Goal: Task Accomplishment & Management: Manage account settings

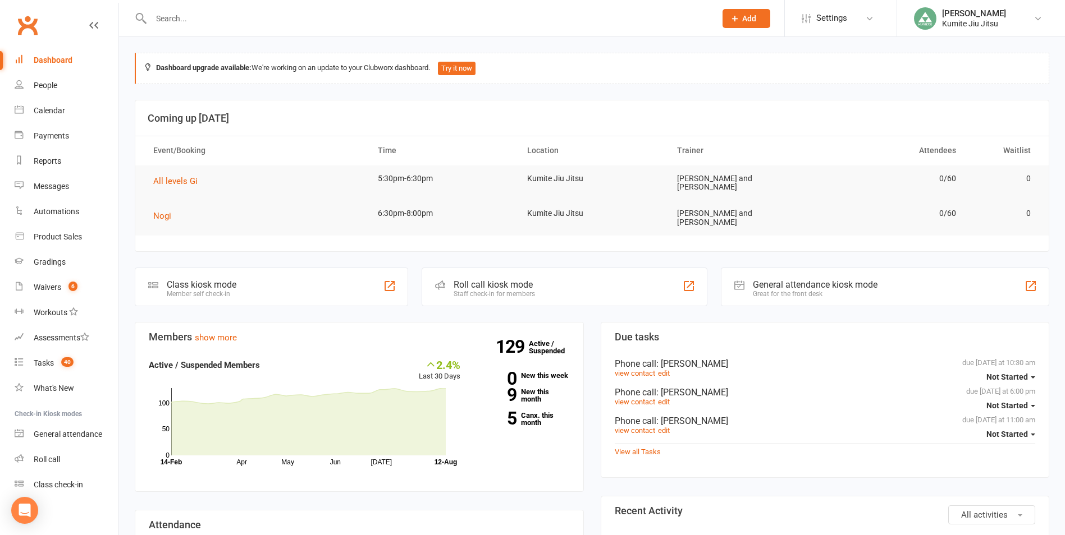
click at [212, 14] on input "text" at bounding box center [428, 19] width 560 height 16
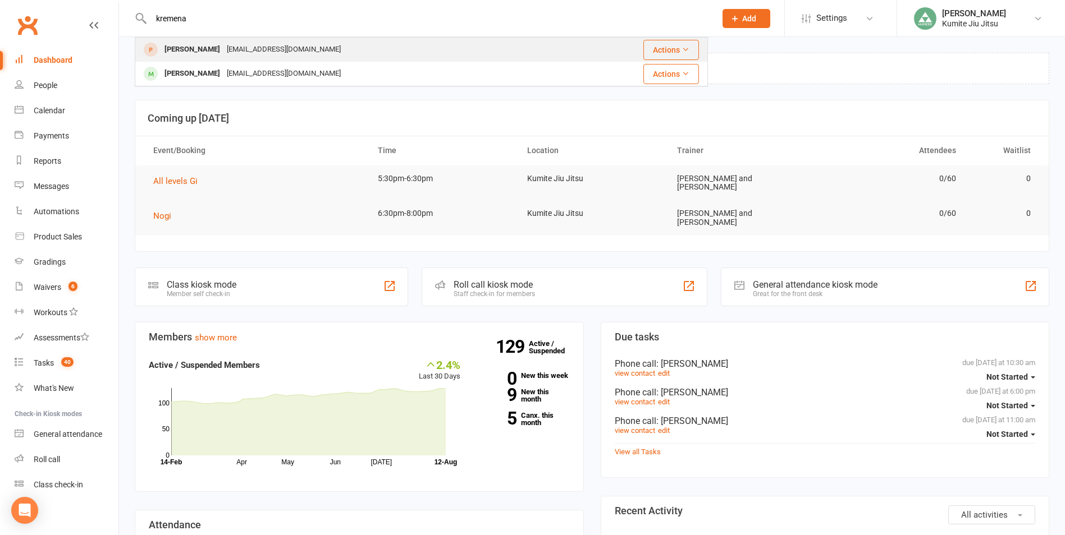
type input "kremena"
click at [223, 54] on div "[PERSON_NAME]" at bounding box center [192, 50] width 62 height 16
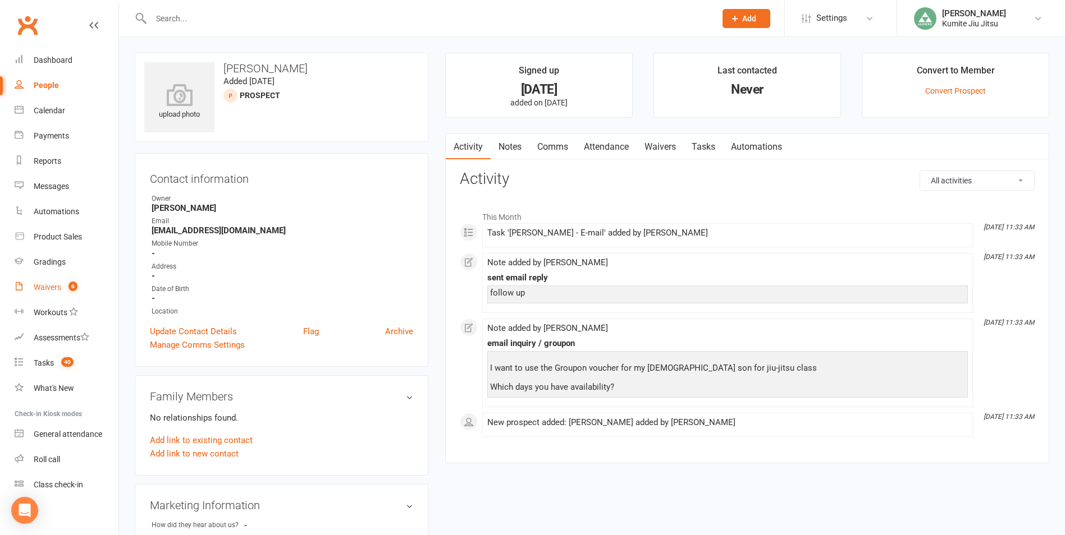
click at [70, 281] on link "Waivers 6" at bounding box center [67, 287] width 104 height 25
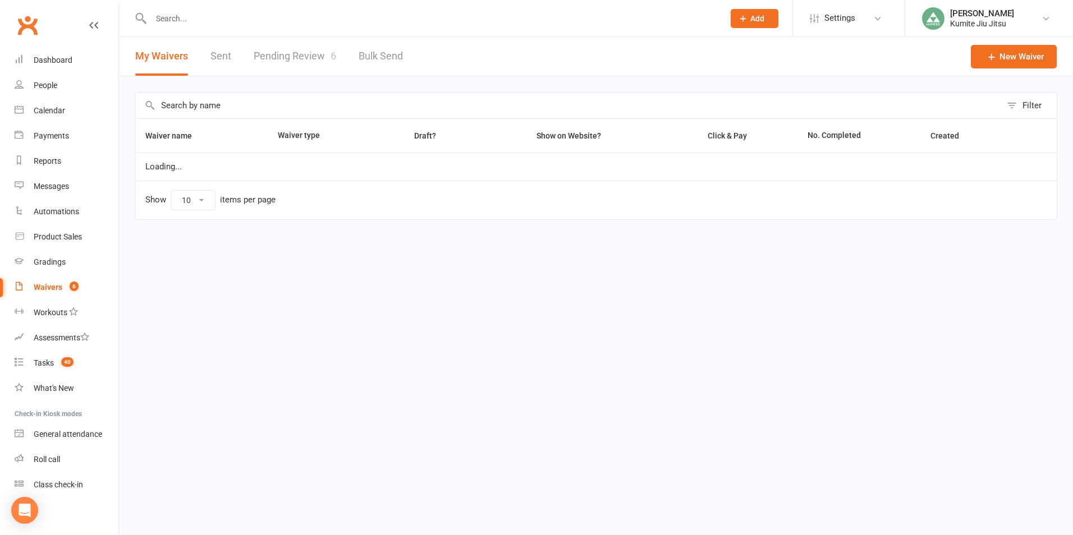
select select "25"
click at [302, 54] on link "Pending Review 6" at bounding box center [295, 56] width 82 height 39
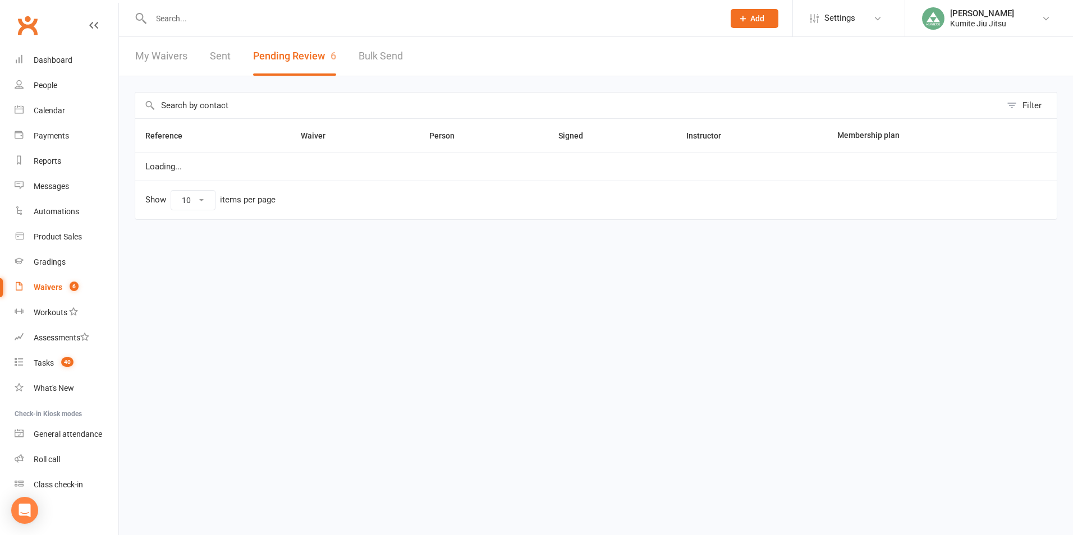
select select "25"
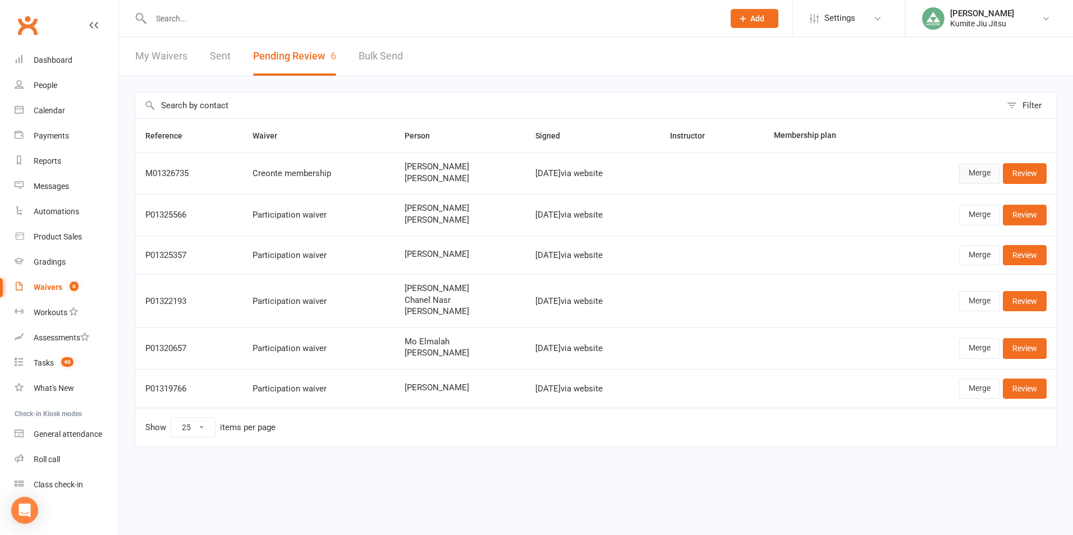
click at [986, 173] on link "Merge" at bounding box center [979, 173] width 41 height 20
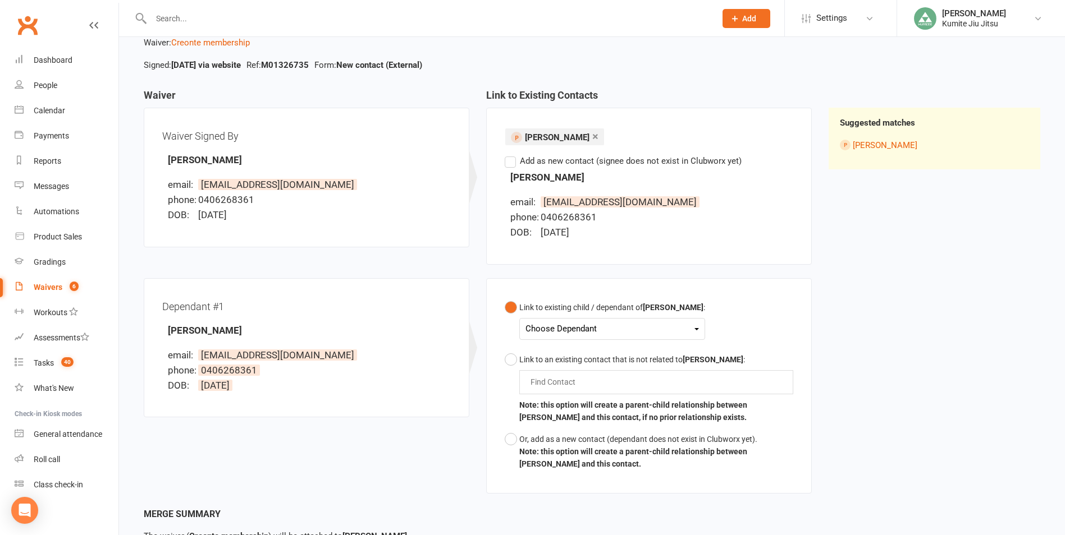
scroll to position [155, 0]
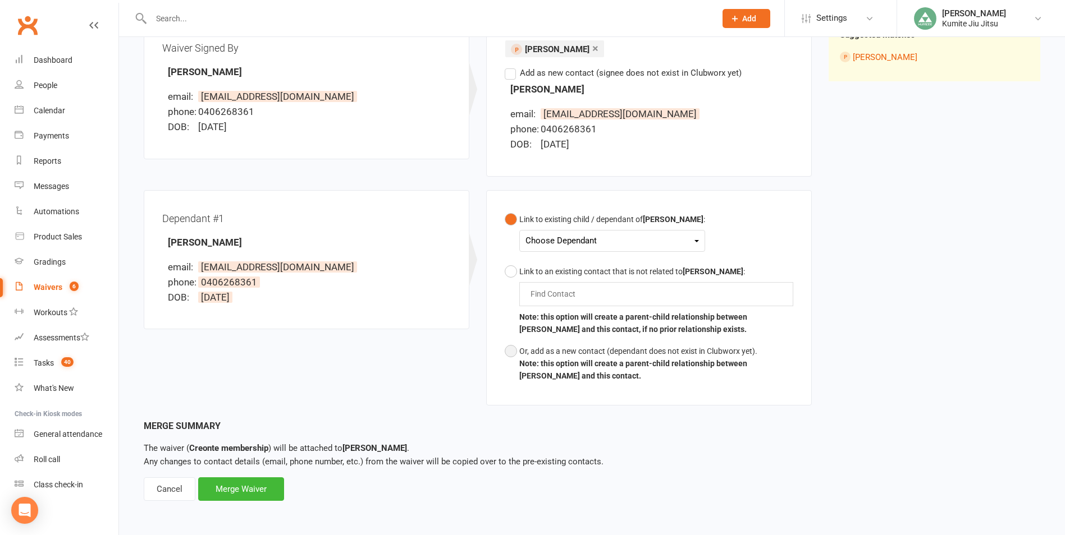
click at [521, 354] on div "Or, add as a new contact (dependant does not exist in Clubworx yet)." at bounding box center [656, 351] width 274 height 12
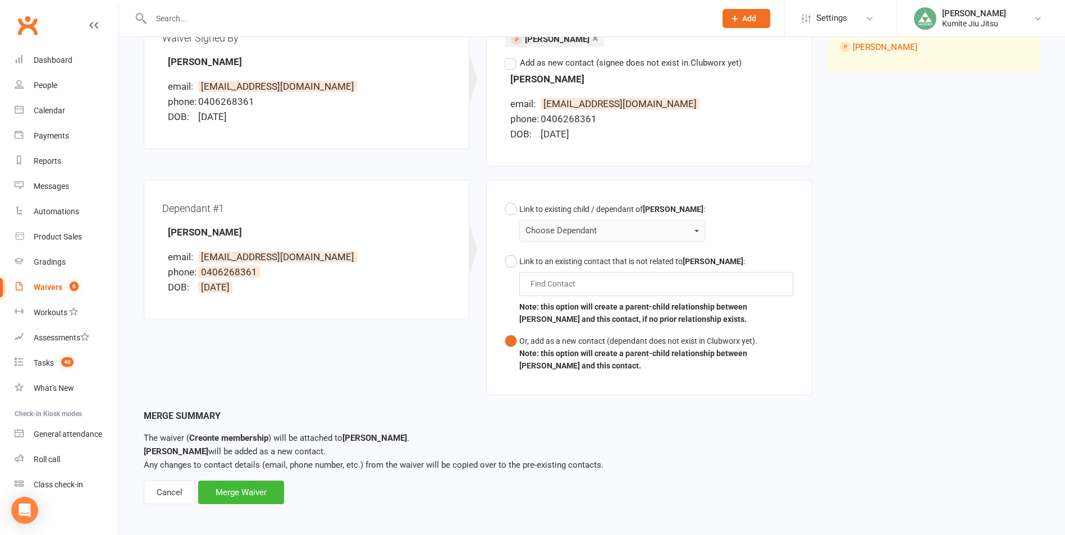
scroll to position [169, 0]
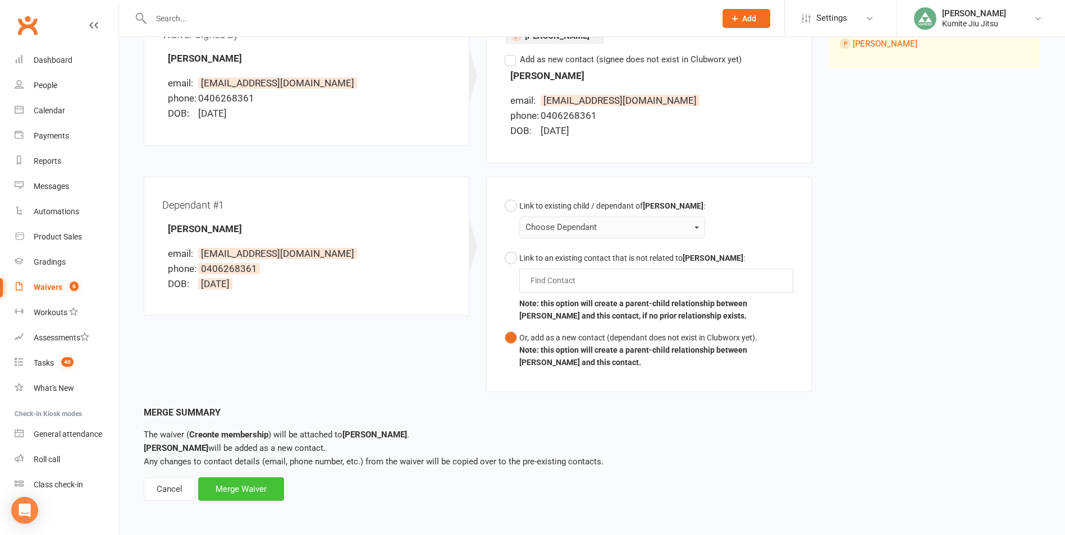
click at [262, 486] on div "Merge Waiver" at bounding box center [241, 490] width 86 height 24
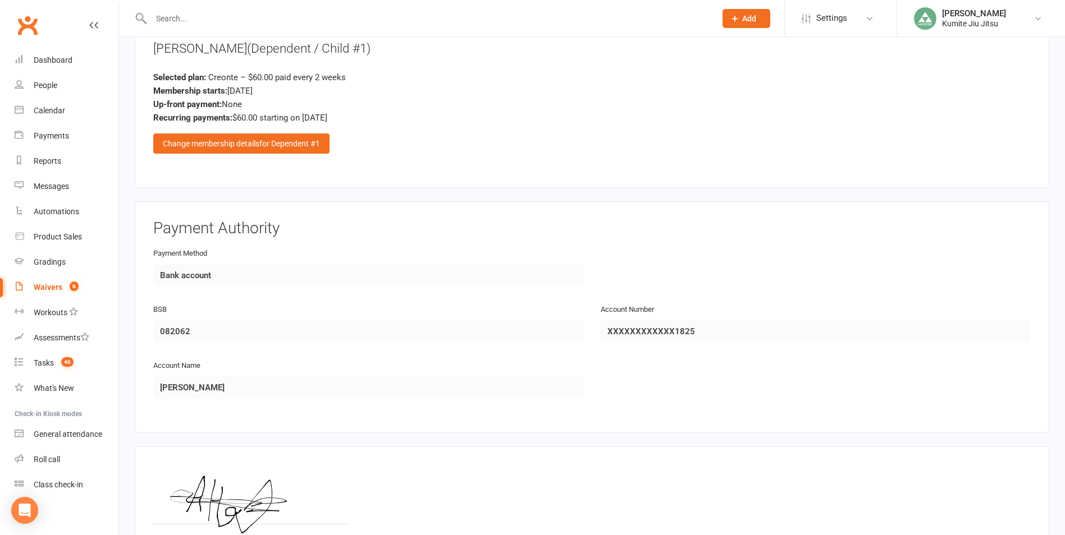
scroll to position [1446, 0]
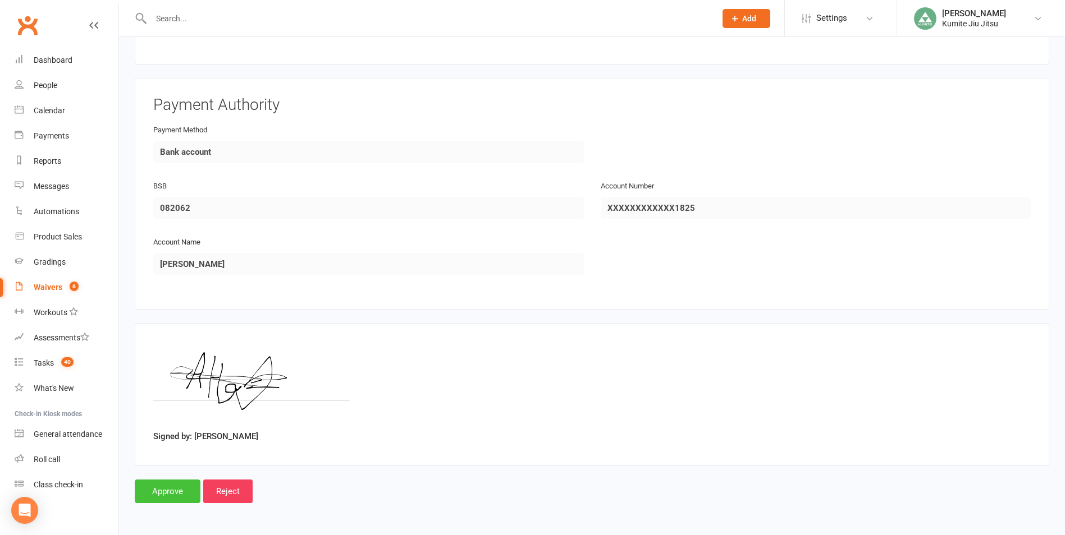
click at [176, 493] on input "Approve" at bounding box center [168, 492] width 66 height 24
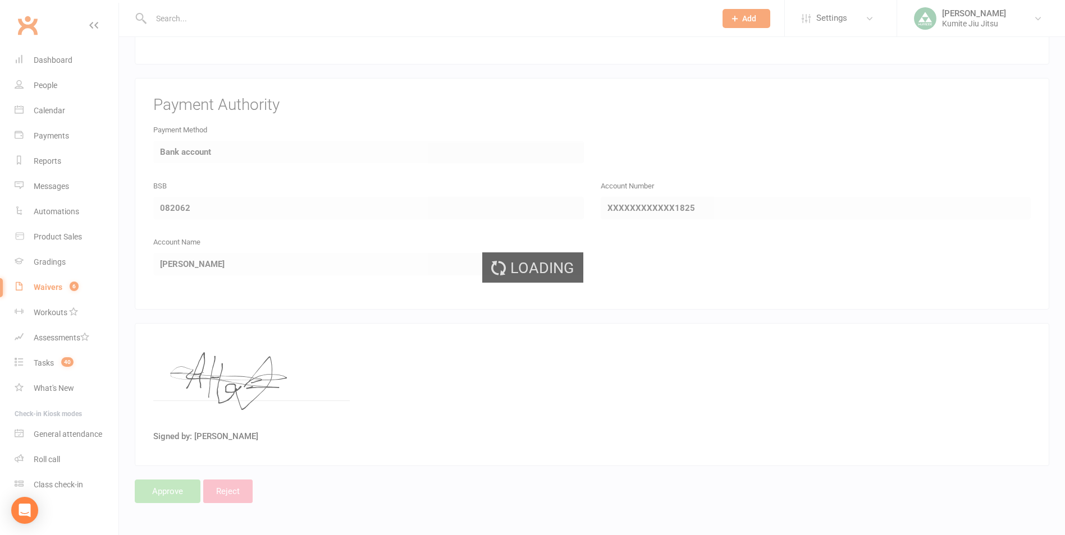
select select "25"
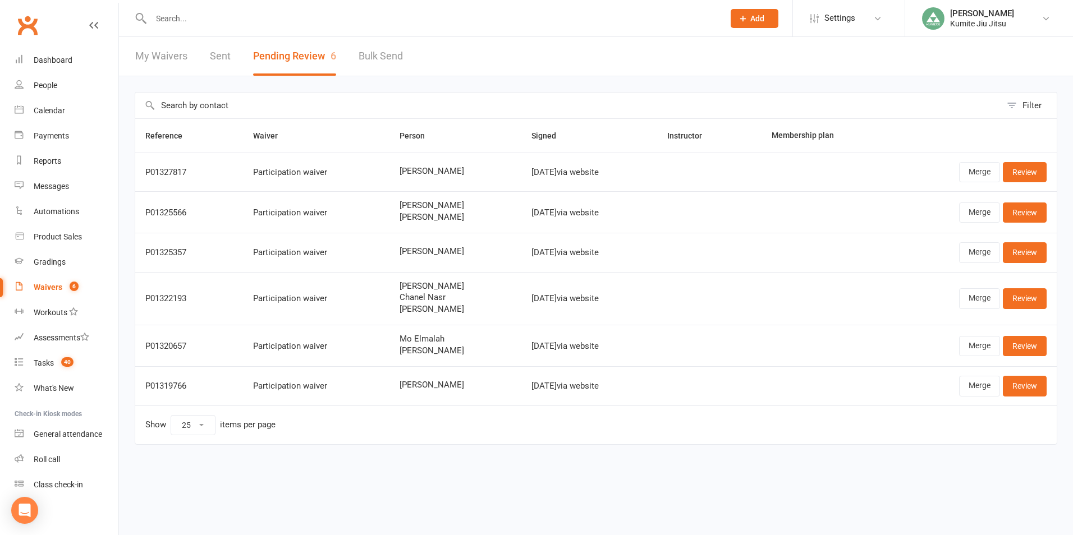
click at [199, 17] on input "text" at bounding box center [432, 19] width 568 height 16
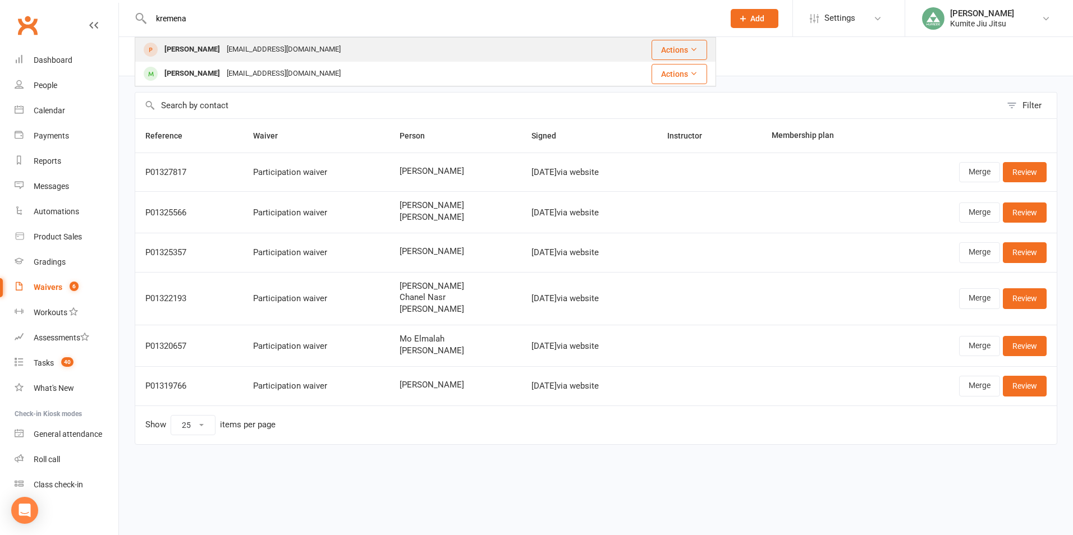
type input "kremena"
click at [263, 49] on div "kavrakova@outlook.com" at bounding box center [283, 50] width 121 height 16
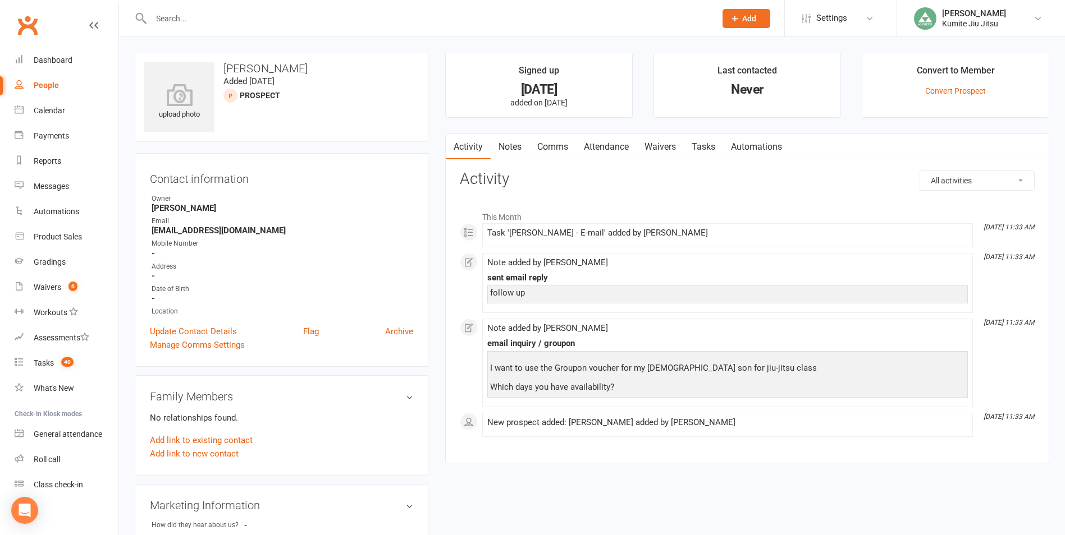
click at [519, 148] on link "Notes" at bounding box center [509, 147] width 39 height 26
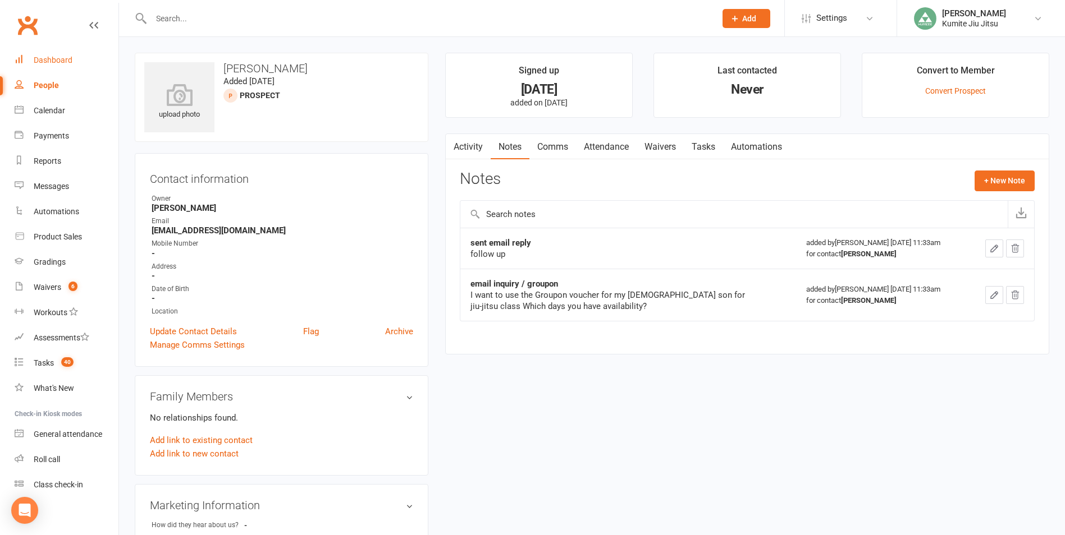
click at [57, 61] on div "Dashboard" at bounding box center [53, 60] width 39 height 9
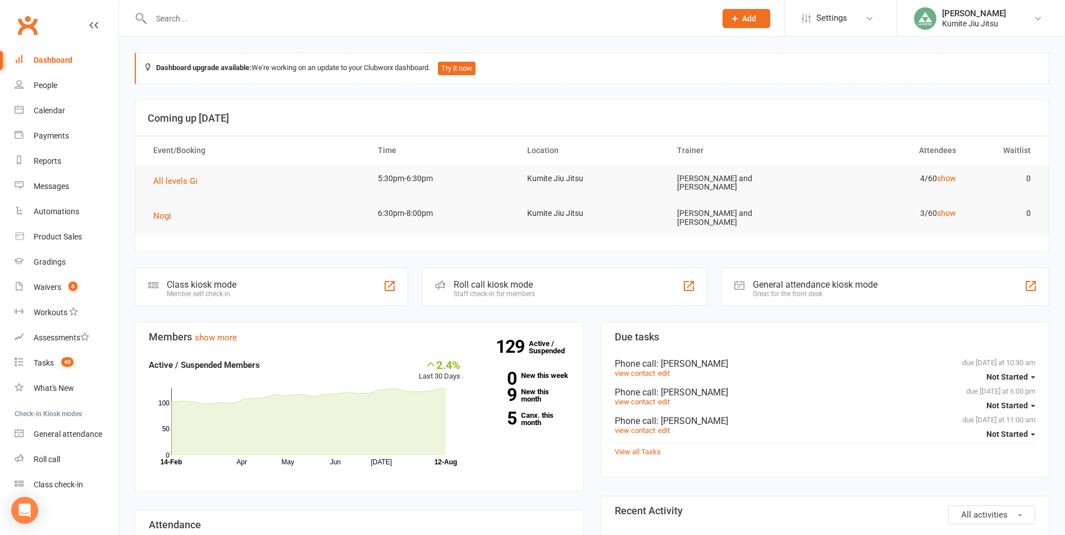
click at [181, 20] on input "text" at bounding box center [428, 19] width 560 height 16
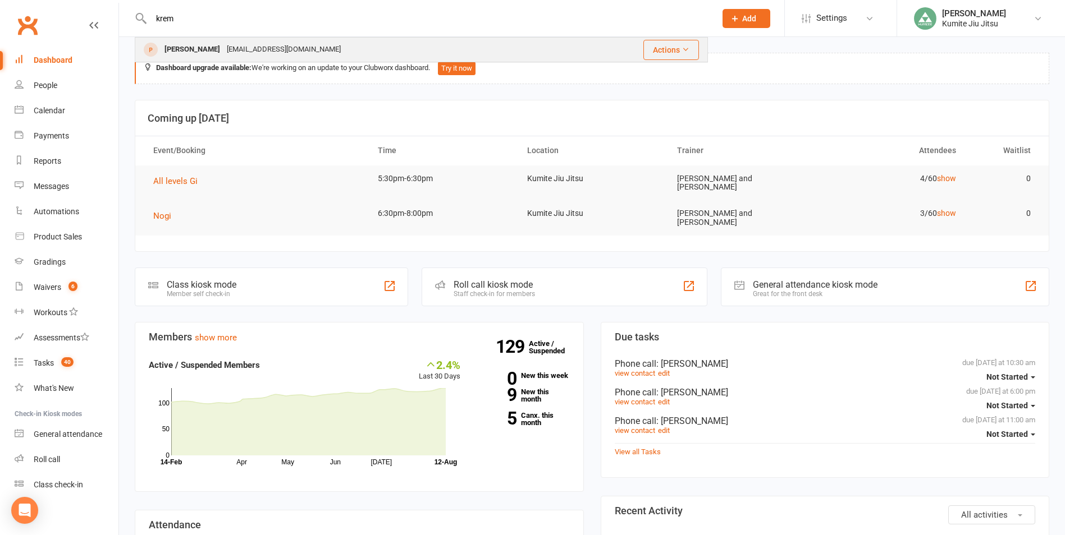
type input "krem"
click at [198, 49] on div "[PERSON_NAME]" at bounding box center [192, 50] width 62 height 16
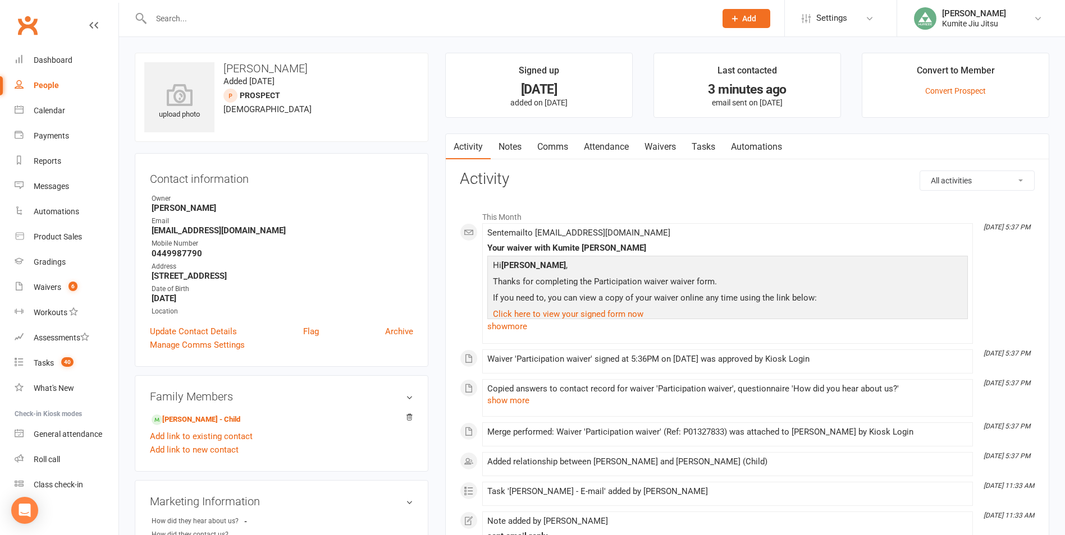
click at [546, 149] on link "Comms" at bounding box center [552, 147] width 47 height 26
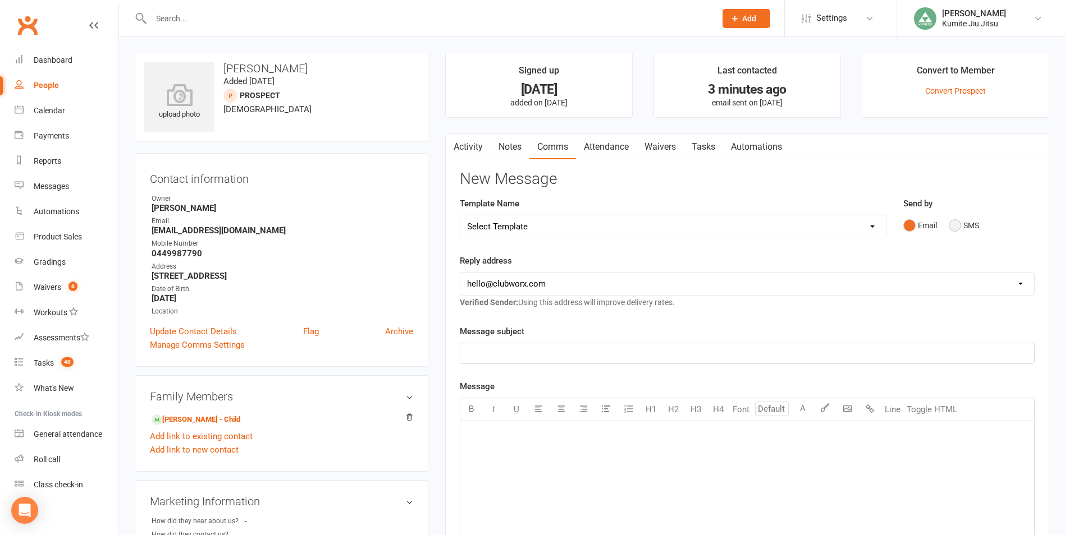
click at [966, 224] on button "SMS" at bounding box center [963, 225] width 30 height 21
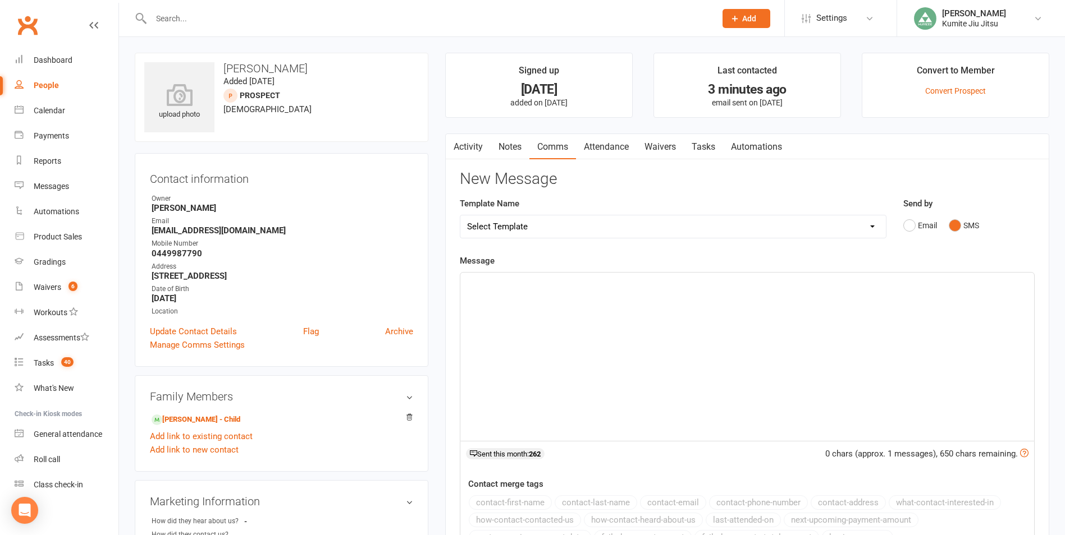
click at [579, 314] on div "﻿" at bounding box center [747, 357] width 574 height 168
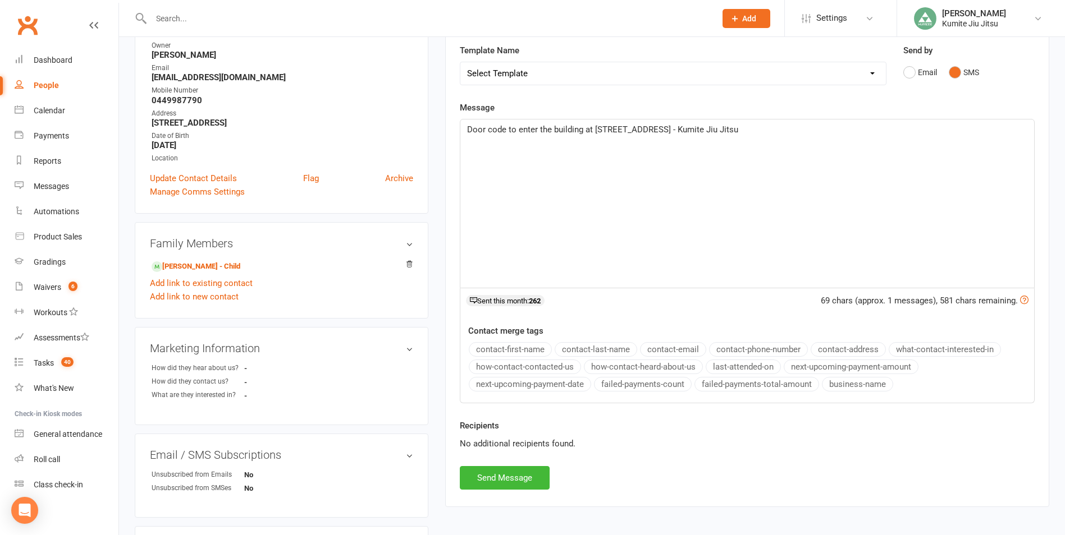
scroll to position [393, 0]
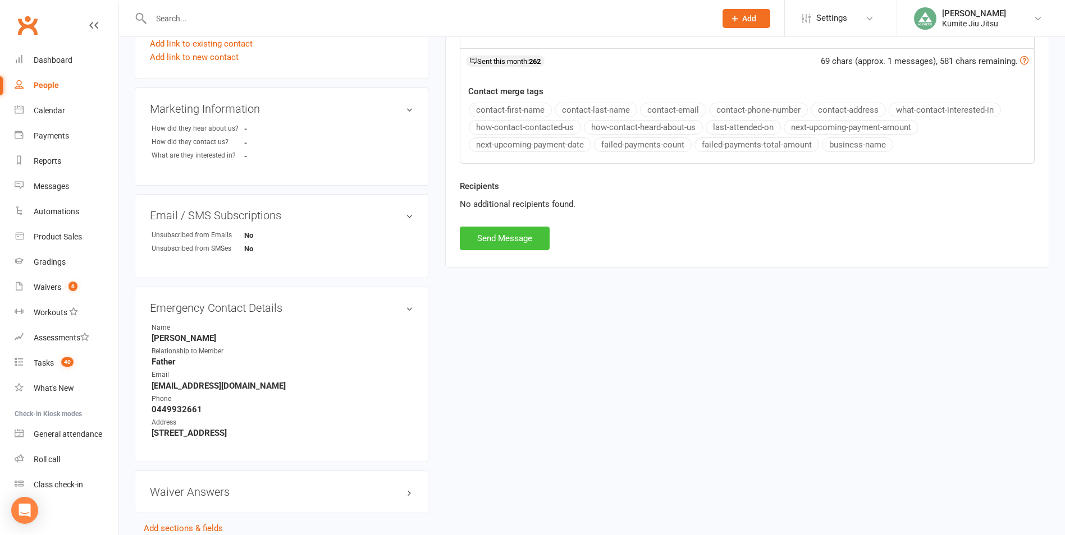
click at [505, 245] on button "Send Message" at bounding box center [505, 239] width 90 height 24
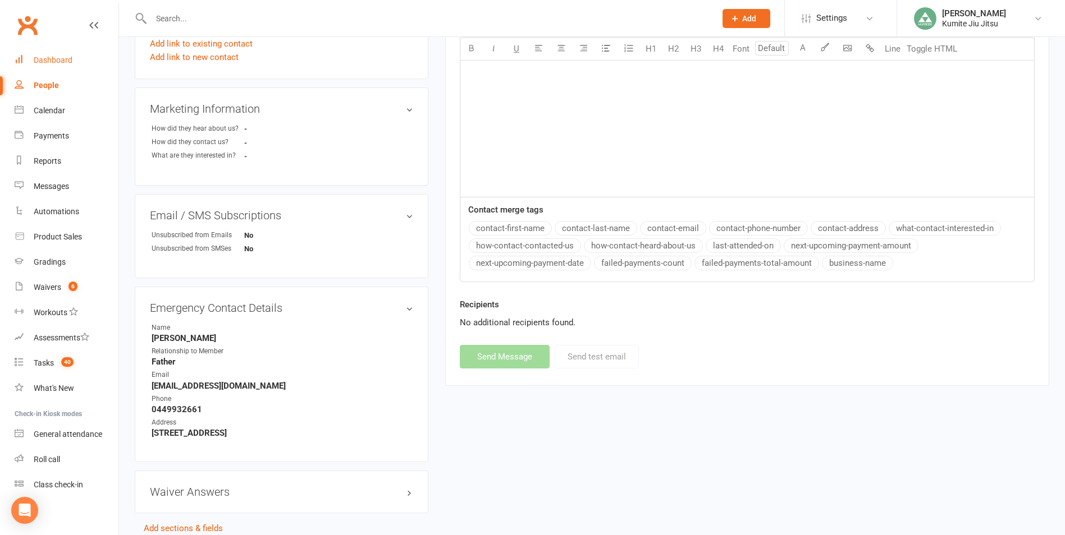
click at [59, 63] on div "Dashboard" at bounding box center [53, 60] width 39 height 9
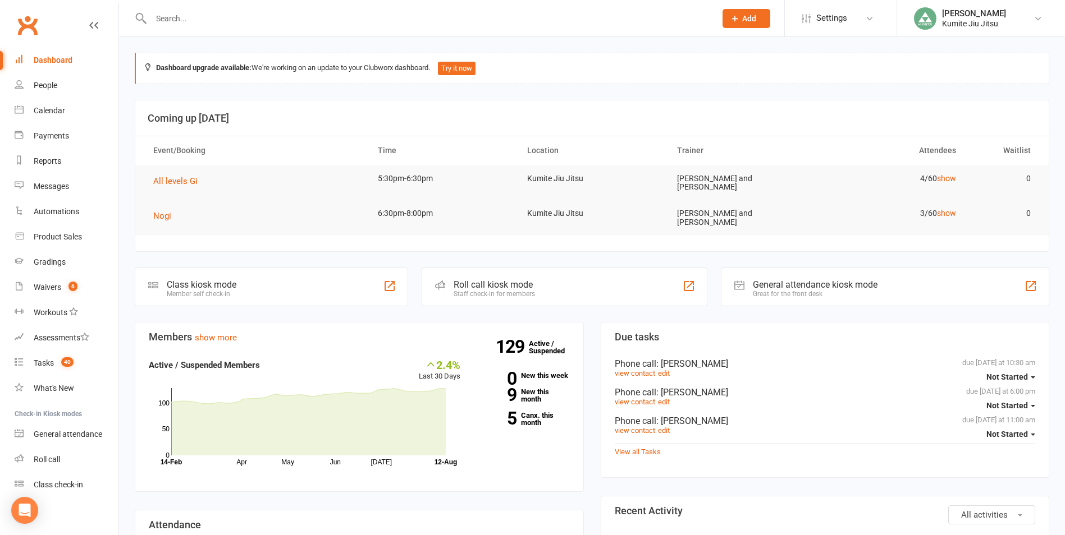
click at [311, 279] on div "Class kiosk mode Member self check-in" at bounding box center [271, 287] width 273 height 39
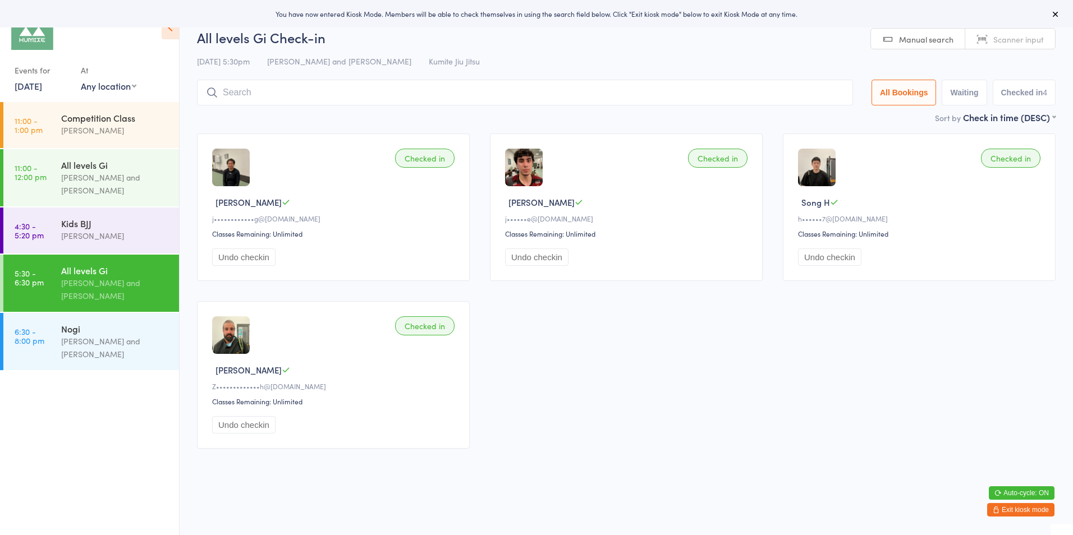
click at [304, 88] on input "search" at bounding box center [525, 93] width 656 height 26
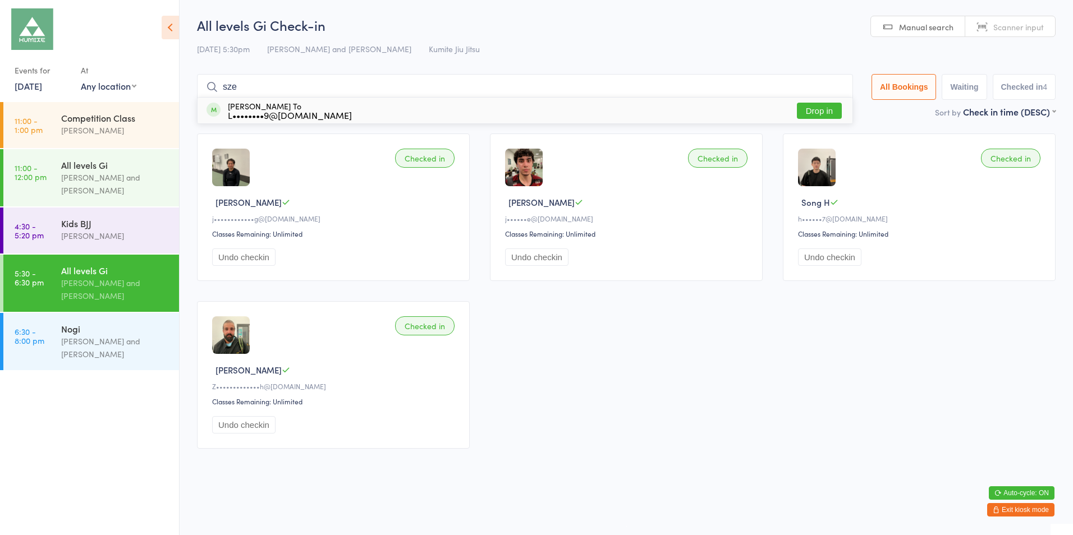
type input "sze"
click at [800, 106] on button "Drop in" at bounding box center [819, 111] width 45 height 16
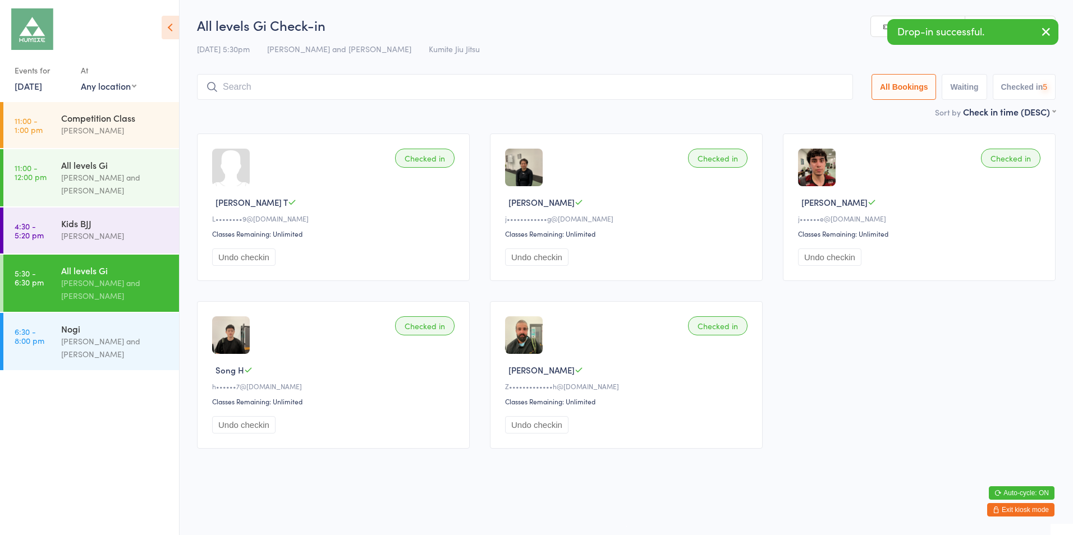
click at [337, 87] on input "search" at bounding box center [525, 87] width 656 height 26
type input "moh"
click at [815, 105] on button "Drop in" at bounding box center [819, 111] width 45 height 16
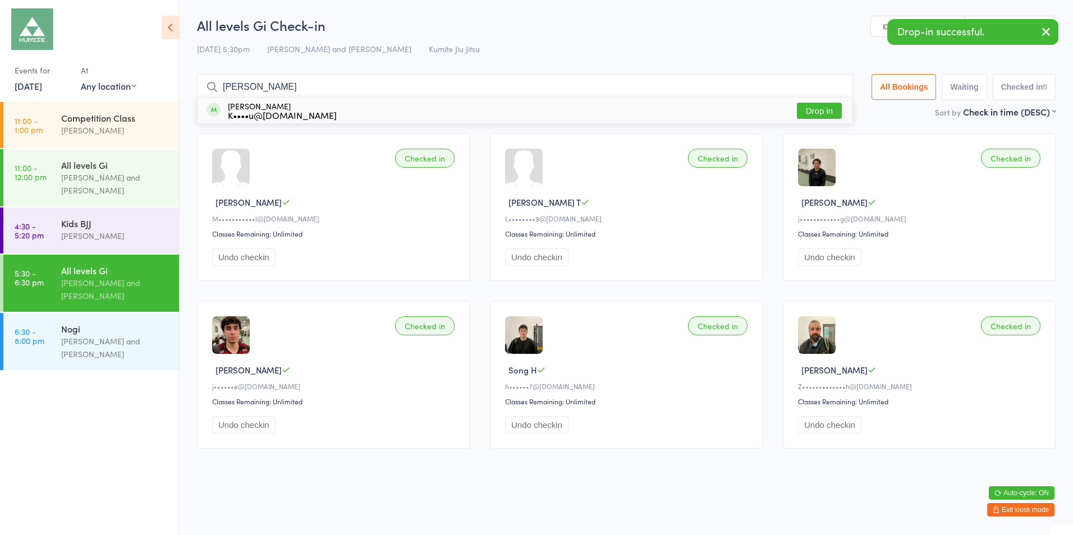
type input "huss"
click at [816, 109] on button "Drop in" at bounding box center [819, 111] width 45 height 16
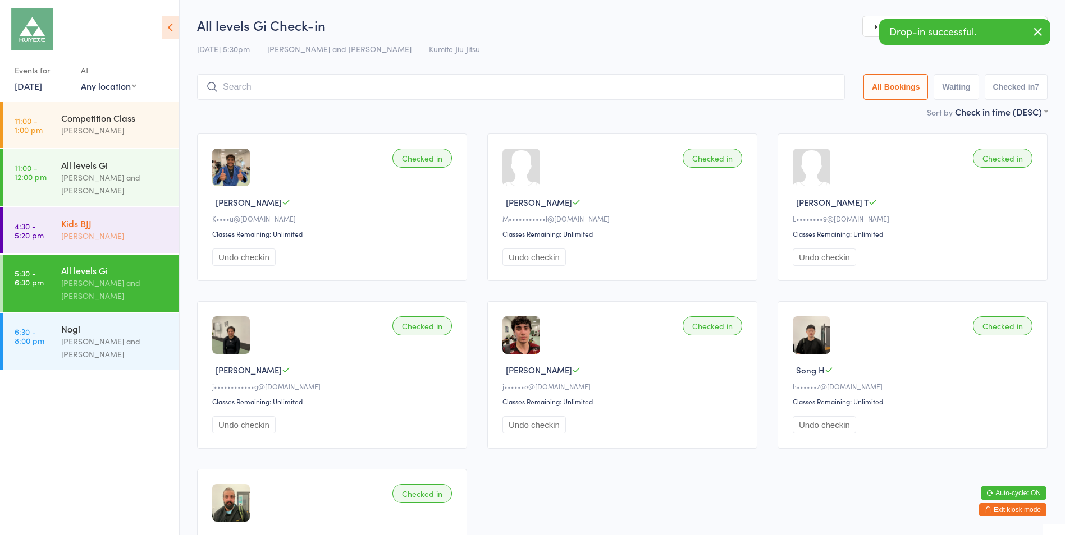
click at [98, 233] on div "[PERSON_NAME]" at bounding box center [115, 236] width 108 height 13
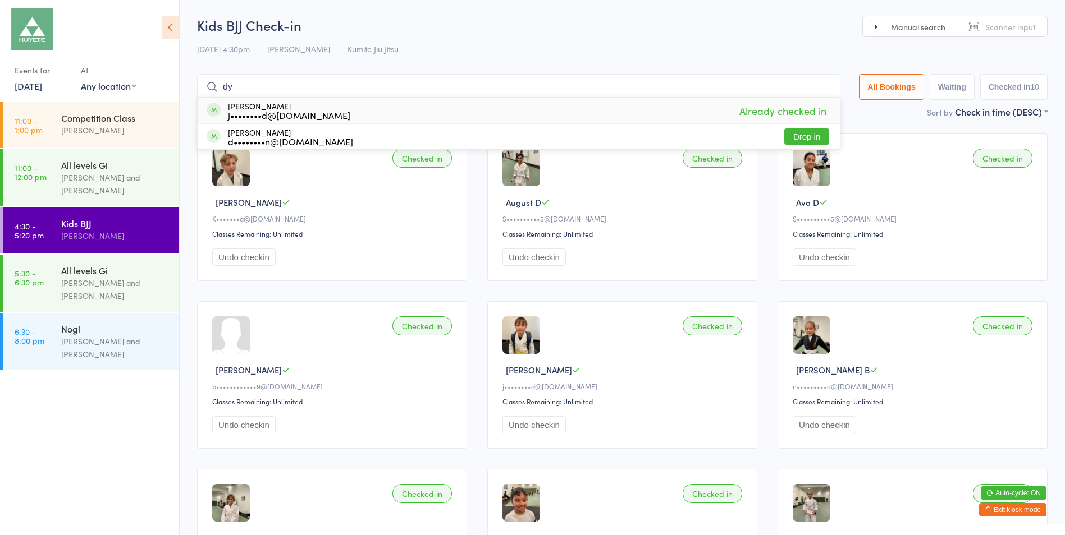
type input "d"
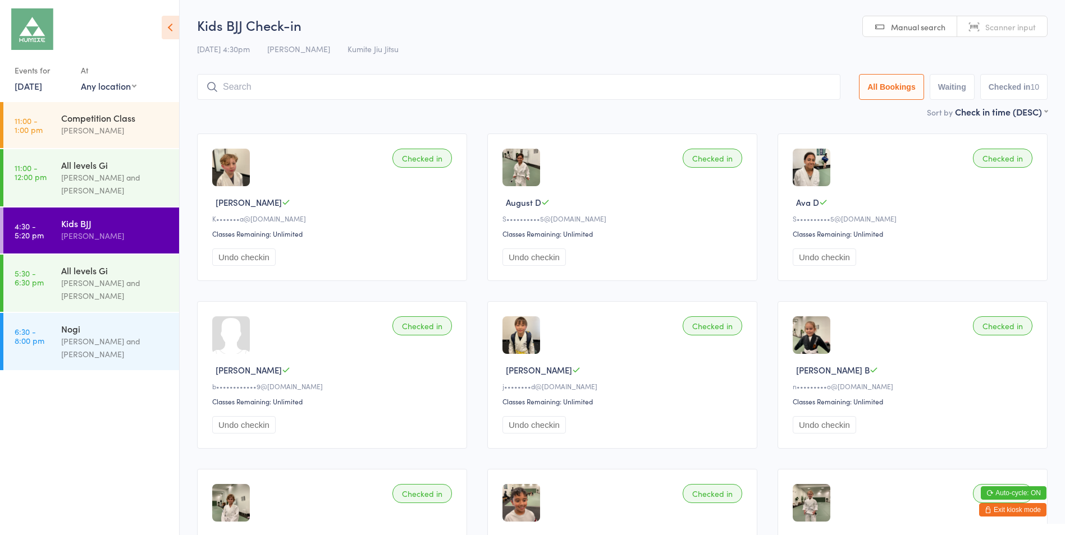
click at [992, 509] on button "Exit kiosk mode" at bounding box center [1012, 509] width 67 height 13
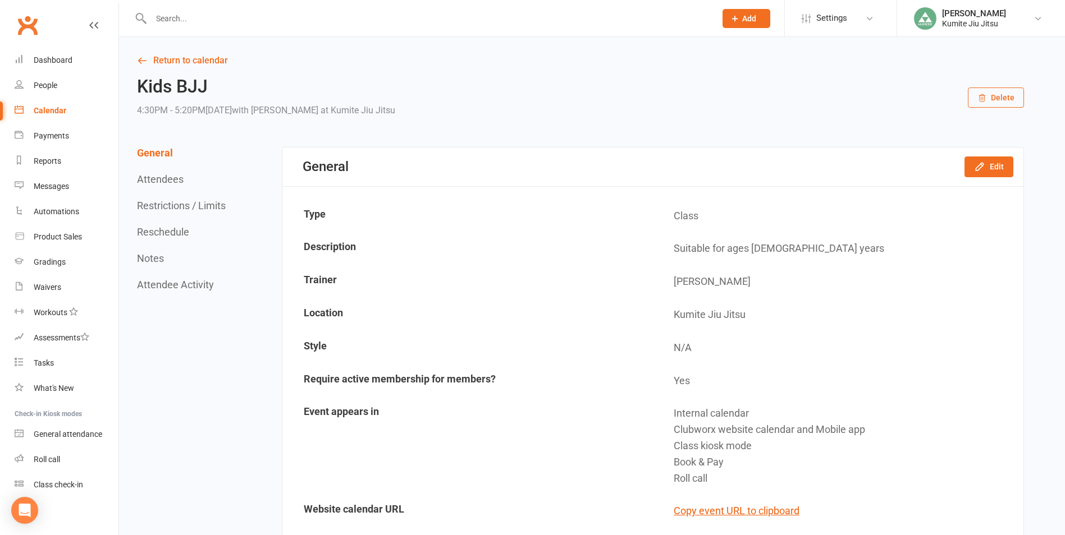
click at [762, 14] on button "Add" at bounding box center [746, 18] width 48 height 19
click at [274, 19] on input "text" at bounding box center [428, 19] width 560 height 16
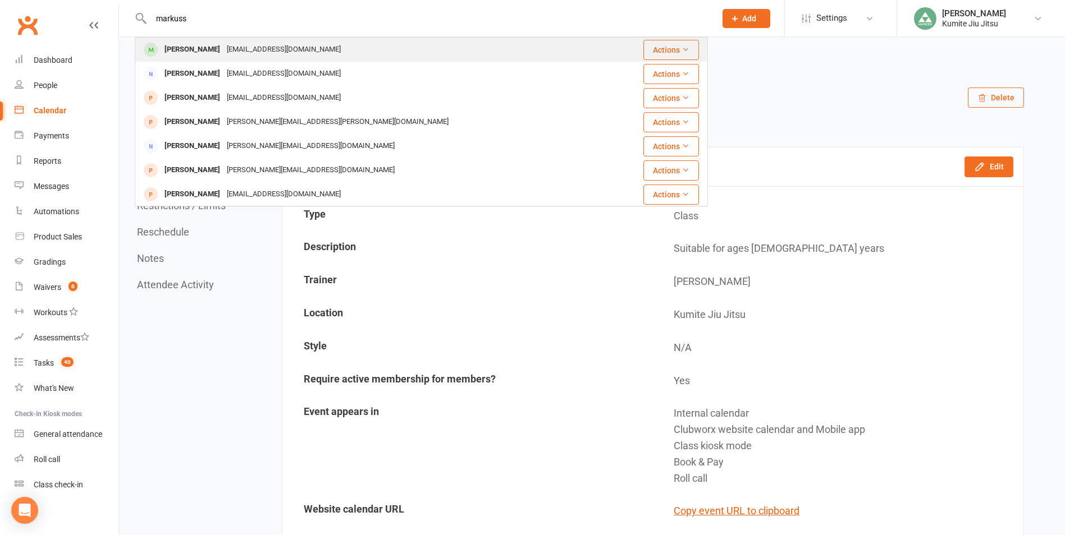
type input "markuss"
click at [228, 50] on div "petertexier@hotmail.com" at bounding box center [283, 50] width 121 height 16
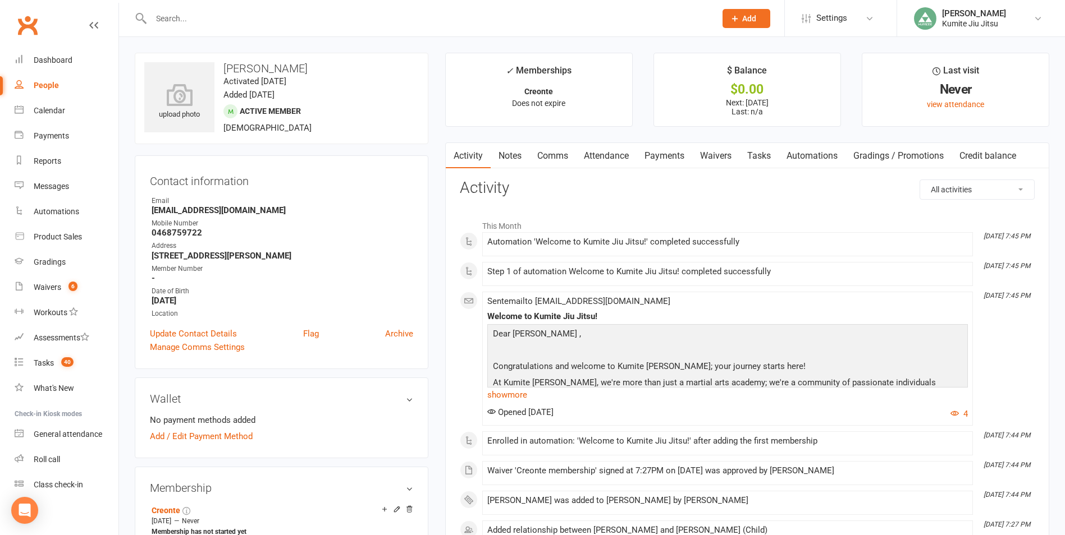
click at [662, 153] on link "Payments" at bounding box center [664, 156] width 56 height 26
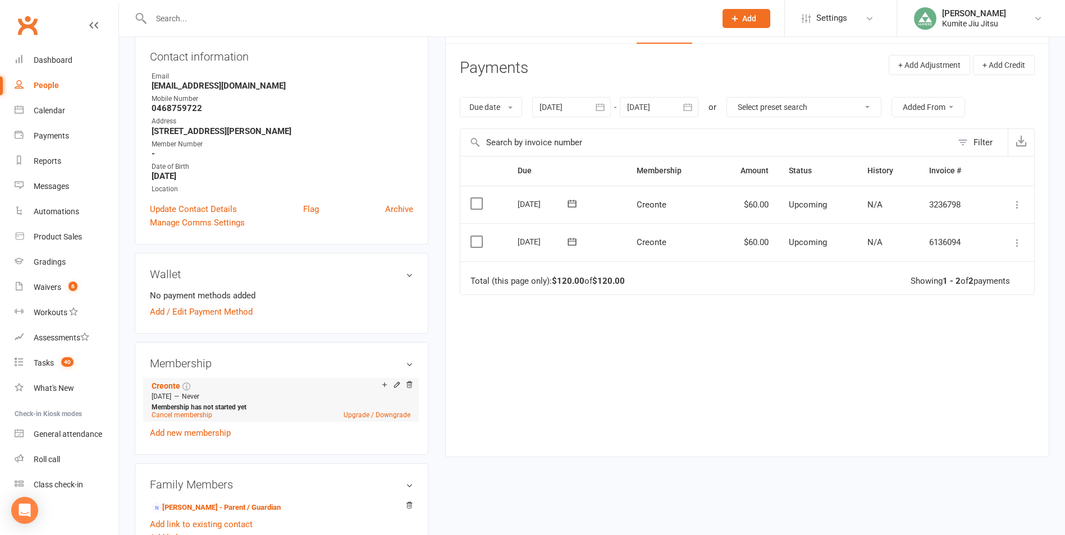
scroll to position [224, 0]
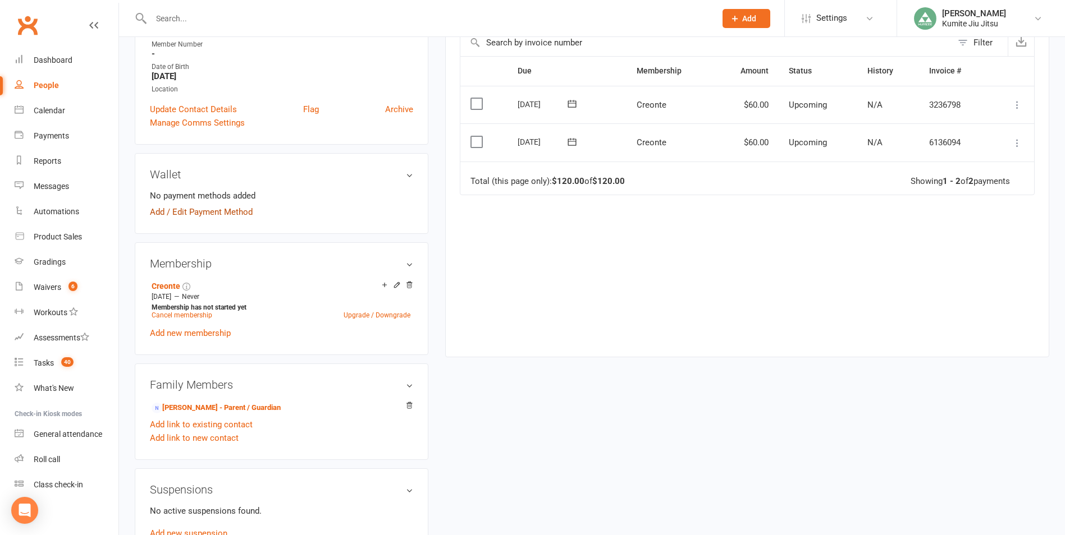
click at [196, 214] on link "Add / Edit Payment Method" at bounding box center [201, 211] width 103 height 13
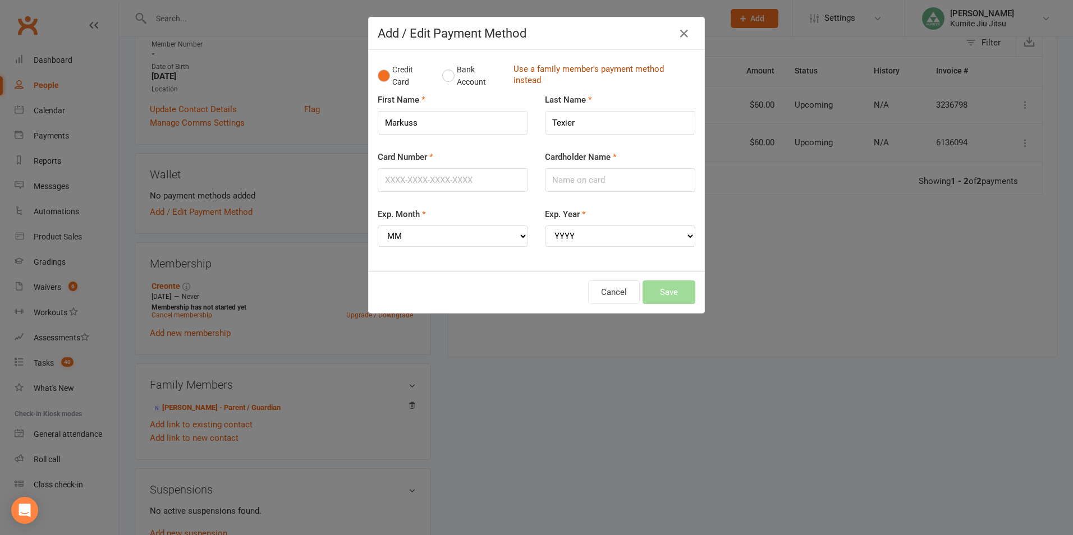
click at [539, 74] on link "Use a family member's payment method instead" at bounding box center [601, 75] width 176 height 25
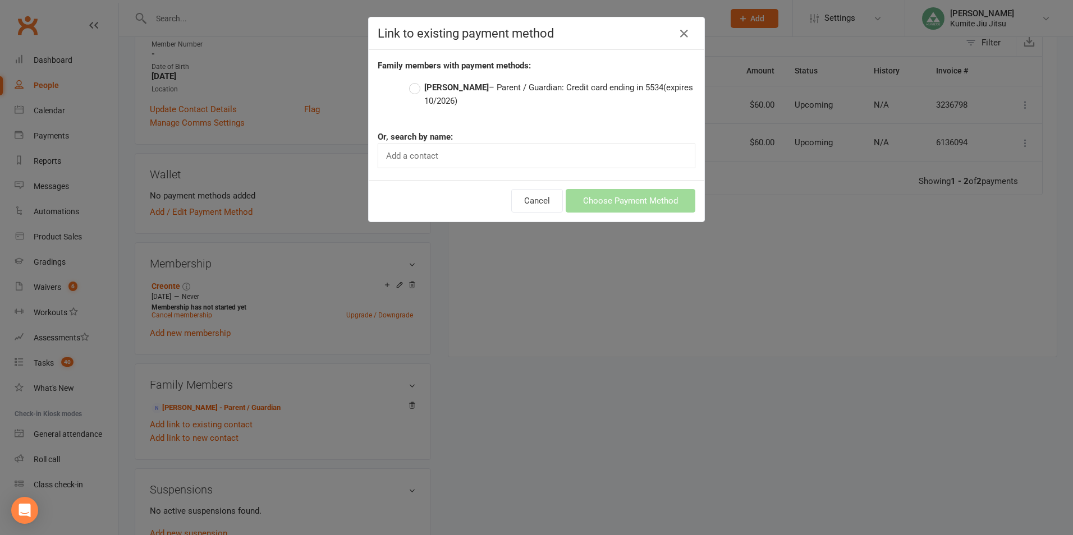
click at [471, 88] on label "Peter Texier – Parent / Guardian: Credit card ending in 5534 (expires 10/2026)" at bounding box center [552, 94] width 286 height 27
click at [416, 81] on input "Peter Texier – Parent / Guardian: Credit card ending in 5534 (expires 10/2026)" at bounding box center [412, 81] width 7 height 0
click at [617, 201] on button "Choose Payment Method" at bounding box center [631, 201] width 130 height 24
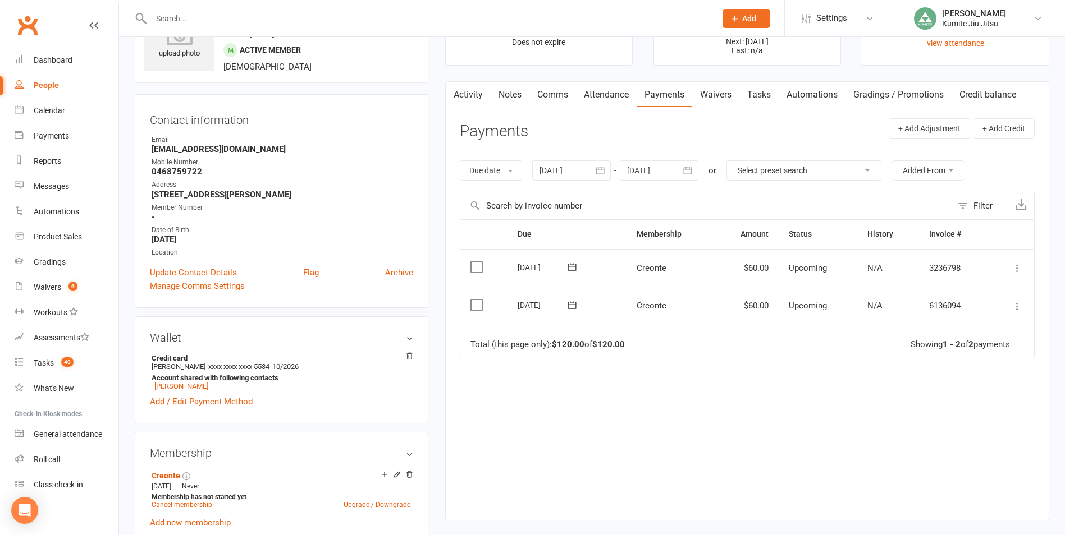
scroll to position [0, 0]
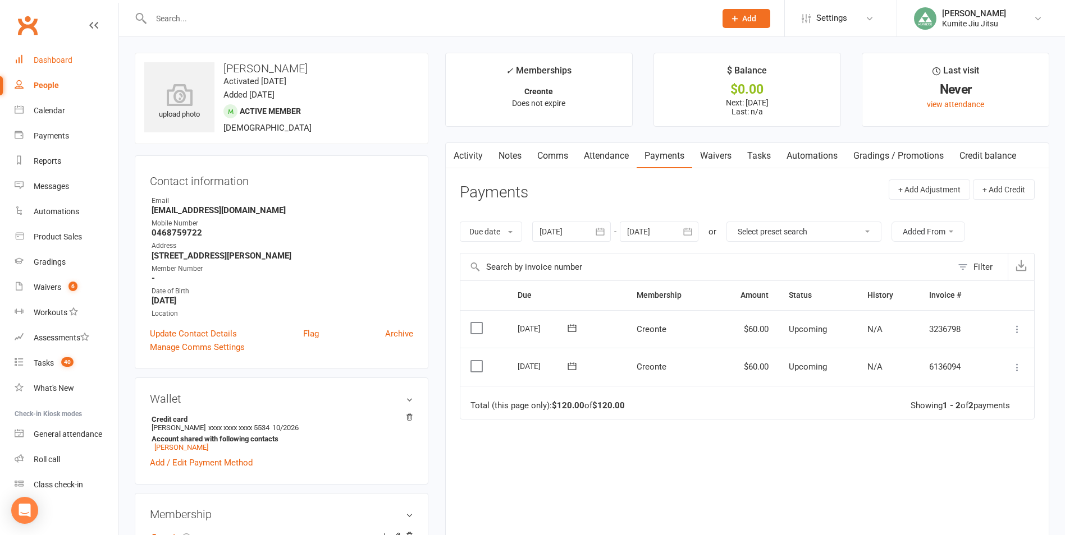
drag, startPoint x: 59, startPoint y: 61, endPoint x: 84, endPoint y: 58, distance: 24.3
click at [59, 59] on div "Dashboard" at bounding box center [53, 60] width 39 height 9
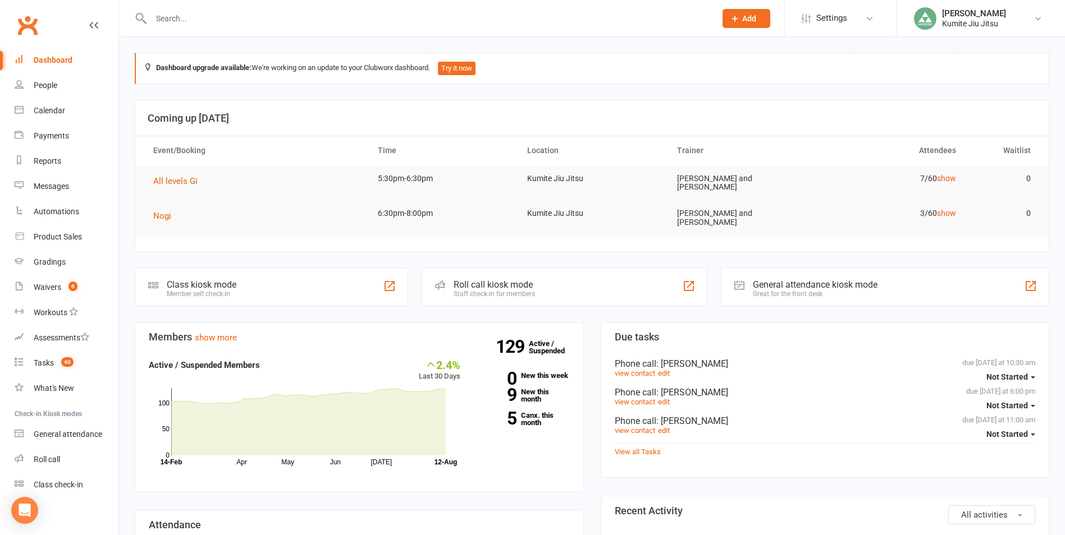
click at [246, 279] on div "Class kiosk mode Member self check-in" at bounding box center [271, 287] width 273 height 39
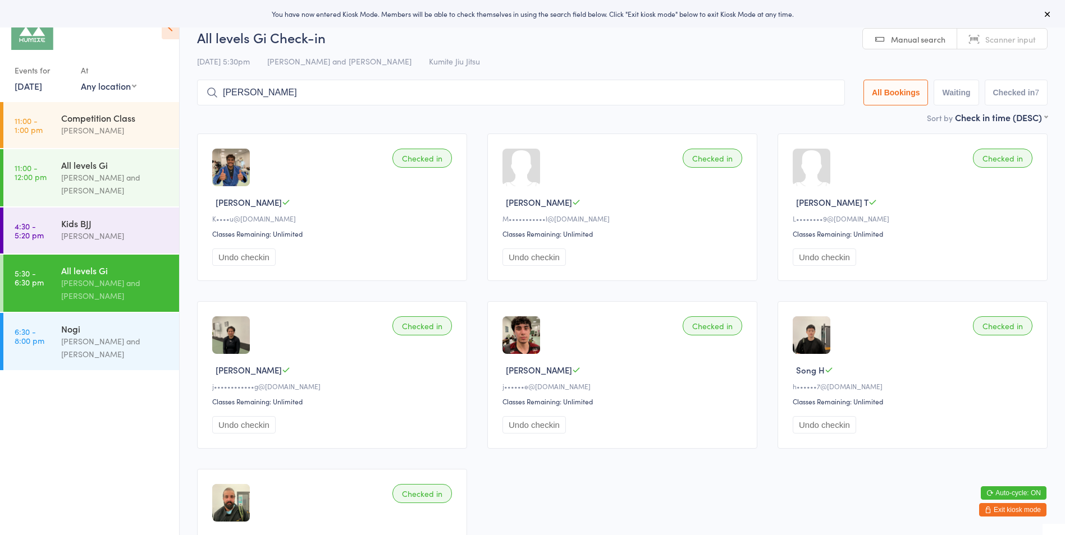
type input "markuss"
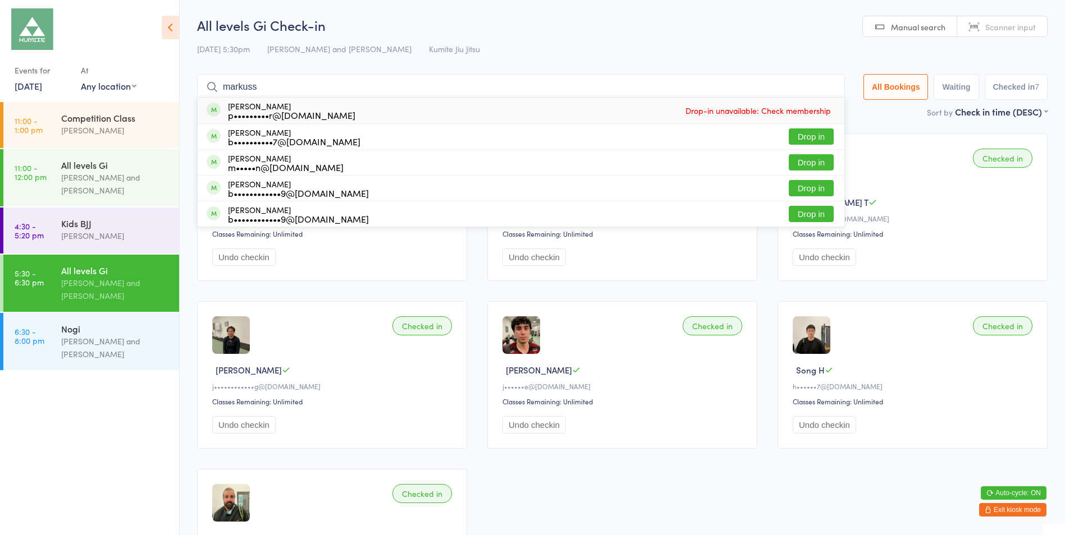
drag, startPoint x: 824, startPoint y: 86, endPoint x: 779, endPoint y: 87, distance: 44.3
click at [823, 86] on input "markuss" at bounding box center [521, 87] width 648 height 26
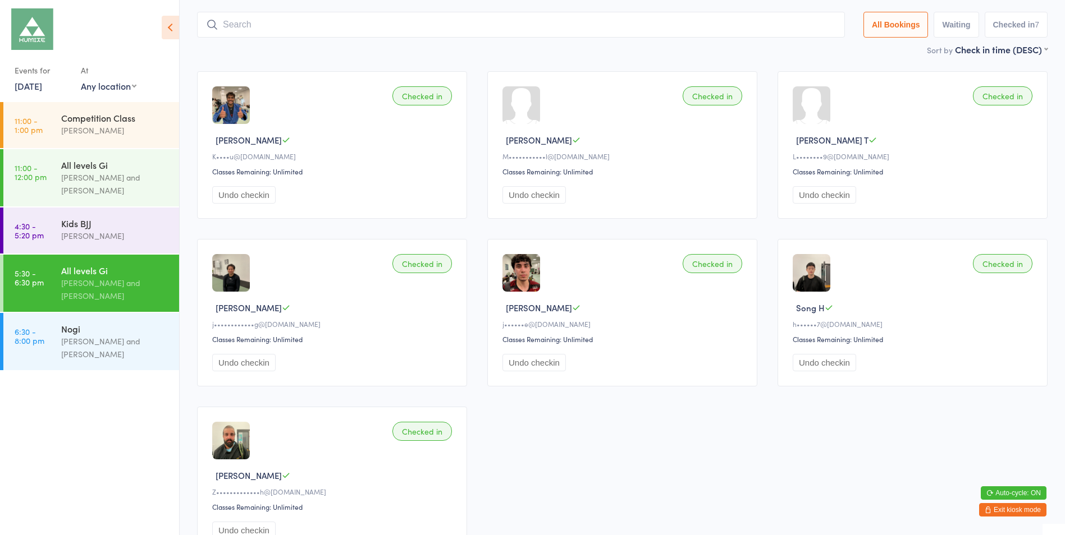
scroll to position [74, 0]
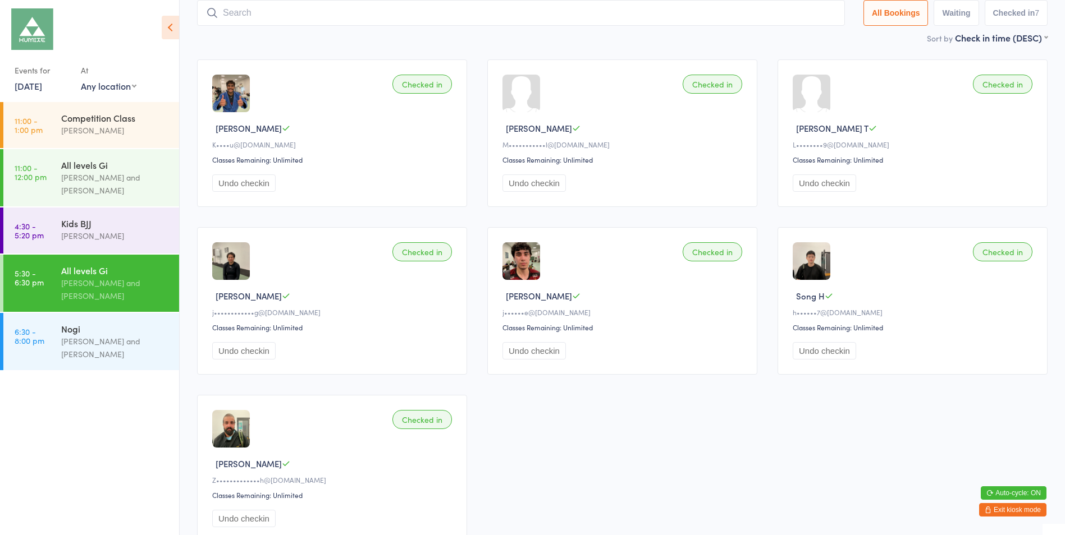
drag, startPoint x: 1025, startPoint y: 510, endPoint x: 928, endPoint y: 480, distance: 101.5
click at [1023, 510] on button "Exit kiosk mode" at bounding box center [1012, 509] width 67 height 13
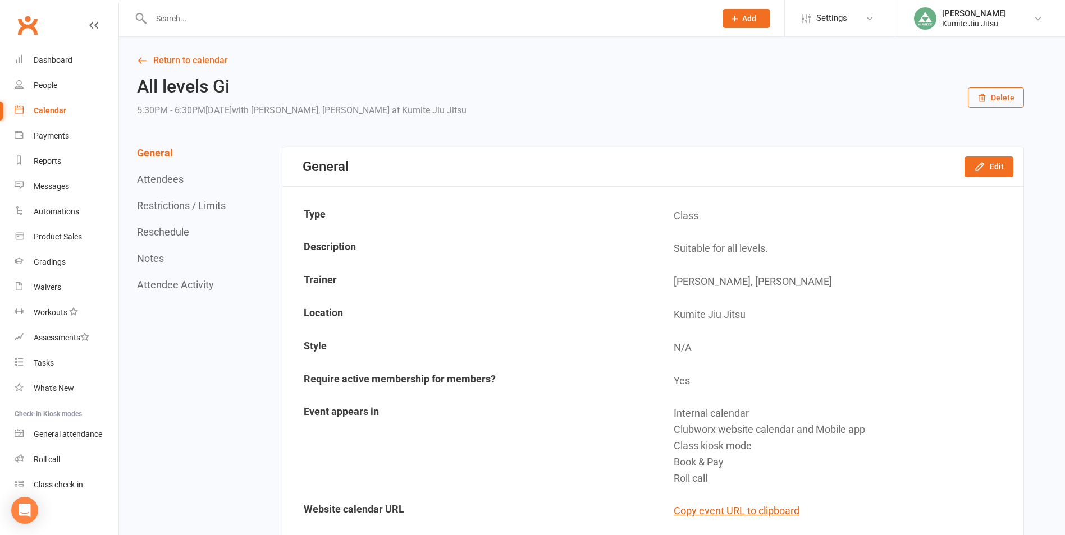
click at [201, 17] on input "text" at bounding box center [428, 19] width 560 height 16
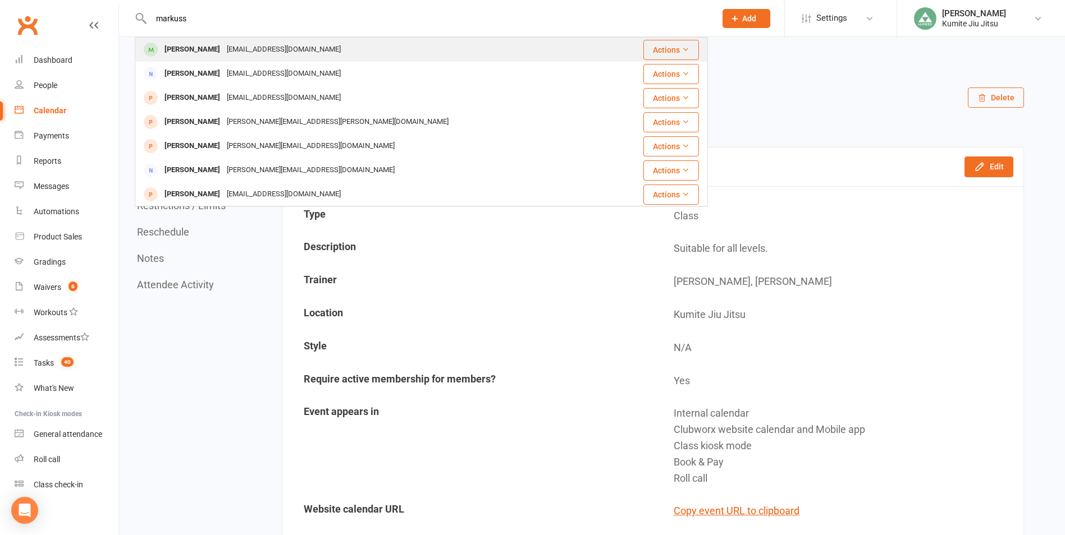
type input "markuss"
click at [212, 49] on div "[PERSON_NAME]" at bounding box center [192, 50] width 62 height 16
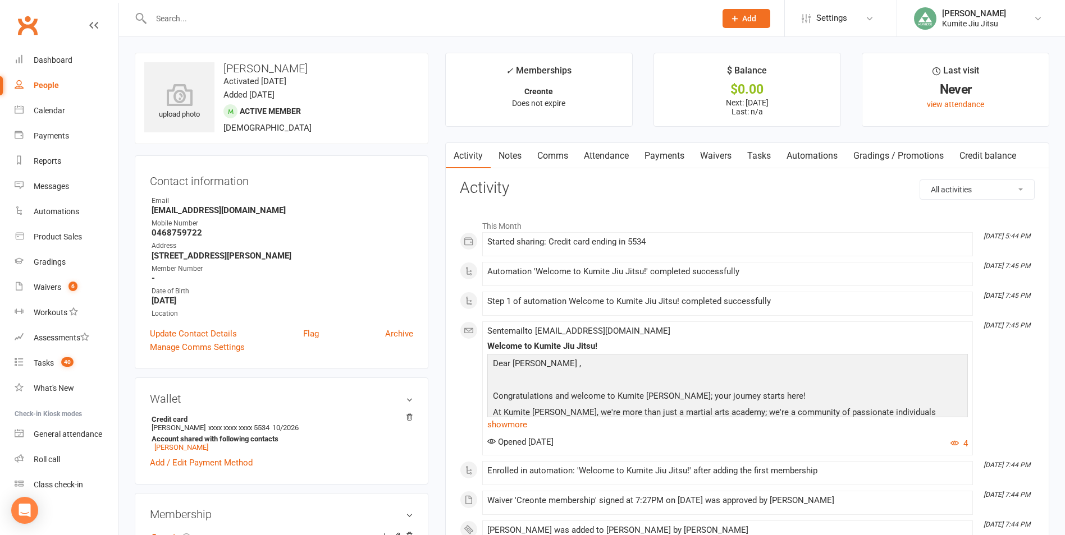
click at [521, 149] on link "Notes" at bounding box center [509, 156] width 39 height 26
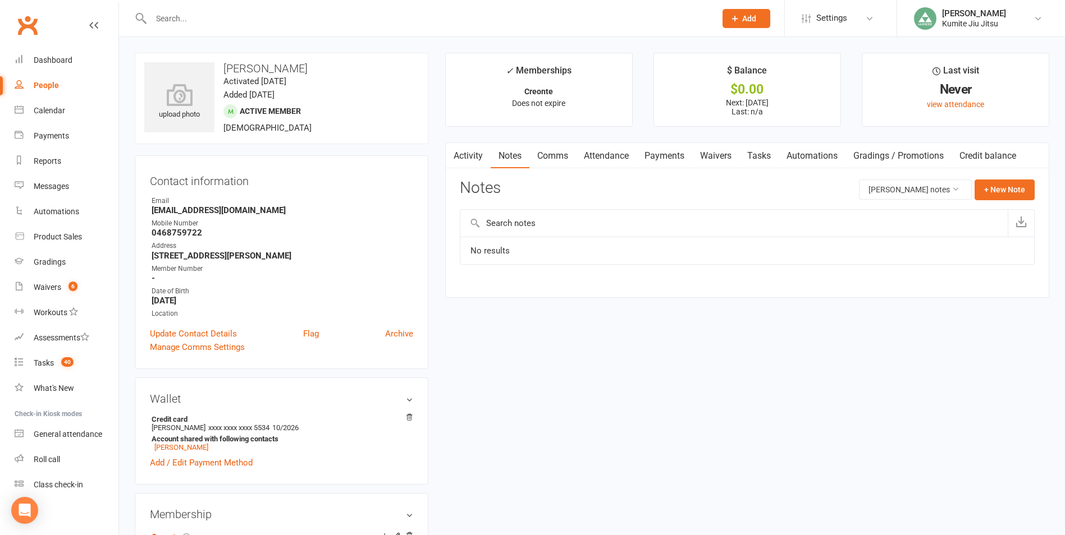
click at [482, 162] on link "Activity" at bounding box center [468, 156] width 45 height 26
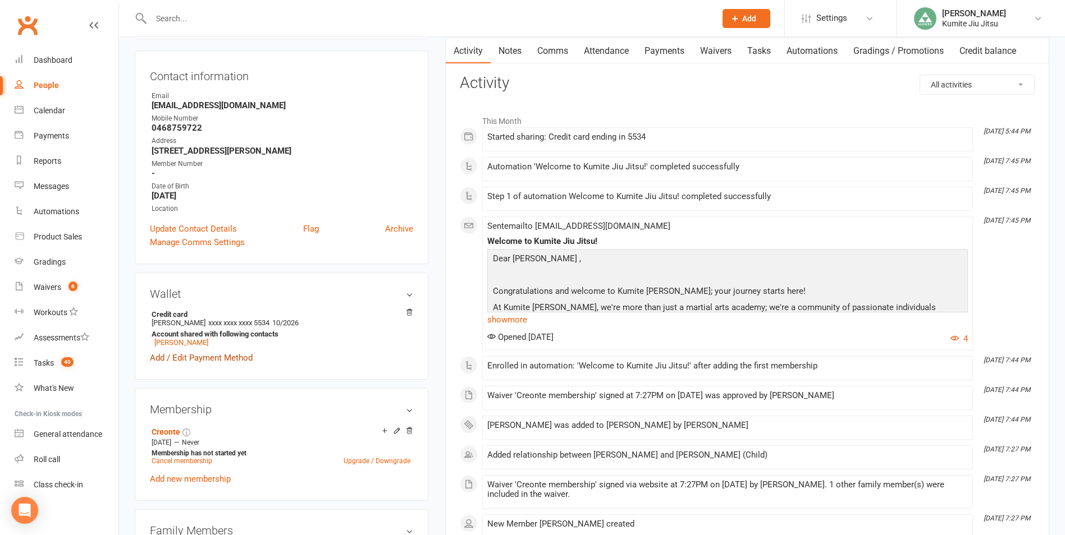
scroll to position [168, 0]
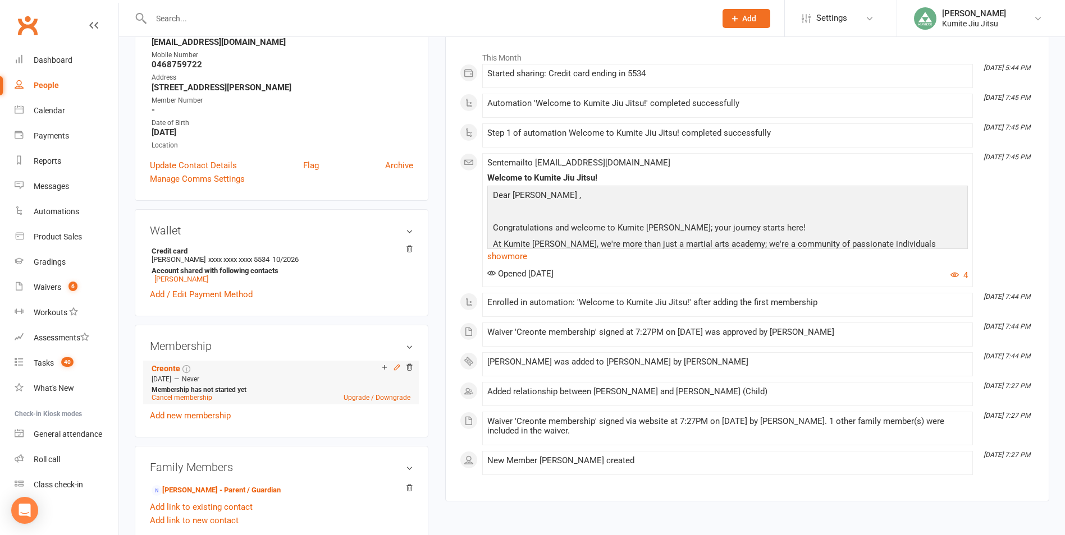
click at [396, 371] on icon at bounding box center [397, 368] width 8 height 8
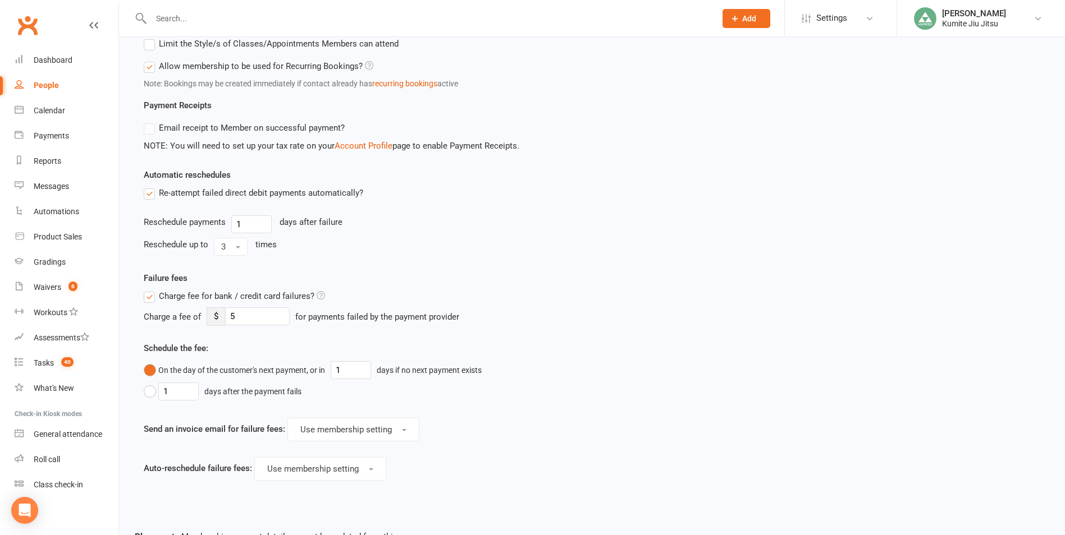
scroll to position [543, 0]
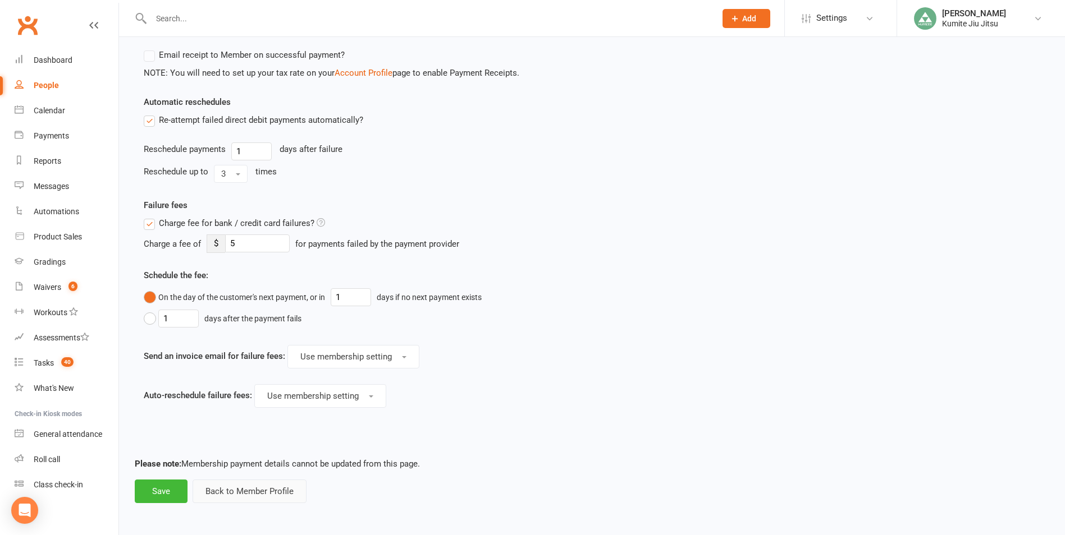
click at [236, 490] on button "Back to Member Profile" at bounding box center [249, 492] width 114 height 24
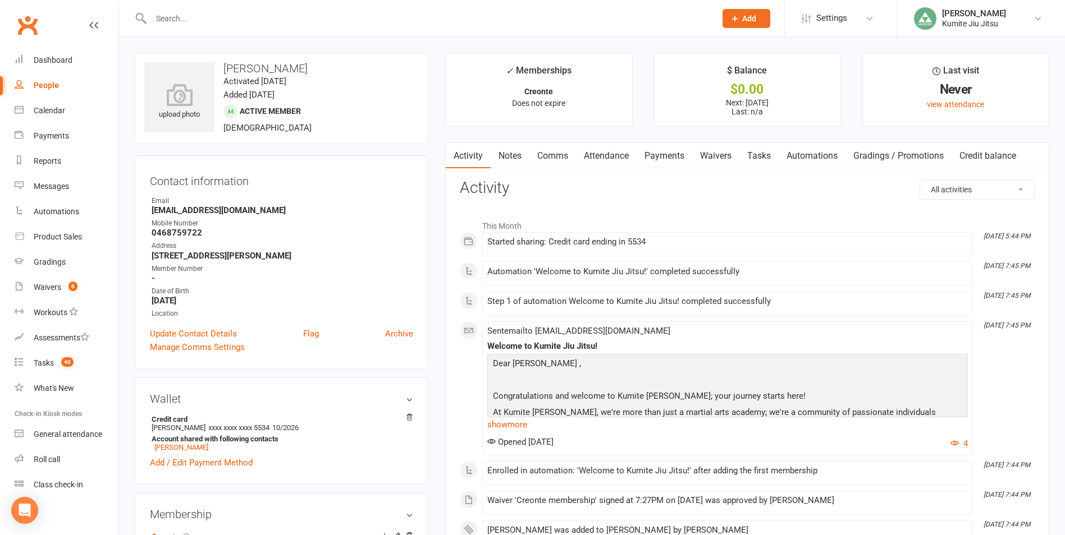
click at [744, 16] on span "Add" at bounding box center [749, 18] width 14 height 9
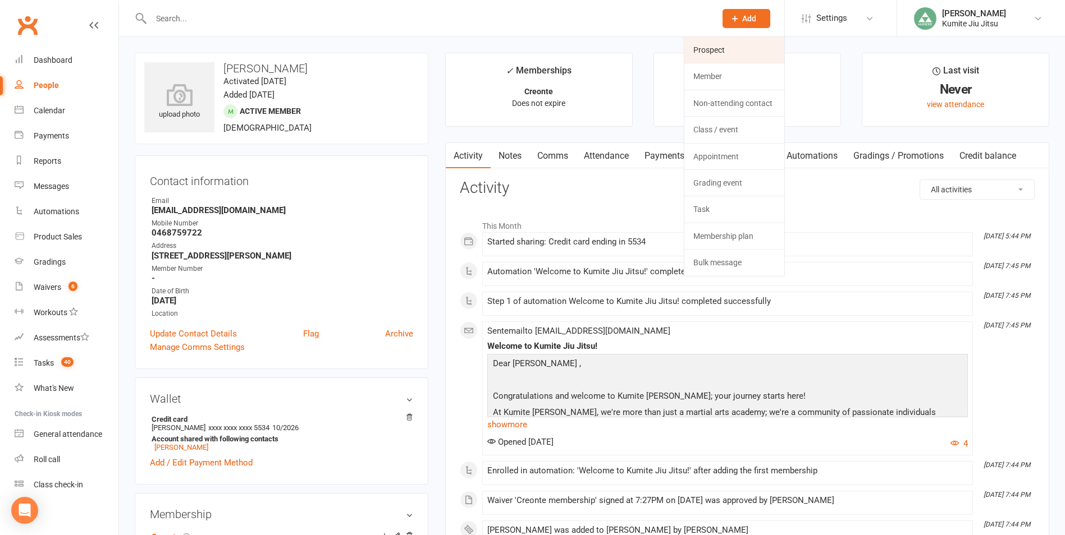
click at [737, 43] on link "Prospect" at bounding box center [734, 50] width 100 height 26
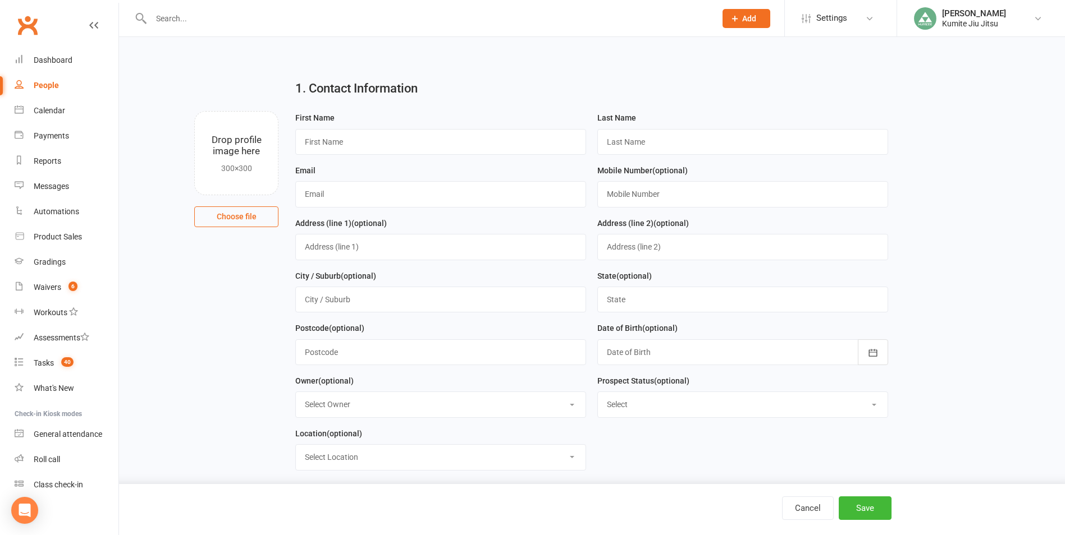
click at [285, 26] on div at bounding box center [421, 18] width 573 height 36
click at [227, 7] on div at bounding box center [421, 18] width 573 height 36
drag, startPoint x: 215, startPoint y: 8, endPoint x: 173, endPoint y: 19, distance: 43.4
click at [173, 19] on input "text" at bounding box center [428, 19] width 560 height 16
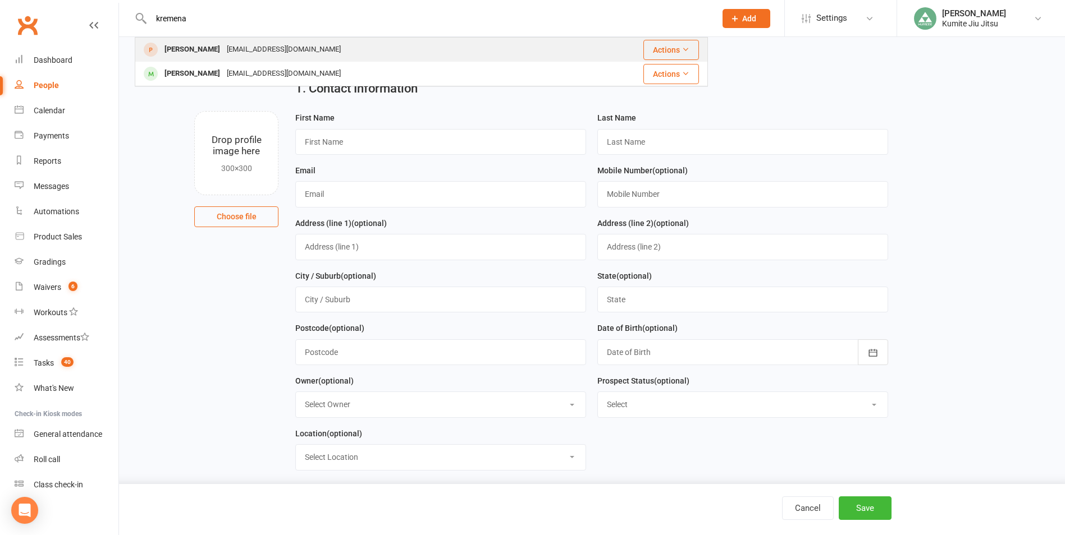
type input "kremena"
click at [198, 45] on div "[PERSON_NAME]" at bounding box center [192, 50] width 62 height 16
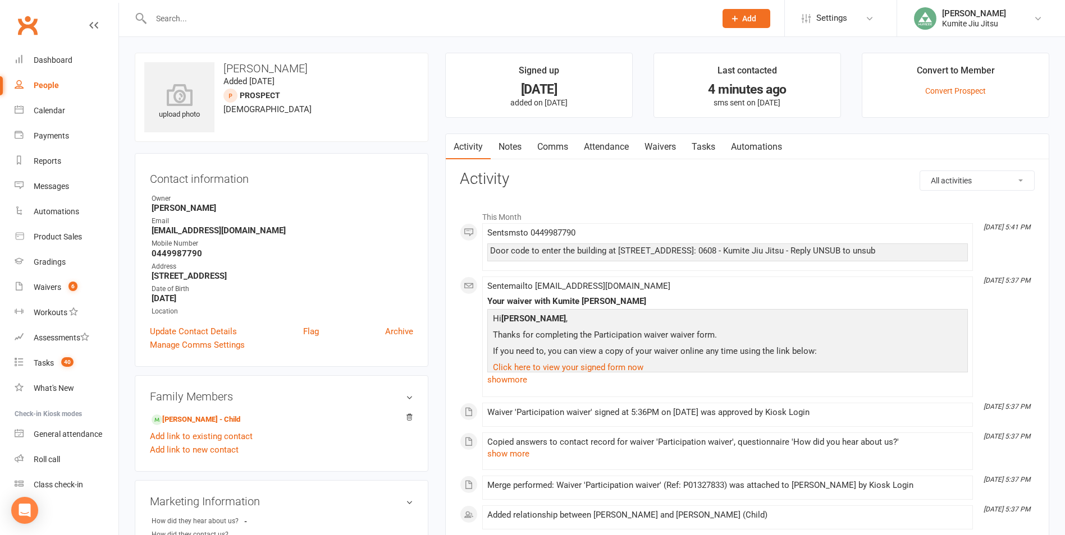
click at [693, 150] on link "Tasks" at bounding box center [703, 147] width 39 height 26
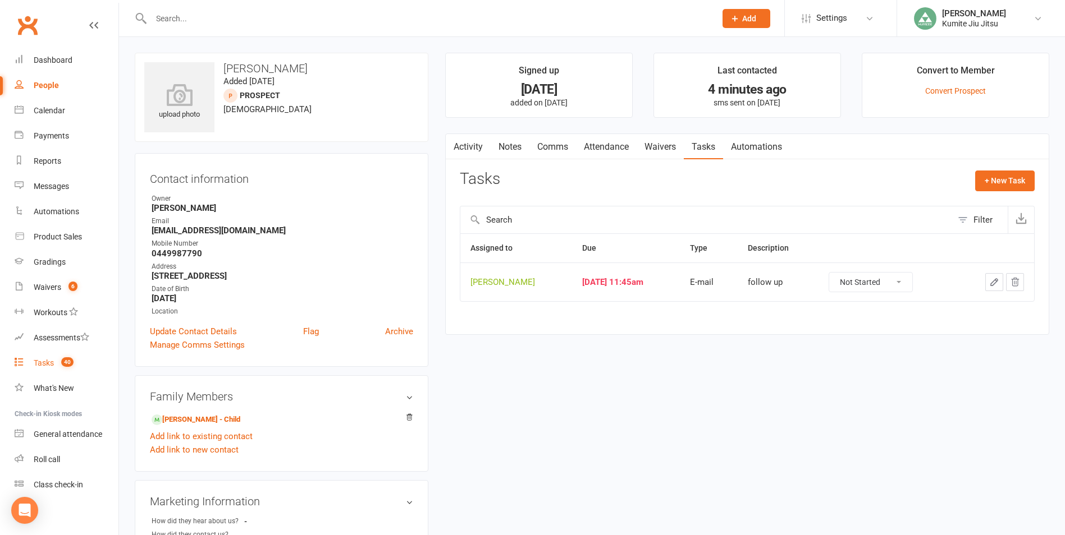
click at [56, 366] on link "Tasks 40" at bounding box center [67, 363] width 104 height 25
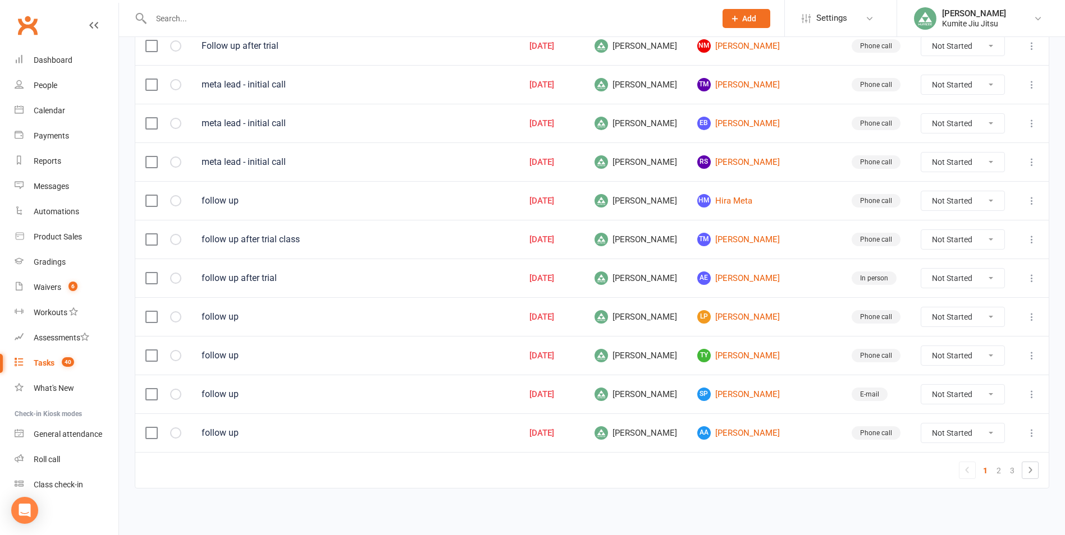
scroll to position [727, 0]
click at [1002, 470] on link "2" at bounding box center [998, 470] width 13 height 16
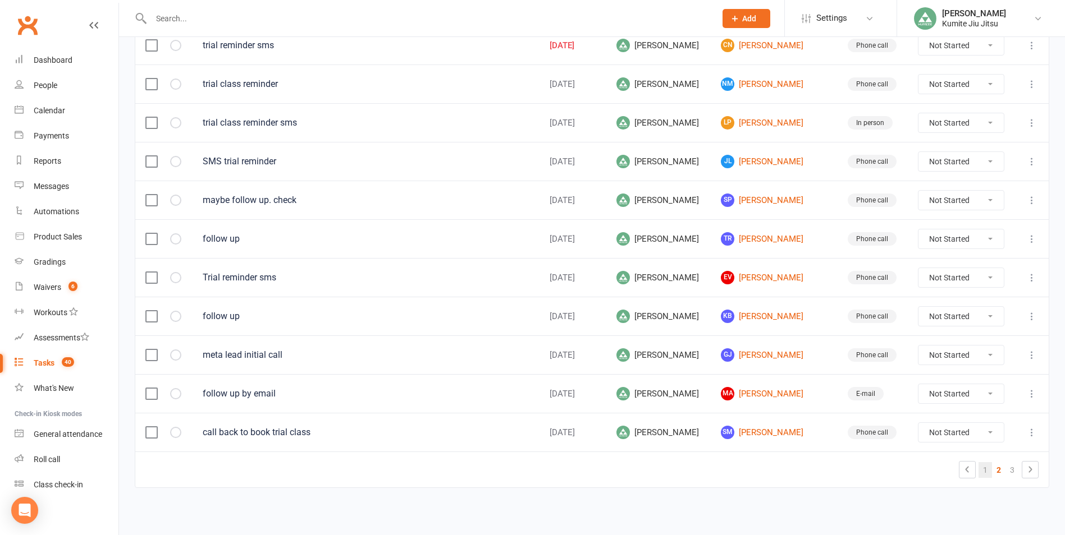
click at [981, 469] on link "1" at bounding box center [984, 470] width 13 height 16
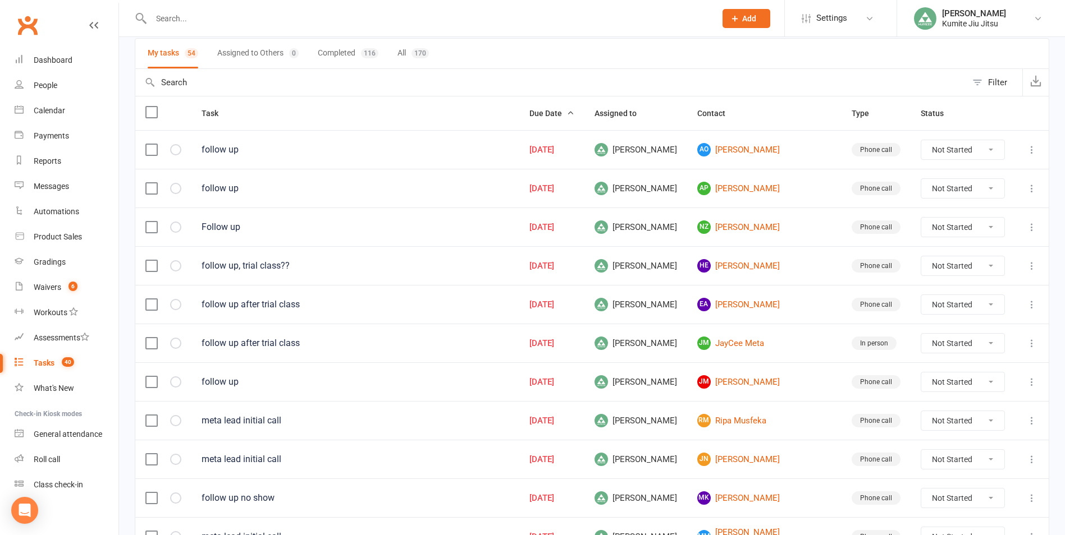
scroll to position [54, 0]
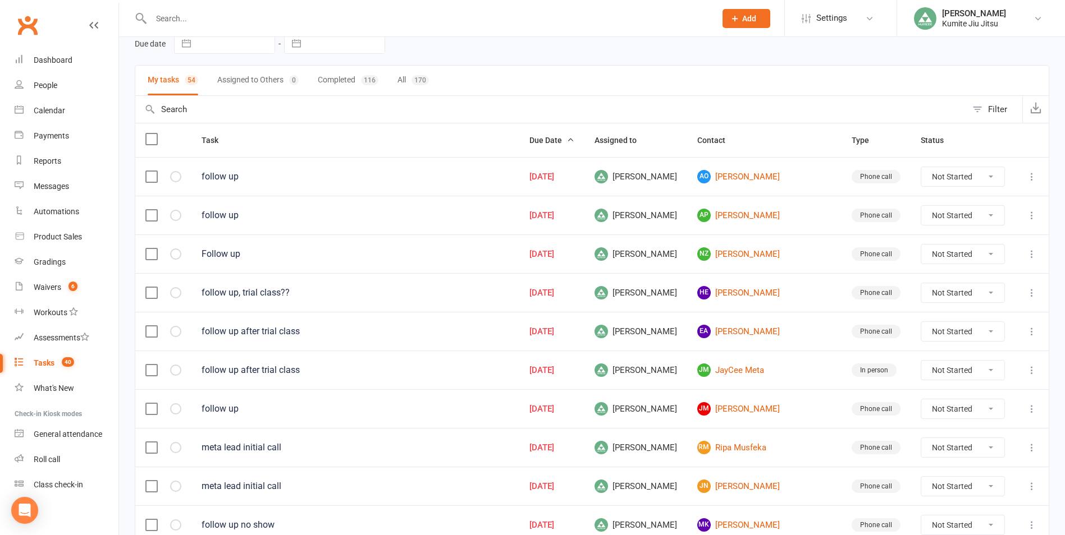
click at [196, 11] on div at bounding box center [421, 18] width 573 height 36
click at [191, 19] on input "text" at bounding box center [428, 19] width 560 height 16
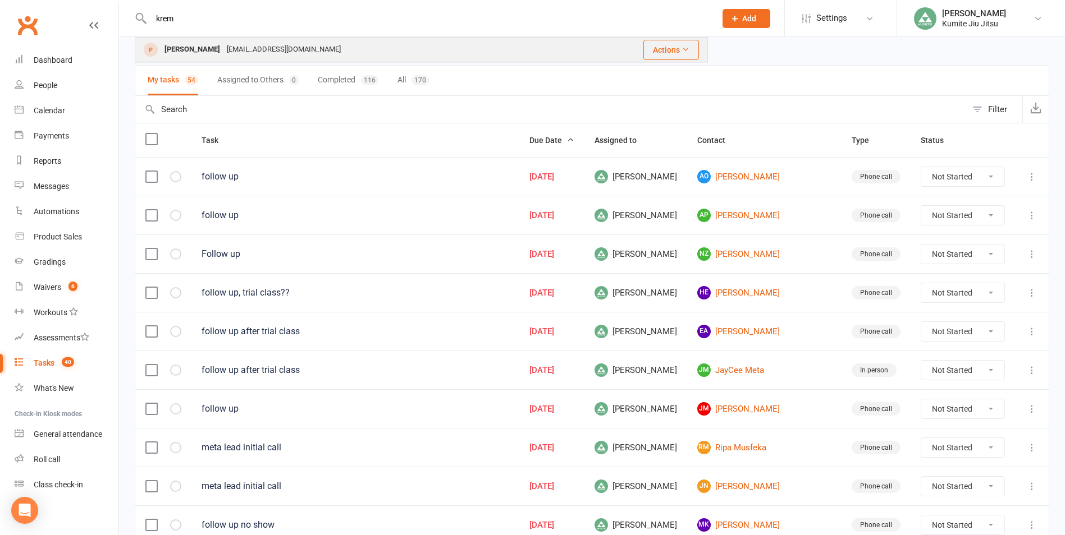
type input "krem"
click at [195, 44] on div "[PERSON_NAME]" at bounding box center [192, 50] width 62 height 16
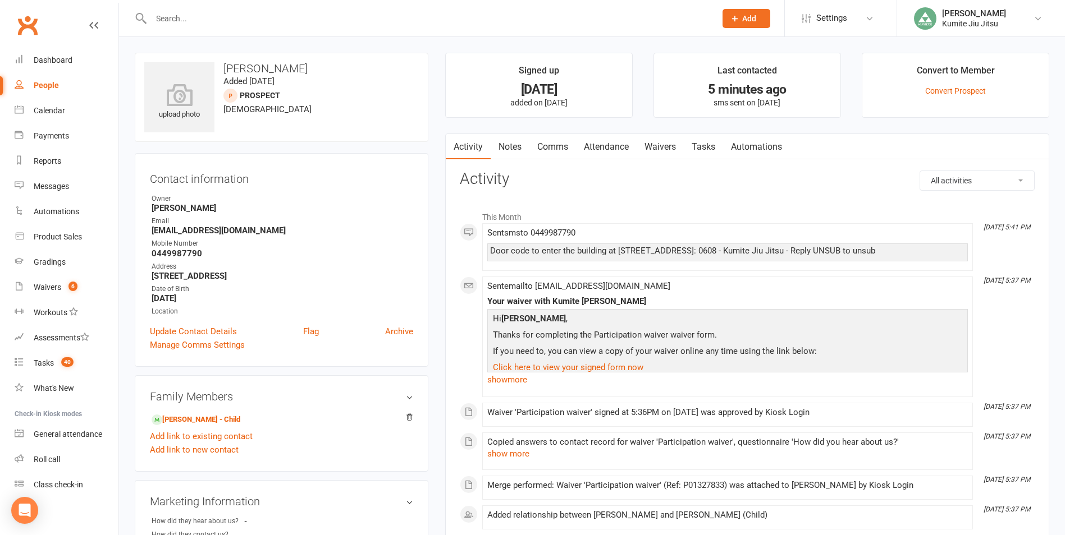
click at [707, 149] on link "Tasks" at bounding box center [703, 147] width 39 height 26
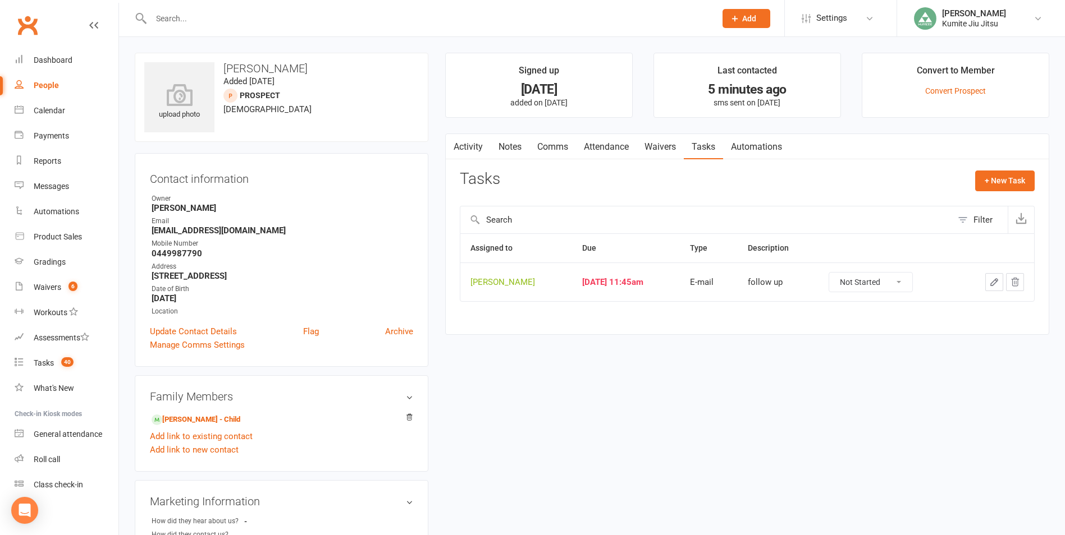
click at [1010, 283] on icon "button" at bounding box center [1015, 282] width 10 height 10
click at [519, 140] on link "Notes" at bounding box center [509, 147] width 39 height 26
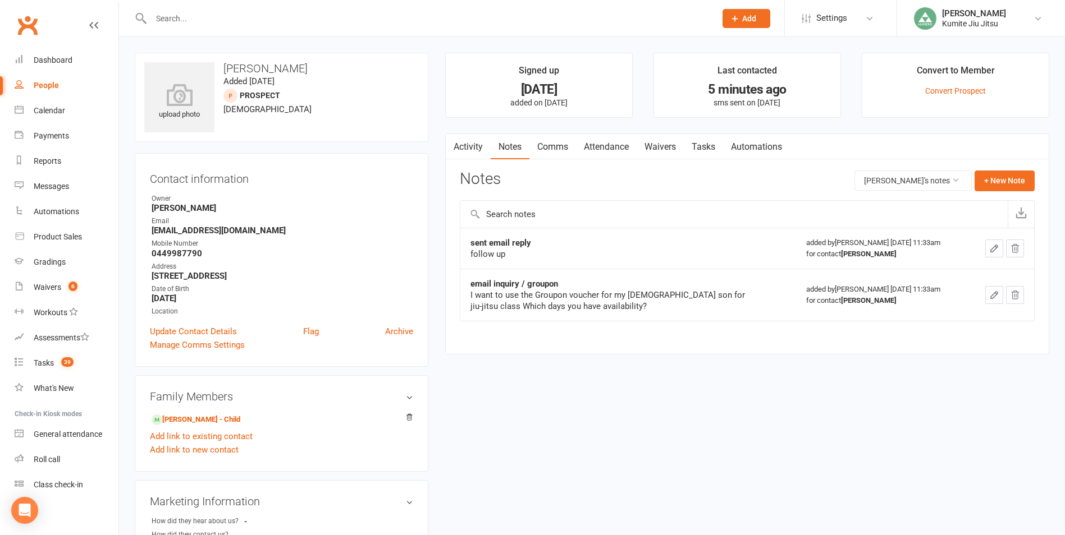
click at [740, 16] on button "Add" at bounding box center [746, 18] width 48 height 19
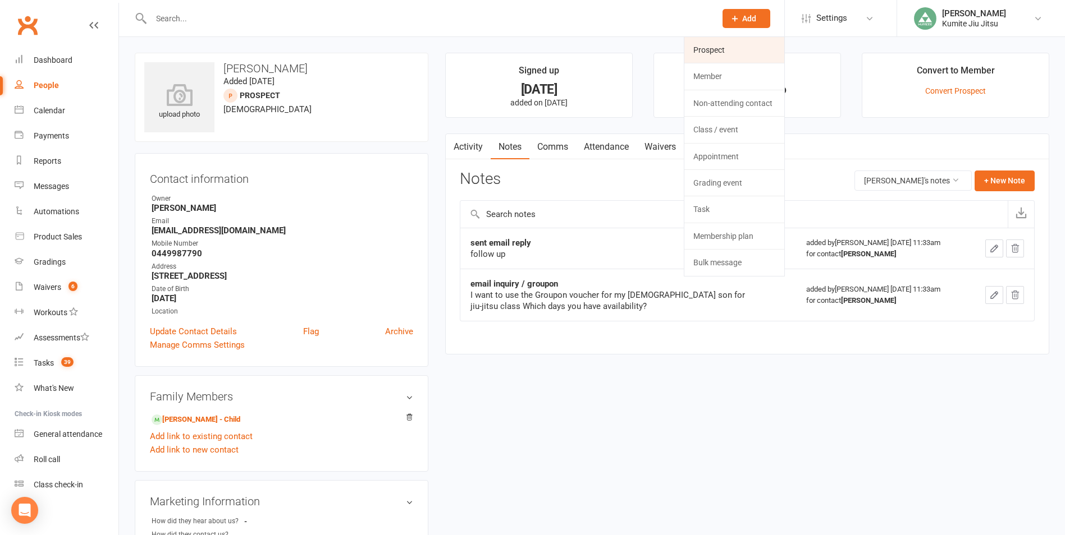
click at [728, 40] on link "Prospect" at bounding box center [734, 50] width 100 height 26
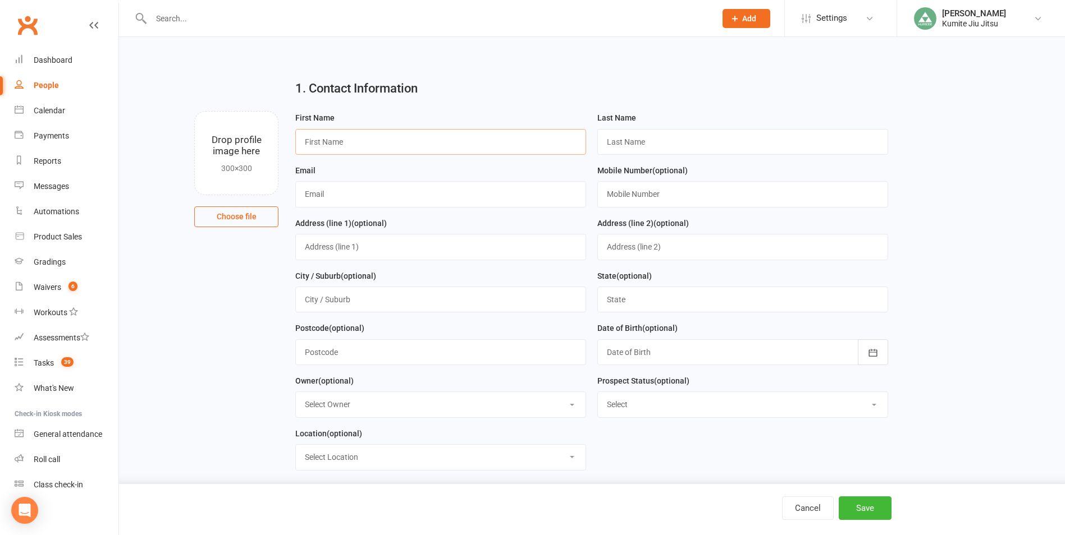
click at [372, 138] on input "text" at bounding box center [440, 142] width 291 height 26
type input "Nitin"
type input "Pandey"
type input "[EMAIL_ADDRESS][DOMAIN_NAME]"
click at [625, 197] on input "text" at bounding box center [742, 194] width 291 height 26
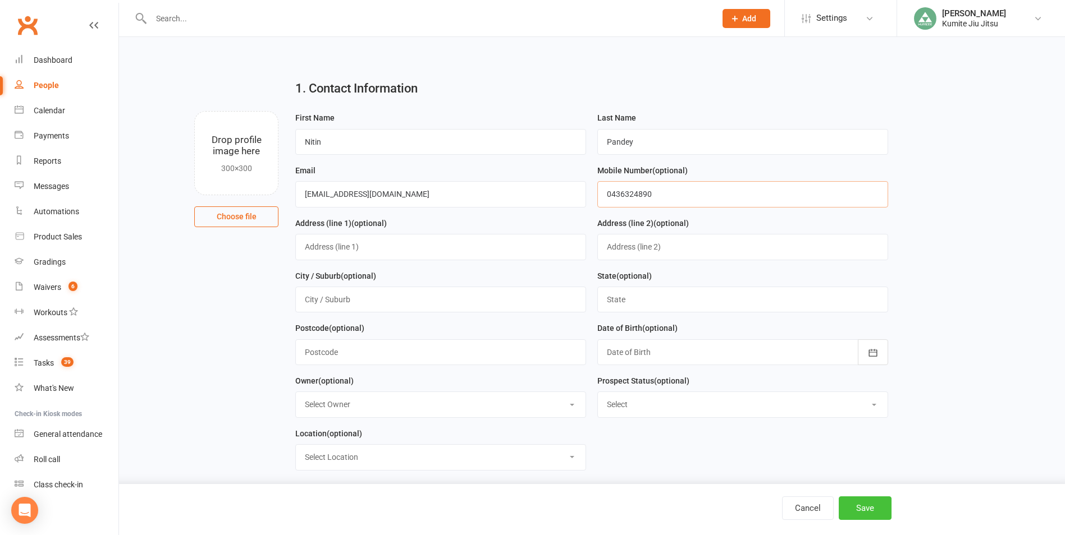
type input "0436324890"
click at [854, 509] on button "Save" at bounding box center [864, 509] width 53 height 24
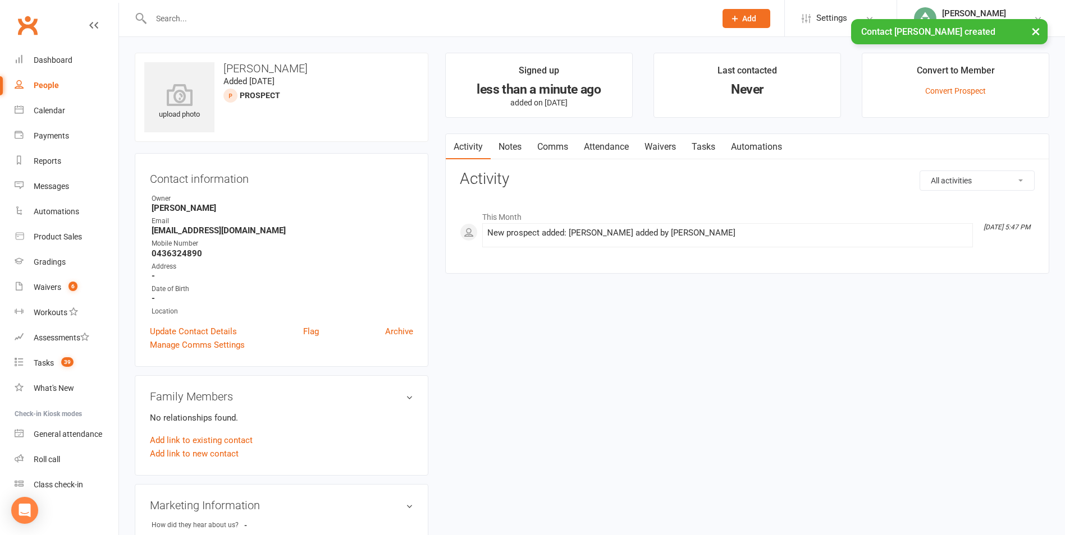
click at [512, 148] on link "Notes" at bounding box center [509, 147] width 39 height 26
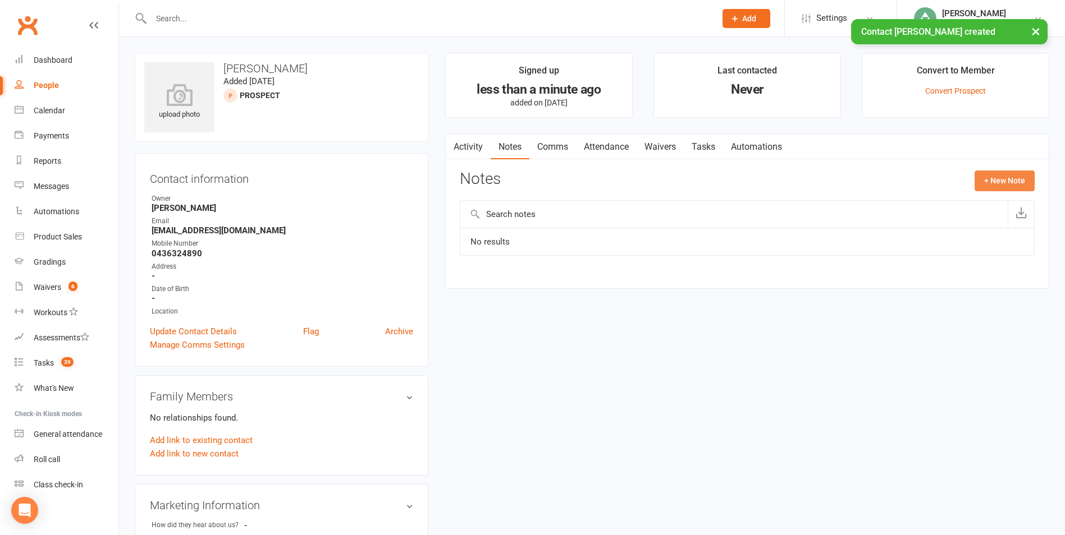
click at [996, 181] on button "+ New Note" at bounding box center [1004, 181] width 60 height 20
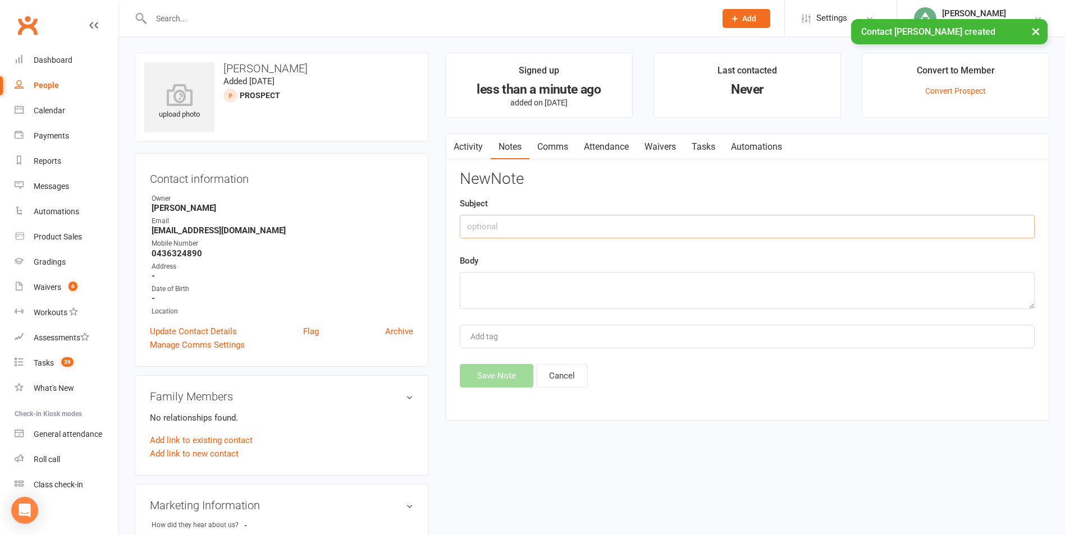
click at [552, 232] on input "text" at bounding box center [747, 227] width 575 height 24
type input "meta lead"
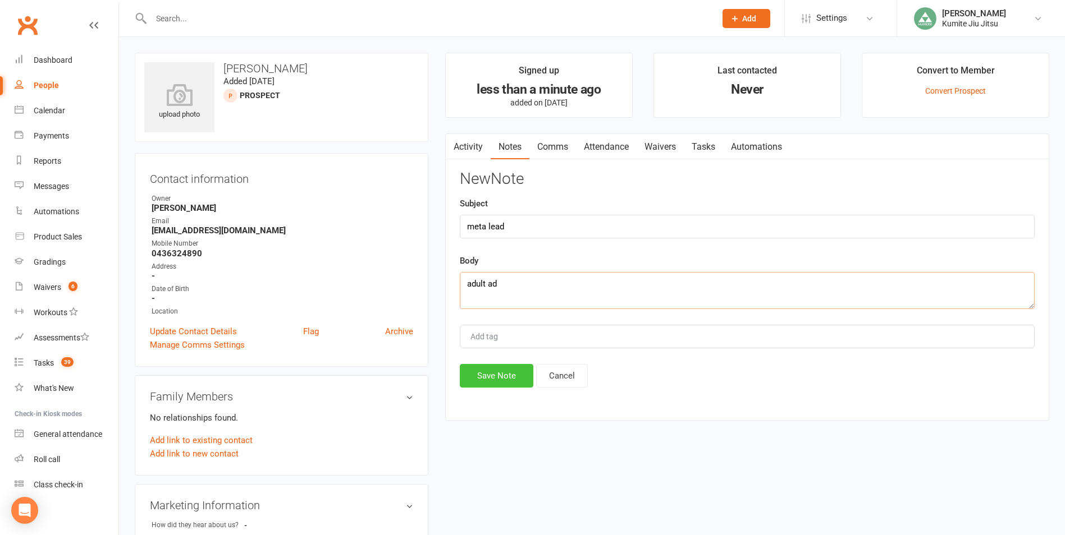
type textarea "adult ad"
click at [503, 373] on button "Save Note" at bounding box center [497, 376] width 74 height 24
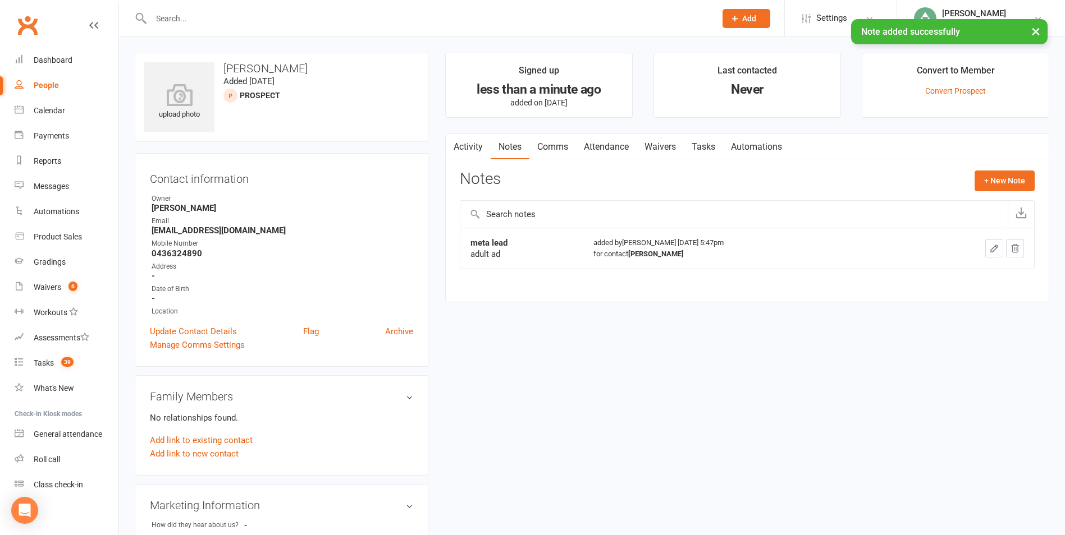
click at [708, 140] on link "Tasks" at bounding box center [703, 147] width 39 height 26
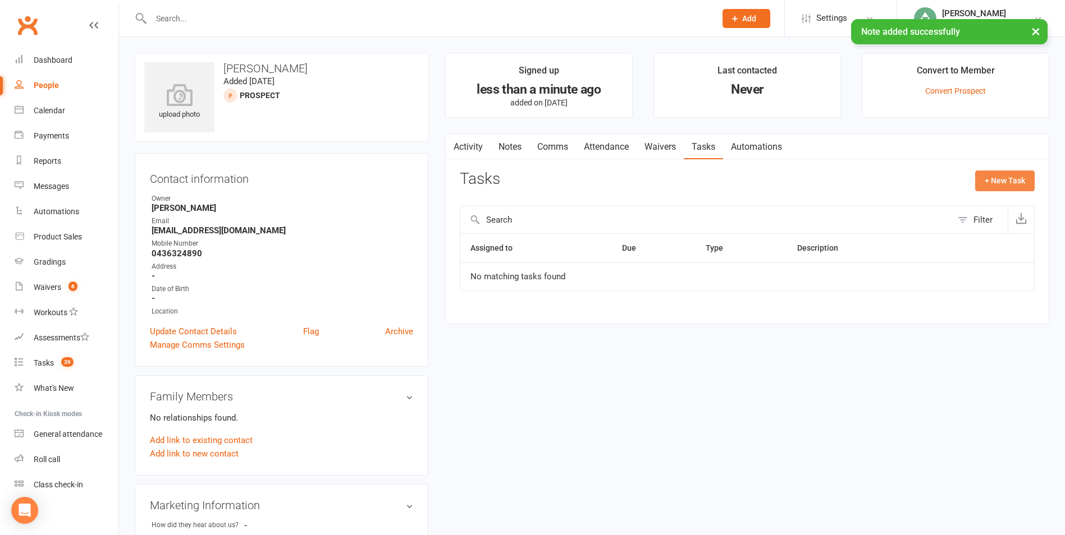
click at [1006, 185] on button "+ New Task" at bounding box center [1004, 181] width 59 height 20
select select "49706"
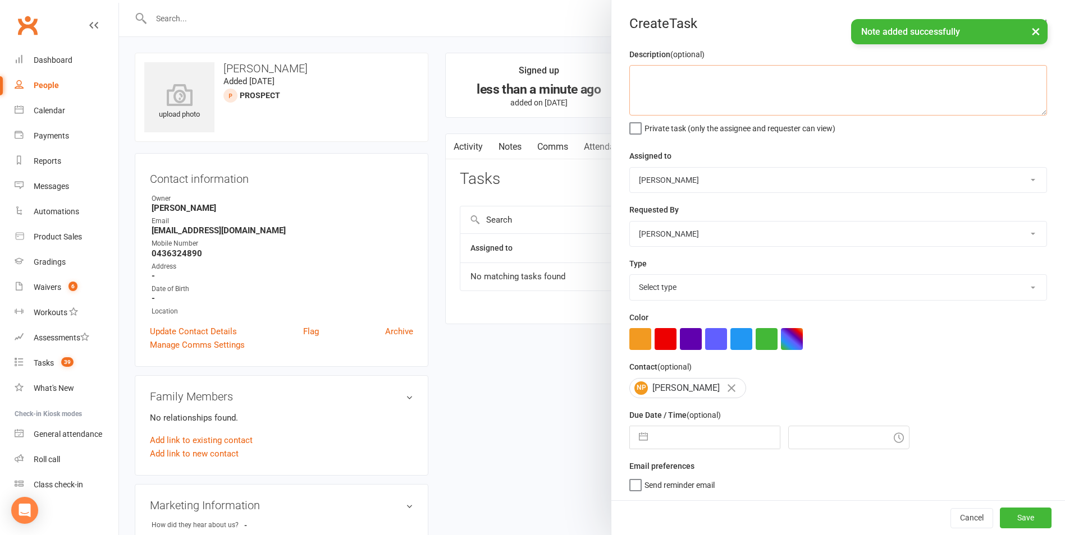
click at [676, 85] on textarea at bounding box center [838, 90] width 418 height 51
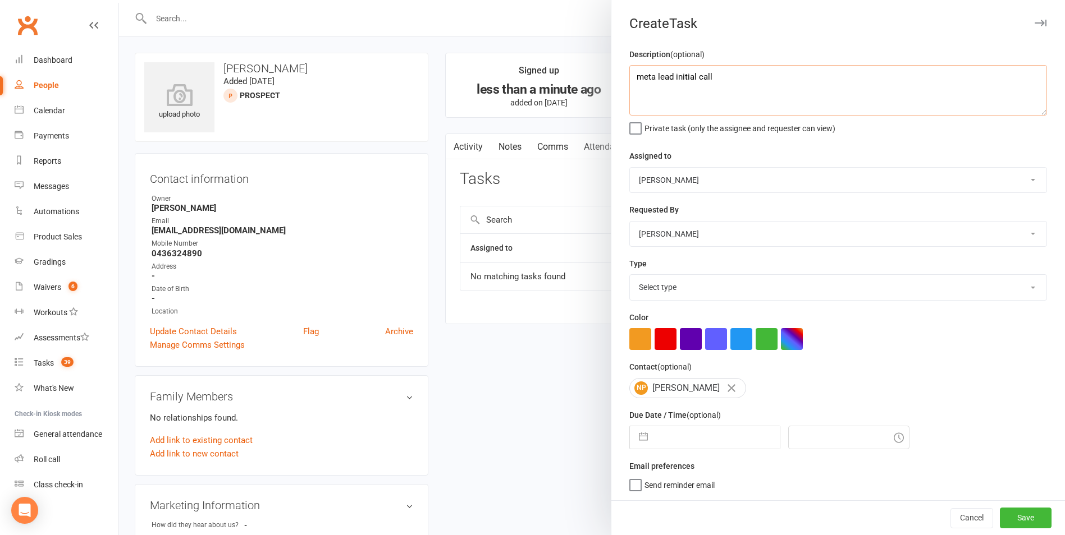
type textarea "meta lead initial call"
click at [658, 295] on select "Select type E-mail In person Meeting Phone call Add new task type" at bounding box center [838, 287] width 416 height 25
select select "28624"
click at [630, 277] on select "Select type E-mail In person Meeting Phone call Add new task type" at bounding box center [838, 287] width 416 height 25
click at [642, 449] on button "button" at bounding box center [643, 438] width 20 height 22
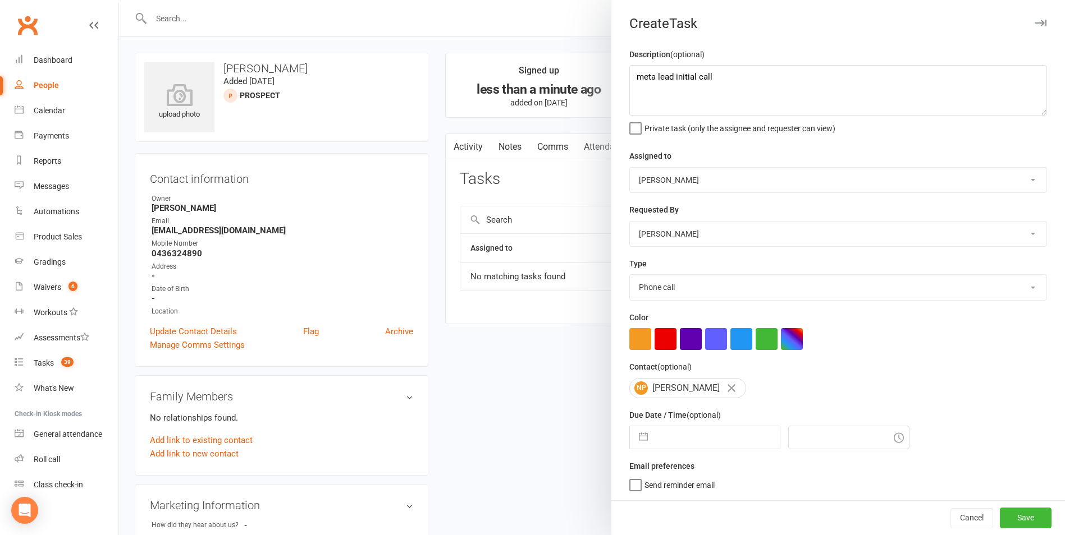
select select "6"
select select "2025"
select select "7"
select select "2025"
select select "8"
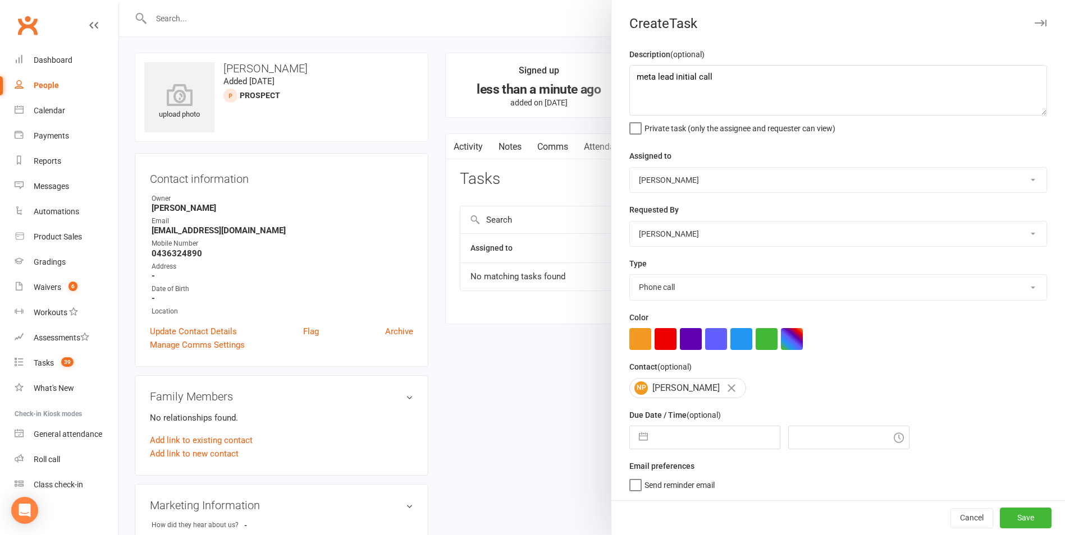
select select "2025"
click at [640, 447] on button "button" at bounding box center [643, 438] width 20 height 22
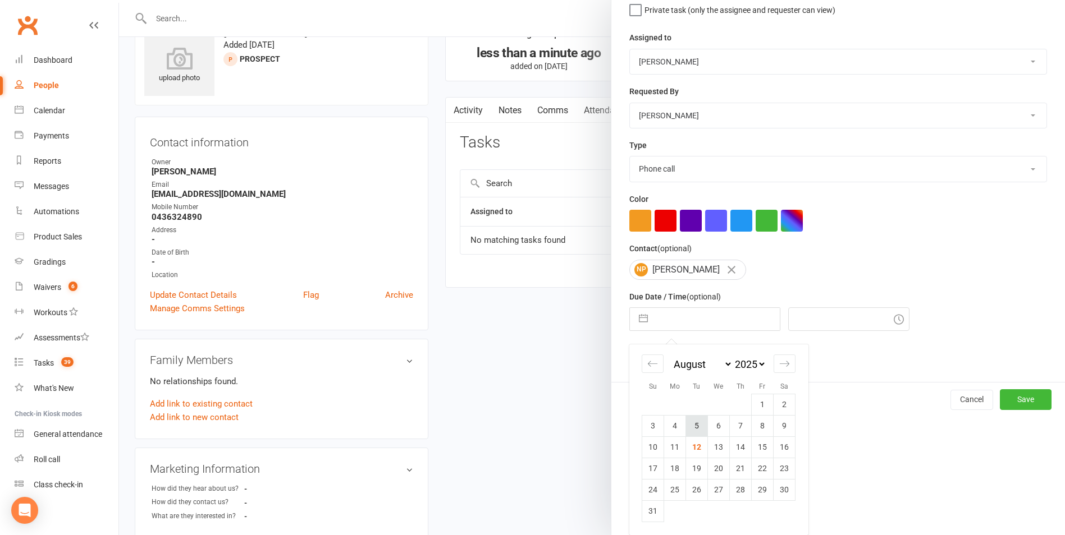
scroll to position [112, 0]
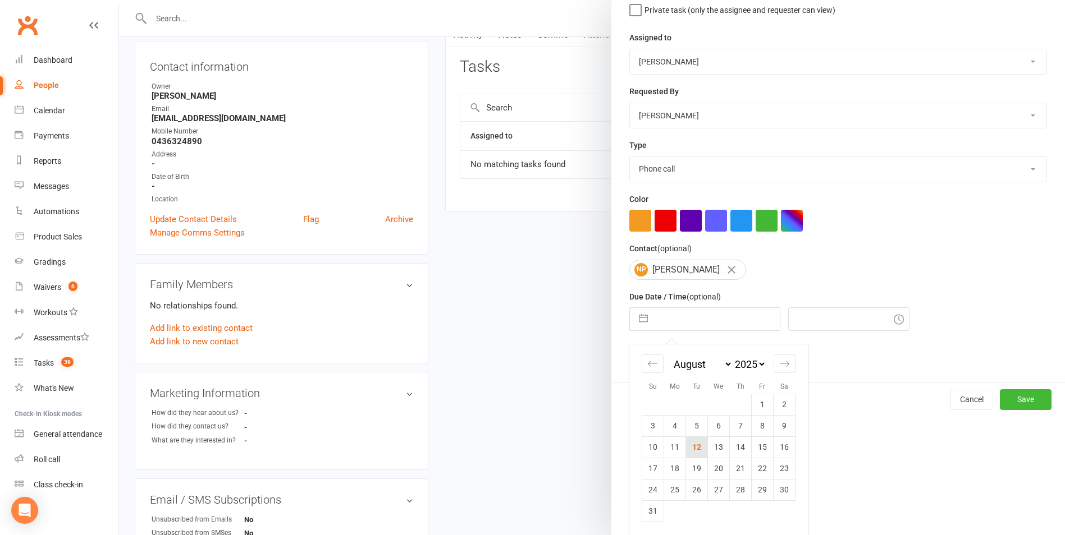
click at [691, 443] on td "12" at bounding box center [697, 447] width 22 height 21
type input "[DATE]"
type input "6:00pm"
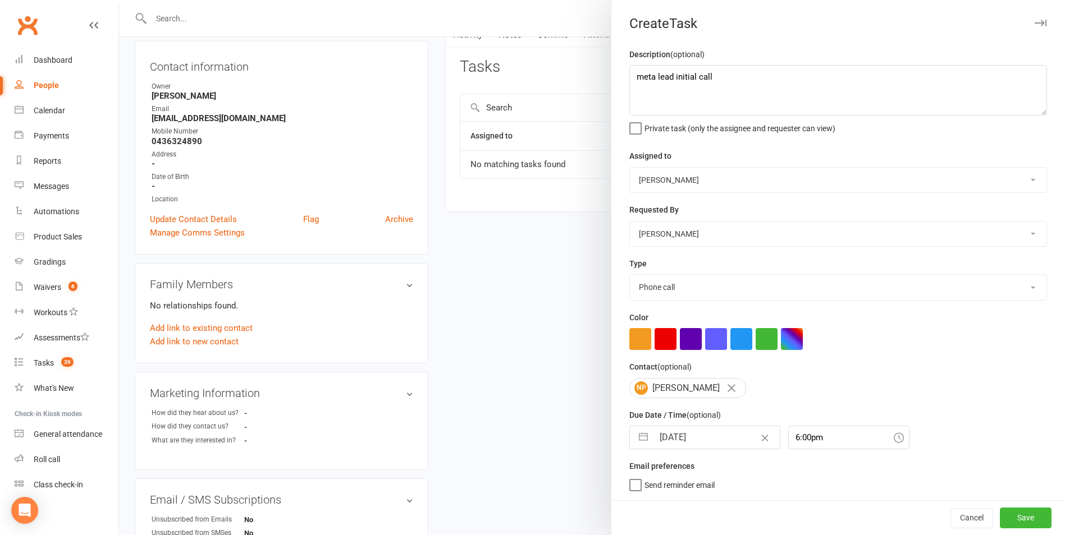
scroll to position [2, 0]
drag, startPoint x: 1010, startPoint y: 521, endPoint x: 1000, endPoint y: 517, distance: 10.8
click at [1010, 521] on button "Save" at bounding box center [1025, 518] width 52 height 20
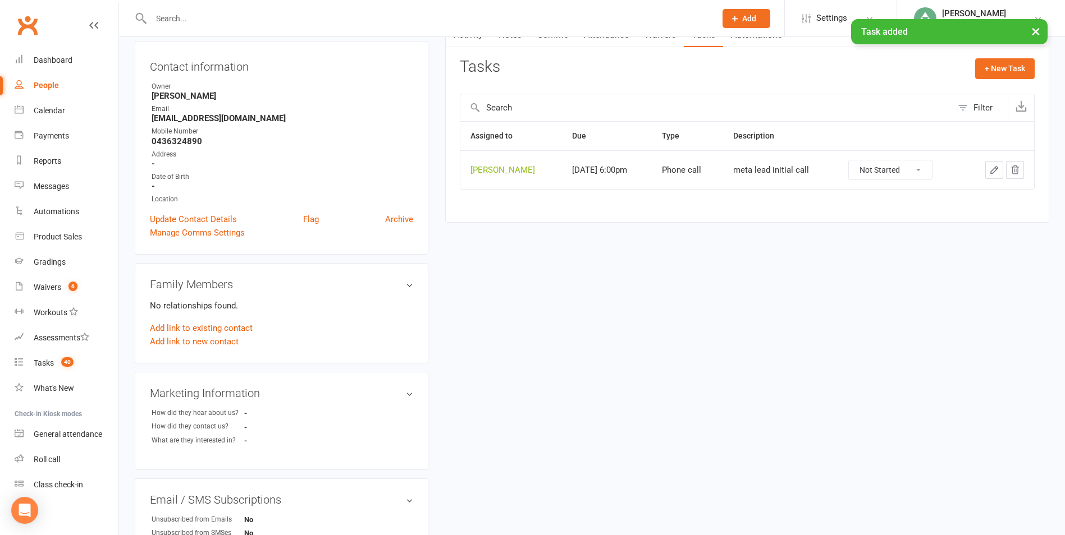
click at [740, 19] on div "× Task added" at bounding box center [525, 19] width 1050 height 0
click at [737, 19] on div "× Task added" at bounding box center [525, 19] width 1050 height 0
click at [1035, 30] on ui-view "Prospect Member Non-attending contact Class / event Appointment Grading event T…" at bounding box center [532, 376] width 1065 height 971
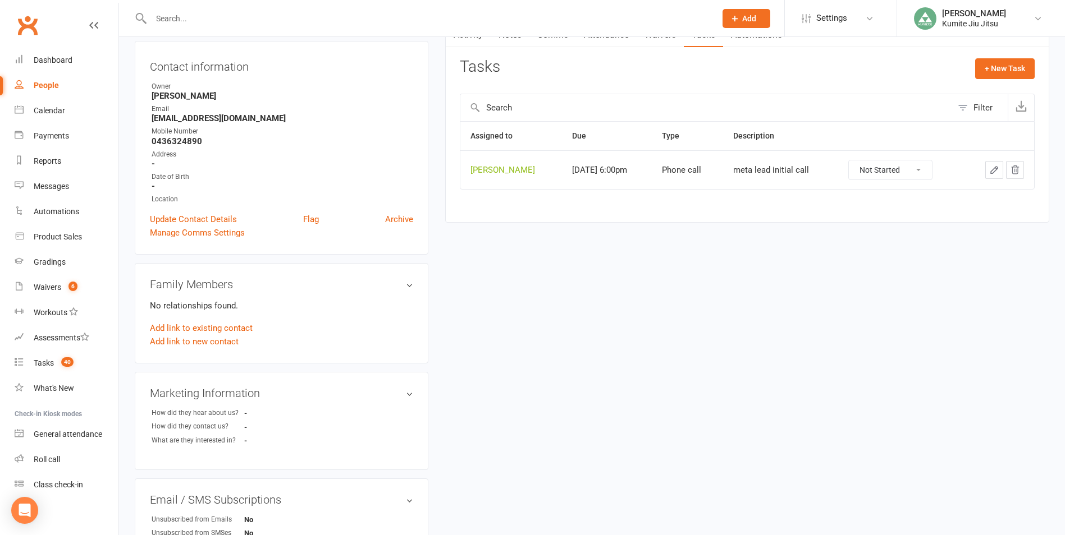
click at [755, 20] on span "Add" at bounding box center [749, 18] width 14 height 9
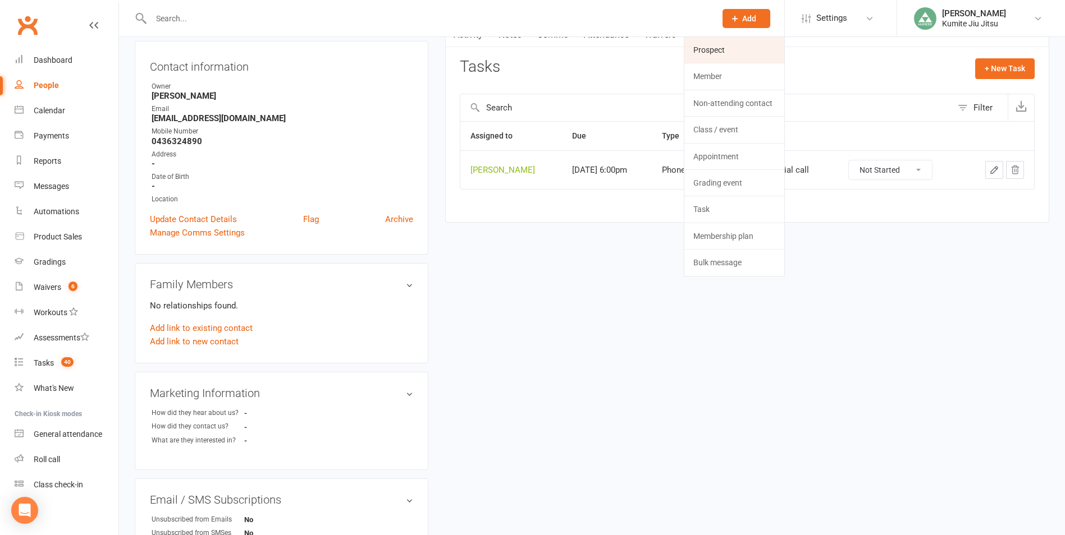
click at [699, 51] on link "Prospect" at bounding box center [734, 50] width 100 height 26
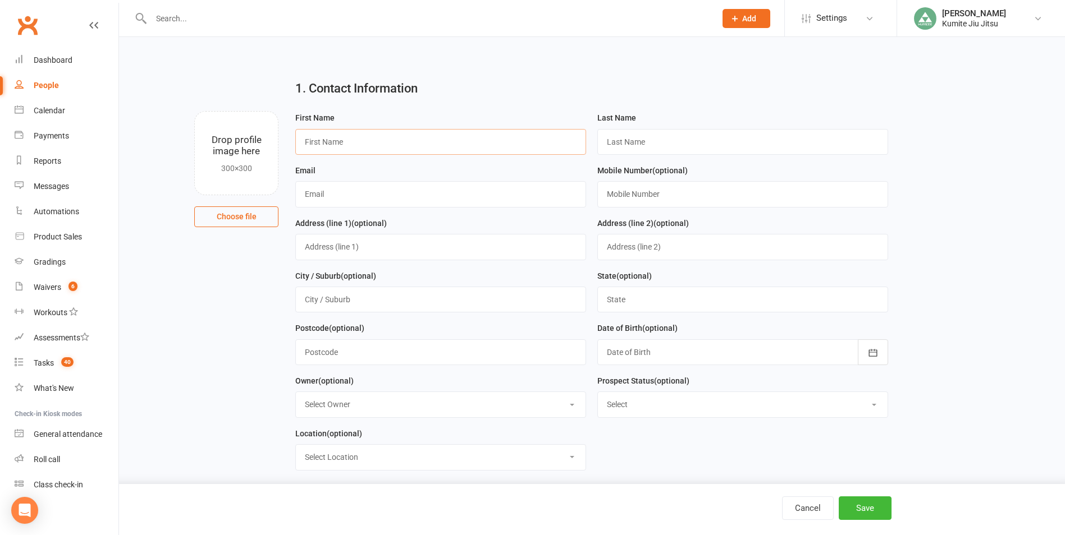
click at [405, 145] on input "text" at bounding box center [440, 142] width 291 height 26
type input "[PERSON_NAME]"
type input "Ristevski"
type input "[EMAIL_ADDRESS][DOMAIN_NAME]"
type input "0449182858"
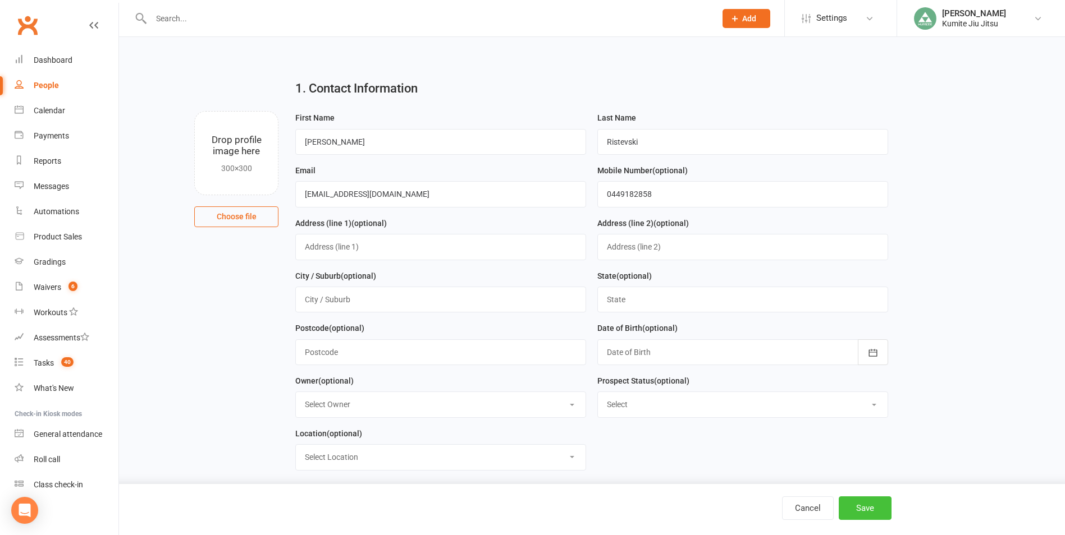
click at [854, 504] on button "Save" at bounding box center [864, 509] width 53 height 24
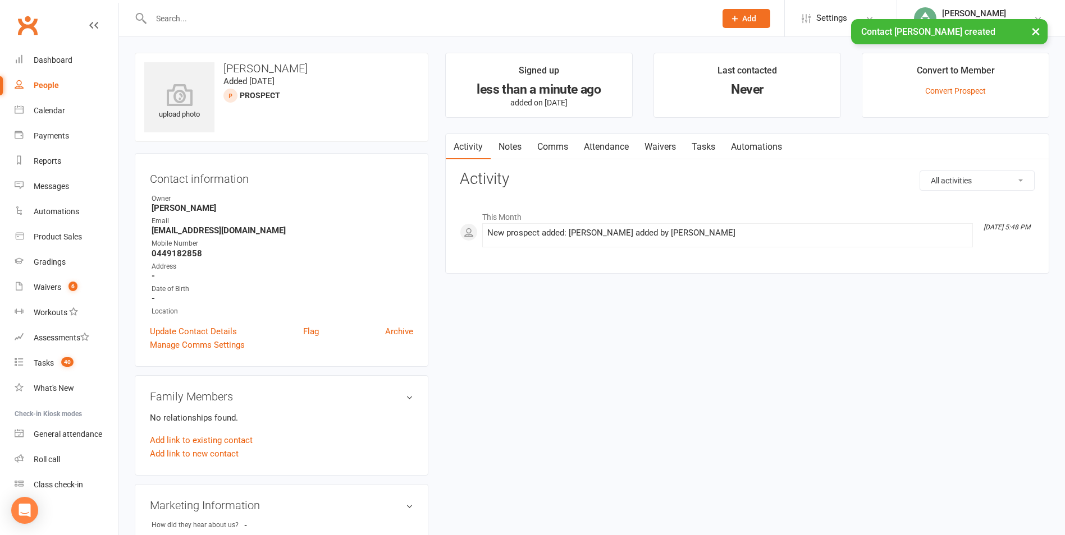
click at [510, 146] on link "Notes" at bounding box center [509, 147] width 39 height 26
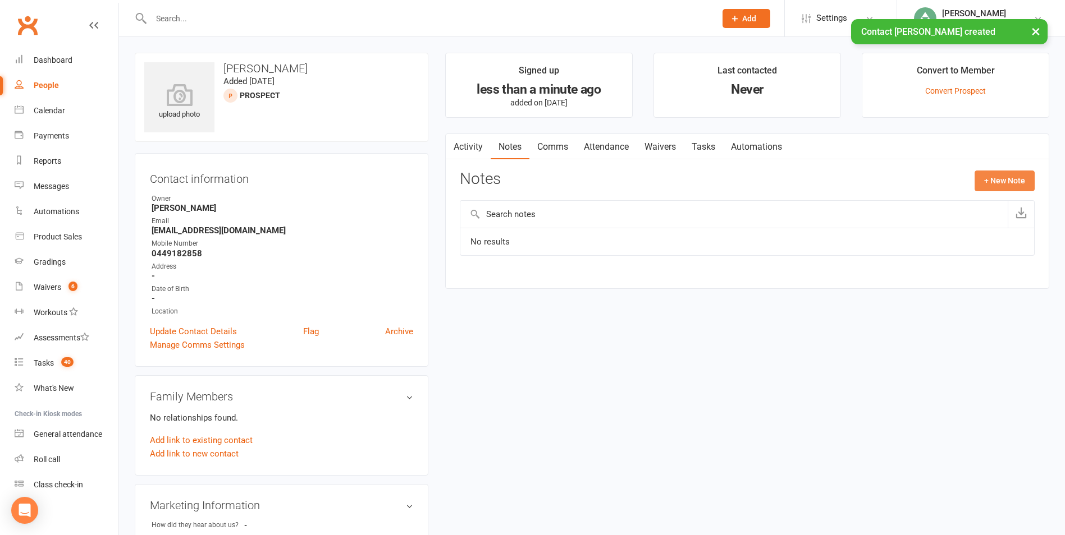
click at [985, 181] on button "+ New Note" at bounding box center [1004, 181] width 60 height 20
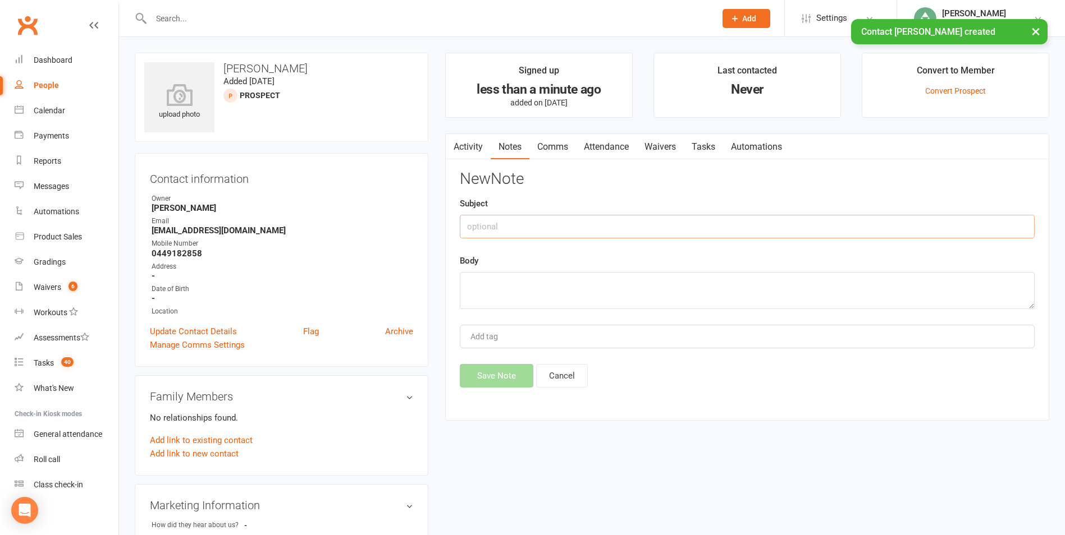
click at [544, 221] on input "text" at bounding box center [747, 227] width 575 height 24
type input "meta lead"
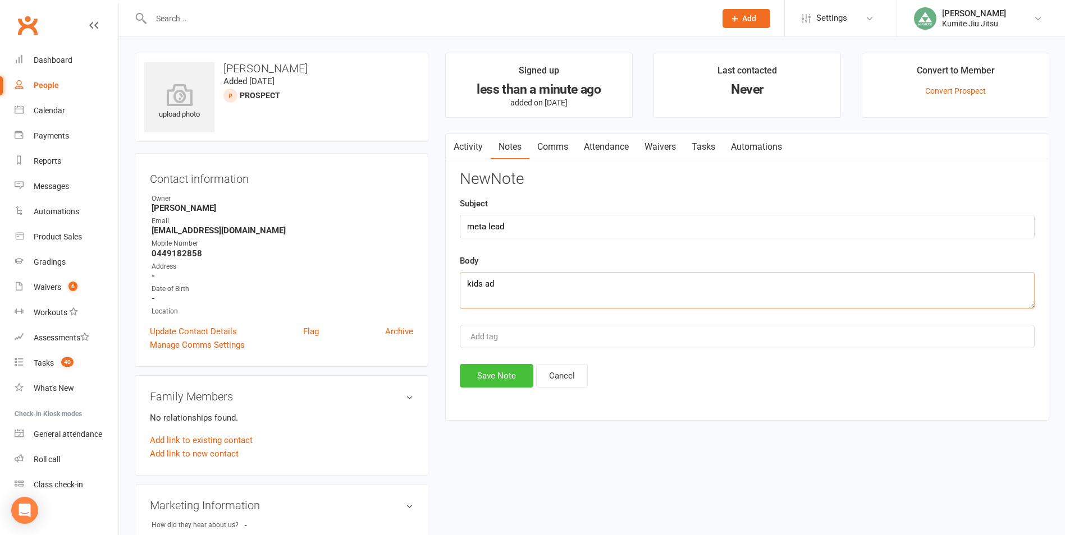
type textarea "kids ad"
click at [482, 370] on button "Save Note" at bounding box center [497, 376] width 74 height 24
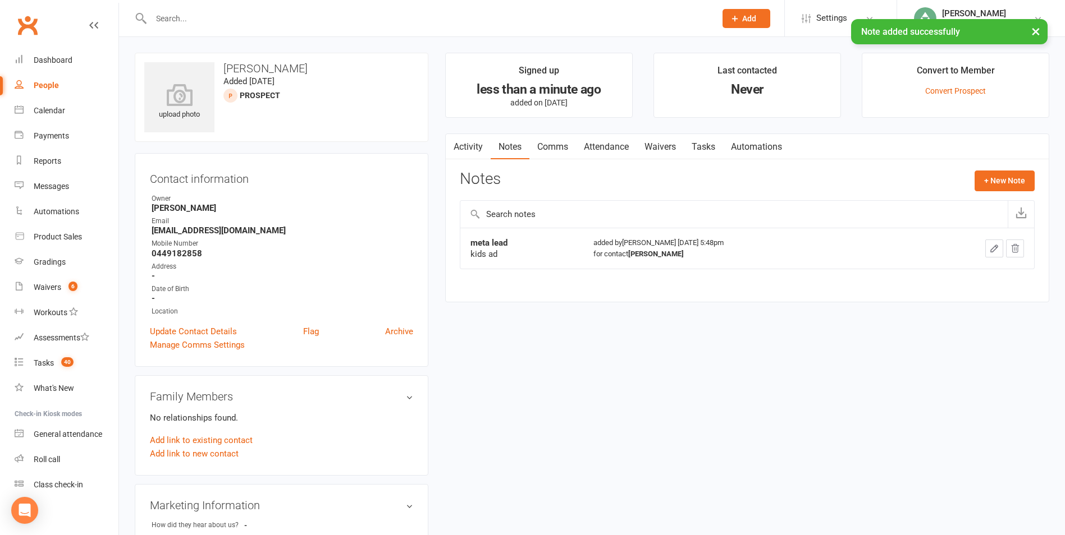
click at [707, 145] on link "Tasks" at bounding box center [703, 147] width 39 height 26
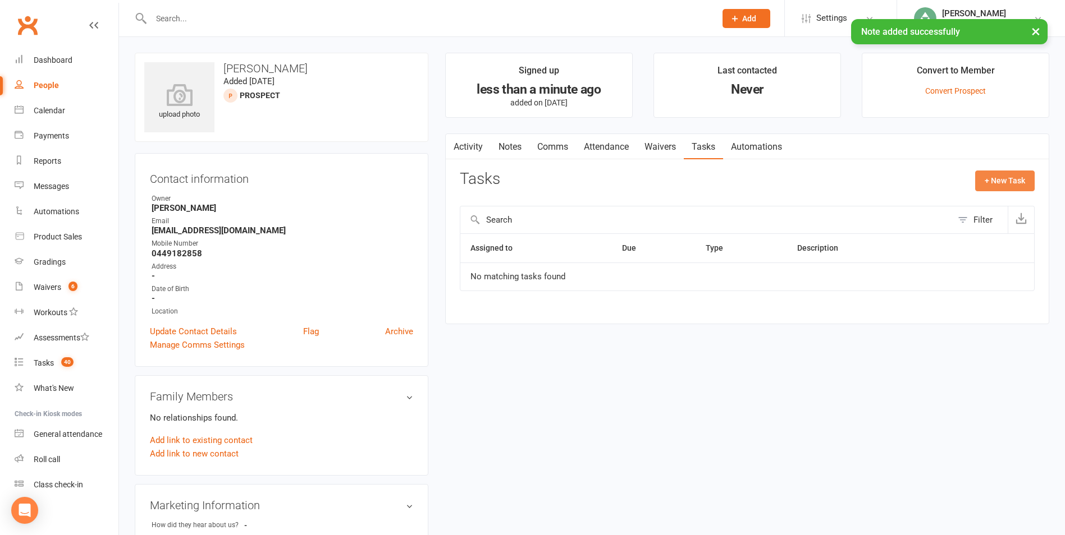
click at [1021, 180] on button "+ New Task" at bounding box center [1004, 181] width 59 height 20
select select "49706"
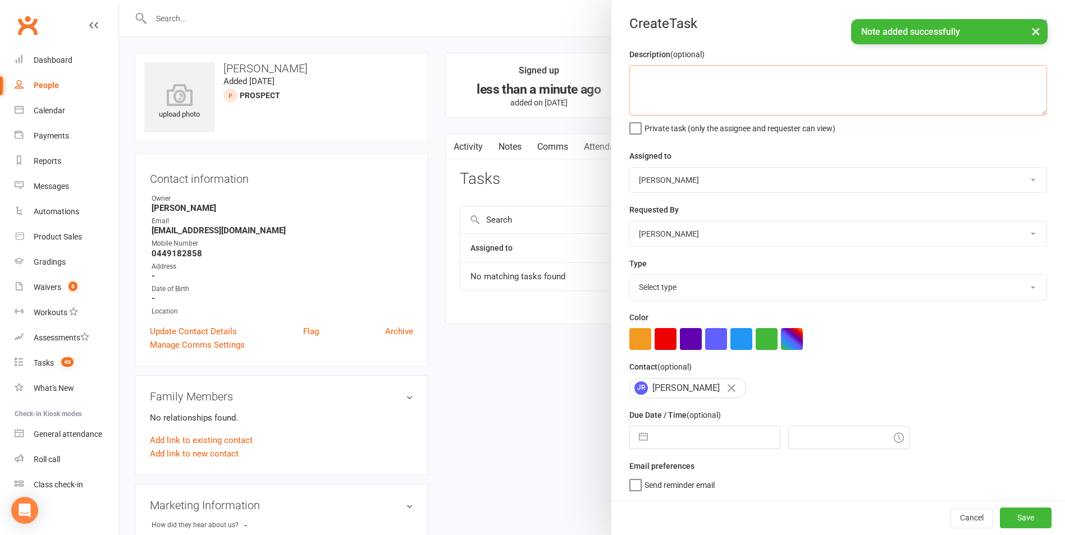
click at [740, 97] on textarea at bounding box center [838, 90] width 418 height 51
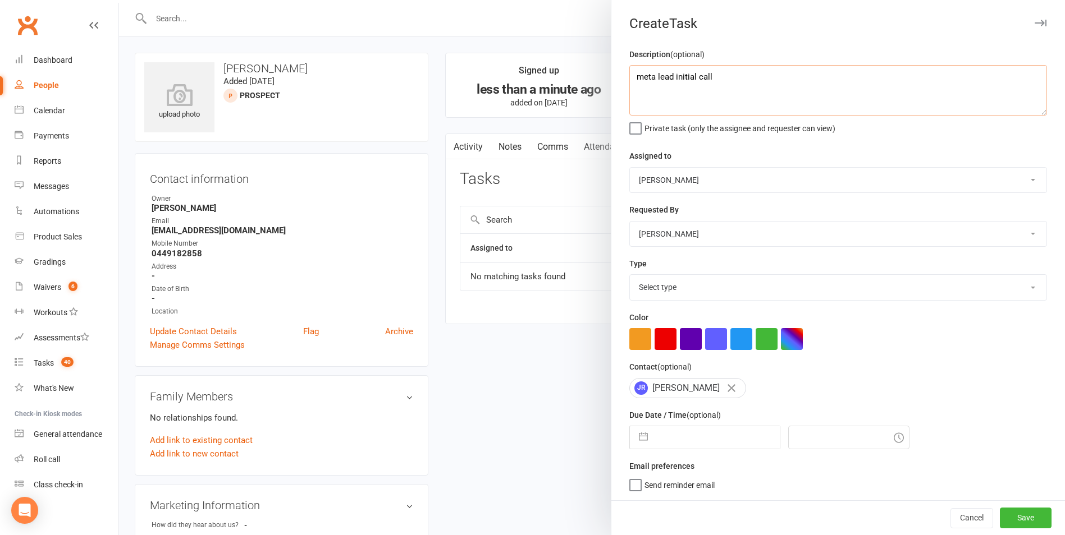
type textarea "meta lead initial call"
click at [667, 287] on select "Select type E-mail In person Meeting Phone call Add new task type" at bounding box center [838, 287] width 416 height 25
select select "28624"
click at [630, 277] on select "Select type E-mail In person Meeting Phone call Add new task type" at bounding box center [838, 287] width 416 height 25
click at [638, 438] on button "button" at bounding box center [643, 438] width 20 height 22
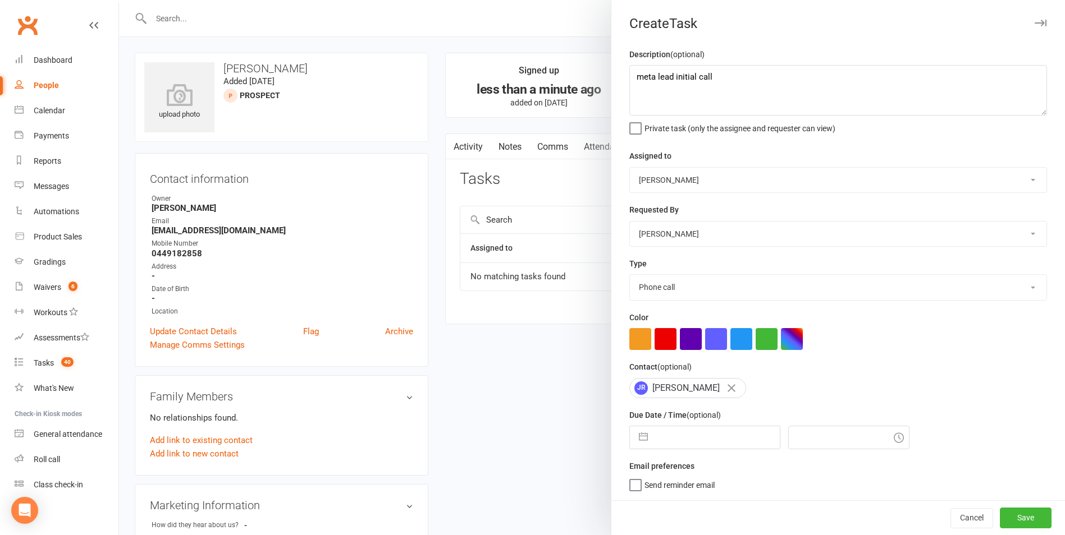
select select "6"
select select "2025"
select select "7"
select select "2025"
select select "8"
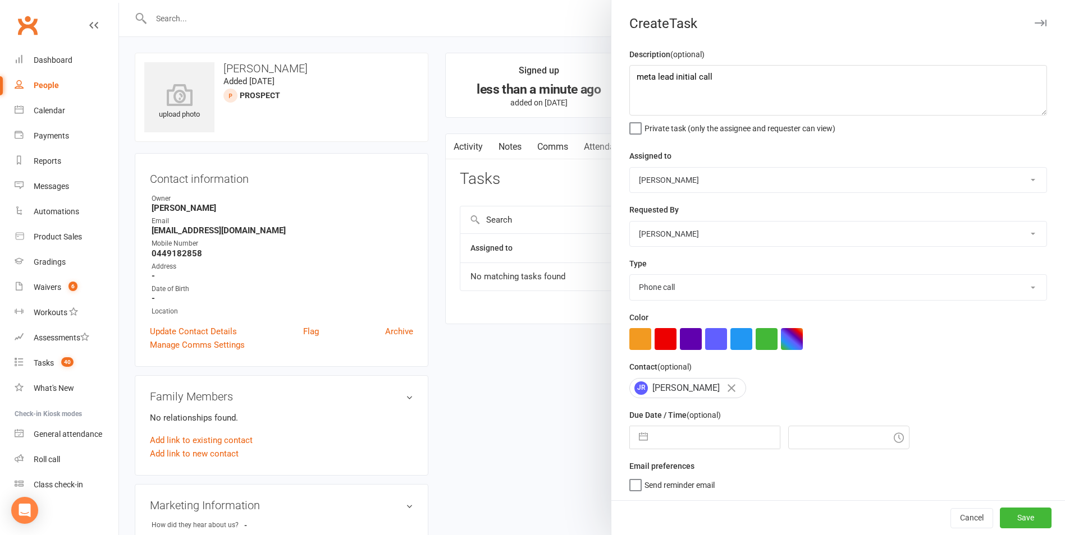
select select "2025"
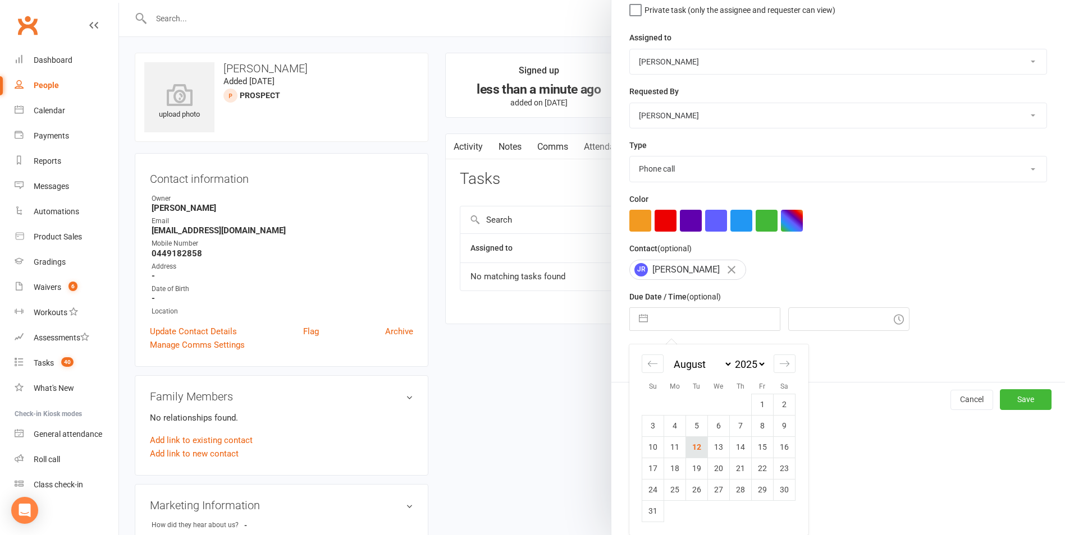
click at [691, 448] on td "12" at bounding box center [697, 447] width 22 height 21
type input "[DATE]"
type input "6:00pm"
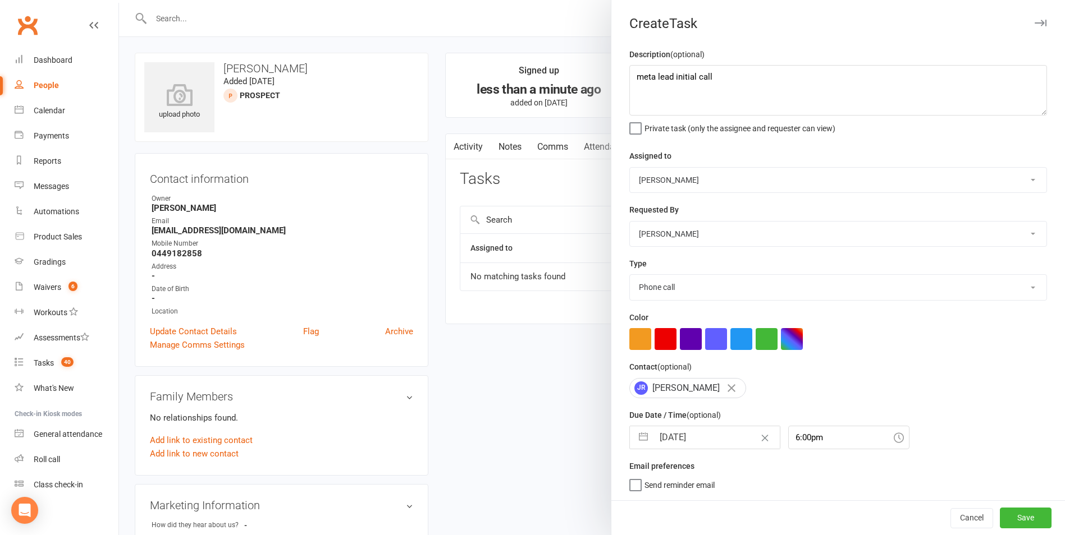
scroll to position [2, 0]
drag, startPoint x: 957, startPoint y: 496, endPoint x: 974, endPoint y: 522, distance: 31.6
click at [974, 521] on div "Create Task Description (optional) meta lead initial call Private task (only th…" at bounding box center [838, 267] width 454 height 535
click at [1011, 523] on button "Save" at bounding box center [1025, 518] width 52 height 20
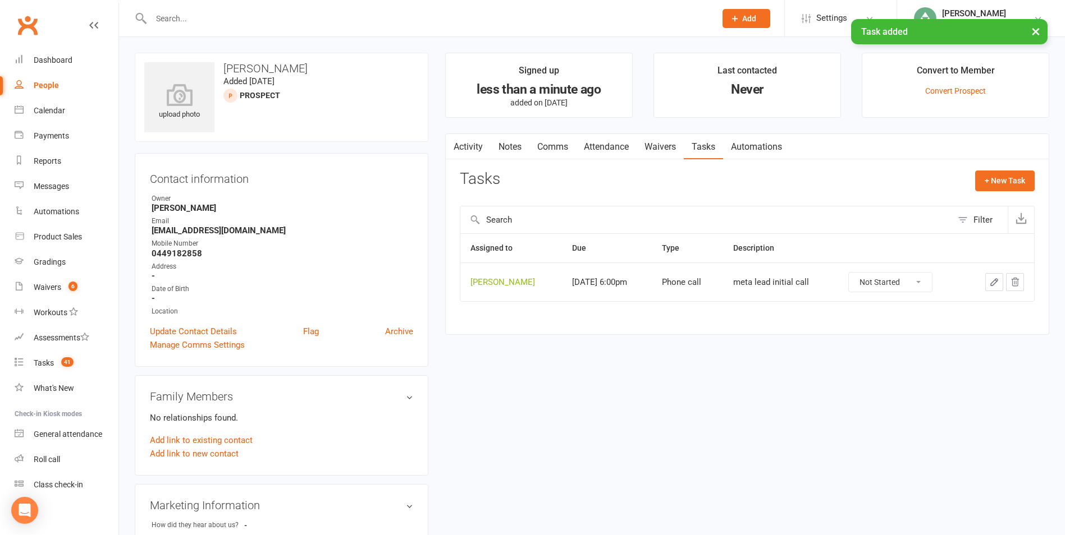
click at [740, 12] on button "Add" at bounding box center [746, 18] width 48 height 19
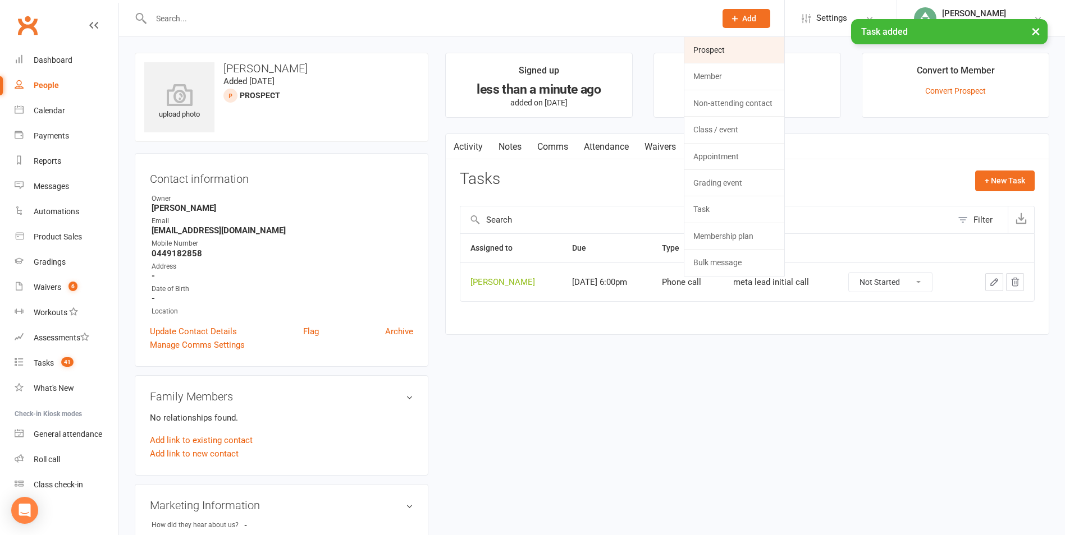
click at [738, 52] on link "Prospect" at bounding box center [734, 50] width 100 height 26
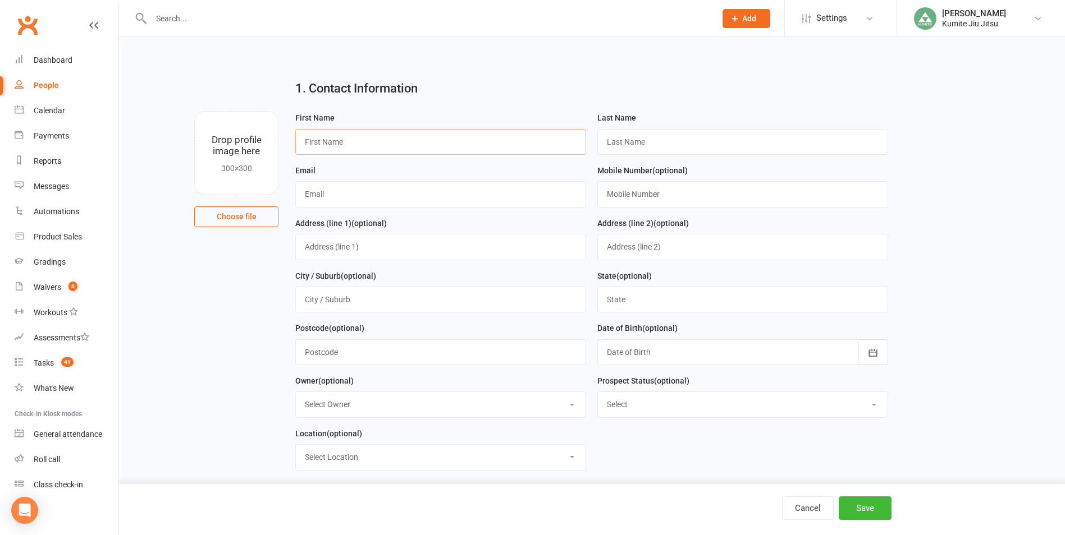
click at [392, 141] on input "text" at bounding box center [440, 142] width 291 height 26
type input "[PERSON_NAME]"
type input "[EMAIL_ADDRESS][DOMAIN_NAME]"
type input "0470299607"
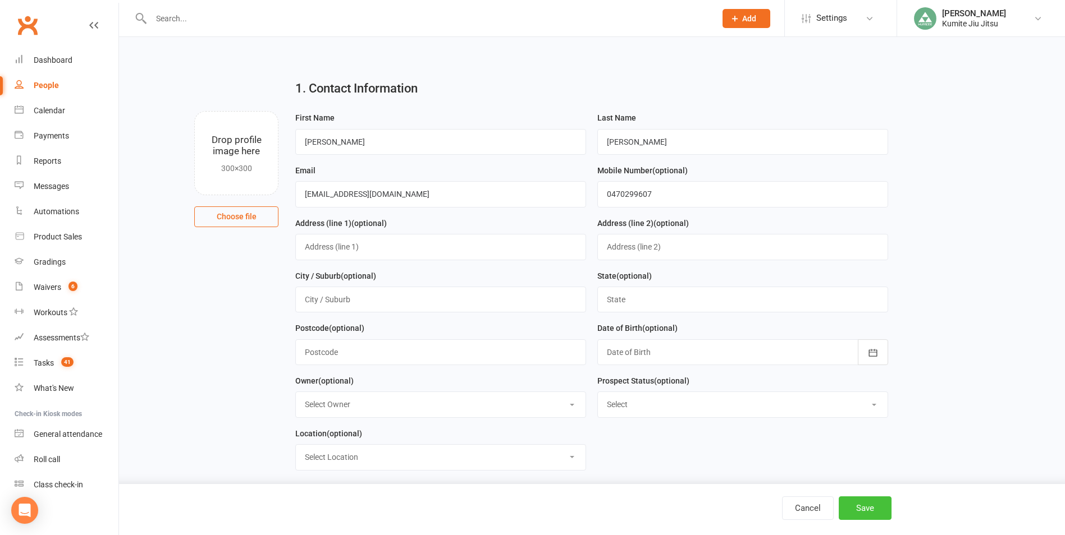
click at [848, 508] on button "Save" at bounding box center [864, 509] width 53 height 24
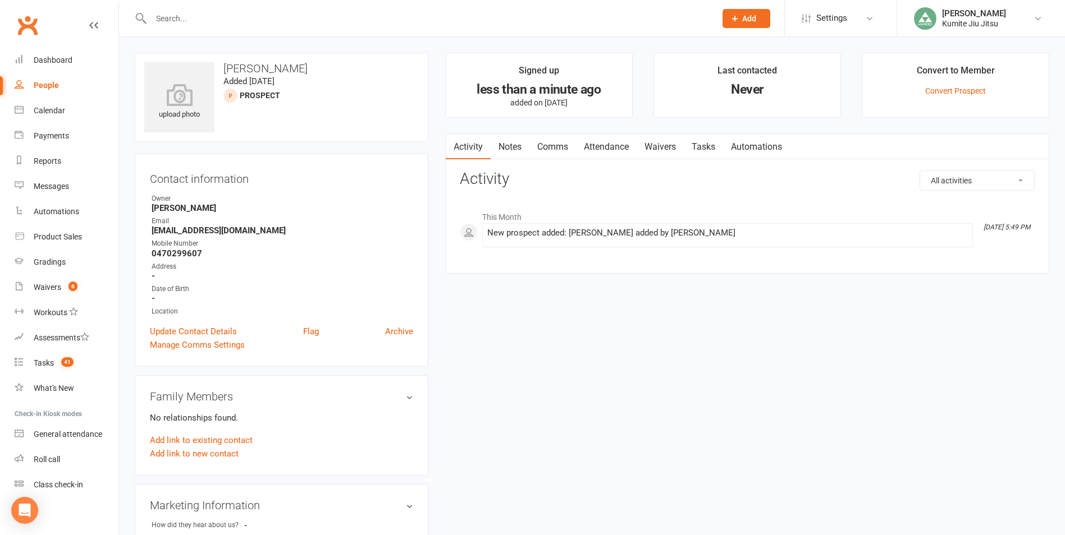
click at [513, 144] on link "Notes" at bounding box center [509, 147] width 39 height 26
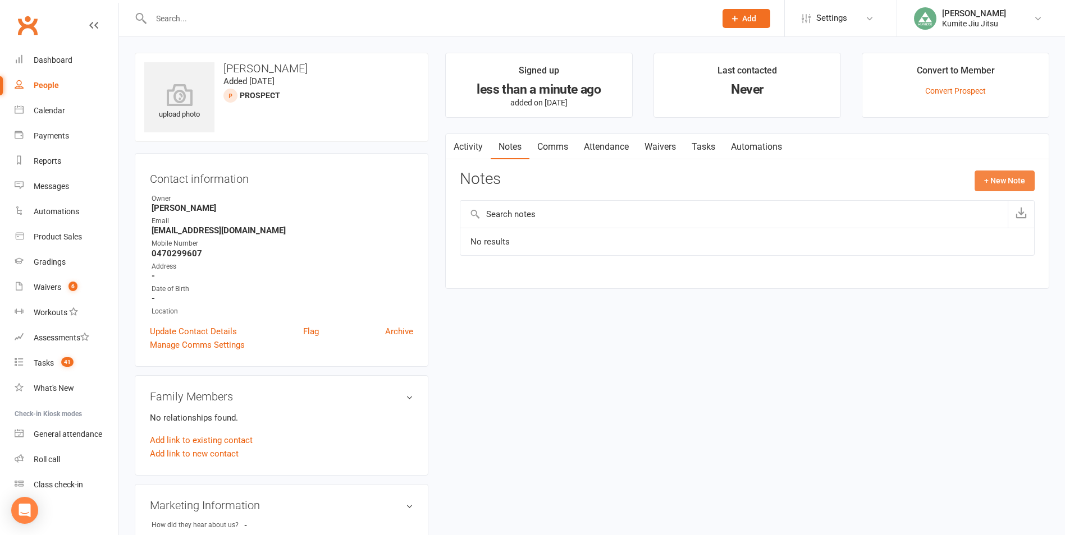
click at [1011, 176] on button "+ New Note" at bounding box center [1004, 181] width 60 height 20
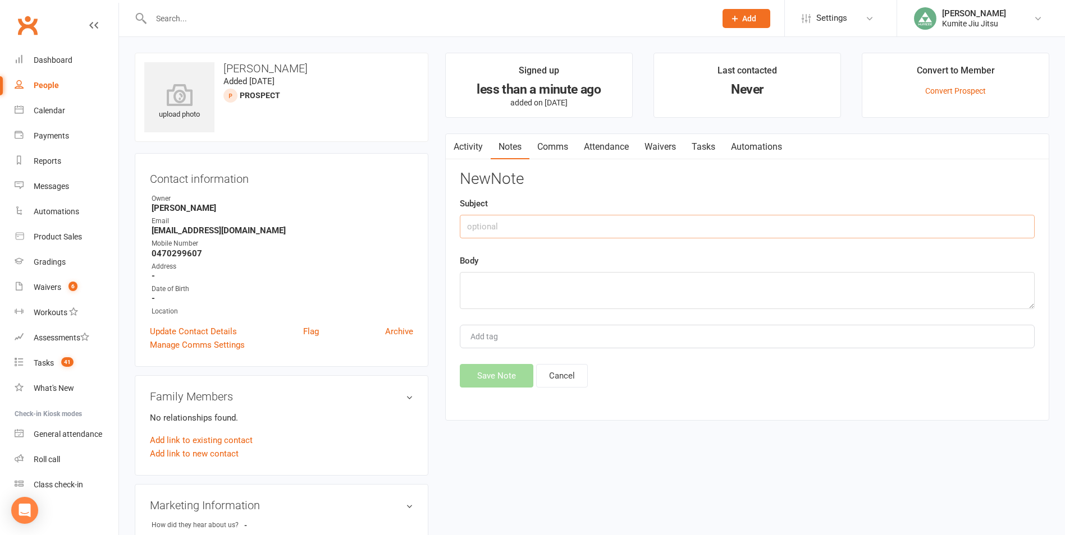
click at [542, 223] on input "text" at bounding box center [747, 227] width 575 height 24
type input "meta lead"
type textarea "kids ad"
click at [487, 379] on button "Save Note" at bounding box center [497, 376] width 74 height 24
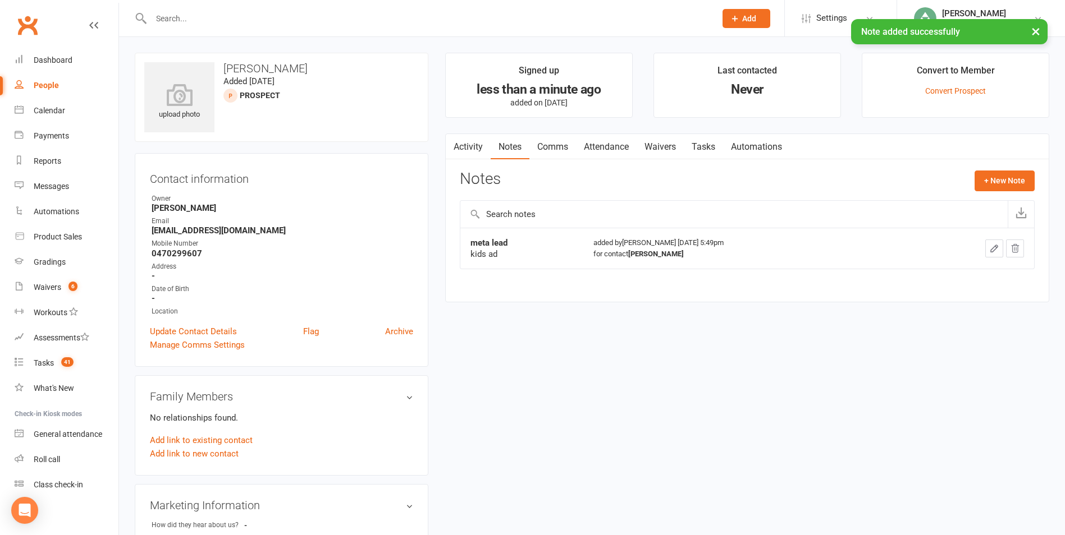
click at [711, 146] on link "Tasks" at bounding box center [703, 147] width 39 height 26
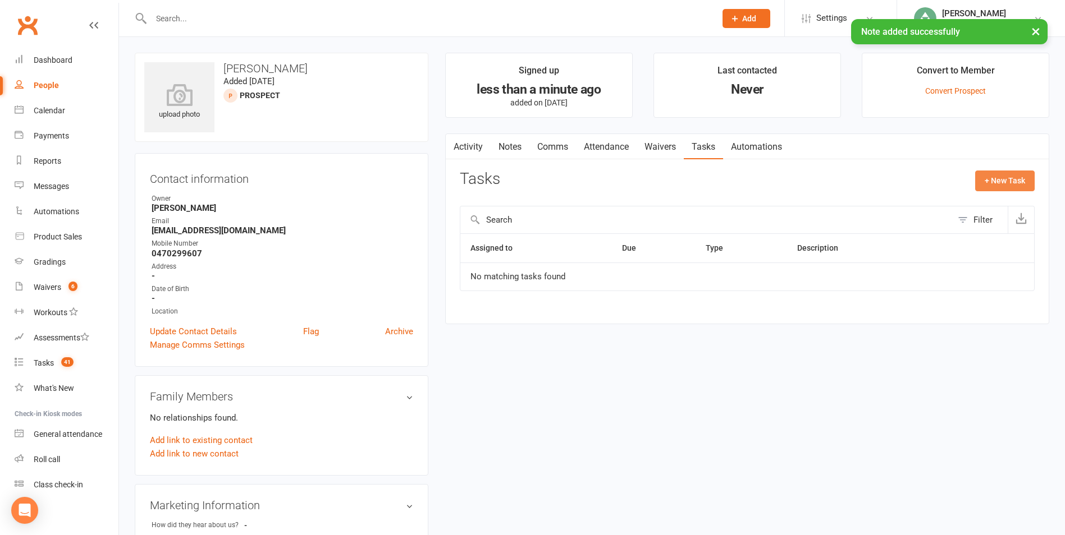
click at [1009, 186] on button "+ New Task" at bounding box center [1004, 181] width 59 height 20
select select "49706"
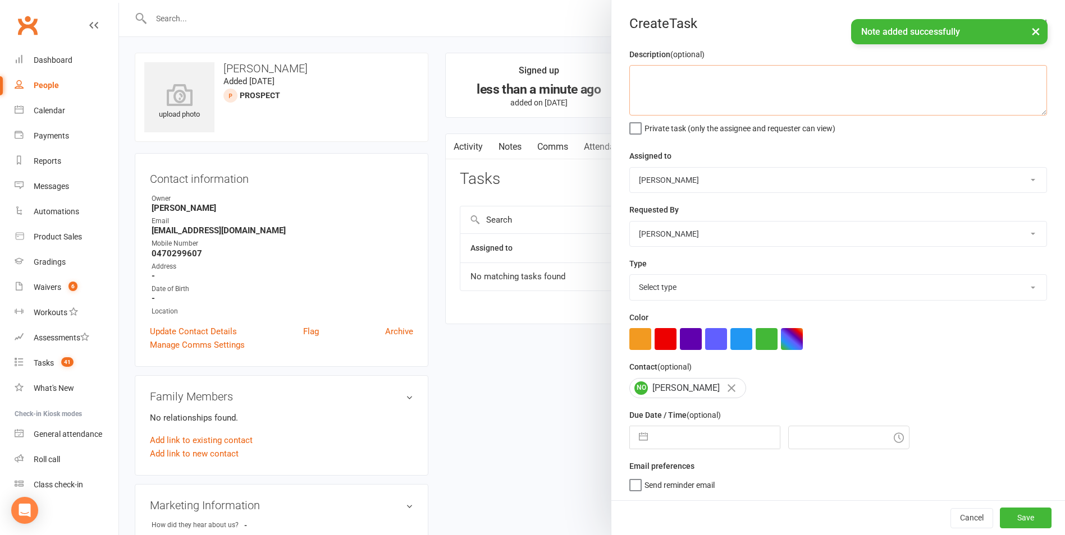
click at [703, 78] on textarea at bounding box center [838, 90] width 418 height 51
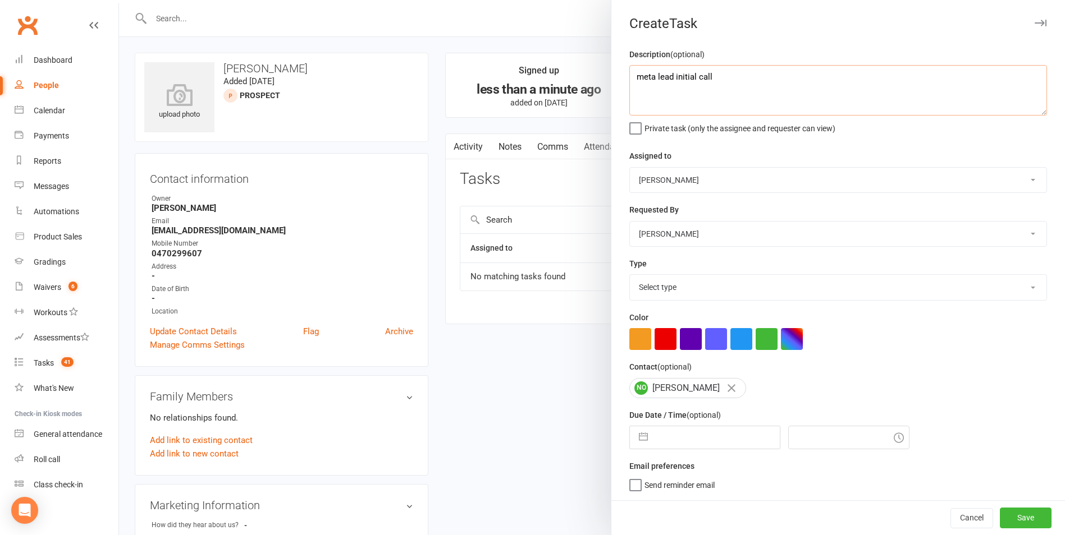
type textarea "meta lead initial call"
click at [657, 283] on select "Select type E-mail In person Meeting Phone call Add new task type" at bounding box center [838, 287] width 416 height 25
select select "28624"
click at [630, 277] on select "Select type E-mail In person Meeting Phone call Add new task type" at bounding box center [838, 287] width 416 height 25
click at [635, 437] on button "button" at bounding box center [643, 438] width 20 height 22
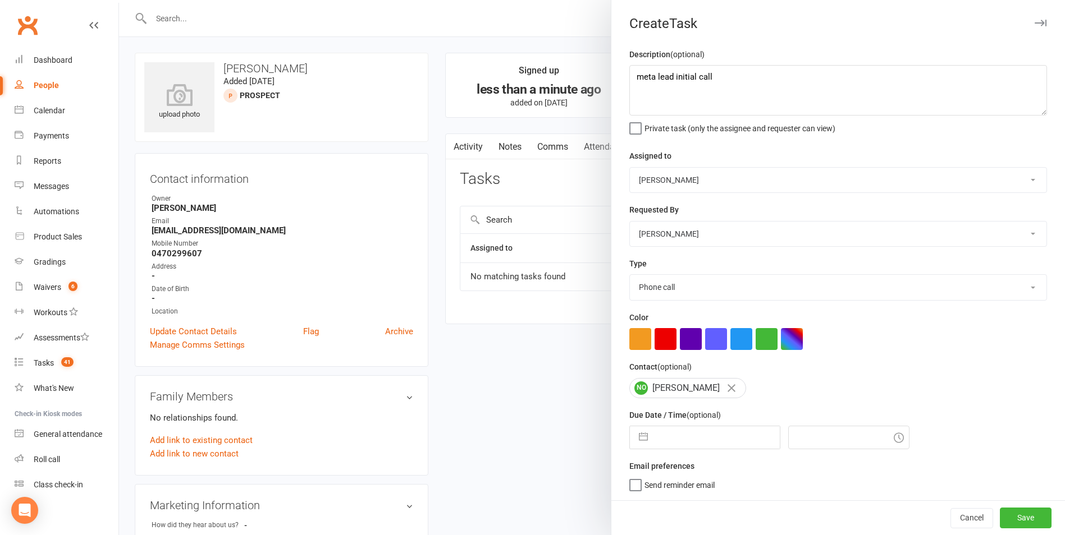
select select "6"
select select "2025"
select select "7"
select select "2025"
select select "8"
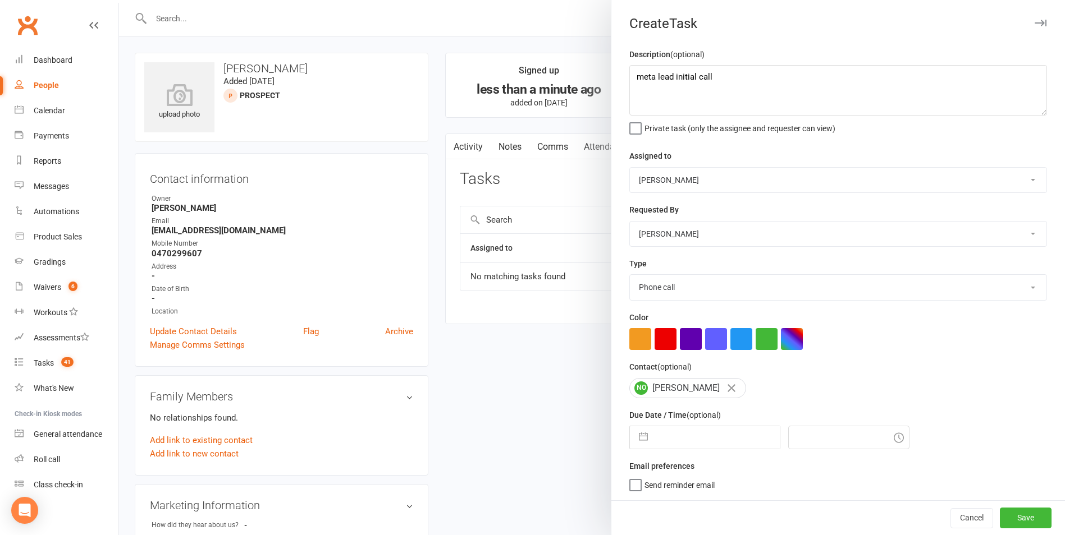
select select "2025"
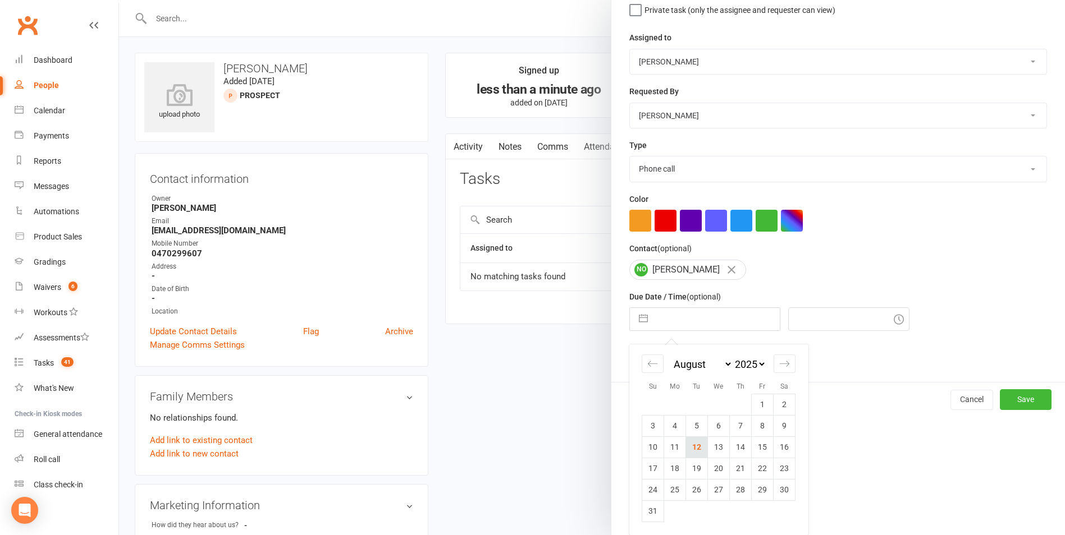
click at [696, 446] on td "12" at bounding box center [697, 447] width 22 height 21
type input "[DATE]"
type input "6:00pm"
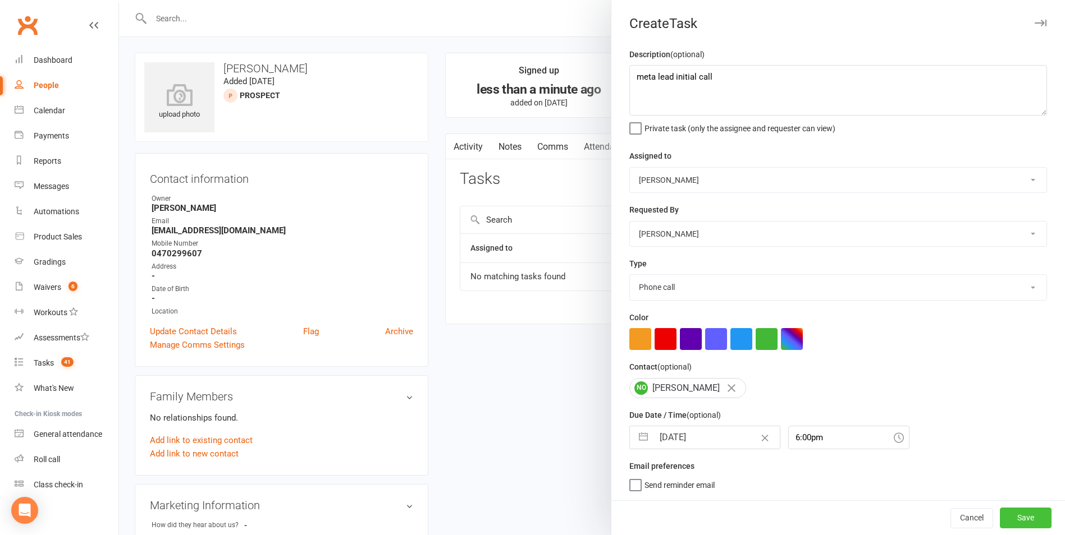
click at [1005, 513] on button "Save" at bounding box center [1025, 518] width 52 height 20
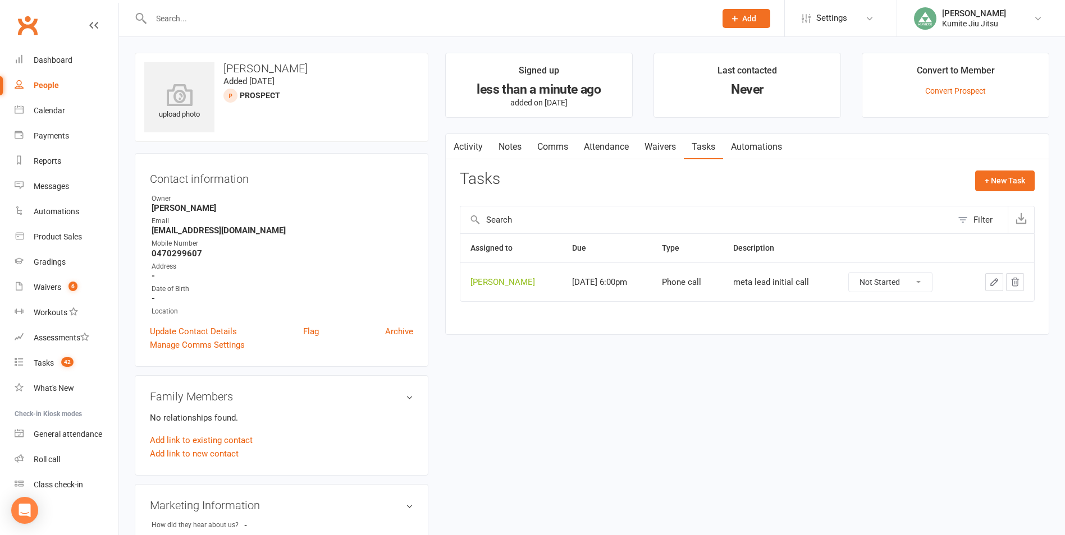
click at [738, 21] on icon at bounding box center [735, 18] width 10 height 10
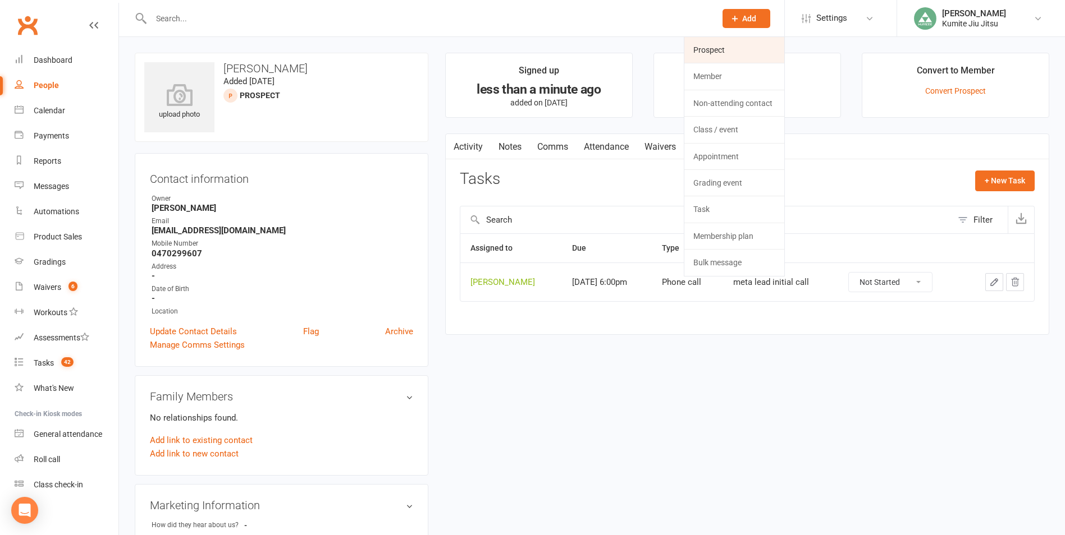
click at [731, 48] on link "Prospect" at bounding box center [734, 50] width 100 height 26
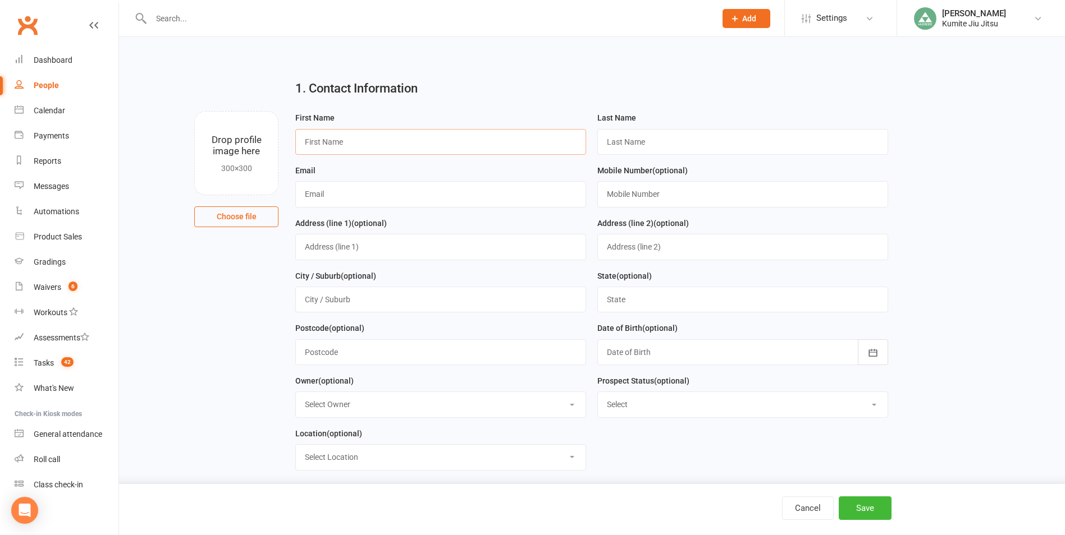
click at [456, 149] on input "text" at bounding box center [440, 142] width 291 height 26
type input "[PERSON_NAME]"
type input "ho"
click at [384, 195] on input "text" at bounding box center [440, 194] width 291 height 26
type input "[EMAIL_ADDRESS][DOMAIN_NAME]"
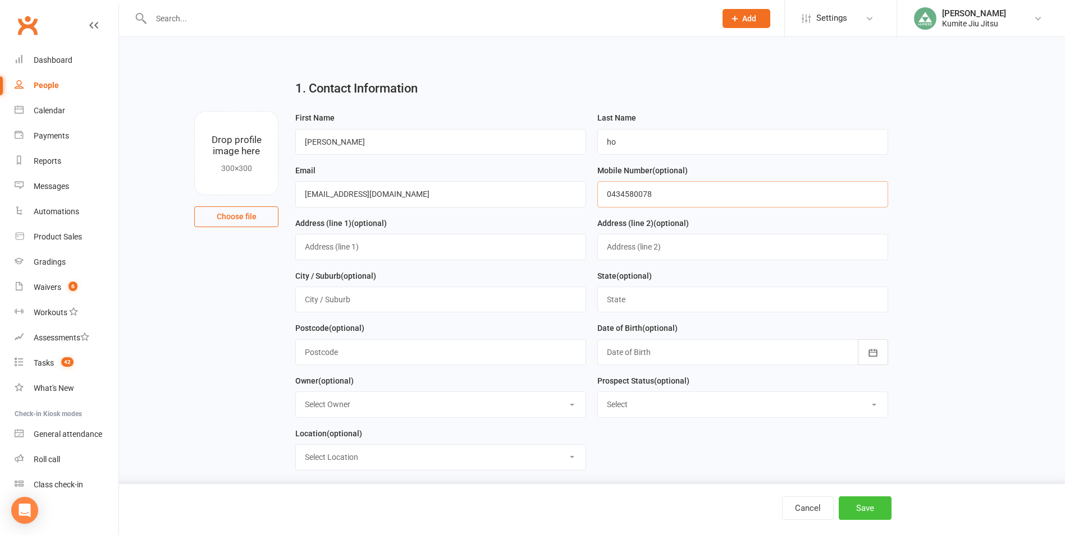
type input "0434580078"
click at [855, 507] on button "Save" at bounding box center [864, 509] width 53 height 24
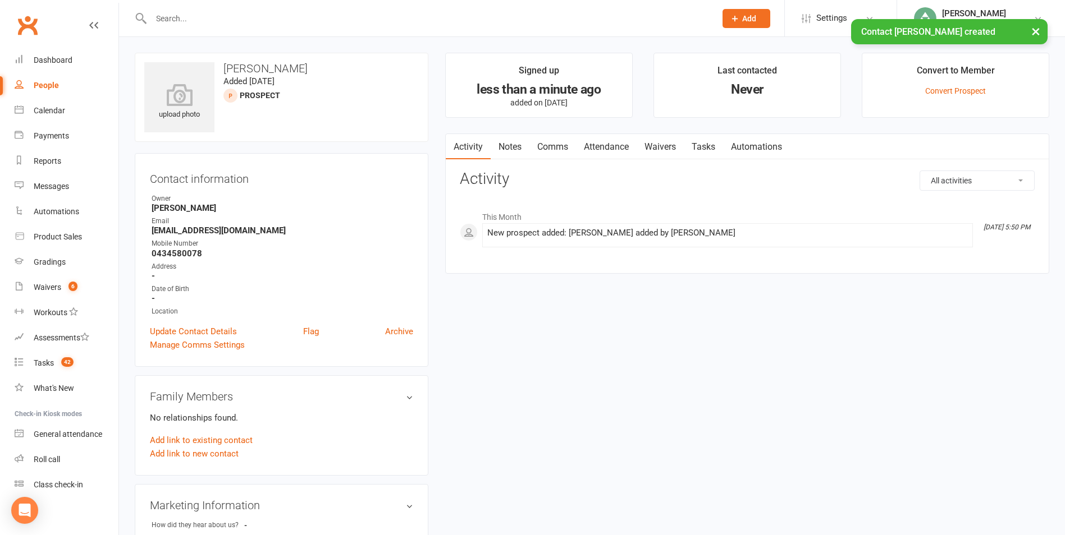
click at [507, 144] on link "Notes" at bounding box center [509, 147] width 39 height 26
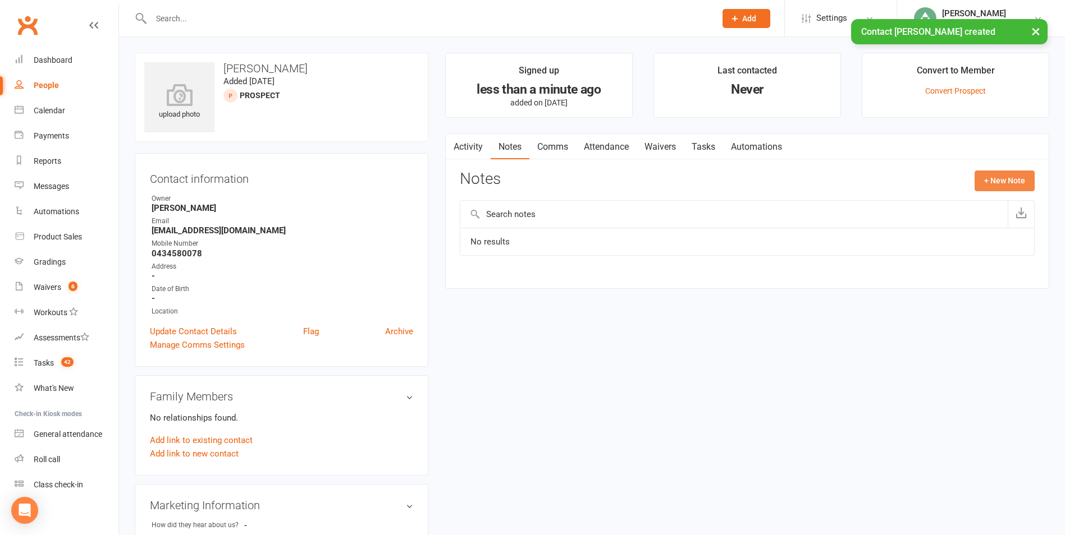
click at [996, 177] on button "+ New Note" at bounding box center [1004, 181] width 60 height 20
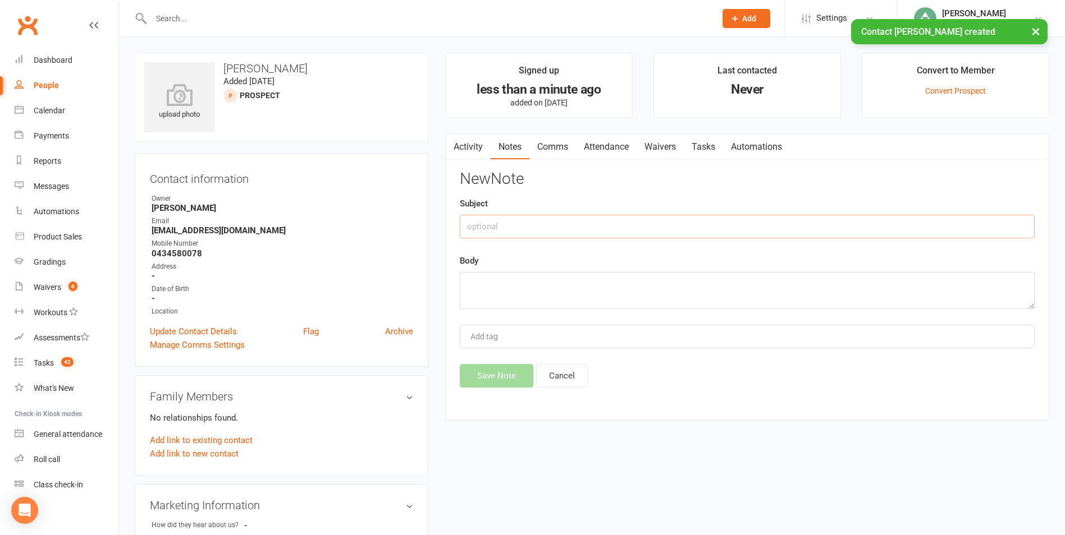
click at [570, 222] on input "text" at bounding box center [747, 227] width 575 height 24
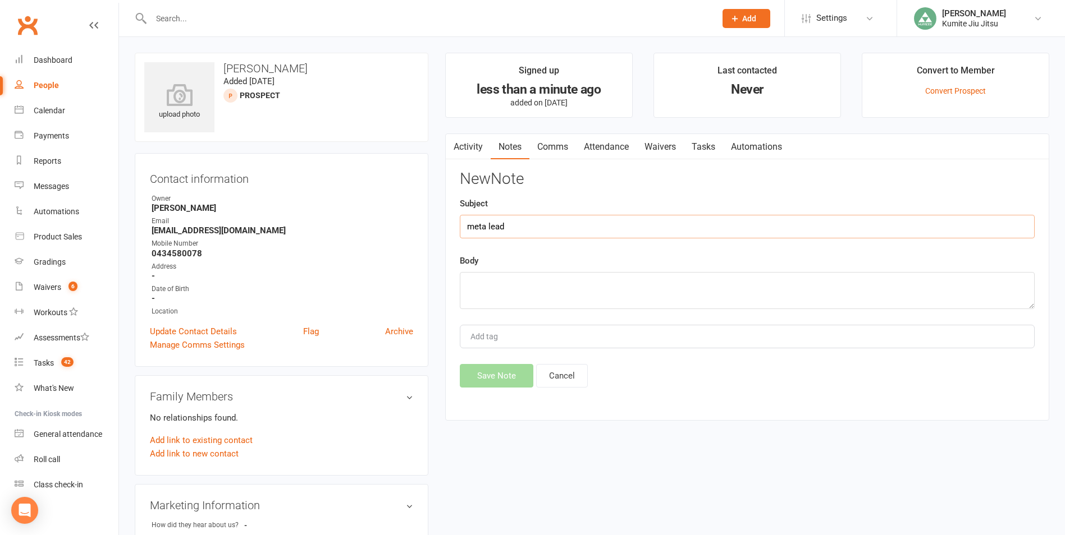
type input "meta lead"
type textarea "kids ad"
click at [489, 382] on button "Save Note" at bounding box center [497, 376] width 74 height 24
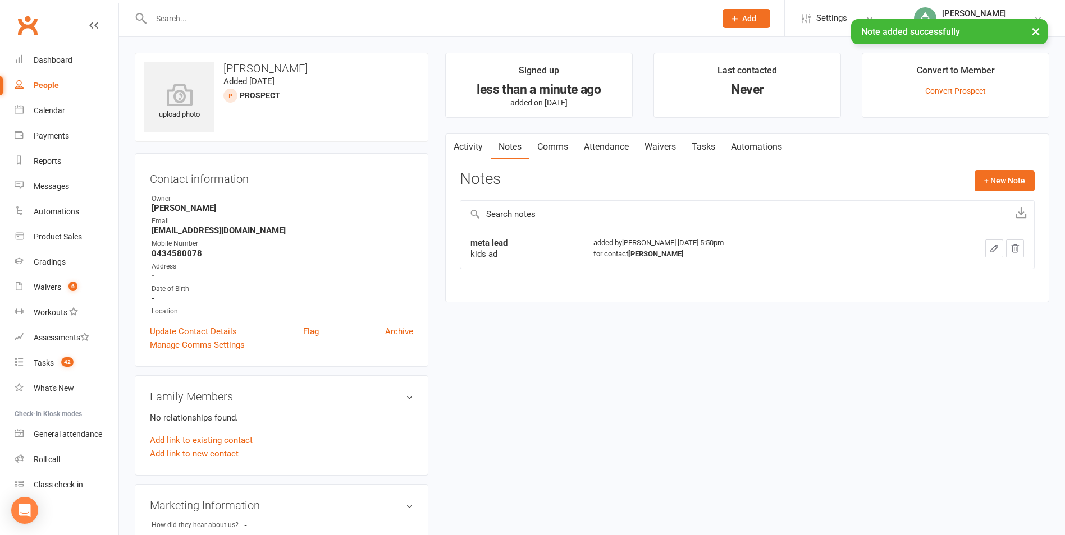
drag, startPoint x: 708, startPoint y: 143, endPoint x: 805, endPoint y: 156, distance: 98.5
click at [709, 143] on link "Tasks" at bounding box center [703, 147] width 39 height 26
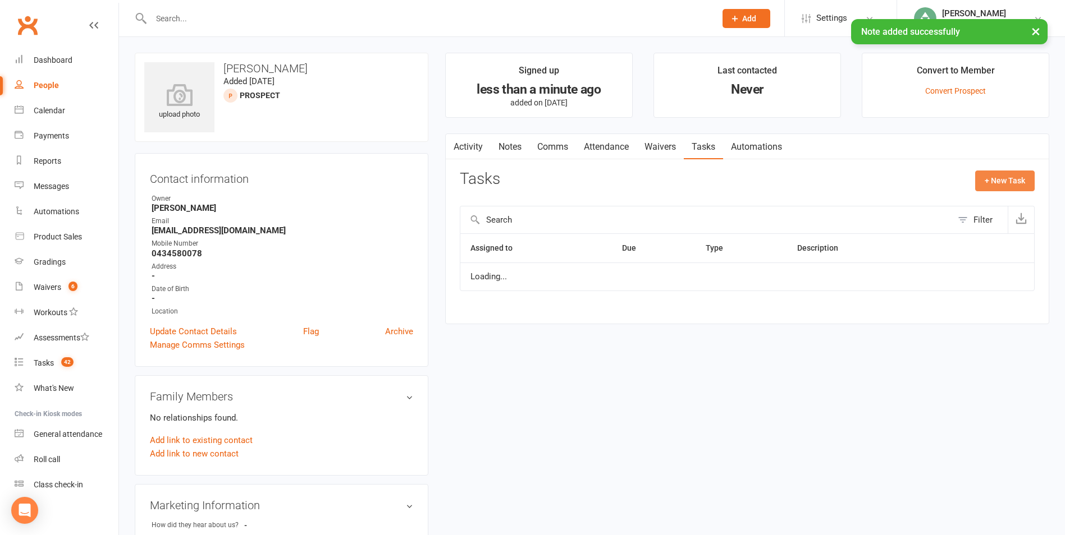
click at [1011, 179] on button "+ New Task" at bounding box center [1004, 181] width 59 height 20
select select "49706"
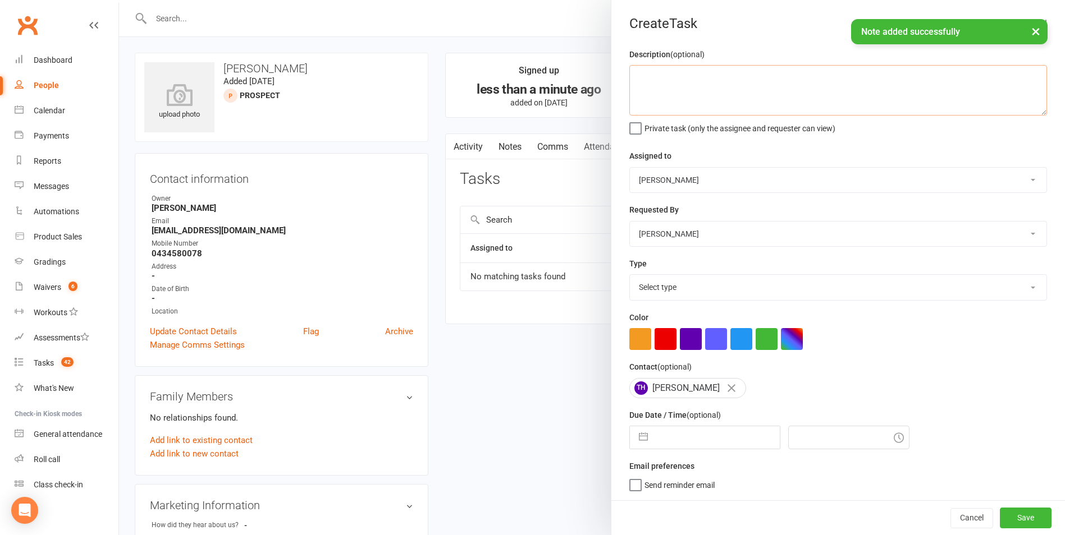
click at [653, 87] on textarea at bounding box center [838, 90] width 418 height 51
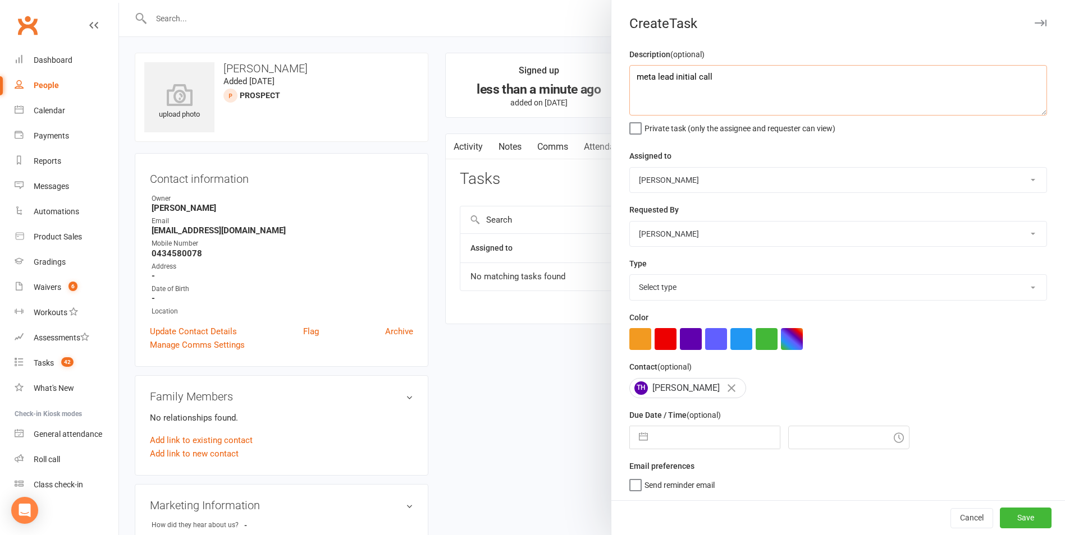
type textarea "meta lead initial call"
click at [665, 290] on select "Select type E-mail In person Meeting Phone call Add new task type" at bounding box center [838, 287] width 416 height 25
select select "28624"
click at [630, 277] on select "Select type E-mail In person Meeting Phone call Add new task type" at bounding box center [838, 287] width 416 height 25
click at [636, 436] on button "button" at bounding box center [643, 438] width 20 height 22
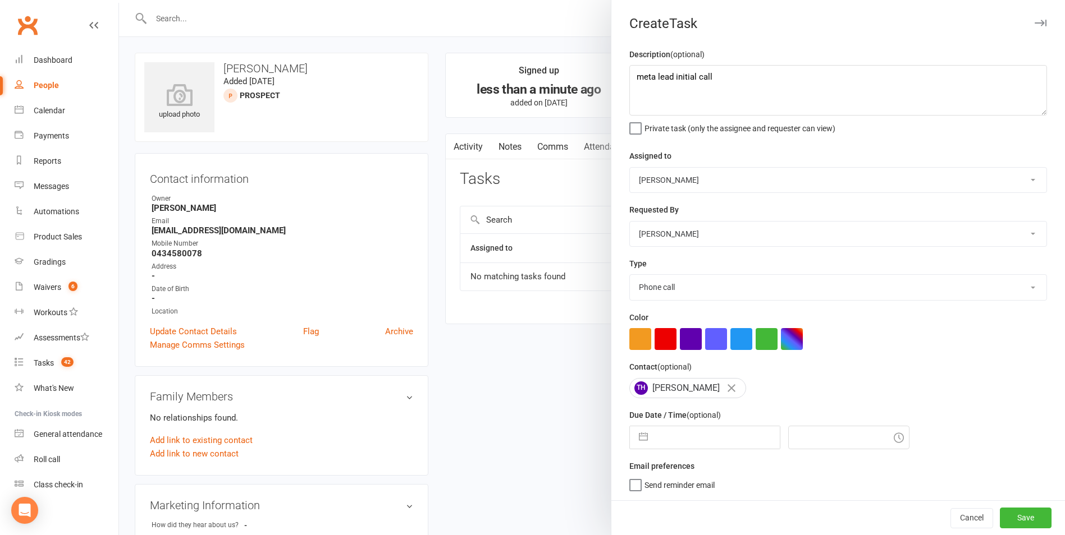
select select "6"
select select "2025"
select select "7"
select select "2025"
select select "8"
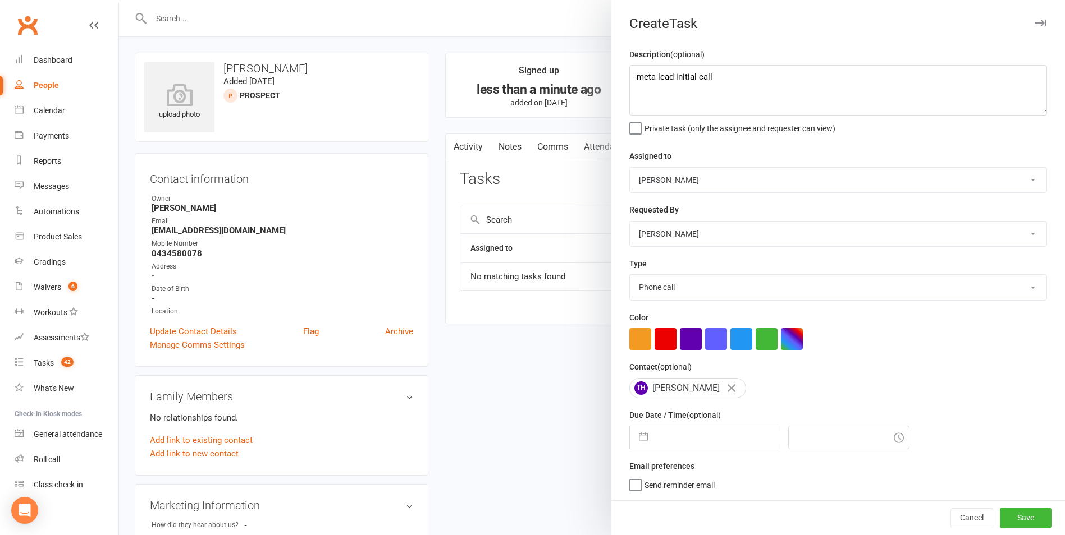
select select "2025"
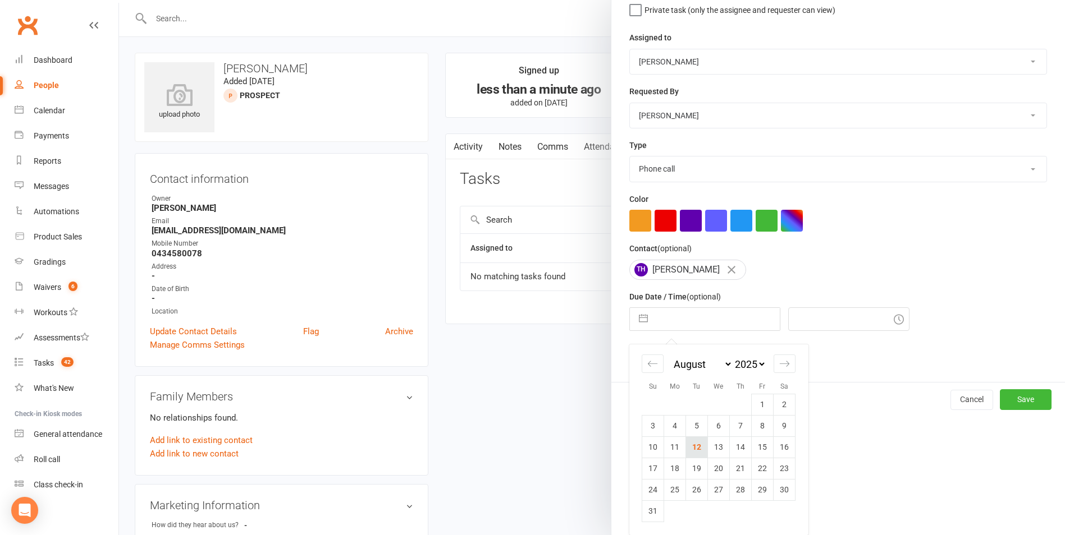
click at [691, 451] on td "12" at bounding box center [697, 447] width 22 height 21
type input "[DATE]"
type input "6:00pm"
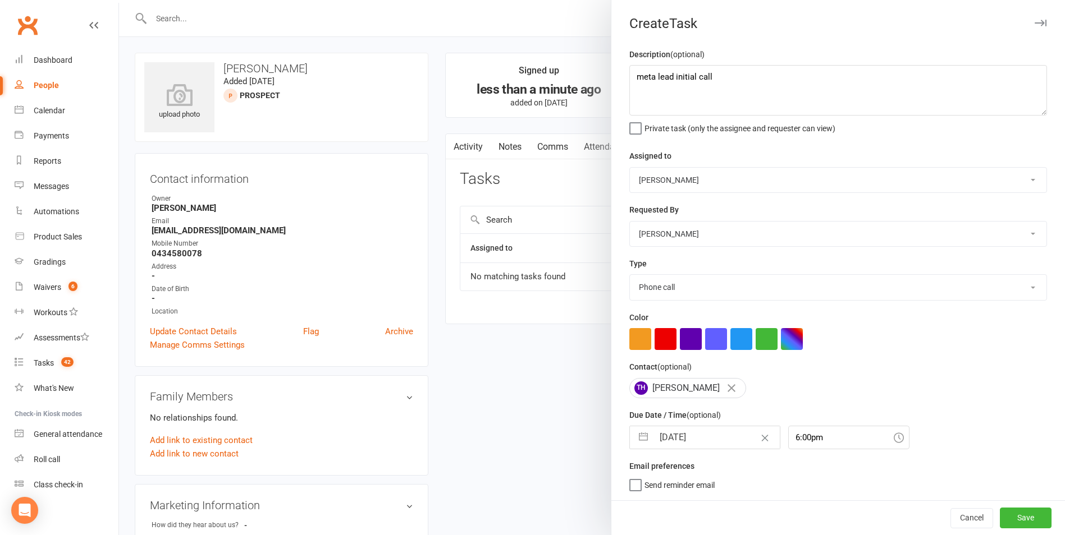
scroll to position [2, 0]
click at [1003, 518] on button "Save" at bounding box center [1025, 518] width 52 height 20
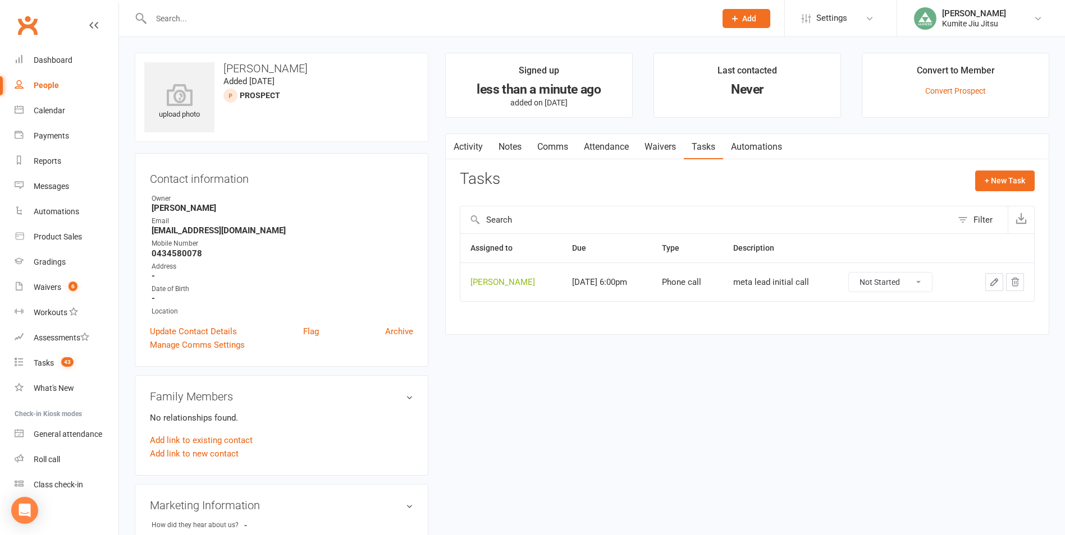
drag, startPoint x: 231, startPoint y: 4, endPoint x: 224, endPoint y: 16, distance: 13.1
click at [230, 7] on div at bounding box center [421, 18] width 573 height 36
click at [223, 16] on input "text" at bounding box center [428, 19] width 560 height 16
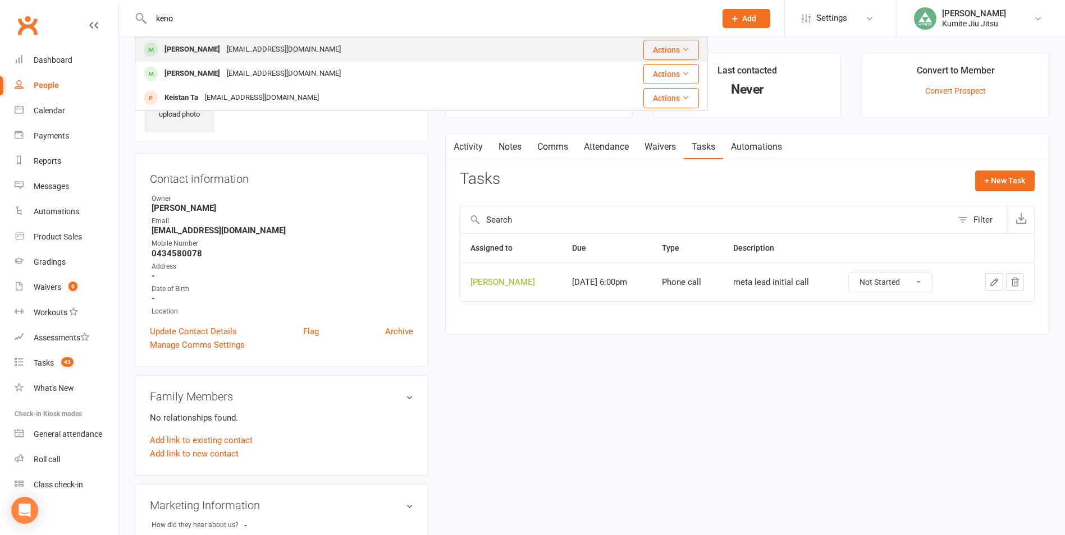
type input "keno"
click at [197, 48] on div "[PERSON_NAME]" at bounding box center [192, 50] width 62 height 16
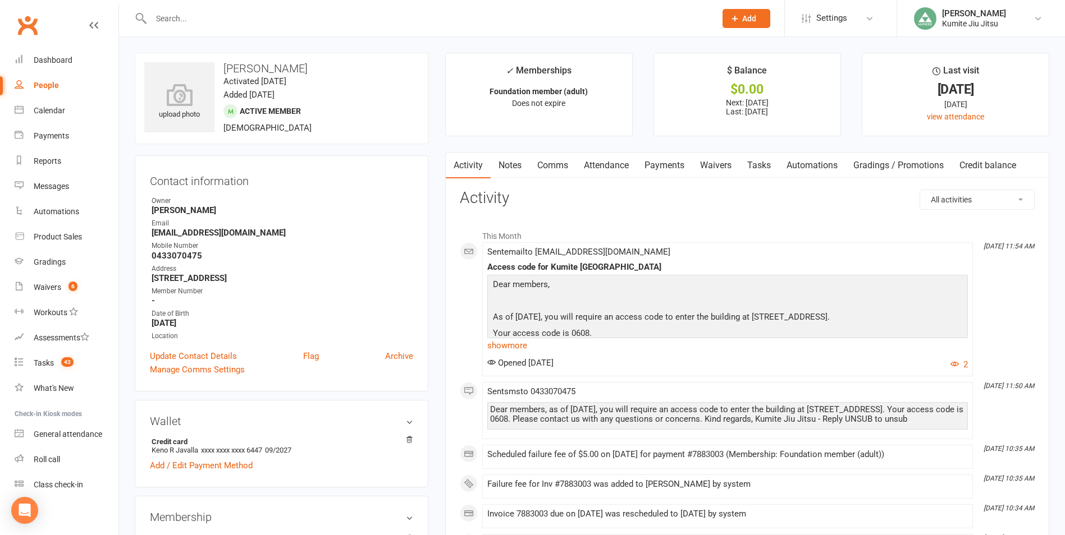
click at [664, 170] on link "Payments" at bounding box center [664, 166] width 56 height 26
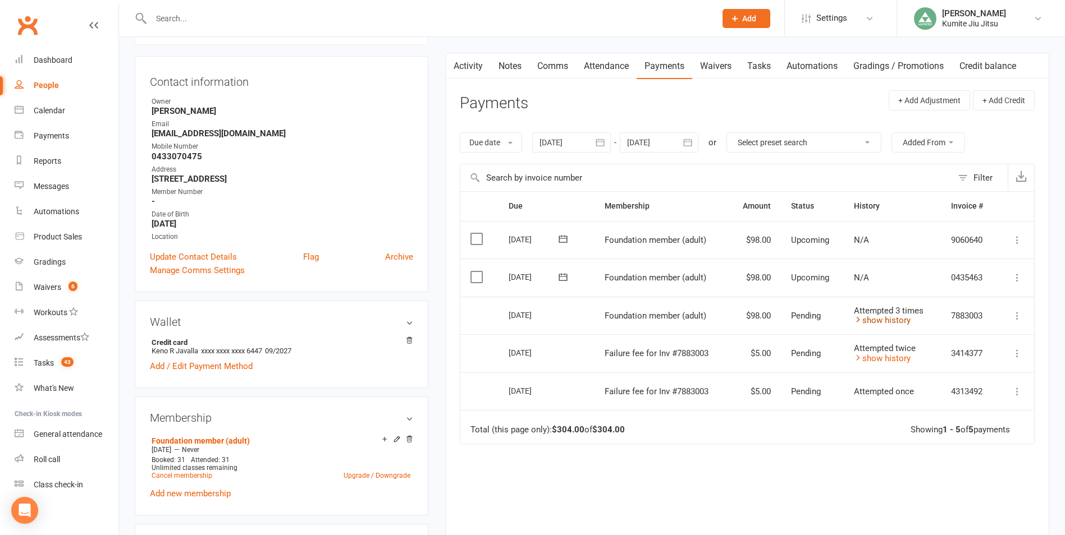
scroll to position [112, 0]
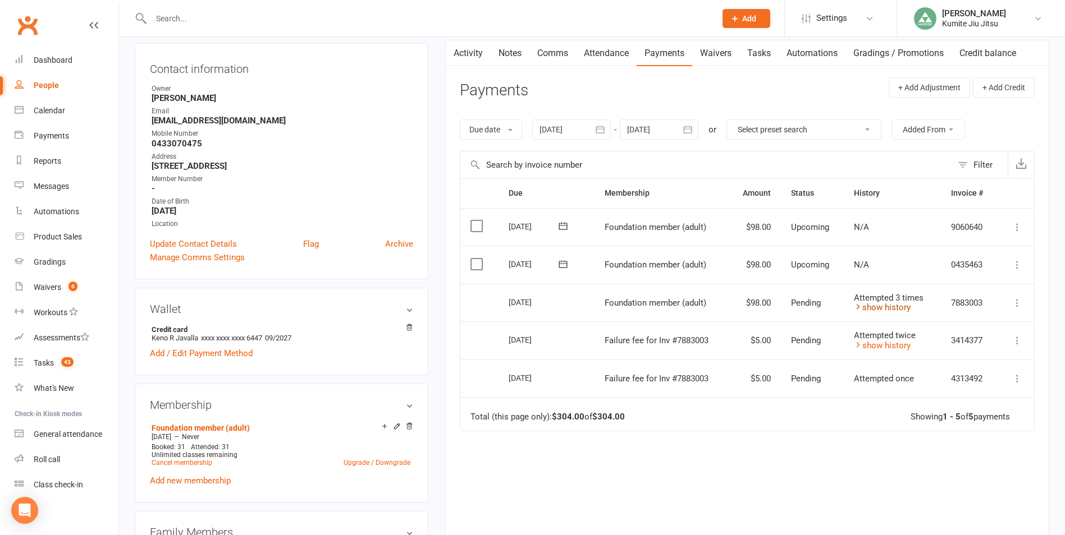
click at [891, 305] on link "show history" at bounding box center [882, 307] width 57 height 10
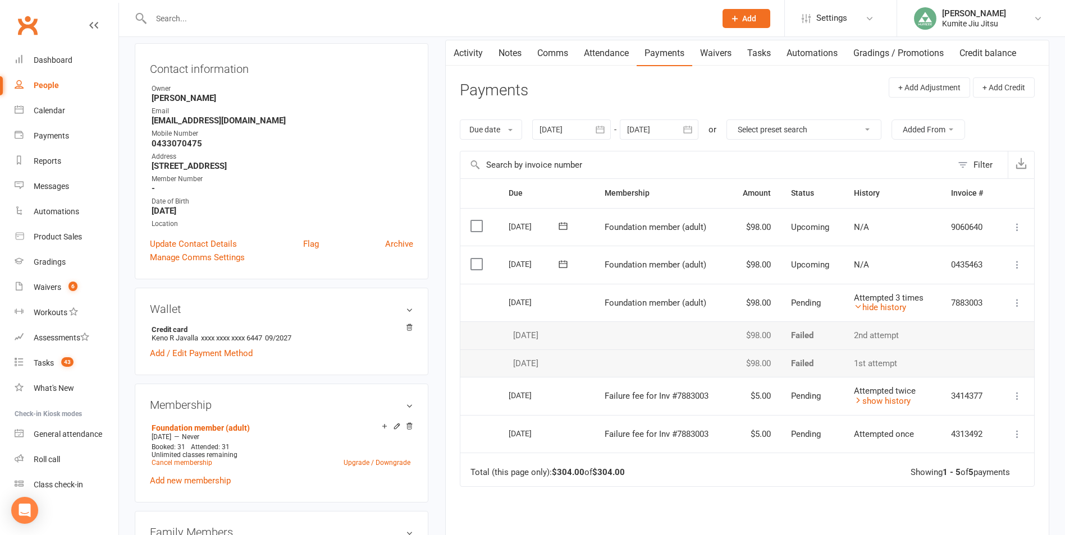
click at [208, 20] on input "text" at bounding box center [428, 19] width 560 height 16
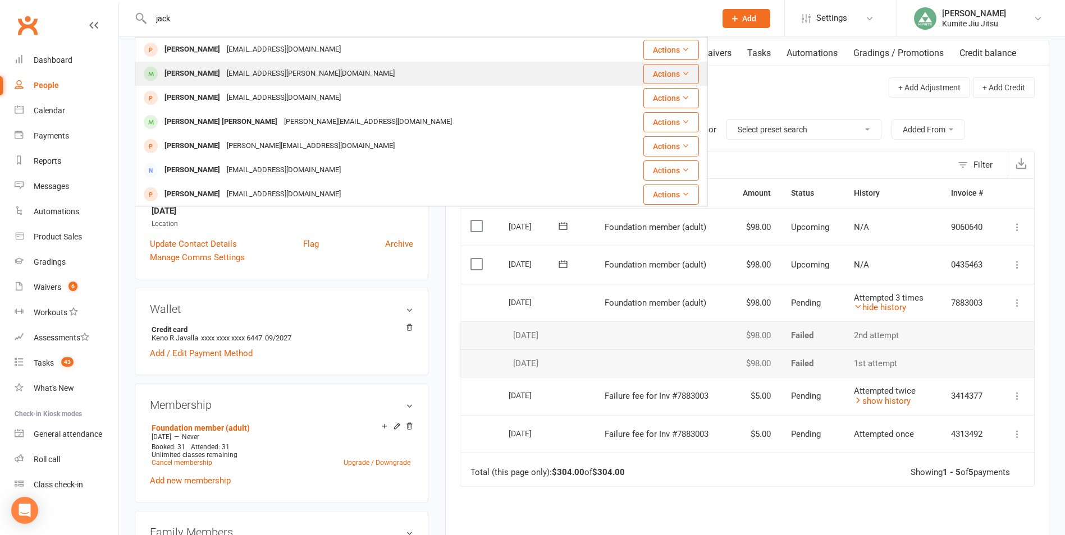
type input "jack"
click at [228, 67] on div "[EMAIL_ADDRESS][PERSON_NAME][DOMAIN_NAME]" at bounding box center [310, 74] width 175 height 16
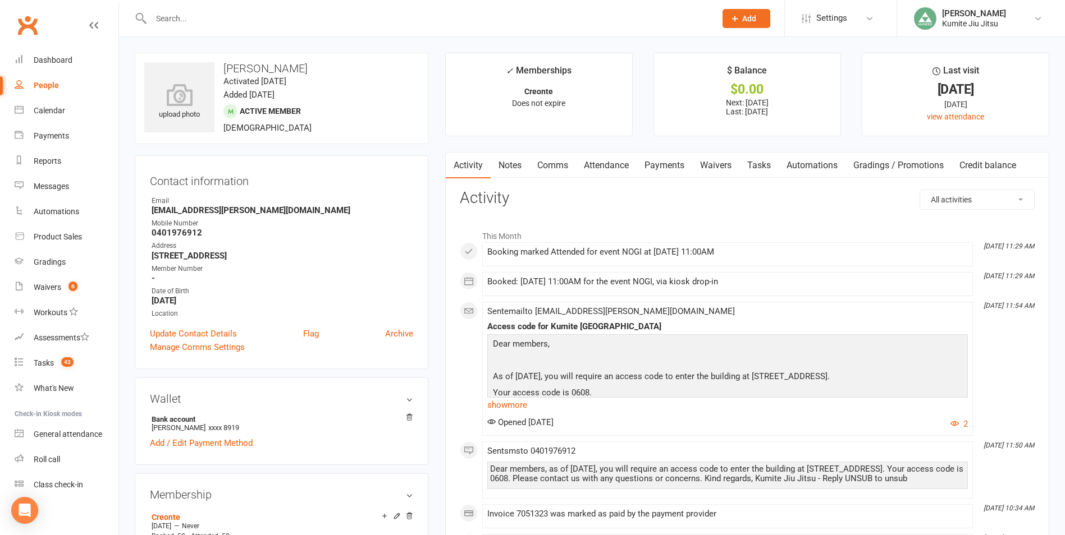
click at [669, 163] on link "Payments" at bounding box center [664, 166] width 56 height 26
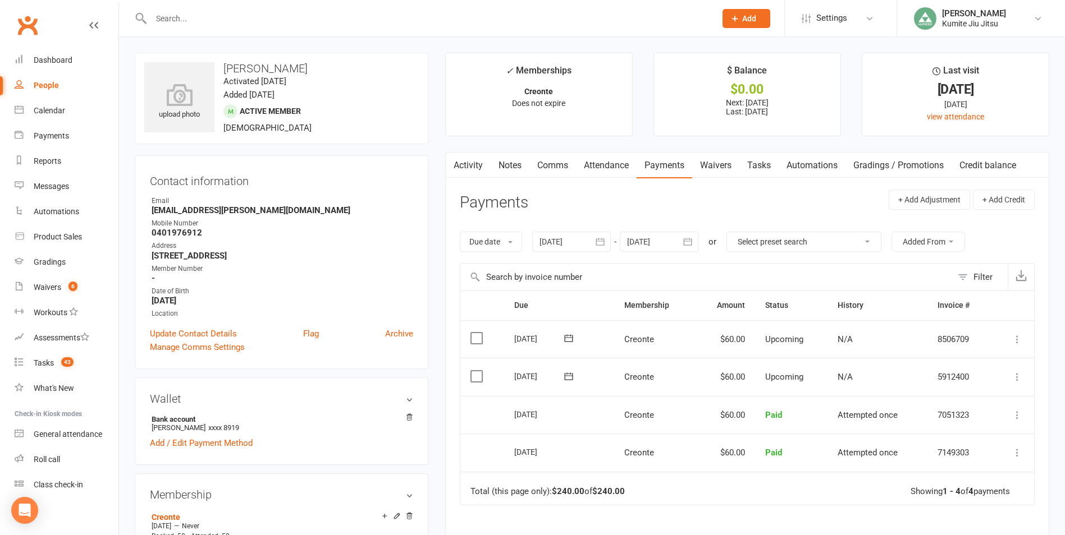
click at [1017, 413] on icon at bounding box center [1016, 415] width 11 height 11
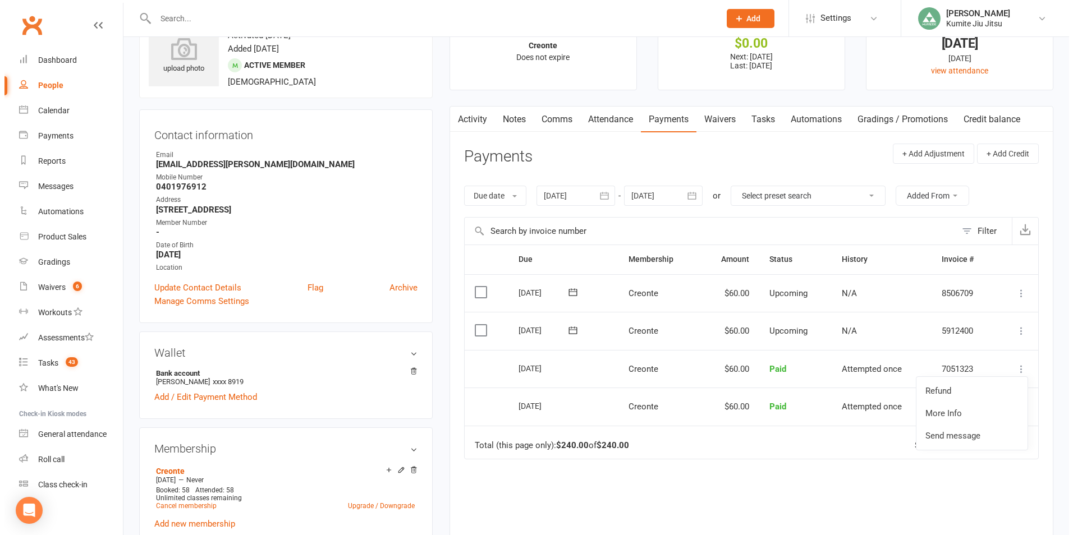
scroll to position [112, 0]
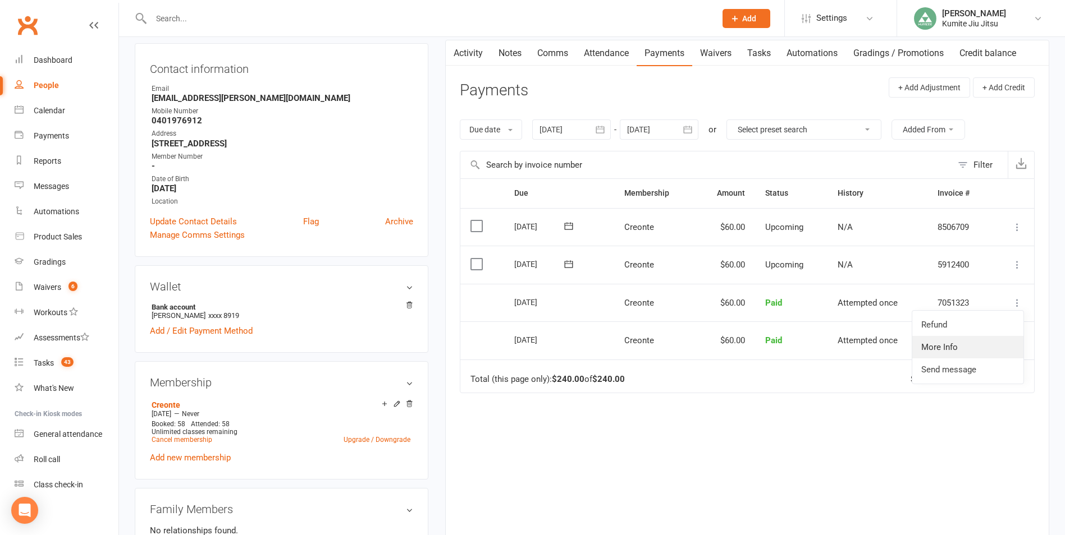
click at [946, 352] on link "More Info" at bounding box center [967, 347] width 111 height 22
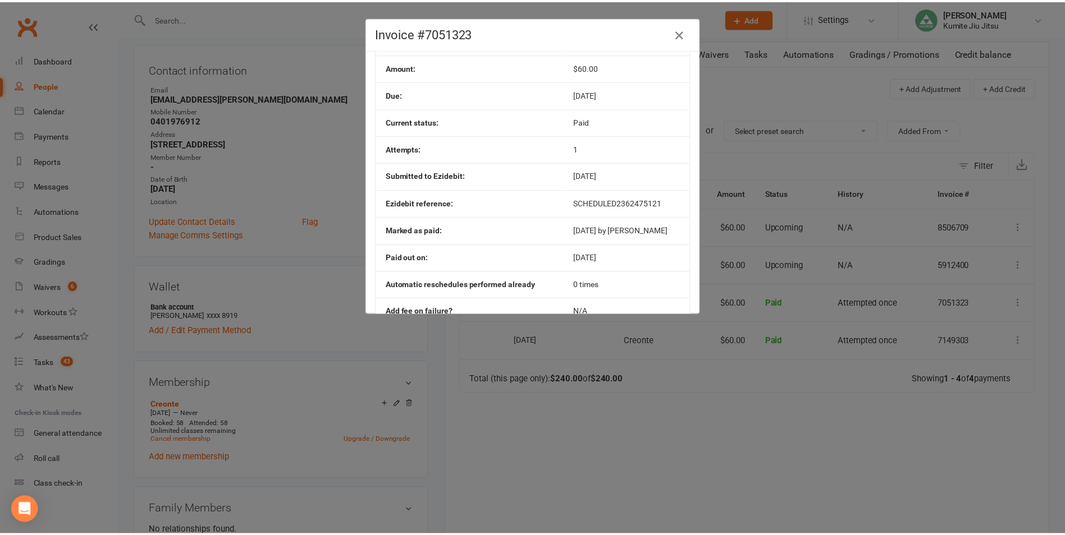
scroll to position [0, 0]
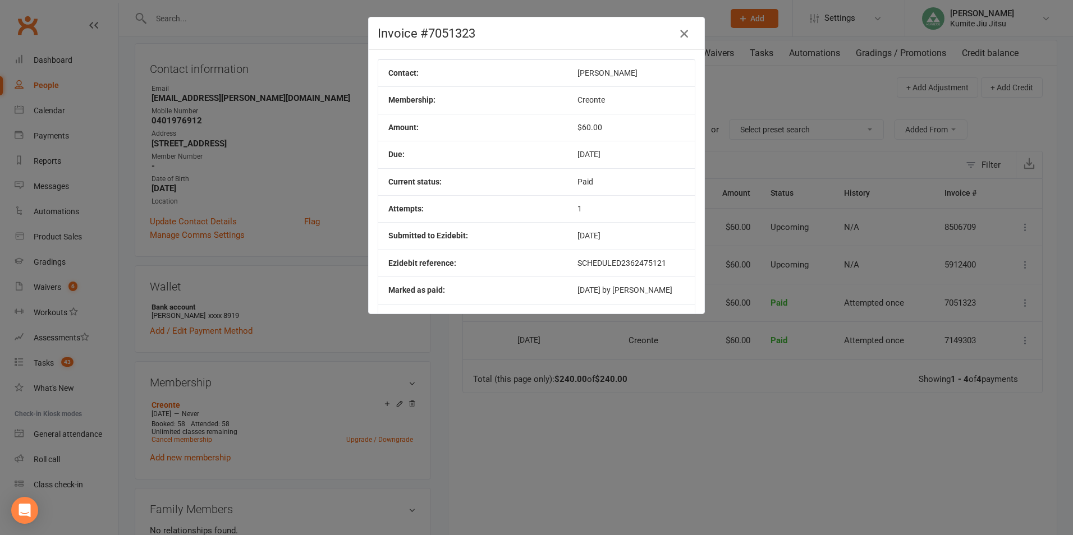
click at [679, 34] on icon "button" at bounding box center [683, 33] width 13 height 13
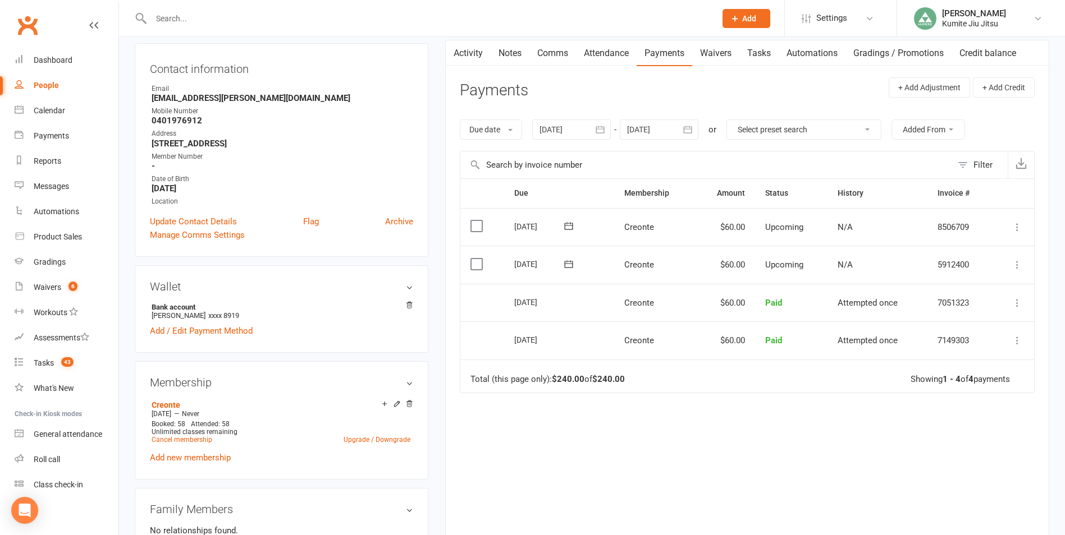
drag, startPoint x: 474, startPoint y: 56, endPoint x: 479, endPoint y: 54, distance: 5.7
click at [474, 55] on link "Activity" at bounding box center [468, 53] width 45 height 26
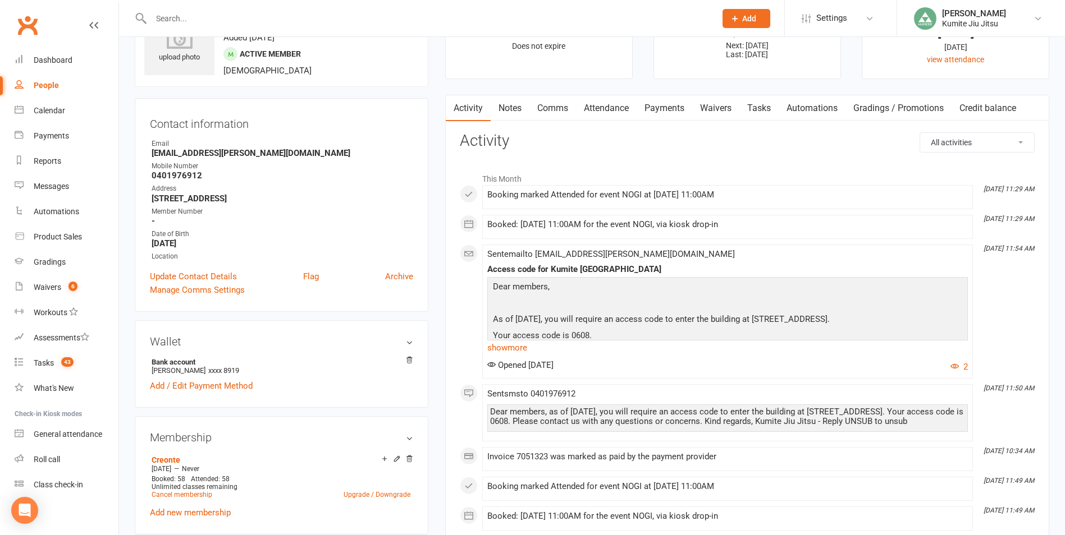
scroll to position [56, 0]
click at [551, 109] on link "Comms" at bounding box center [552, 110] width 47 height 26
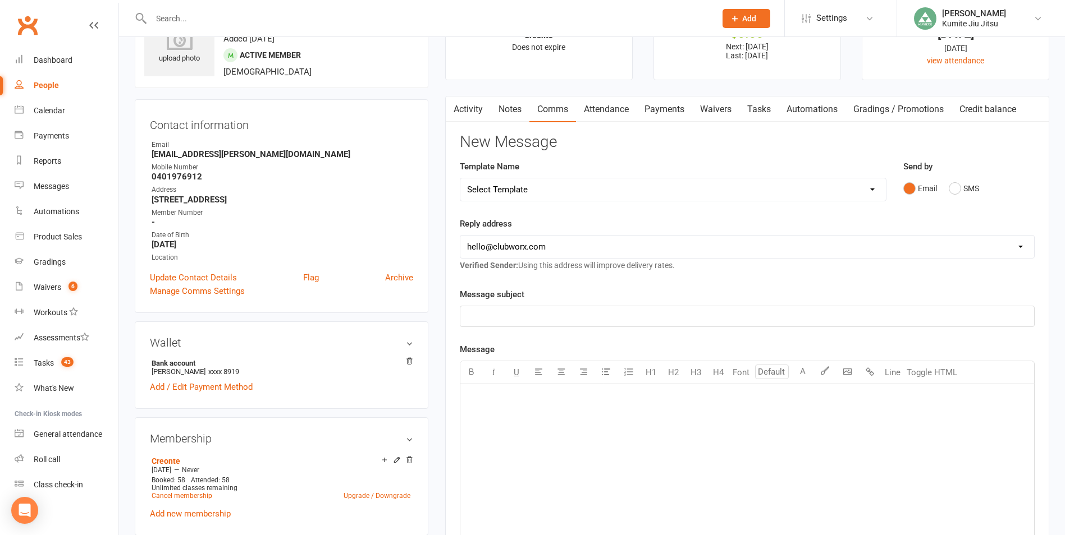
click at [531, 189] on select "Select Template [SMS] [Default template - review before using] Membership upgra…" at bounding box center [672, 189] width 425 height 22
click at [667, 167] on div "Template Name Select Template [SMS] [Default template - review before using] Me…" at bounding box center [673, 181] width 427 height 42
click at [672, 107] on link "Payments" at bounding box center [664, 110] width 56 height 26
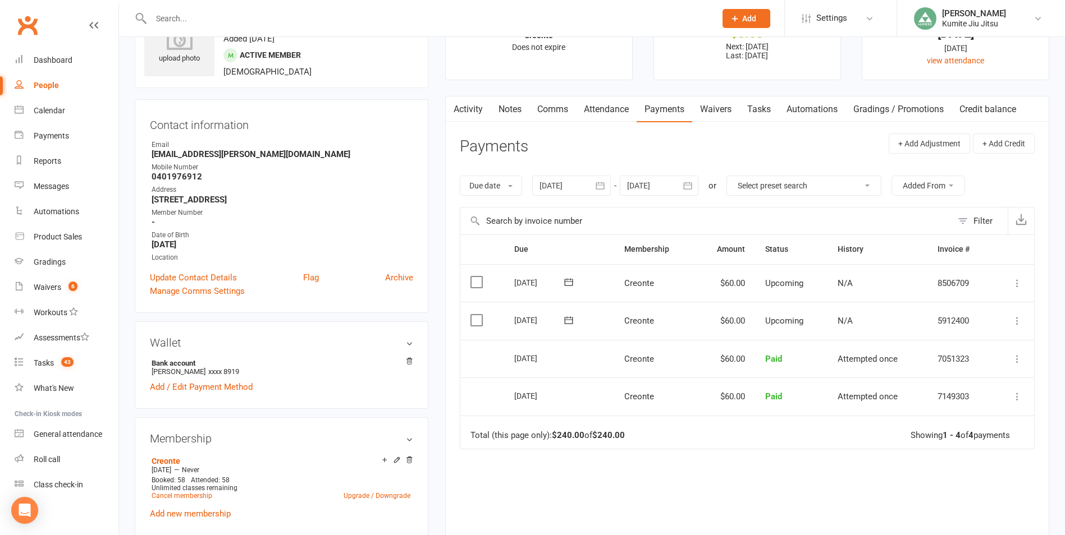
click at [599, 183] on icon "button" at bounding box center [600, 185] width 8 height 7
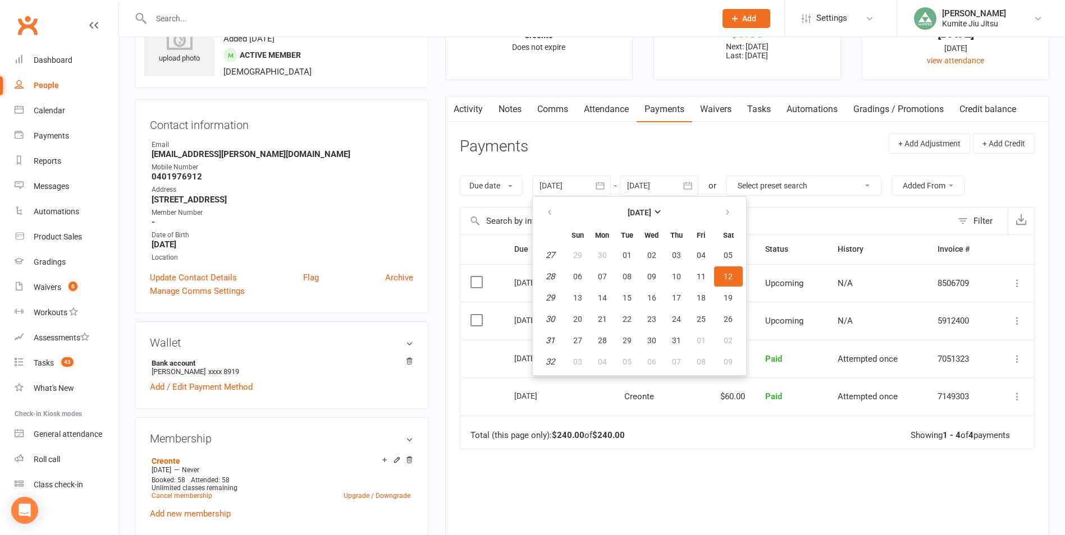
click at [691, 189] on icon "button" at bounding box center [688, 185] width 8 height 7
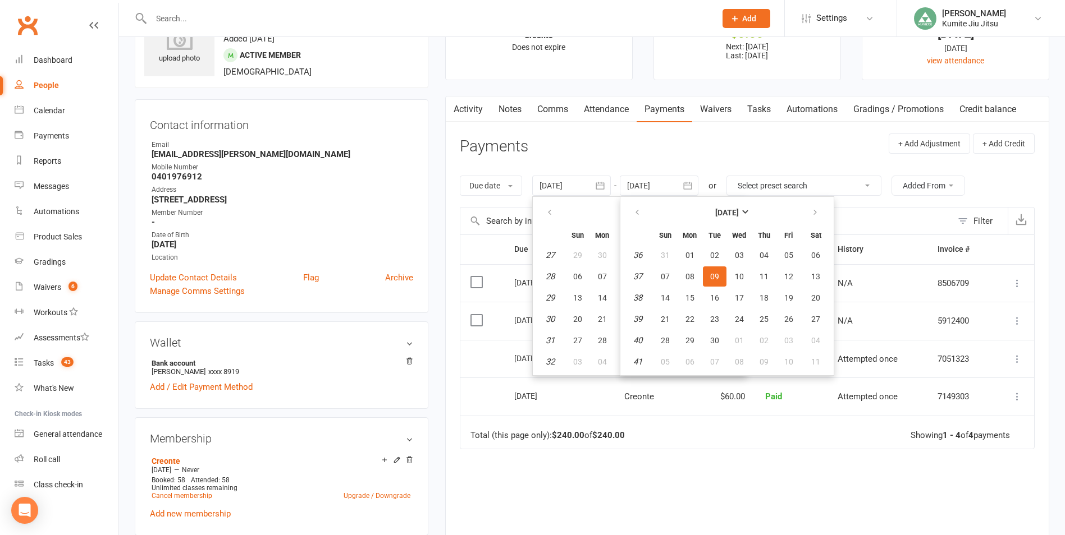
click at [603, 186] on icon "button" at bounding box center [599, 185] width 11 height 11
click at [693, 186] on icon "button" at bounding box center [687, 185] width 11 height 11
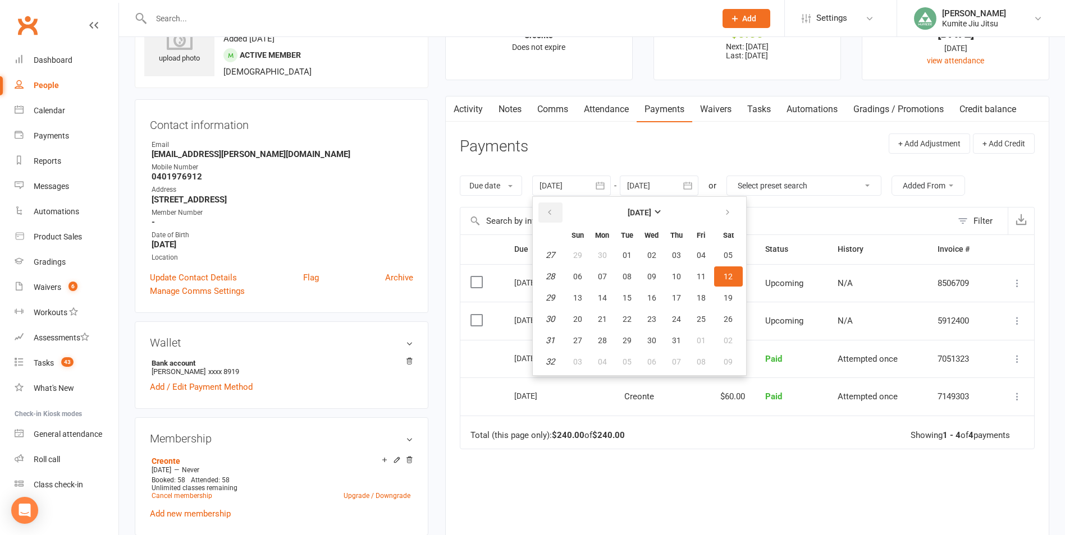
click at [547, 214] on button "button" at bounding box center [550, 213] width 24 height 20
click at [579, 251] on span "01" at bounding box center [577, 255] width 9 height 9
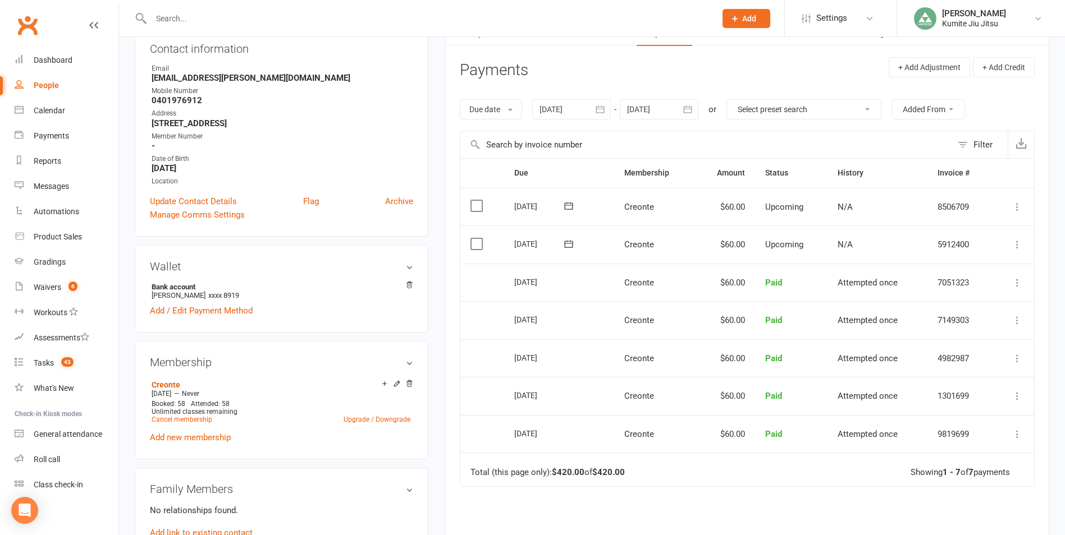
scroll to position [112, 0]
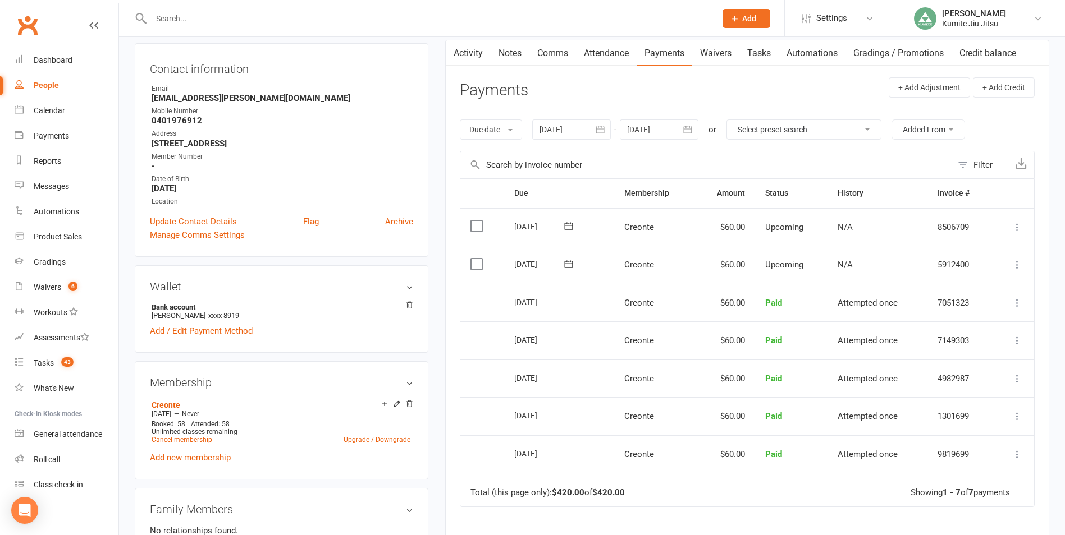
click at [599, 129] on icon "button" at bounding box center [600, 129] width 8 height 7
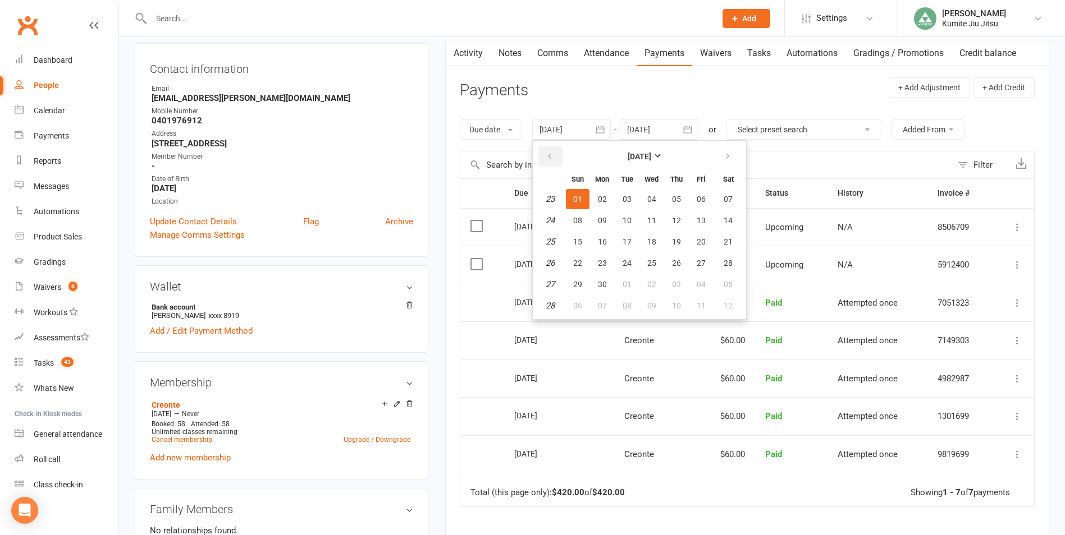
click at [547, 158] on button "button" at bounding box center [550, 156] width 24 height 20
click at [580, 267] on span "18" at bounding box center [577, 263] width 9 height 9
type input "[DATE]"
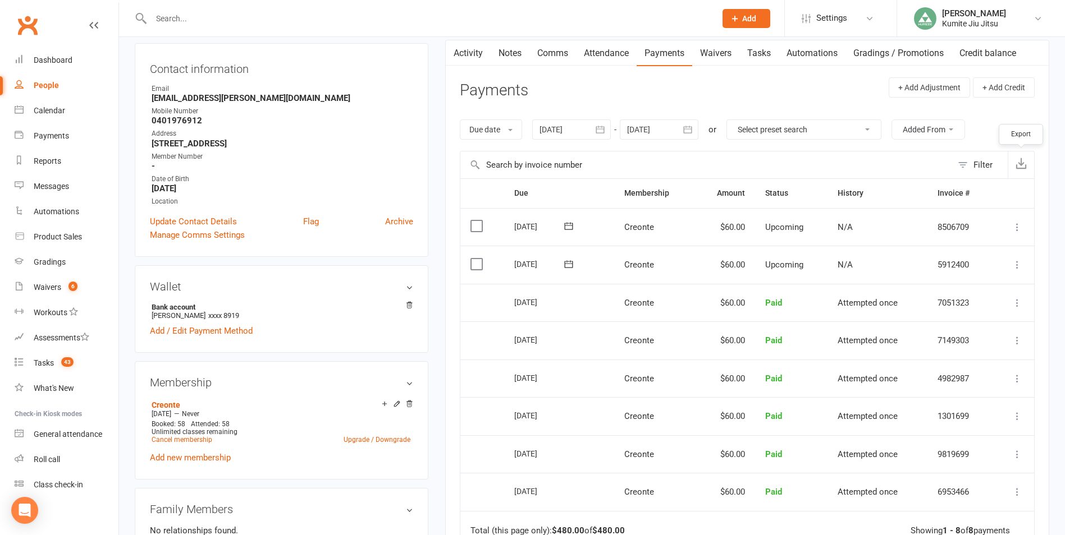
click at [1016, 161] on icon "button" at bounding box center [1020, 163] width 11 height 11
click at [739, 104] on header "Payments + Add Adjustment + Add Credit" at bounding box center [747, 92] width 575 height 31
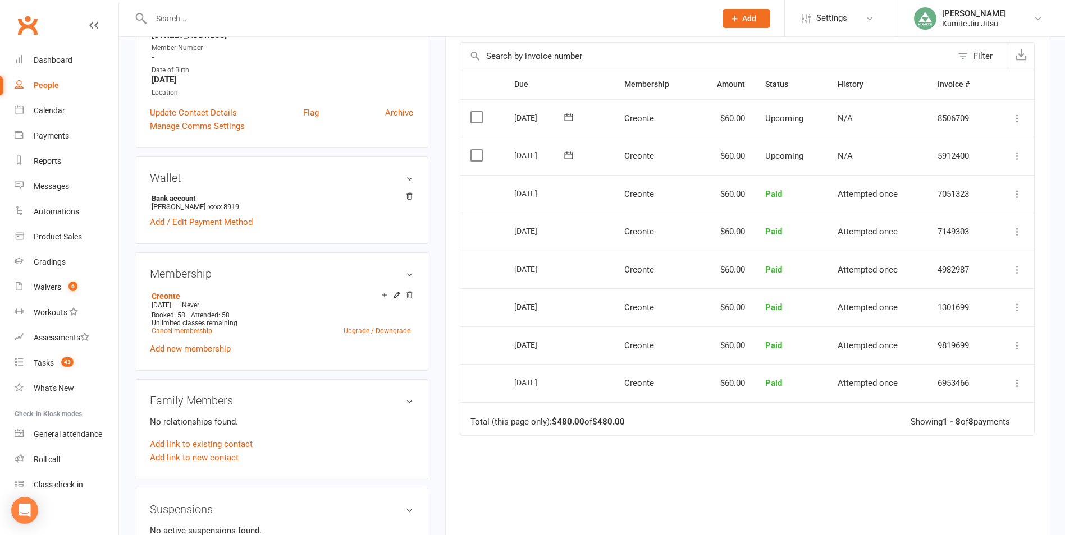
scroll to position [337, 0]
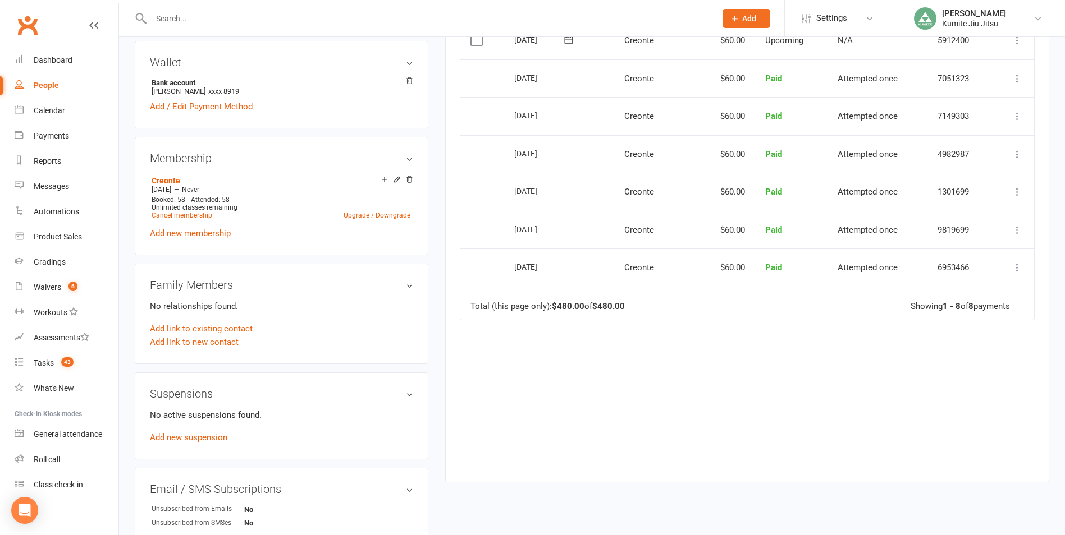
click at [1016, 270] on icon at bounding box center [1016, 267] width 11 height 11
click at [935, 333] on link "Send message" at bounding box center [967, 334] width 111 height 22
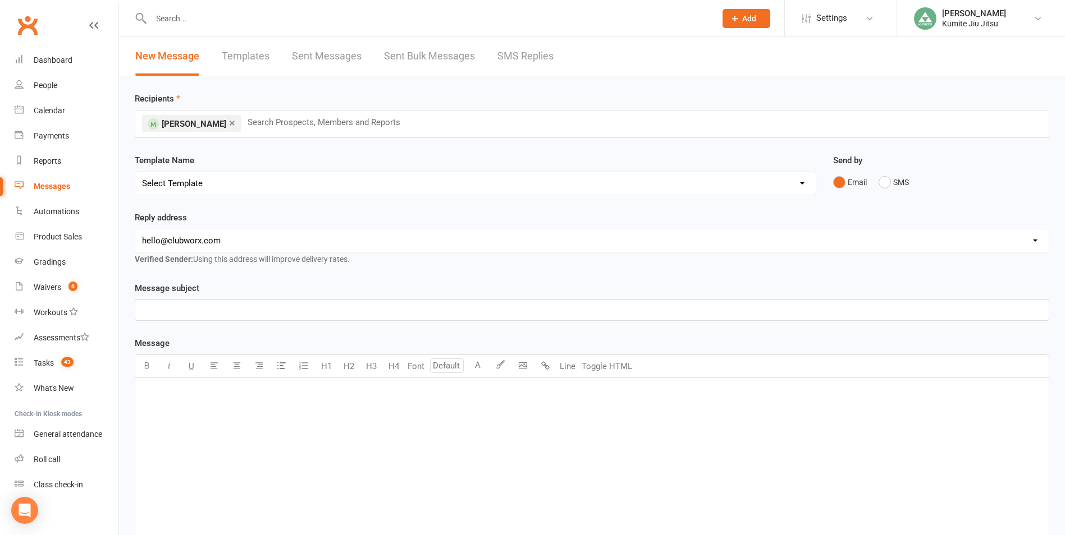
click at [229, 122] on link "×" at bounding box center [232, 123] width 6 height 18
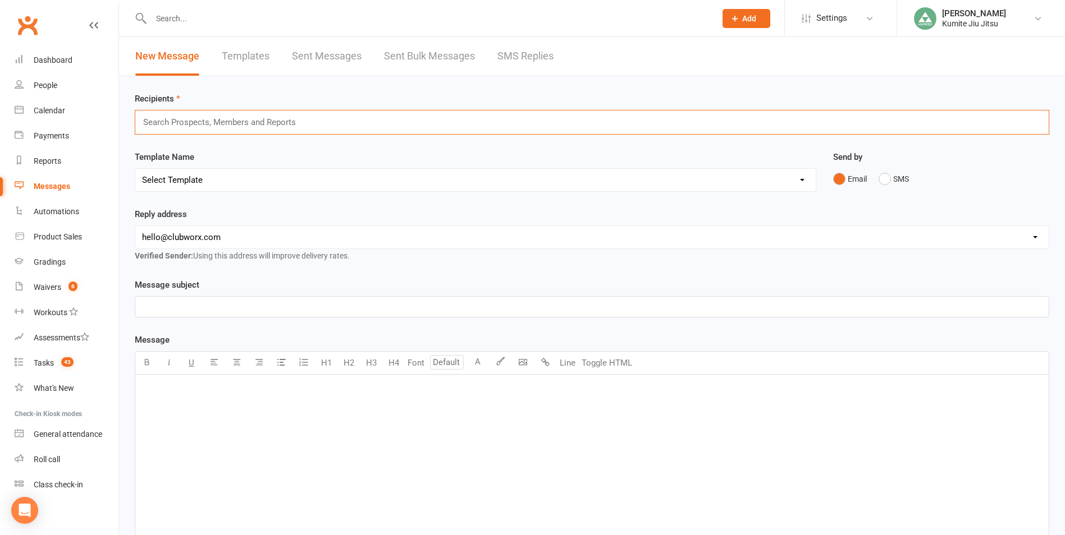
click at [241, 53] on link "Templates" at bounding box center [246, 56] width 48 height 39
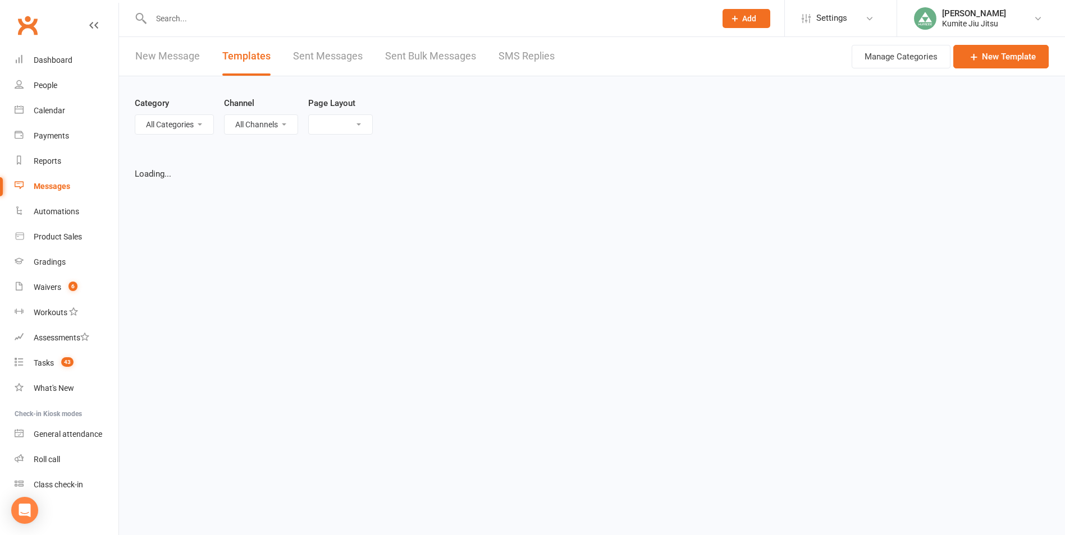
select select "grid"
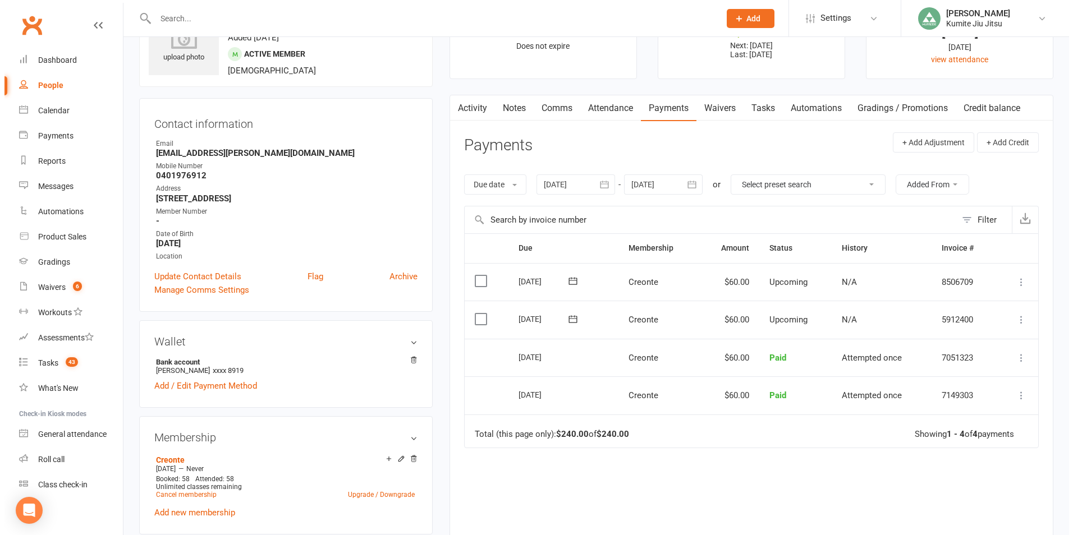
scroll to position [112, 0]
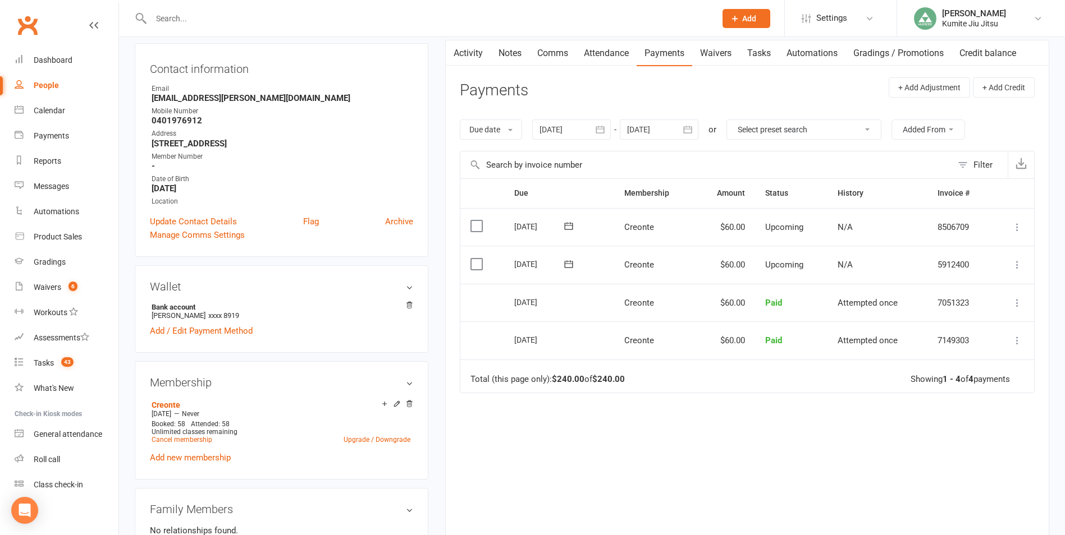
click at [1019, 302] on icon at bounding box center [1016, 302] width 11 height 11
click at [949, 347] on link "More Info" at bounding box center [967, 347] width 111 height 22
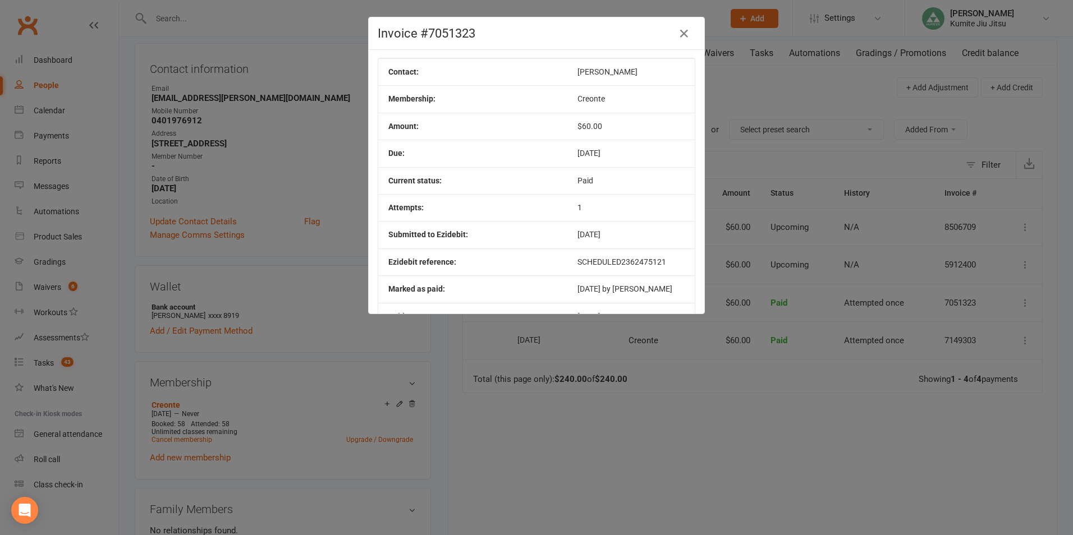
scroll to position [0, 0]
click at [412, 35] on h4 "Invoice #7051323" at bounding box center [537, 33] width 318 height 14
drag, startPoint x: 412, startPoint y: 36, endPoint x: 511, endPoint y: 127, distance: 134.2
click at [508, 126] on td "Amount:" at bounding box center [472, 127] width 189 height 27
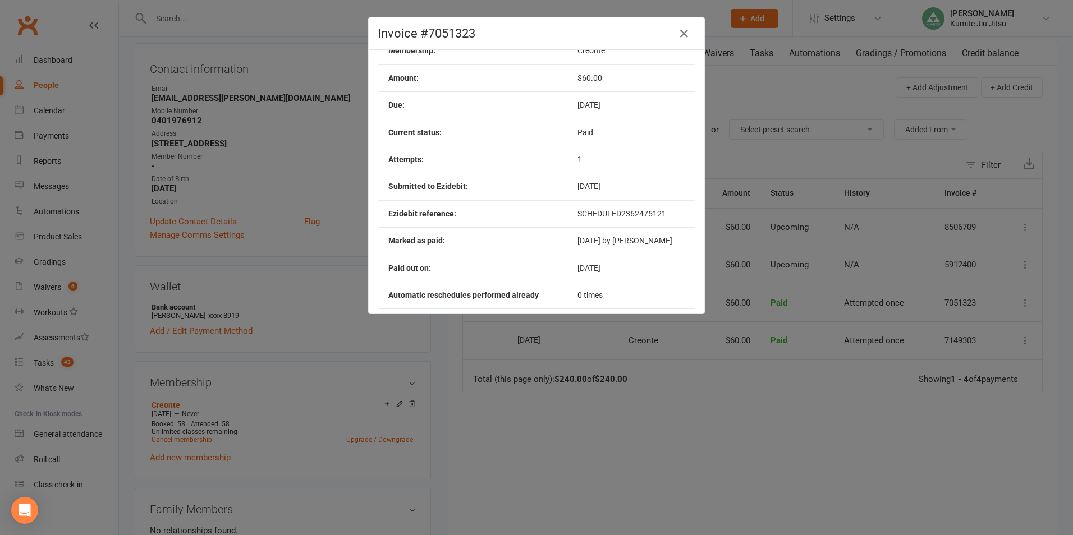
scroll to position [97, 0]
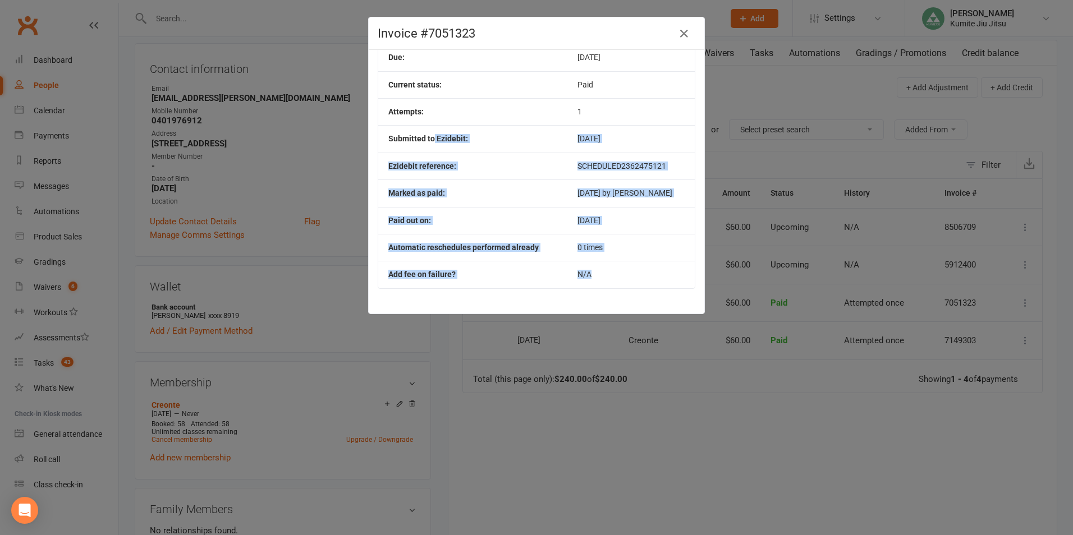
drag, startPoint x: 604, startPoint y: 281, endPoint x: 430, endPoint y: 126, distance: 232.9
click at [430, 126] on tbody "Contact: [PERSON_NAME] Membership: Creonte Amount: $60.00 Due: [DATE] Current s…" at bounding box center [536, 125] width 317 height 326
drag, startPoint x: 430, startPoint y: 126, endPoint x: 515, endPoint y: 204, distance: 115.1
click at [514, 204] on td "Marked as paid:" at bounding box center [472, 193] width 189 height 27
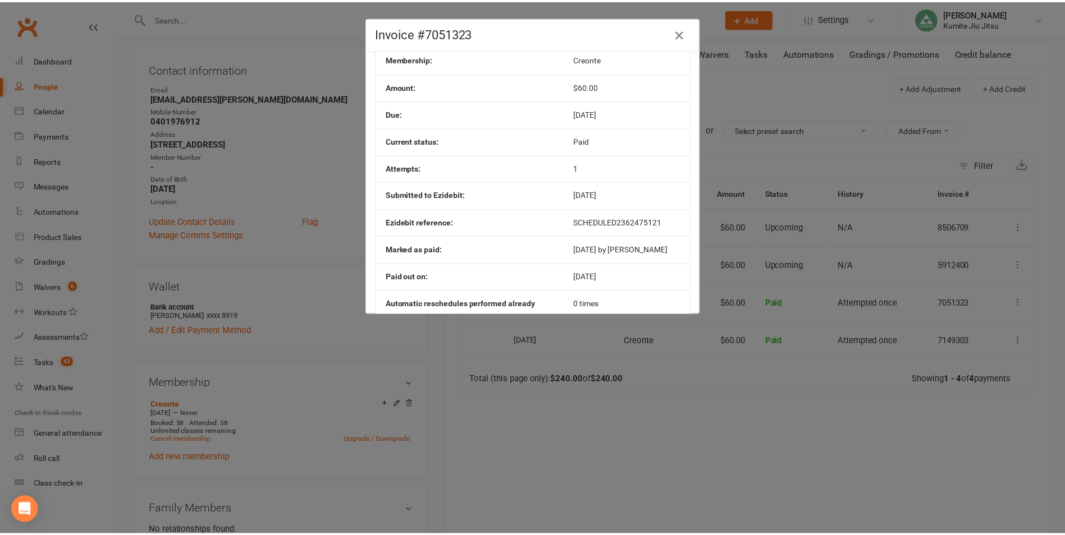
scroll to position [0, 0]
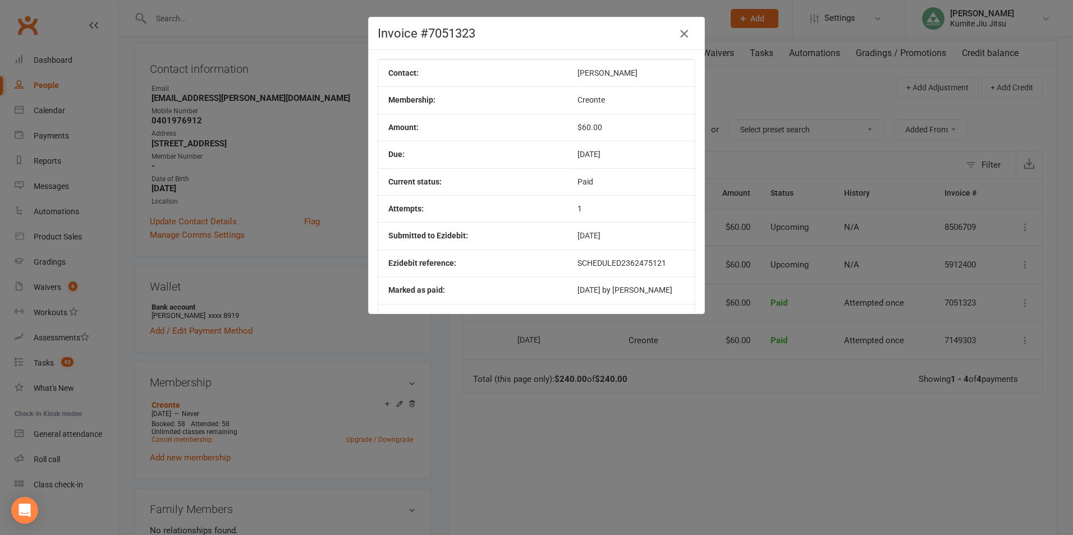
click at [680, 34] on icon "button" at bounding box center [683, 33] width 13 height 13
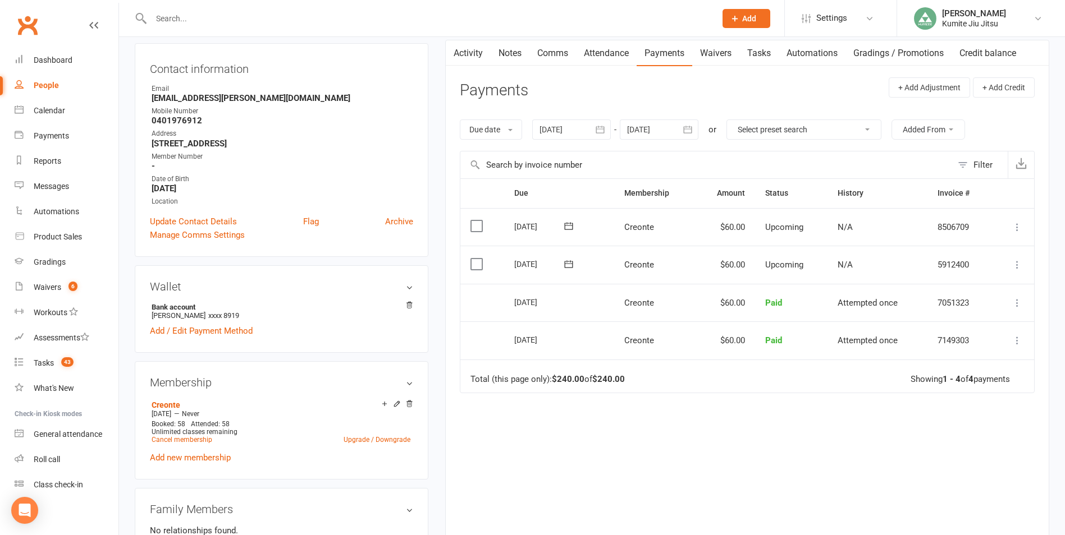
click at [820, 55] on link "Automations" at bounding box center [811, 53] width 67 height 26
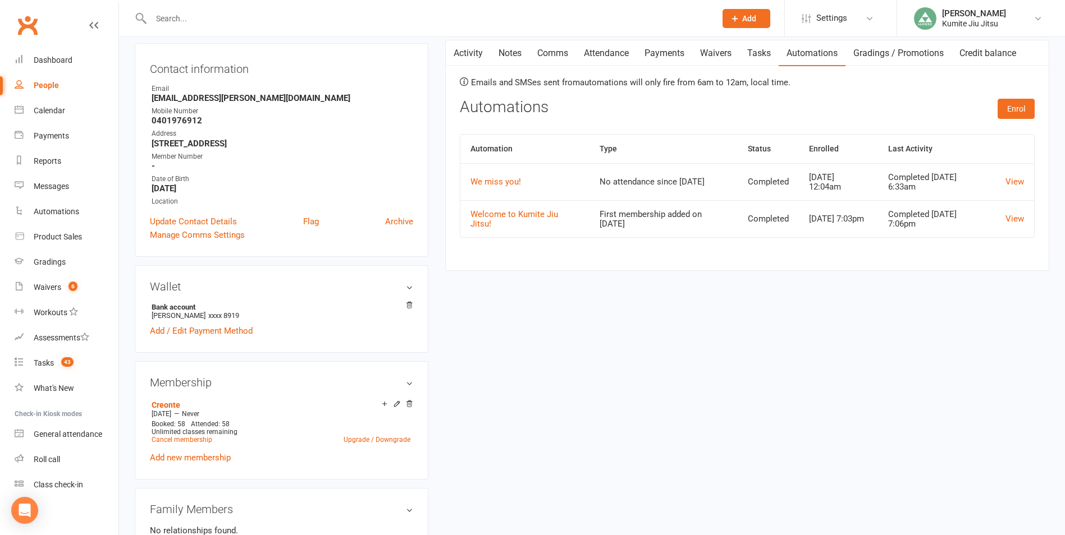
click at [888, 53] on link "Gradings / Promotions" at bounding box center [898, 53] width 106 height 26
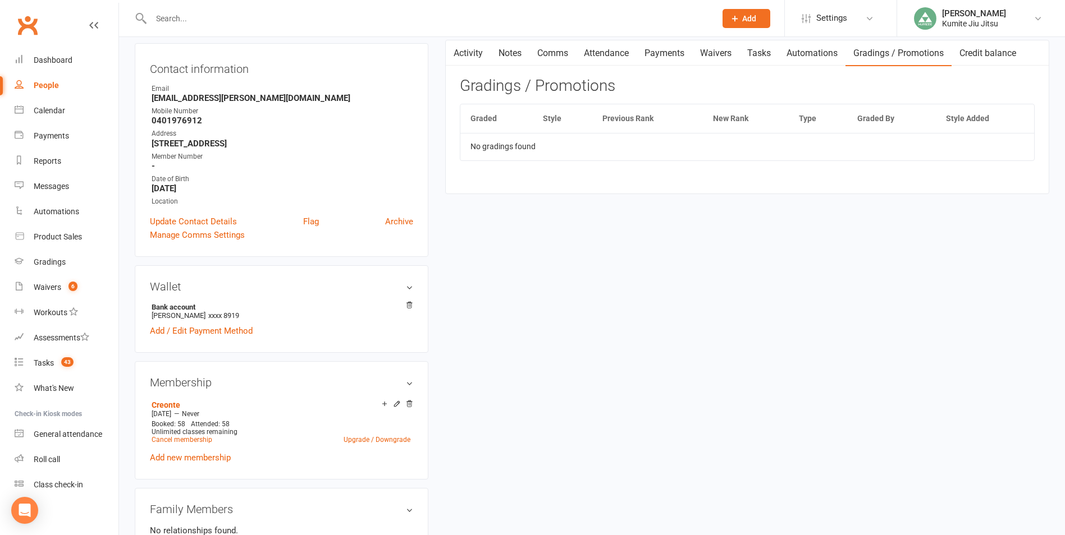
click at [759, 52] on link "Tasks" at bounding box center [758, 53] width 39 height 26
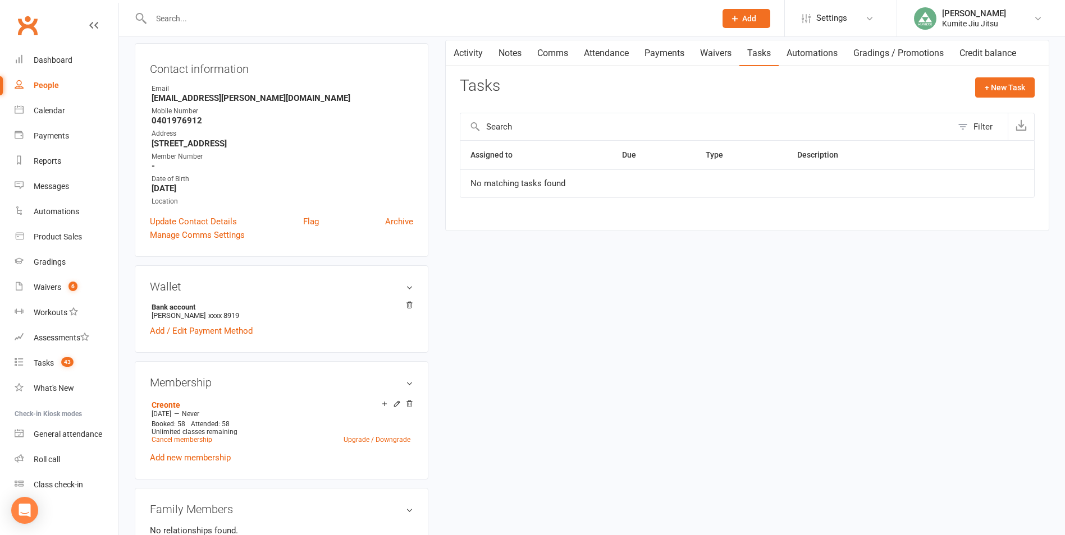
click at [717, 54] on link "Waivers" at bounding box center [715, 53] width 47 height 26
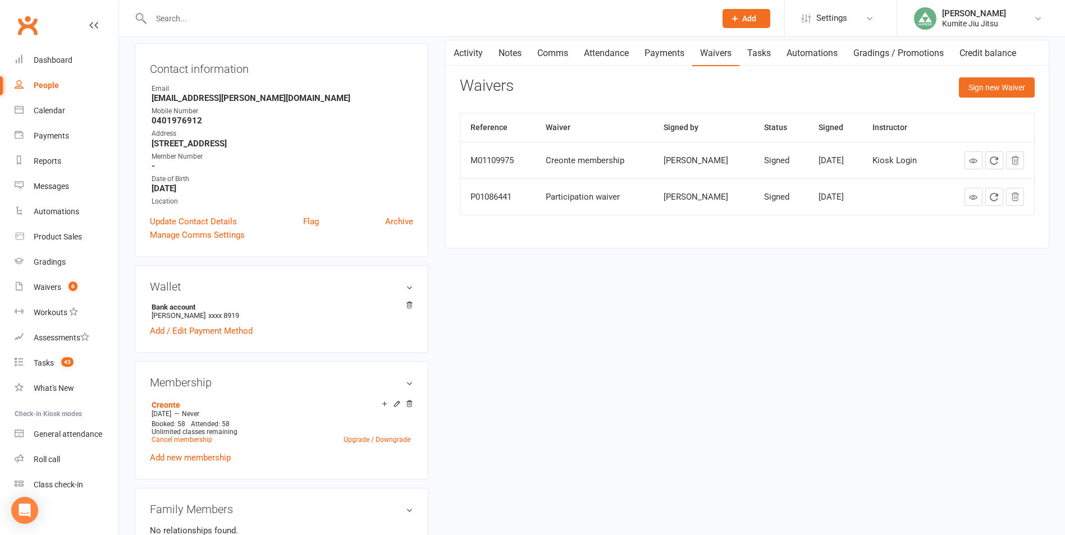
click at [975, 55] on link "Credit balance" at bounding box center [987, 53] width 72 height 26
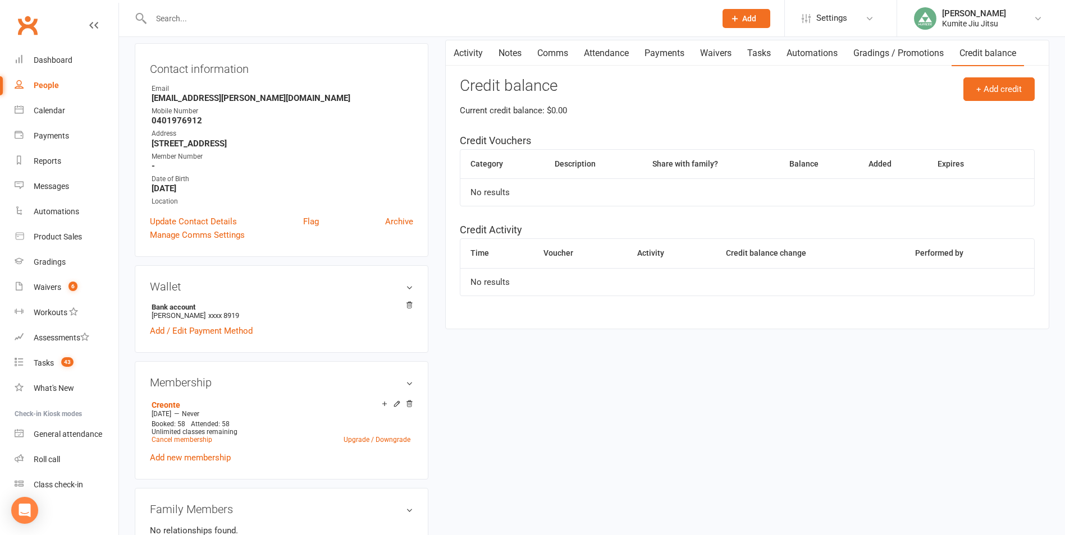
click at [514, 57] on link "Notes" at bounding box center [509, 53] width 39 height 26
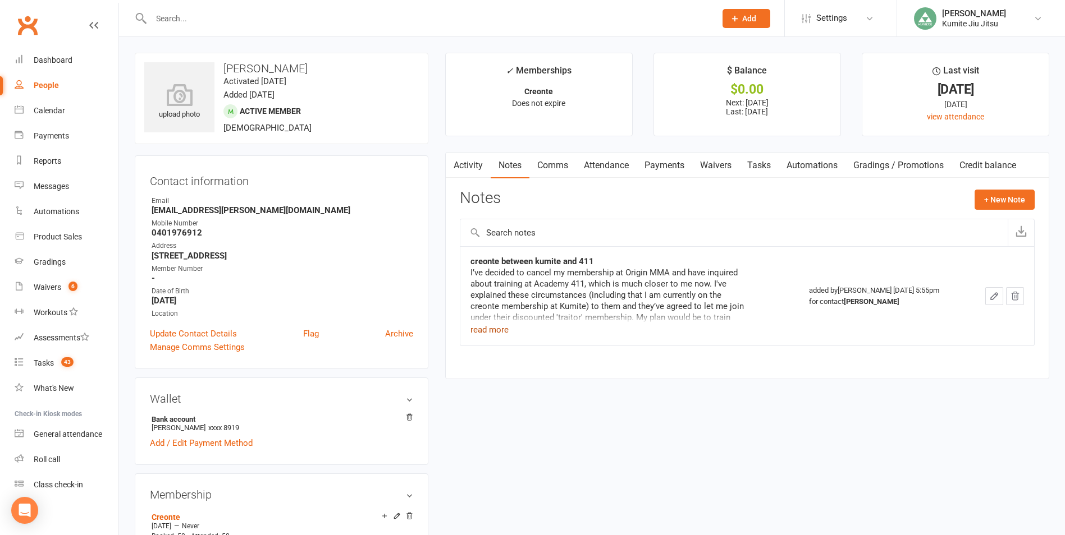
click at [505, 329] on button "read more" at bounding box center [489, 329] width 38 height 13
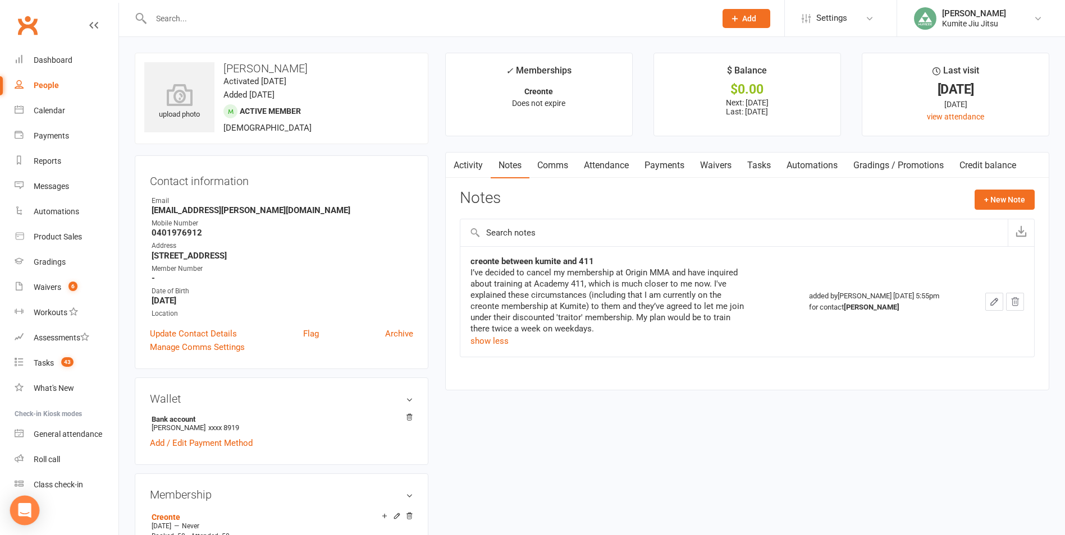
click at [29, 507] on icon "Open Intercom Messenger" at bounding box center [24, 510] width 13 height 15
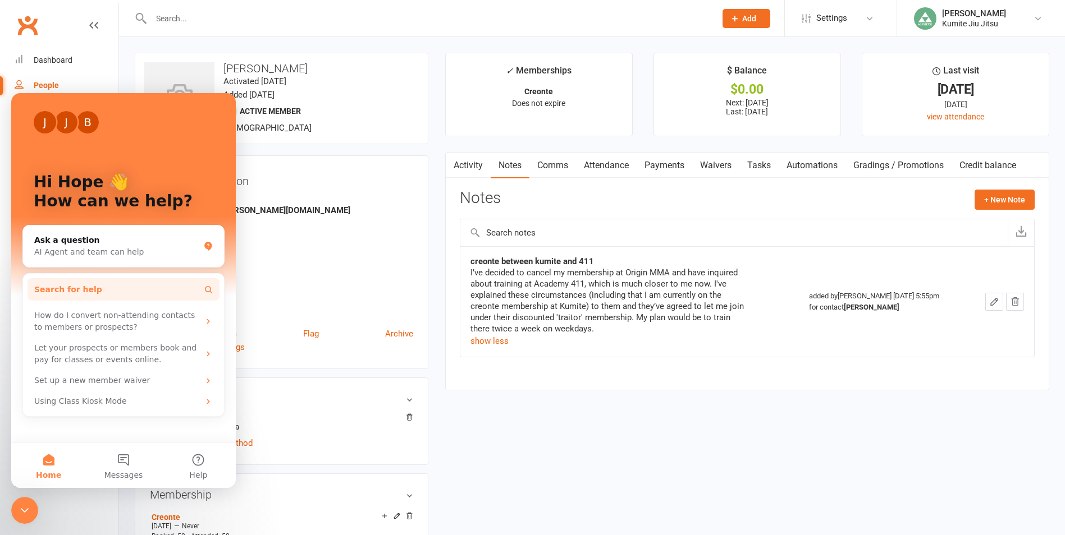
click at [72, 284] on span "Search for help" at bounding box center [68, 290] width 68 height 12
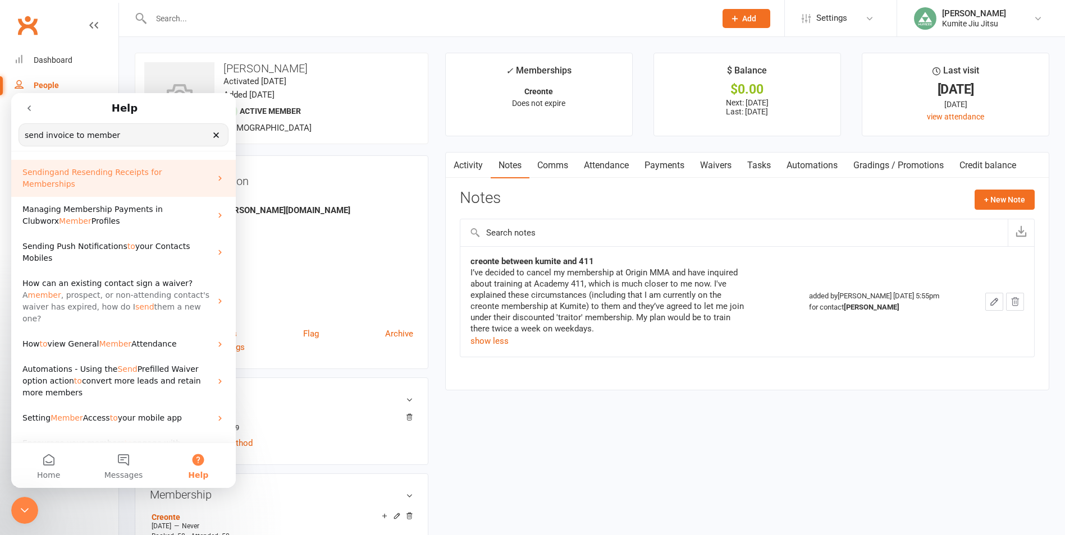
type input "send invoice to member"
click at [150, 176] on span "and Resending Receipts for Memberships" at bounding box center [91, 178] width 139 height 21
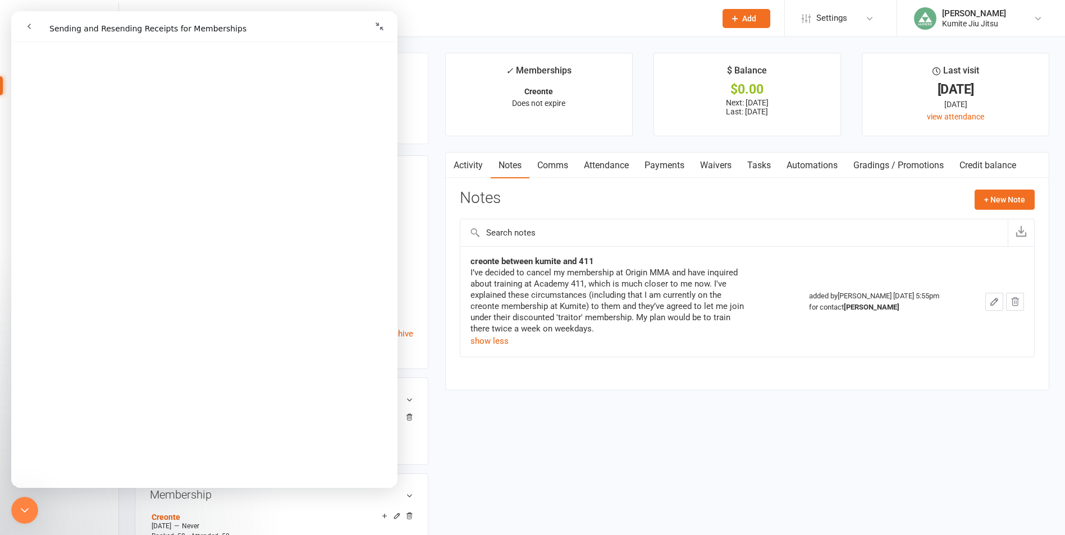
scroll to position [673, 0]
click at [430, 16] on input "text" at bounding box center [428, 19] width 560 height 16
click at [432, 26] on div at bounding box center [421, 18] width 573 height 36
click at [25, 25] on icon "go back" at bounding box center [29, 26] width 9 height 9
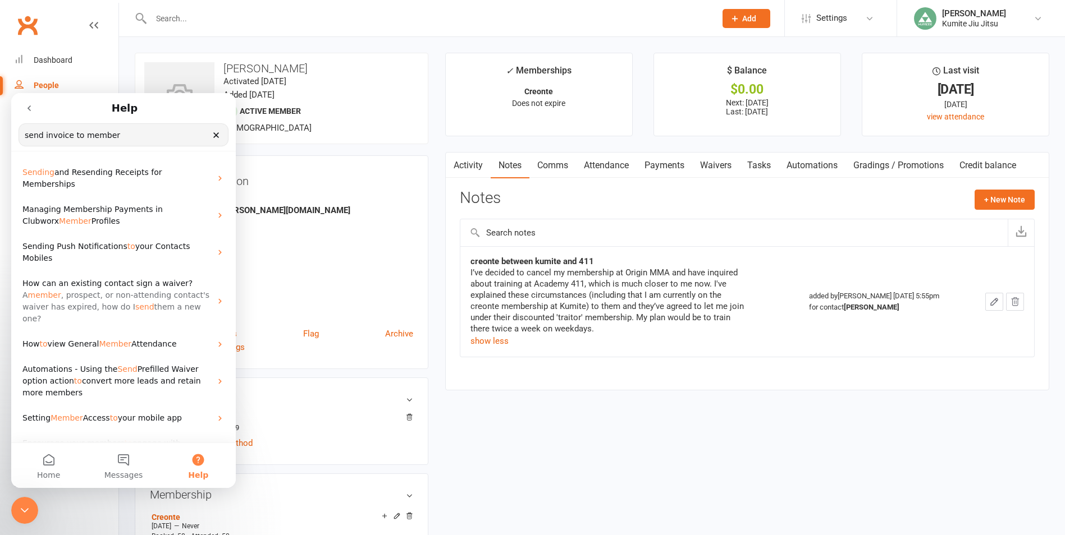
click at [219, 132] on icon "Clear" at bounding box center [216, 135] width 9 height 9
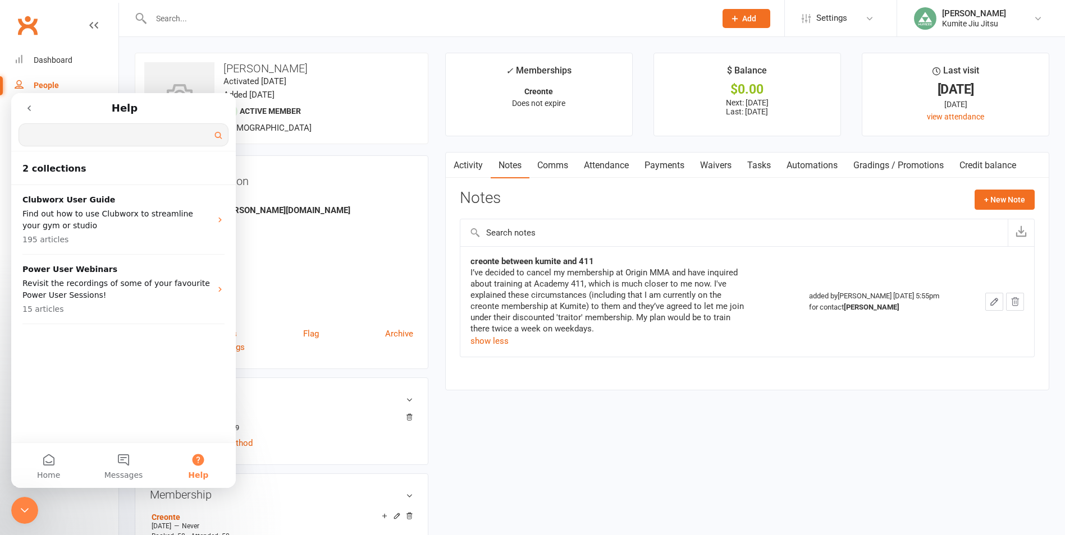
click at [31, 104] on icon "go back" at bounding box center [29, 108] width 9 height 9
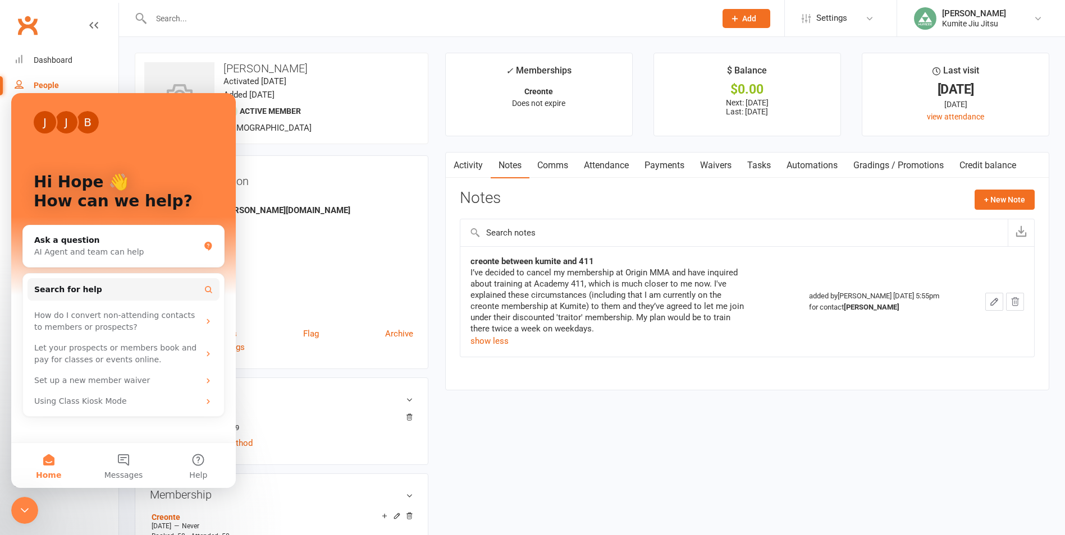
click at [27, 516] on icon "Close Intercom Messenger" at bounding box center [24, 510] width 13 height 13
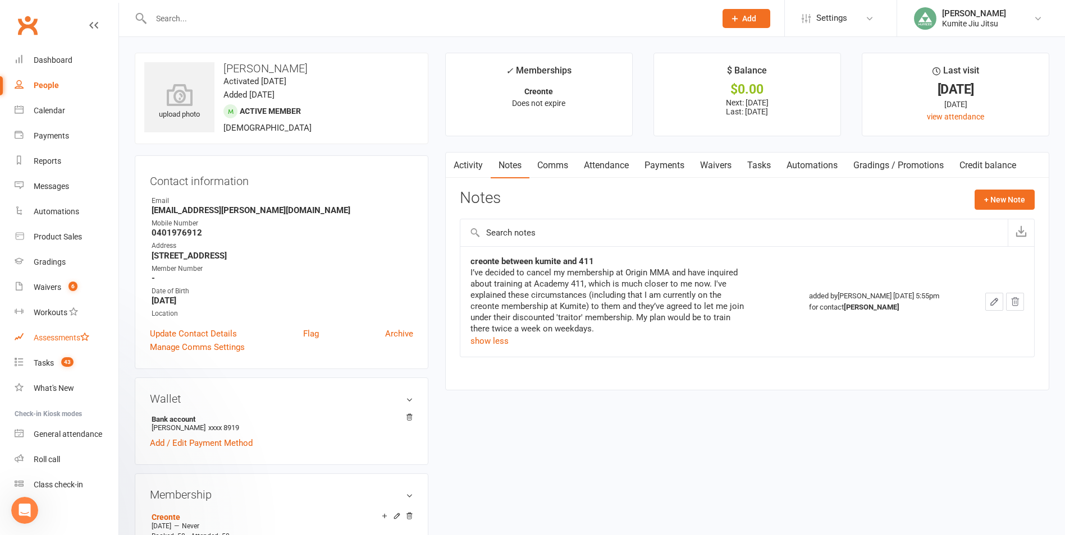
scroll to position [0, 0]
click at [57, 292] on div "Waivers" at bounding box center [47, 287] width 27 height 9
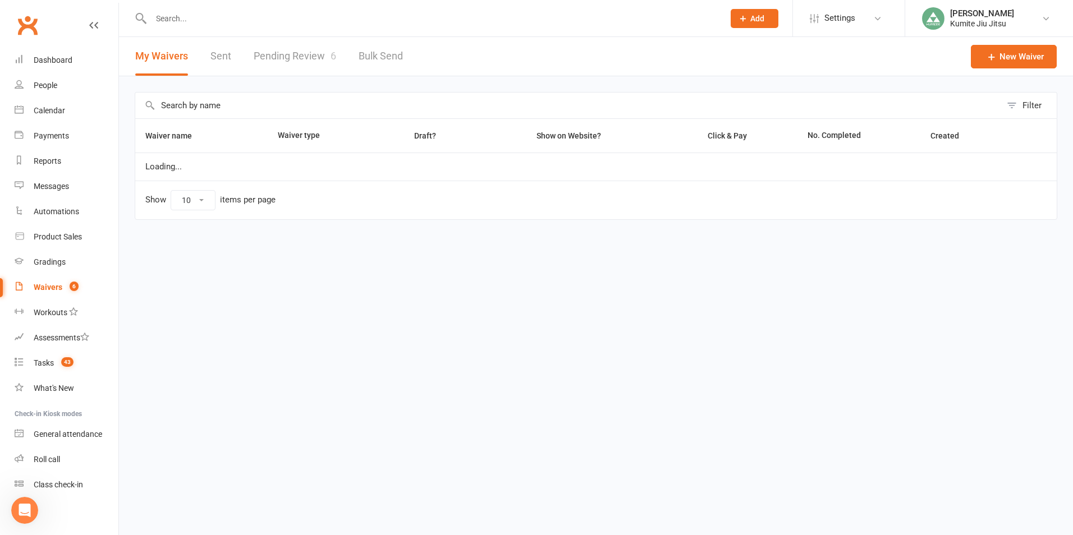
select select "25"
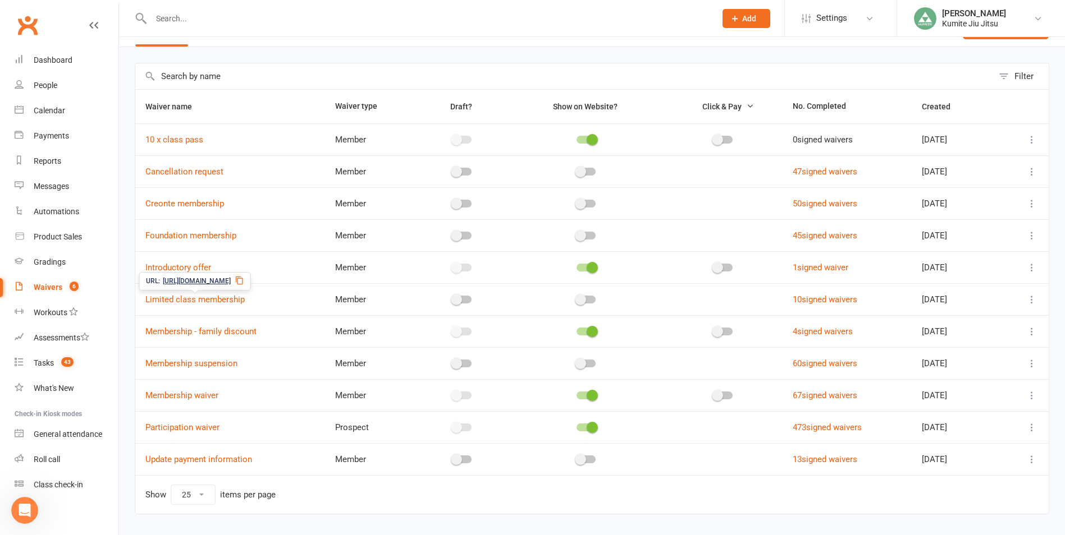
scroll to position [56, 0]
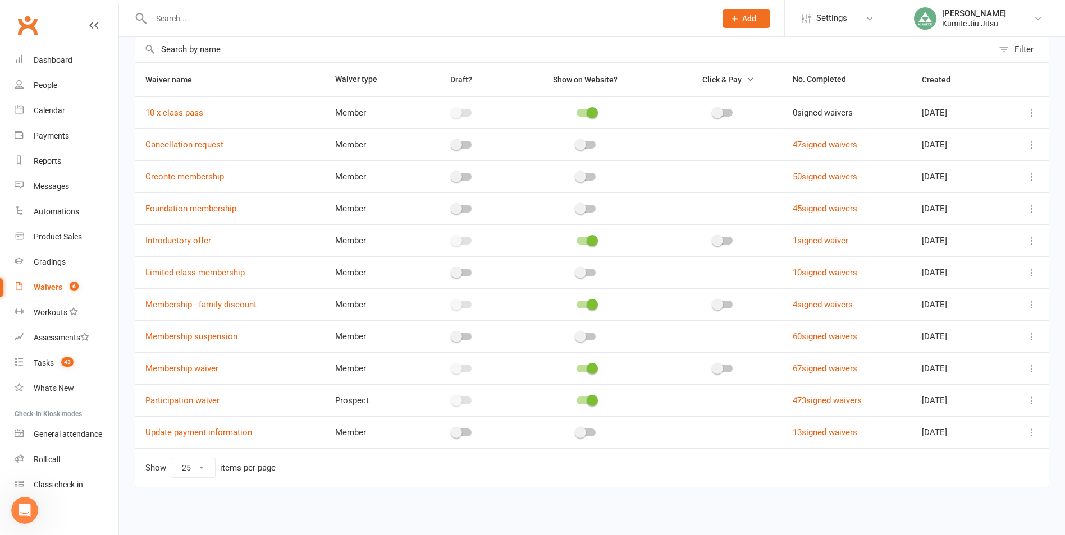
click at [1033, 400] on icon at bounding box center [1031, 400] width 11 height 11
click at [955, 472] on link "Copy external link to clipboard" at bounding box center [963, 467] width 132 height 22
click at [1031, 333] on icon at bounding box center [1031, 336] width 11 height 11
click at [964, 402] on link "Copy external link to clipboard" at bounding box center [963, 403] width 132 height 22
click at [51, 358] on link "Tasks 43" at bounding box center [67, 363] width 104 height 25
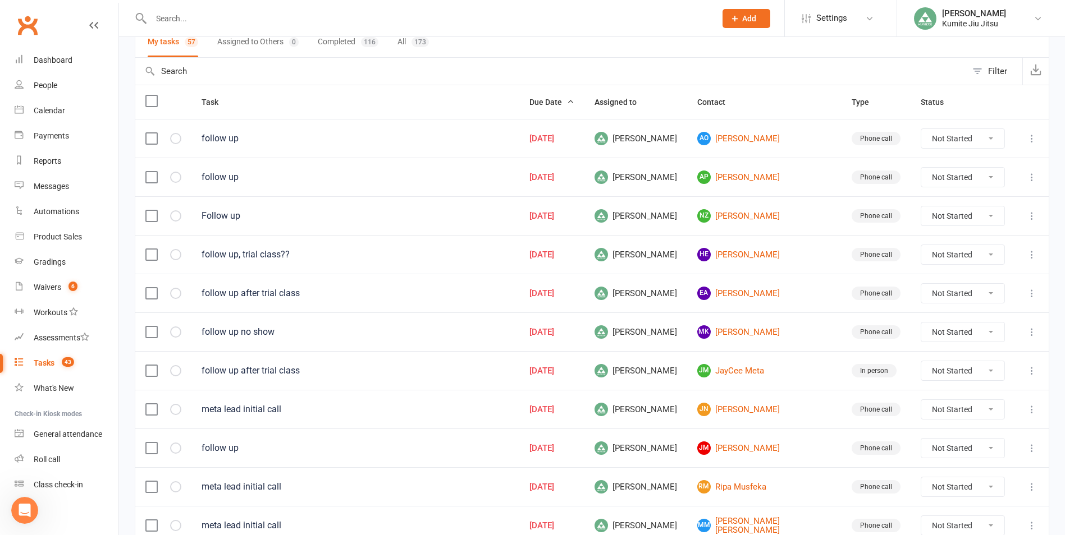
scroll to position [112, 0]
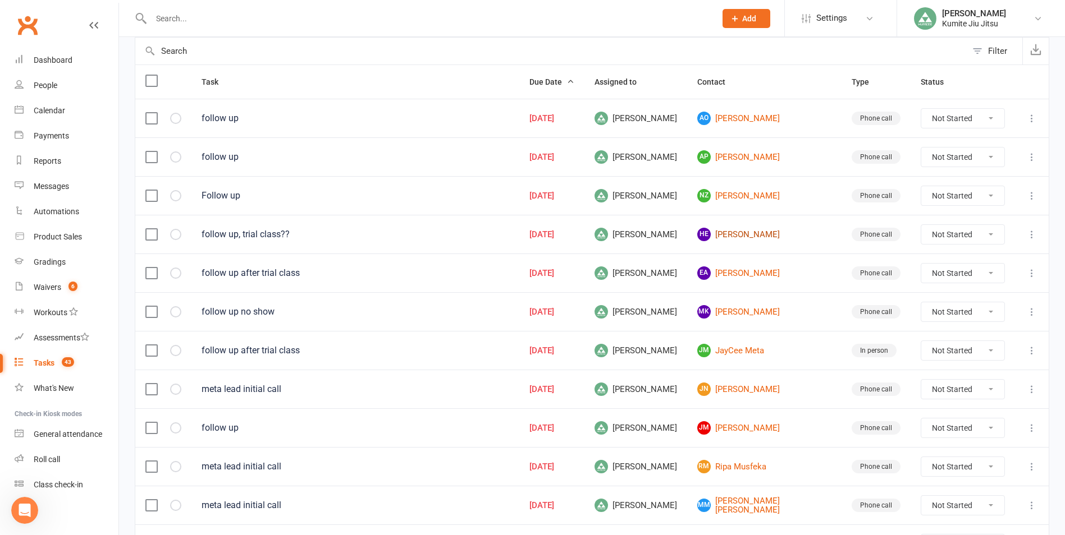
click at [758, 237] on link "HE [PERSON_NAME]" at bounding box center [764, 234] width 134 height 13
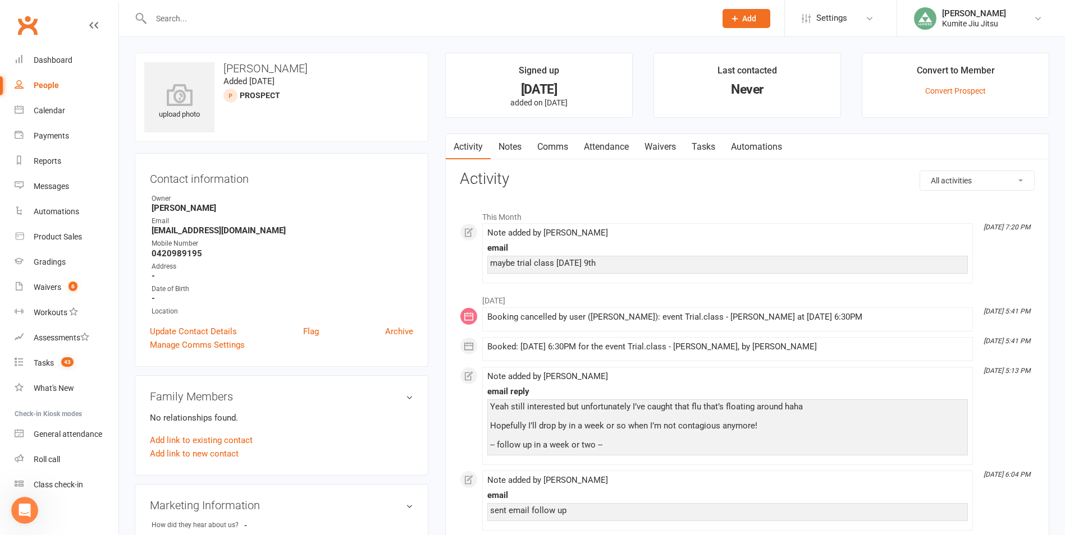
click at [511, 152] on link "Notes" at bounding box center [509, 147] width 39 height 26
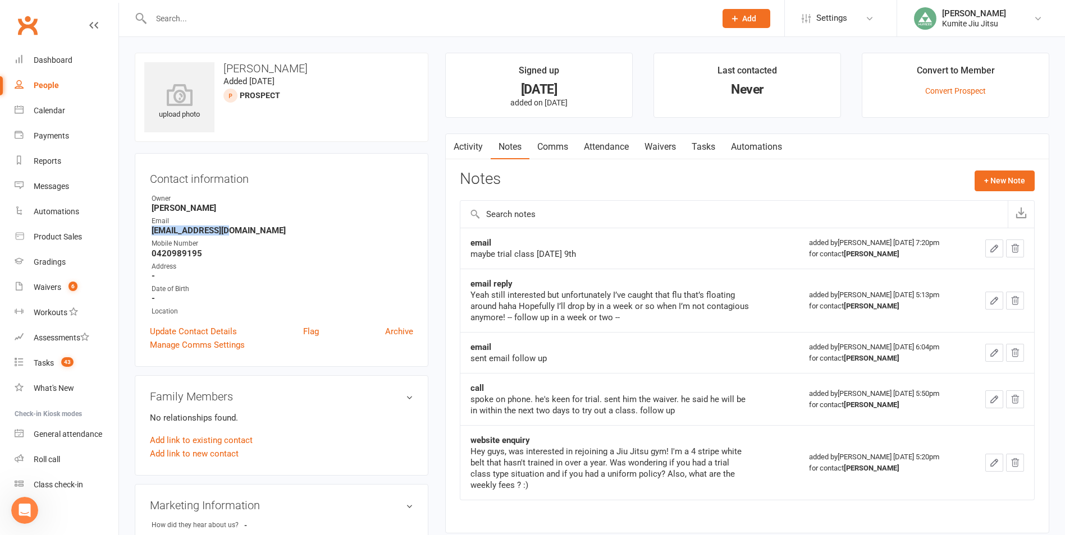
drag, startPoint x: 237, startPoint y: 228, endPoint x: 137, endPoint y: 229, distance: 99.9
click at [137, 229] on div "Contact information Owner [PERSON_NAME] Email [EMAIL_ADDRESS][DOMAIN_NAME] Mobi…" at bounding box center [282, 260] width 294 height 214
copy strong "[EMAIL_ADDRESS][DOMAIN_NAME]"
click at [1005, 182] on button "+ New Note" at bounding box center [1004, 181] width 60 height 20
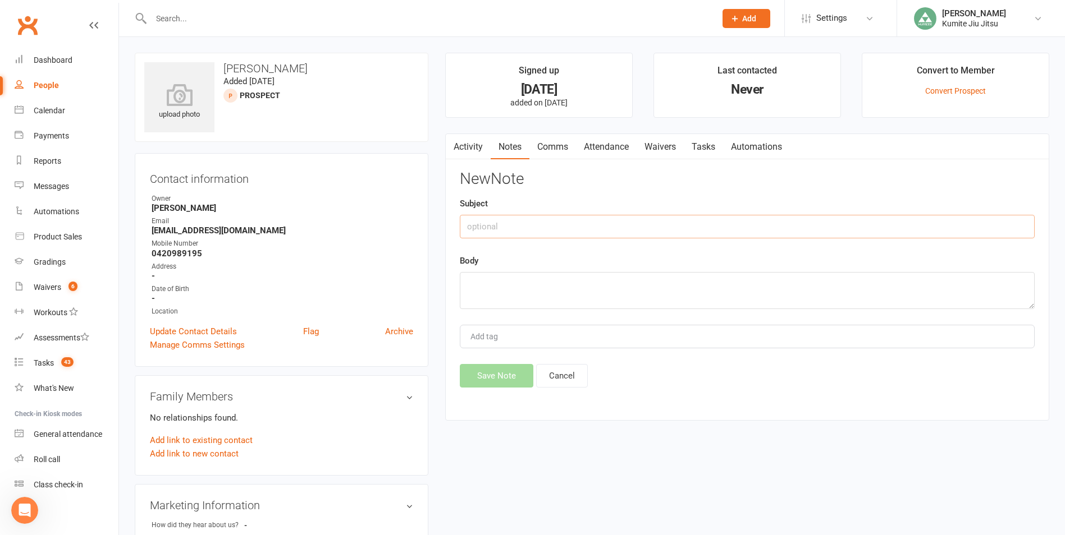
click at [552, 225] on input "text" at bounding box center [747, 227] width 575 height 24
type input "follow up email sent"
click at [502, 291] on textarea at bounding box center [747, 290] width 575 height 37
type textarea "following up after trial class"
click at [491, 377] on button "Save Note" at bounding box center [497, 376] width 74 height 24
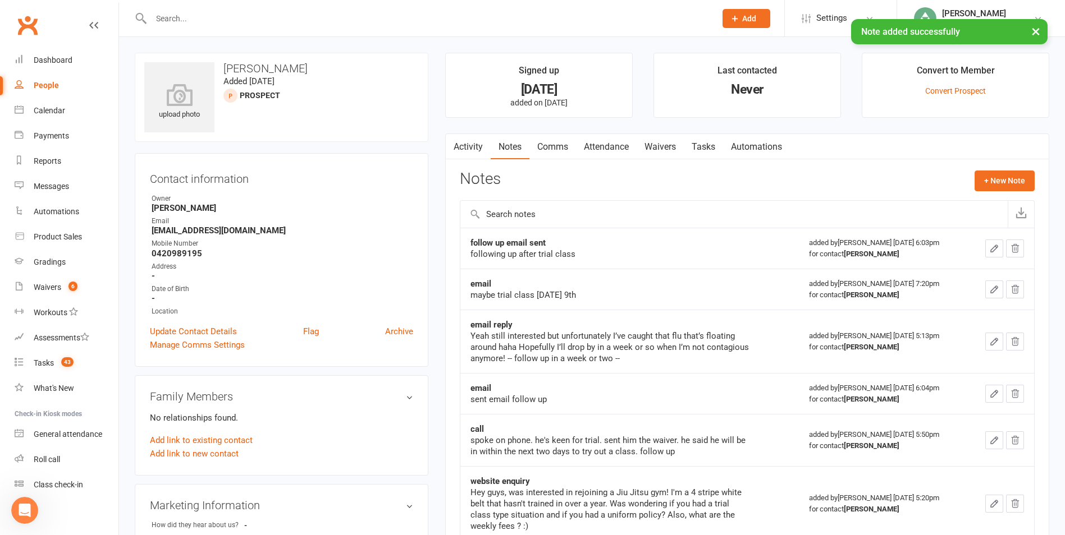
click at [714, 146] on link "Tasks" at bounding box center [703, 147] width 39 height 26
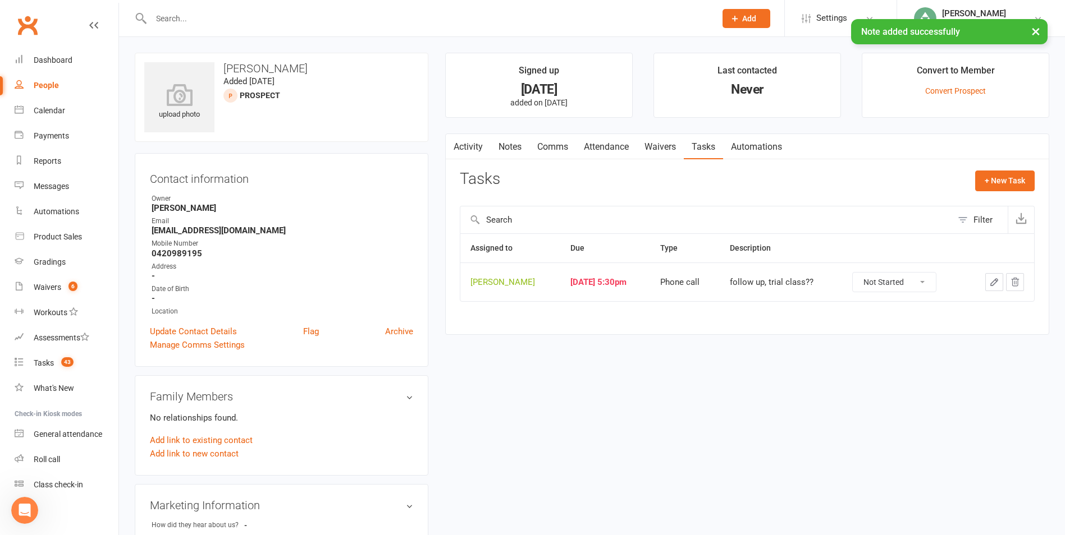
click at [999, 285] on button "button" at bounding box center [994, 282] width 18 height 18
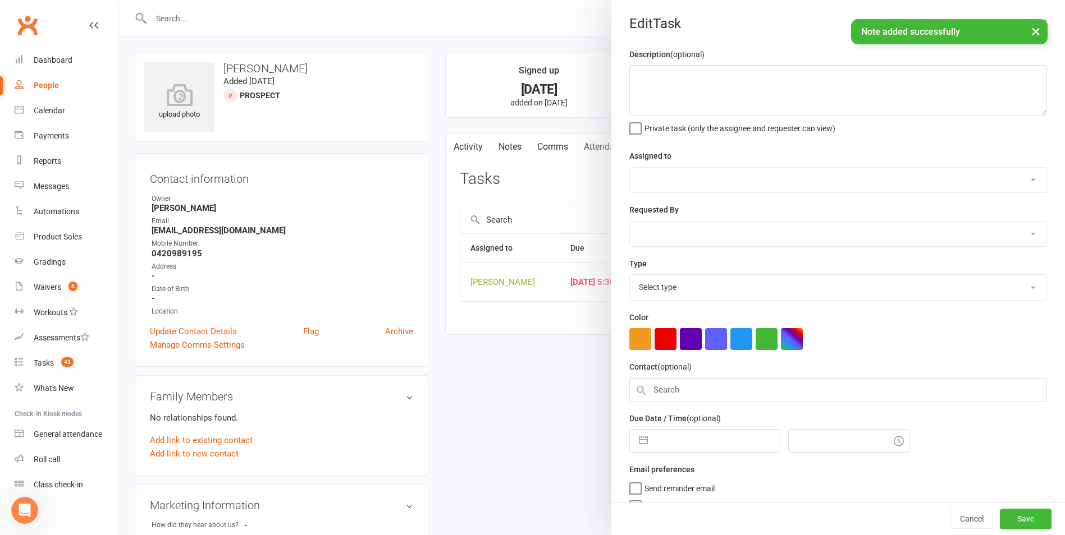
type textarea "follow up, trial class??"
select select "49706"
type input "[DATE]"
type input "5:30pm"
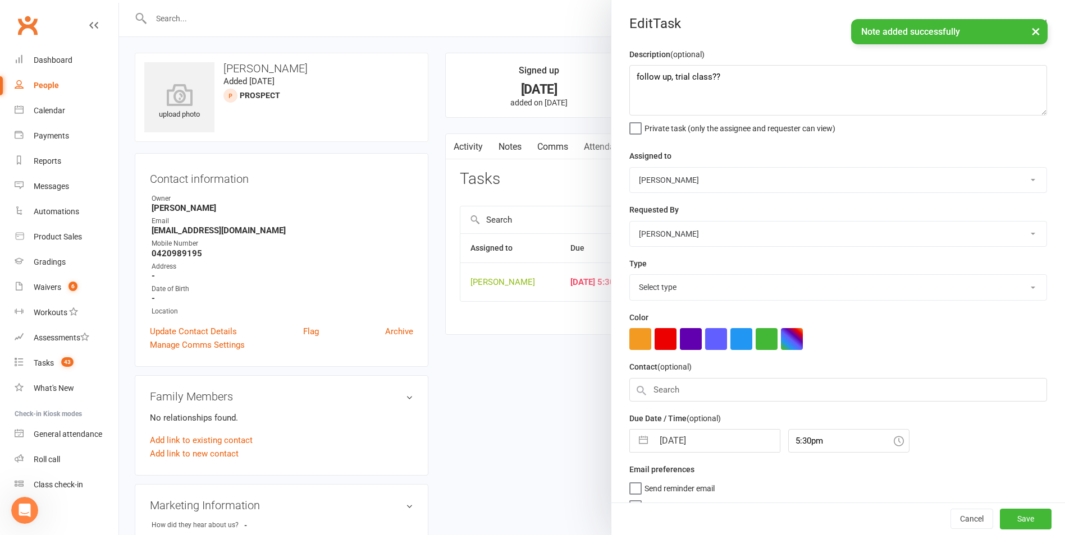
select select "28624"
click at [641, 442] on button "button" at bounding box center [643, 438] width 20 height 22
select select "6"
select select "2025"
select select "7"
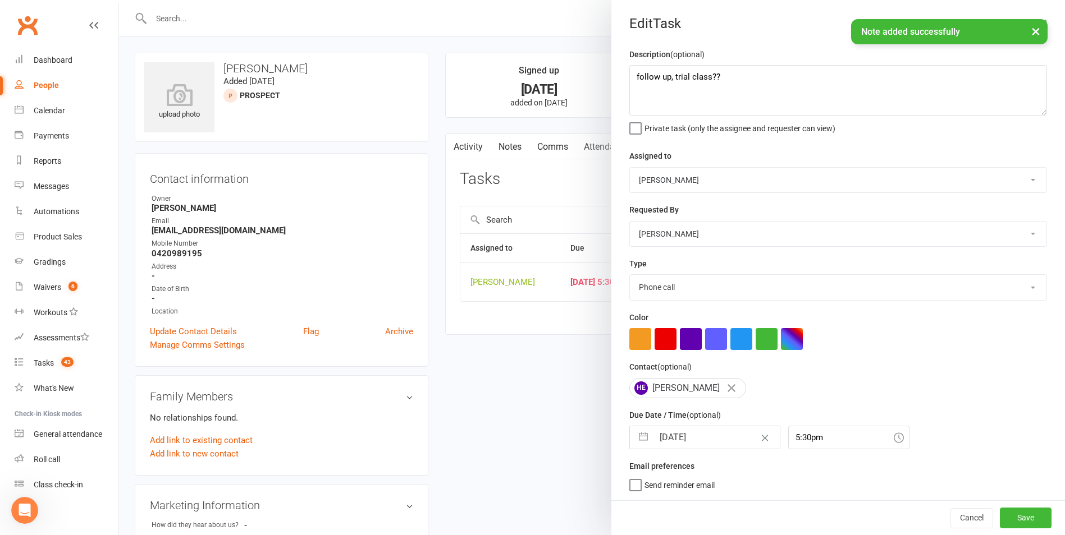
select select "2025"
select select "8"
select select "2025"
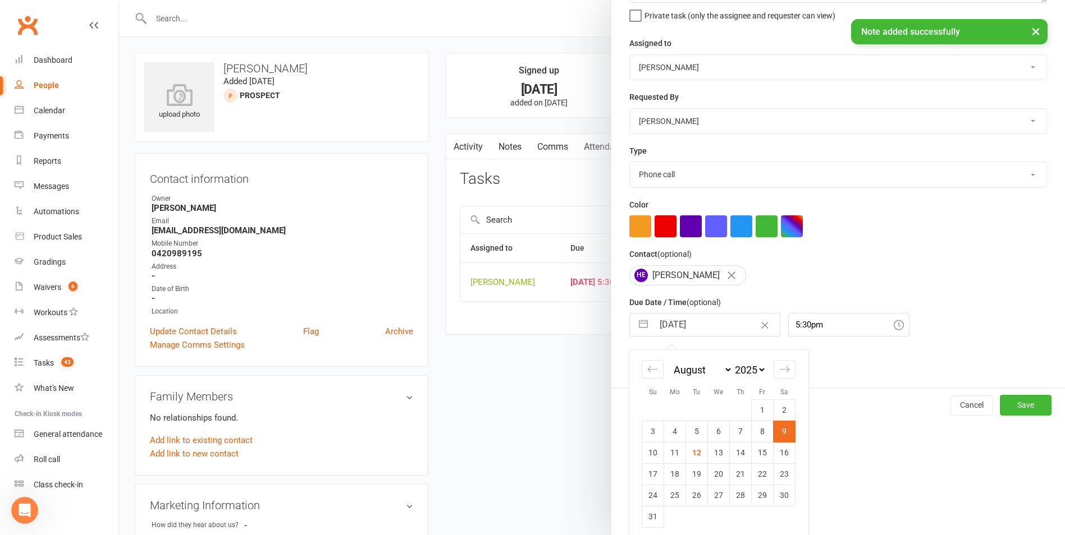
scroll to position [122, 0]
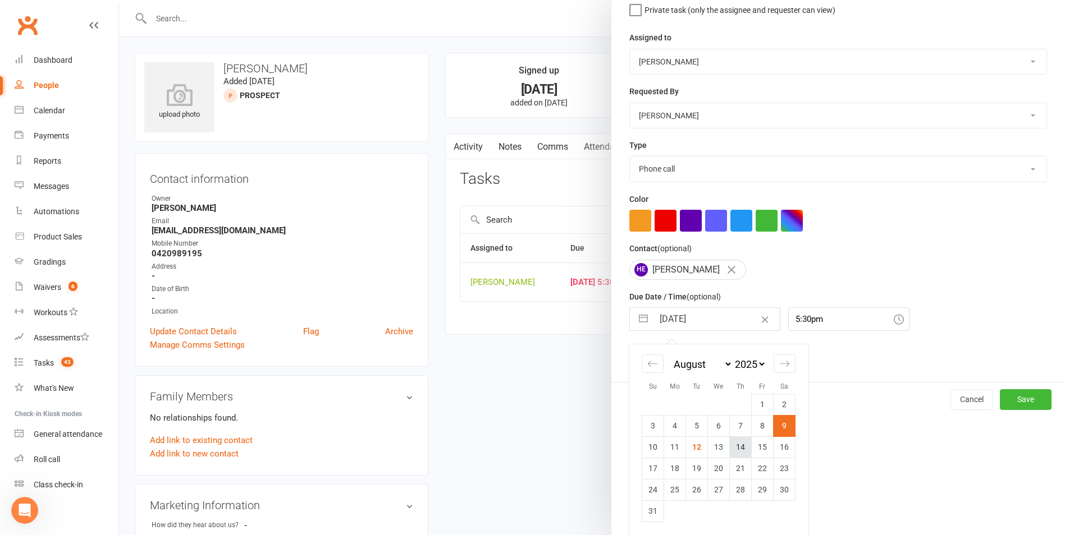
click at [737, 451] on td "14" at bounding box center [741, 447] width 22 height 21
type input "[DATE]"
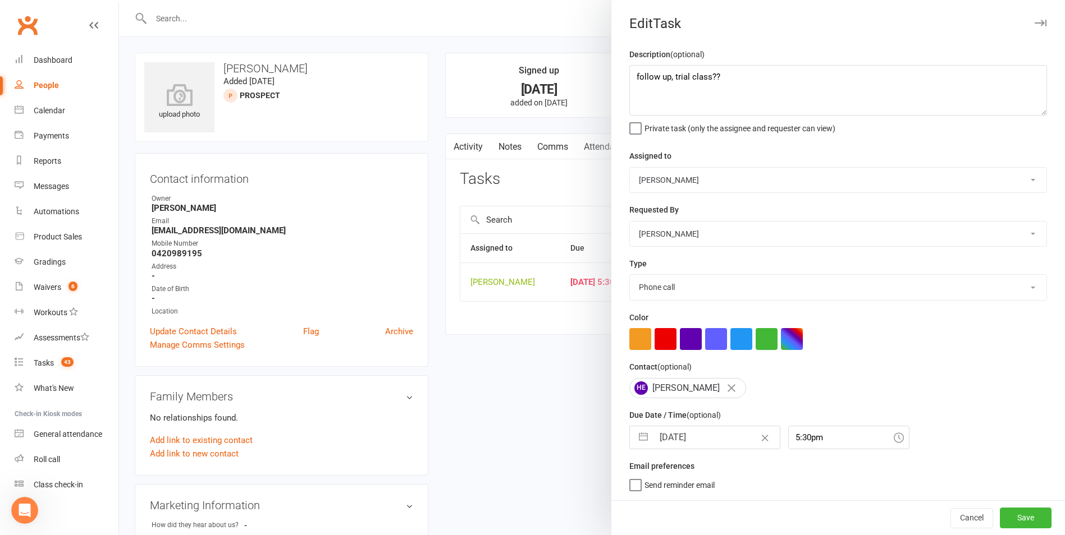
scroll to position [2, 0]
click at [1001, 520] on button "Save" at bounding box center [1025, 518] width 52 height 20
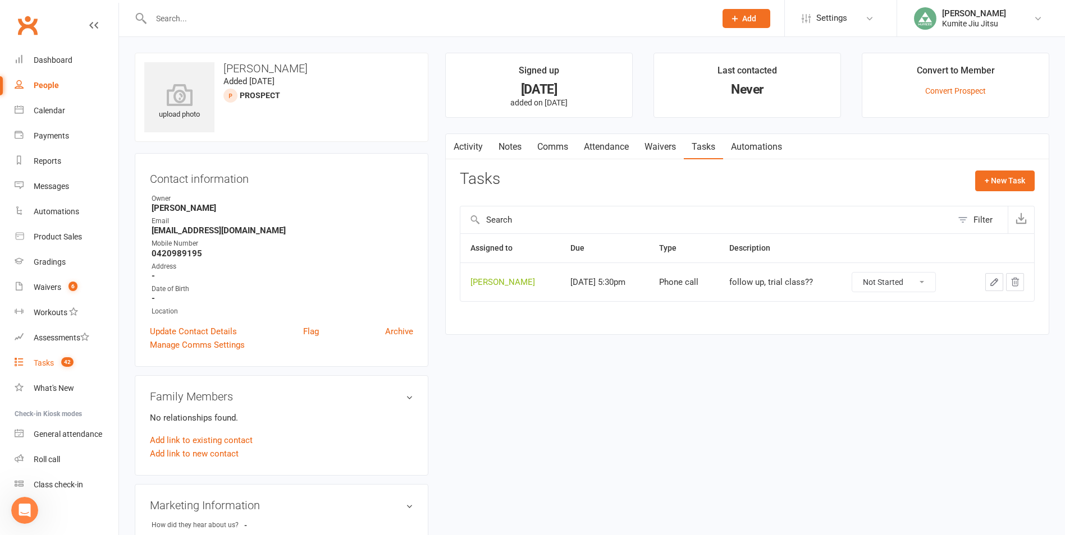
click at [57, 360] on count-badge "42" at bounding box center [65, 363] width 18 height 9
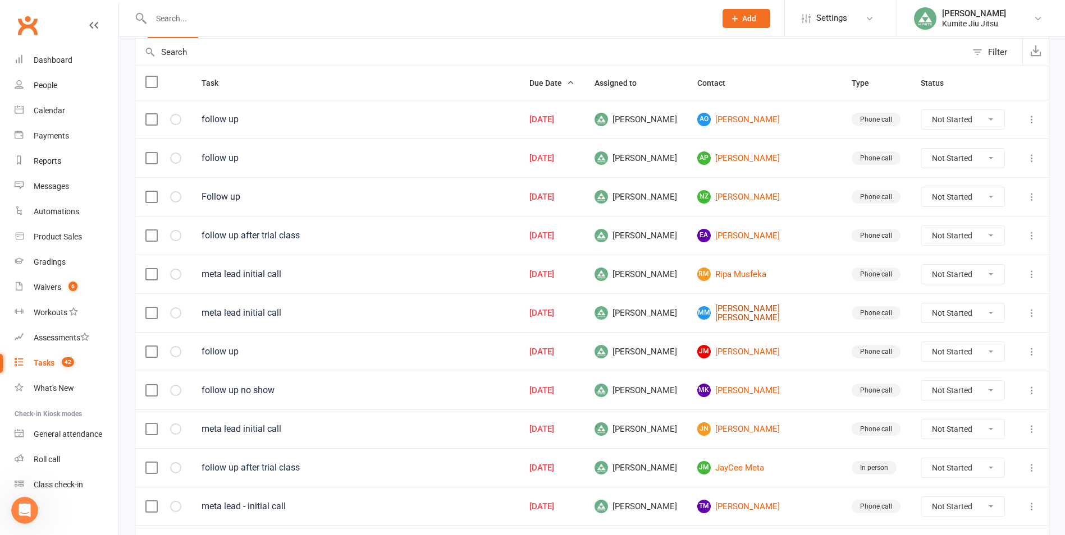
scroll to position [112, 0]
click at [757, 278] on link "[PERSON_NAME] Musfeka" at bounding box center [764, 273] width 134 height 13
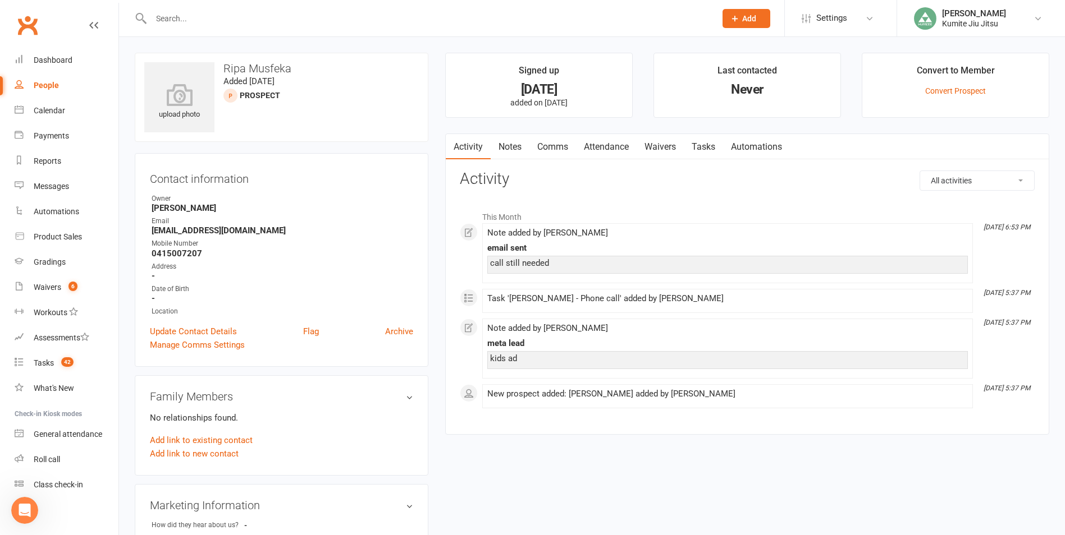
click at [515, 146] on link "Notes" at bounding box center [509, 147] width 39 height 26
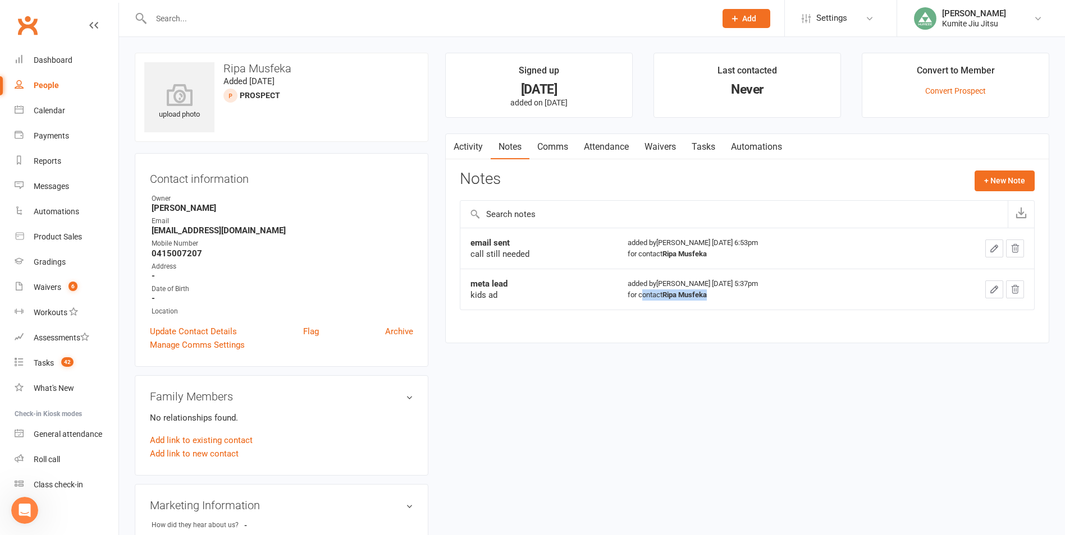
drag, startPoint x: 717, startPoint y: 299, endPoint x: 633, endPoint y: 310, distance: 84.9
click at [633, 310] on table "email sent call still needed added by [PERSON_NAME] [DATE] 6:53pm for contact […" at bounding box center [747, 269] width 575 height 82
click at [718, 343] on main "Signed up [DATE] added on [DATE] Last contacted Never Convert to Member Convert…" at bounding box center [747, 204] width 621 height 302
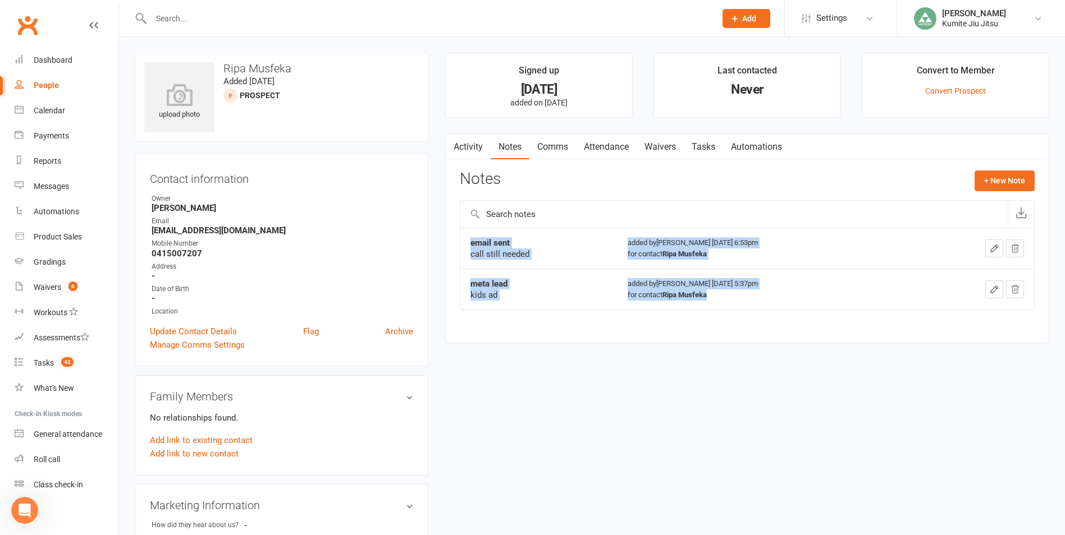
drag, startPoint x: 713, startPoint y: 295, endPoint x: 471, endPoint y: 243, distance: 248.0
click at [471, 243] on tbody "email sent call still needed added by [PERSON_NAME] [DATE] 6:53pm for contact […" at bounding box center [747, 269] width 574 height 82
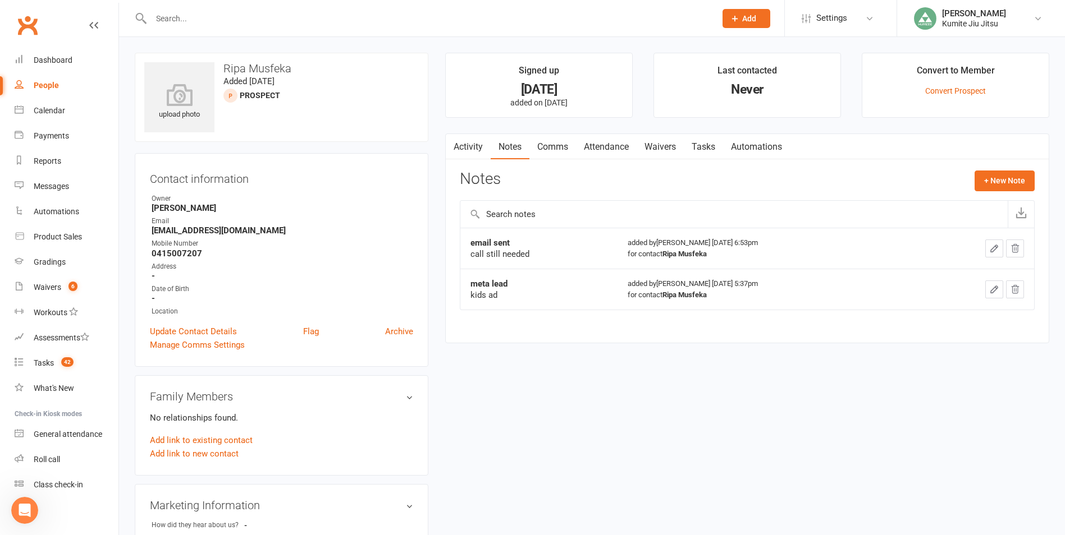
click at [709, 343] on div "Activity Notes Comms Attendance Waivers Tasks Automations Notes + New Note emai…" at bounding box center [747, 239] width 604 height 210
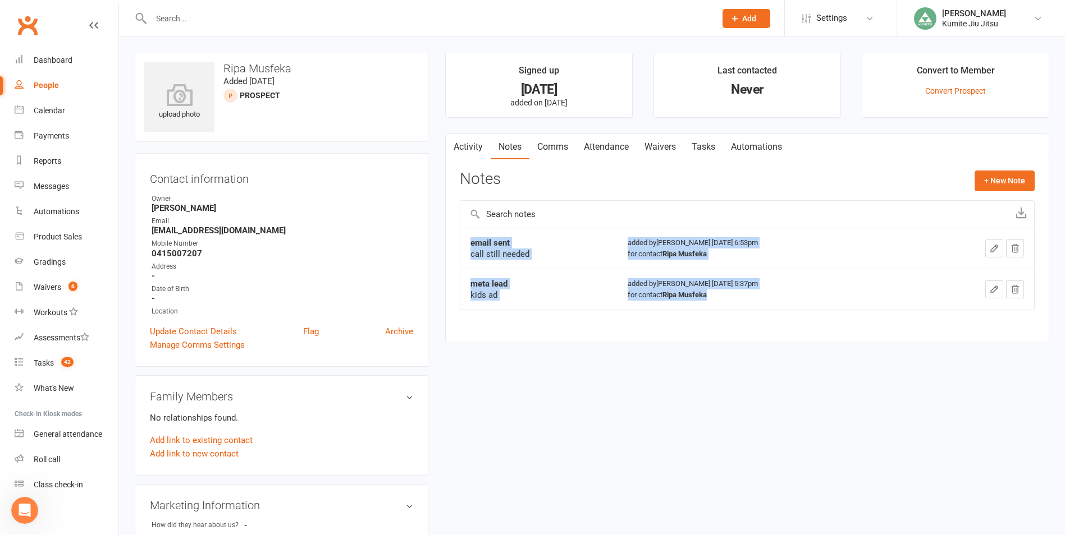
drag, startPoint x: 712, startPoint y: 296, endPoint x: 469, endPoint y: 246, distance: 248.1
click at [469, 246] on tbody "email sent call still needed added by [PERSON_NAME] [DATE] 6:53pm for contact […" at bounding box center [747, 269] width 574 height 82
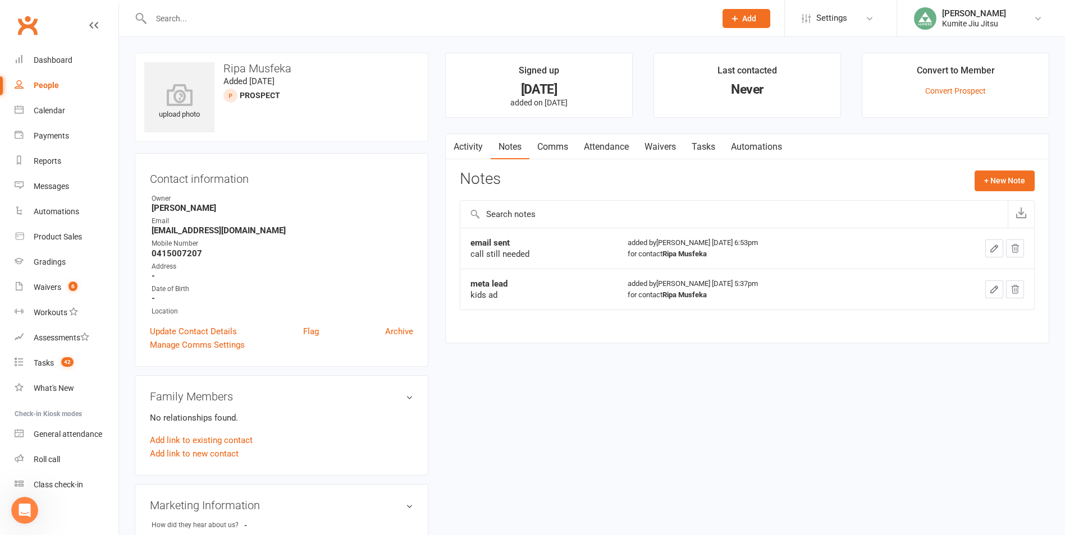
click at [365, 269] on div "Address" at bounding box center [283, 267] width 262 height 11
drag, startPoint x: 503, startPoint y: 294, endPoint x: 470, endPoint y: 282, distance: 35.9
click at [470, 282] on div "meta lead kids ad" at bounding box center [538, 289] width 137 height 22
drag, startPoint x: 470, startPoint y: 282, endPoint x: 523, endPoint y: 301, distance: 56.6
click at [528, 301] on td "meta lead kids ad" at bounding box center [538, 289] width 157 height 41
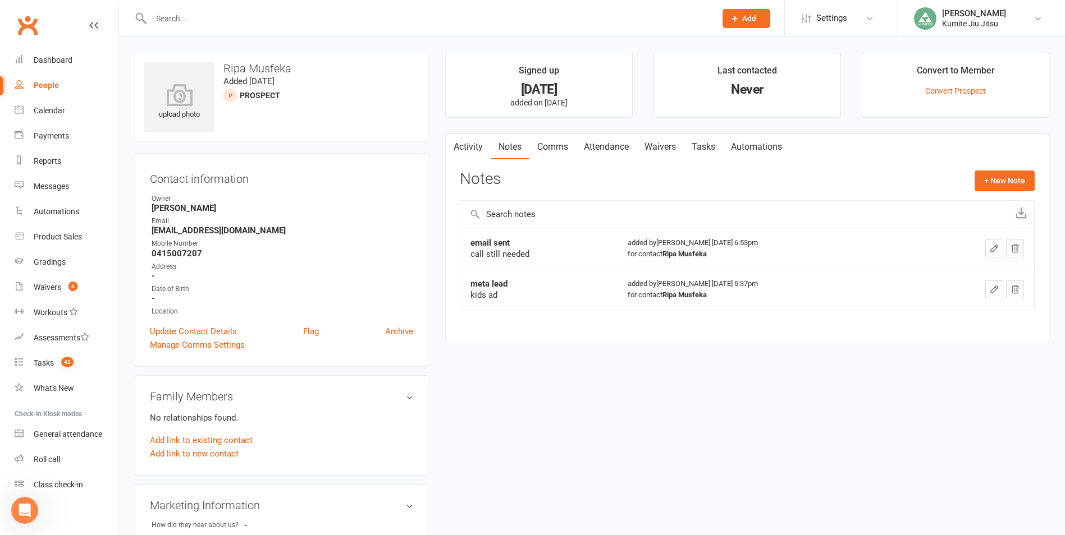
click at [535, 312] on div "email sent call still needed added by [PERSON_NAME] [DATE] 6:53pm for contact […" at bounding box center [747, 277] width 575 height 98
drag, startPoint x: 512, startPoint y: 297, endPoint x: 485, endPoint y: 254, distance: 51.1
click at [485, 254] on tbody "email sent call still needed added by [PERSON_NAME] [DATE] 6:53pm for contact […" at bounding box center [747, 269] width 574 height 82
drag, startPoint x: 485, startPoint y: 254, endPoint x: 582, endPoint y: 267, distance: 97.5
click at [583, 267] on td "email sent call still needed" at bounding box center [538, 248] width 157 height 41
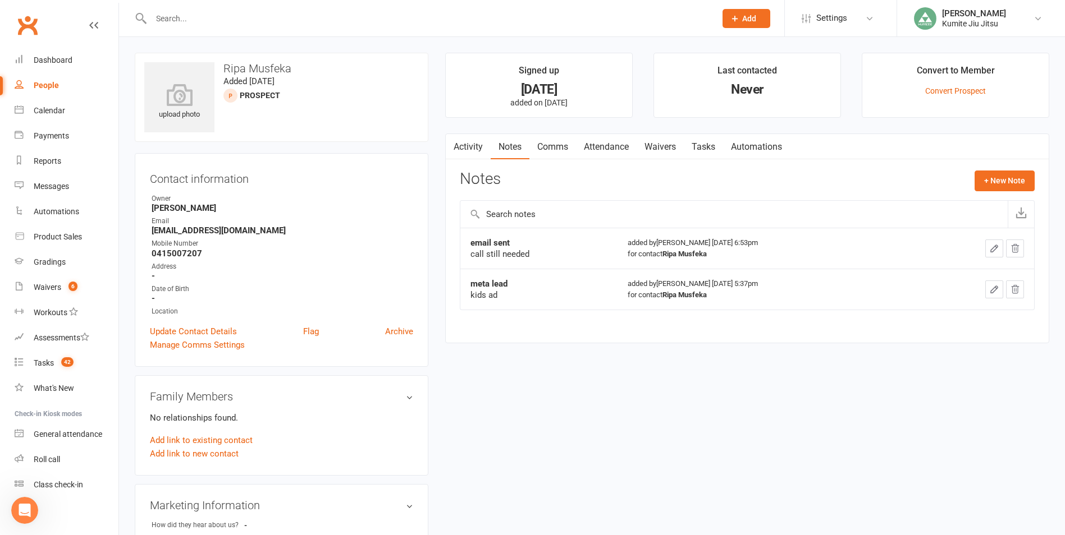
click at [533, 251] on div "call still needed" at bounding box center [538, 254] width 137 height 11
drag, startPoint x: 541, startPoint y: 255, endPoint x: 471, endPoint y: 246, distance: 70.7
click at [471, 246] on div "email sent call still needed" at bounding box center [538, 248] width 137 height 22
drag, startPoint x: 471, startPoint y: 246, endPoint x: 513, endPoint y: 291, distance: 61.5
click at [516, 291] on div "kids ad" at bounding box center [538, 295] width 137 height 11
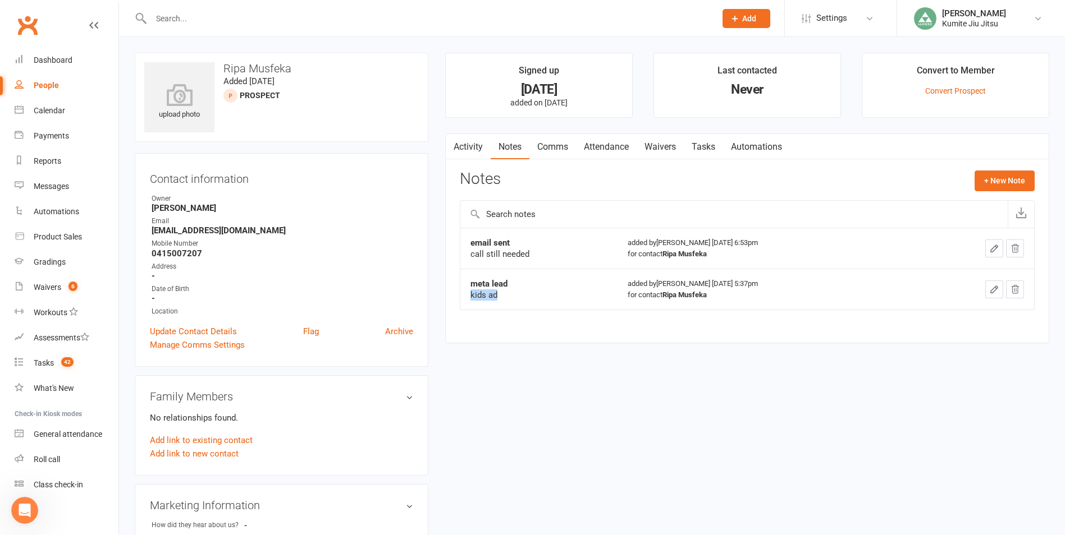
drag, startPoint x: 504, startPoint y: 293, endPoint x: 520, endPoint y: 277, distance: 22.6
click at [520, 277] on td "meta lead kids ad" at bounding box center [538, 289] width 157 height 41
drag, startPoint x: 520, startPoint y: 277, endPoint x: 525, endPoint y: 301, distance: 24.7
click at [525, 301] on td "meta lead kids ad" at bounding box center [538, 289] width 157 height 41
drag, startPoint x: 705, startPoint y: 295, endPoint x: 657, endPoint y: 298, distance: 48.9
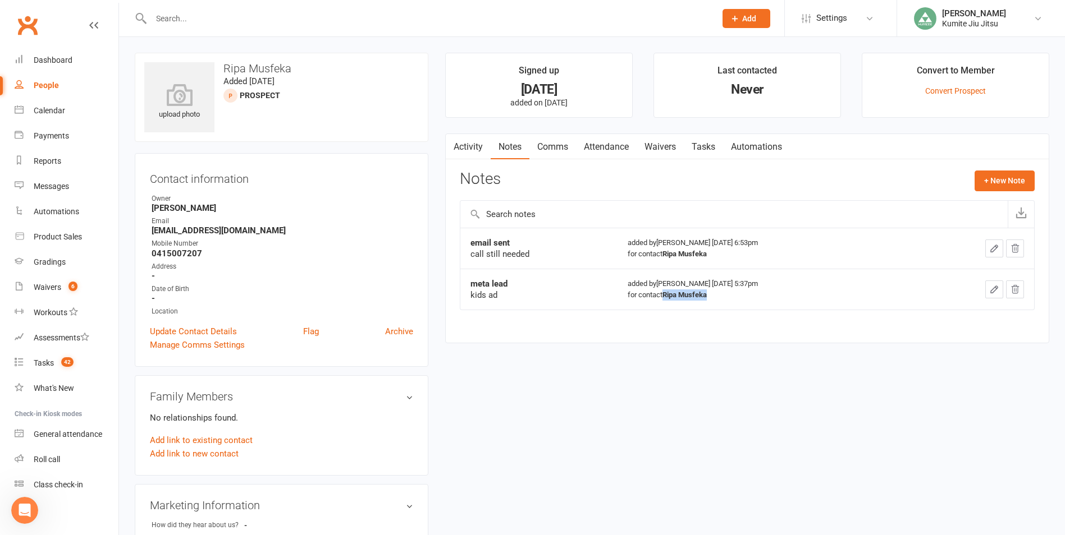
click at [657, 298] on div "for contact [PERSON_NAME]" at bounding box center [766, 295] width 279 height 11
drag, startPoint x: 657, startPoint y: 298, endPoint x: 678, endPoint y: 335, distance: 42.7
click at [679, 335] on div "Activity Notes Comms Attendance Waivers Tasks Automations Notes + New Note emai…" at bounding box center [747, 239] width 604 height 210
drag, startPoint x: 643, startPoint y: 51, endPoint x: 1008, endPoint y: 93, distance: 367.8
click at [1008, 93] on div "upload photo [PERSON_NAME] Added [DATE] prospect Contact information Owner [PER…" at bounding box center [592, 491] width 946 height 909
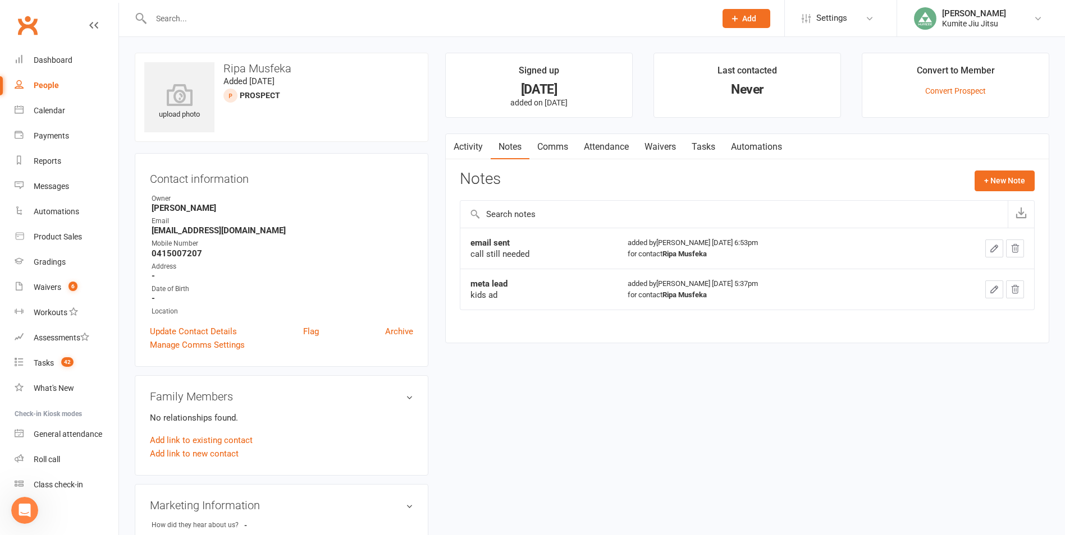
drag, startPoint x: 1008, startPoint y: 93, endPoint x: 1026, endPoint y: 126, distance: 37.2
click at [1030, 126] on main "Signed up [DATE] added on [DATE] Last contacted Never Convert to Member Convert…" at bounding box center [747, 204] width 621 height 302
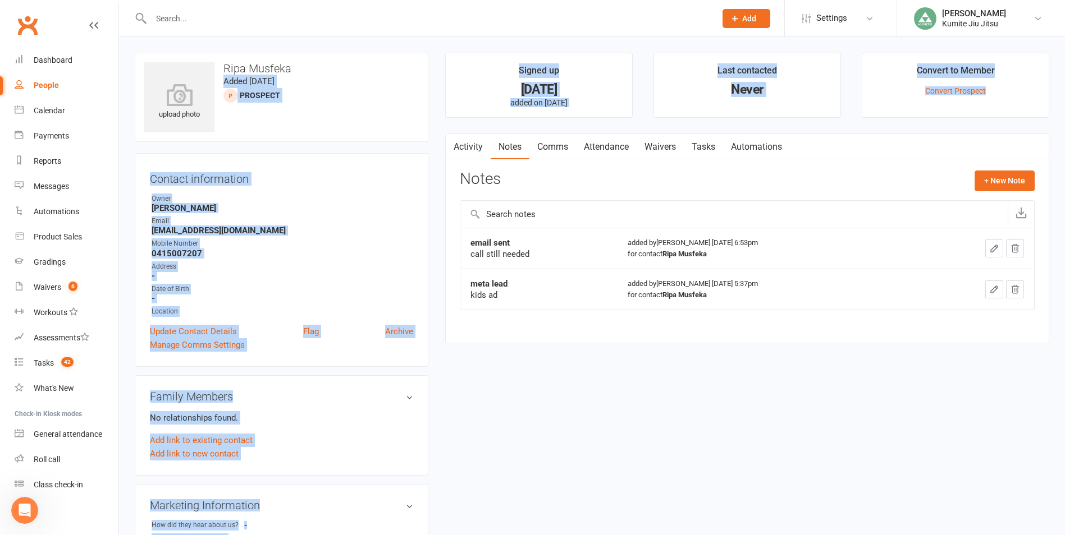
drag, startPoint x: 436, startPoint y: 46, endPoint x: 441, endPoint y: 123, distance: 77.6
click at [441, 123] on div "upload photo [PERSON_NAME] Added [DATE] prospect Contact information Owner [PER…" at bounding box center [592, 491] width 946 height 909
drag, startPoint x: 441, startPoint y: 123, endPoint x: 526, endPoint y: 125, distance: 85.3
click at [526, 125] on main "Signed up [DATE] added on [DATE] Last contacted Never Convert to Member Convert…" at bounding box center [747, 204] width 621 height 302
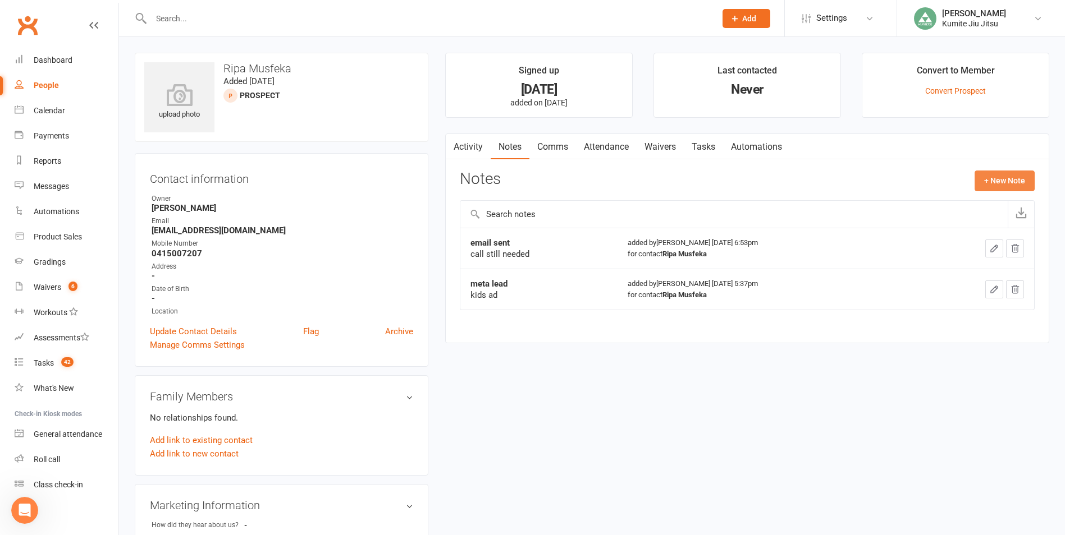
click at [992, 179] on button "+ New Note" at bounding box center [1004, 181] width 60 height 20
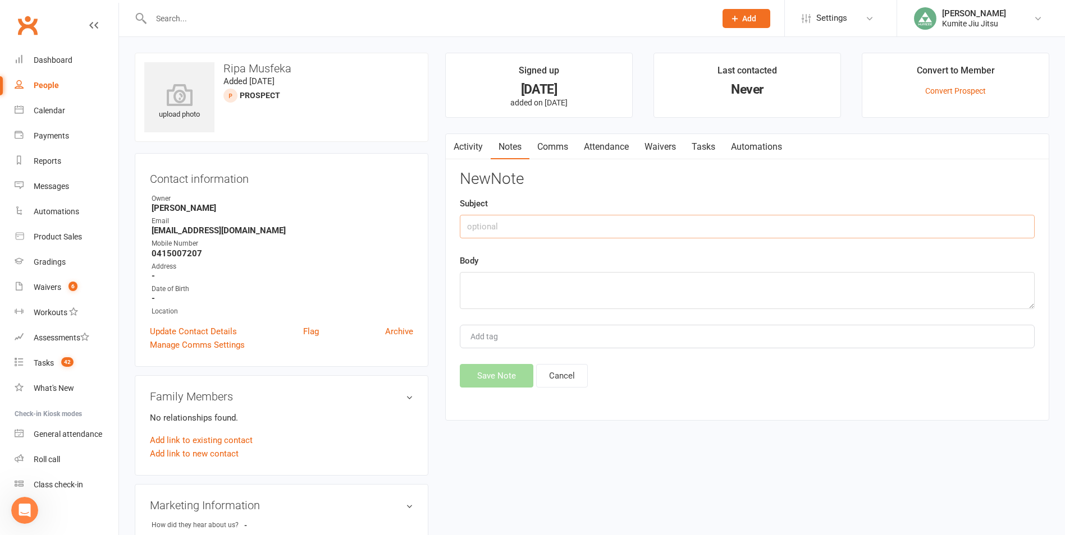
click at [557, 223] on input "text" at bounding box center [747, 227] width 575 height 24
type input "call"
click at [739, 285] on textarea "special needs boy [DEMOGRAPHIC_DATA] years old. very aggressive and hits other …" at bounding box center [747, 290] width 575 height 37
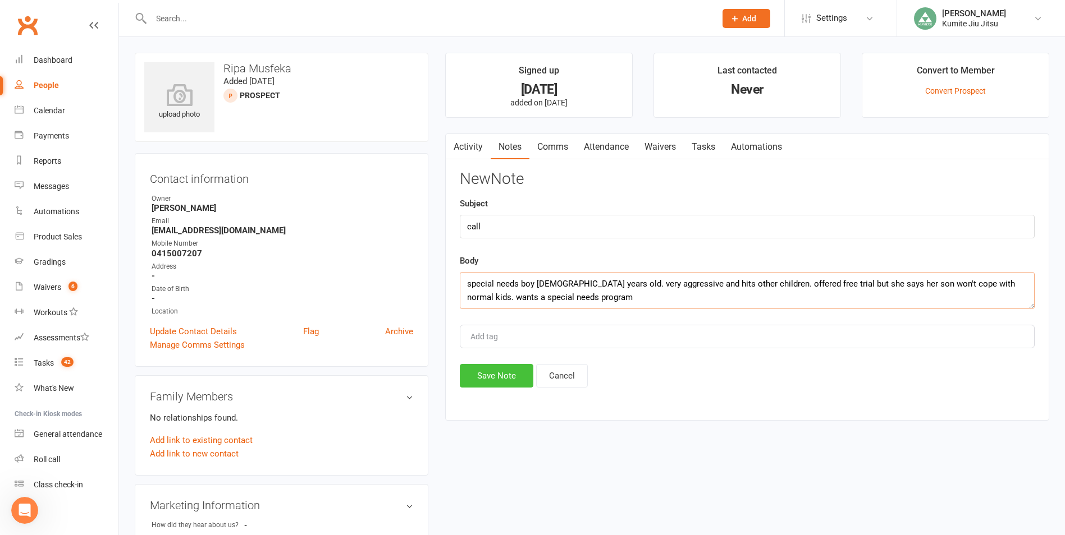
type textarea "special needs boy [DEMOGRAPHIC_DATA] years old. very aggressive and hits other …"
click at [479, 373] on button "Save Note" at bounding box center [497, 376] width 74 height 24
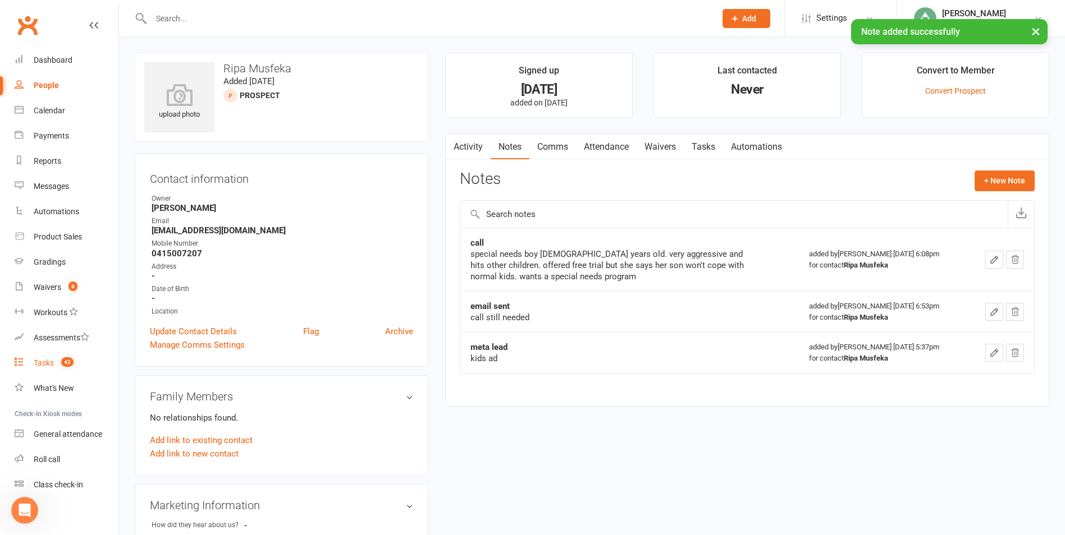
click at [67, 368] on count-badge "42" at bounding box center [65, 363] width 18 height 9
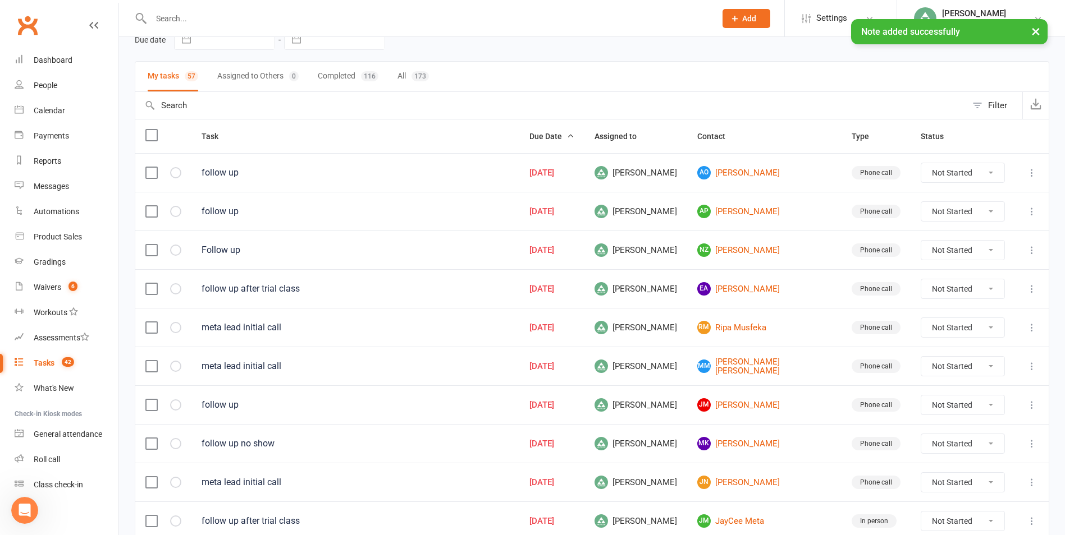
scroll to position [112, 0]
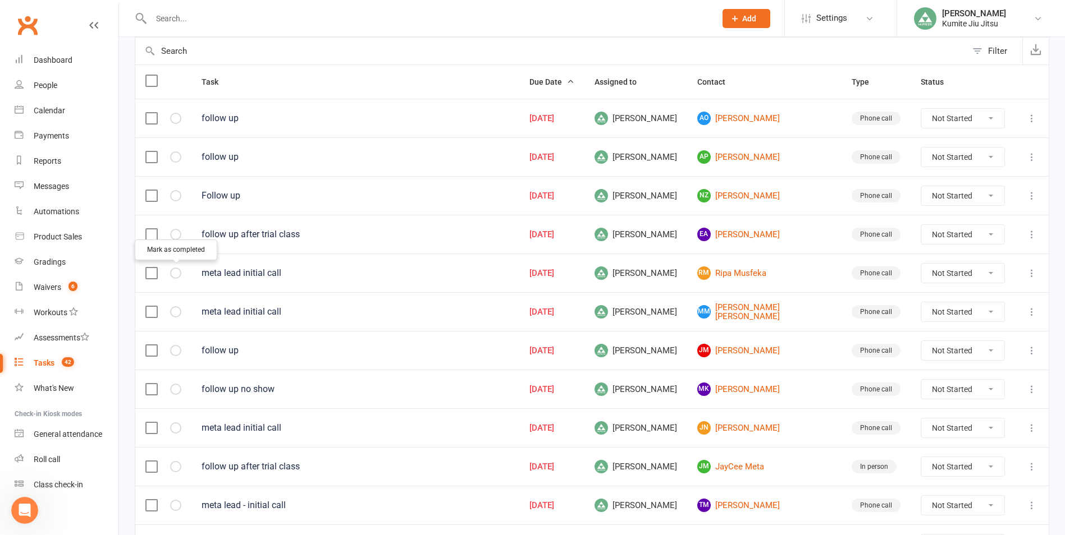
click at [0, 0] on icon "button" at bounding box center [0, 0] width 0 height 0
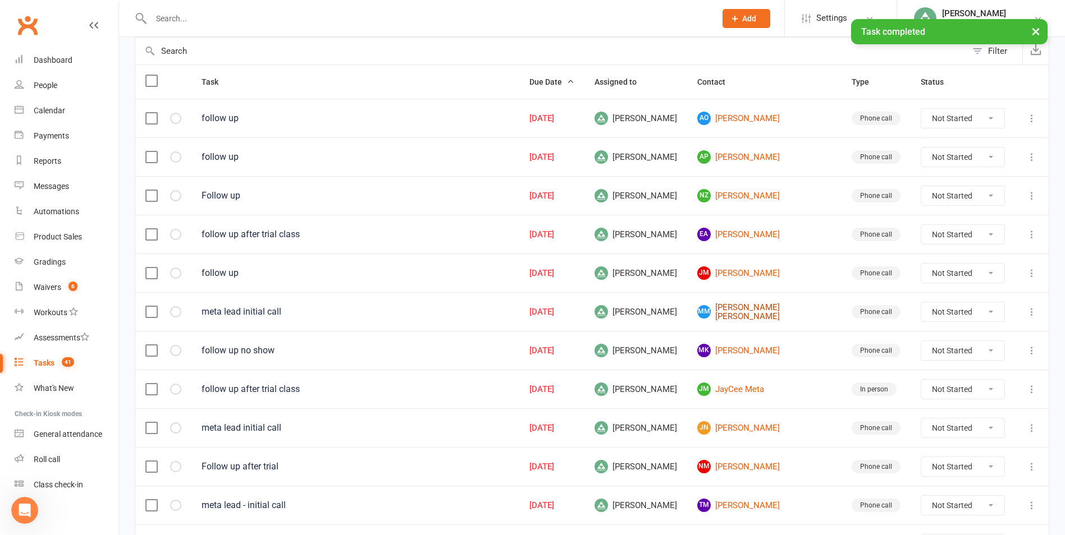
click at [755, 313] on link "MM [PERSON_NAME] [PERSON_NAME]" at bounding box center [764, 312] width 134 height 19
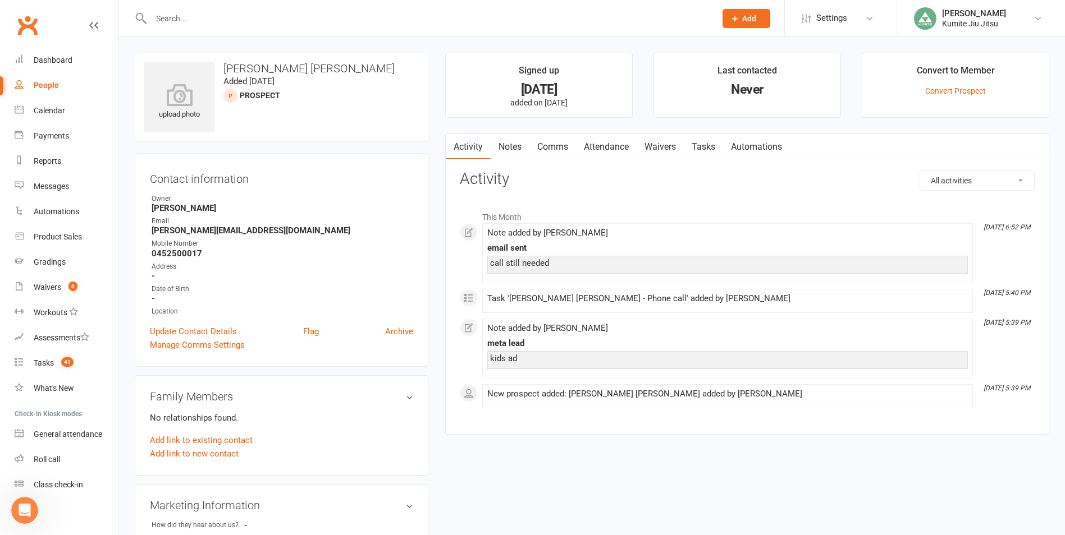
click at [516, 148] on link "Notes" at bounding box center [509, 147] width 39 height 26
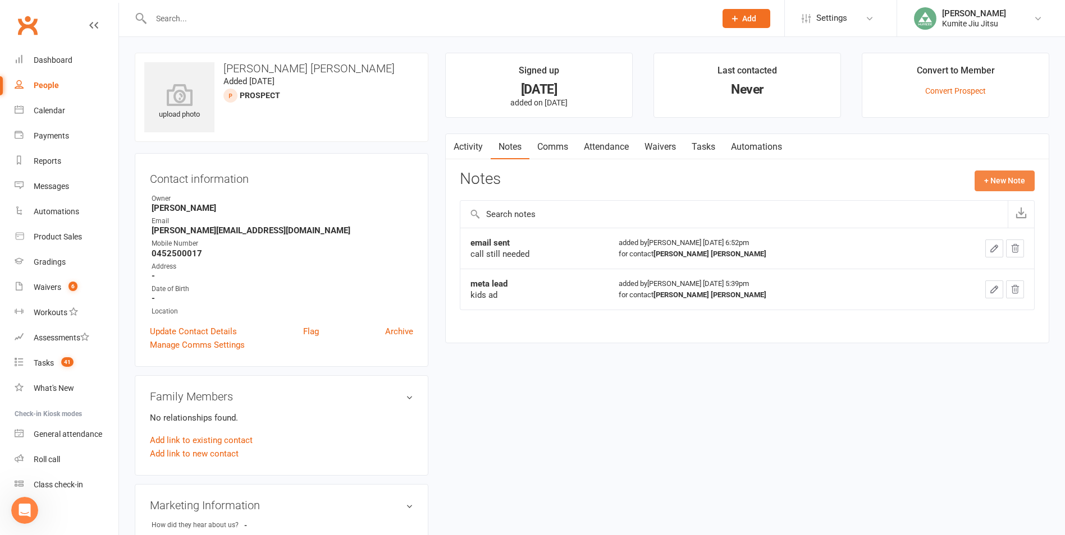
click at [1014, 185] on button "+ New Note" at bounding box center [1004, 181] width 60 height 20
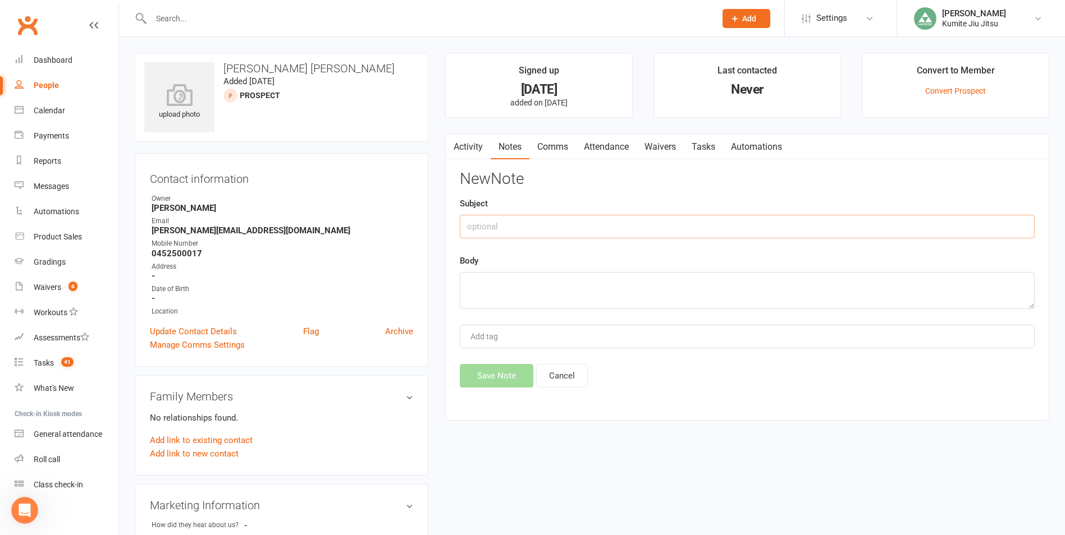
drag, startPoint x: 681, startPoint y: 246, endPoint x: 510, endPoint y: 228, distance: 172.0
click at [508, 230] on input "text" at bounding box center [747, 227] width 575 height 24
type input "call"
click at [528, 291] on textarea at bounding box center [747, 290] width 575 height 37
type textarea "VM + email"
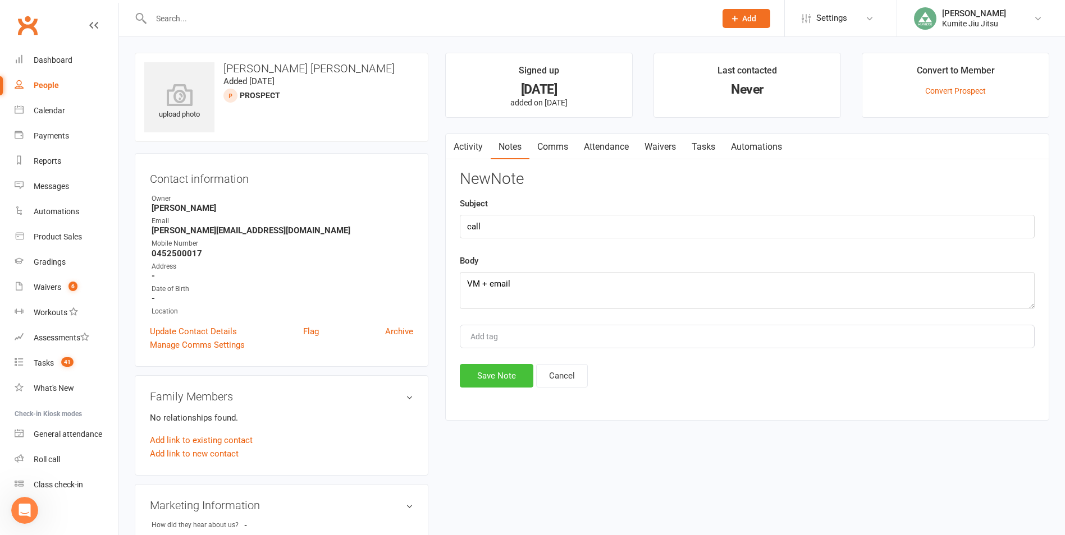
click at [497, 374] on button "Save Note" at bounding box center [497, 376] width 74 height 24
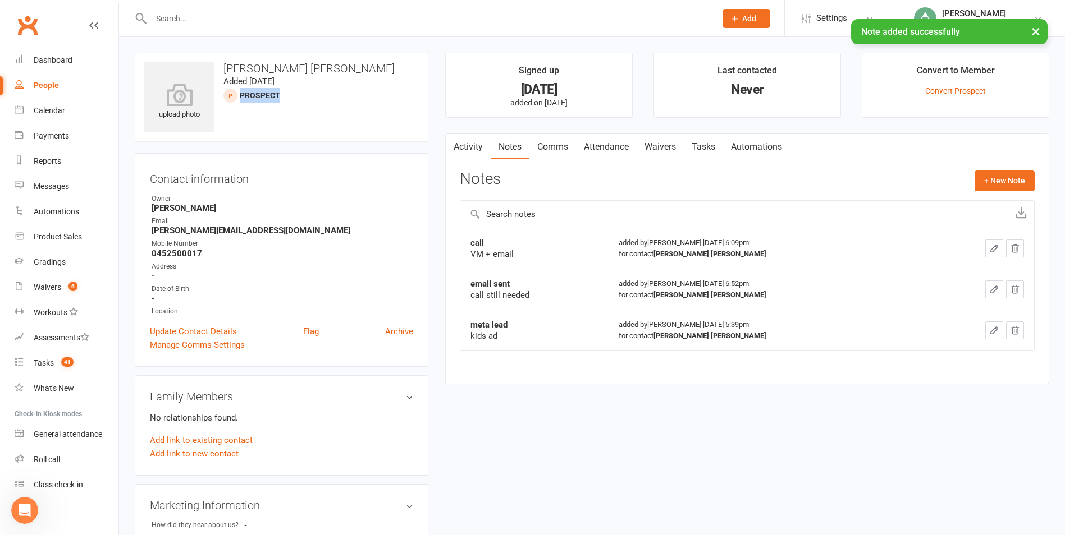
drag, startPoint x: 285, startPoint y: 95, endPoint x: 239, endPoint y: 99, distance: 45.6
click at [239, 99] on div "upload photo [PERSON_NAME] [PERSON_NAME] Added [DATE] prospect" at bounding box center [282, 97] width 294 height 89
drag, startPoint x: 767, startPoint y: 262, endPoint x: 714, endPoint y: 262, distance: 52.8
click at [767, 262] on td "added by [PERSON_NAME] [DATE] 6:09pm for contact [PERSON_NAME] [PERSON_NAME]" at bounding box center [765, 248] width 315 height 41
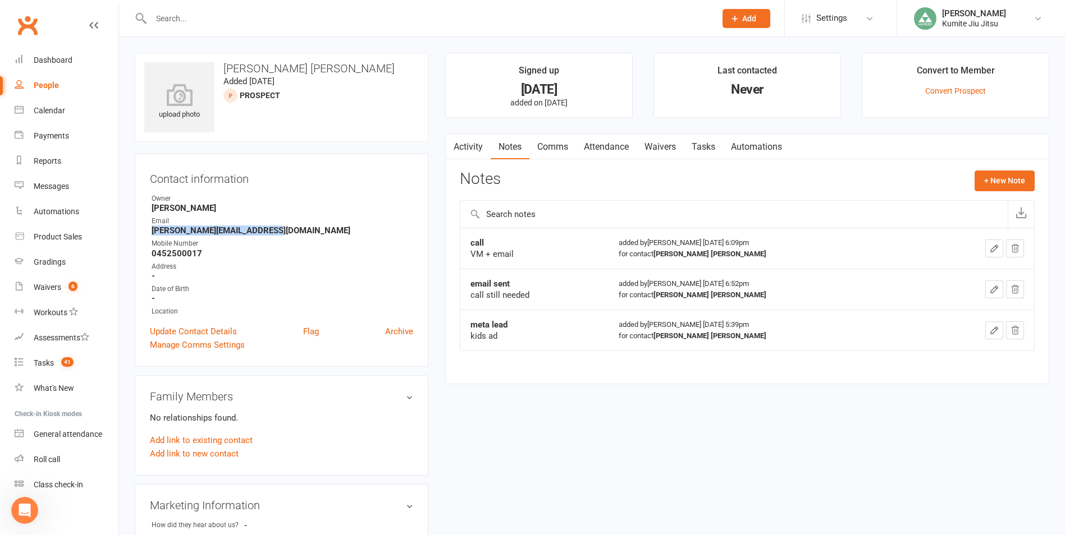
drag, startPoint x: 270, startPoint y: 234, endPoint x: 152, endPoint y: 233, distance: 119.0
click at [152, 233] on strong "[PERSON_NAME][EMAIL_ADDRESS][DOMAIN_NAME]" at bounding box center [283, 231] width 262 height 10
copy strong "[PERSON_NAME][EMAIL_ADDRESS][DOMAIN_NAME]"
click at [713, 149] on link "Tasks" at bounding box center [703, 147] width 39 height 26
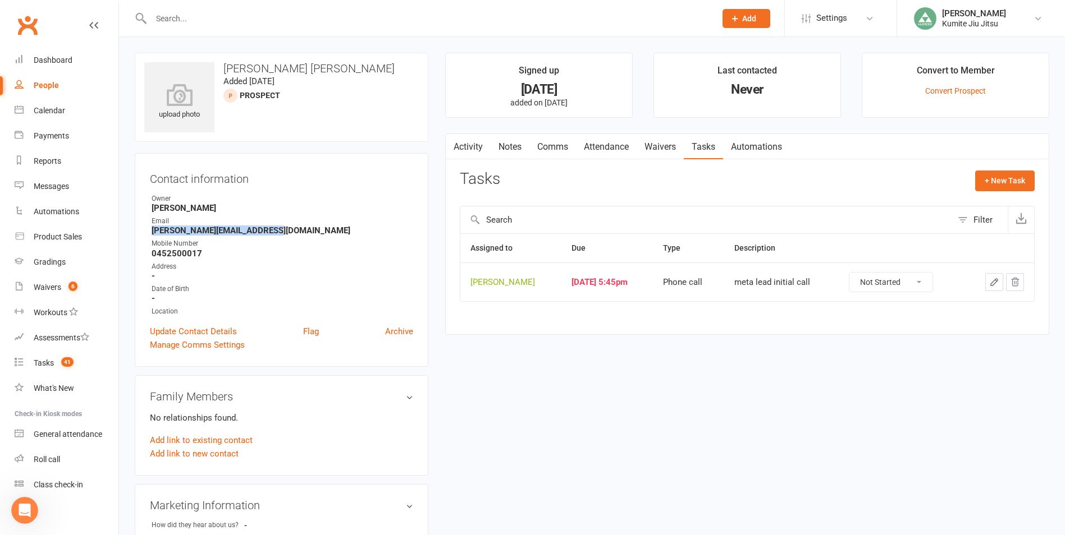
click at [992, 282] on icon "button" at bounding box center [994, 282] width 10 height 10
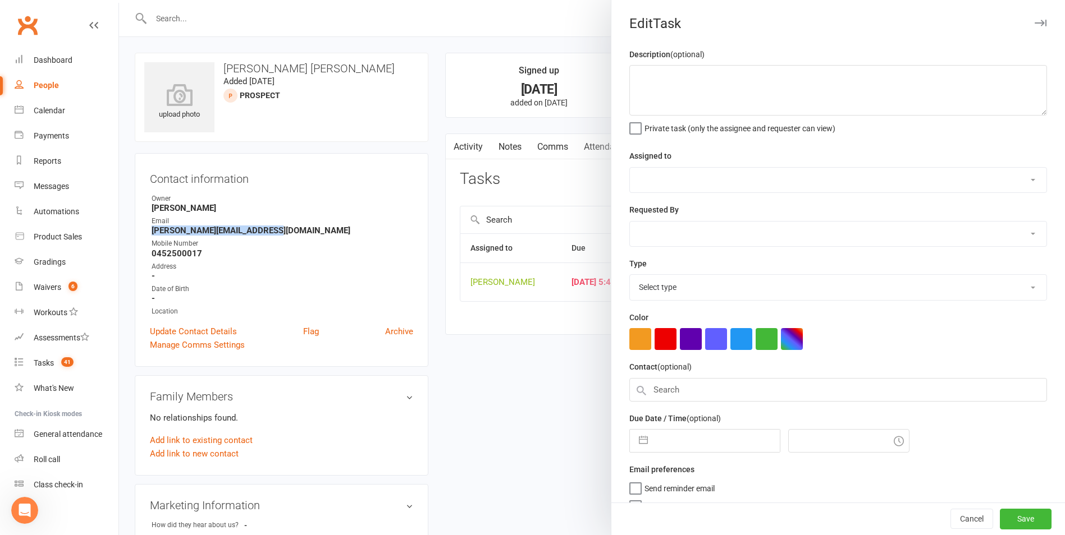
type textarea "meta lead initial call"
select select "49706"
type input "[DATE]"
type input "5:45pm"
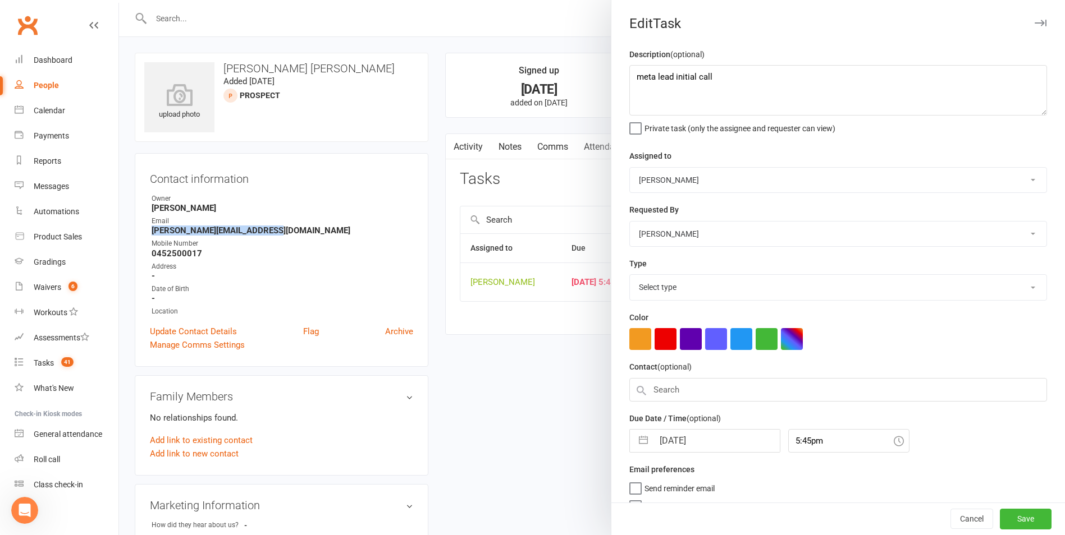
select select "28624"
click at [638, 440] on button "button" at bounding box center [643, 438] width 20 height 22
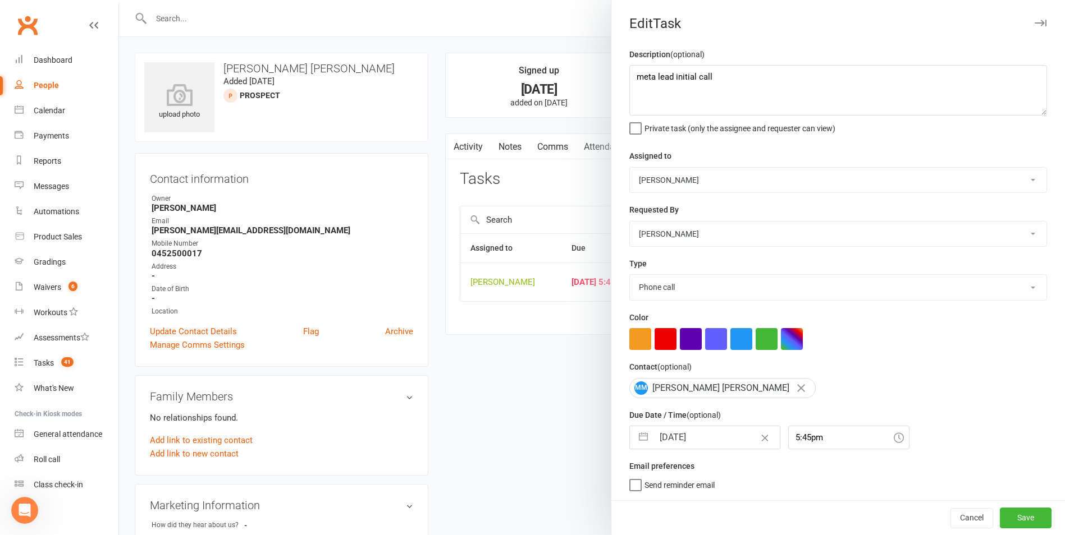
select select "6"
select select "2025"
select select "7"
select select "2025"
select select "8"
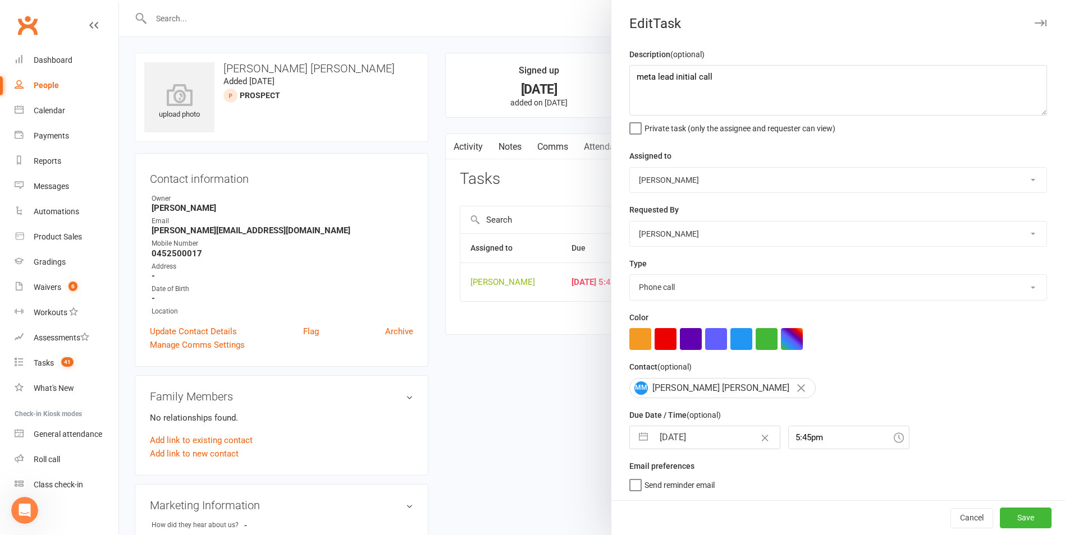
select select "2025"
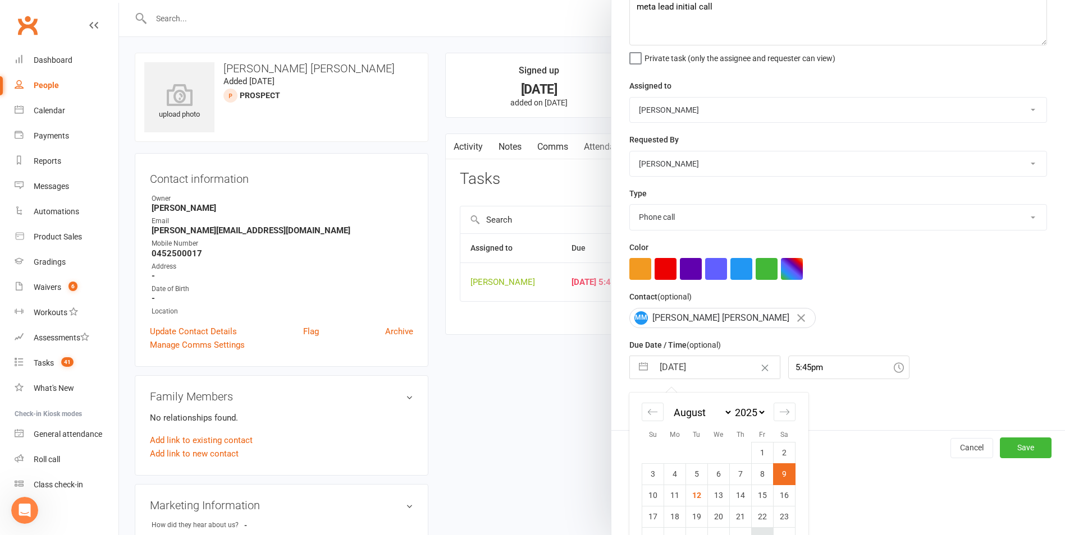
scroll to position [122, 0]
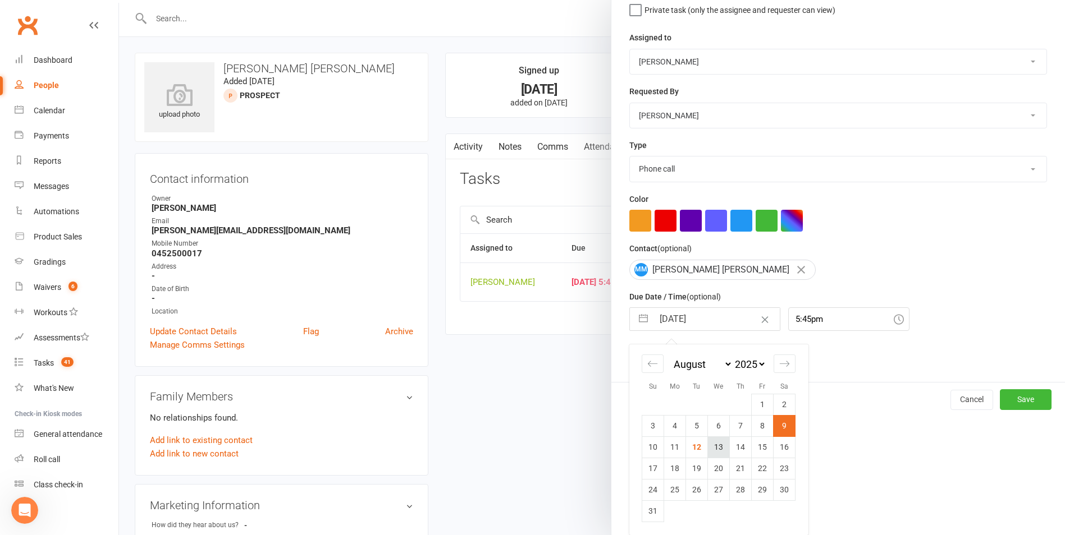
click at [716, 452] on td "13" at bounding box center [719, 447] width 22 height 21
type input "[DATE]"
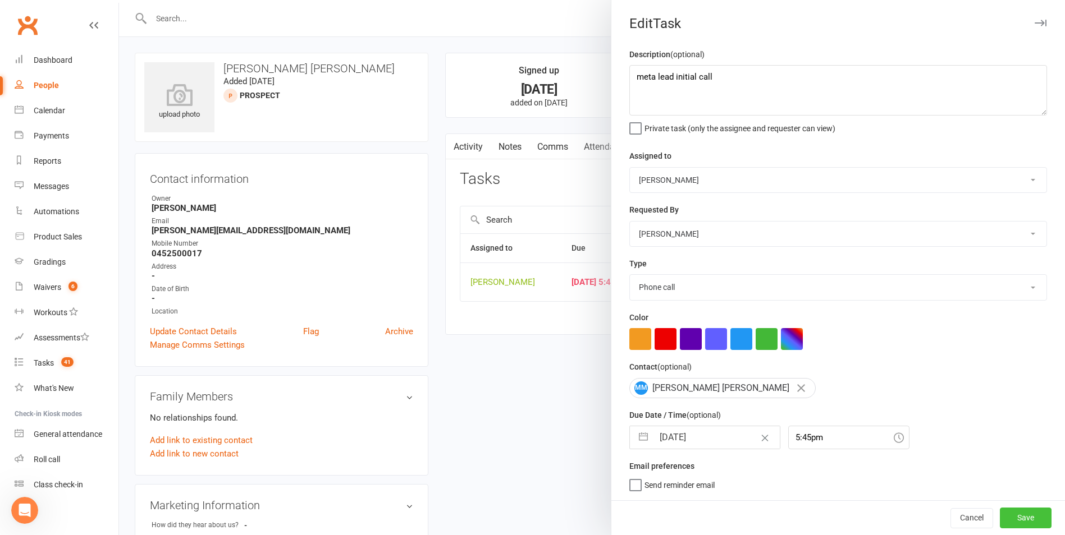
click at [1003, 514] on button "Save" at bounding box center [1025, 518] width 52 height 20
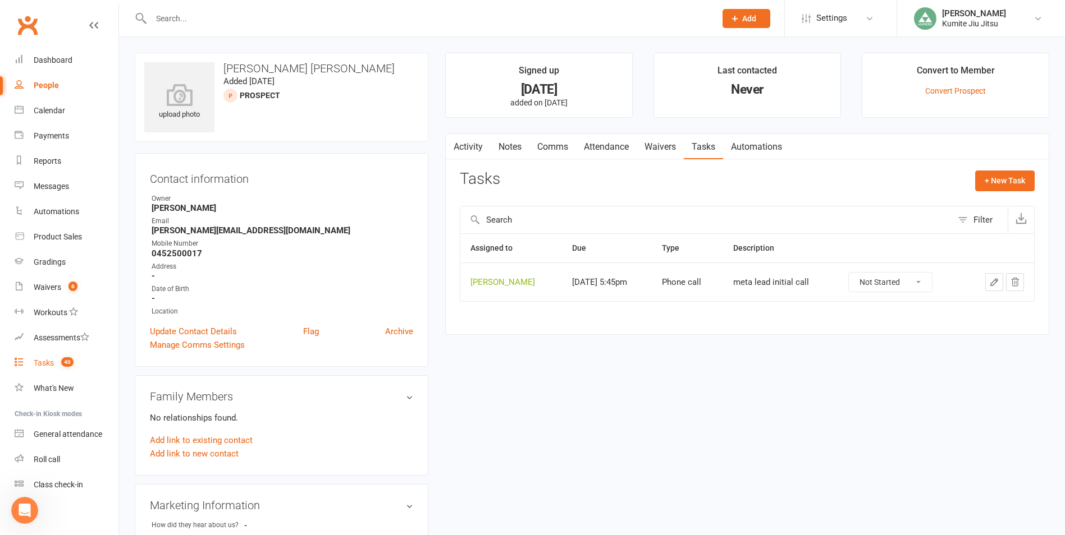
click at [38, 364] on div "Tasks" at bounding box center [44, 363] width 20 height 9
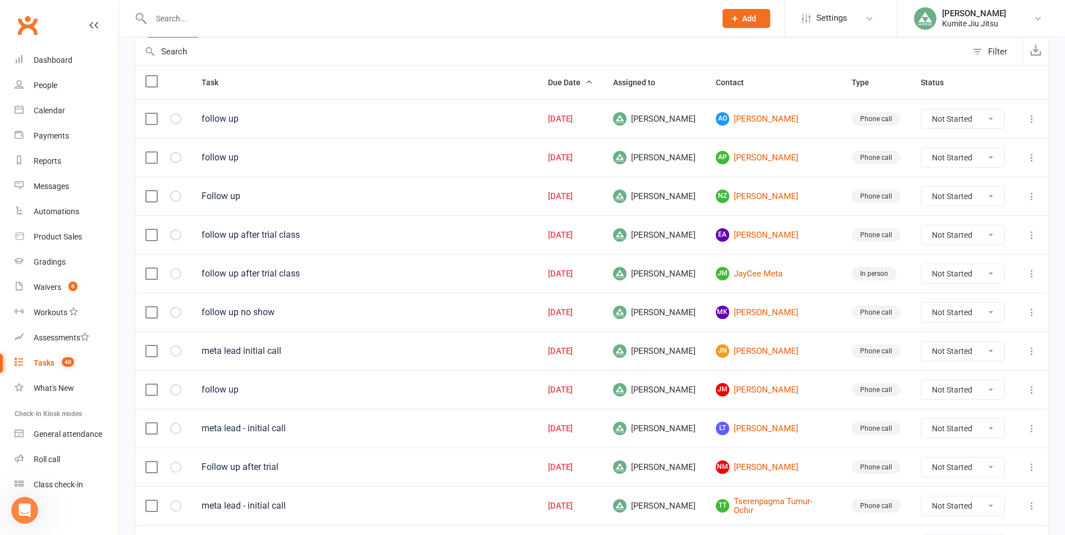
scroll to position [112, 0]
click at [765, 314] on link "MK [PERSON_NAME]" at bounding box center [774, 311] width 116 height 13
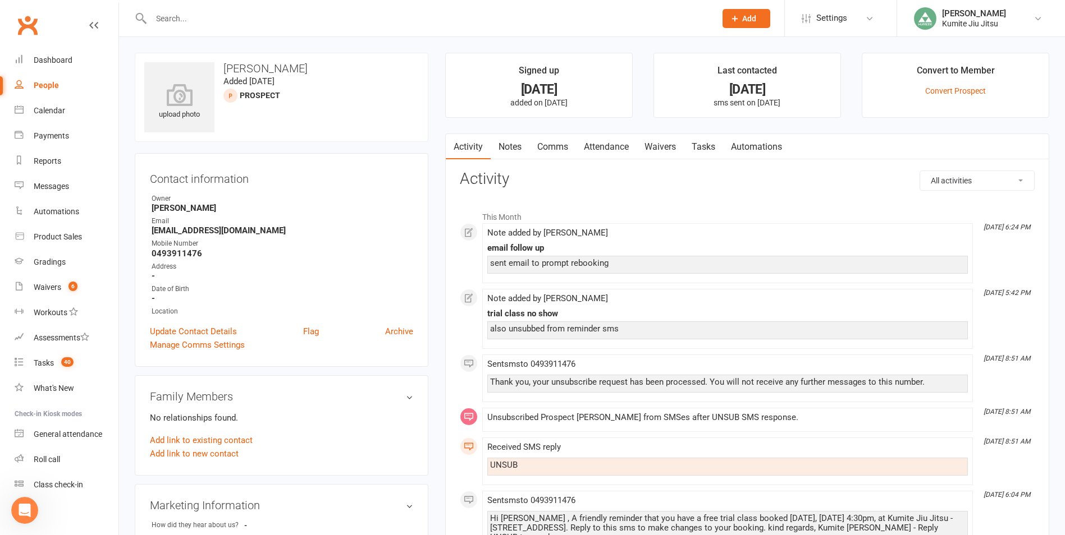
click at [503, 150] on link "Notes" at bounding box center [509, 147] width 39 height 26
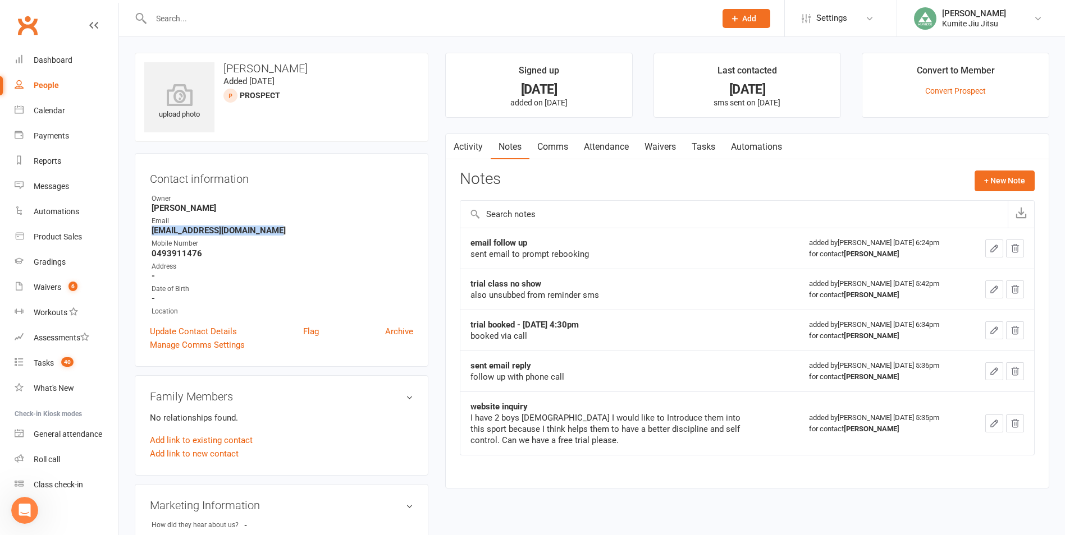
drag, startPoint x: 286, startPoint y: 233, endPoint x: 150, endPoint y: 236, distance: 135.8
click at [150, 236] on li "Email [EMAIL_ADDRESS][DOMAIN_NAME]" at bounding box center [281, 226] width 263 height 20
copy strong "[EMAIL_ADDRESS][DOMAIN_NAME]"
click at [988, 183] on button "+ New Note" at bounding box center [1004, 181] width 60 height 20
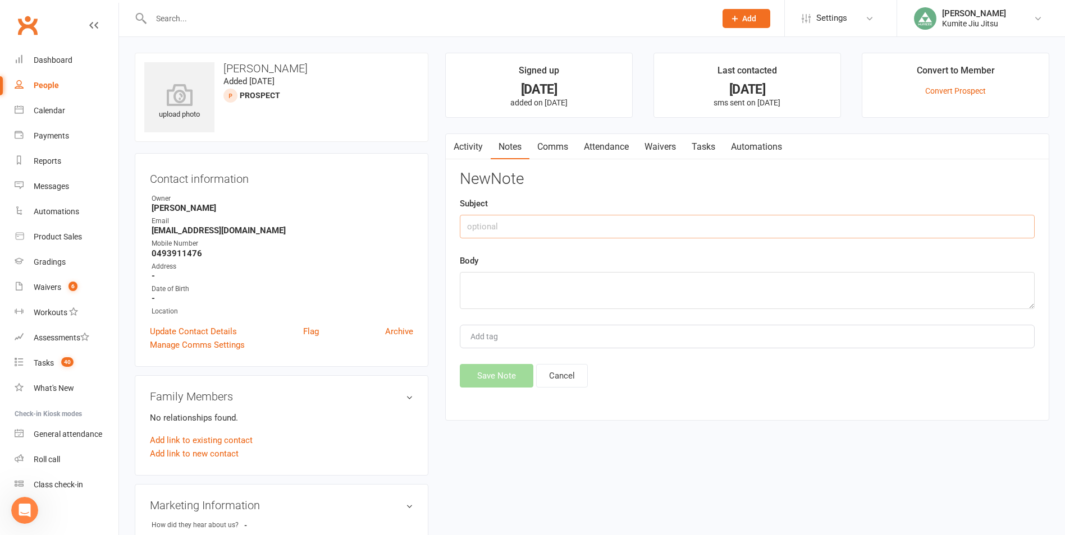
drag, startPoint x: 538, startPoint y: 231, endPoint x: 543, endPoint y: 228, distance: 5.8
click at [538, 231] on input "text" at bounding box center [747, 227] width 575 height 24
type input "email"
type textarea "sent follow up"
click at [478, 375] on button "Save Note" at bounding box center [497, 376] width 74 height 24
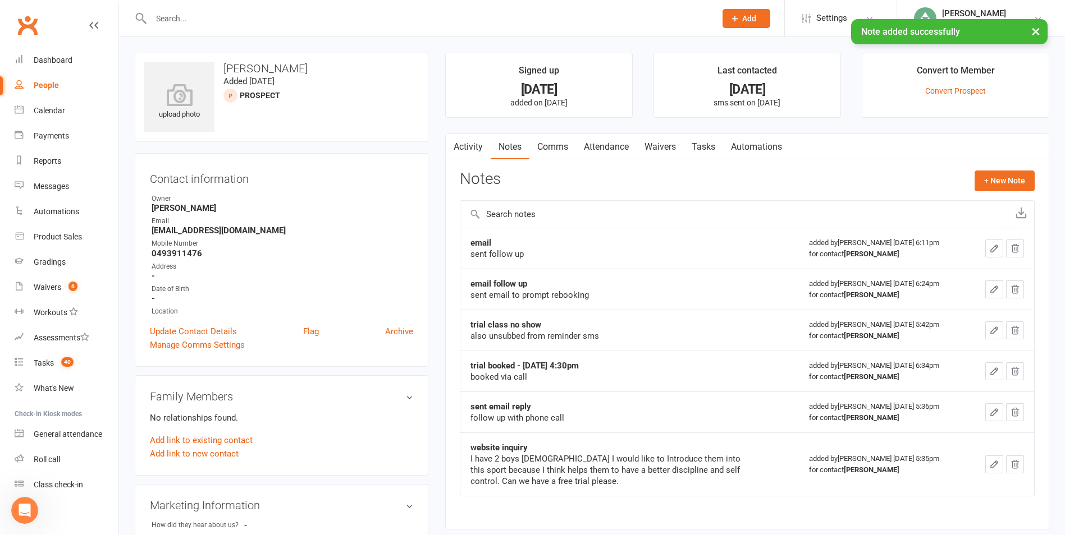
click at [704, 148] on link "Tasks" at bounding box center [703, 147] width 39 height 26
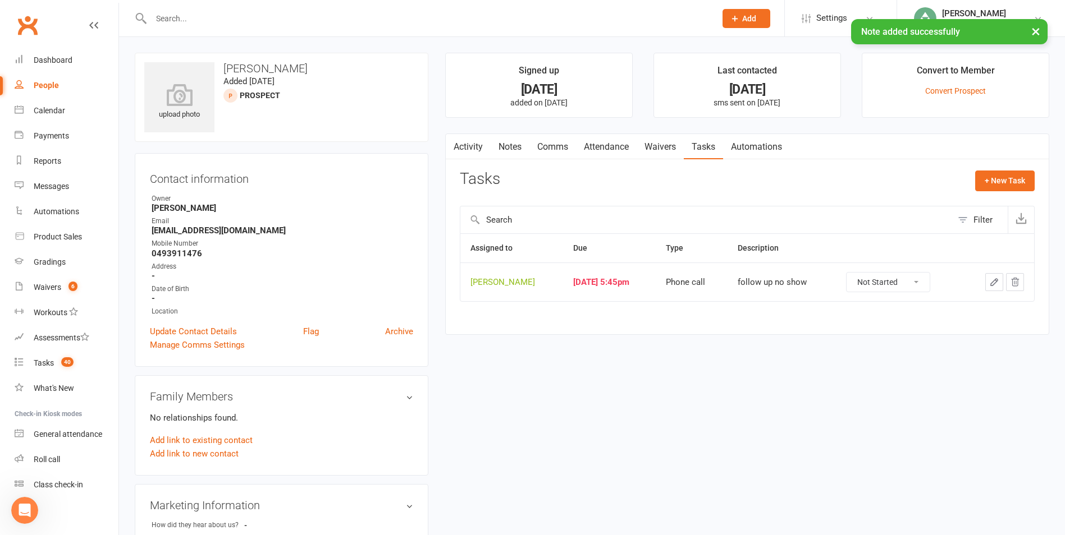
click at [996, 286] on icon "button" at bounding box center [994, 282] width 10 height 10
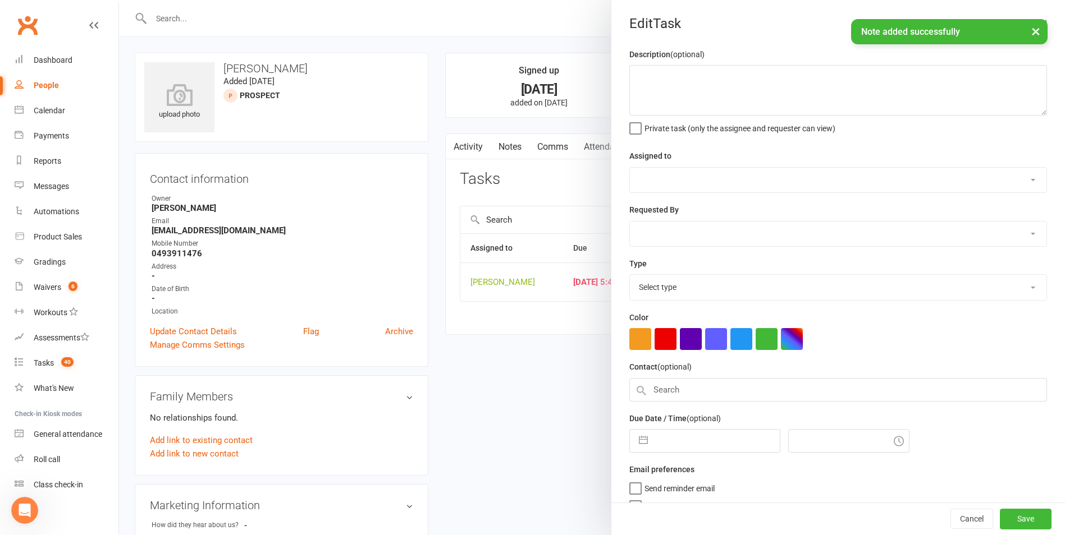
type textarea "follow up no show"
select select "49706"
type input "[DATE]"
type input "5:45pm"
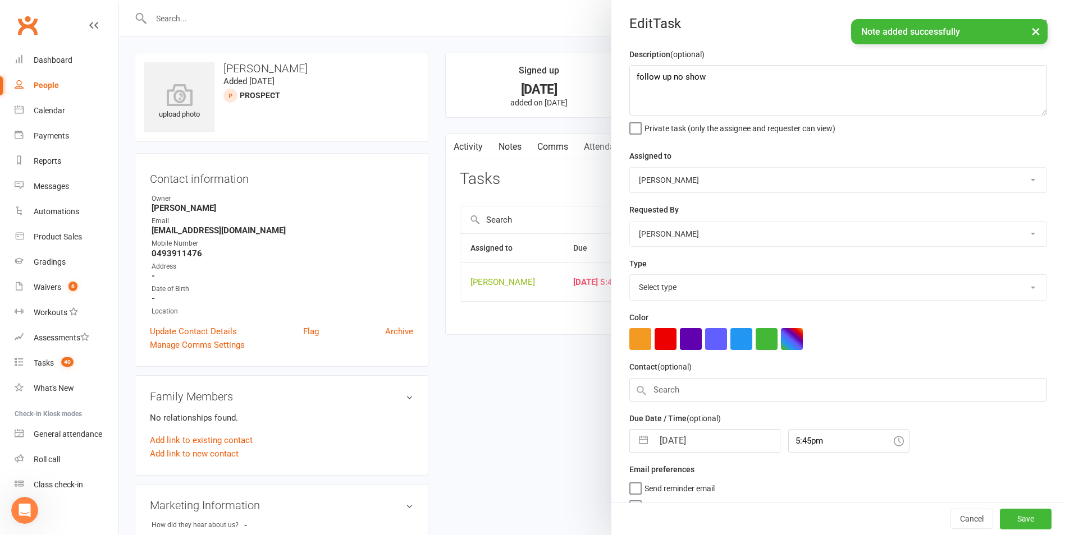
select select "28624"
drag, startPoint x: 639, startPoint y: 449, endPoint x: 655, endPoint y: 428, distance: 26.0
click at [639, 448] on button "button" at bounding box center [643, 438] width 20 height 22
select select "6"
select select "2025"
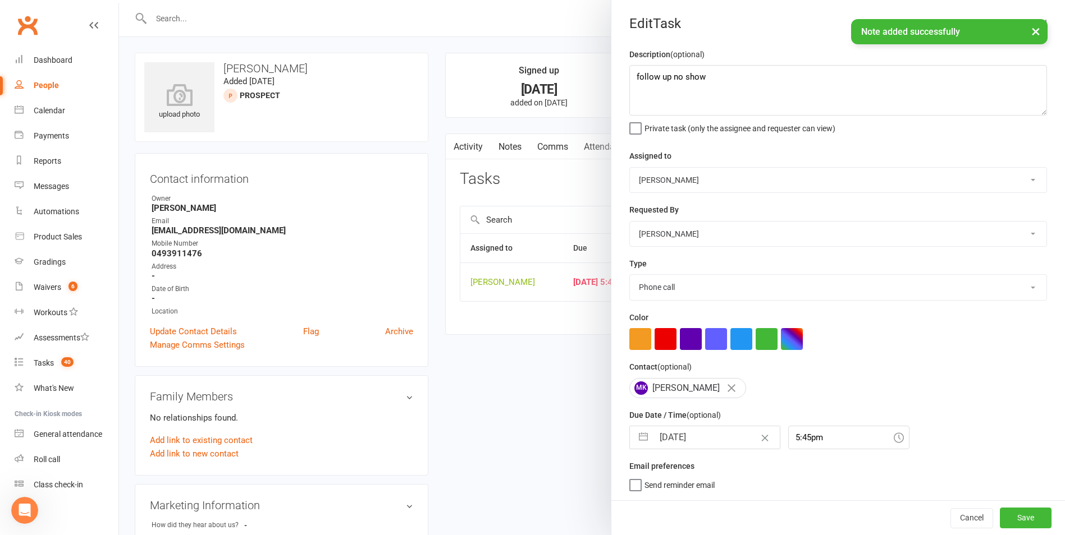
select select "7"
select select "2025"
select select "8"
select select "2025"
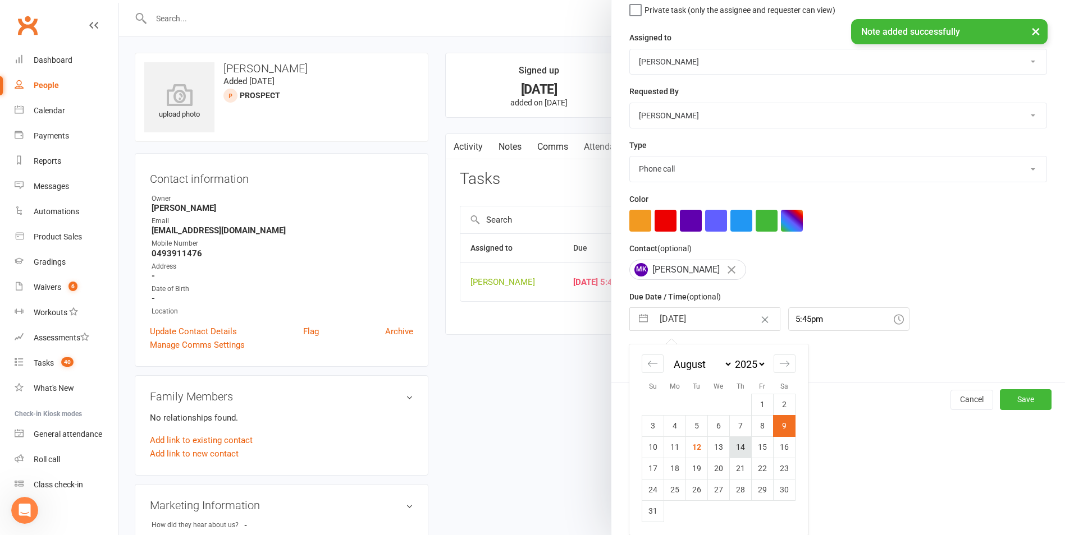
click at [735, 454] on td "14" at bounding box center [741, 447] width 22 height 21
type input "[DATE]"
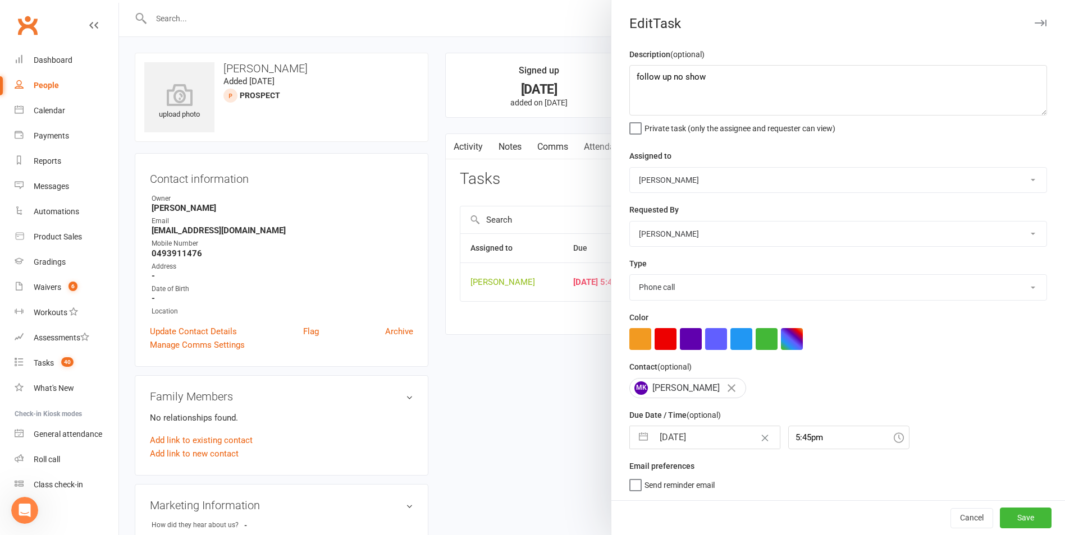
scroll to position [2, 0]
click at [1003, 513] on button "Save" at bounding box center [1025, 518] width 52 height 20
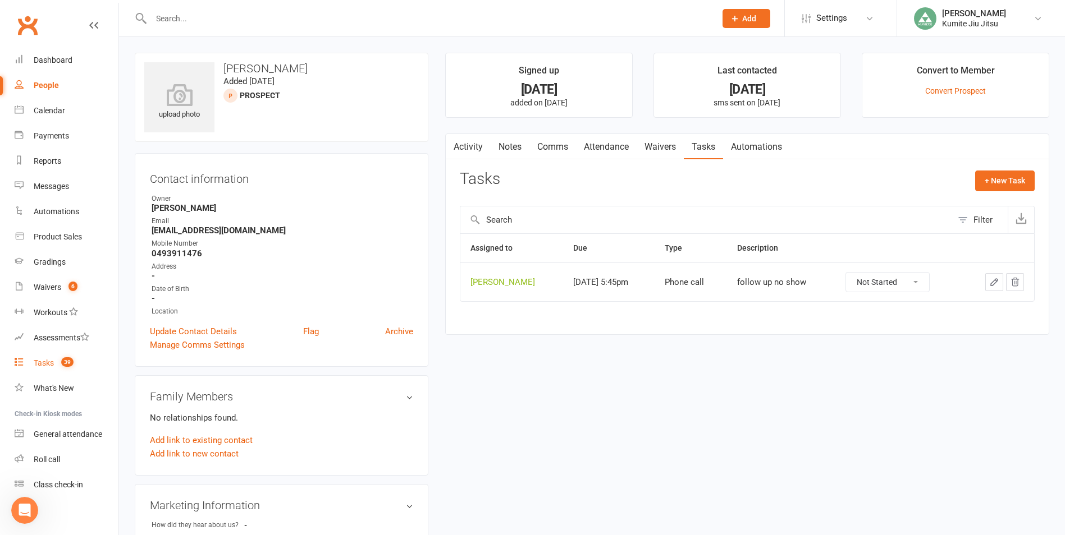
click at [39, 367] on div "Tasks" at bounding box center [44, 363] width 20 height 9
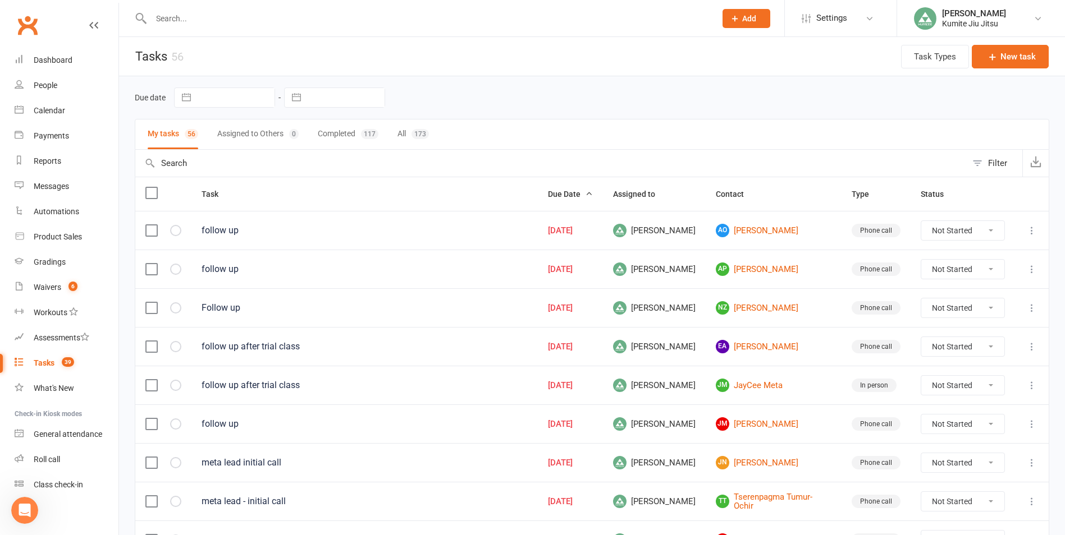
scroll to position [56, 0]
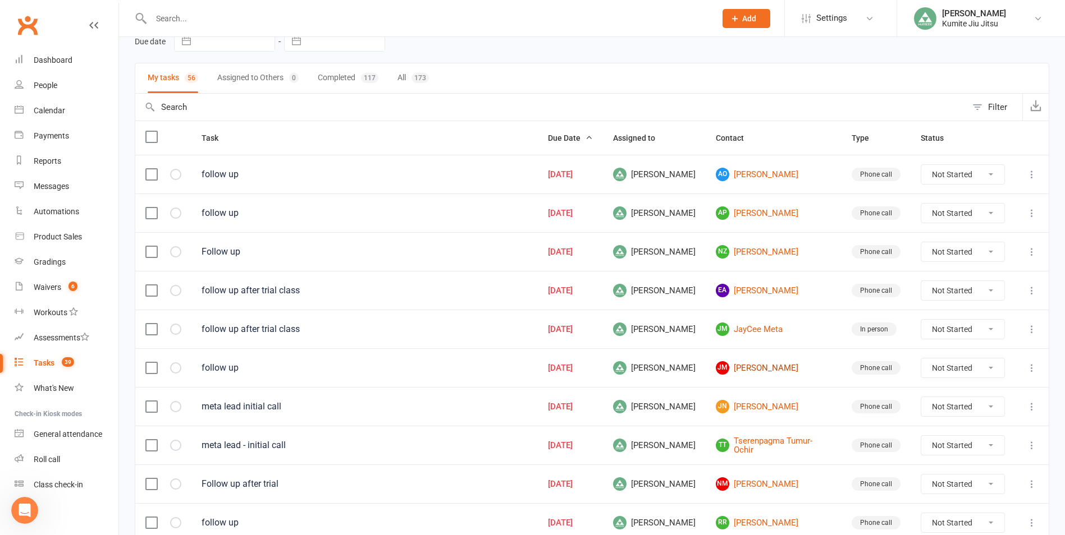
click at [771, 366] on link "[PERSON_NAME]" at bounding box center [774, 367] width 116 height 13
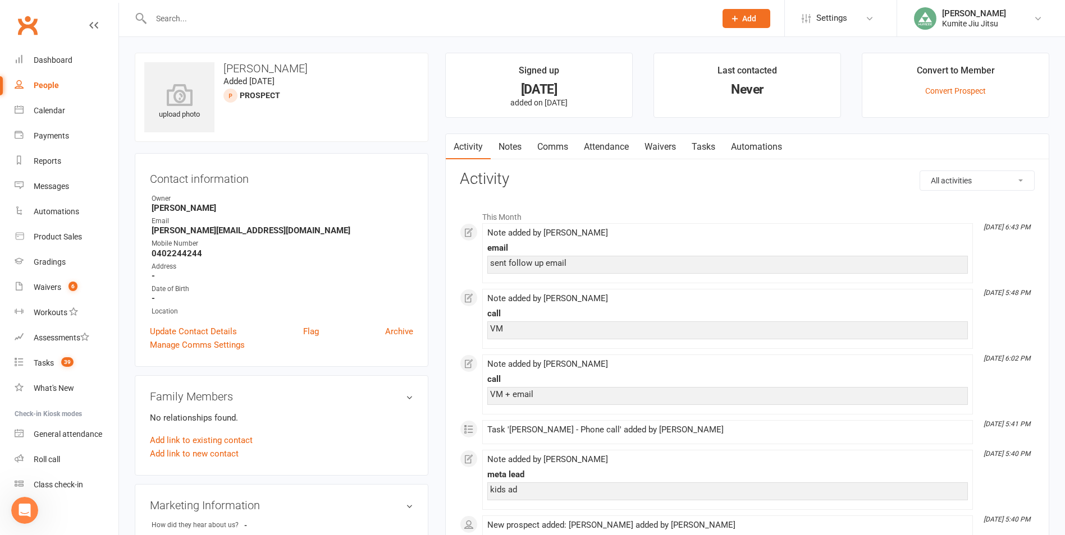
click at [517, 150] on link "Notes" at bounding box center [509, 147] width 39 height 26
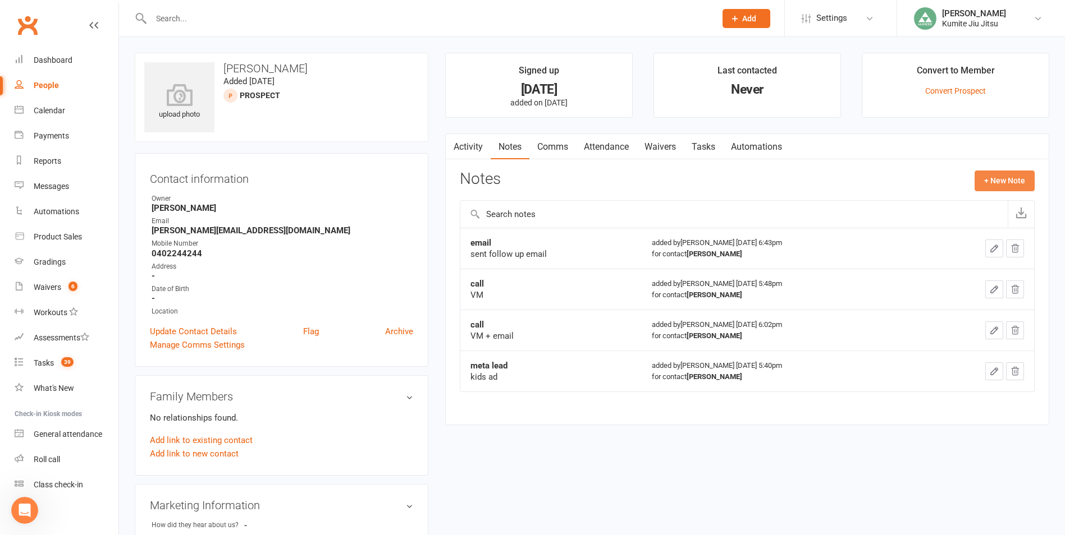
click at [1004, 178] on button "+ New Note" at bounding box center [1004, 181] width 60 height 20
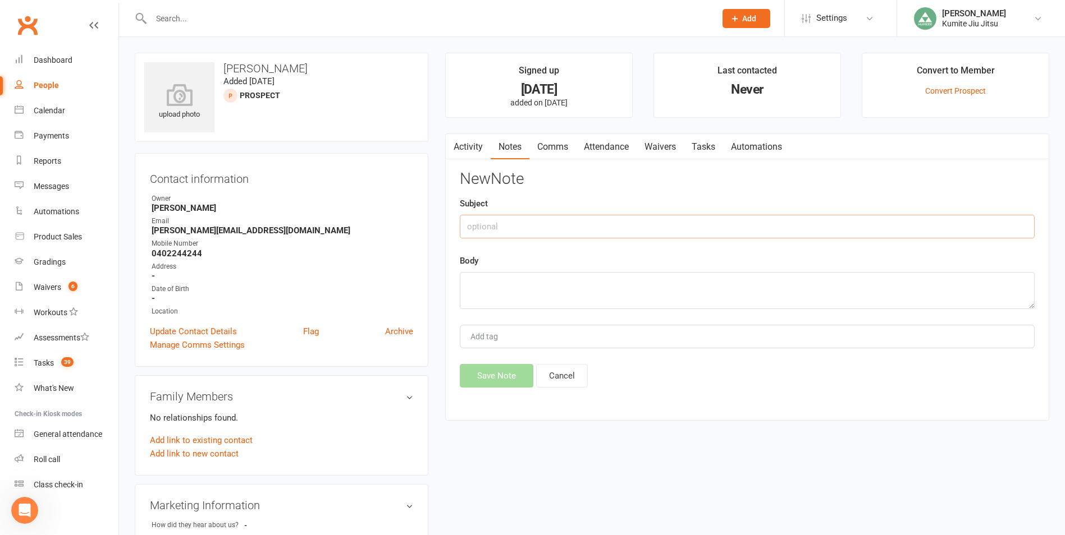
click at [595, 233] on input "text" at bounding box center [747, 227] width 575 height 24
type input "call"
type textarea "VM + sms"
click at [497, 375] on button "Save Note" at bounding box center [497, 376] width 74 height 24
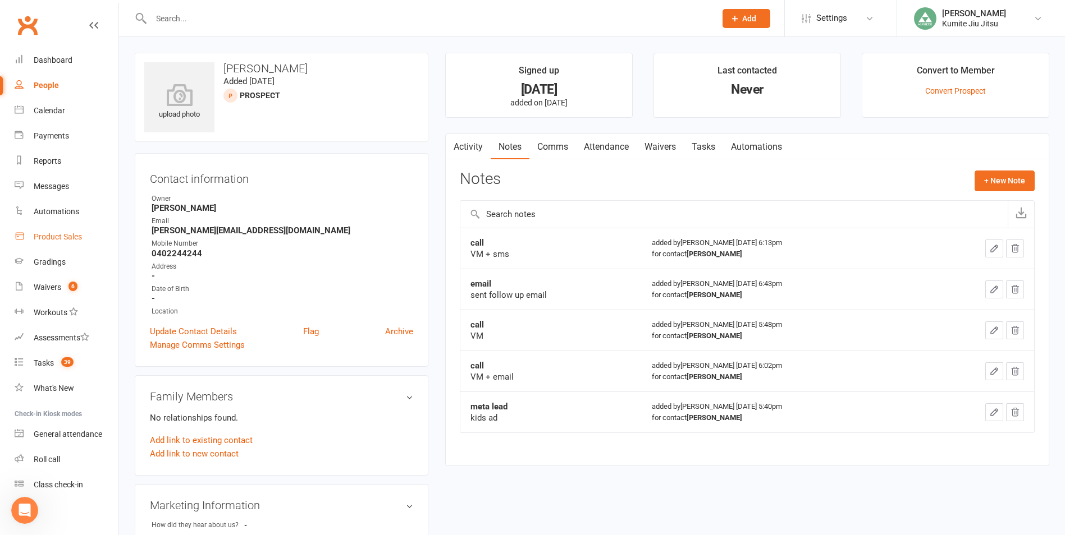
click at [557, 141] on link "Comms" at bounding box center [552, 147] width 47 height 26
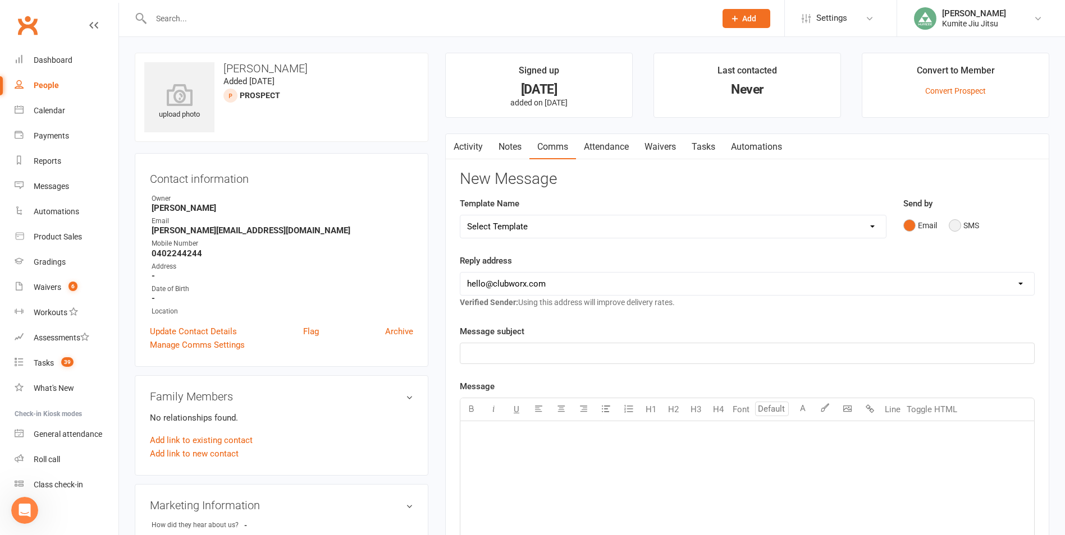
drag, startPoint x: 972, startPoint y: 224, endPoint x: 901, endPoint y: 235, distance: 72.2
click at [971, 224] on button "SMS" at bounding box center [963, 225] width 30 height 21
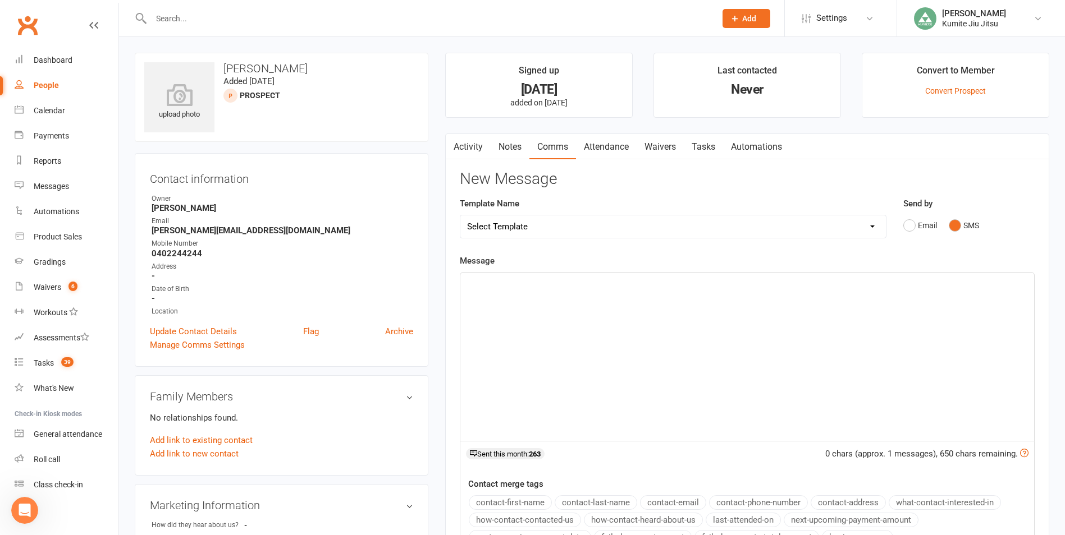
click at [564, 308] on div "﻿" at bounding box center [747, 357] width 574 height 168
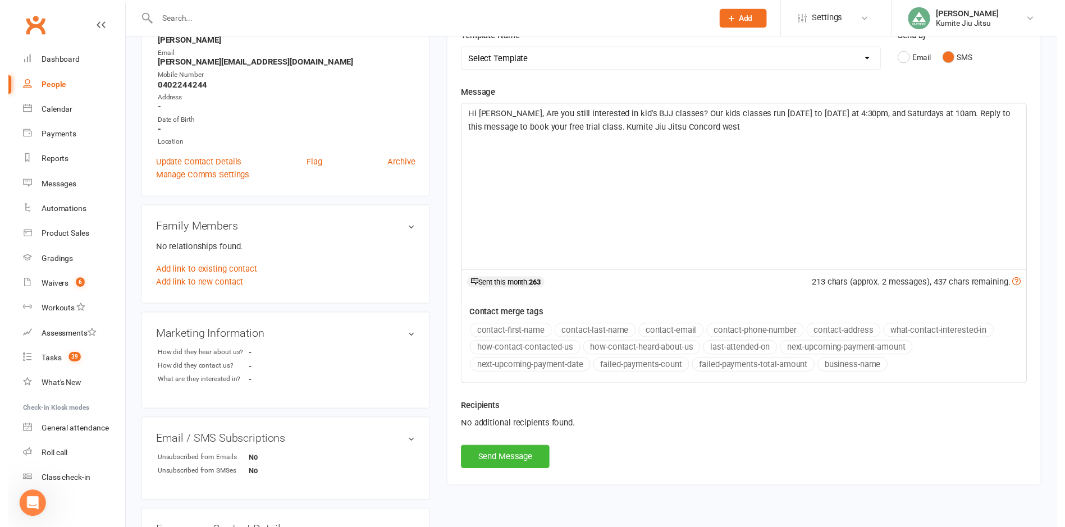
scroll to position [168, 0]
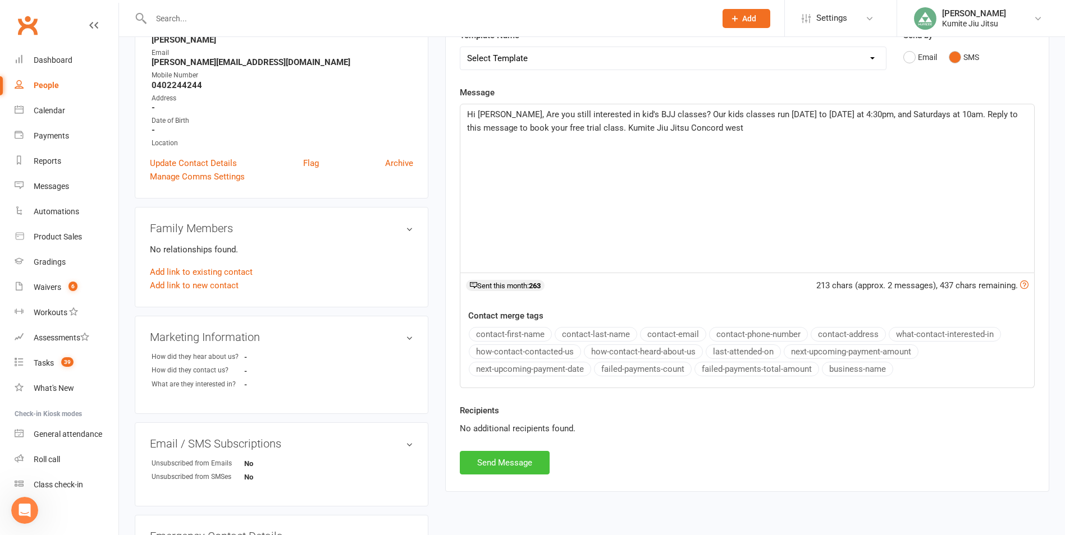
click at [520, 466] on button "Send Message" at bounding box center [505, 463] width 90 height 24
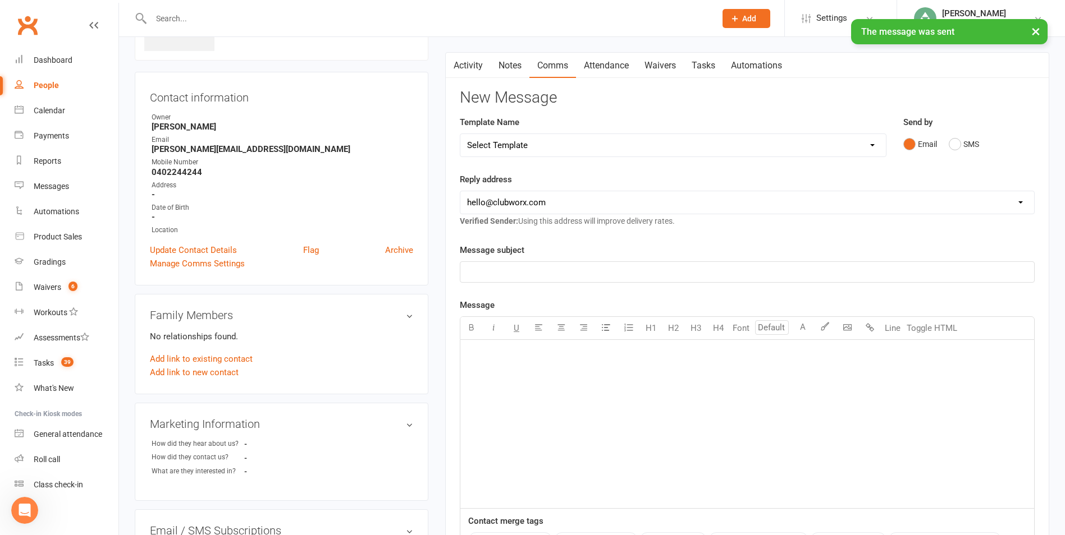
scroll to position [0, 0]
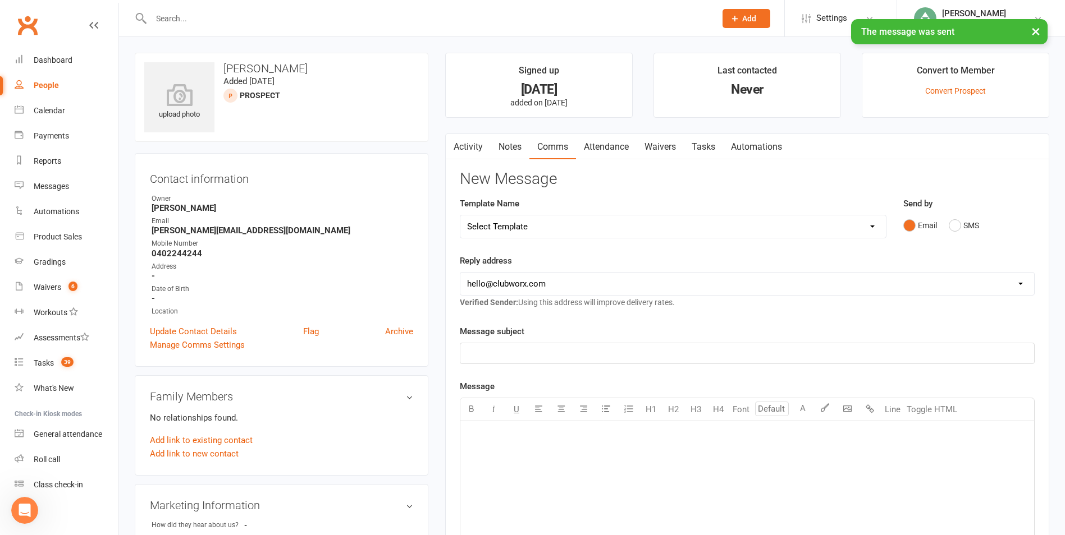
click at [511, 148] on link "Notes" at bounding box center [509, 147] width 39 height 26
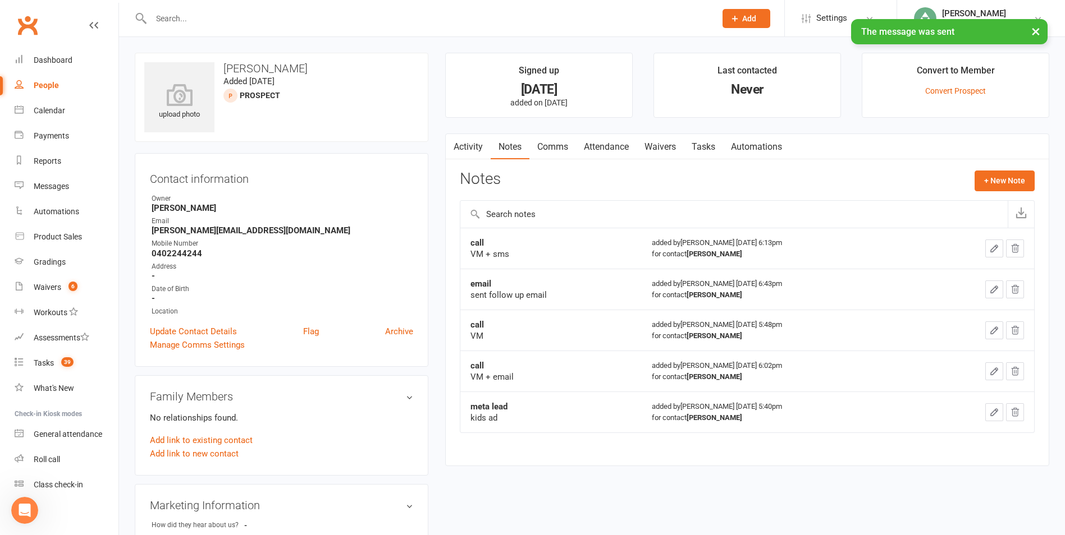
click at [708, 149] on link "Tasks" at bounding box center [703, 147] width 39 height 26
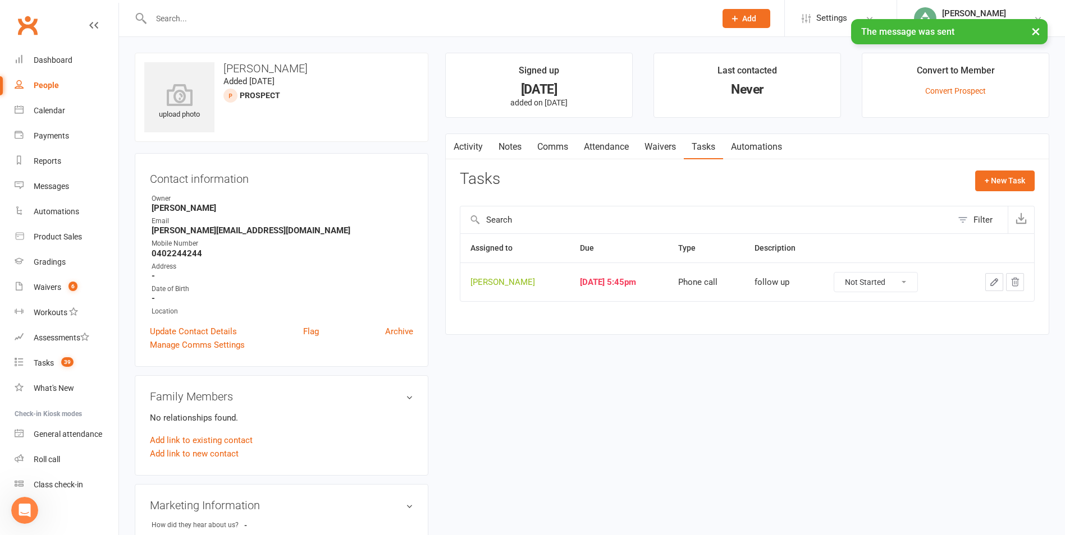
click at [991, 285] on icon "button" at bounding box center [994, 282] width 10 height 10
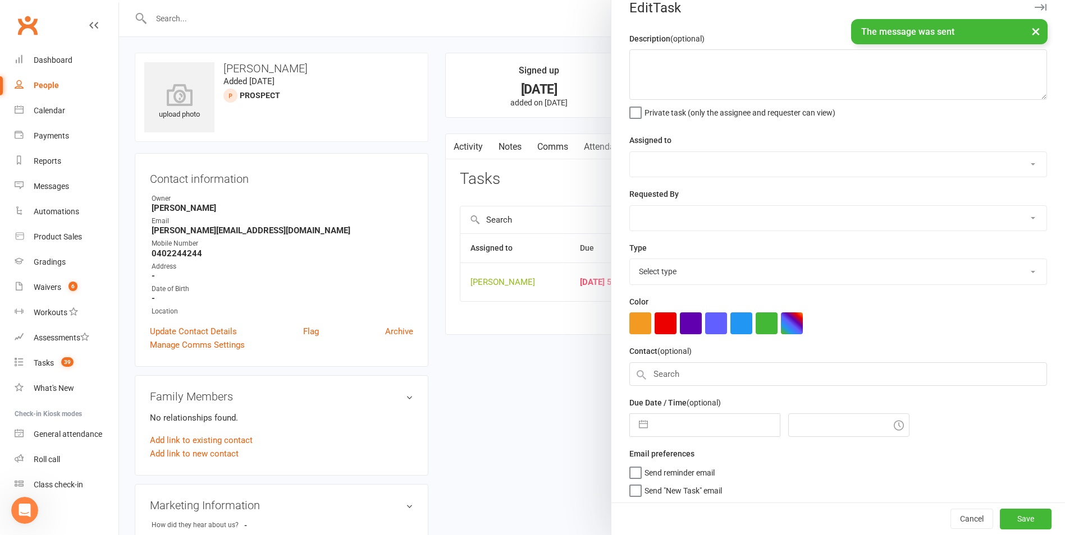
type textarea "follow up"
select select "49706"
type input "[DATE]"
type input "5:45pm"
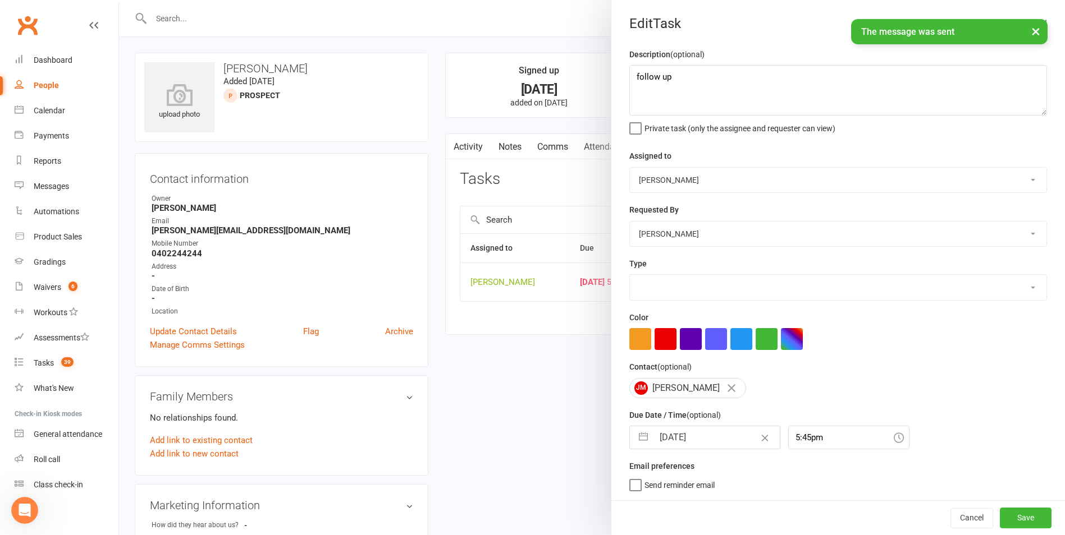
scroll to position [2, 0]
select select "28624"
click at [636, 441] on button "button" at bounding box center [643, 438] width 20 height 22
select select "6"
select select "2025"
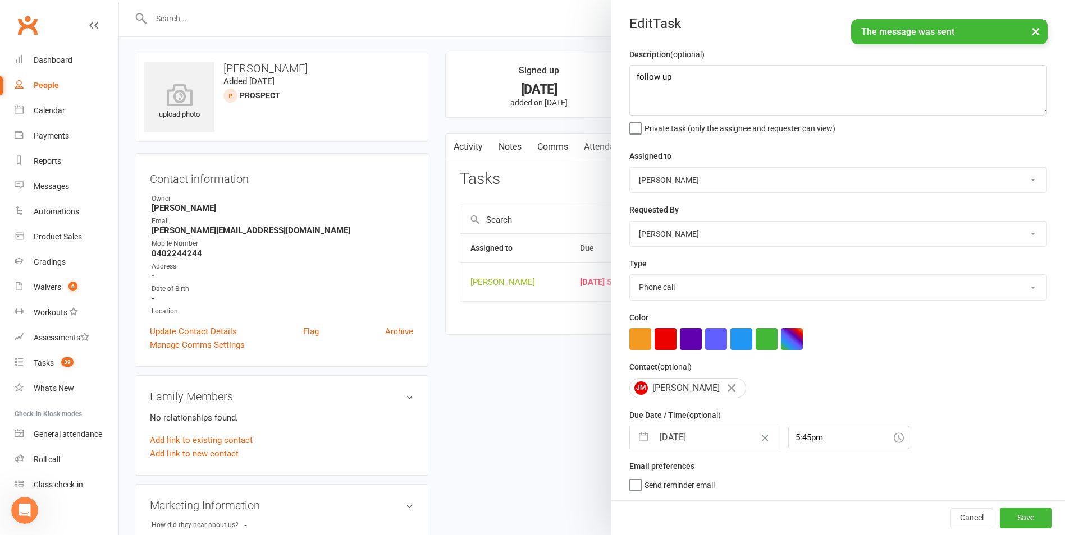
select select "7"
select select "2025"
select select "8"
select select "2025"
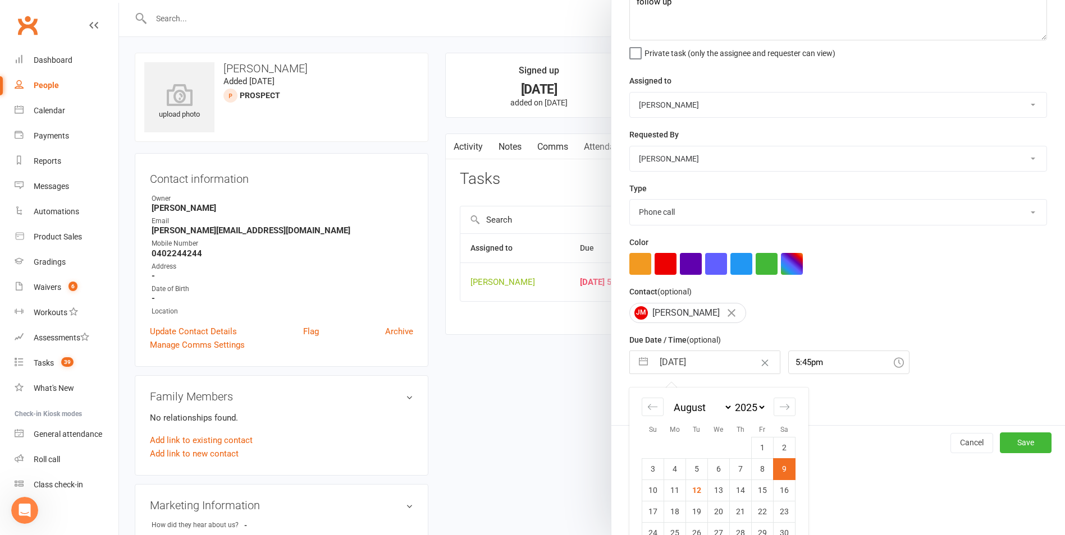
scroll to position [122, 0]
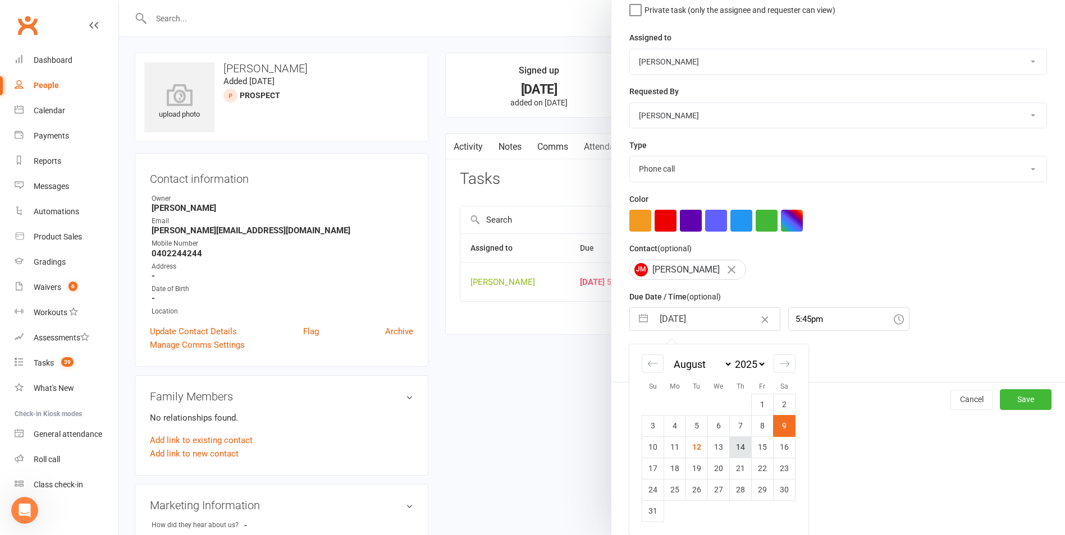
click at [734, 447] on td "14" at bounding box center [741, 447] width 22 height 21
type input "[DATE]"
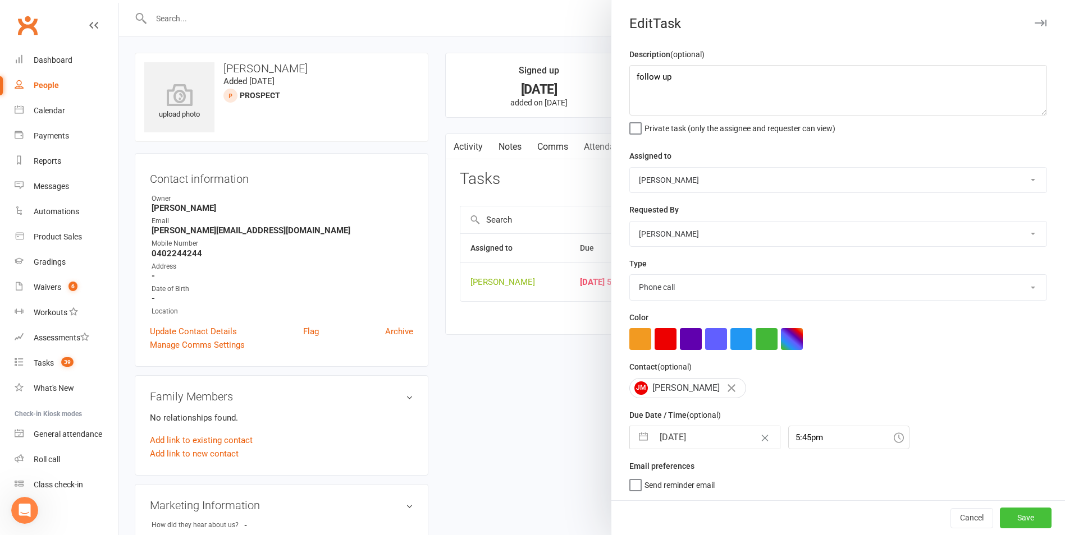
click at [999, 516] on button "Save" at bounding box center [1025, 518] width 52 height 20
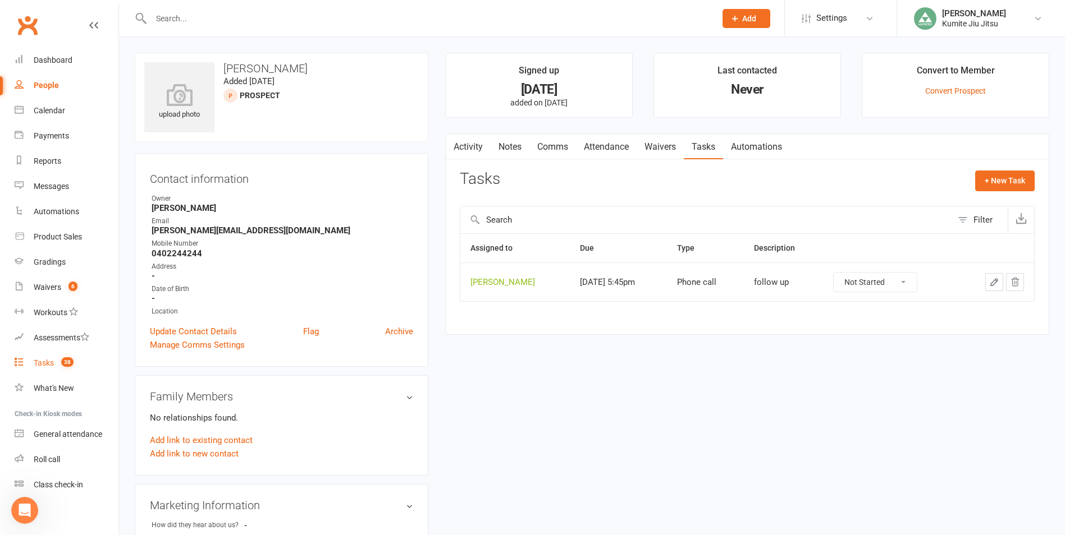
click at [57, 369] on link "Tasks 38" at bounding box center [67, 363] width 104 height 25
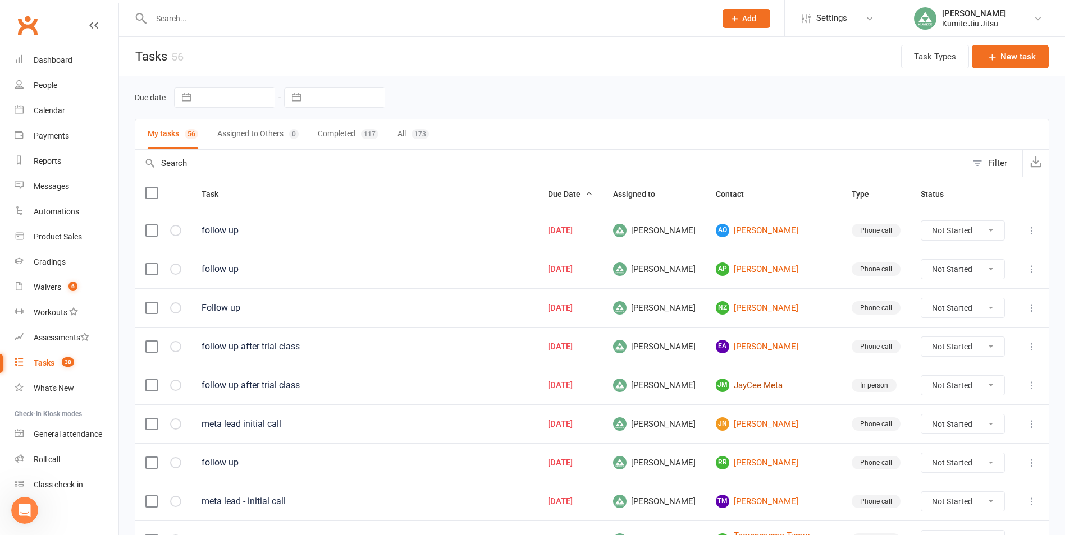
click at [764, 388] on link "[PERSON_NAME] Meta" at bounding box center [774, 385] width 116 height 13
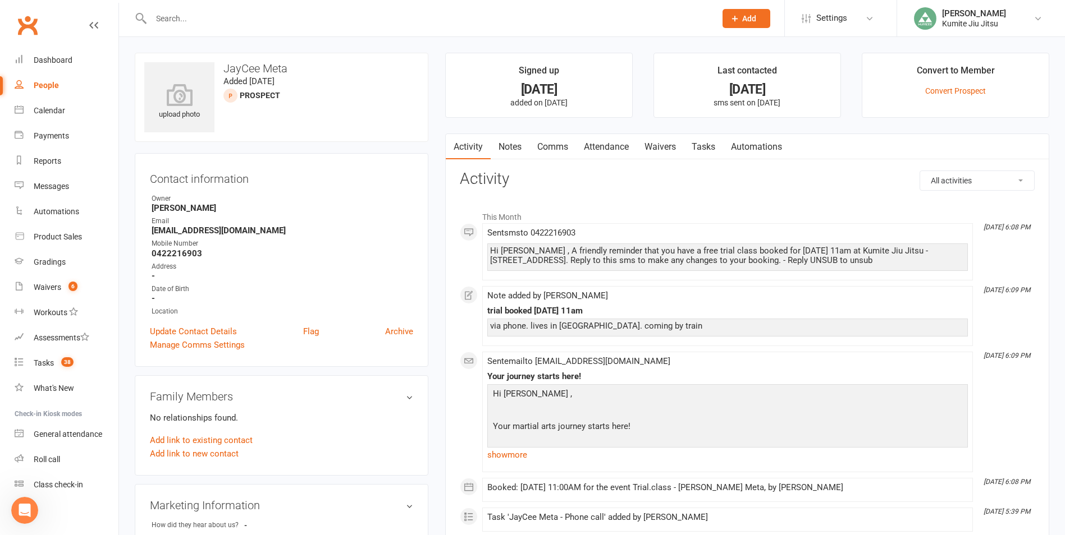
click at [511, 146] on link "Notes" at bounding box center [509, 147] width 39 height 26
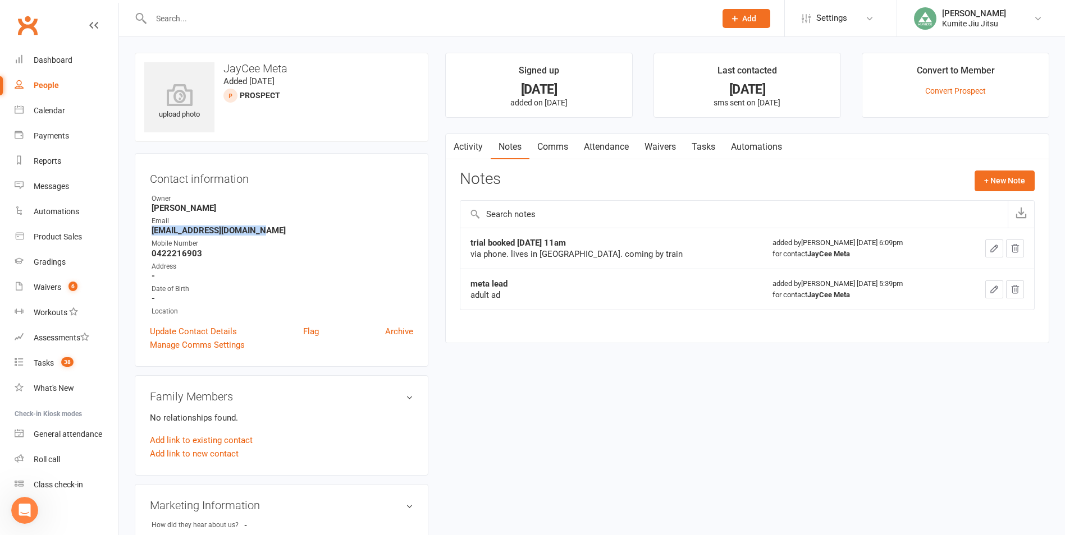
drag, startPoint x: 271, startPoint y: 235, endPoint x: 148, endPoint y: 236, distance: 122.9
click at [148, 236] on div "Contact information Owner [PERSON_NAME] Email [EMAIL_ADDRESS][DOMAIN_NAME] Mobi…" at bounding box center [282, 260] width 294 height 214
copy strong "[EMAIL_ADDRESS][DOMAIN_NAME]"
click at [1001, 176] on button "+ New Note" at bounding box center [1004, 181] width 60 height 20
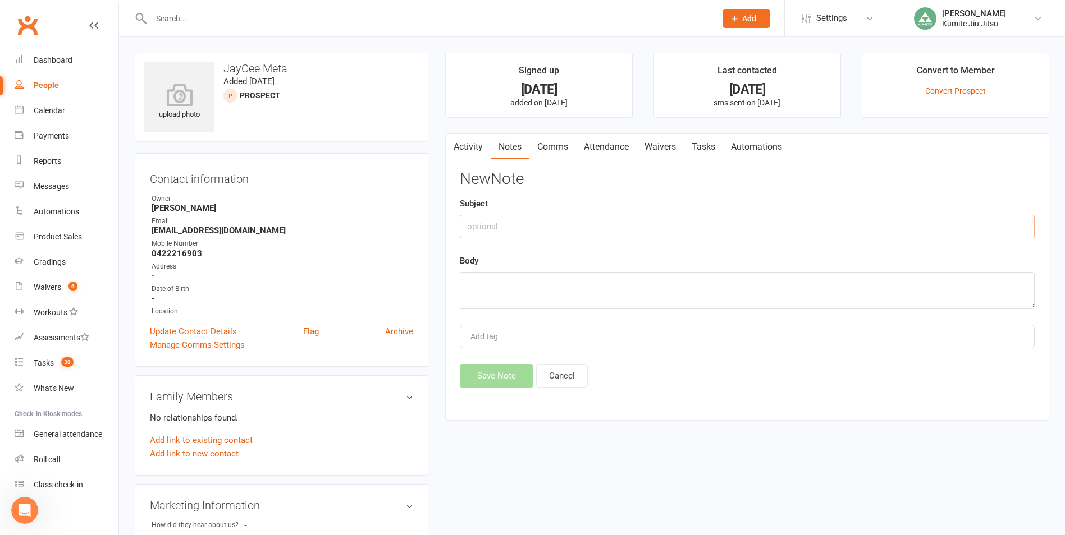
click at [587, 223] on input "text" at bounding box center [747, 227] width 575 height 24
type input "email"
type textarea "sent follow up email"
drag, startPoint x: 576, startPoint y: 218, endPoint x: 512, endPoint y: 359, distance: 155.5
click at [521, 352] on div "New Note Subject email Body sent follow up email Add tag Save Note Cancel" at bounding box center [747, 279] width 575 height 217
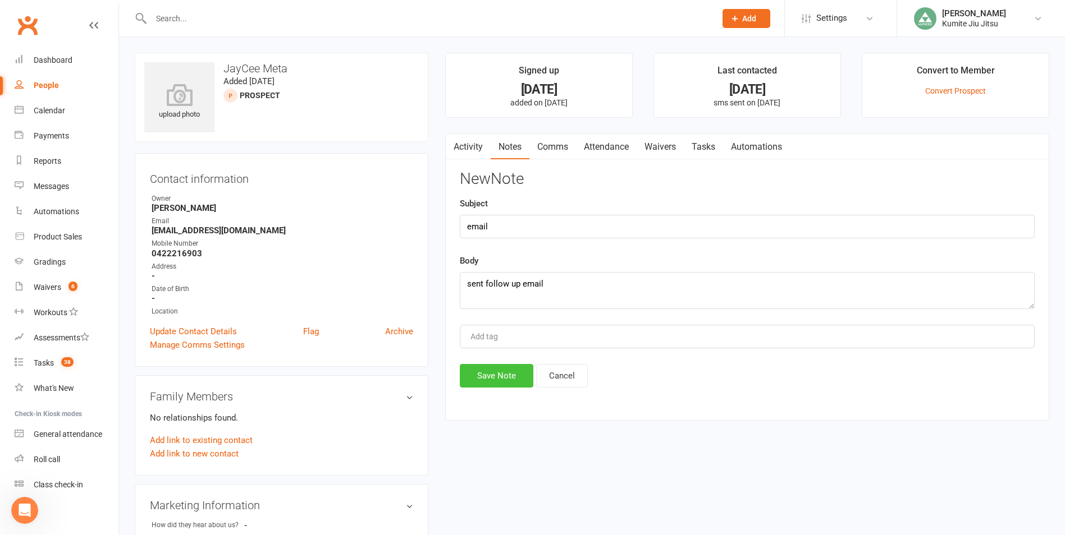
click at [495, 378] on button "Save Note" at bounding box center [497, 376] width 74 height 24
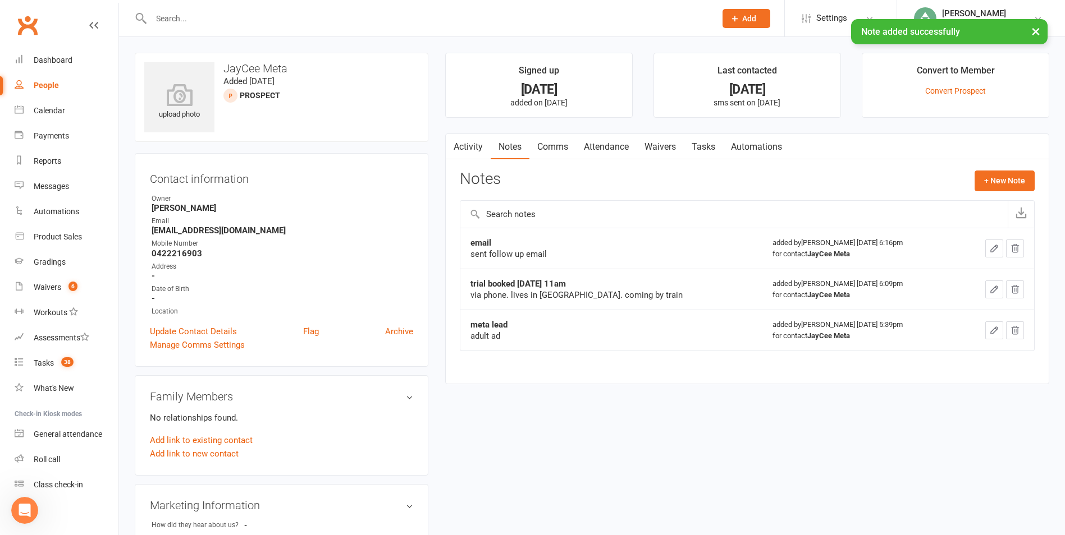
click at [707, 145] on link "Tasks" at bounding box center [703, 147] width 39 height 26
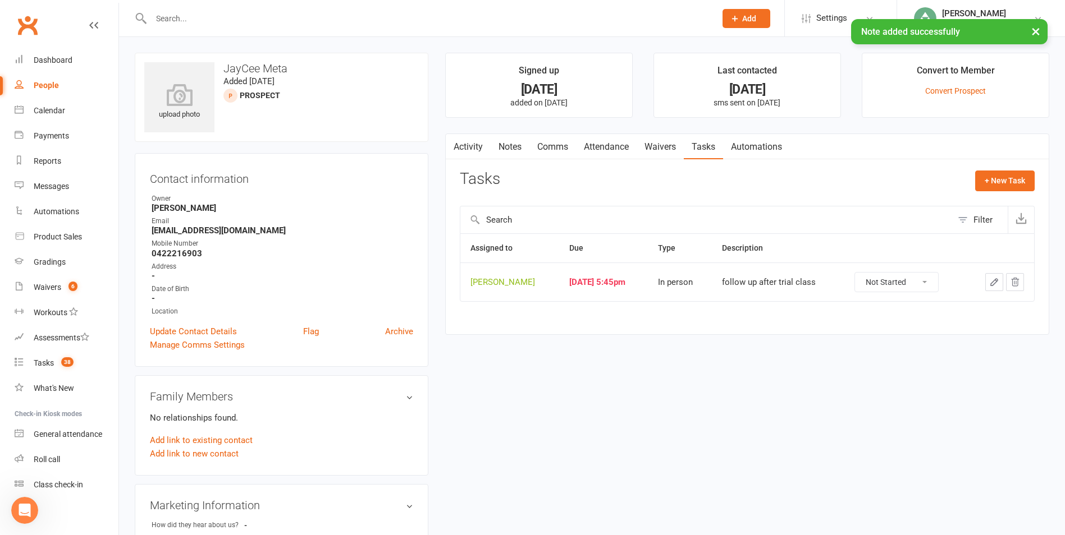
click at [992, 283] on icon "button" at bounding box center [994, 282] width 10 height 10
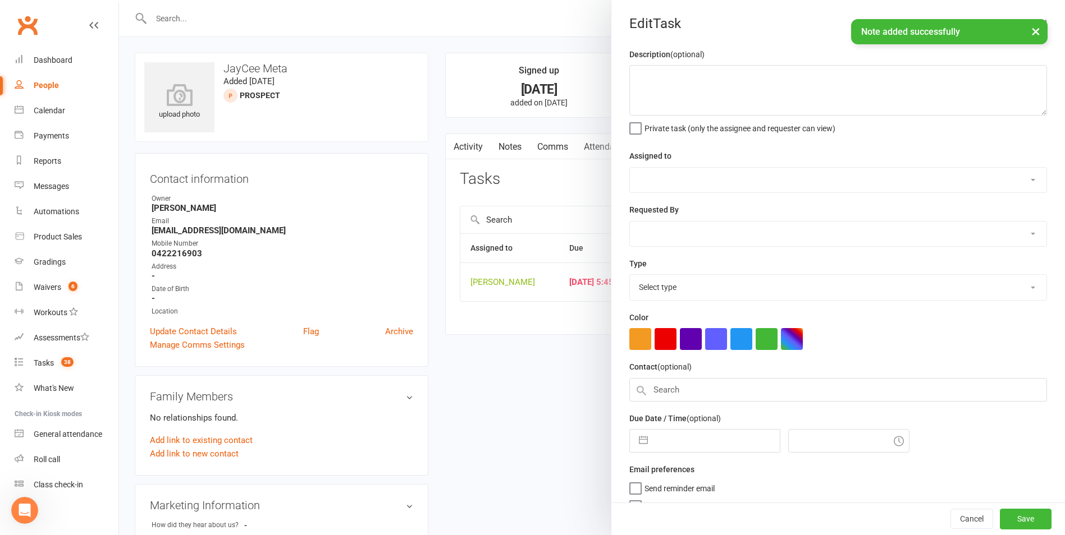
type textarea "follow up after trial class"
select select "49706"
type input "[DATE]"
type input "5:45pm"
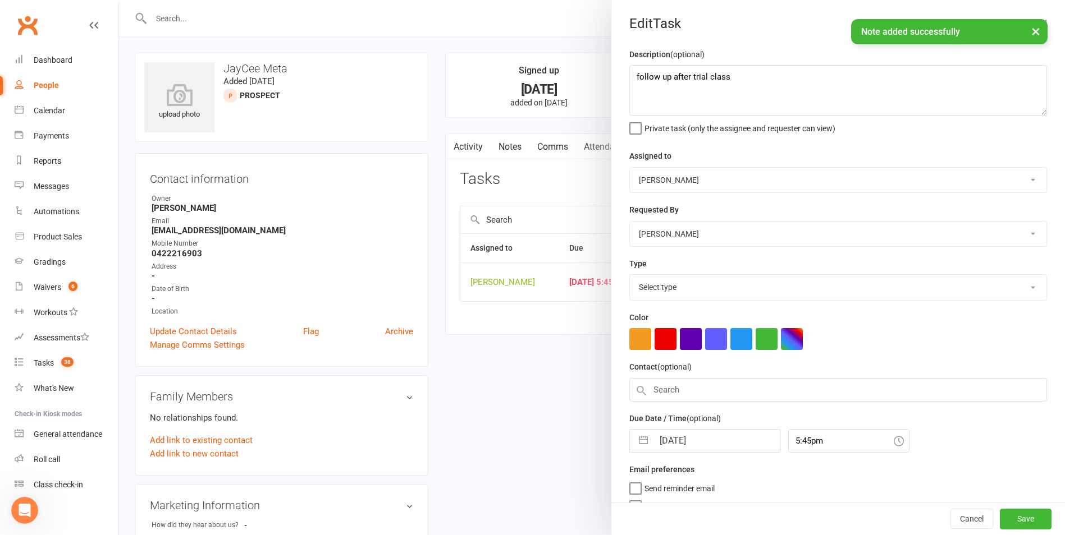
select select "33299"
click at [637, 440] on button "button" at bounding box center [643, 438] width 20 height 22
select select "6"
select select "2025"
select select "7"
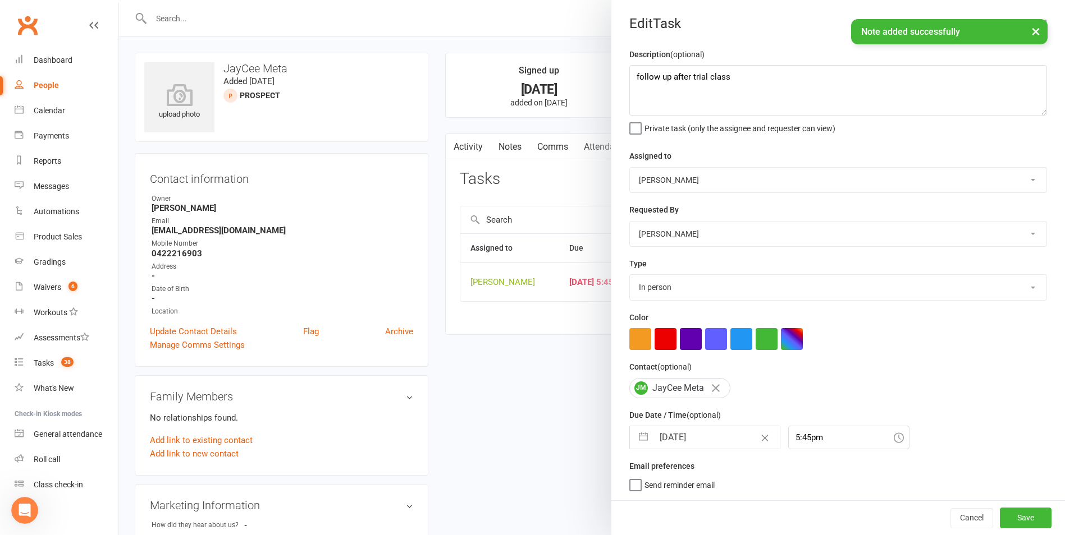
select select "2025"
select select "8"
select select "2025"
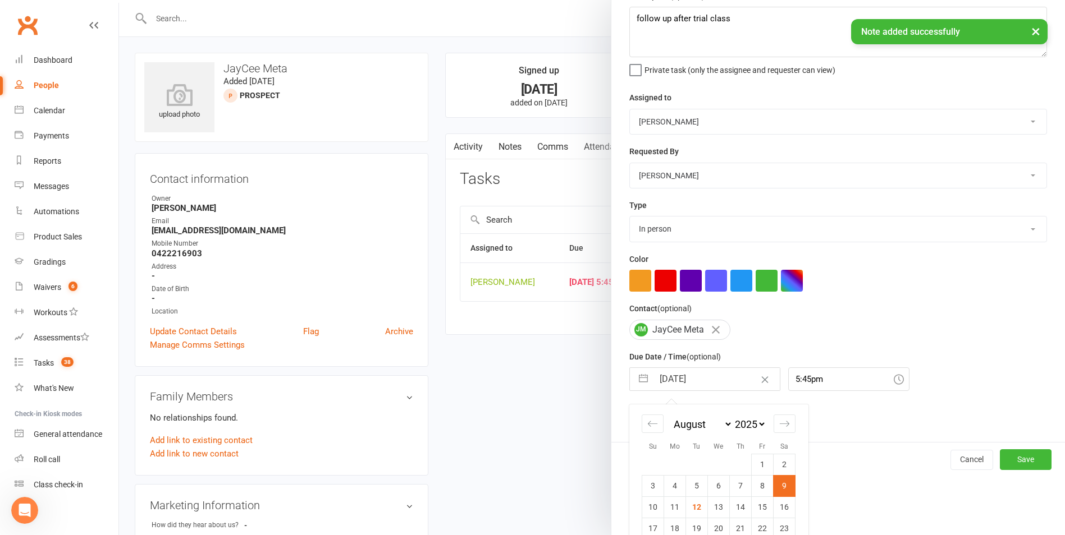
scroll to position [122, 0]
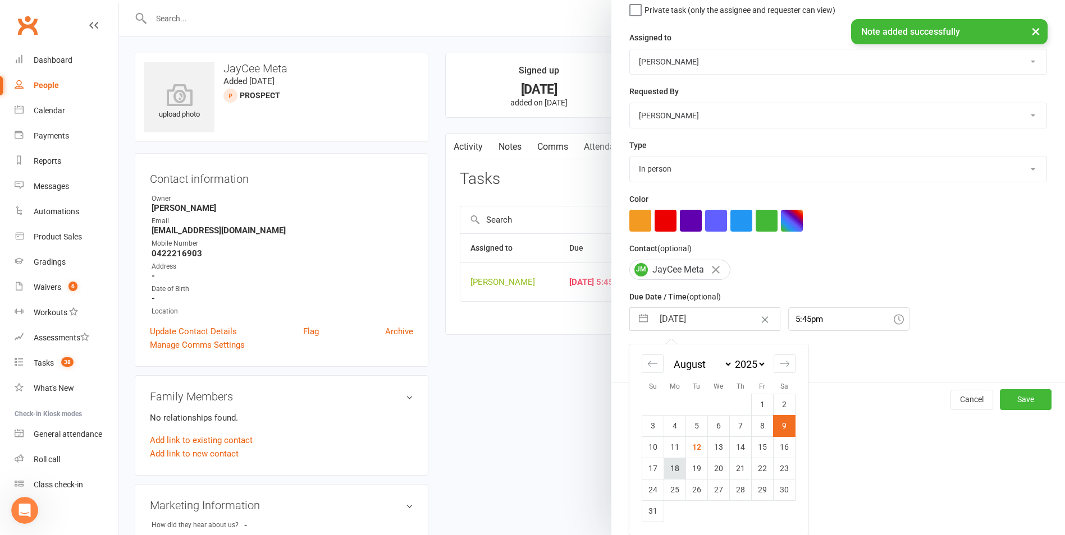
click at [676, 470] on td "18" at bounding box center [675, 468] width 22 height 21
type input "[DATE]"
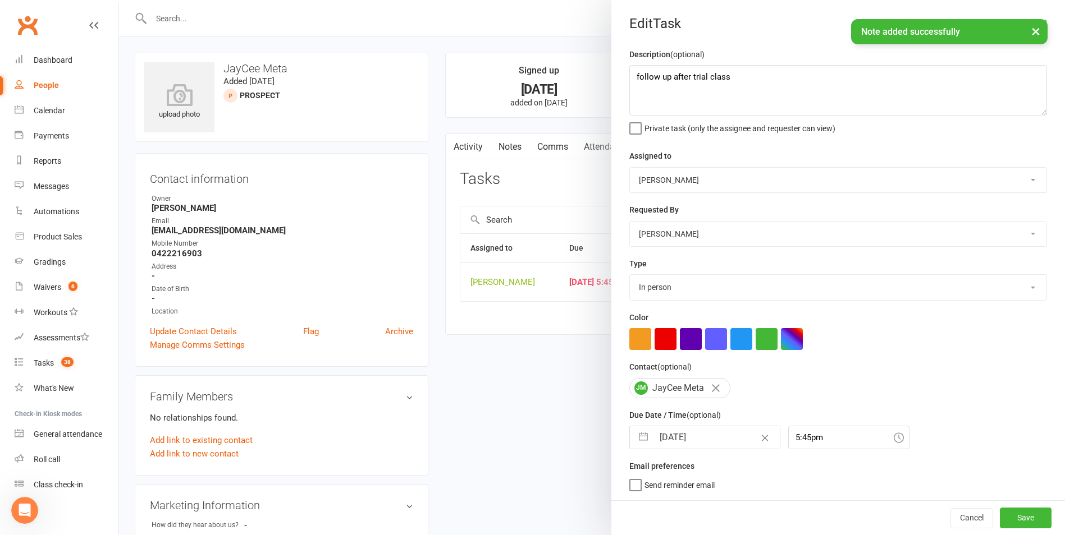
scroll to position [2, 0]
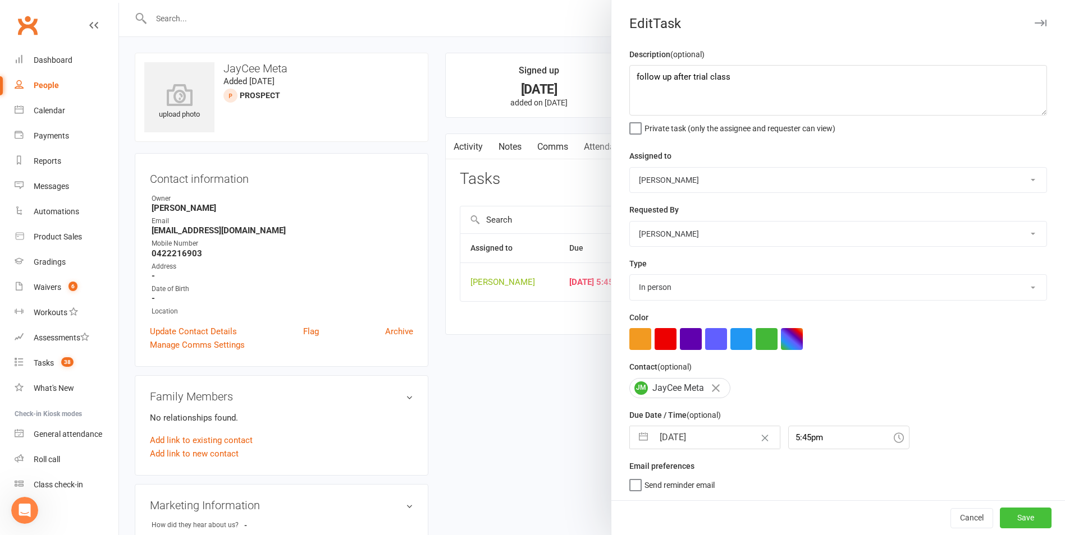
drag, startPoint x: 1012, startPoint y: 520, endPoint x: 879, endPoint y: 507, distance: 133.1
click at [1011, 520] on button "Save" at bounding box center [1025, 518] width 52 height 20
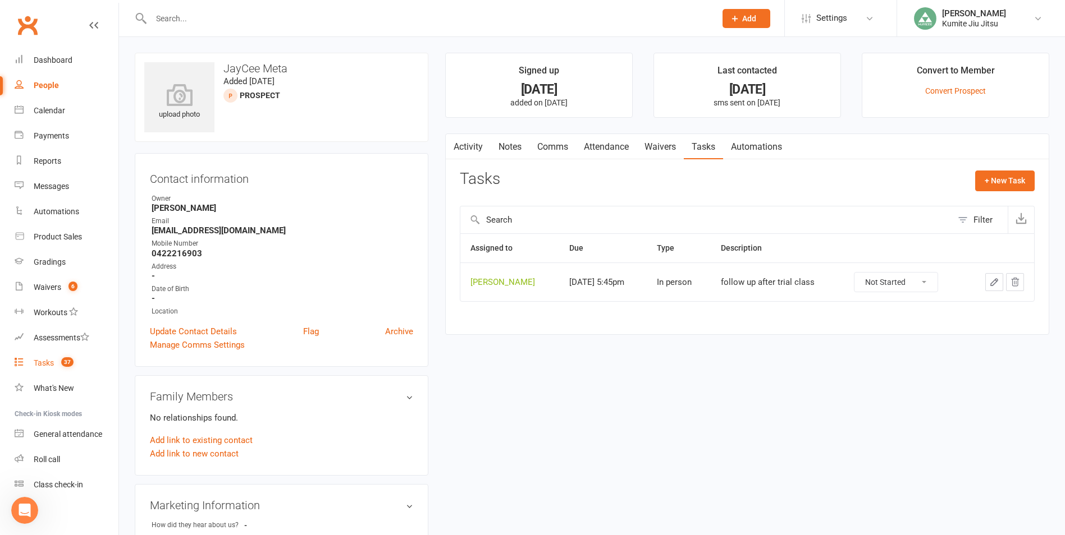
click at [53, 363] on div "Tasks" at bounding box center [44, 363] width 20 height 9
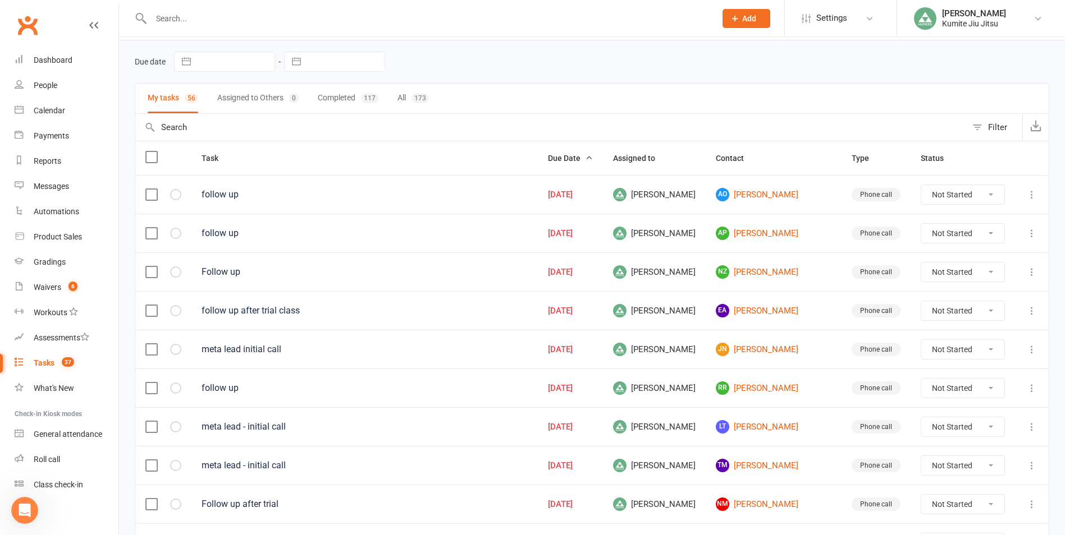
scroll to position [56, 0]
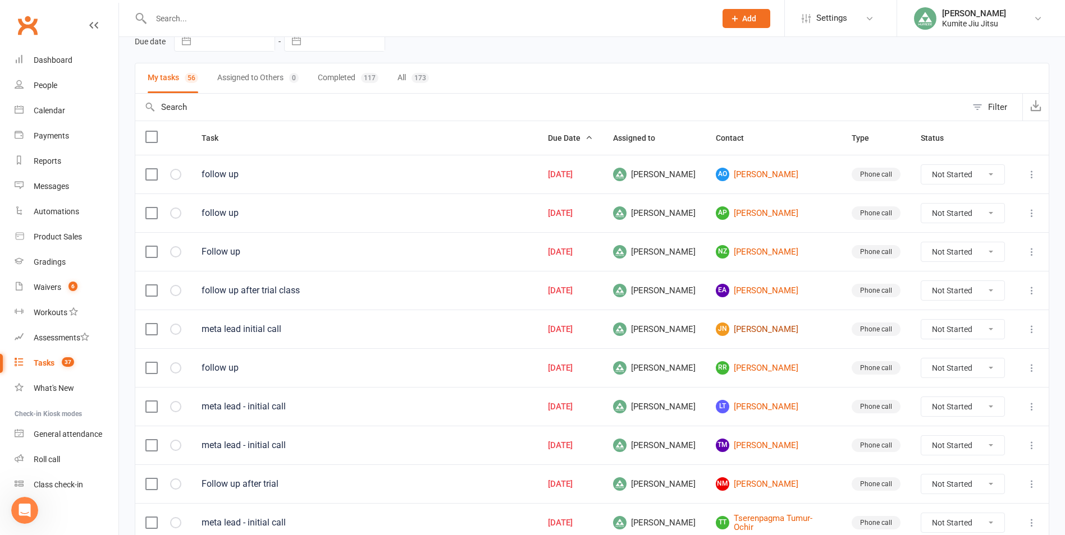
click at [748, 332] on link "JN [PERSON_NAME]" at bounding box center [774, 329] width 116 height 13
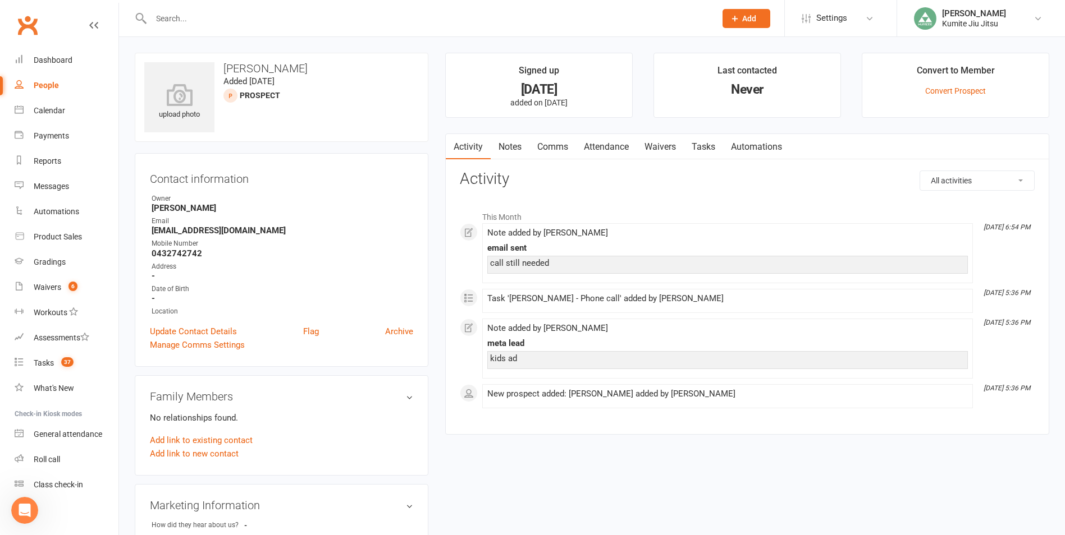
click at [503, 149] on link "Notes" at bounding box center [509, 147] width 39 height 26
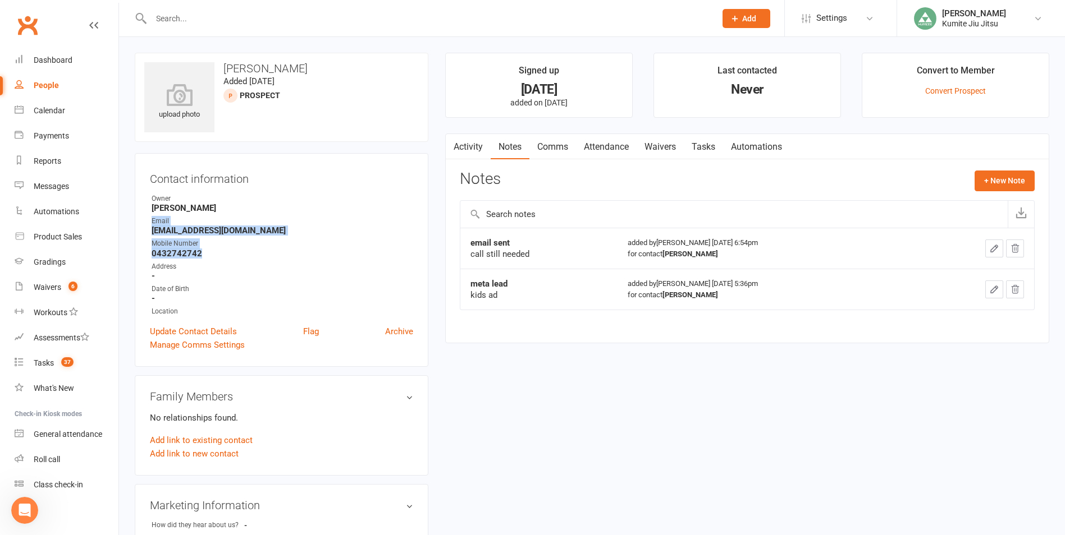
drag, startPoint x: 209, startPoint y: 255, endPoint x: 150, endPoint y: 226, distance: 66.0
click at [150, 226] on ul "Owner [PERSON_NAME] Email [EMAIL_ADDRESS][DOMAIN_NAME] Mobile Number [PHONE_NUM…" at bounding box center [281, 255] width 263 height 123
drag, startPoint x: 150, startPoint y: 226, endPoint x: 233, endPoint y: 211, distance: 84.9
click at [234, 212] on strong "[PERSON_NAME]" at bounding box center [283, 208] width 262 height 10
drag, startPoint x: 226, startPoint y: 65, endPoint x: 299, endPoint y: 61, distance: 73.0
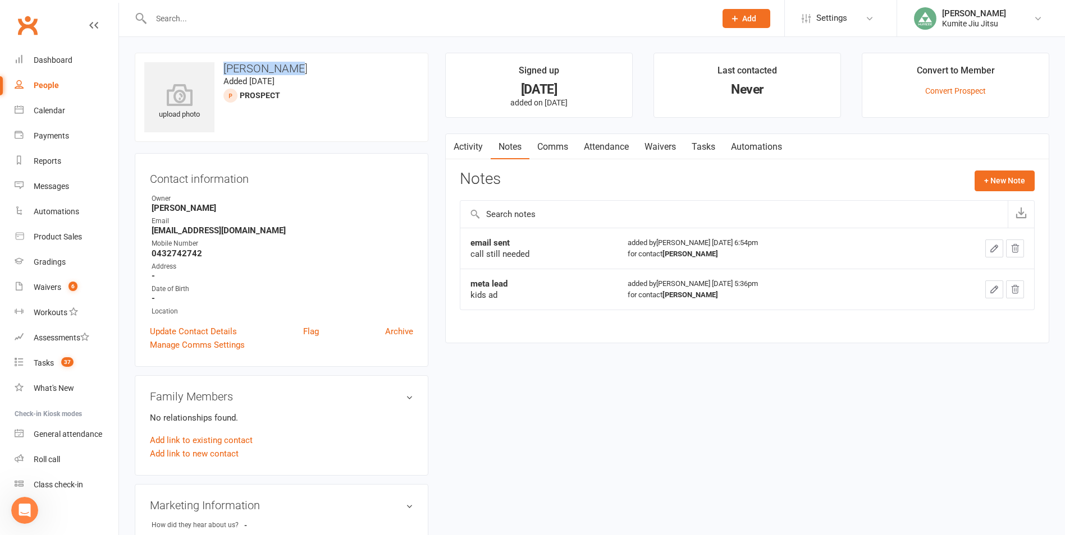
click at [299, 61] on div "upload photo [PERSON_NAME] Added [DATE] prospect" at bounding box center [282, 97] width 294 height 89
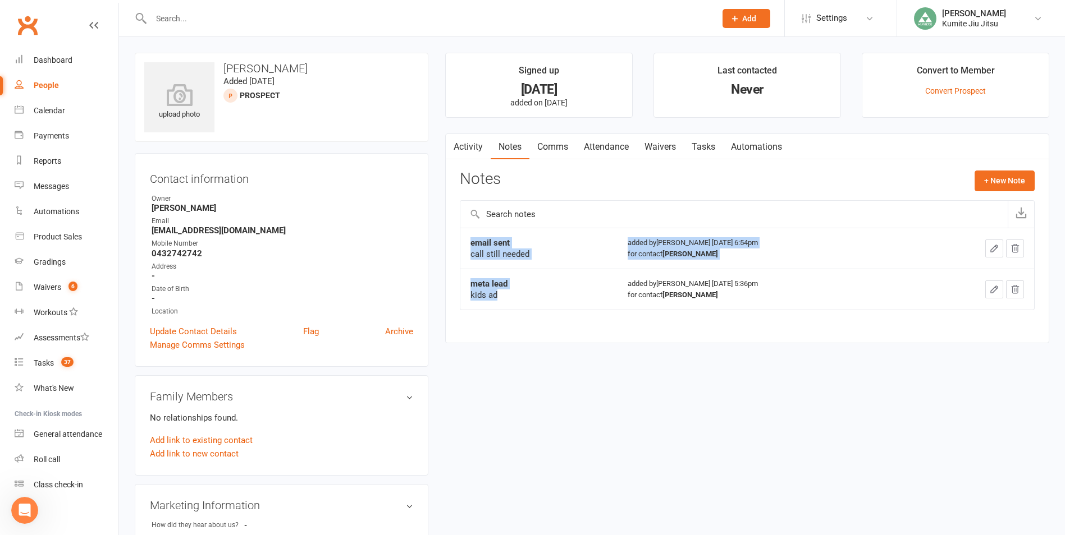
drag, startPoint x: 512, startPoint y: 295, endPoint x: 453, endPoint y: 241, distance: 79.0
click at [453, 241] on div "Activity Notes Comms Attendance Waivers Tasks Automations Notes + New Note emai…" at bounding box center [747, 239] width 604 height 210
click at [503, 298] on div "kids ad" at bounding box center [538, 295] width 137 height 11
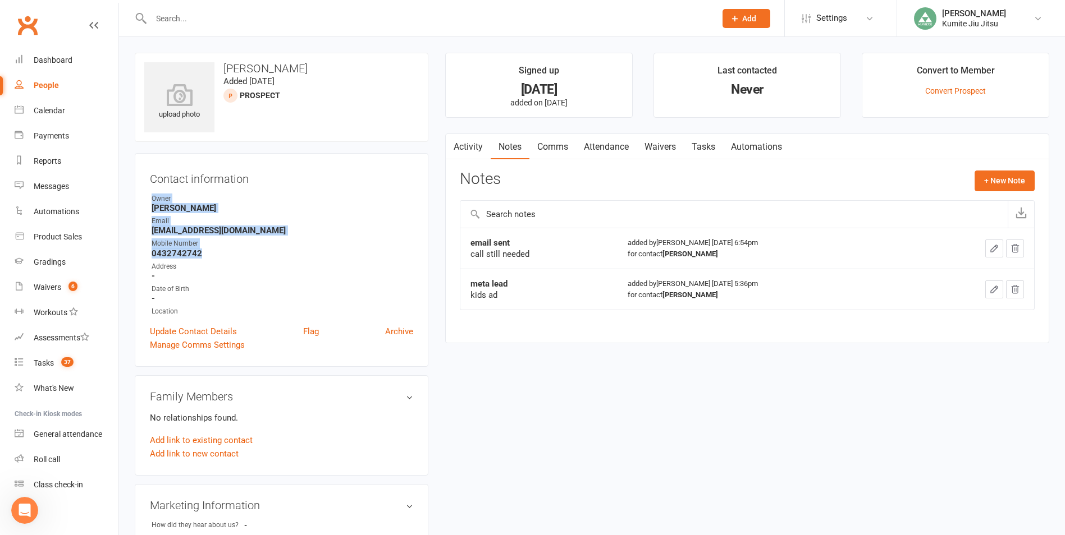
drag, startPoint x: 221, startPoint y: 251, endPoint x: 131, endPoint y: 187, distance: 110.6
click at [131, 187] on div "upload photo [PERSON_NAME] Added [DATE] prospect Contact information Owner [PER…" at bounding box center [281, 499] width 310 height 893
drag, startPoint x: 317, startPoint y: 272, endPoint x: 321, endPoint y: 267, distance: 7.2
click at [317, 271] on strong "-" at bounding box center [283, 276] width 262 height 10
click at [507, 296] on div "kids ad" at bounding box center [538, 295] width 137 height 11
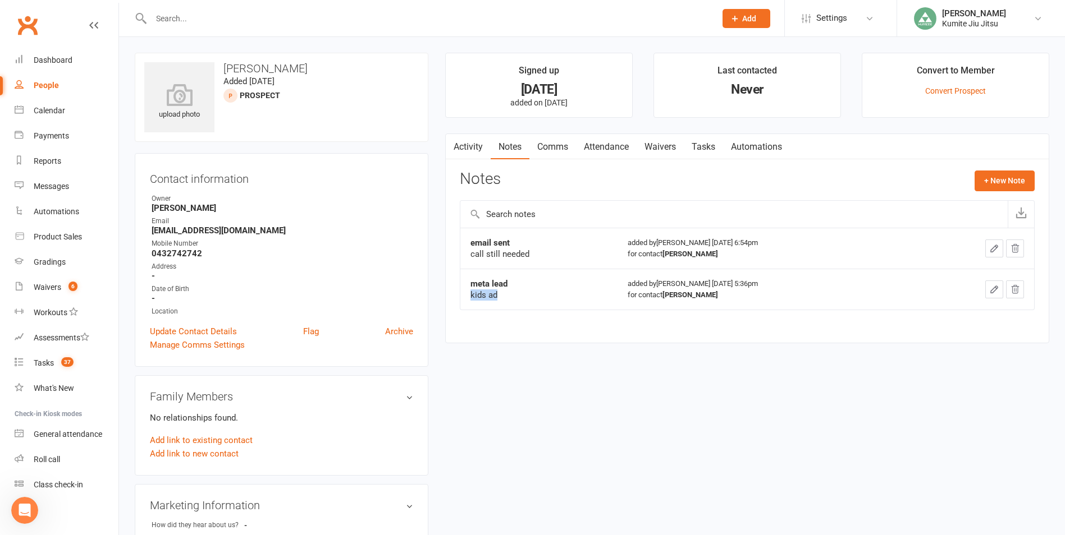
drag, startPoint x: 503, startPoint y: 297, endPoint x: 506, endPoint y: 285, distance: 12.1
click at [506, 285] on div "meta lead kids ad" at bounding box center [538, 289] width 137 height 22
click at [363, 226] on strong "[EMAIL_ADDRESS][DOMAIN_NAME]" at bounding box center [283, 231] width 262 height 10
drag, startPoint x: 501, startPoint y: 295, endPoint x: 530, endPoint y: 258, distance: 47.2
click at [530, 258] on tbody "email sent call still needed added by [PERSON_NAME] [DATE] 6:54pm for contact […" at bounding box center [747, 269] width 574 height 82
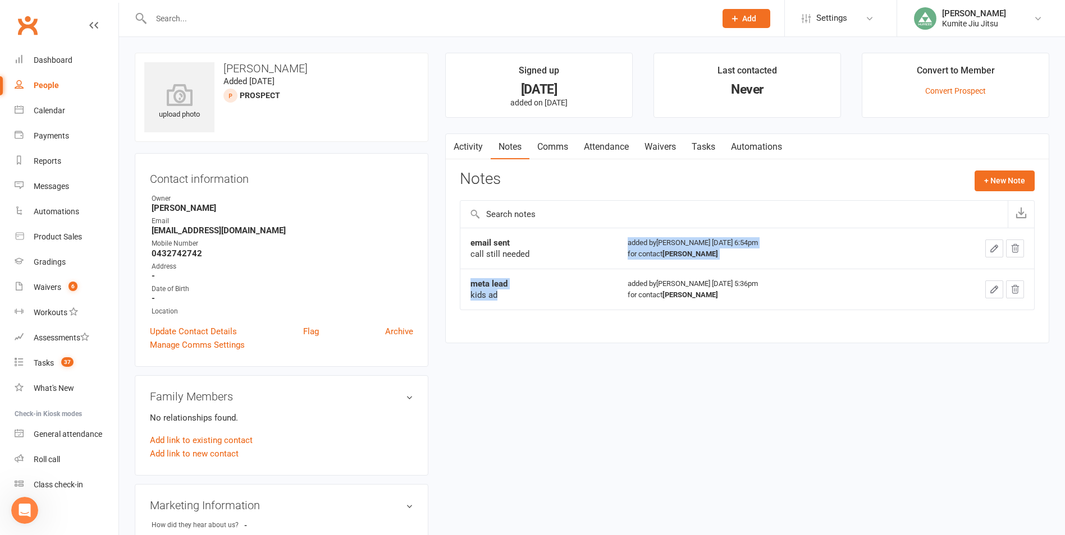
drag, startPoint x: 530, startPoint y: 258, endPoint x: 532, endPoint y: 295, distance: 36.5
click at [532, 295] on div "kids ad" at bounding box center [538, 295] width 137 height 11
drag, startPoint x: 235, startPoint y: 232, endPoint x: 151, endPoint y: 235, distance: 84.2
click at [151, 235] on li "Email [EMAIL_ADDRESS][DOMAIN_NAME]" at bounding box center [281, 226] width 263 height 20
drag, startPoint x: 151, startPoint y: 235, endPoint x: 296, endPoint y: 255, distance: 146.7
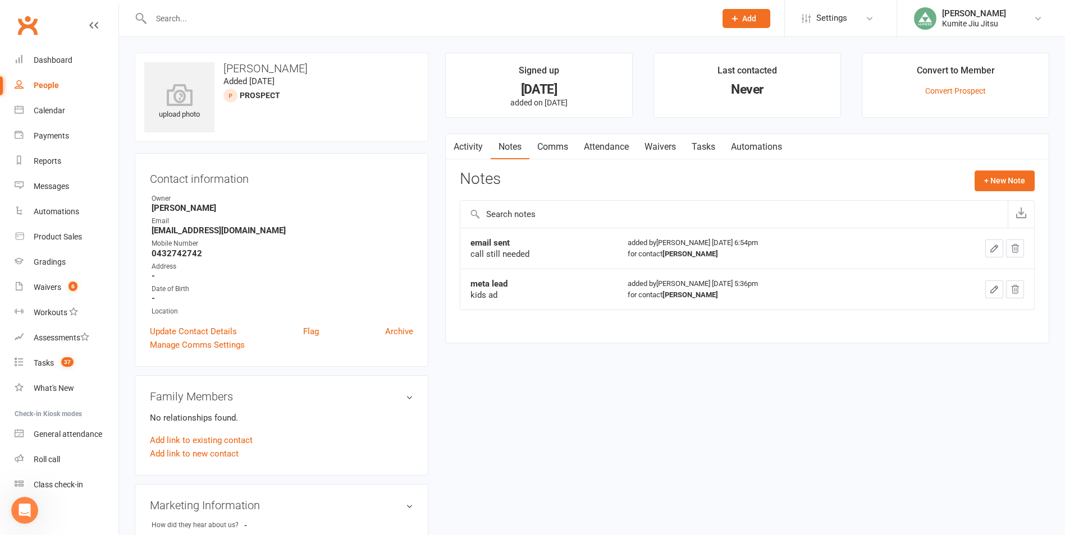
click at [297, 255] on strong "0432742742" at bounding box center [283, 254] width 262 height 10
click at [1012, 173] on button "+ New Note" at bounding box center [1004, 181] width 60 height 20
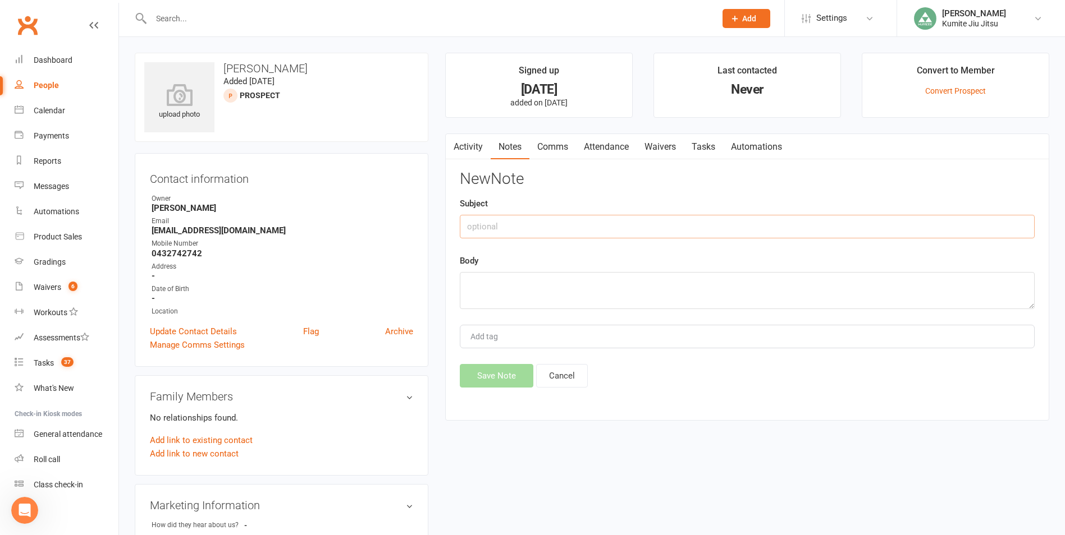
click at [520, 215] on input "text" at bounding box center [747, 227] width 575 height 24
type input "call"
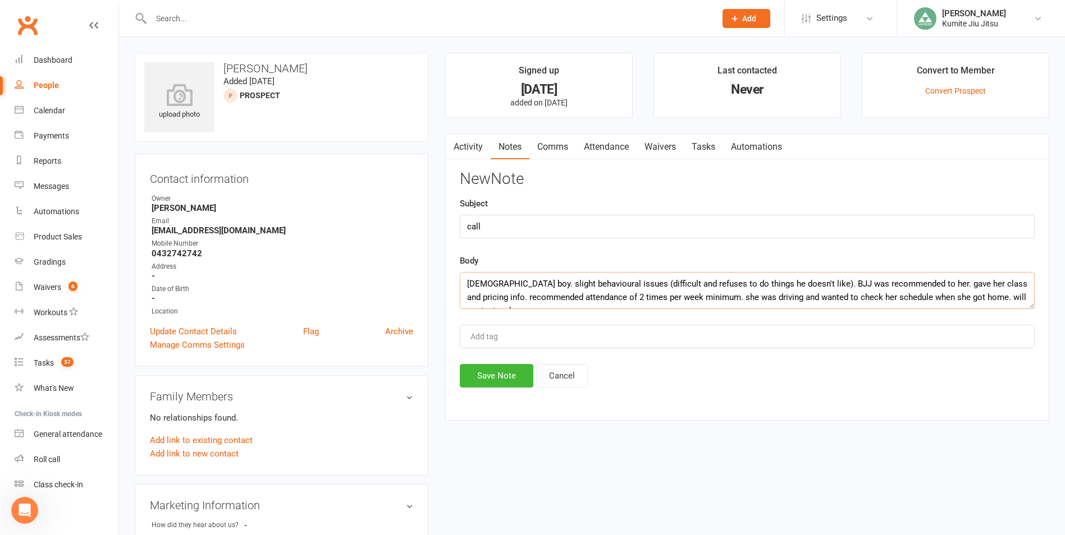
scroll to position [7, 0]
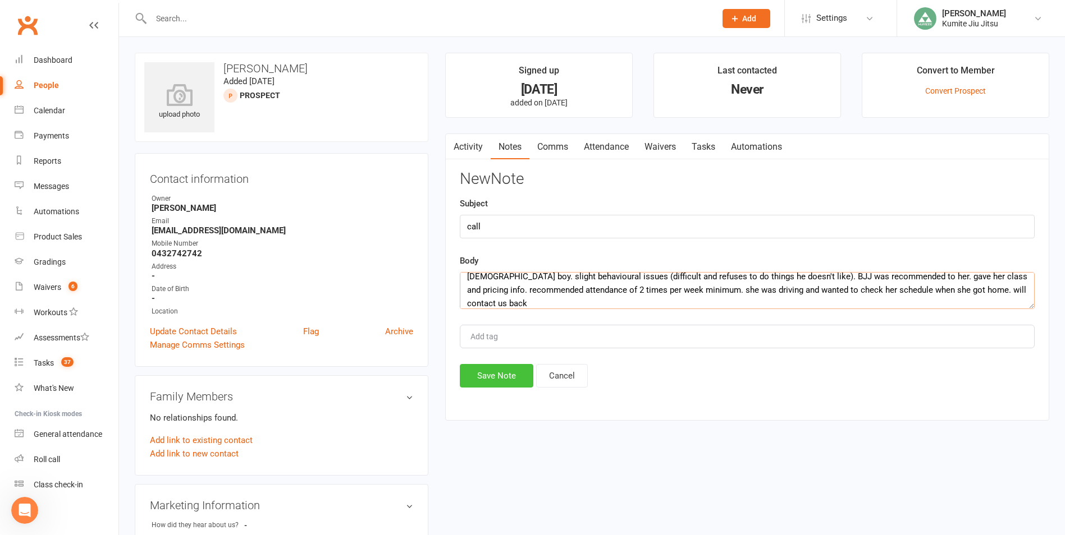
type textarea "[DEMOGRAPHIC_DATA] boy. slight behavioural issues (difficult and refuses to do …"
click at [500, 372] on button "Save Note" at bounding box center [497, 376] width 74 height 24
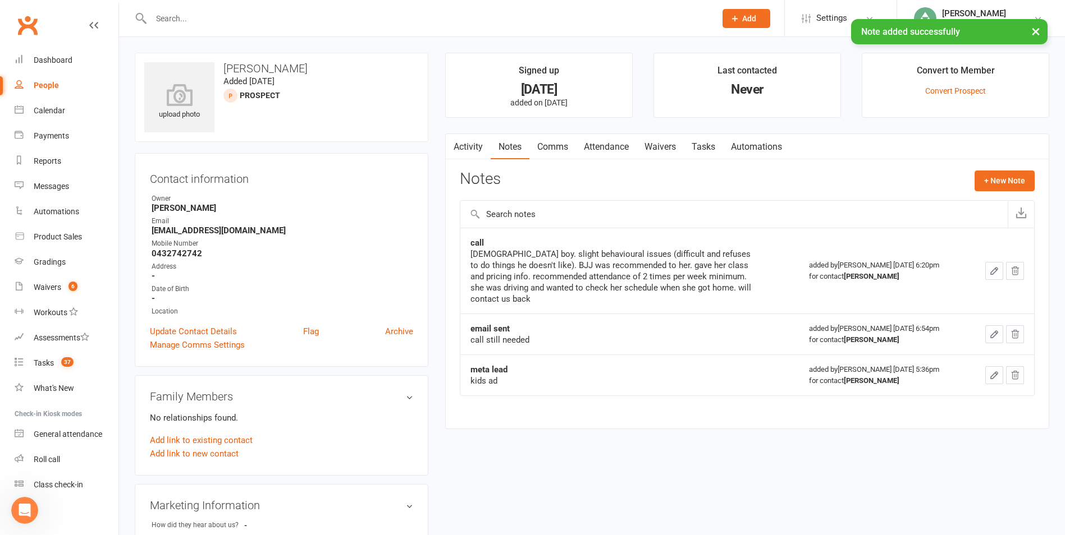
click at [698, 147] on link "Tasks" at bounding box center [703, 147] width 39 height 26
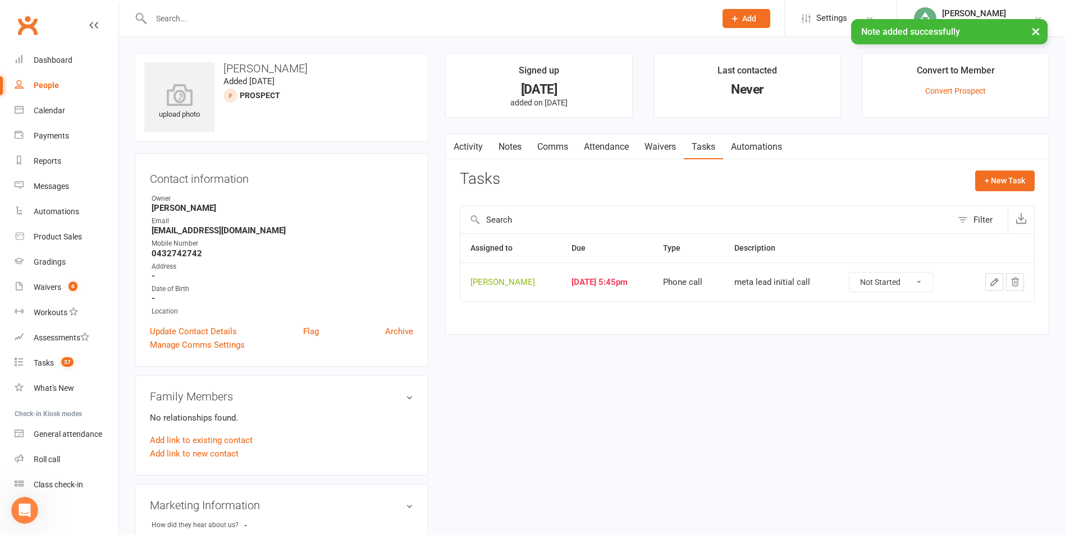
click at [993, 284] on icon "button" at bounding box center [994, 282] width 10 height 10
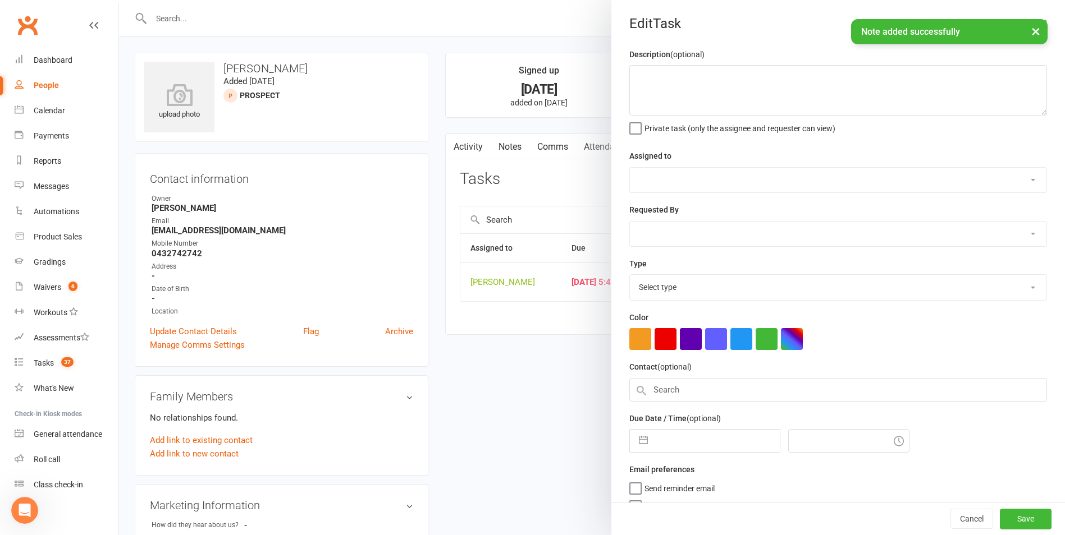
type textarea "meta lead initial call"
select select "49706"
type input "[DATE]"
type input "5:45pm"
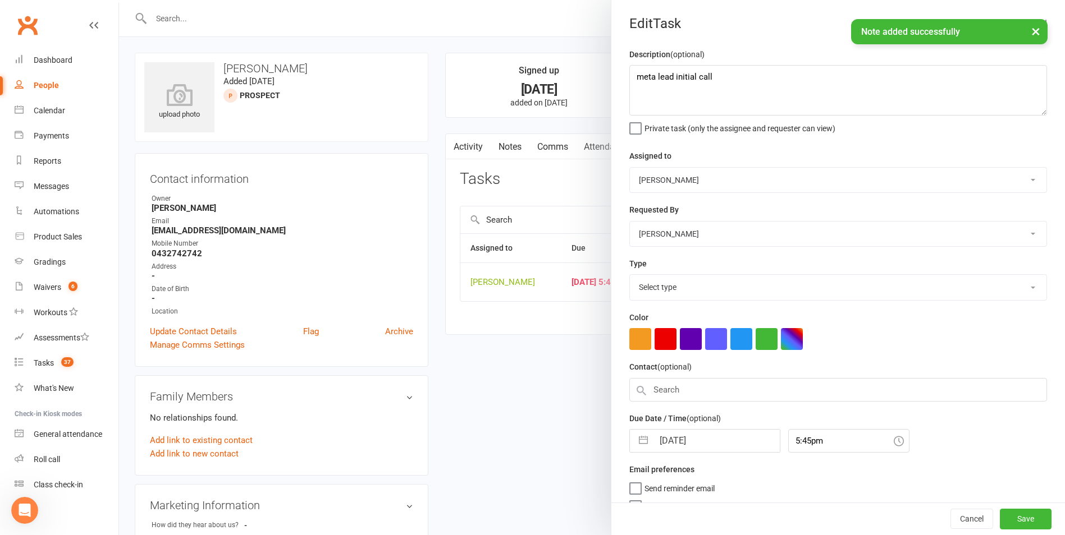
select select "28624"
click at [638, 440] on button "button" at bounding box center [643, 438] width 20 height 22
select select "6"
select select "2025"
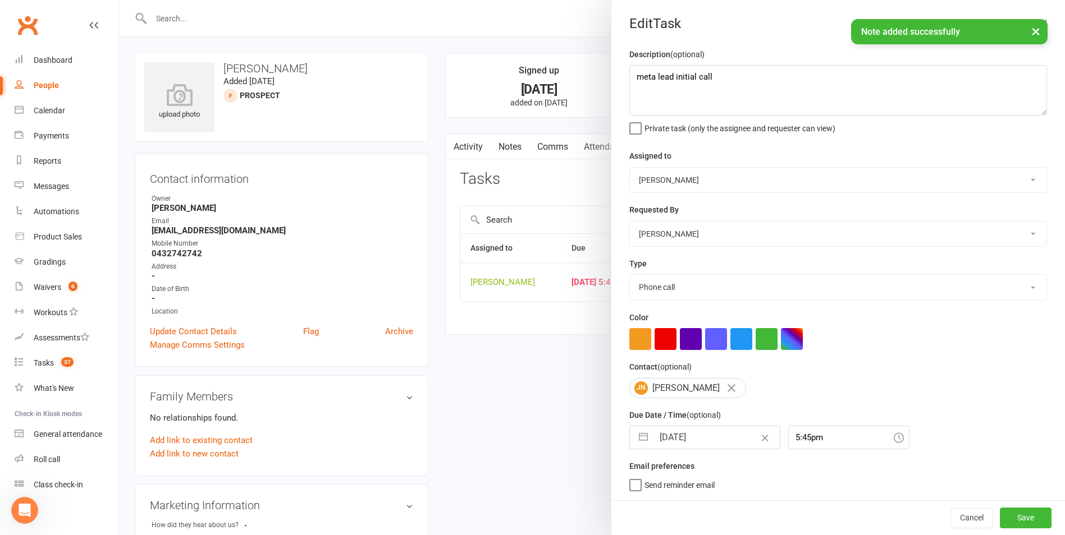
select select "7"
select select "2025"
select select "8"
select select "2025"
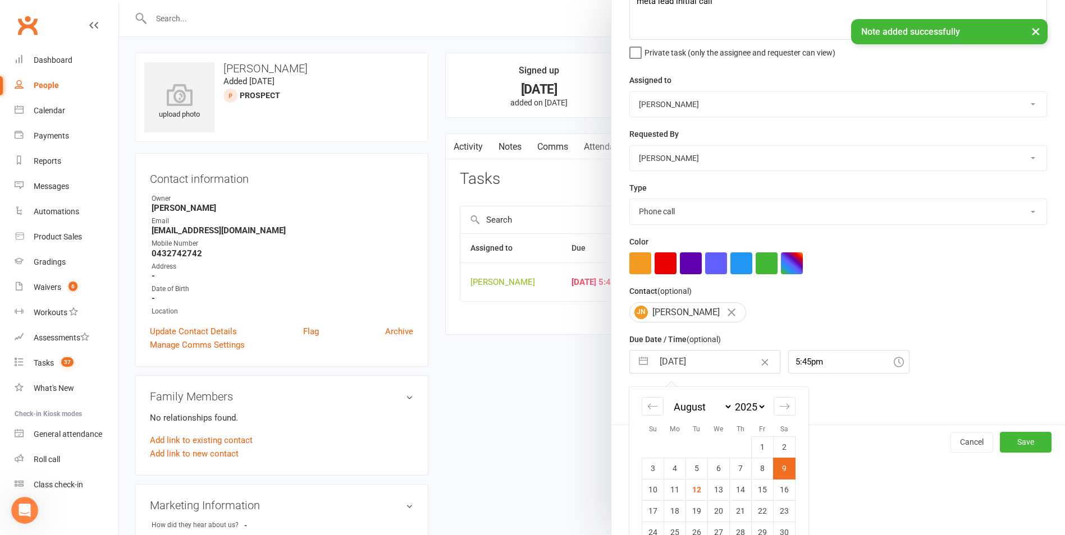
scroll to position [122, 0]
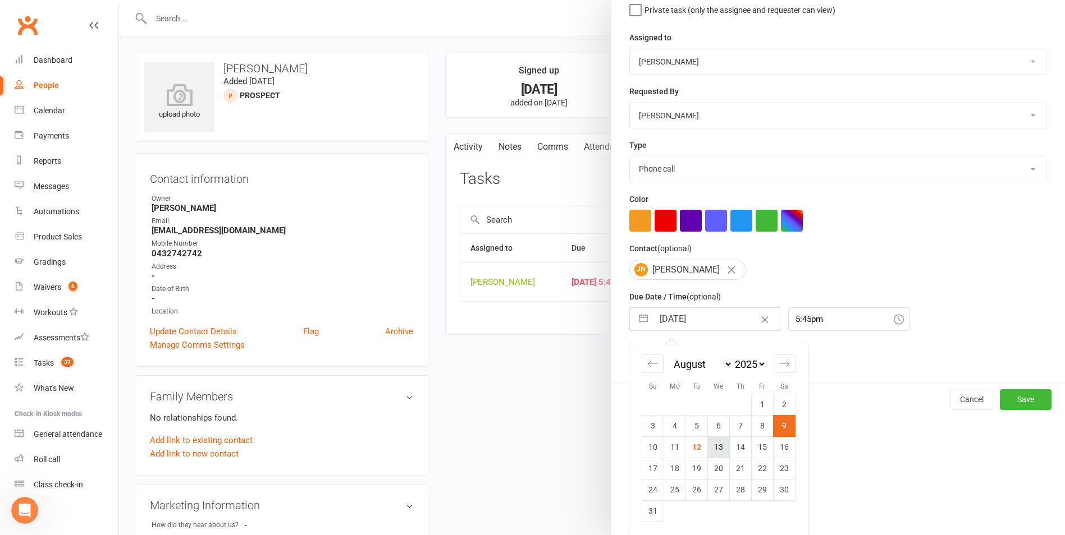
click at [715, 445] on td "13" at bounding box center [719, 447] width 22 height 21
type input "[DATE]"
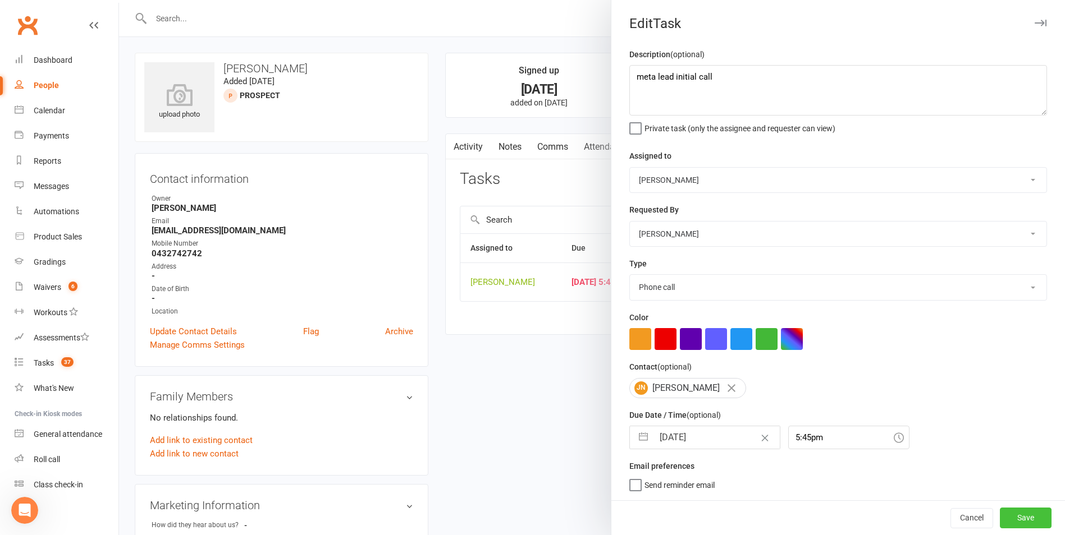
click at [1010, 514] on button "Save" at bounding box center [1025, 518] width 52 height 20
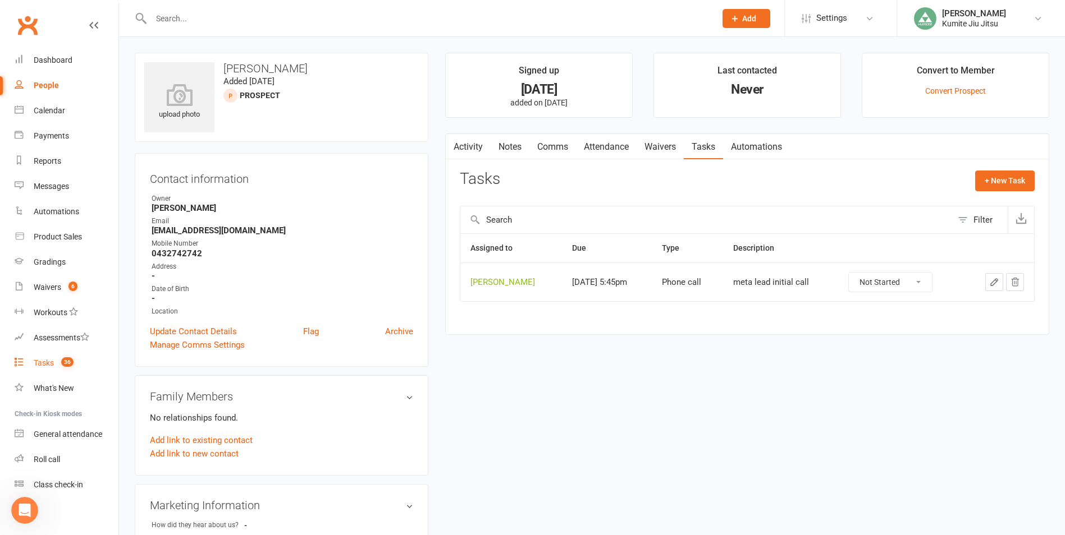
click at [67, 366] on span "36" at bounding box center [67, 362] width 12 height 10
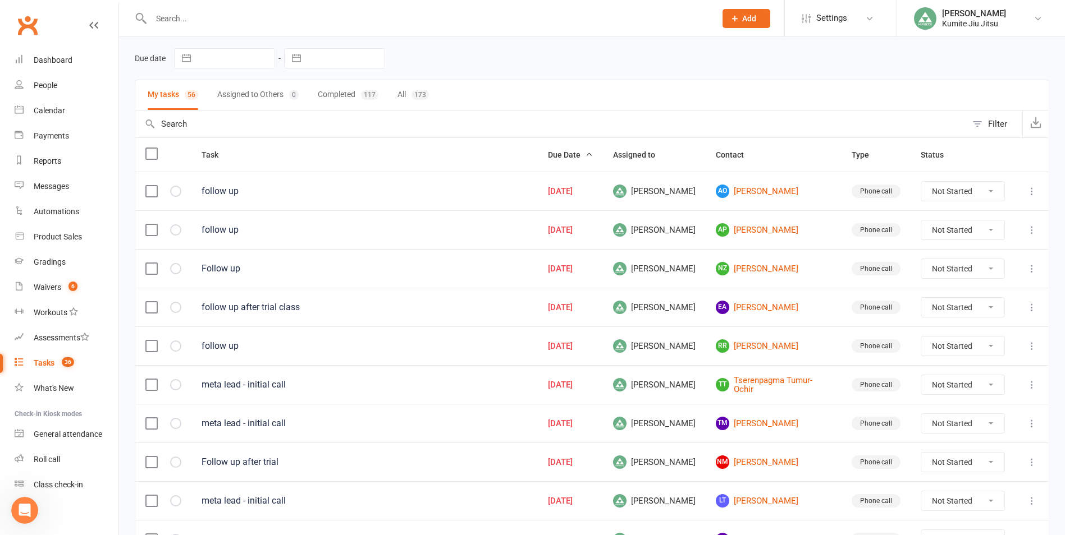
scroll to position [168, 0]
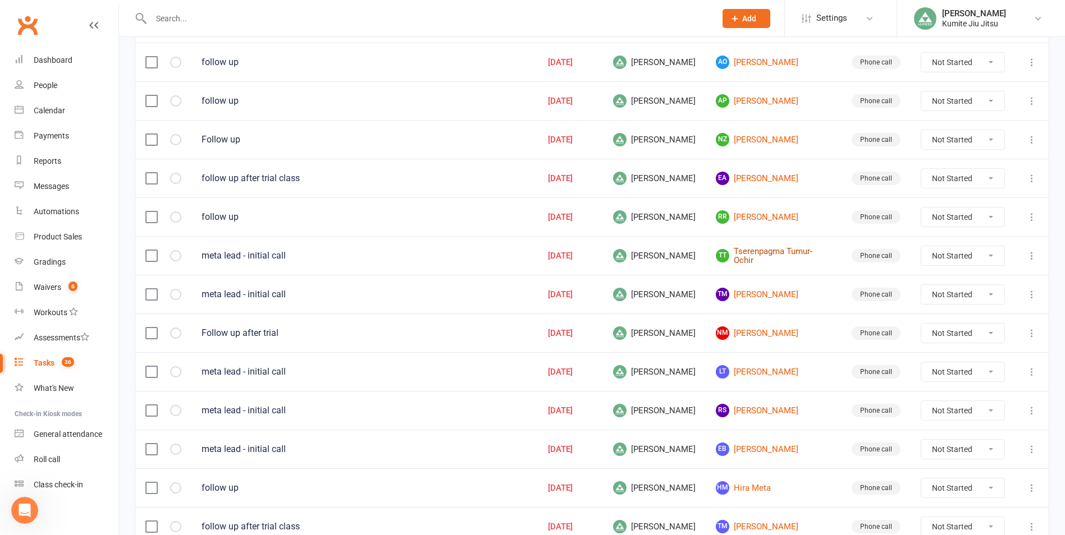
click at [778, 256] on link "TT Tserenpagma Tumur-Ochir" at bounding box center [774, 256] width 116 height 19
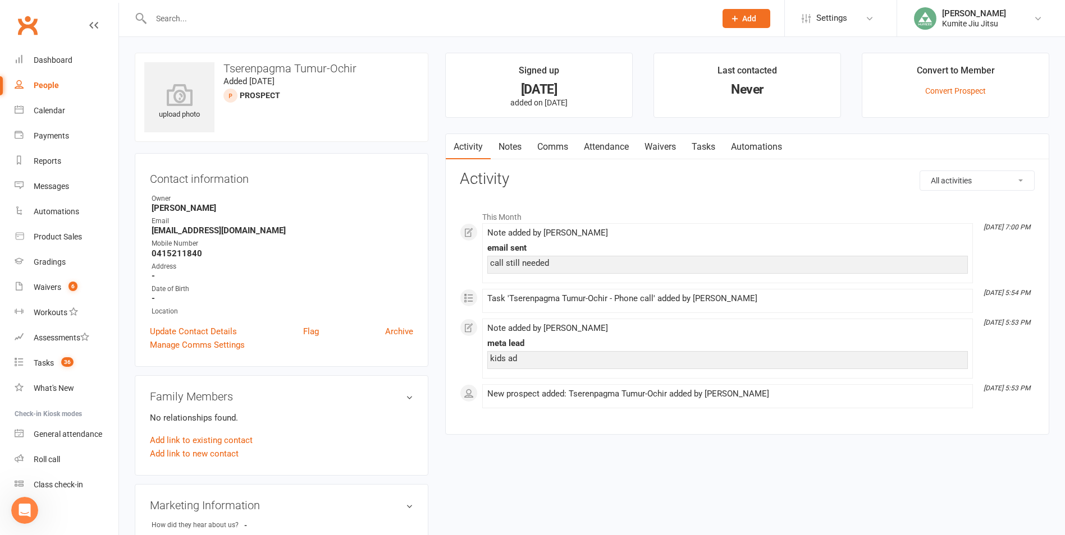
click at [511, 148] on link "Notes" at bounding box center [509, 147] width 39 height 26
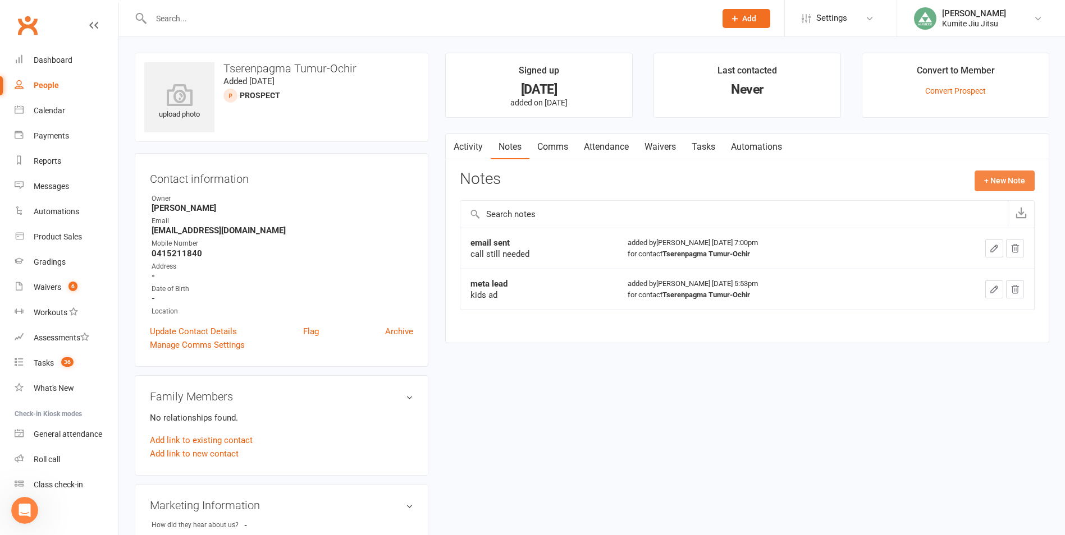
click at [1014, 182] on button "+ New Note" at bounding box center [1004, 181] width 60 height 20
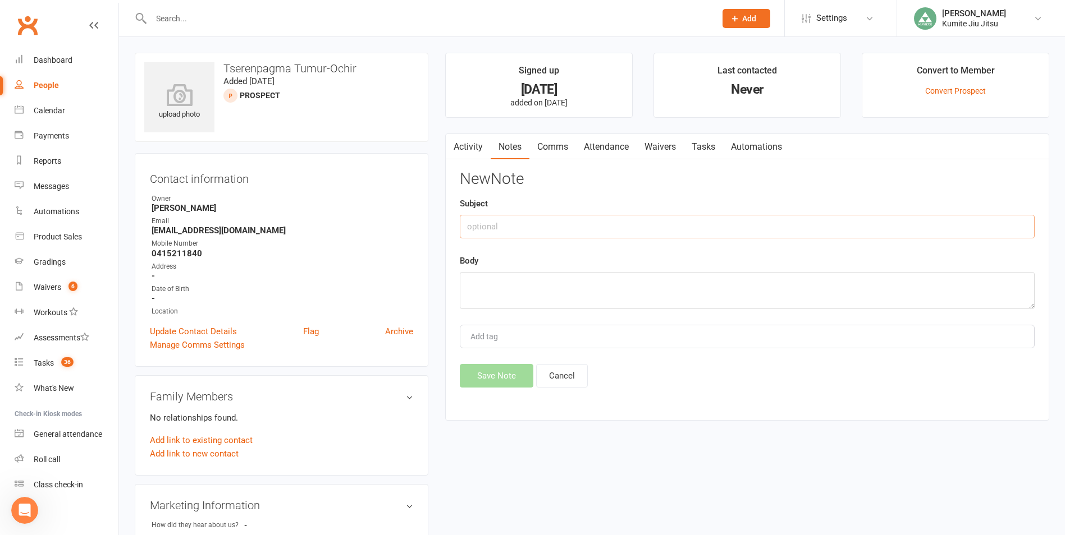
click at [568, 230] on input "text" at bounding box center [747, 227] width 575 height 24
type input "call"
type textarea "VM + email"
click at [499, 378] on button "Save Note" at bounding box center [497, 376] width 74 height 24
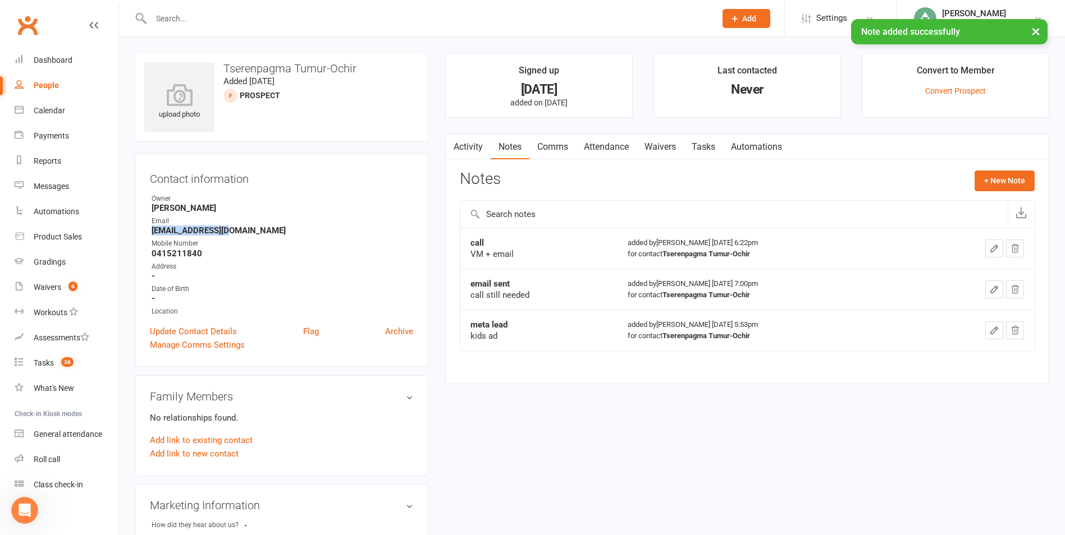
drag, startPoint x: 236, startPoint y: 231, endPoint x: 122, endPoint y: 231, distance: 114.5
click at [122, 231] on div "upload photo Tserenpagma Tumur-Ochir Added [DATE] prospect Contact information …" at bounding box center [592, 491] width 946 height 909
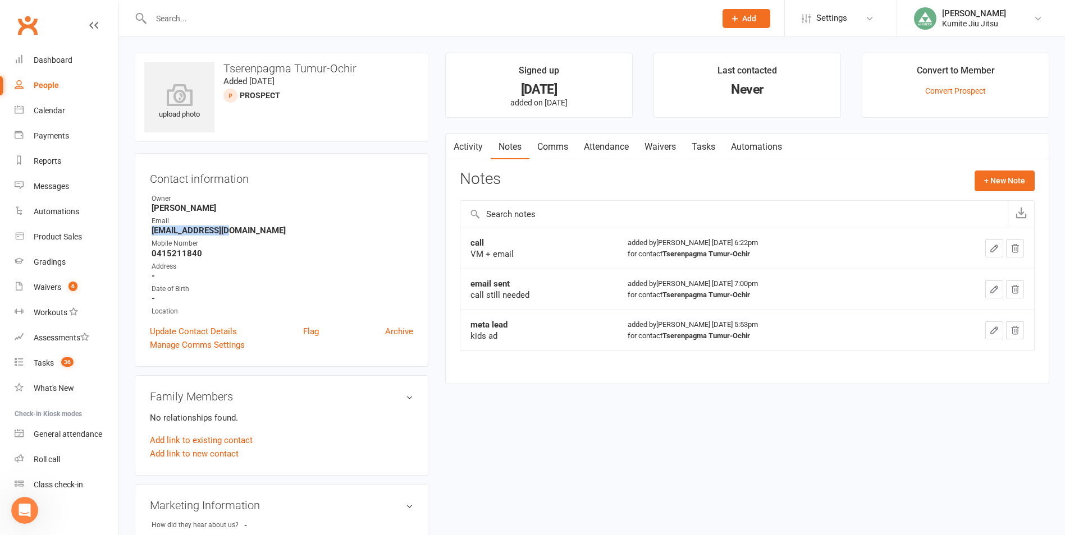
copy strong "[EMAIL_ADDRESS][DOMAIN_NAME]"
click at [716, 144] on link "Tasks" at bounding box center [703, 147] width 39 height 26
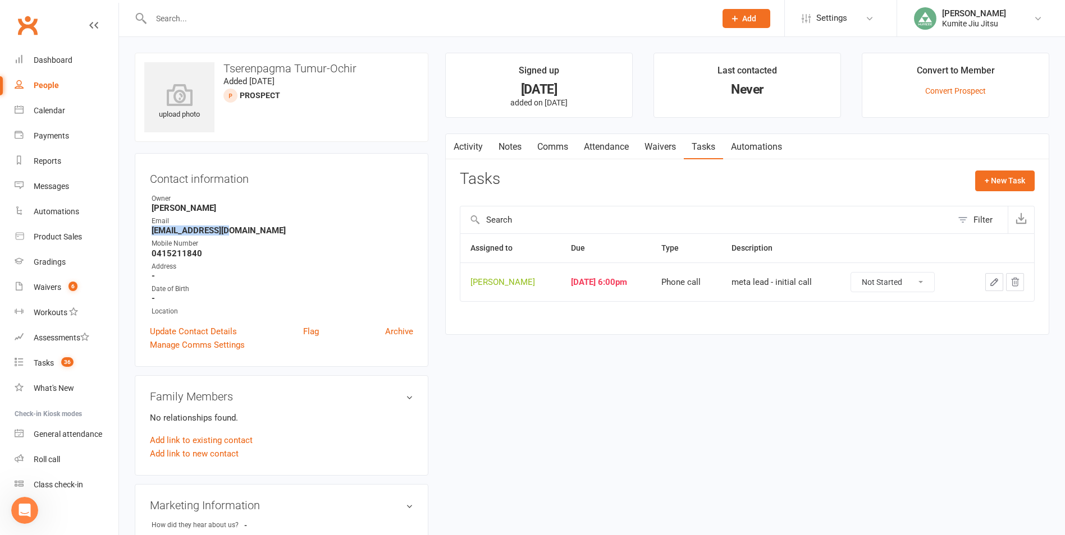
click at [999, 280] on button "button" at bounding box center [994, 282] width 18 height 18
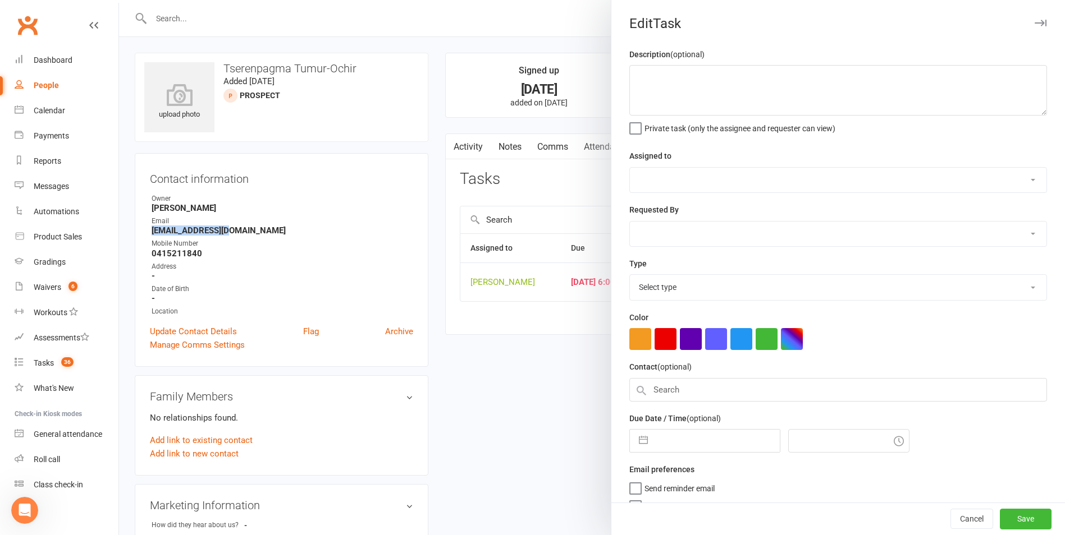
type textarea "meta lead - initial call"
select select "49706"
type input "[DATE]"
type input "6:00pm"
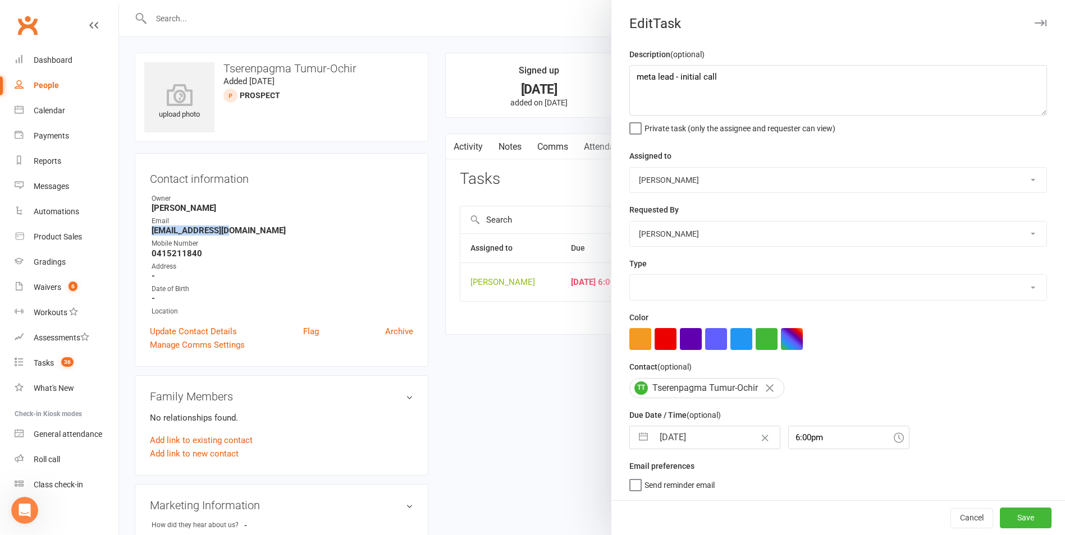
select select "28624"
click at [639, 434] on button "button" at bounding box center [643, 438] width 20 height 22
select select "6"
select select "2025"
select select "7"
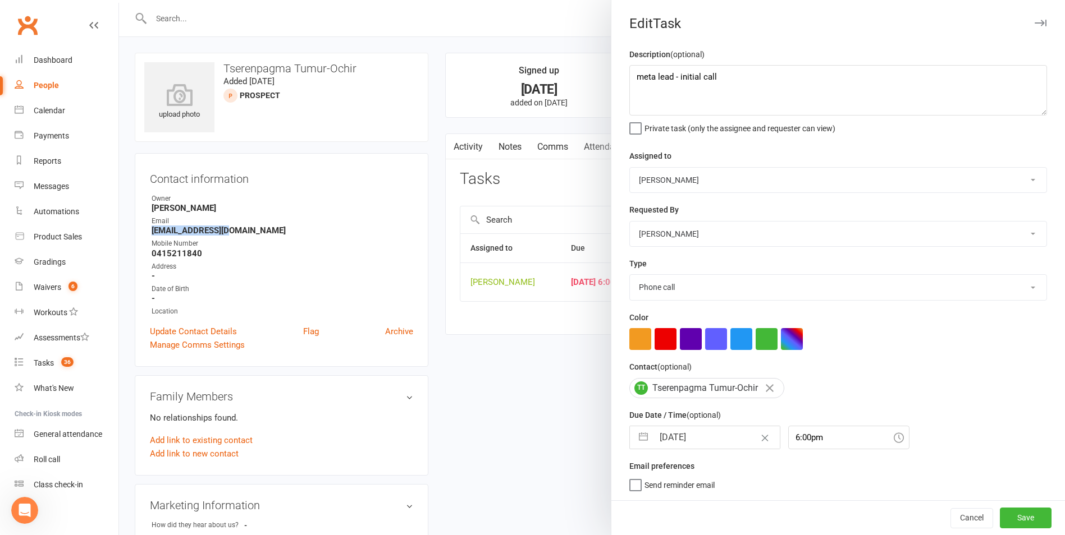
select select "2025"
select select "8"
select select "2025"
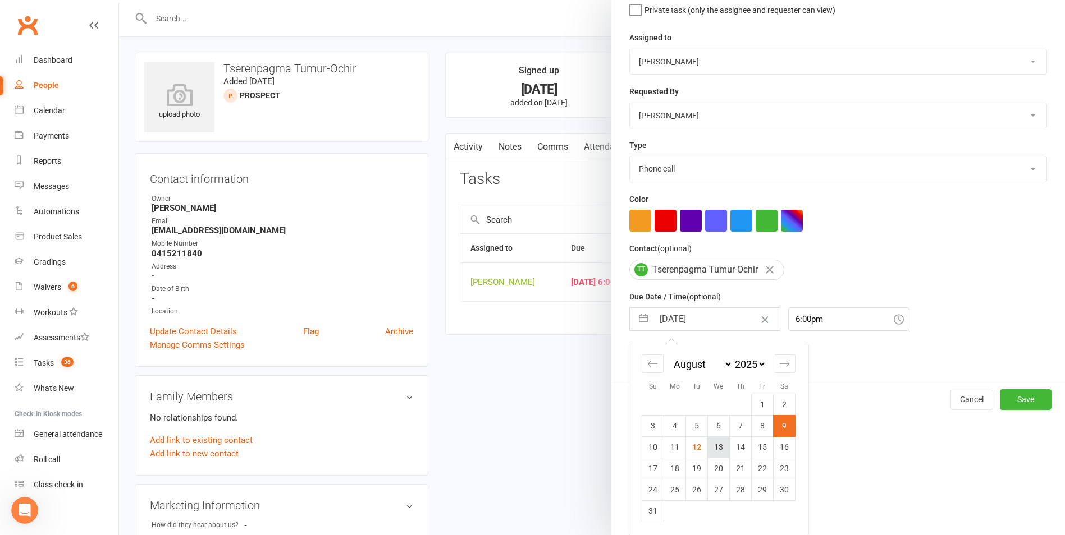
click at [709, 453] on td "13" at bounding box center [719, 447] width 22 height 21
type input "[DATE]"
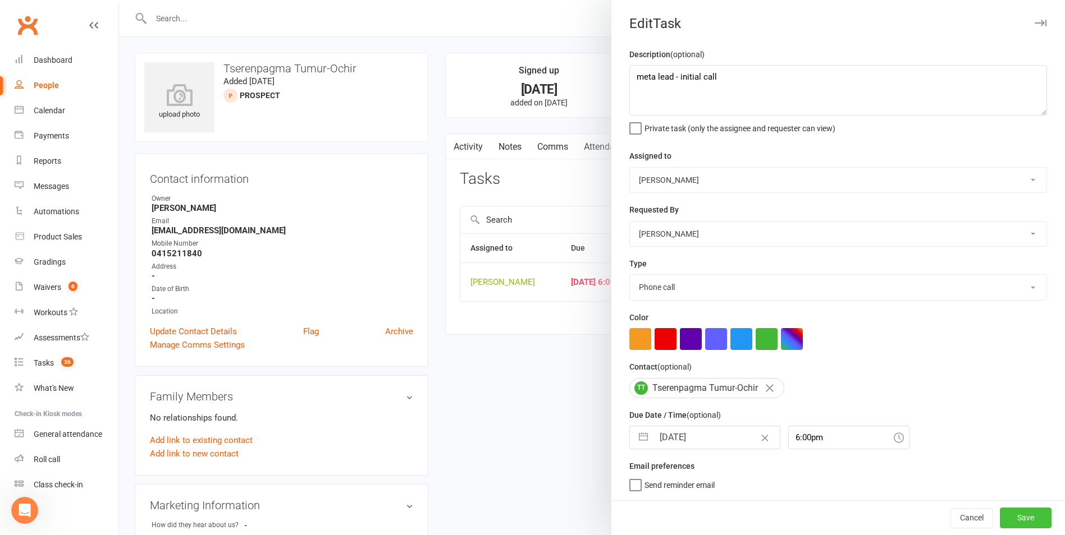
click at [1008, 520] on button "Save" at bounding box center [1025, 518] width 52 height 20
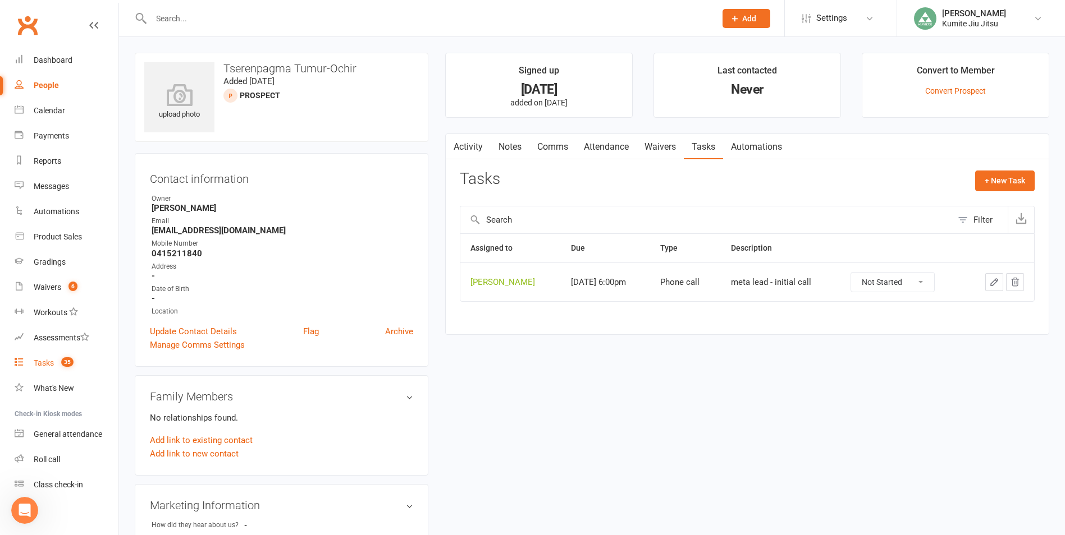
click at [42, 361] on div "Tasks" at bounding box center [44, 363] width 20 height 9
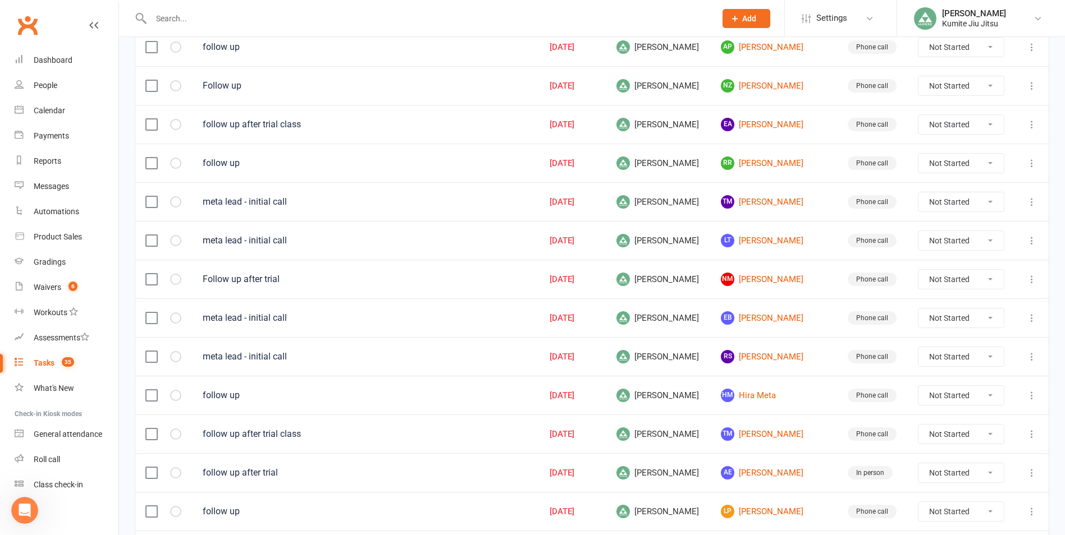
scroll to position [224, 0]
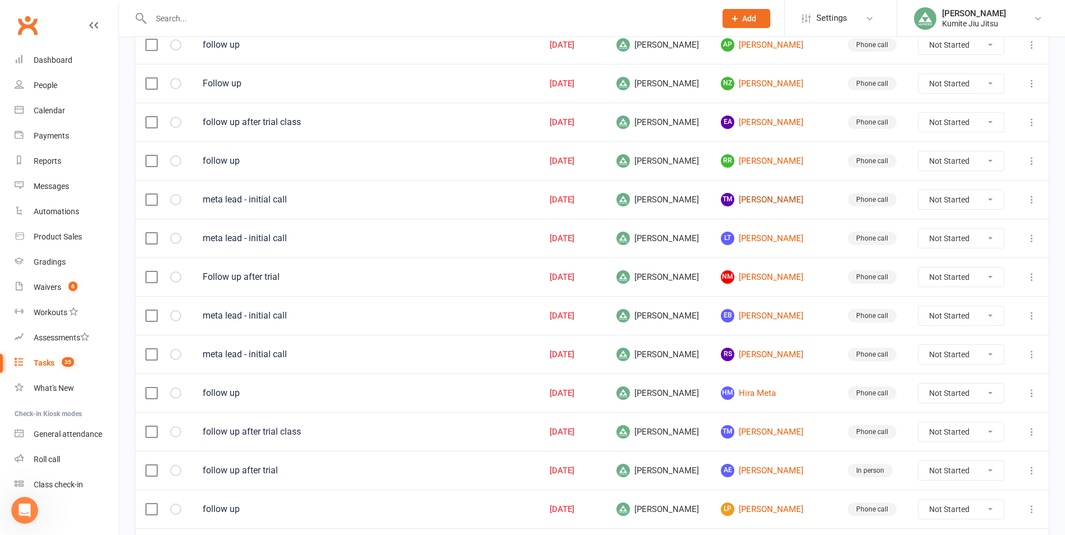
click at [756, 201] on link "TM [PERSON_NAME]" at bounding box center [774, 199] width 106 height 13
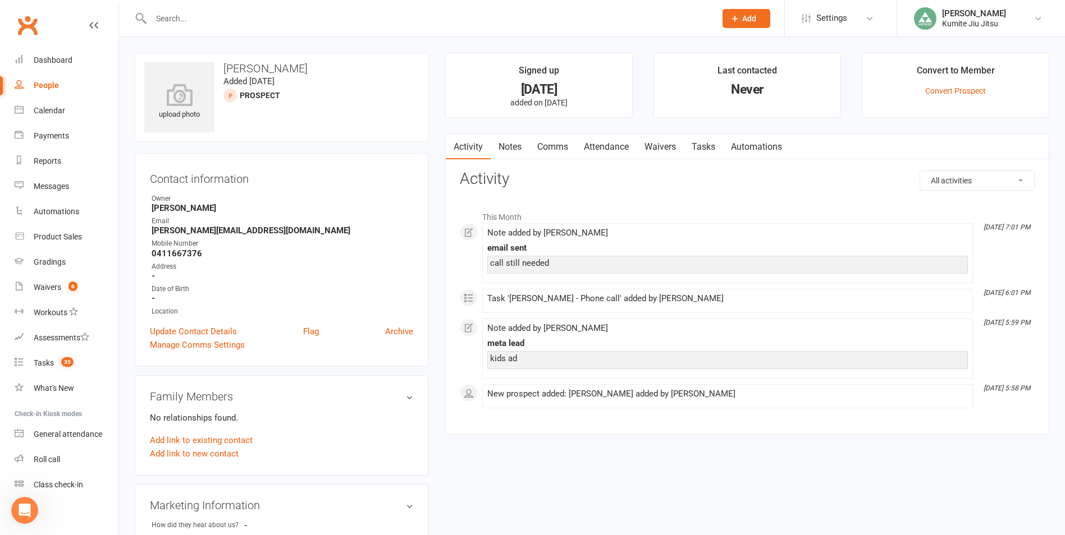
click at [520, 141] on link "Notes" at bounding box center [509, 147] width 39 height 26
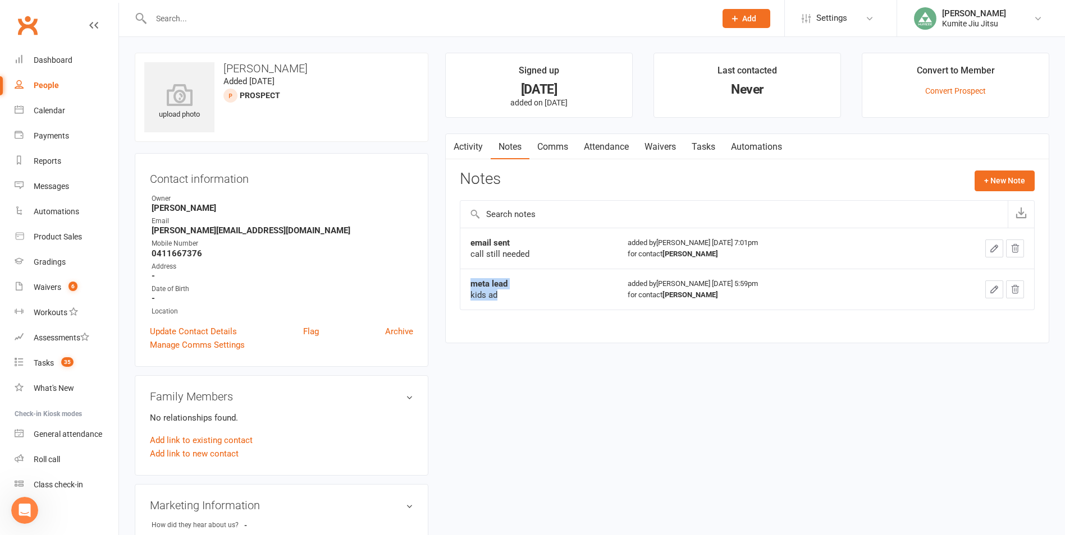
drag, startPoint x: 502, startPoint y: 296, endPoint x: 469, endPoint y: 283, distance: 35.0
click at [469, 283] on td "meta lead kids ad" at bounding box center [538, 289] width 157 height 41
drag, startPoint x: 469, startPoint y: 283, endPoint x: 532, endPoint y: 294, distance: 63.8
click at [534, 296] on div "kids ad" at bounding box center [538, 295] width 137 height 11
click at [502, 300] on div "kids ad" at bounding box center [538, 295] width 137 height 11
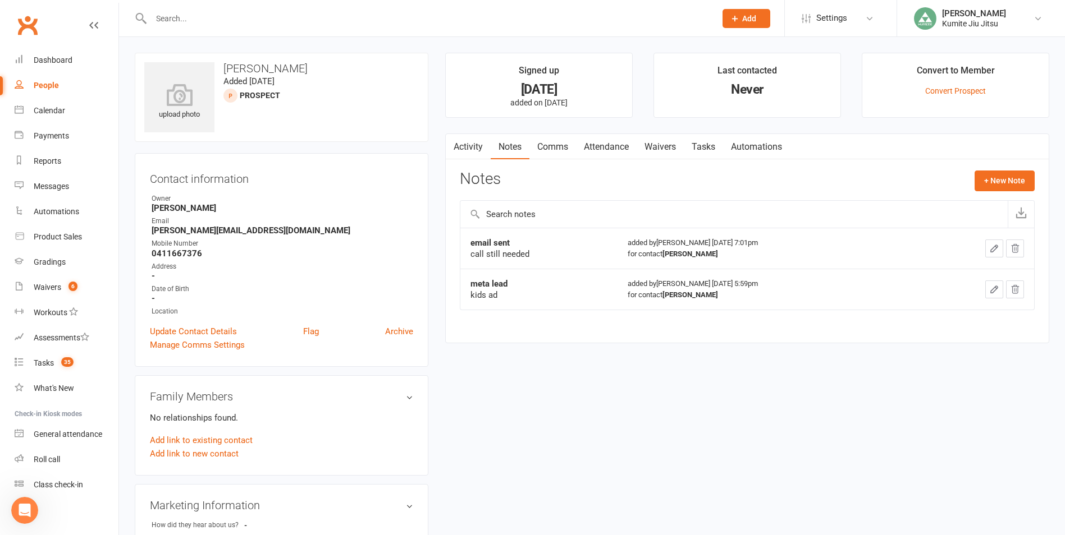
drag, startPoint x: 376, startPoint y: 233, endPoint x: 430, endPoint y: 238, distance: 54.1
drag, startPoint x: 430, startPoint y: 238, endPoint x: 438, endPoint y: 129, distance: 109.7
click at [437, 131] on main "Signed up [DATE] added on [DATE] Last contacted Never Convert to Member Convert…" at bounding box center [747, 204] width 621 height 302
drag, startPoint x: 272, startPoint y: 231, endPoint x: 148, endPoint y: 230, distance: 124.0
click at [148, 230] on div "Contact information Owner [PERSON_NAME] Email [PERSON_NAME][EMAIL_ADDRESS][DOMA…" at bounding box center [282, 260] width 294 height 214
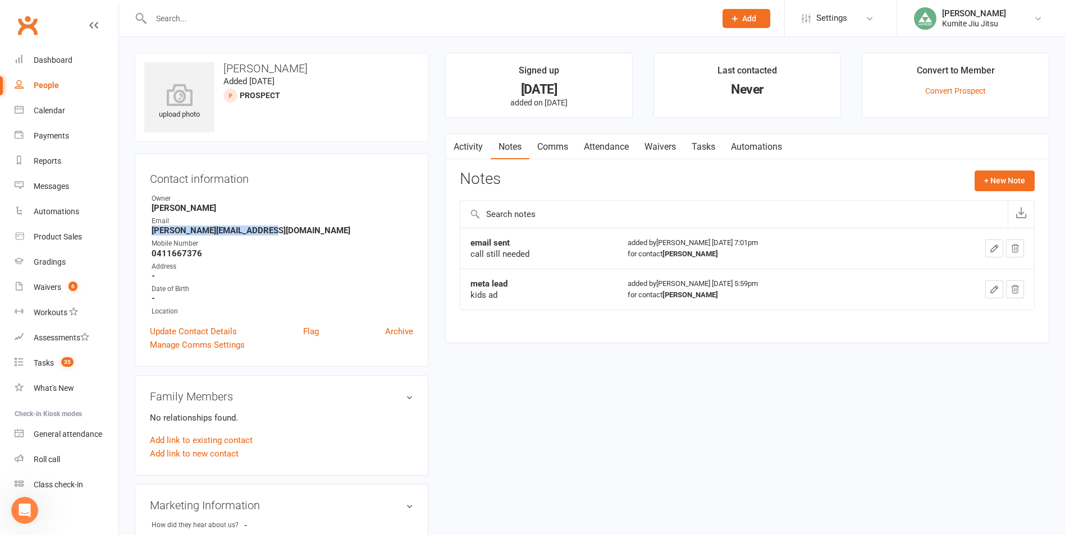
copy strong "[PERSON_NAME][EMAIL_ADDRESS][DOMAIN_NAME]"
click at [1001, 181] on button "+ New Note" at bounding box center [1004, 181] width 60 height 20
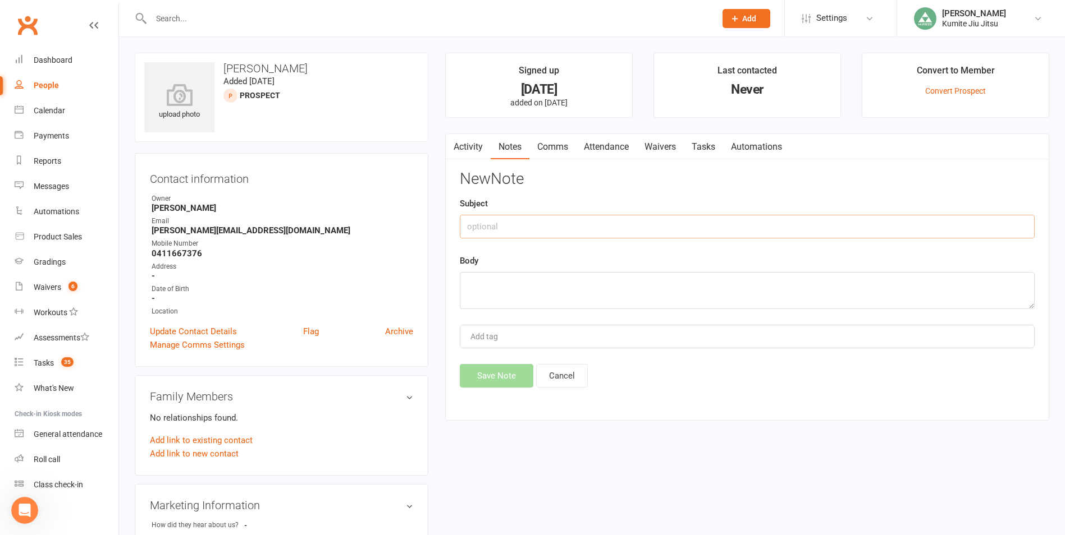
click at [568, 223] on input "text" at bounding box center [747, 227] width 575 height 24
type input "call"
type textarea "spoke to a guy, said it would have been his wife inquiring but she was in the s…"
click at [489, 370] on button "Save Note" at bounding box center [497, 376] width 74 height 24
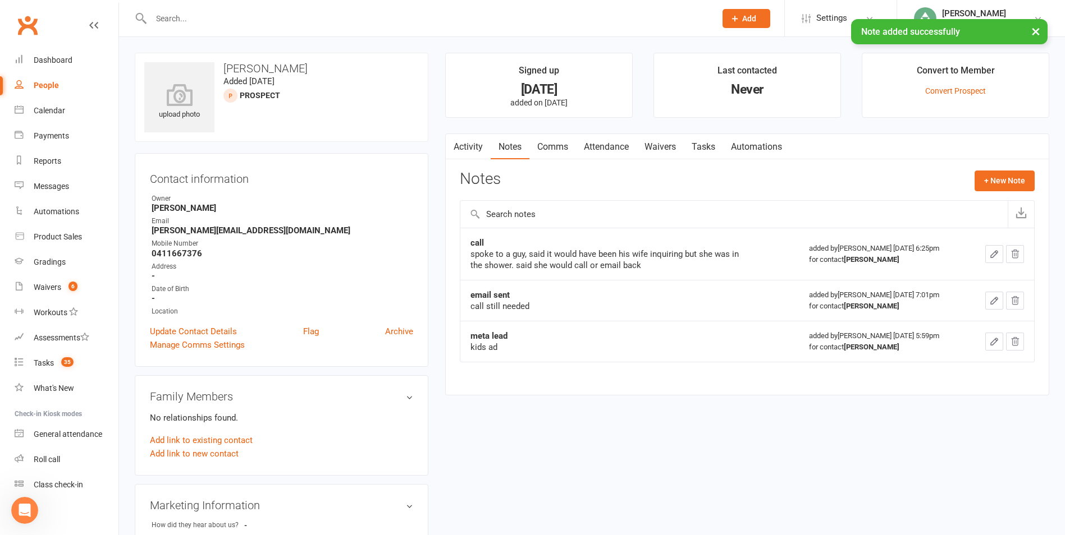
click at [705, 143] on link "Tasks" at bounding box center [703, 147] width 39 height 26
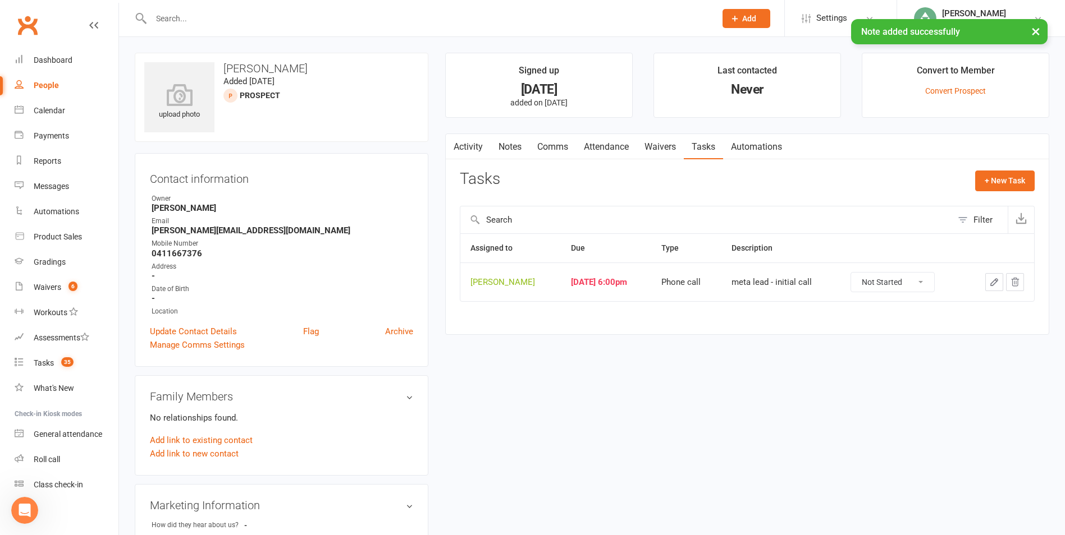
click at [991, 287] on icon "button" at bounding box center [994, 282] width 10 height 10
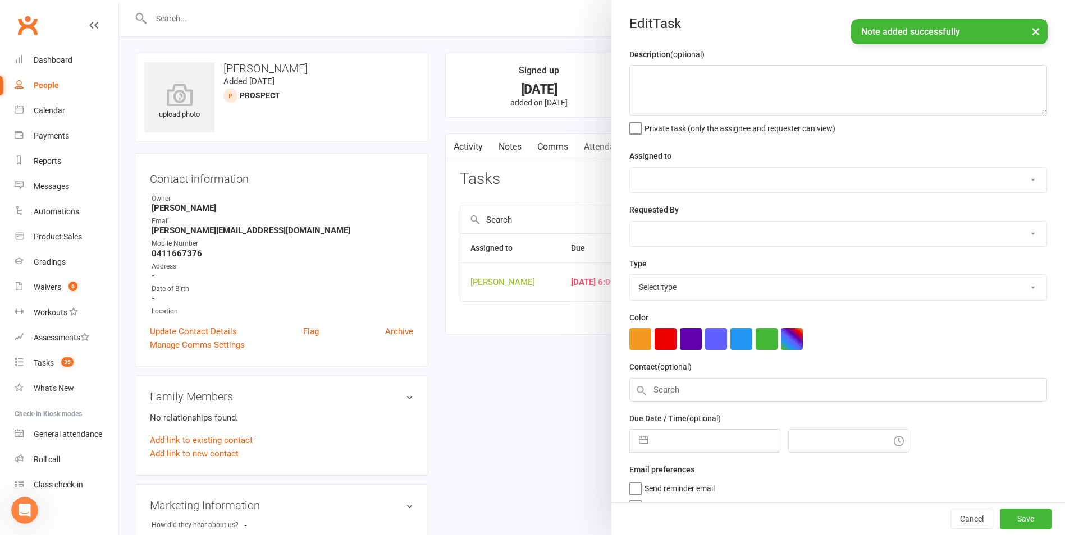
type textarea "meta lead - initial call"
select select "49706"
type input "[DATE]"
type input "6:00pm"
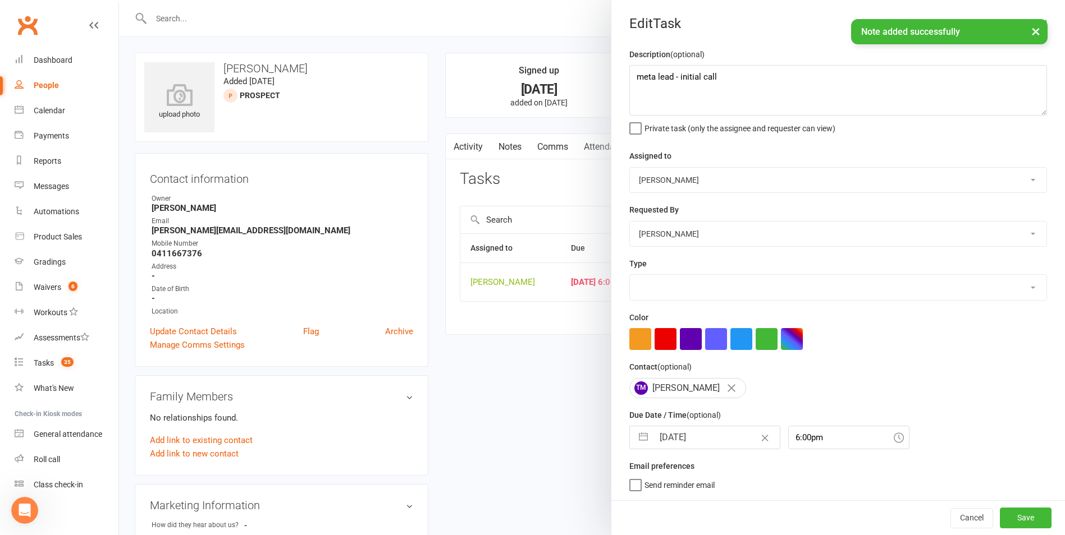
select select "28624"
drag, startPoint x: 638, startPoint y: 440, endPoint x: 696, endPoint y: 369, distance: 92.1
click at [640, 437] on button "button" at bounding box center [643, 438] width 20 height 22
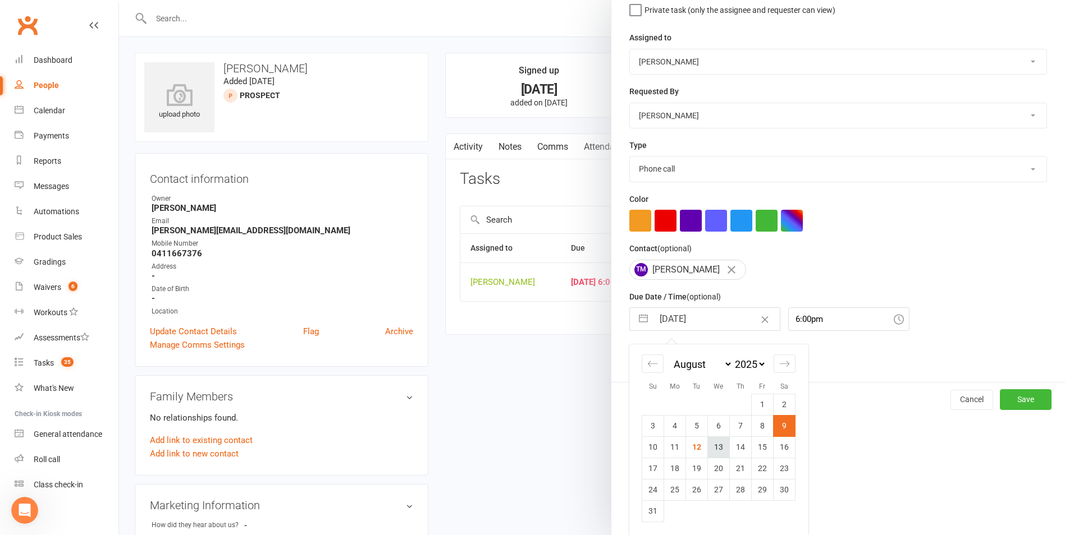
click at [719, 445] on td "13" at bounding box center [719, 447] width 22 height 21
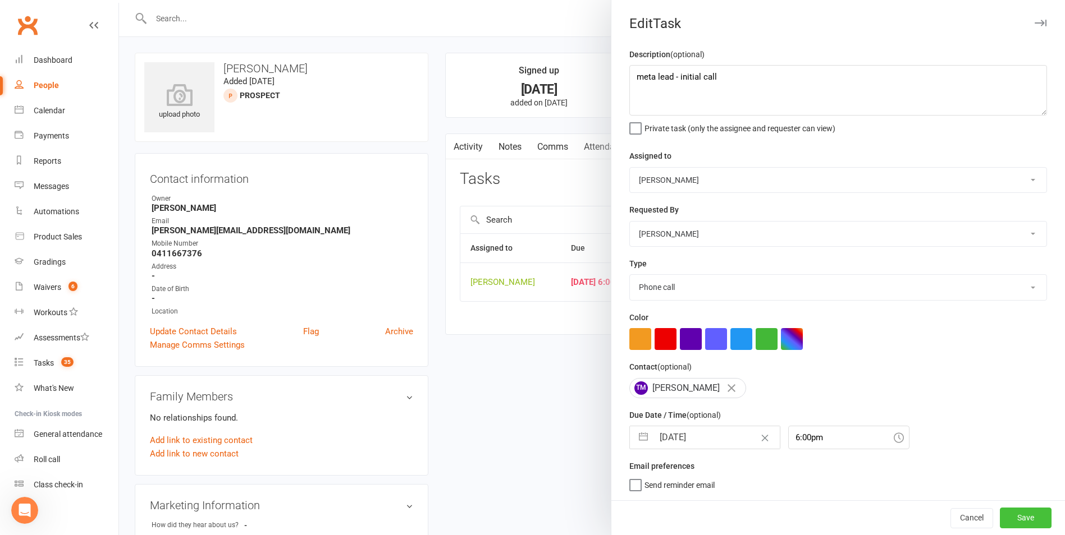
drag, startPoint x: 1011, startPoint y: 524, endPoint x: 866, endPoint y: 508, distance: 145.6
click at [1011, 522] on button "Save" at bounding box center [1025, 518] width 52 height 20
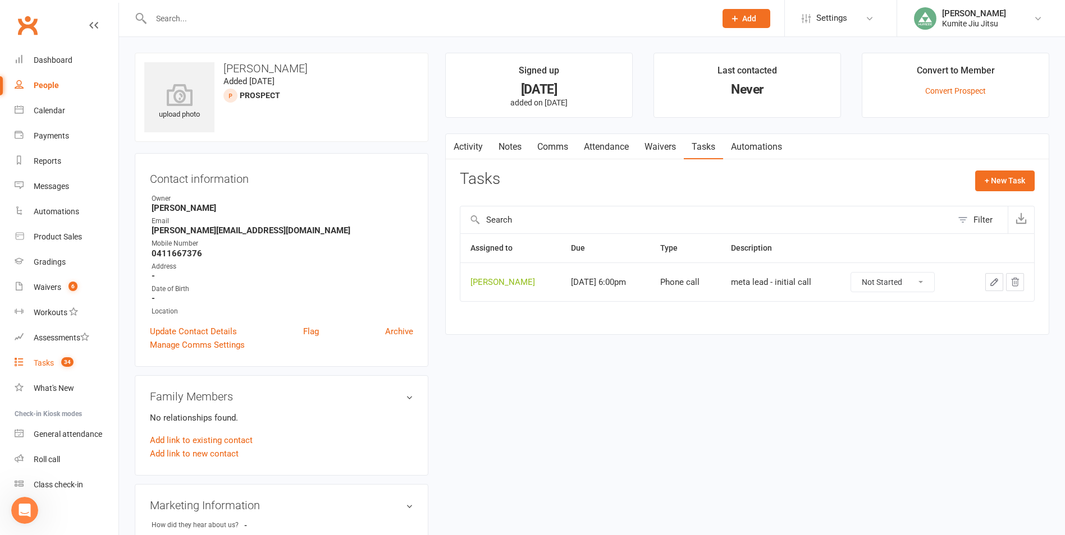
click at [47, 360] on div "Tasks" at bounding box center [44, 363] width 20 height 9
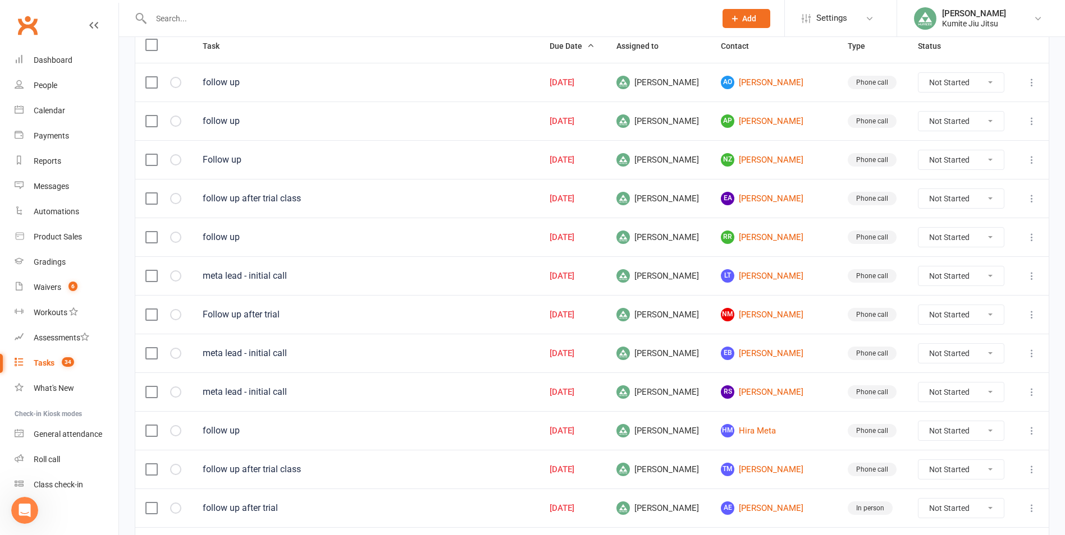
scroll to position [168, 0]
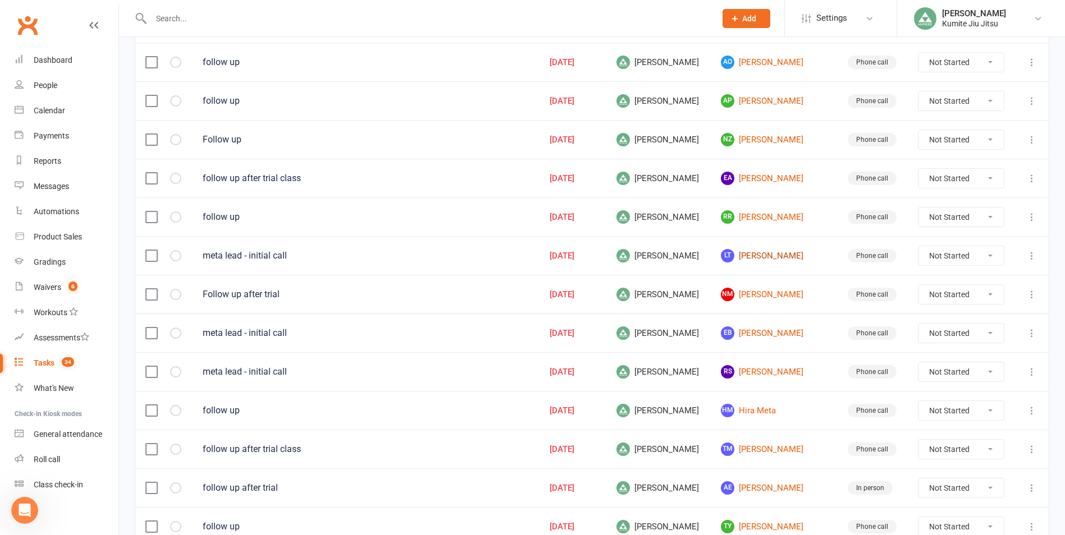
click at [750, 254] on link "LT [PERSON_NAME]" at bounding box center [774, 255] width 106 height 13
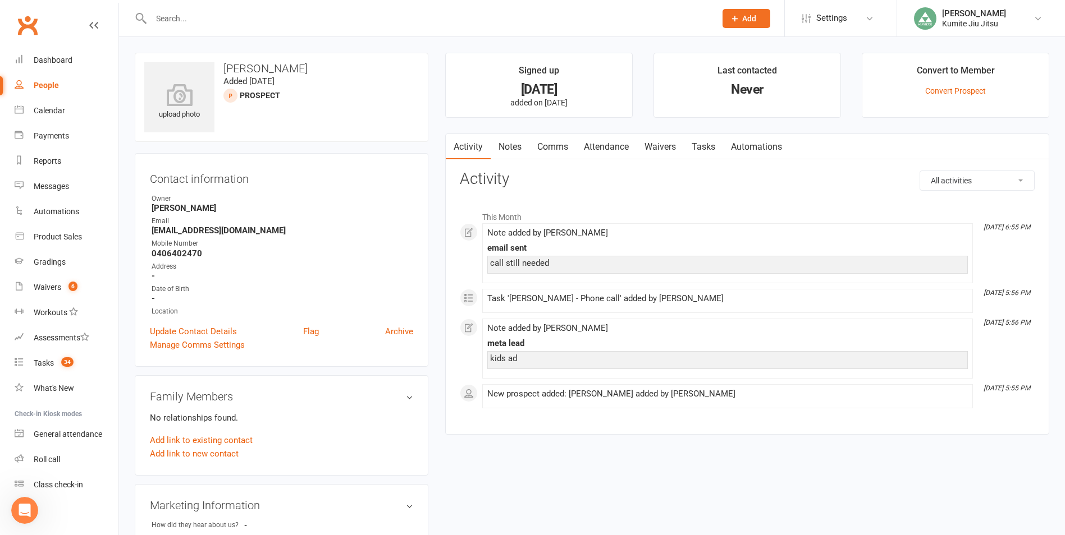
click at [517, 147] on link "Notes" at bounding box center [509, 147] width 39 height 26
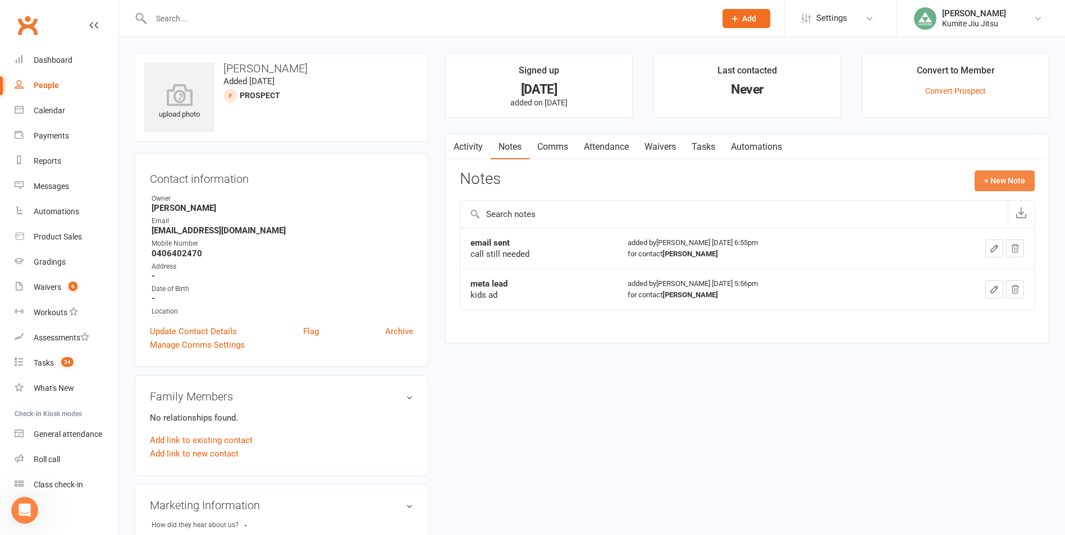
click at [991, 180] on button "+ New Note" at bounding box center [1004, 181] width 60 height 20
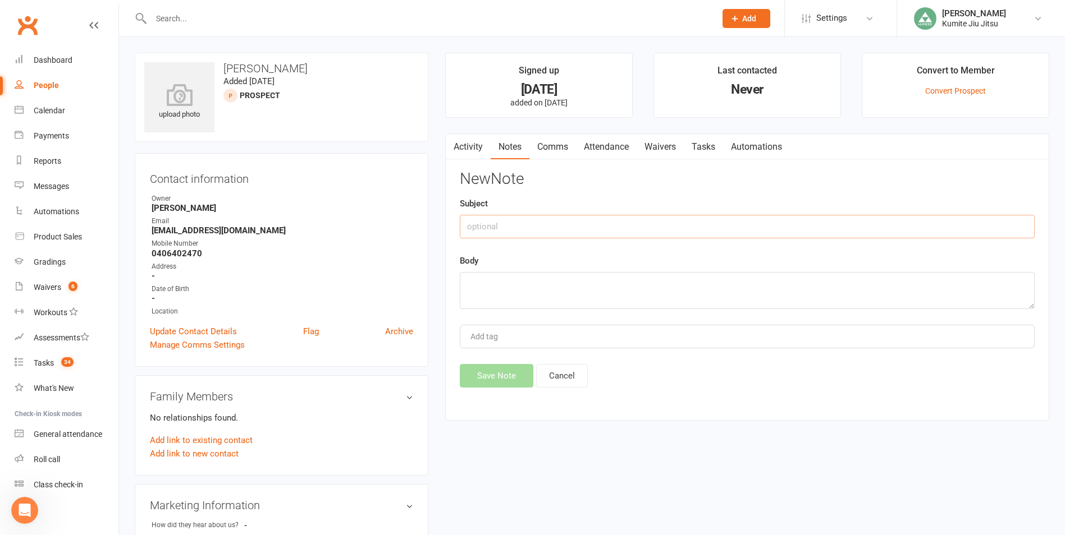
click at [501, 229] on input "text" at bounding box center [747, 227] width 575 height 24
click at [492, 369] on button "Save Note" at bounding box center [497, 376] width 74 height 24
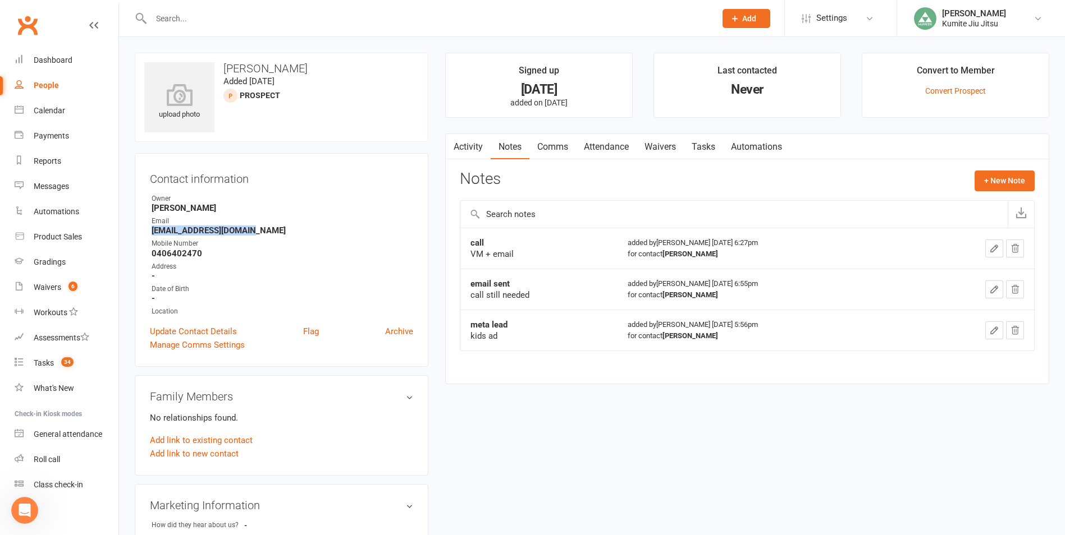
drag, startPoint x: 251, startPoint y: 231, endPoint x: 139, endPoint y: 232, distance: 112.2
click at [139, 232] on div "Contact information Owner [PERSON_NAME] Email [EMAIL_ADDRESS][DOMAIN_NAME] Mobi…" at bounding box center [282, 260] width 294 height 214
copy strong "[EMAIL_ADDRESS][DOMAIN_NAME]"
click at [1012, 176] on button "+ New Note" at bounding box center [1004, 181] width 60 height 20
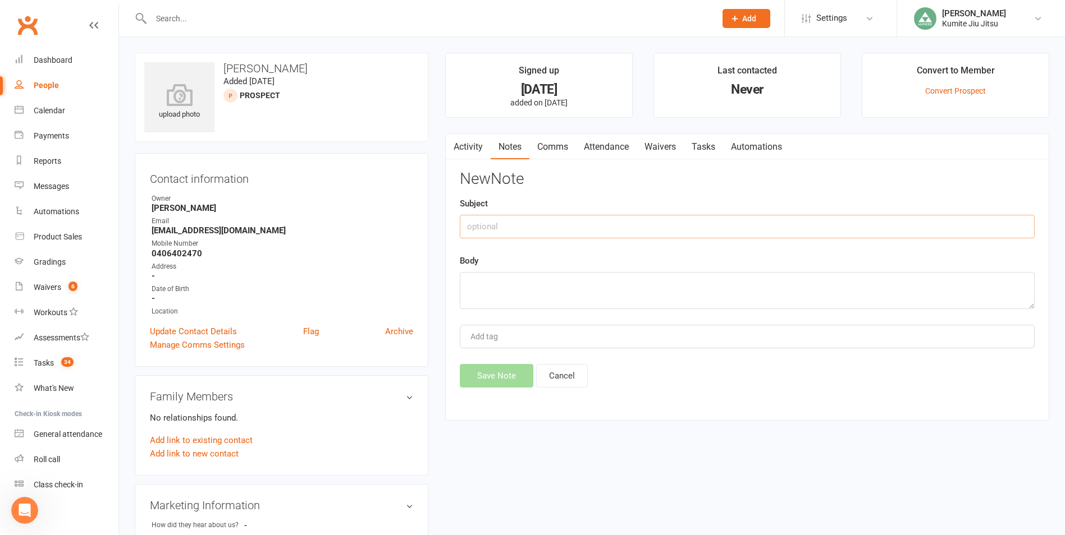
click at [496, 230] on input "text" at bounding box center [747, 227] width 575 height 24
click at [703, 144] on link "Tasks" at bounding box center [703, 147] width 39 height 26
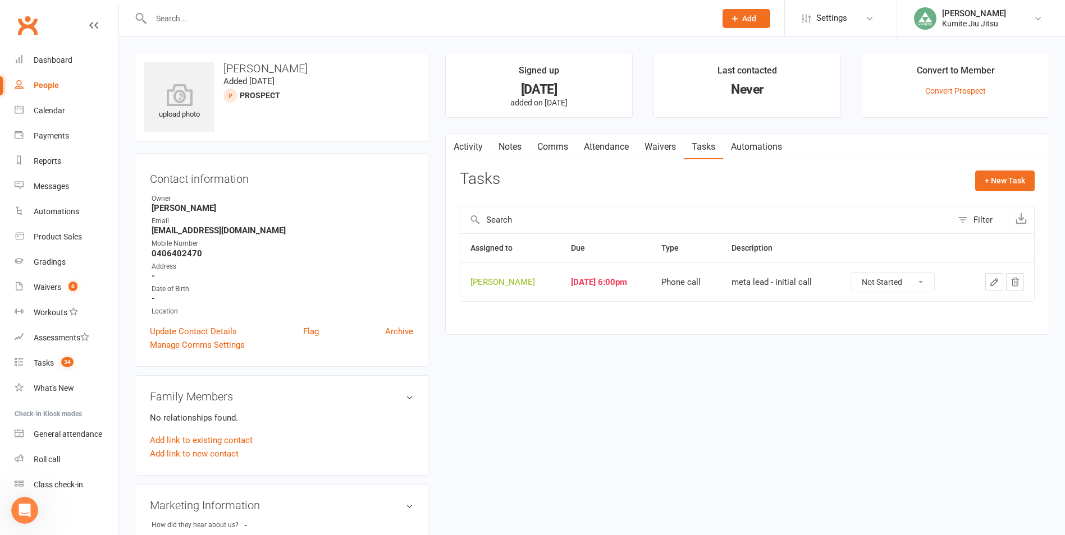
click at [989, 286] on icon "button" at bounding box center [994, 282] width 10 height 10
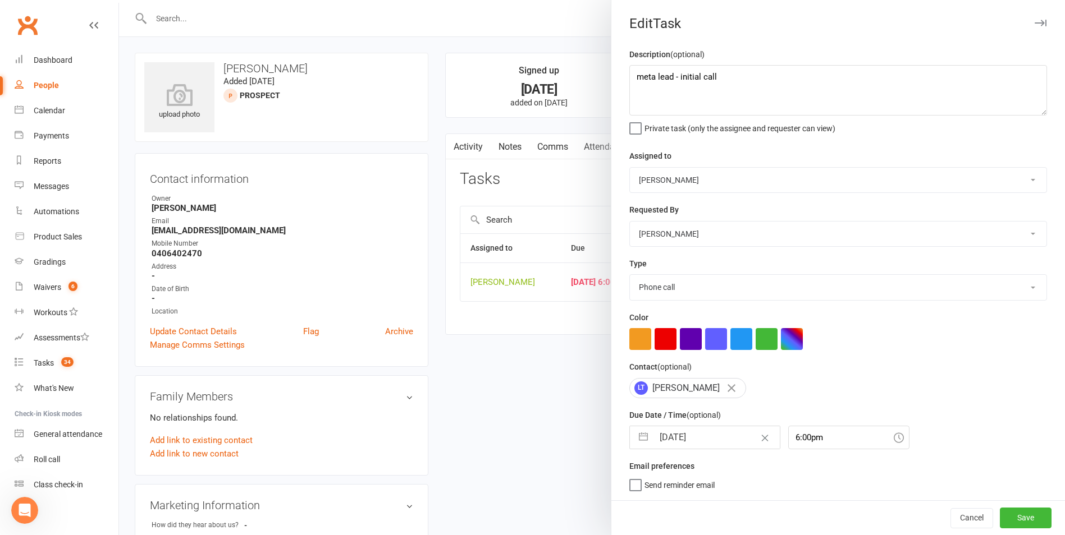
click at [641, 439] on button "button" at bounding box center [643, 438] width 20 height 22
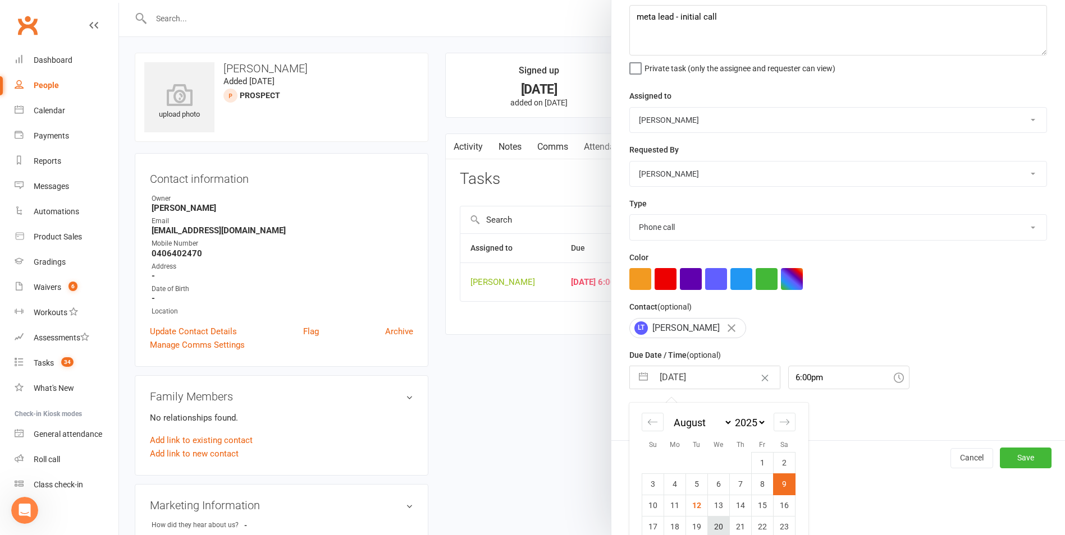
scroll to position [122, 0]
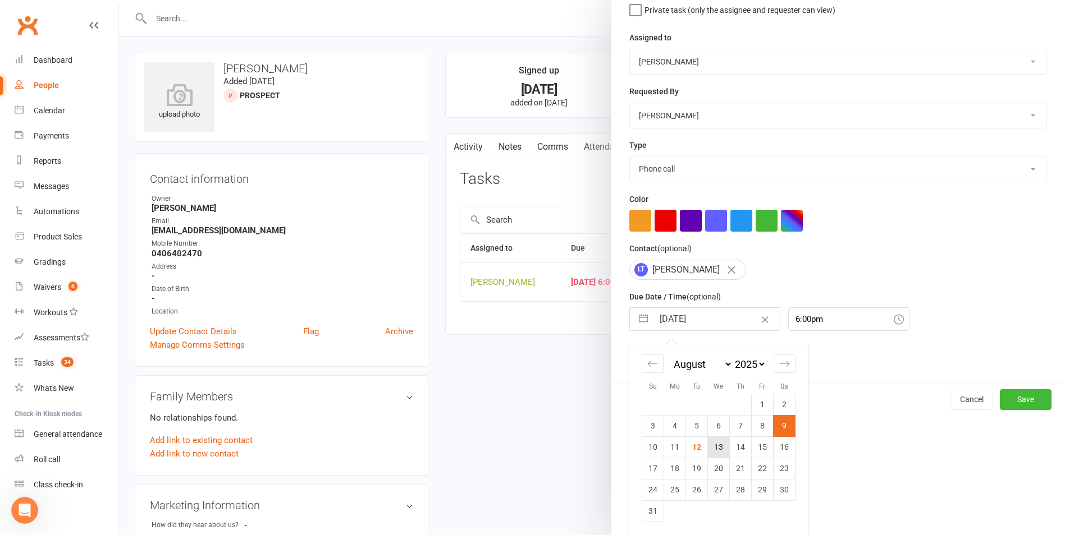
click at [713, 450] on td "13" at bounding box center [719, 447] width 22 height 21
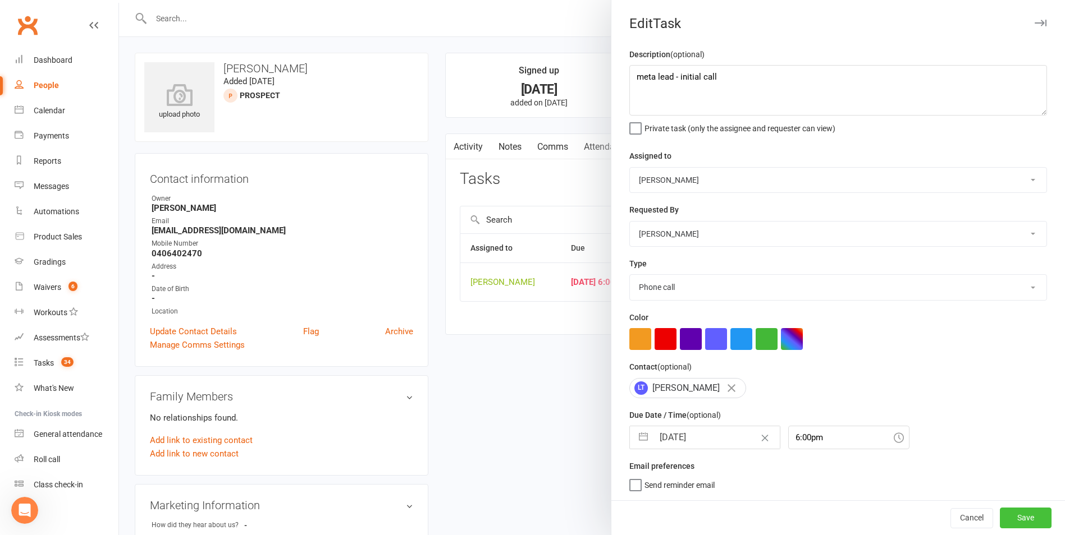
click at [1006, 515] on button "Save" at bounding box center [1025, 518] width 52 height 20
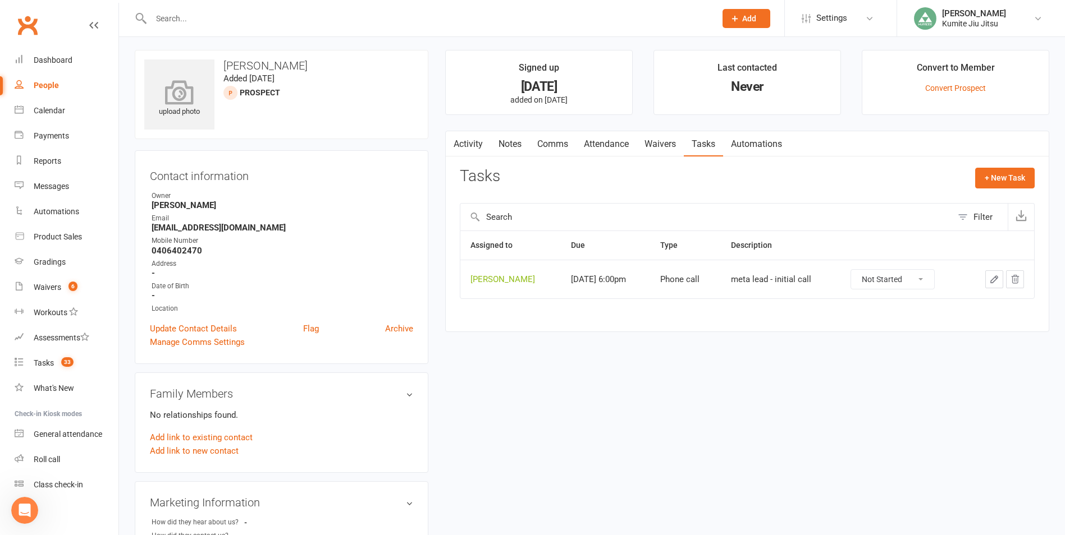
scroll to position [0, 0]
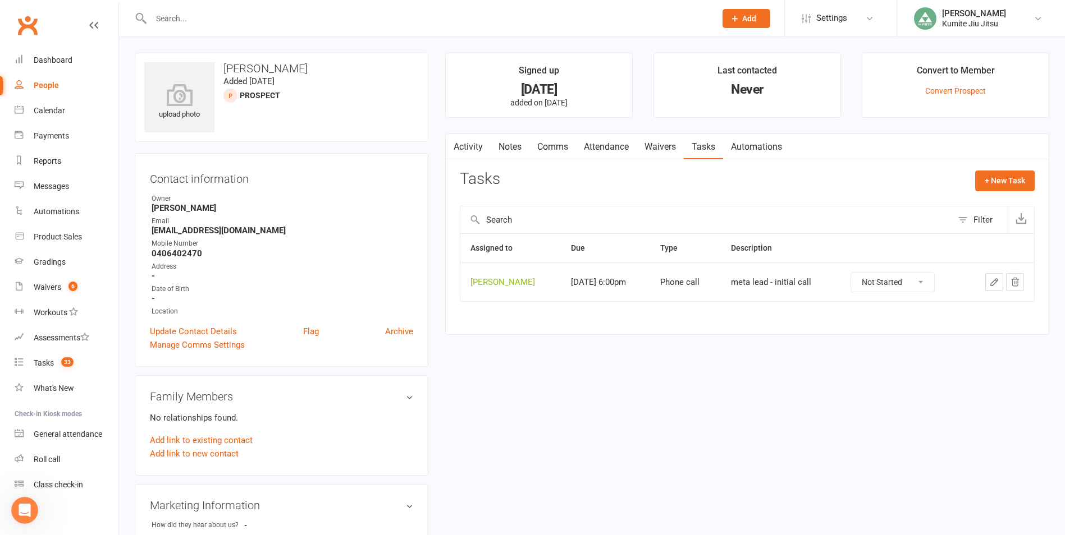
click at [252, 16] on input "text" at bounding box center [428, 19] width 560 height 16
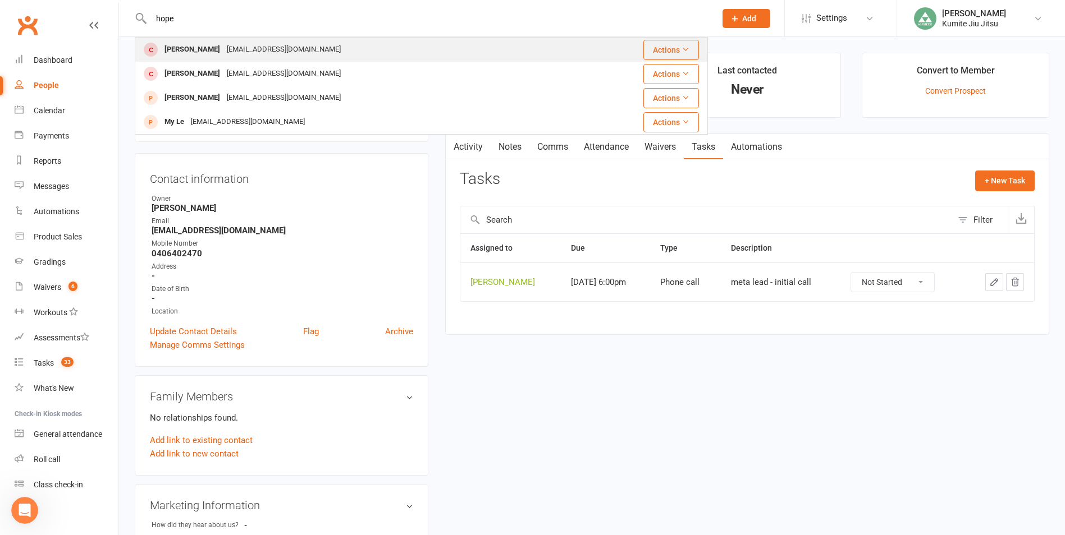
click at [223, 51] on div "[EMAIL_ADDRESS][DOMAIN_NAME]" at bounding box center [283, 50] width 121 height 16
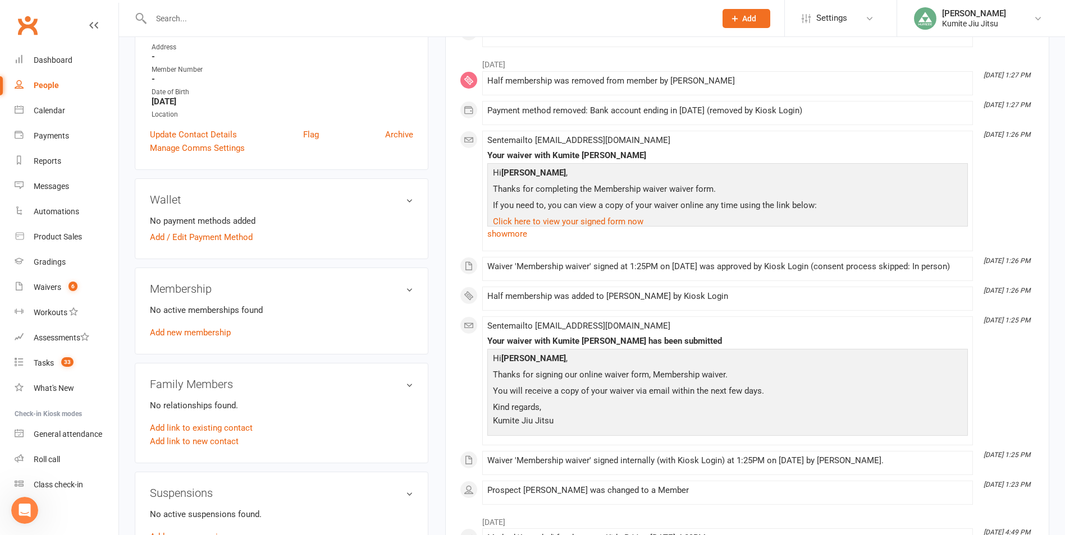
scroll to position [281, 0]
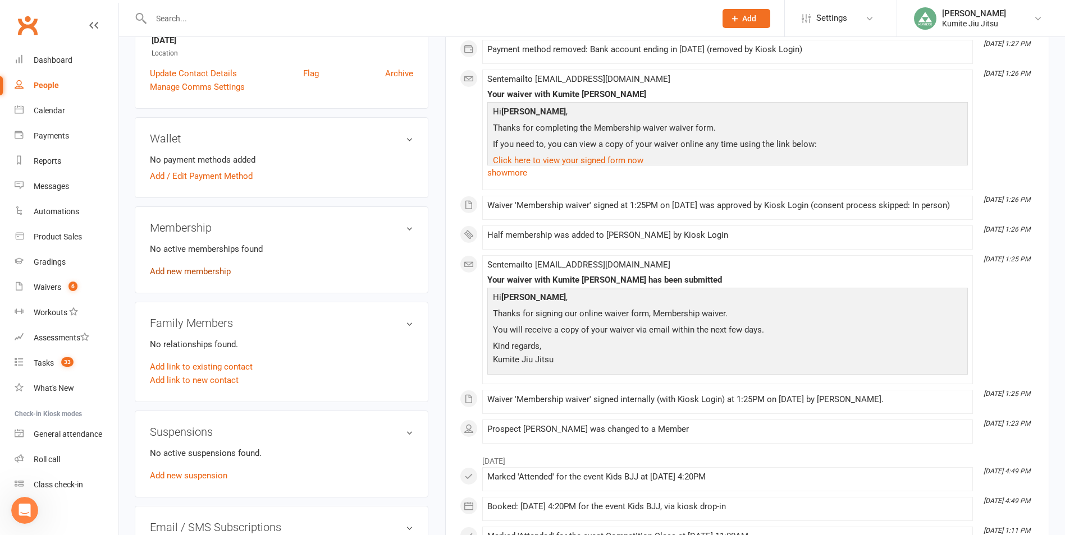
click at [181, 276] on link "Add new membership" at bounding box center [190, 272] width 81 height 10
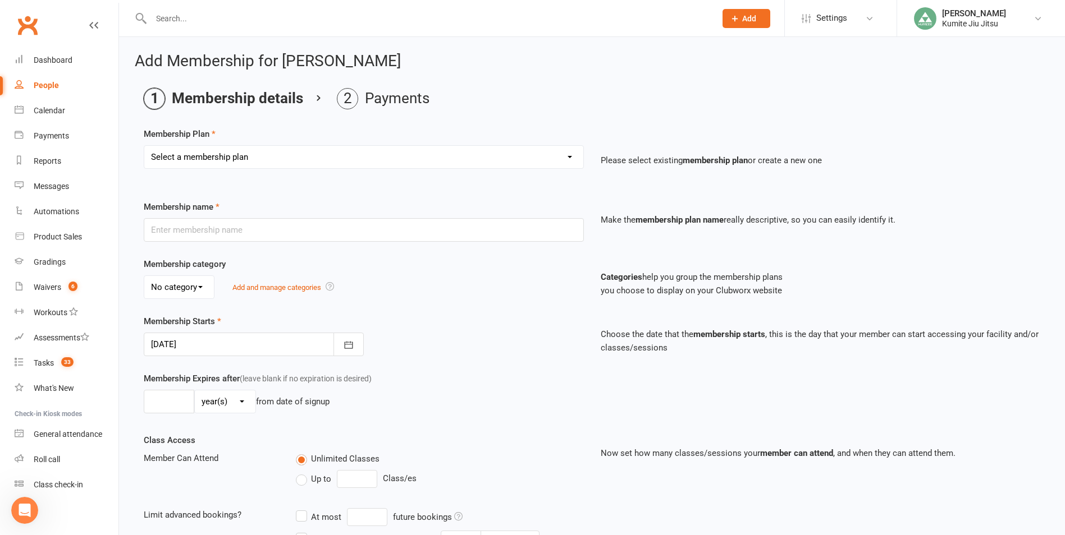
click at [526, 158] on select "Select a membership plan Create new Membership Plan Foundation member (adult) F…" at bounding box center [363, 157] width 439 height 22
click at [144, 146] on select "Select a membership plan Create new Membership Plan Foundation member (adult) F…" at bounding box center [363, 157] width 439 height 22
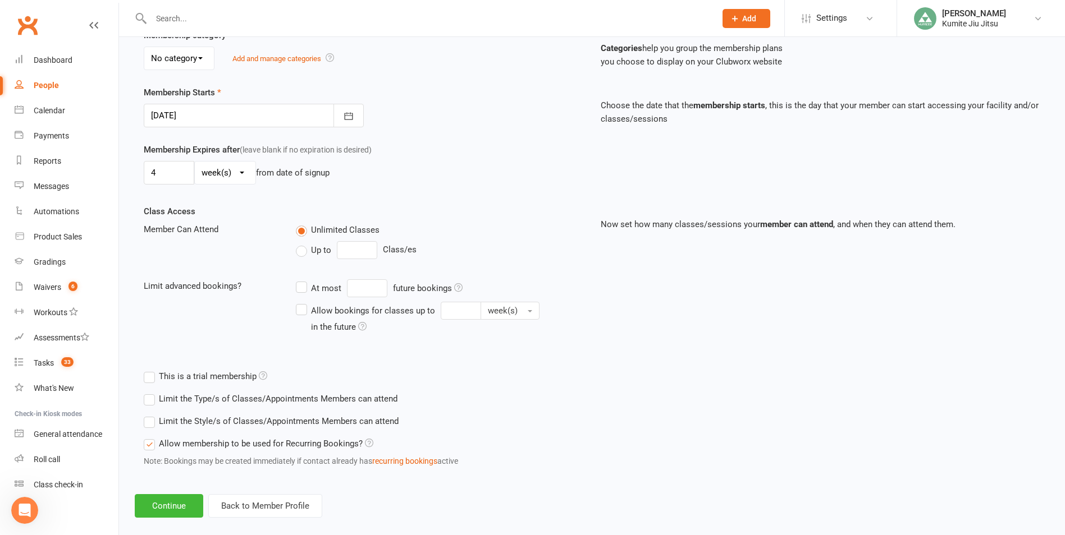
scroll to position [244, 0]
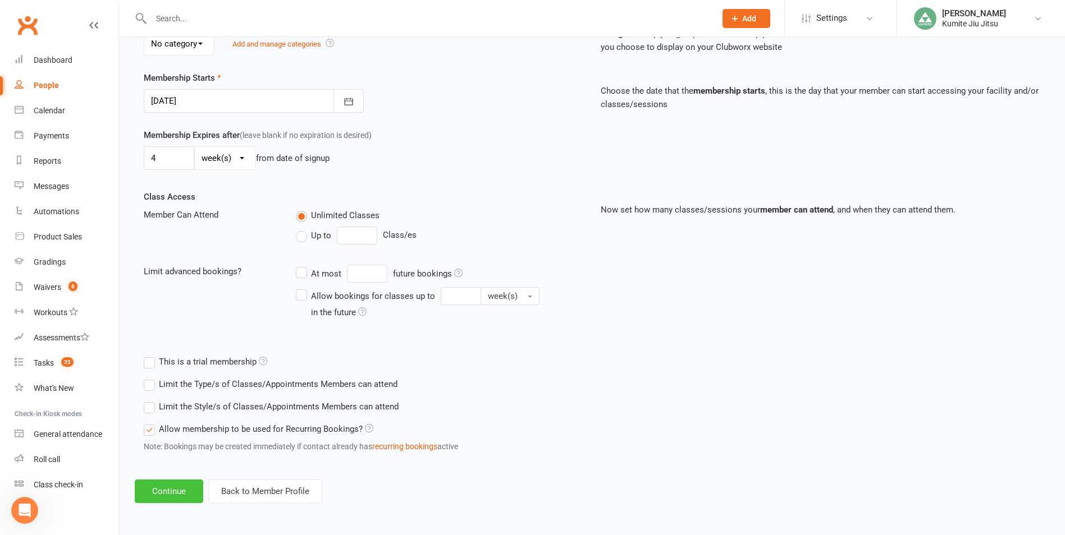
click at [175, 488] on button "Continue" at bounding box center [169, 492] width 68 height 24
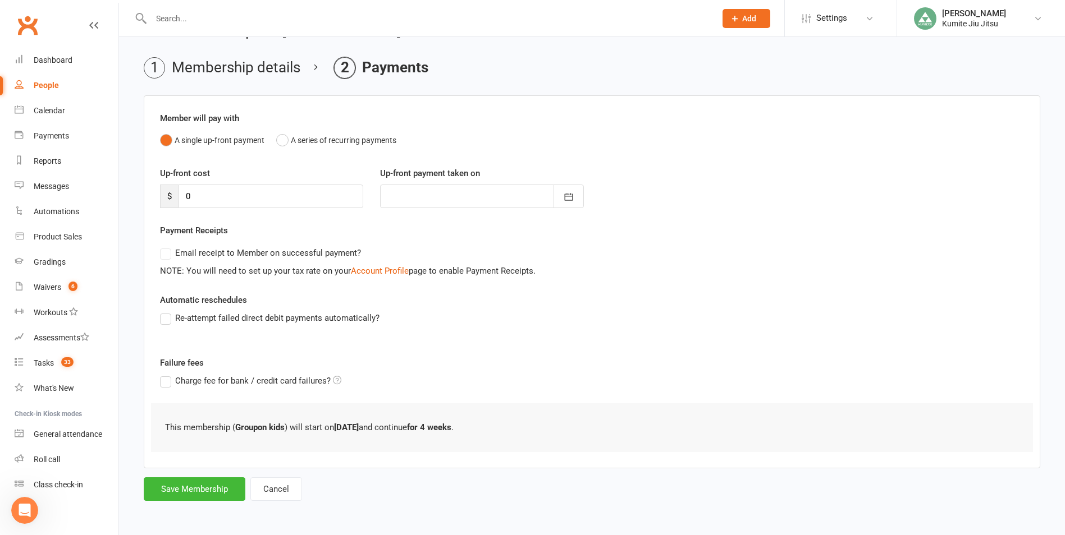
scroll to position [0, 0]
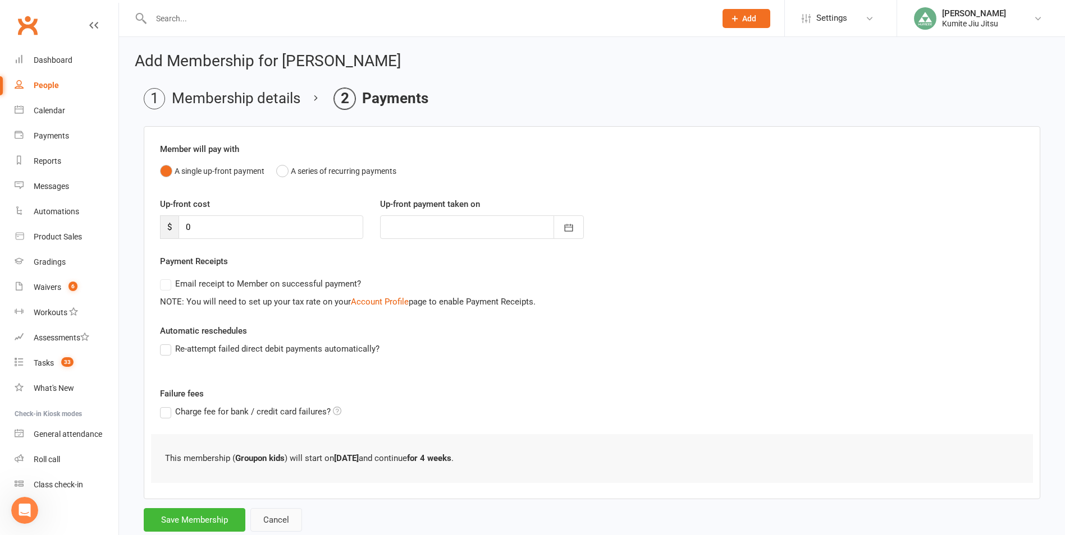
click at [288, 520] on button "Cancel" at bounding box center [276, 520] width 52 height 24
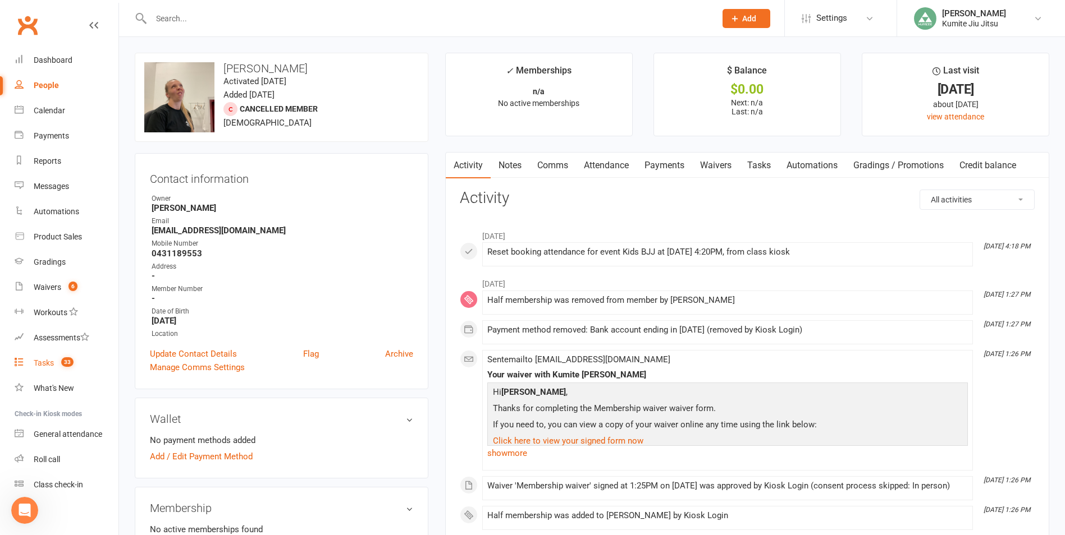
click at [52, 369] on link "Tasks 33" at bounding box center [67, 363] width 104 height 25
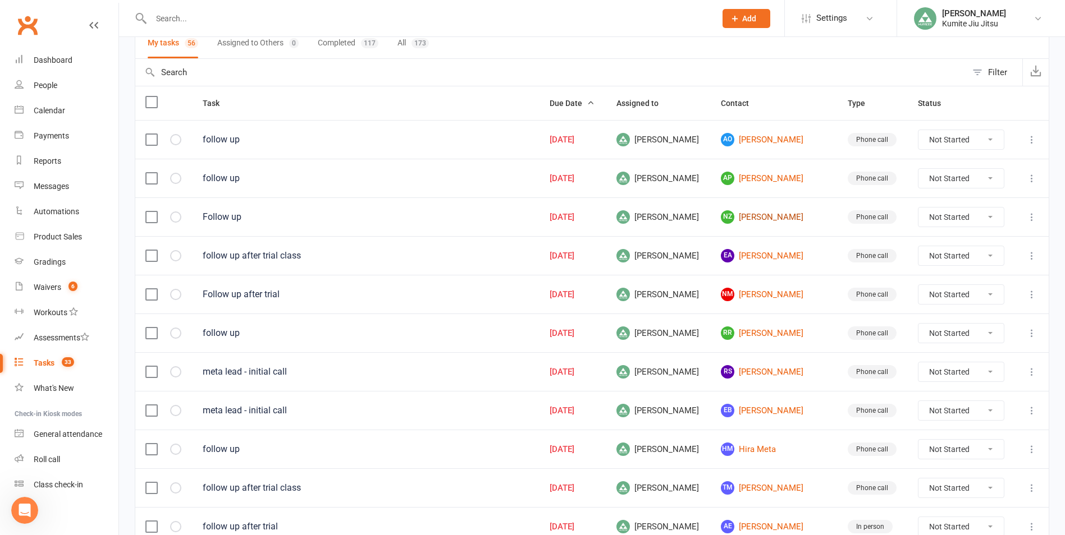
scroll to position [110, 0]
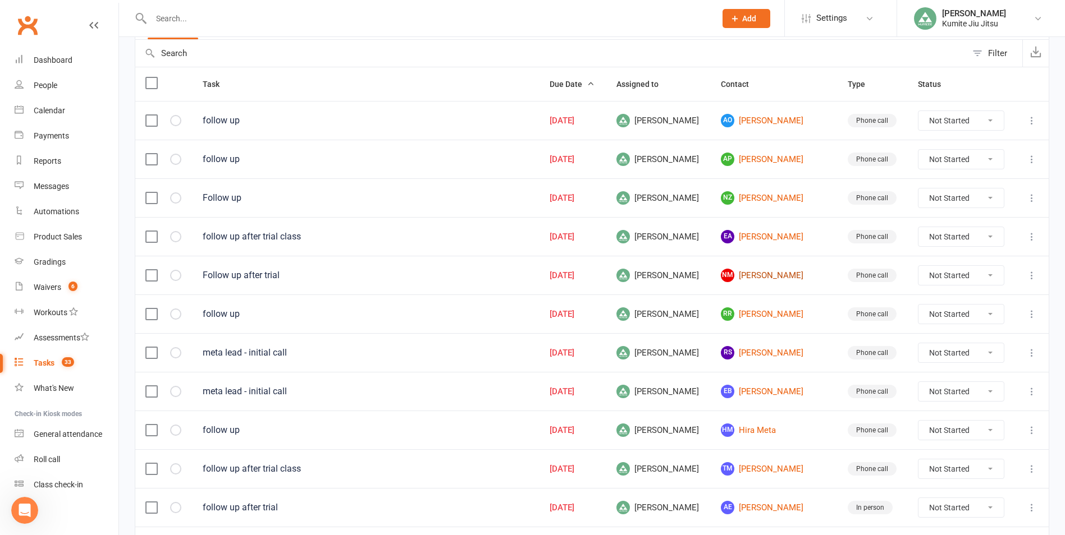
drag, startPoint x: 748, startPoint y: 272, endPoint x: 734, endPoint y: 269, distance: 14.4
click at [748, 272] on link "NM [PERSON_NAME]" at bounding box center [774, 275] width 106 height 13
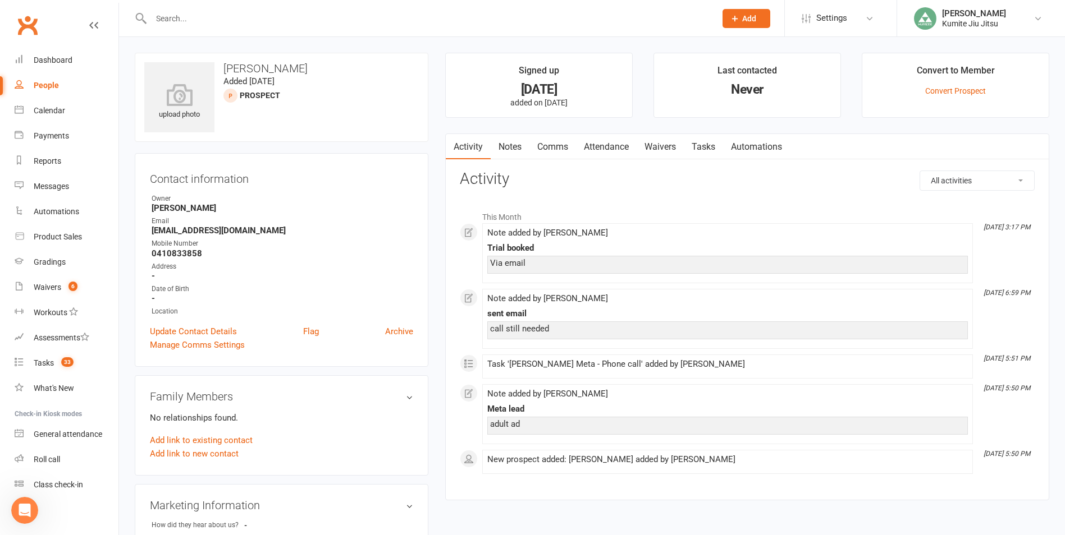
click at [512, 144] on link "Notes" at bounding box center [509, 147] width 39 height 26
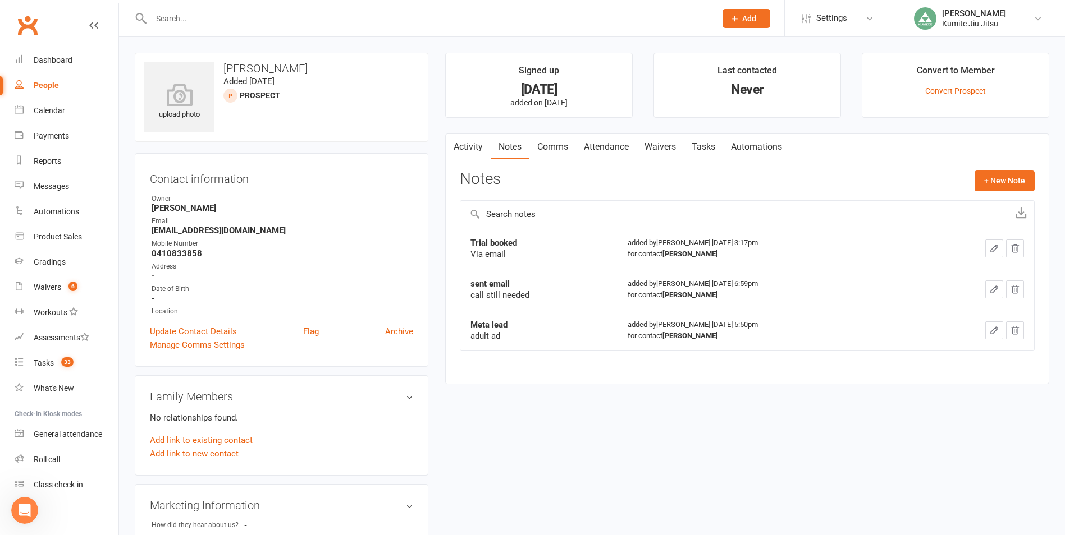
click at [712, 146] on link "Tasks" at bounding box center [703, 147] width 39 height 26
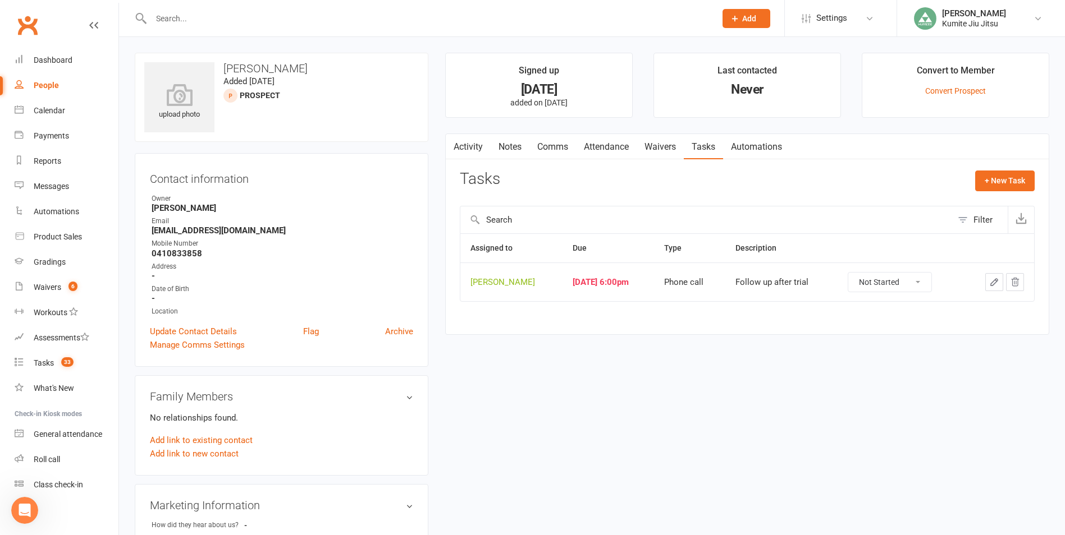
click at [507, 147] on link "Notes" at bounding box center [509, 147] width 39 height 26
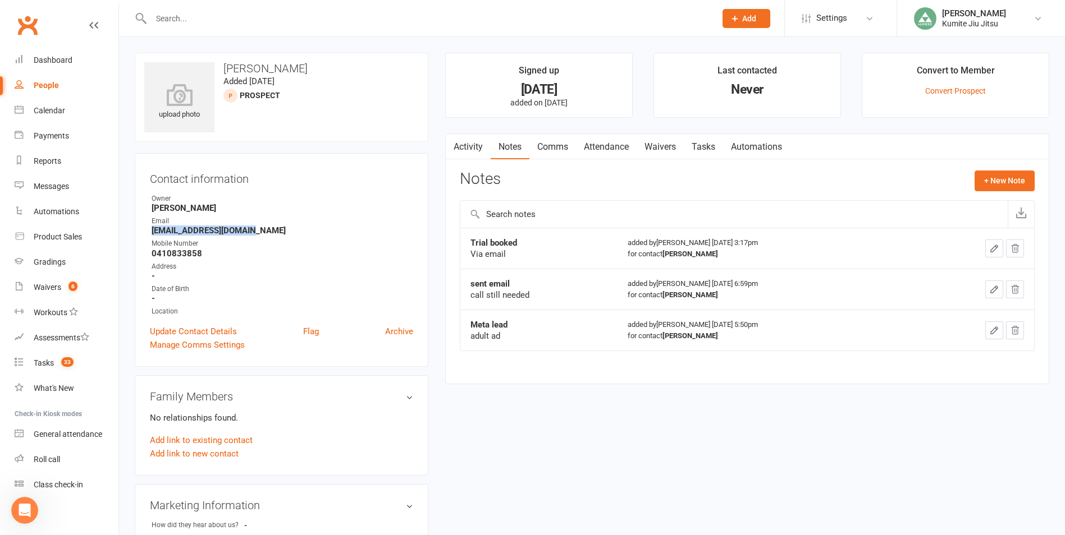
drag, startPoint x: 258, startPoint y: 229, endPoint x: 147, endPoint y: 230, distance: 111.1
click at [147, 230] on div "Contact information Owner [PERSON_NAME] Email [EMAIL_ADDRESS][DOMAIN_NAME] Mobi…" at bounding box center [282, 260] width 294 height 214
copy strong "[EMAIL_ADDRESS][DOMAIN_NAME]"
click at [185, 18] on input "text" at bounding box center [428, 19] width 560 height 16
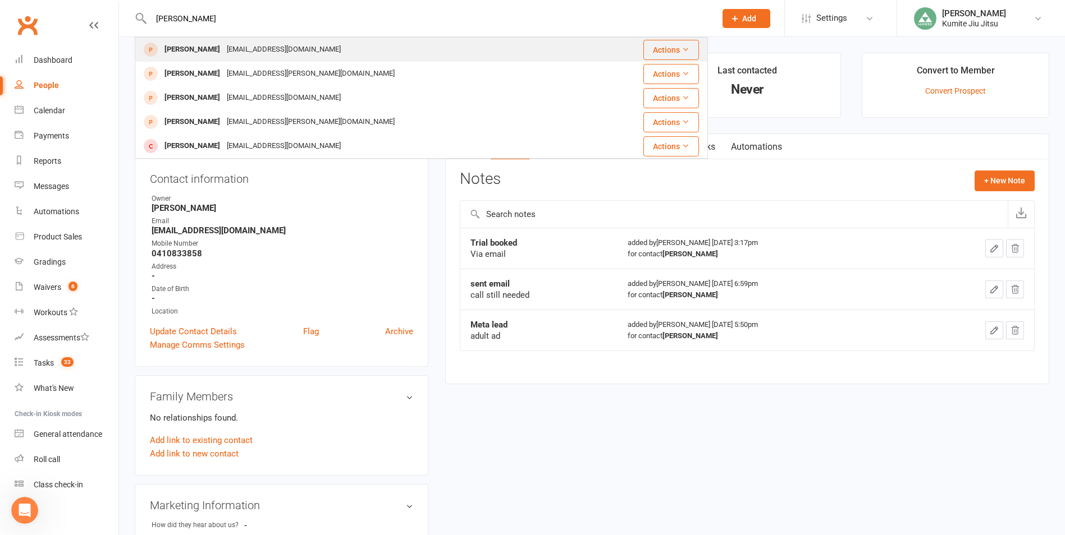
click at [226, 45] on div "[EMAIL_ADDRESS][DOMAIN_NAME]" at bounding box center [283, 50] width 121 height 16
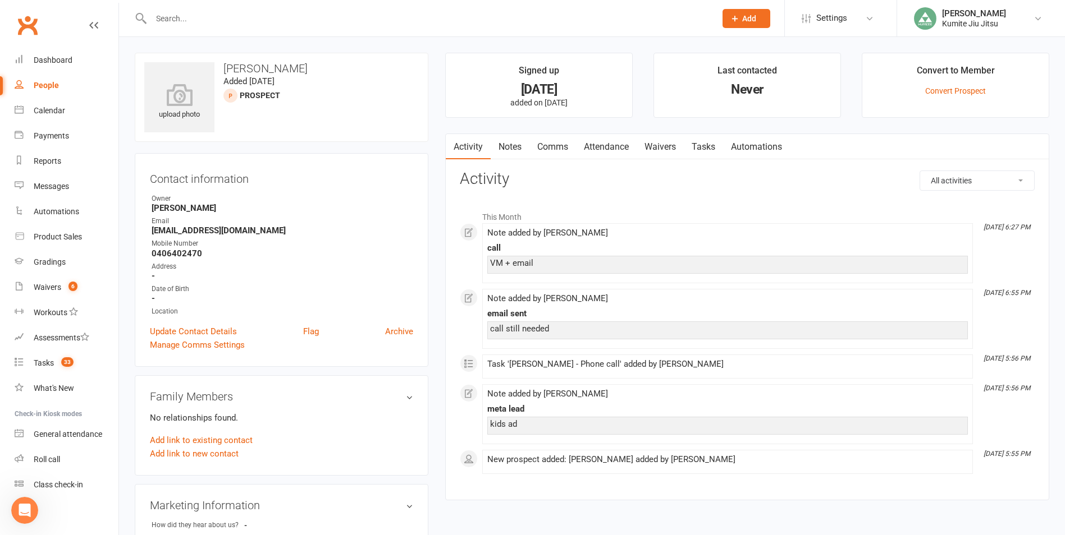
click at [512, 145] on link "Notes" at bounding box center [509, 147] width 39 height 26
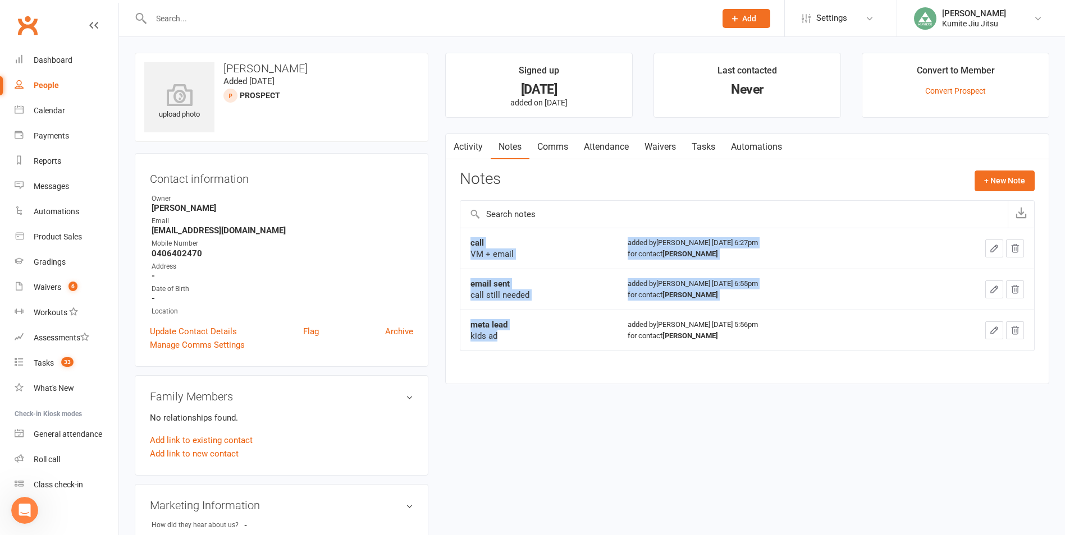
drag, startPoint x: 499, startPoint y: 337, endPoint x: 470, endPoint y: 242, distance: 99.1
click at [470, 242] on tbody "call VM + email added by [PERSON_NAME] [DATE] 6:27pm for contact [PERSON_NAME] …" at bounding box center [747, 289] width 574 height 123
click at [516, 338] on div "kids ad" at bounding box center [538, 336] width 137 height 11
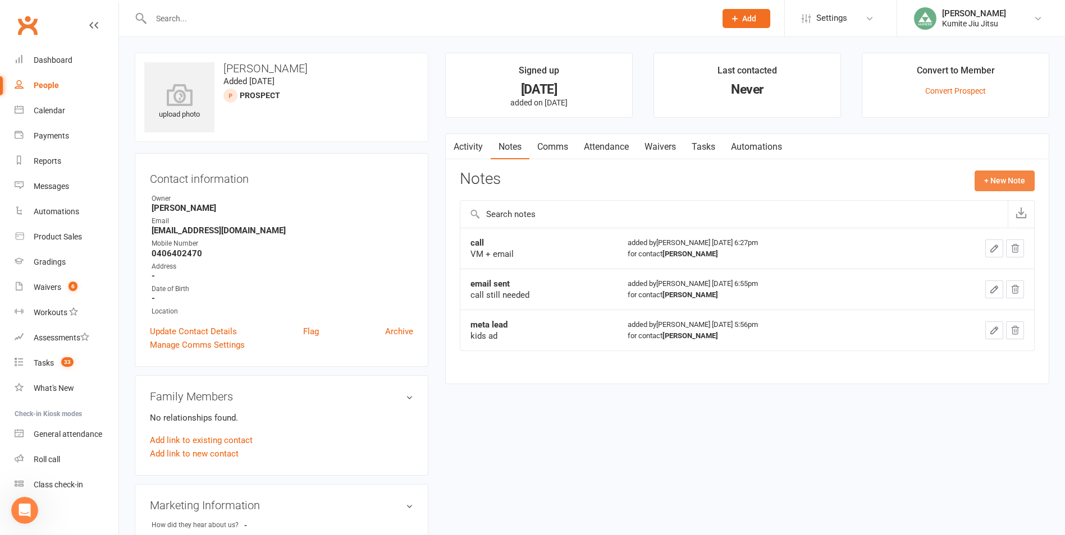
click at [998, 177] on button "+ New Note" at bounding box center [1004, 181] width 60 height 20
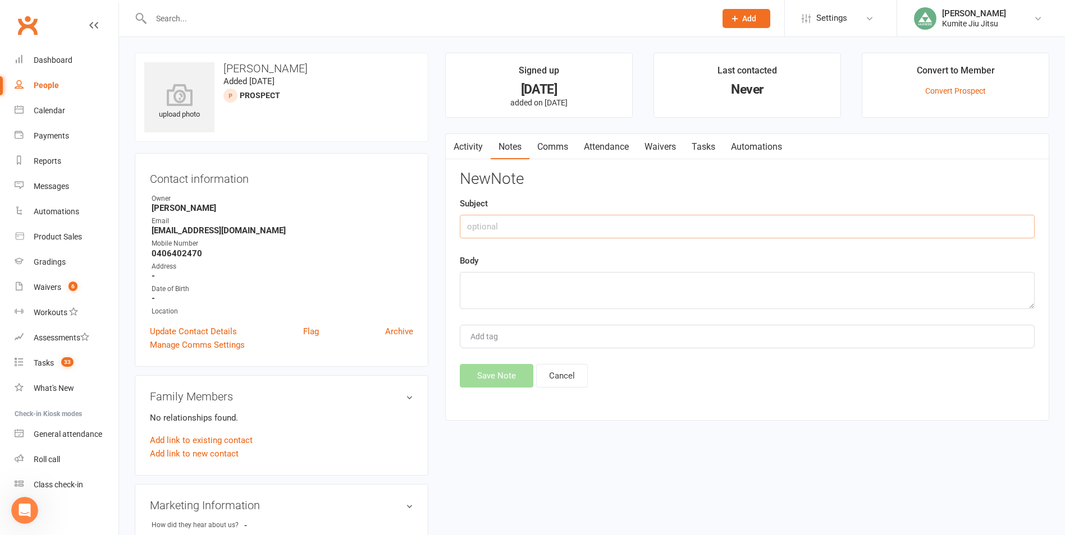
click at [514, 231] on input "text" at bounding box center [747, 227] width 575 height 24
click at [482, 296] on textarea at bounding box center [747, 290] width 575 height 37
click at [513, 230] on input "call" at bounding box center [747, 227] width 575 height 24
click at [493, 378] on button "Save Note" at bounding box center [497, 376] width 74 height 24
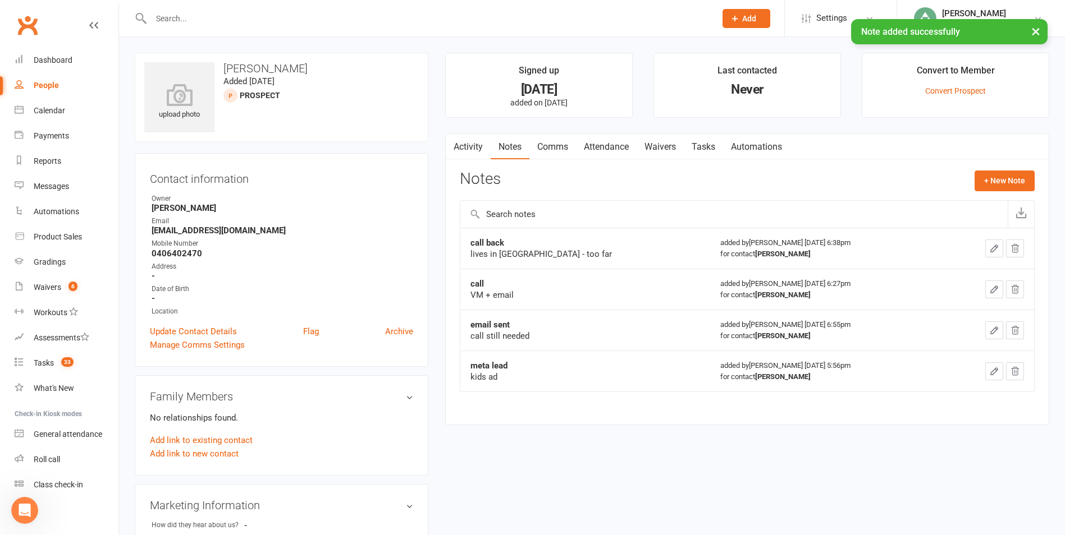
click at [713, 140] on link "Tasks" at bounding box center [703, 147] width 39 height 26
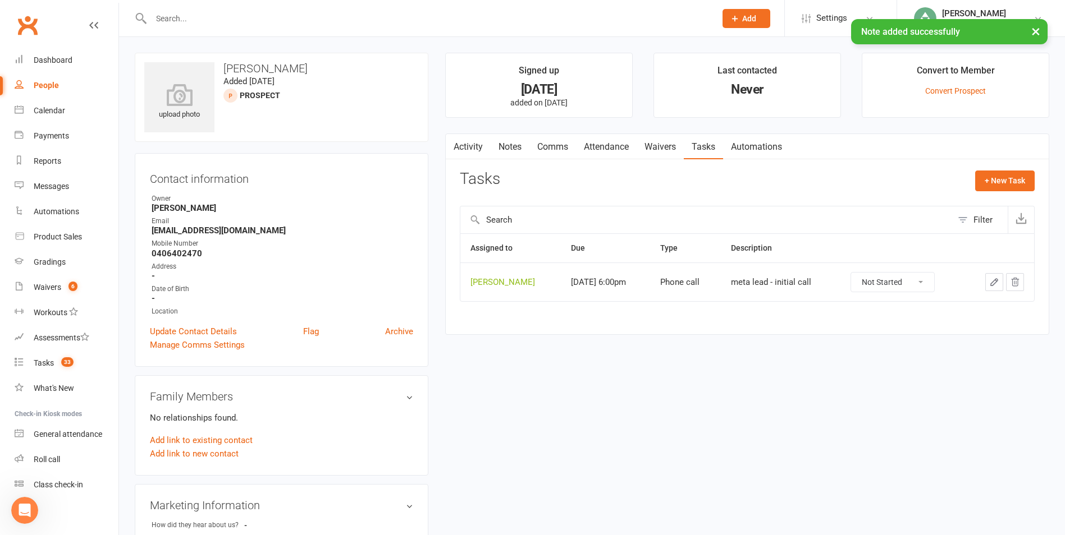
click at [1011, 285] on icon "button" at bounding box center [1015, 282] width 10 height 10
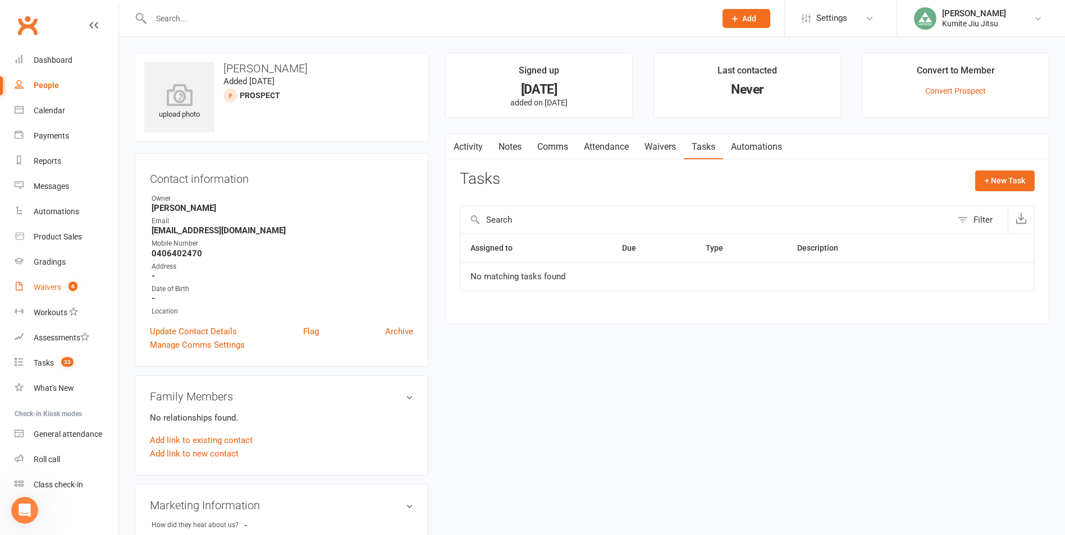
click at [72, 290] on span "6" at bounding box center [72, 287] width 9 height 10
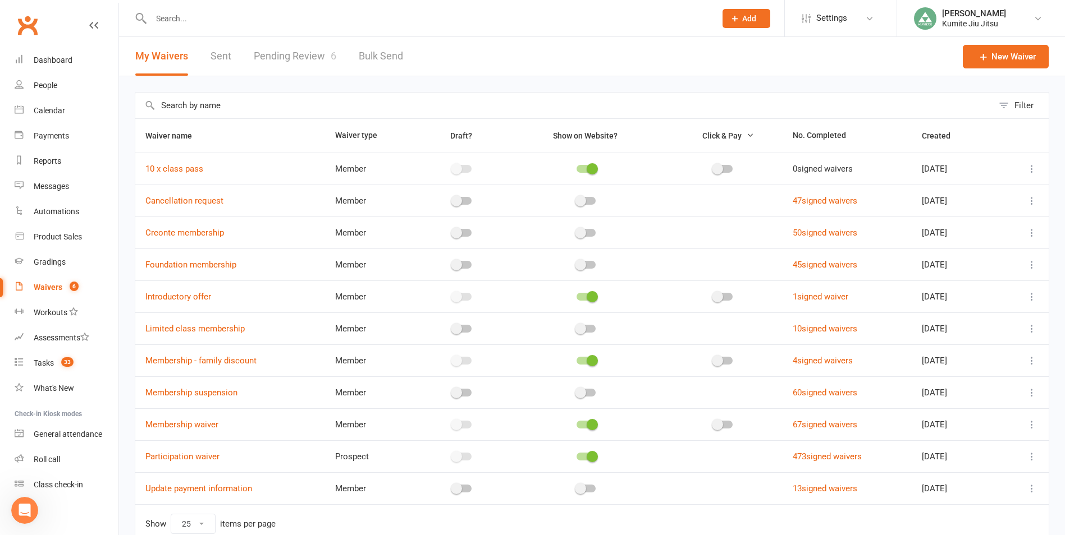
click at [310, 58] on link "Pending Review 6" at bounding box center [295, 56] width 82 height 39
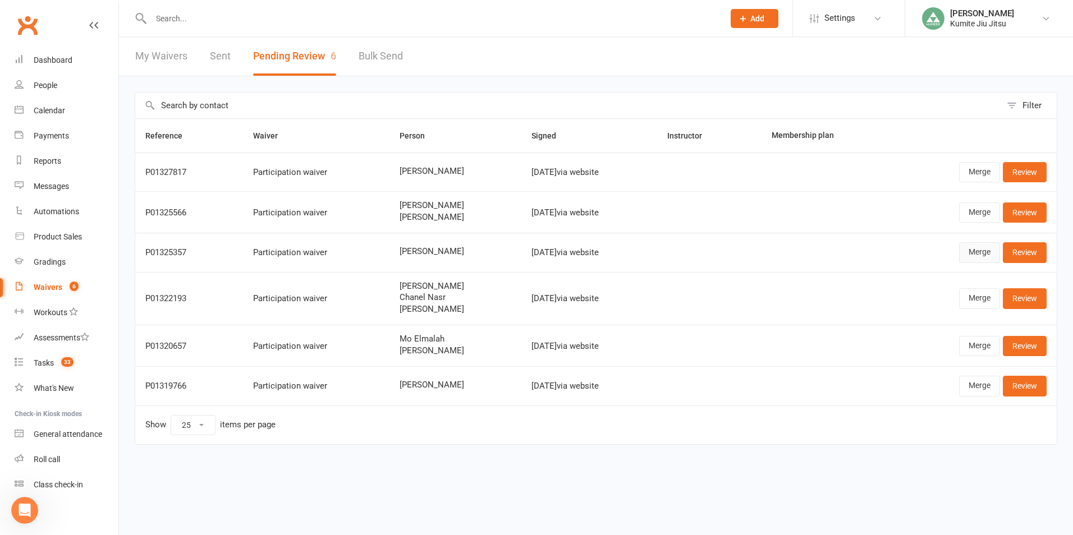
click at [983, 250] on link "Merge" at bounding box center [979, 252] width 41 height 20
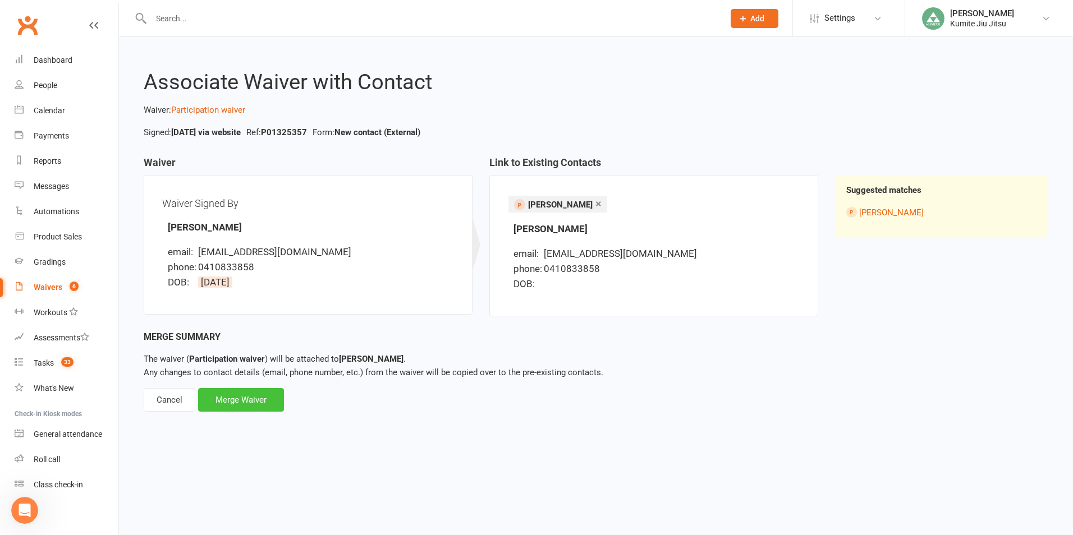
click at [235, 397] on div "Merge Waiver" at bounding box center [241, 400] width 86 height 24
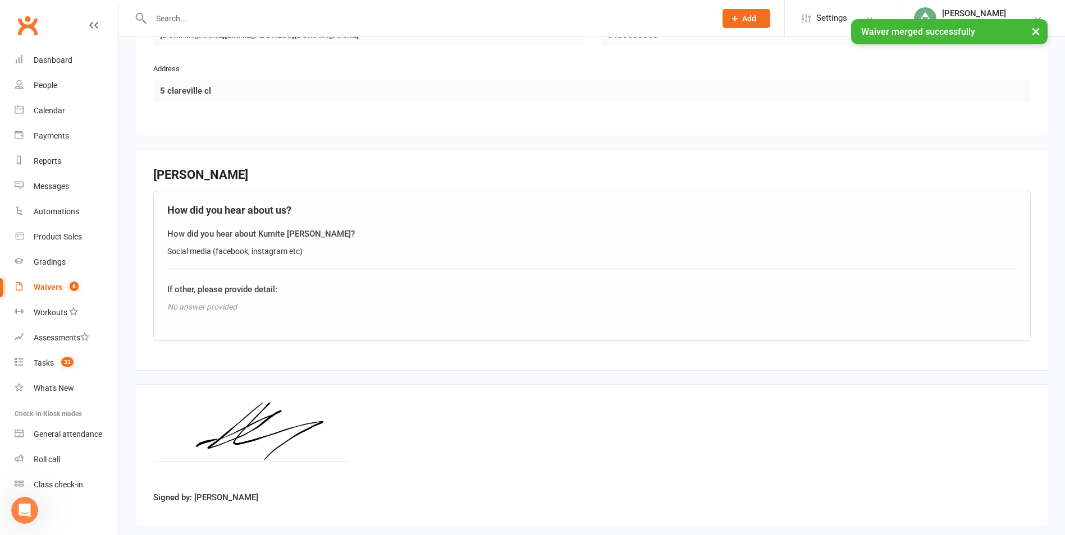
scroll to position [713, 0]
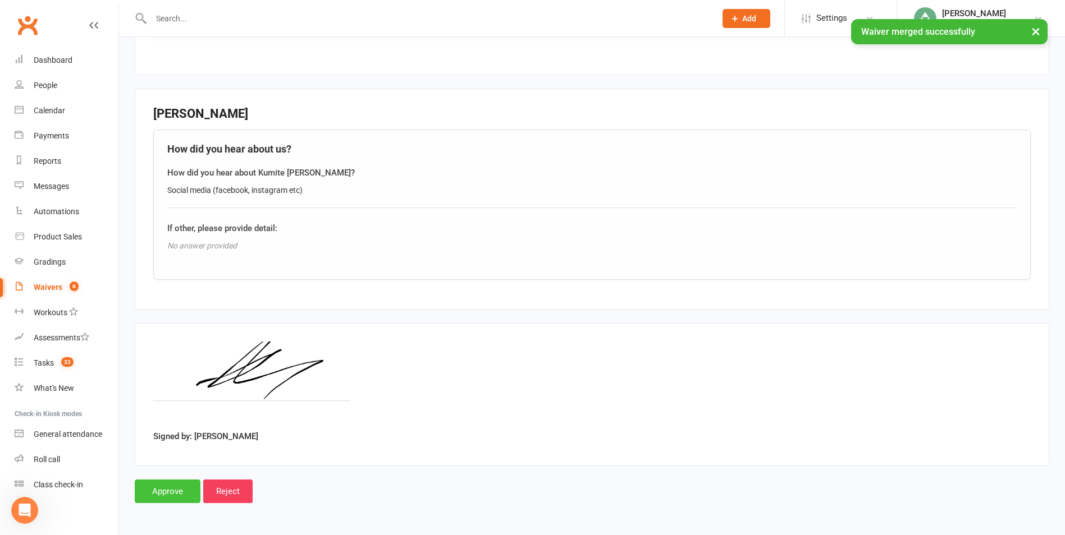
drag, startPoint x: 174, startPoint y: 488, endPoint x: 161, endPoint y: 484, distance: 14.2
click at [173, 488] on input "Approve" at bounding box center [168, 492] width 66 height 24
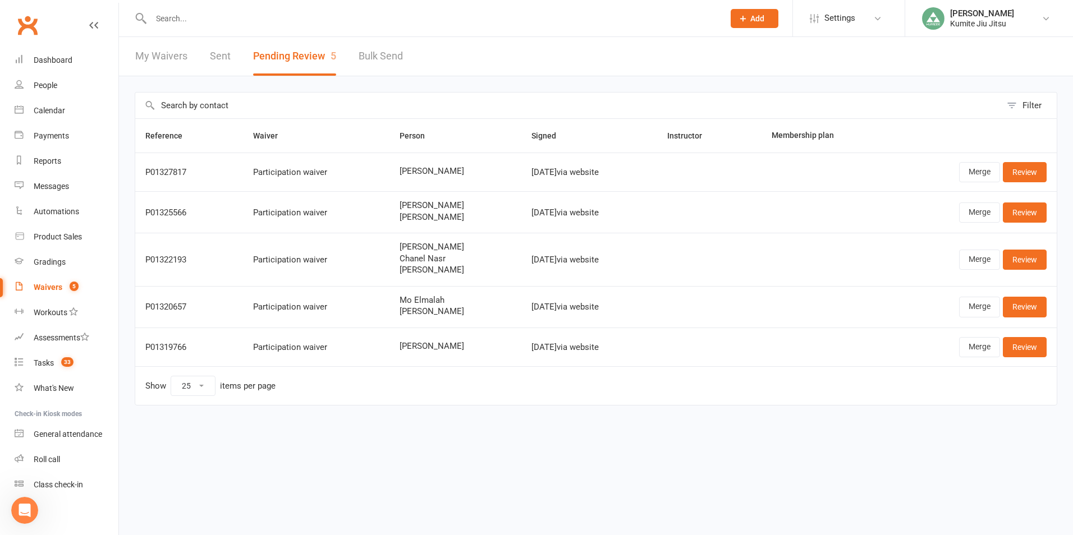
click at [63, 290] on link "Waivers 5" at bounding box center [67, 287] width 104 height 25
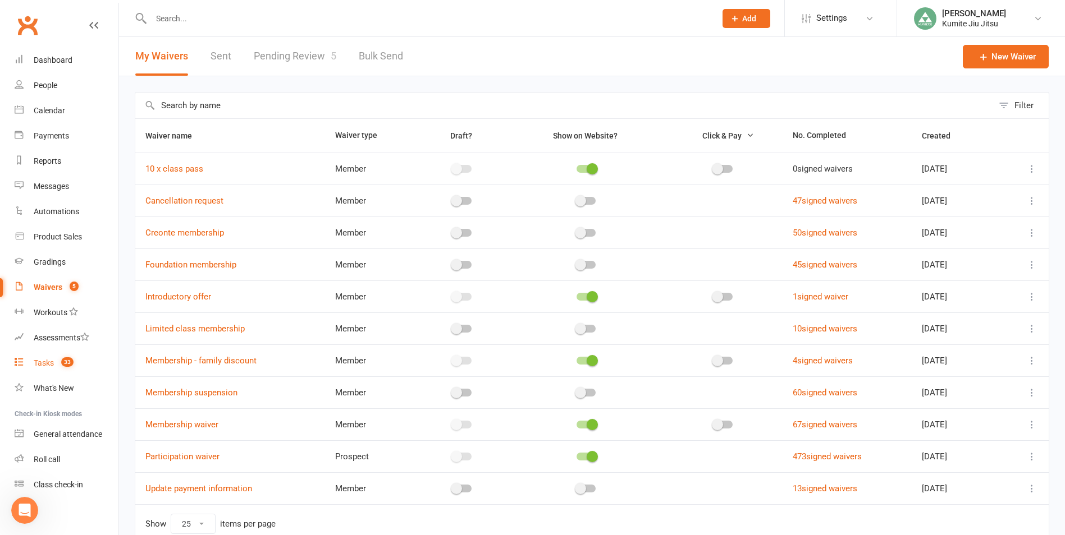
click at [56, 361] on link "Tasks 33" at bounding box center [67, 363] width 104 height 25
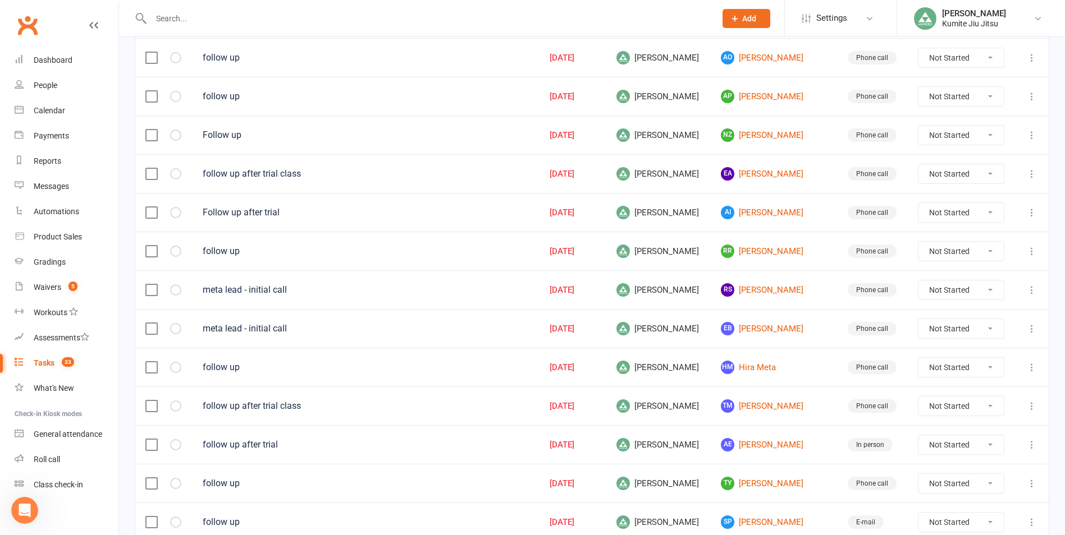
scroll to position [168, 0]
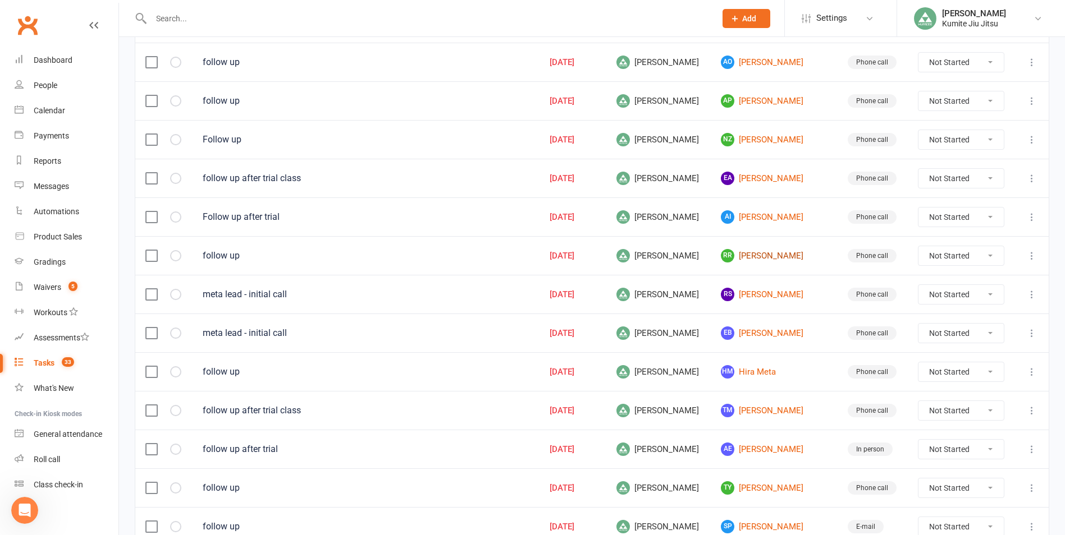
click at [765, 253] on link "RR [PERSON_NAME]" at bounding box center [774, 255] width 106 height 13
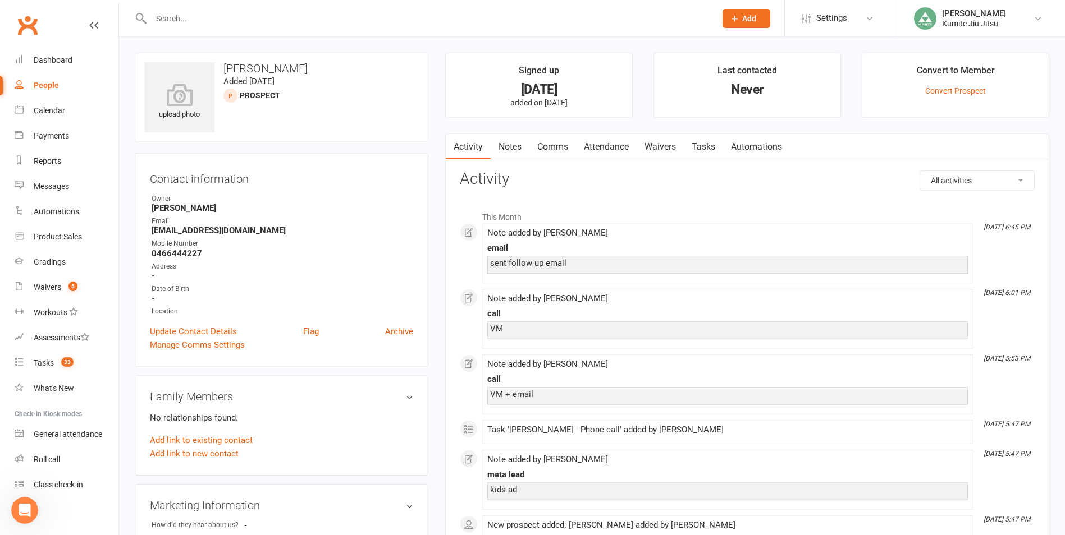
click at [513, 142] on link "Notes" at bounding box center [509, 147] width 39 height 26
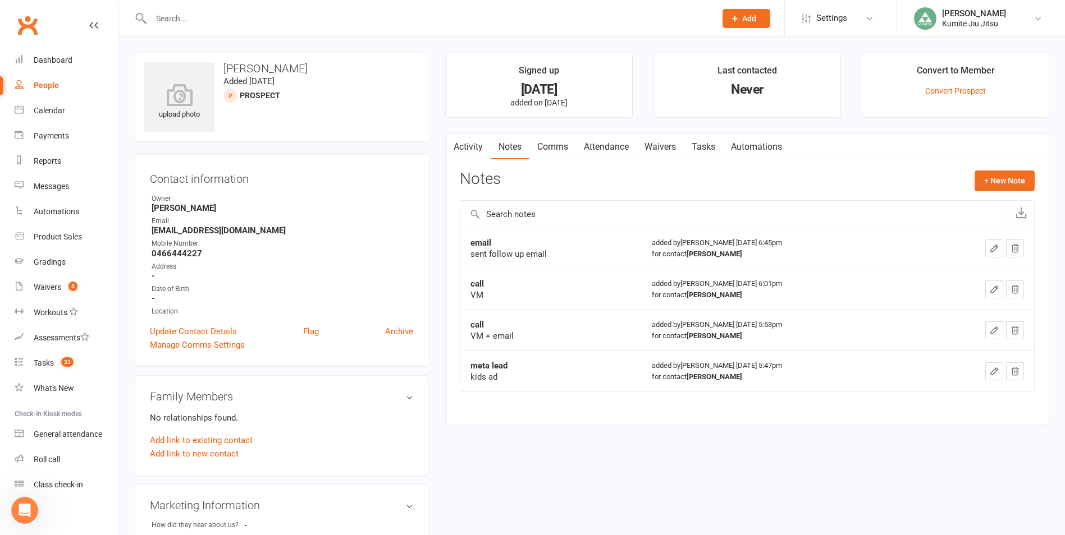
click at [292, 234] on strong "[EMAIL_ADDRESS][DOMAIN_NAME]" at bounding box center [283, 231] width 262 height 10
click at [310, 234] on strong "[EMAIL_ADDRESS][DOMAIN_NAME]" at bounding box center [283, 231] width 262 height 10
click at [552, 149] on link "Comms" at bounding box center [552, 147] width 47 height 26
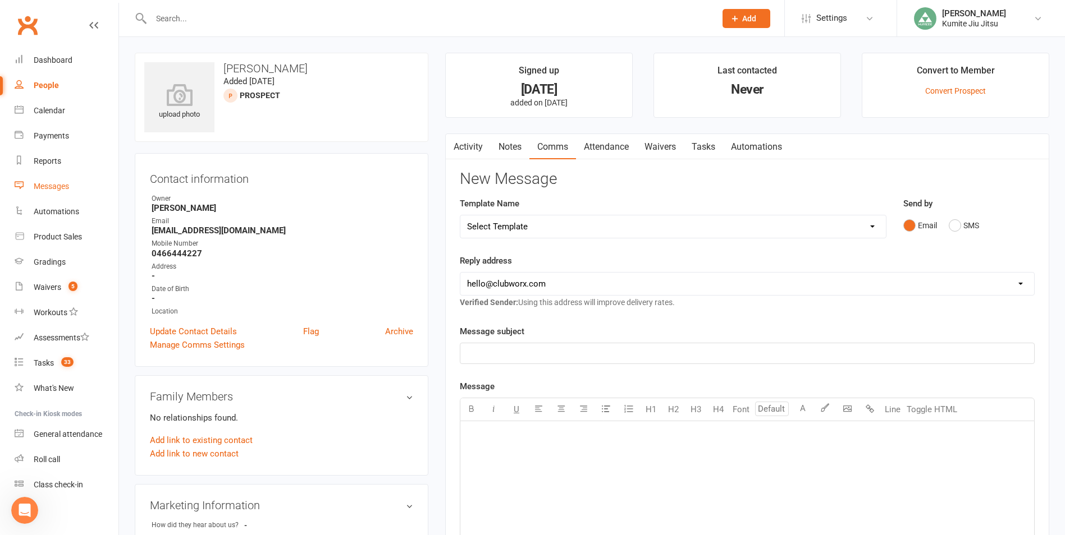
click at [64, 192] on link "Messages" at bounding box center [67, 186] width 104 height 25
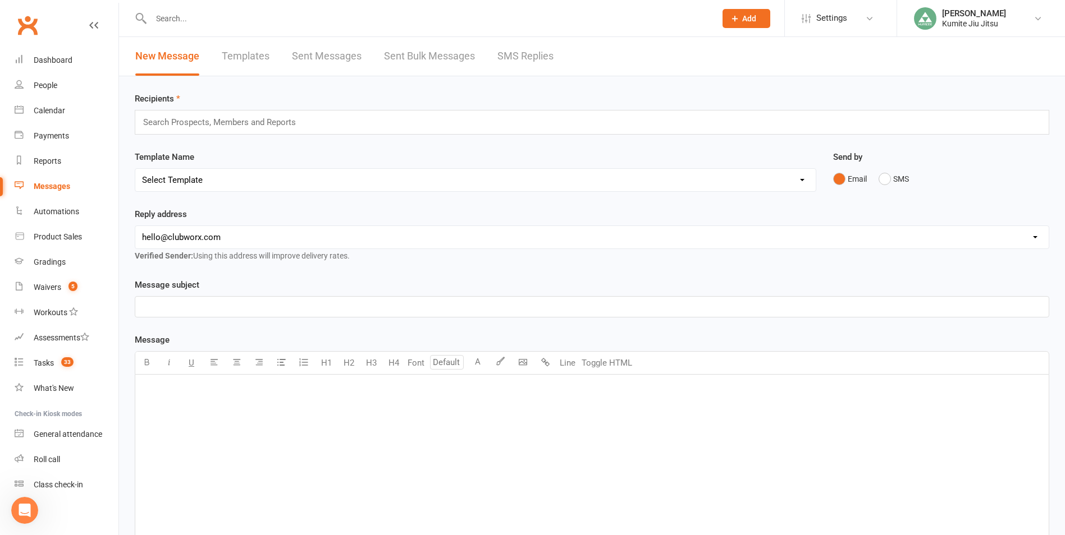
click at [346, 54] on link "Sent Messages" at bounding box center [327, 56] width 70 height 39
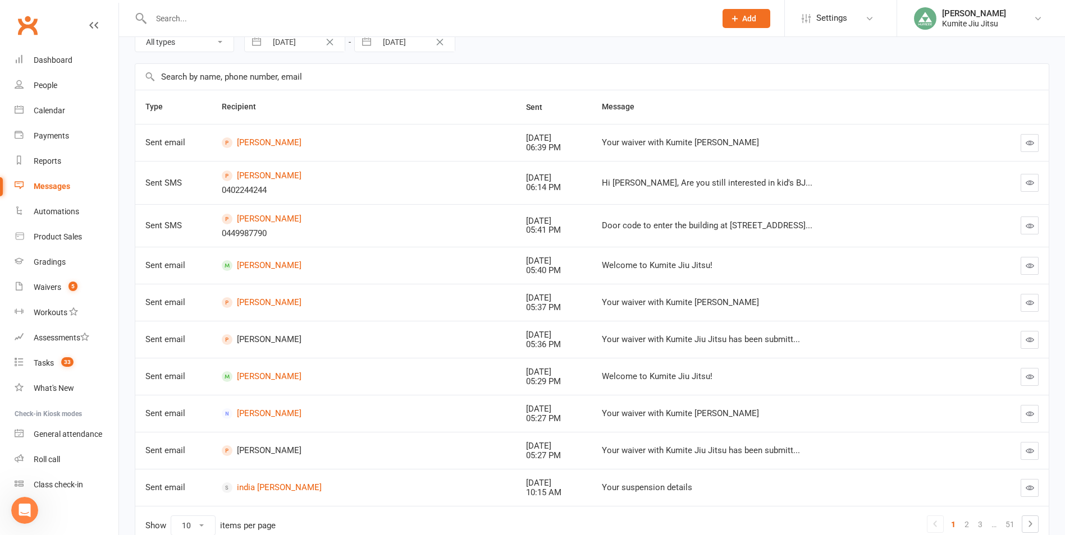
scroll to position [112, 0]
click at [1027, 186] on icon "button" at bounding box center [1029, 182] width 8 height 8
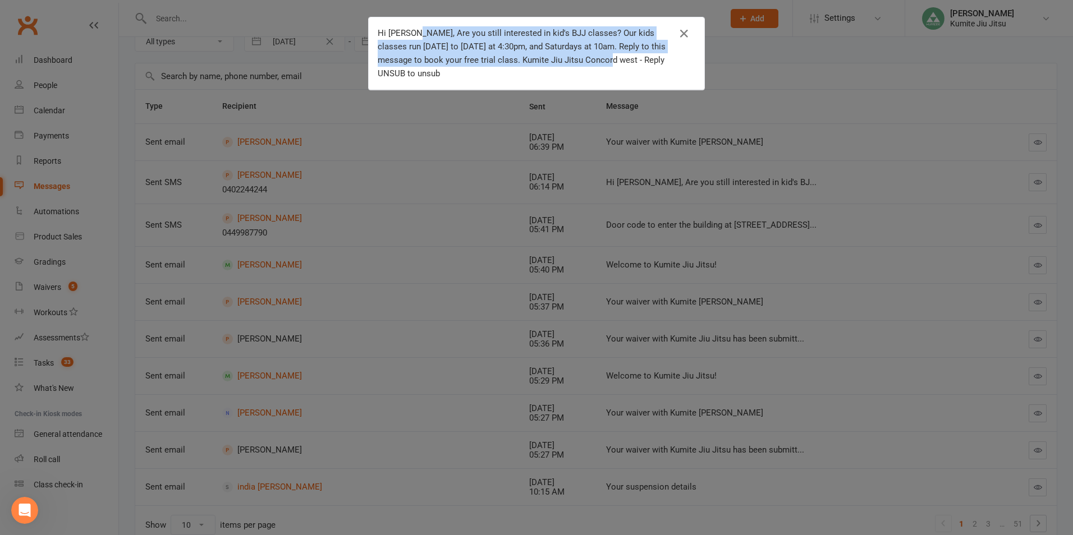
drag, startPoint x: 407, startPoint y: 32, endPoint x: 593, endPoint y: 65, distance: 188.6
click at [593, 65] on div "Hi [PERSON_NAME], Are you still interested in kid's BJJ classes? Our kids class…" at bounding box center [528, 53] width 301 height 54
click at [685, 37] on icon "button" at bounding box center [683, 33] width 13 height 13
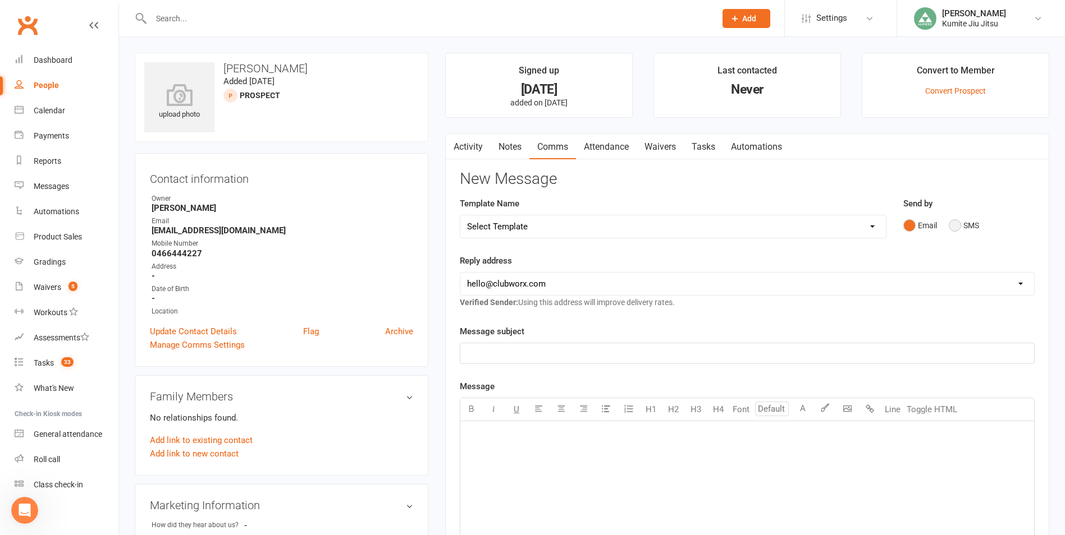
click at [973, 227] on button "SMS" at bounding box center [963, 225] width 30 height 21
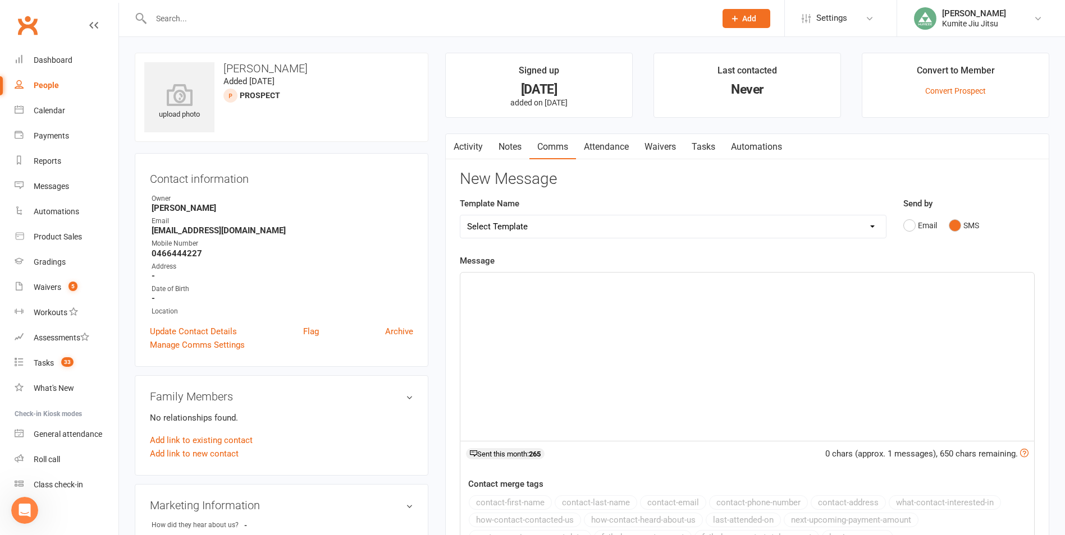
click at [508, 150] on link "Notes" at bounding box center [509, 147] width 39 height 26
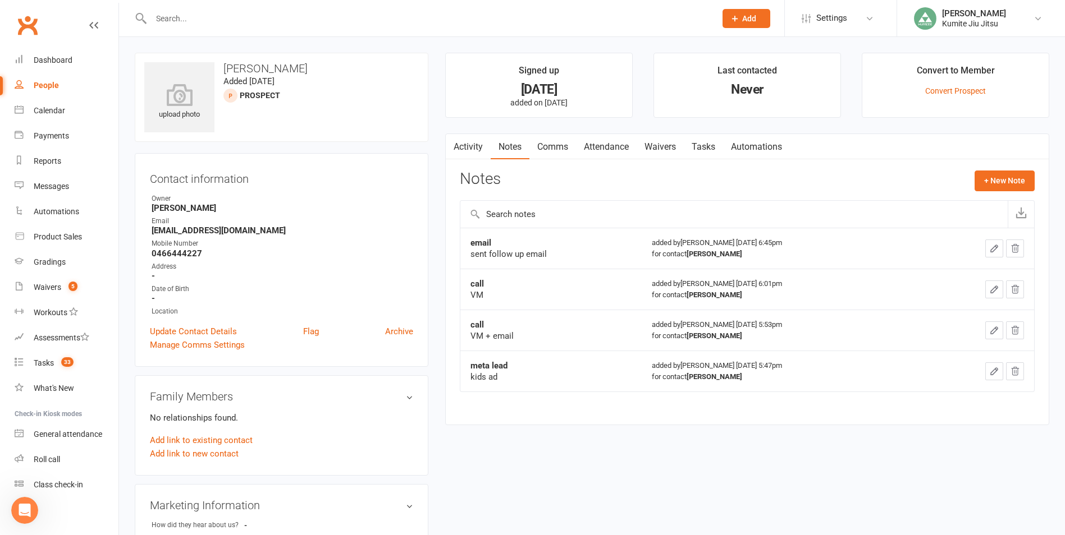
click at [559, 146] on link "Comms" at bounding box center [552, 147] width 47 height 26
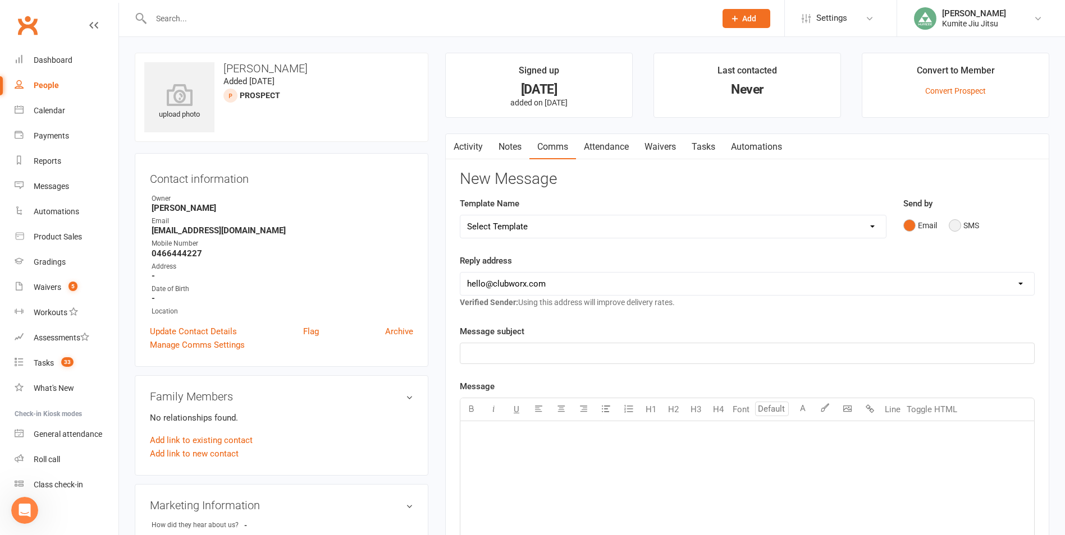
click at [956, 224] on button "SMS" at bounding box center [963, 225] width 30 height 21
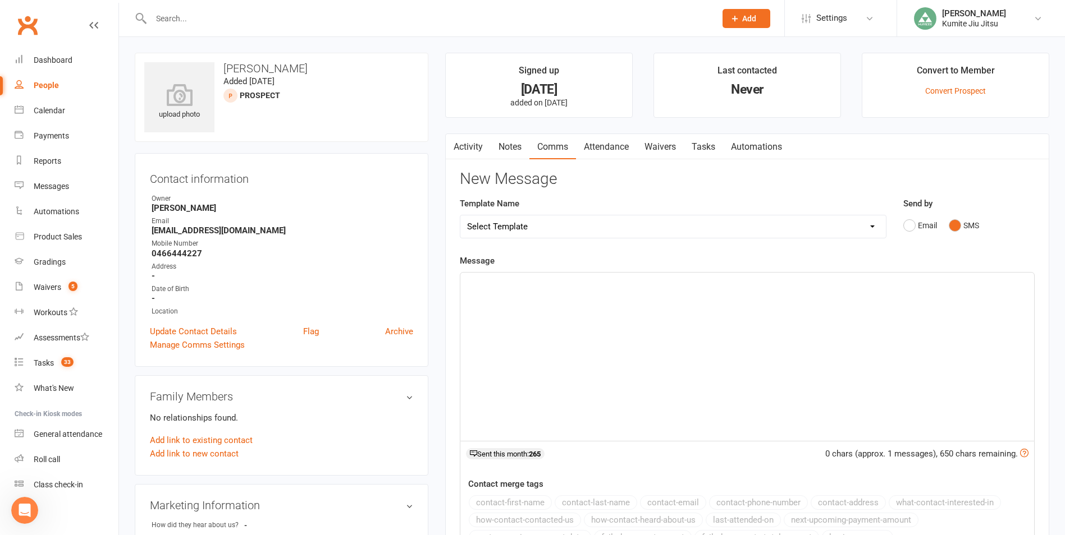
click at [630, 340] on div "﻿" at bounding box center [747, 357] width 574 height 168
paste div
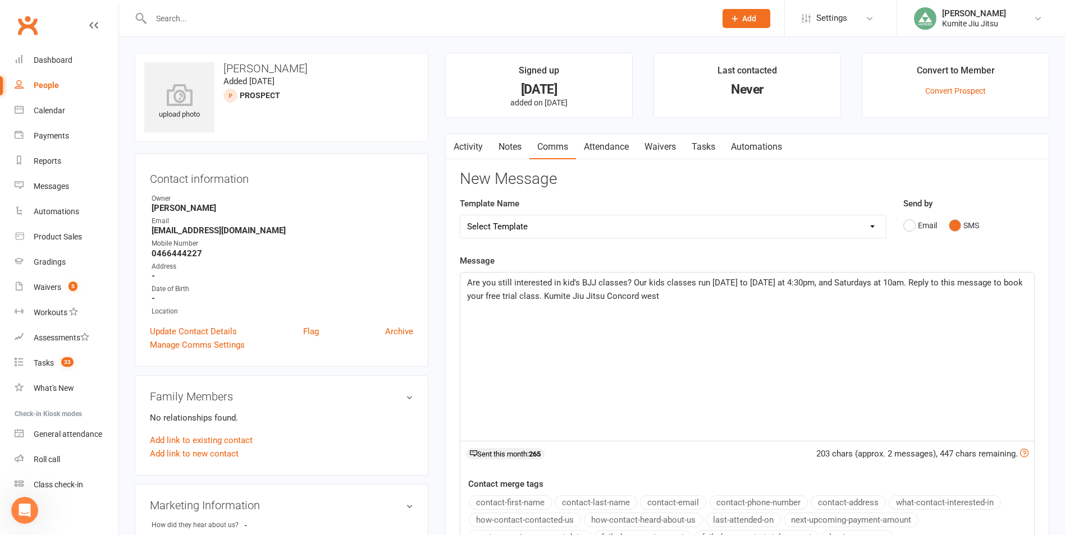
click at [468, 281] on span "Are you still interested in kid's BJJ classes? Our kids classes run [DATE] to […" at bounding box center [746, 290] width 558 height 24
click at [711, 295] on span "Hi [PERSON_NAME], Are you still interested in kid's BJJ classes? Our kids class…" at bounding box center [743, 290] width 553 height 24
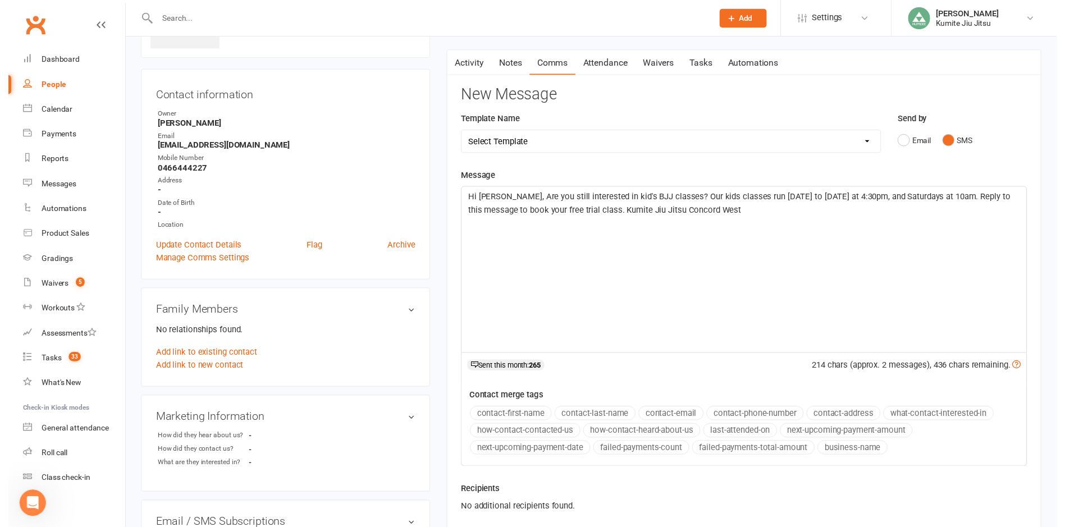
scroll to position [224, 0]
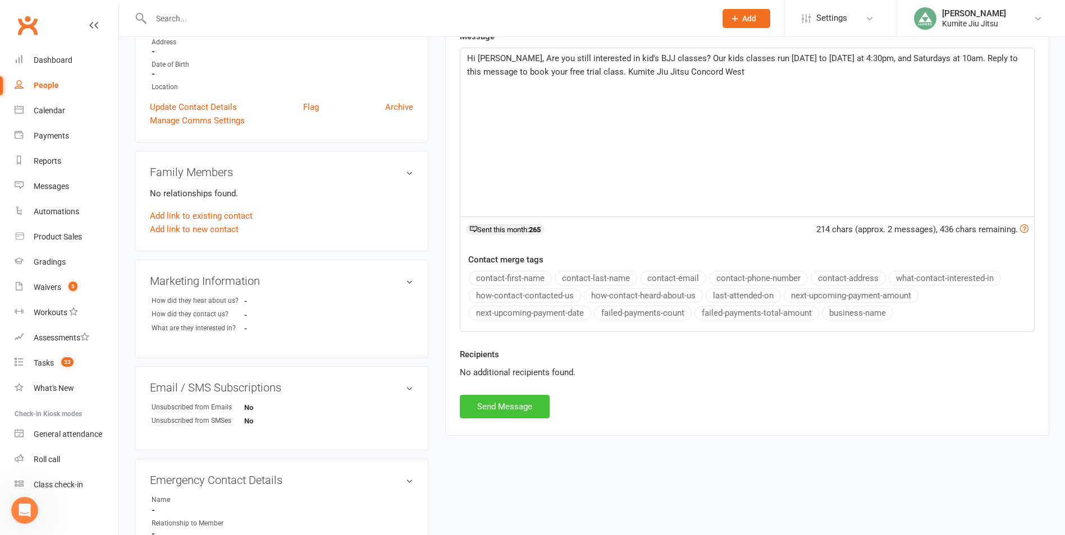
click at [512, 406] on button "Send Message" at bounding box center [505, 407] width 90 height 24
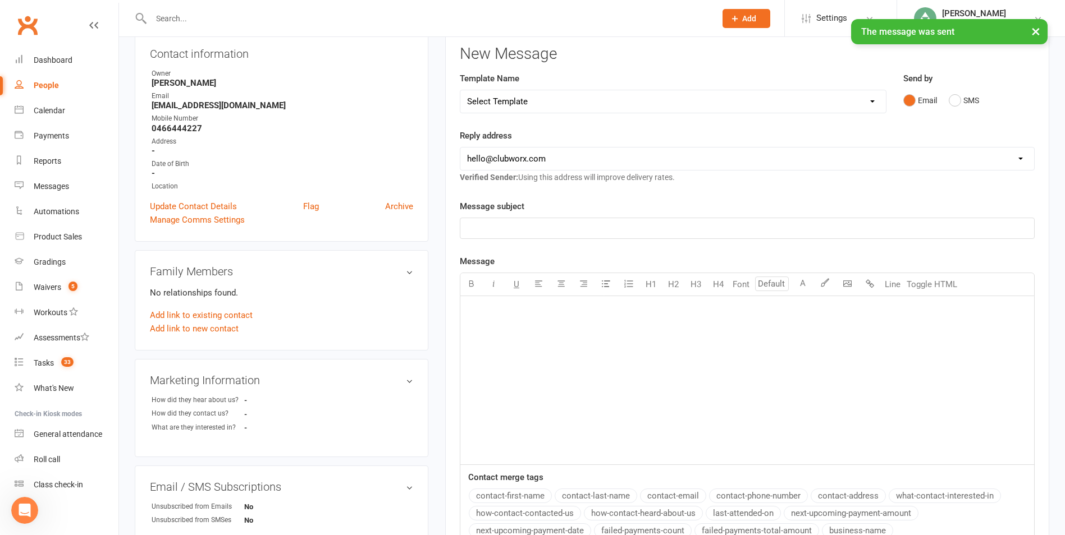
scroll to position [0, 0]
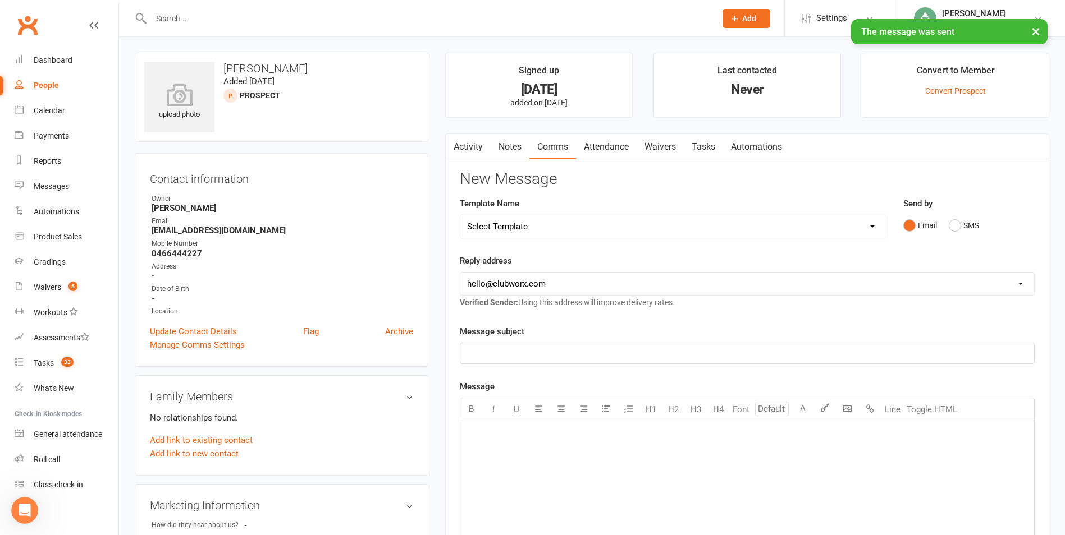
click at [512, 143] on link "Notes" at bounding box center [509, 147] width 39 height 26
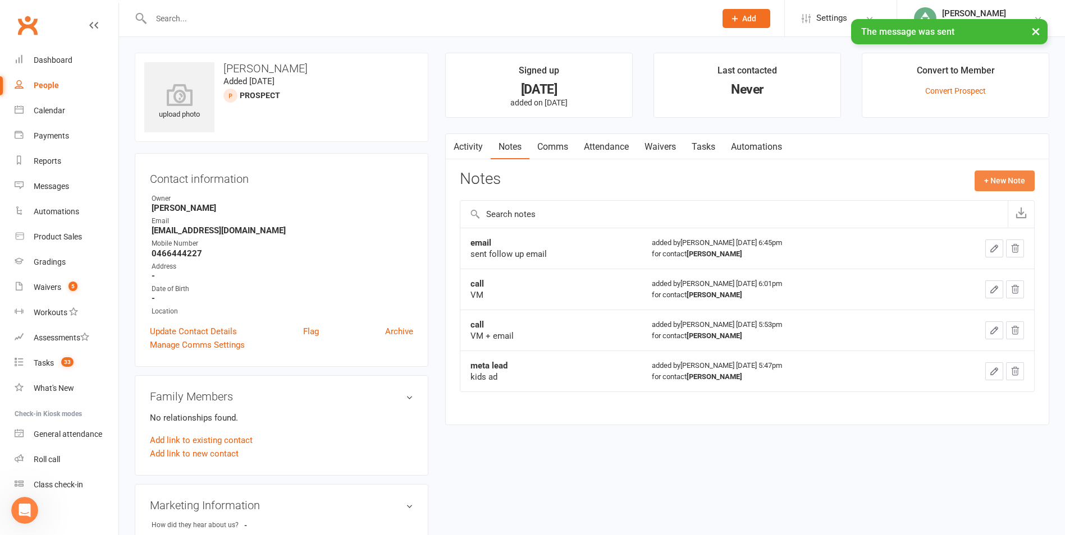
click at [997, 181] on button "+ New Note" at bounding box center [1004, 181] width 60 height 20
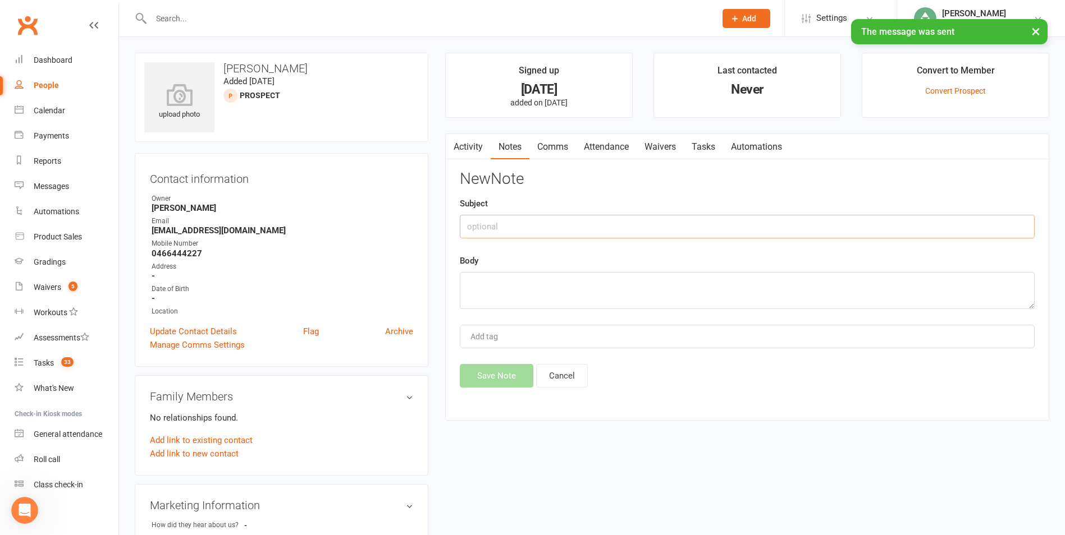
click at [580, 228] on input "text" at bounding box center [747, 227] width 575 height 24
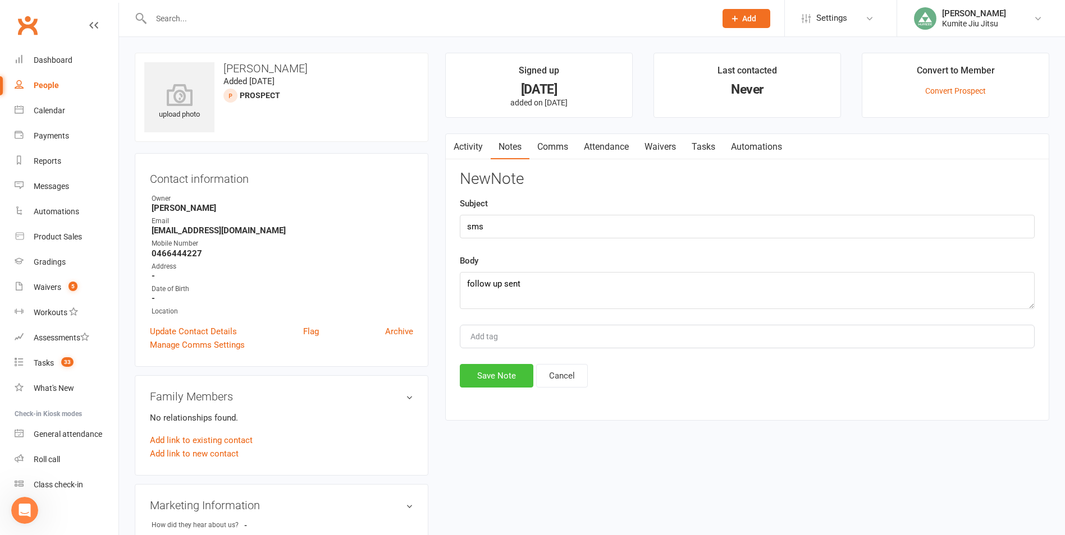
click at [494, 373] on button "Save Note" at bounding box center [497, 376] width 74 height 24
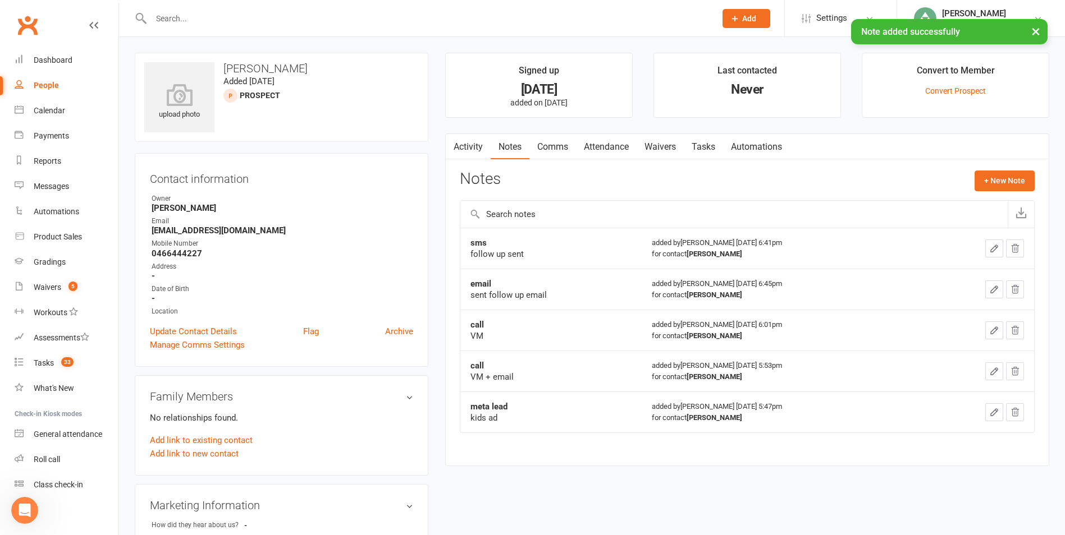
click at [706, 148] on link "Tasks" at bounding box center [703, 147] width 39 height 26
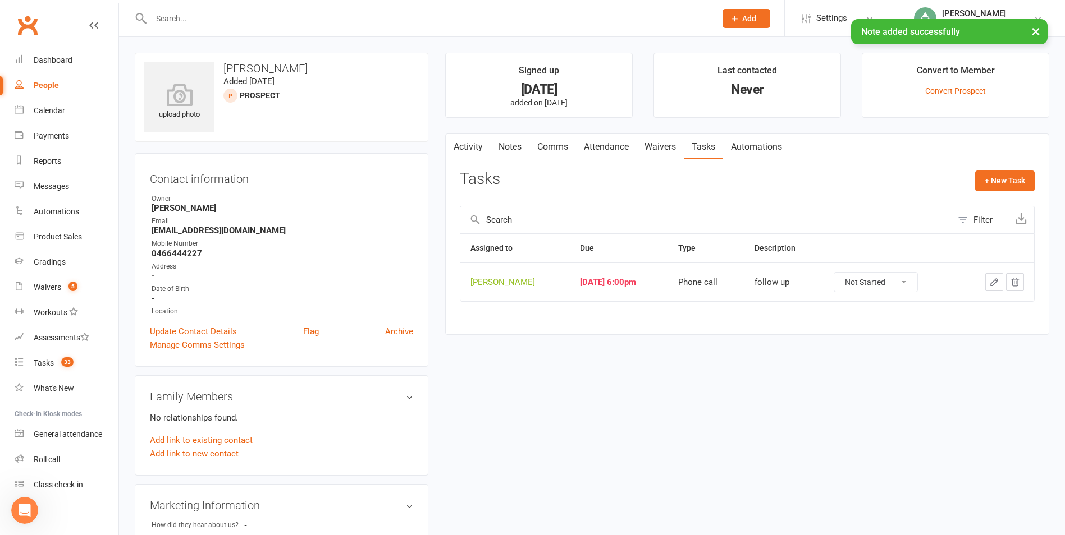
click at [998, 280] on icon "button" at bounding box center [994, 282] width 10 height 10
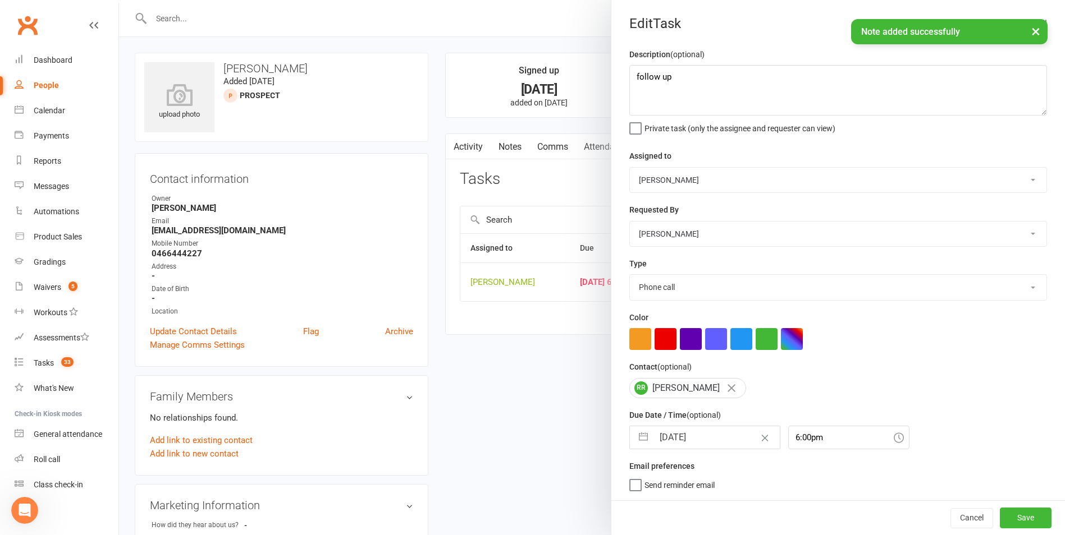
click at [634, 439] on button "button" at bounding box center [643, 438] width 20 height 22
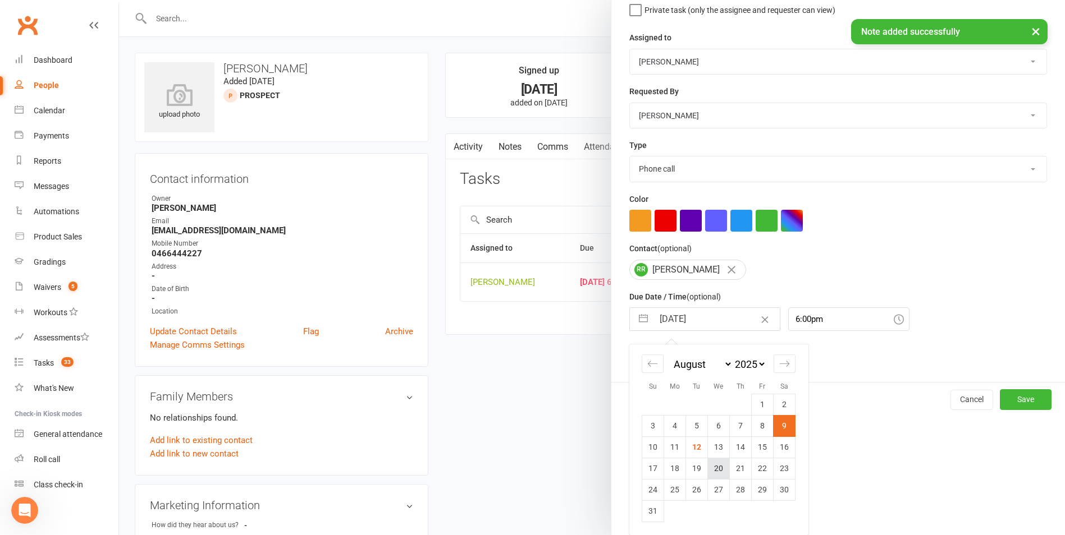
scroll to position [122, 0]
click at [732, 451] on td "14" at bounding box center [741, 447] width 22 height 21
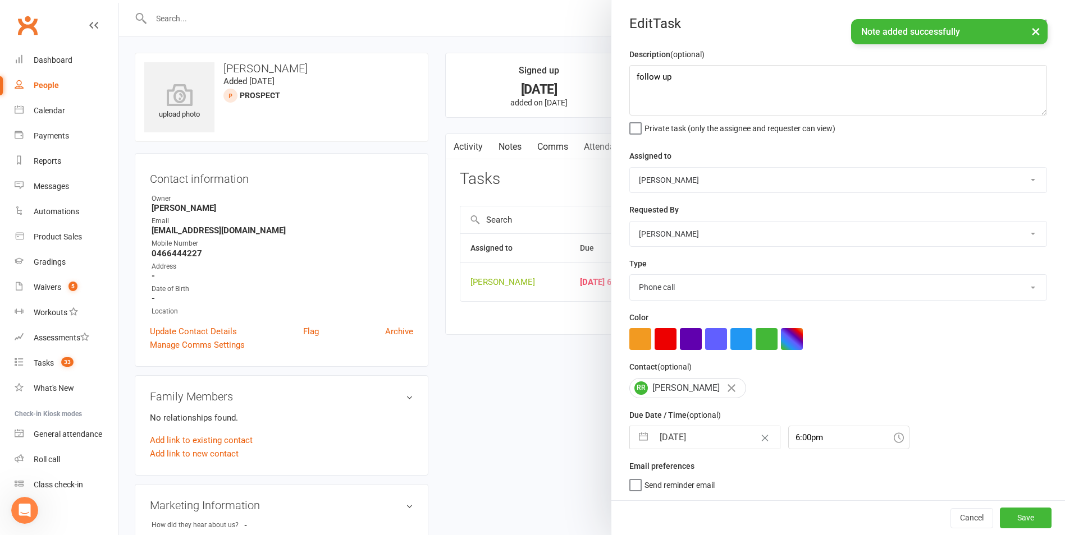
scroll to position [2, 0]
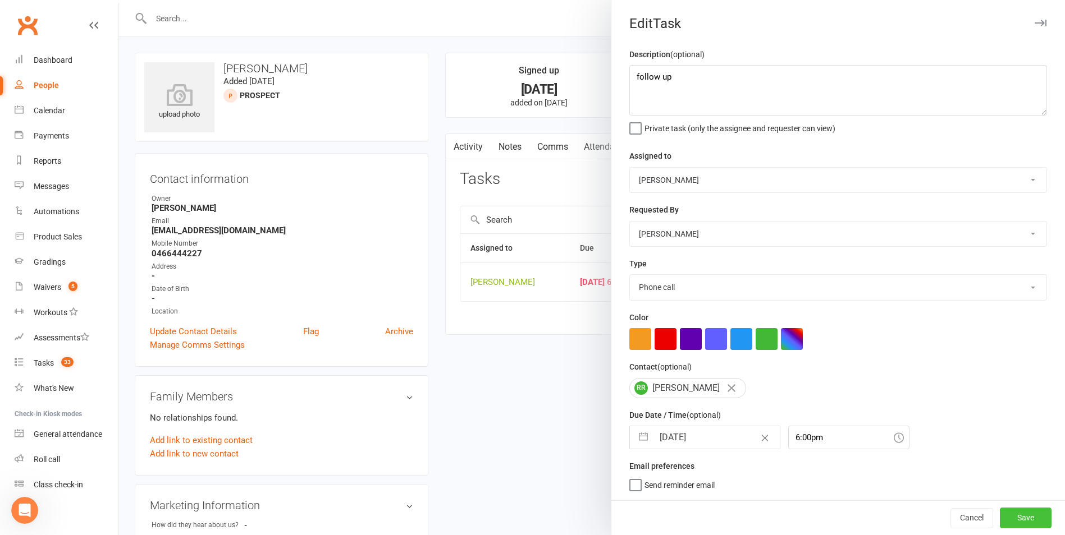
click at [999, 516] on button "Save" at bounding box center [1025, 518] width 52 height 20
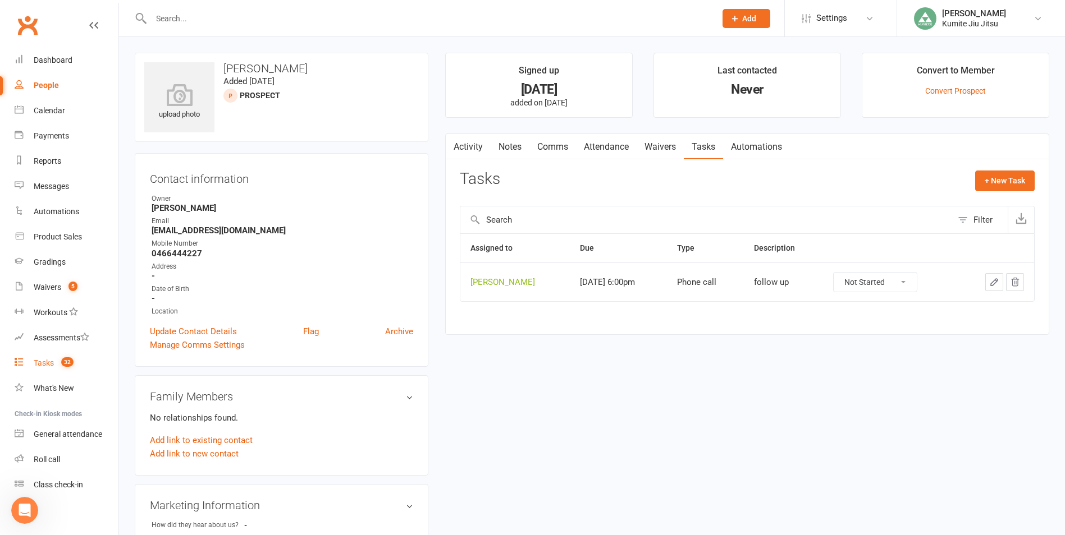
click at [62, 364] on span "32" at bounding box center [67, 362] width 12 height 10
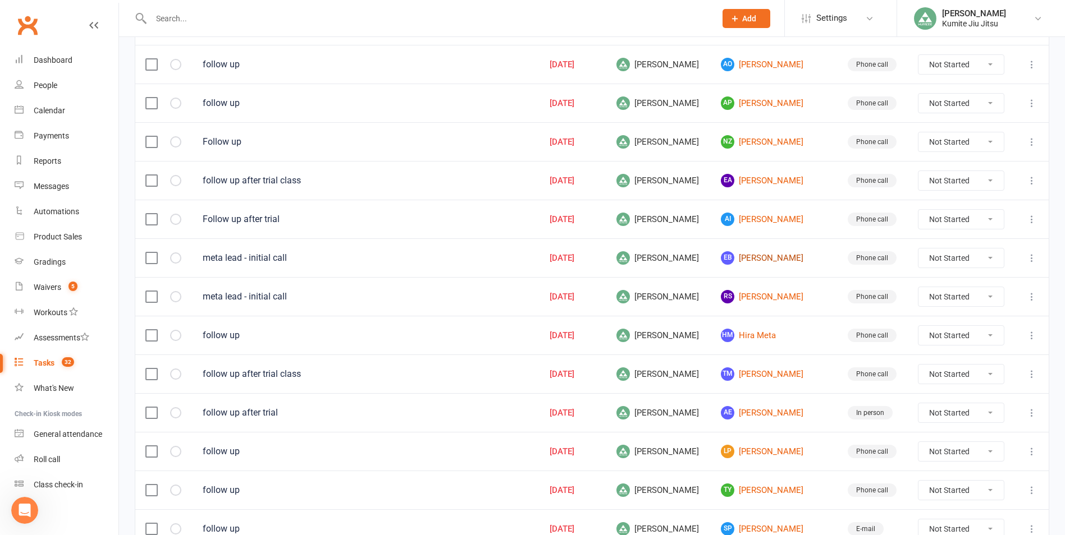
scroll to position [168, 0]
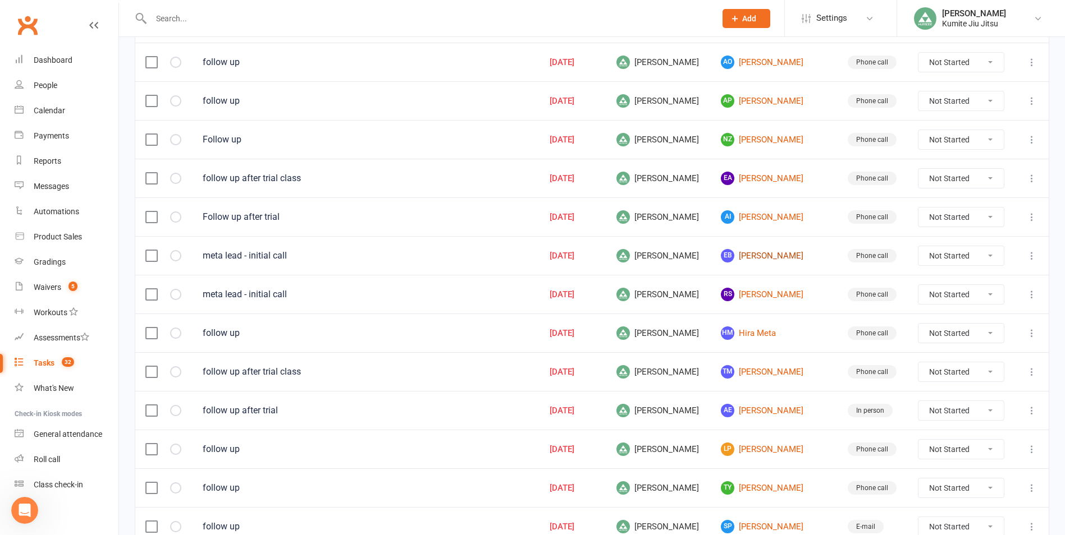
click at [751, 255] on link "EB [PERSON_NAME]" at bounding box center [774, 255] width 106 height 13
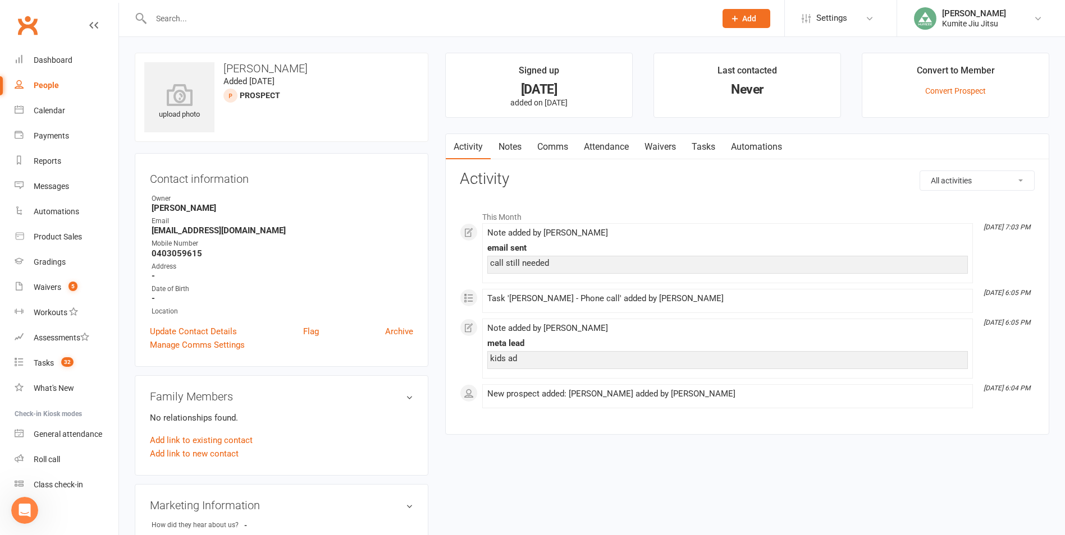
click at [505, 144] on link "Notes" at bounding box center [509, 147] width 39 height 26
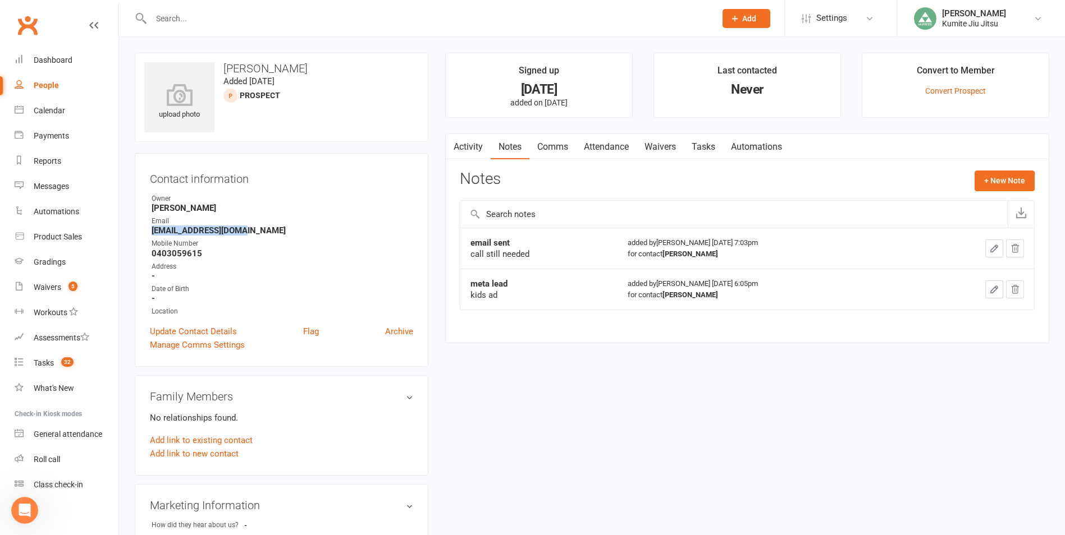
drag, startPoint x: 247, startPoint y: 232, endPoint x: 149, endPoint y: 232, distance: 98.2
click at [149, 232] on div "Contact information Owner [PERSON_NAME] Email [EMAIL_ADDRESS][DOMAIN_NAME] Mobi…" at bounding box center [282, 260] width 294 height 214
click at [1007, 182] on button "+ New Note" at bounding box center [1004, 181] width 60 height 20
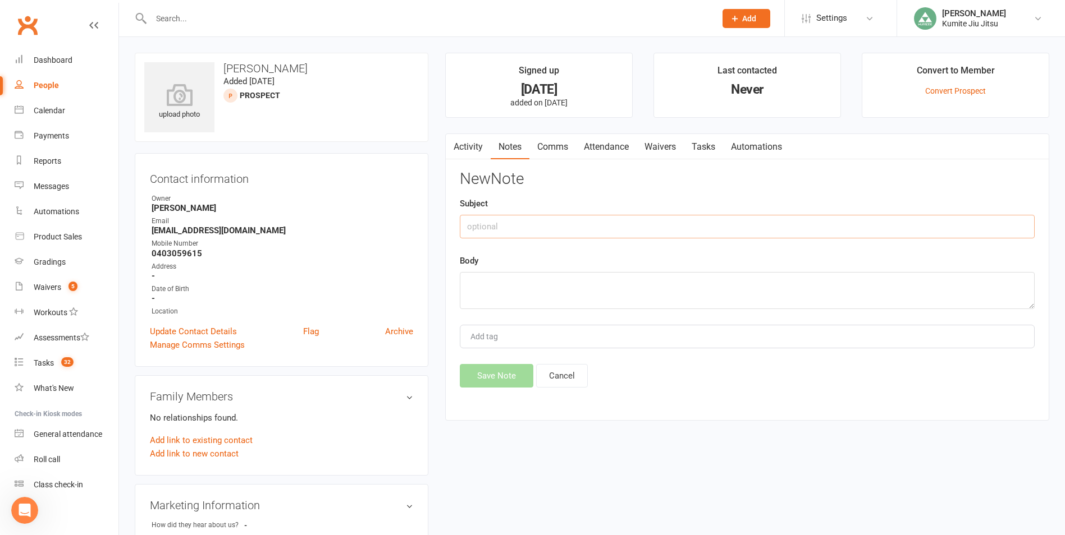
click at [535, 218] on input "text" at bounding box center [747, 227] width 575 height 24
click at [479, 368] on button "Save Note" at bounding box center [497, 376] width 74 height 24
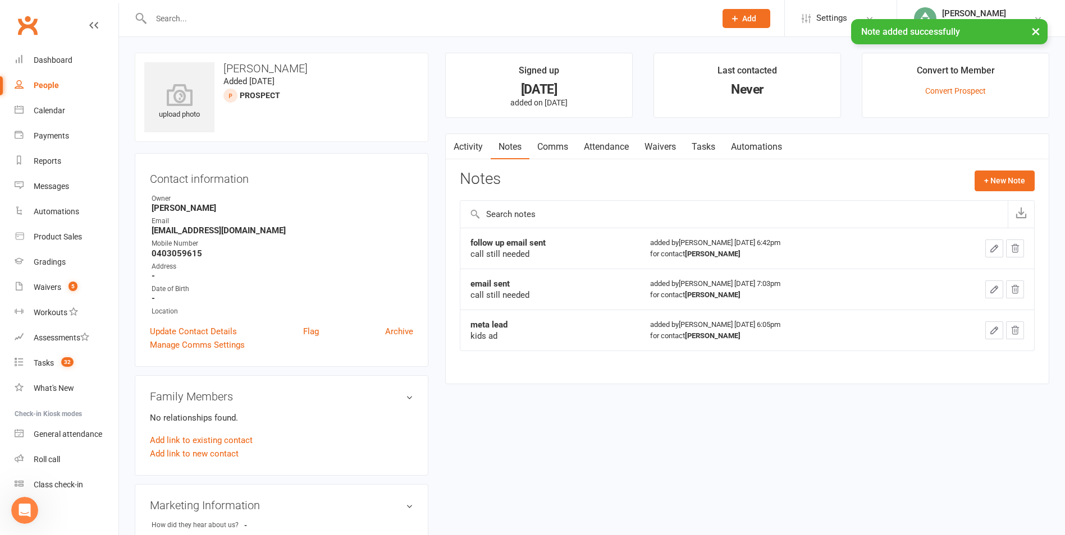
click at [708, 145] on link "Tasks" at bounding box center [703, 147] width 39 height 26
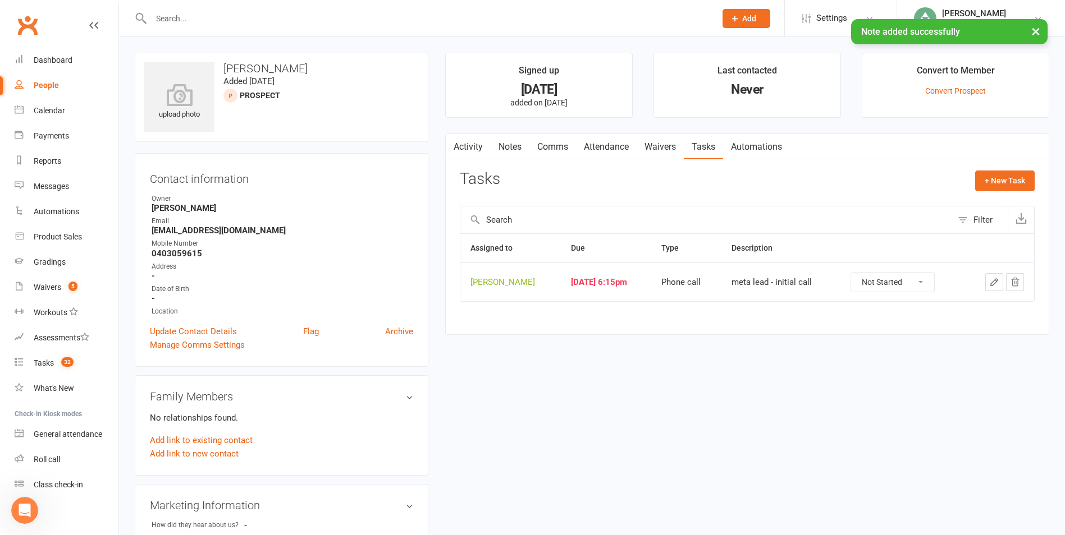
click at [990, 279] on icon "button" at bounding box center [994, 282] width 10 height 10
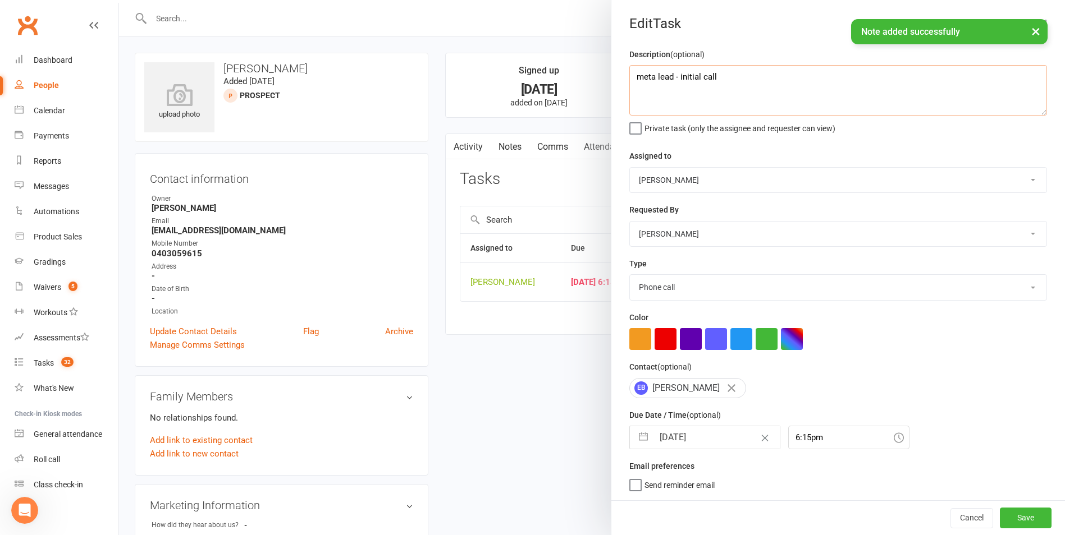
drag, startPoint x: 731, startPoint y: 79, endPoint x: 603, endPoint y: 77, distance: 128.0
click at [119, 0] on react-component "Edit Task Description (optional) meta lead - initial call Private task (only th…" at bounding box center [119, 0] width 0 height 0
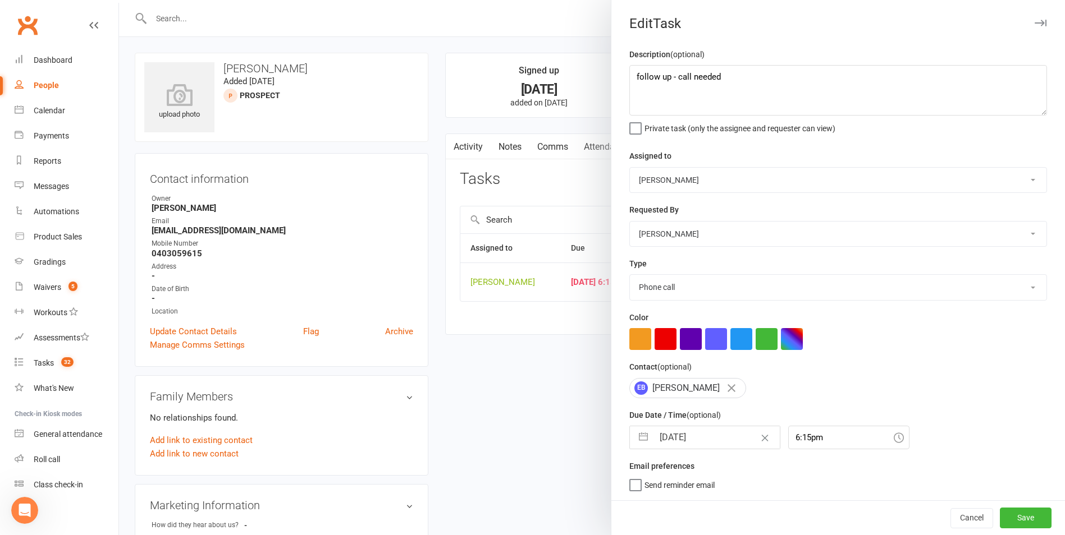
drag, startPoint x: 635, startPoint y: 442, endPoint x: 642, endPoint y: 433, distance: 11.7
click at [636, 441] on button "button" at bounding box center [643, 438] width 20 height 22
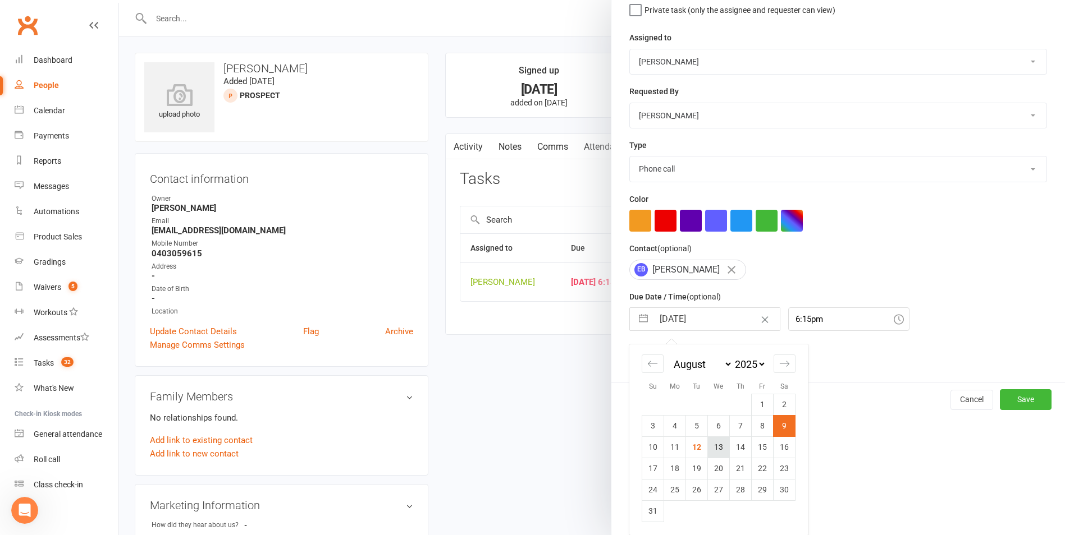
click at [716, 448] on td "13" at bounding box center [719, 447] width 22 height 21
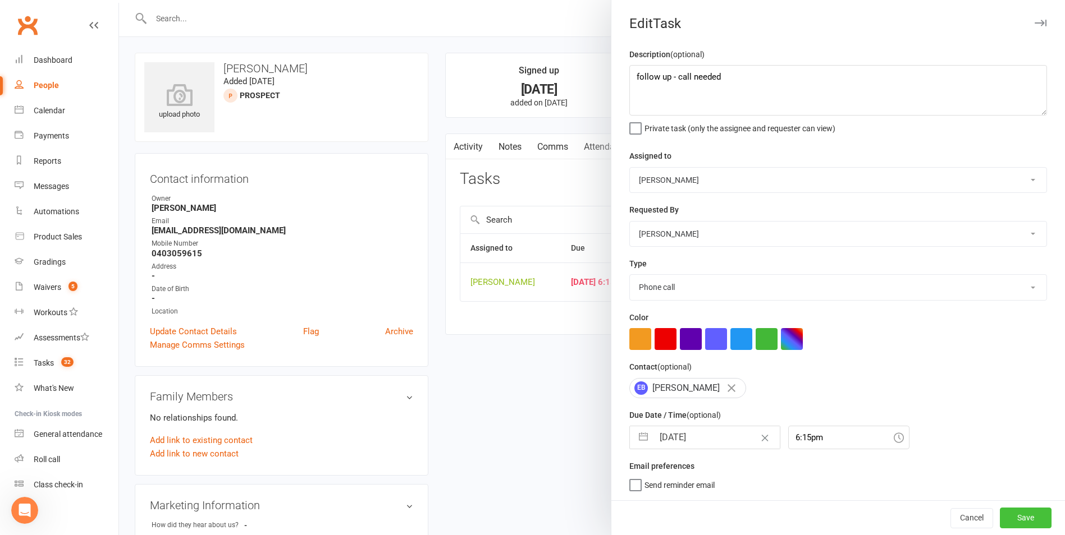
click at [1010, 516] on button "Save" at bounding box center [1025, 518] width 52 height 20
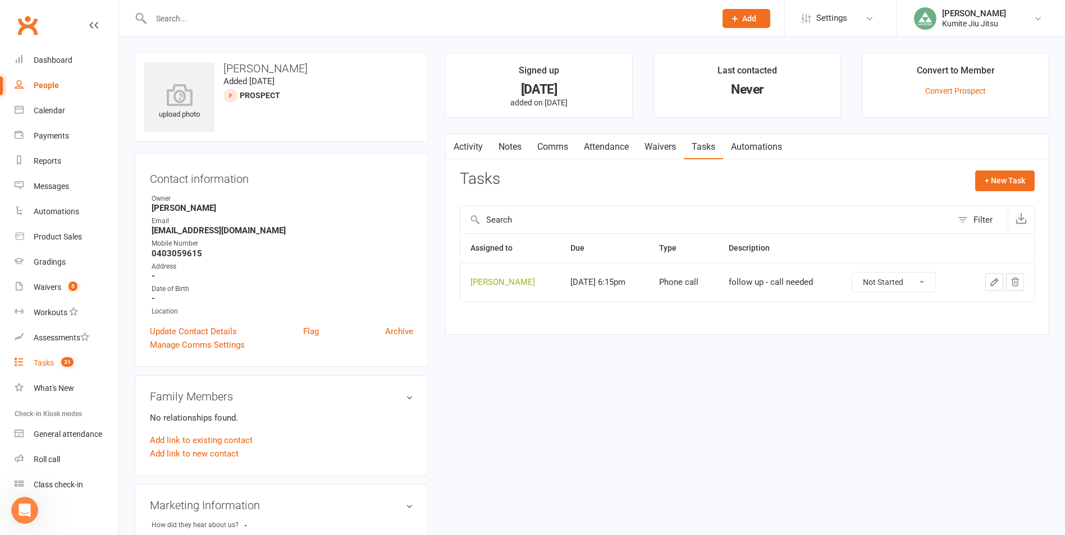
click at [72, 358] on span "31" at bounding box center [67, 362] width 12 height 10
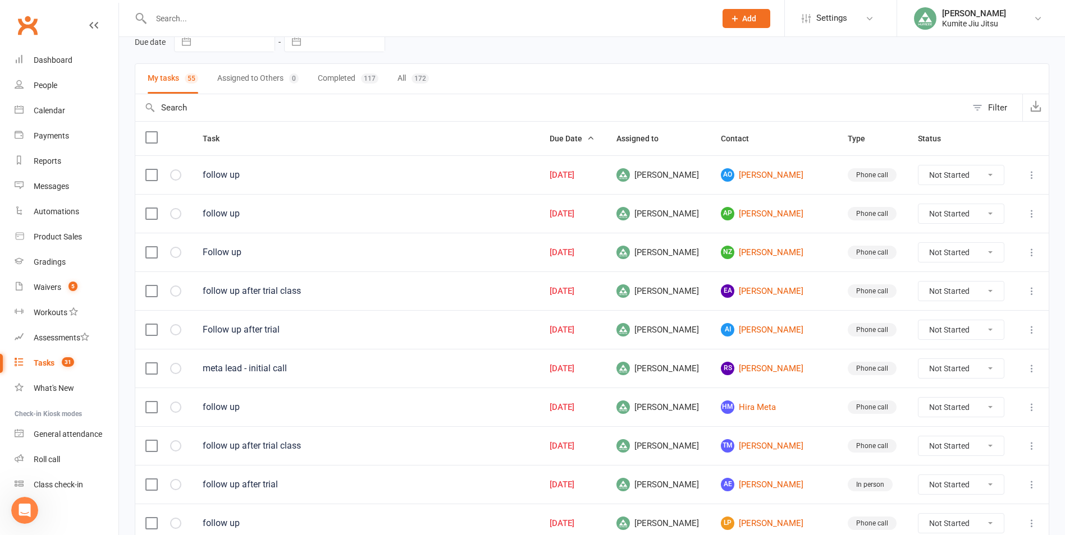
scroll to position [168, 0]
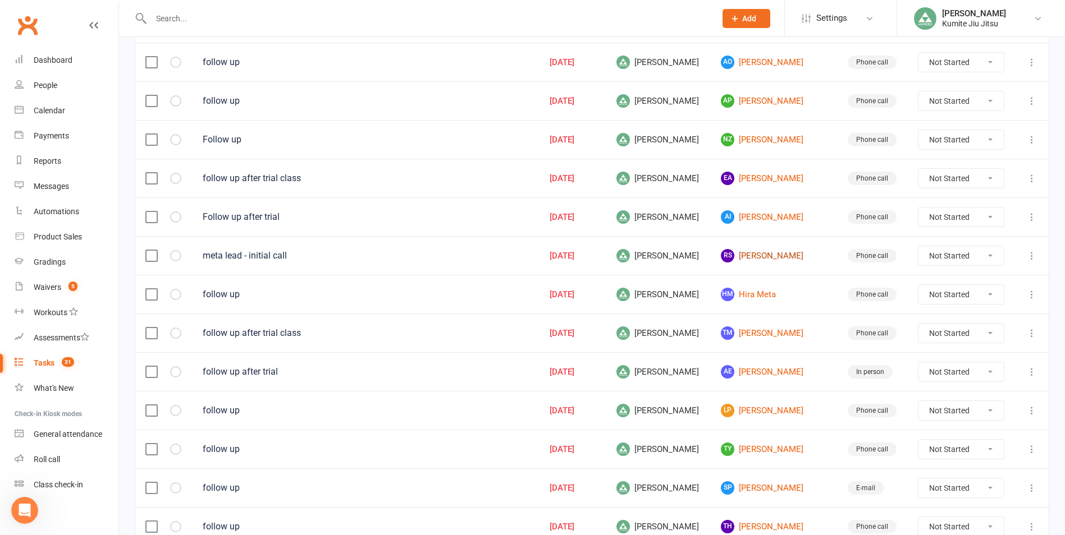
click at [771, 258] on link "[PERSON_NAME]" at bounding box center [774, 255] width 106 height 13
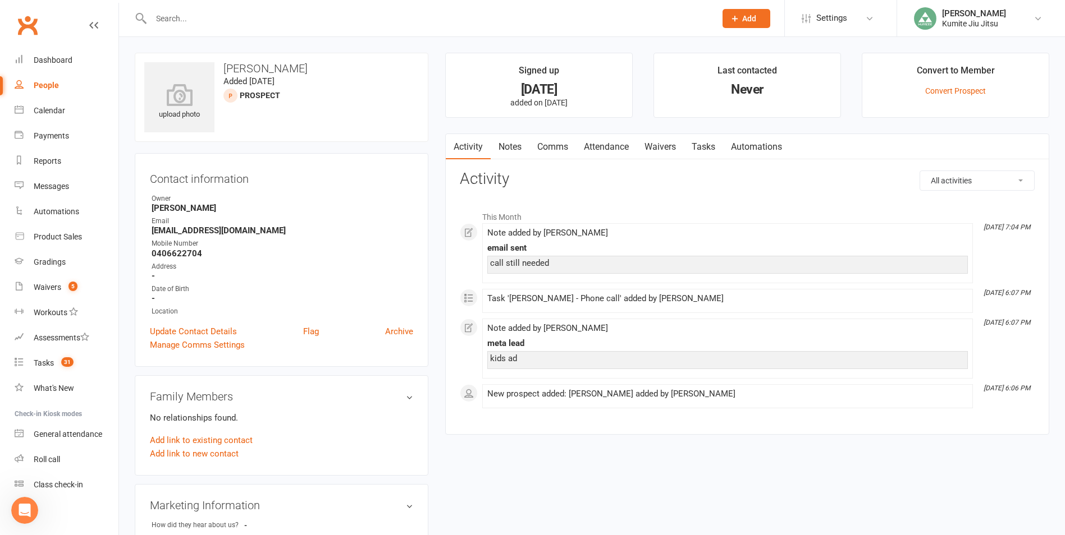
click at [512, 147] on link "Notes" at bounding box center [509, 147] width 39 height 26
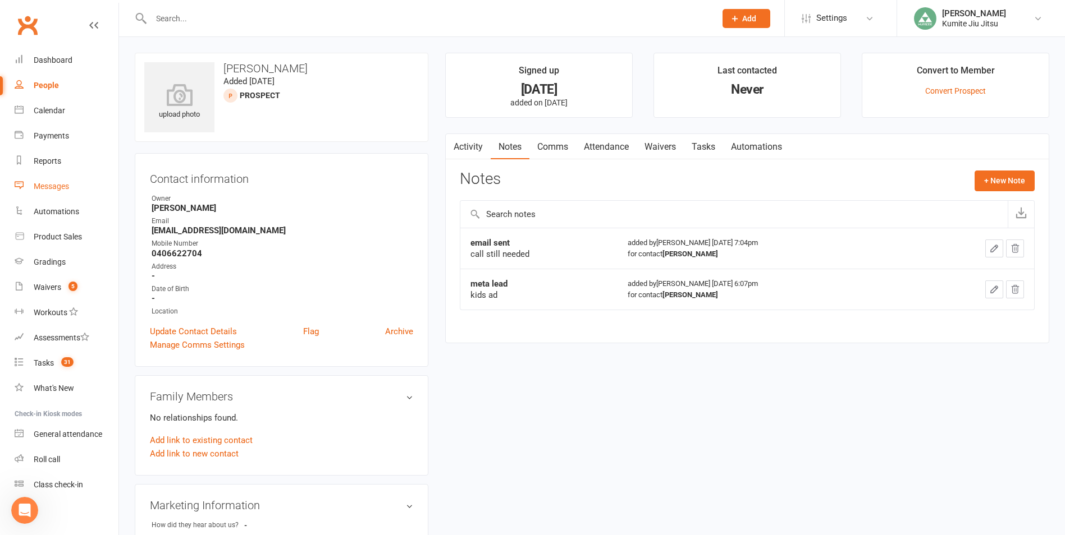
click at [56, 189] on div "Messages" at bounding box center [51, 186] width 35 height 9
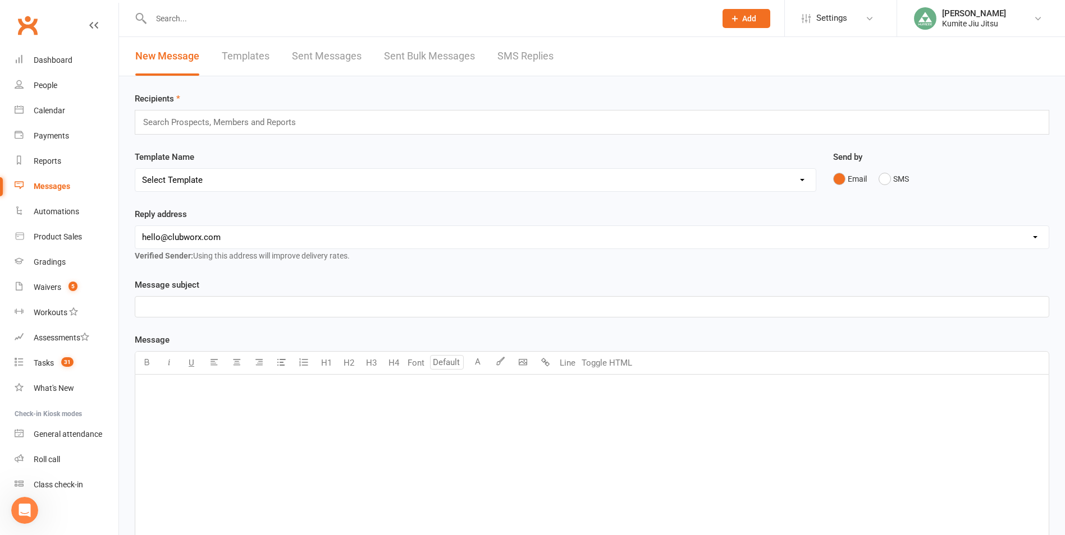
click at [328, 54] on link "Sent Messages" at bounding box center [327, 56] width 70 height 39
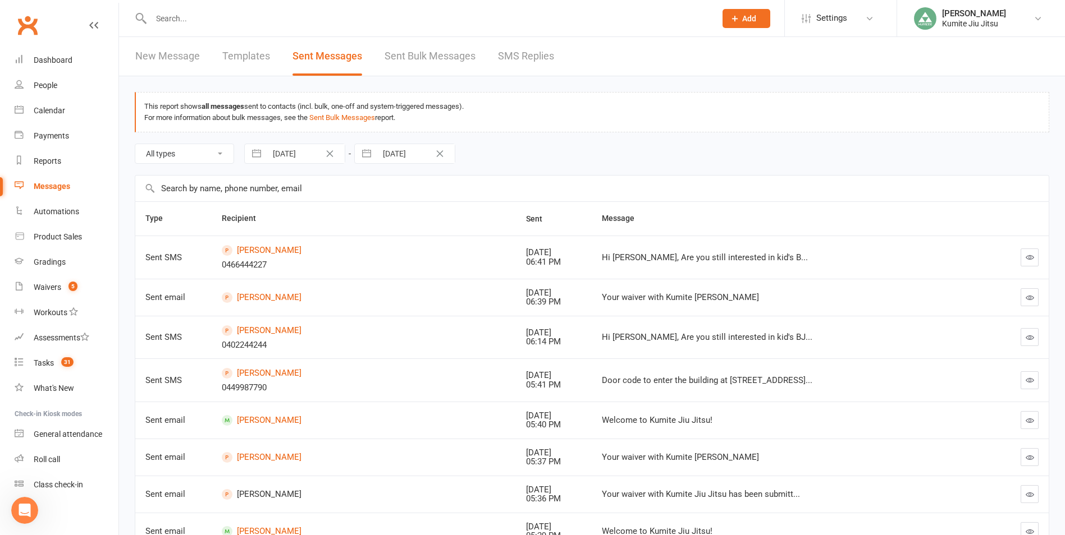
click at [1035, 260] on button "button" at bounding box center [1029, 258] width 18 height 18
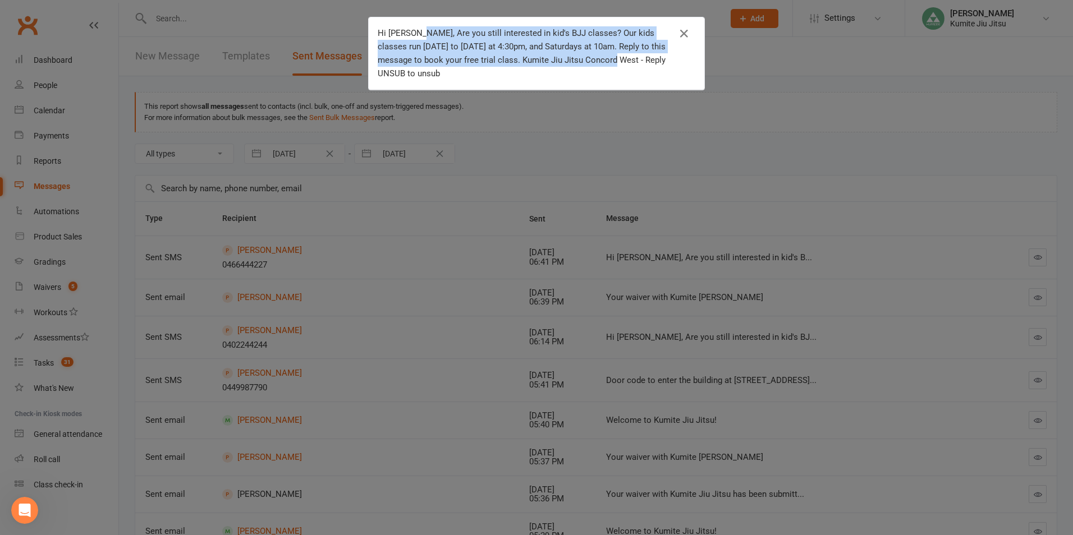
drag, startPoint x: 594, startPoint y: 59, endPoint x: 416, endPoint y: 32, distance: 180.5
click at [416, 32] on div "Hi [PERSON_NAME], Are you still interested in kid's BJJ classes? Our kids class…" at bounding box center [528, 53] width 301 height 54
click at [682, 34] on icon "button" at bounding box center [683, 33] width 13 height 13
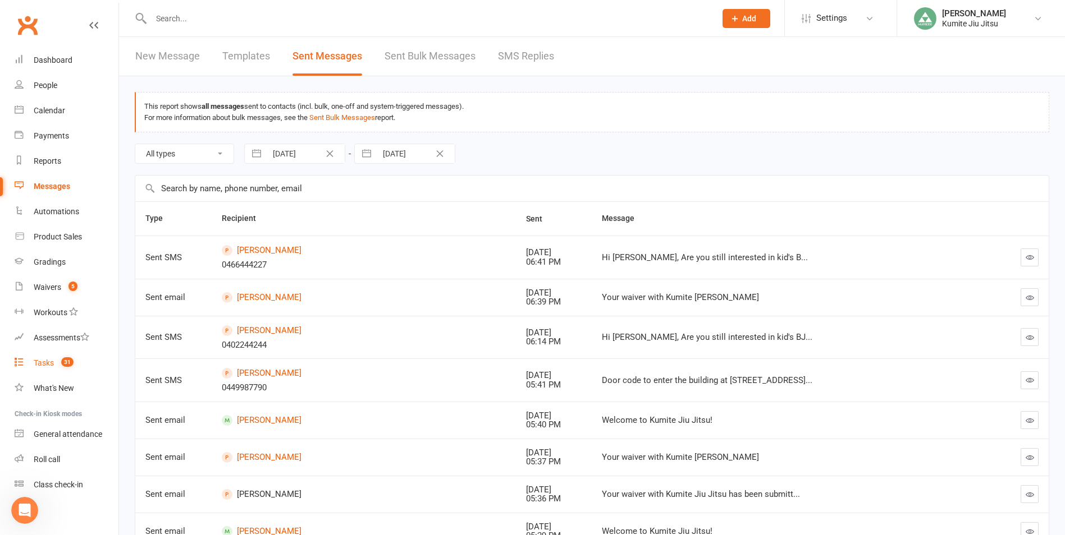
click at [65, 362] on span "31" at bounding box center [67, 362] width 12 height 10
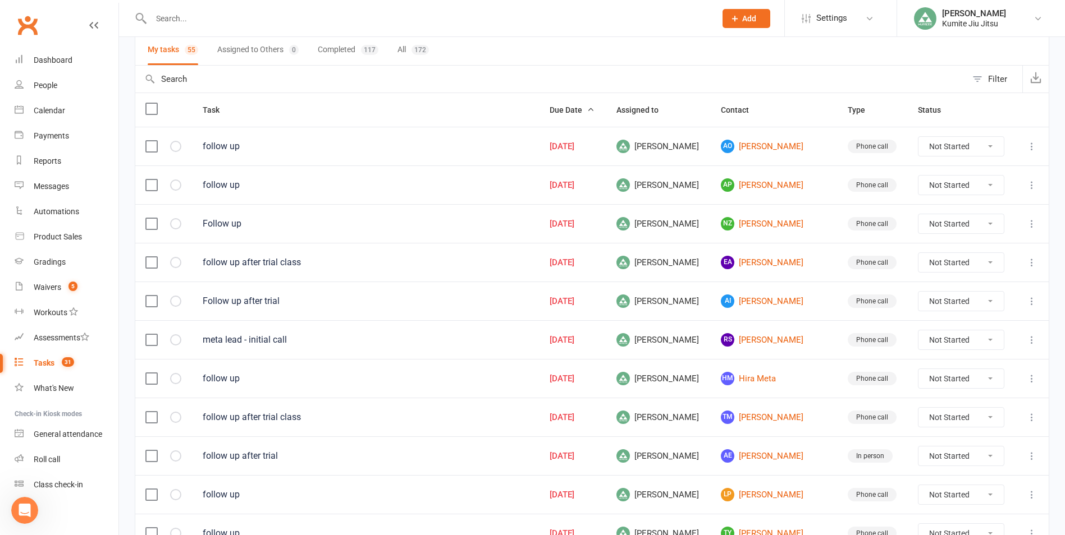
scroll to position [112, 0]
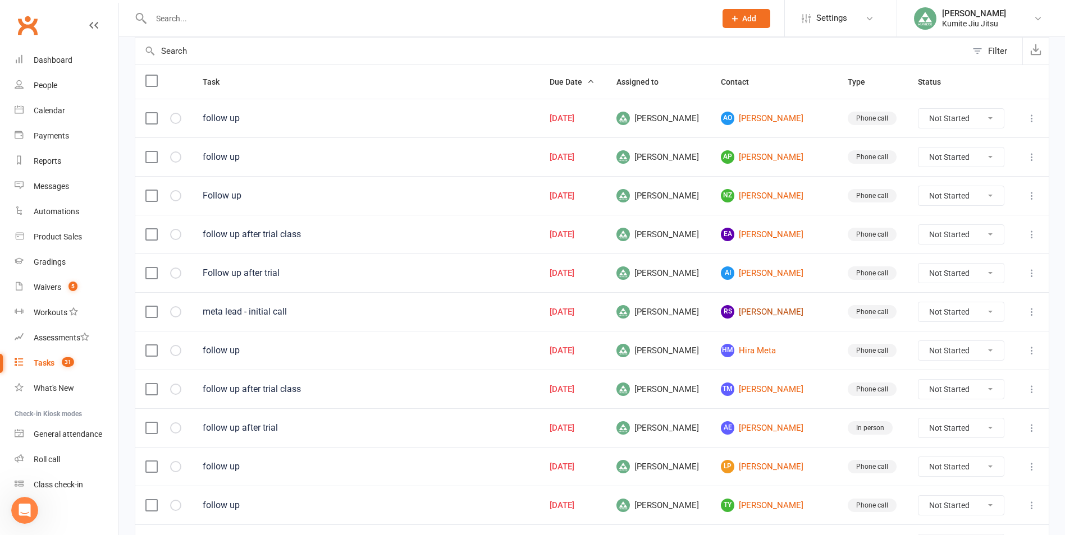
click at [754, 313] on link "[PERSON_NAME]" at bounding box center [774, 311] width 106 height 13
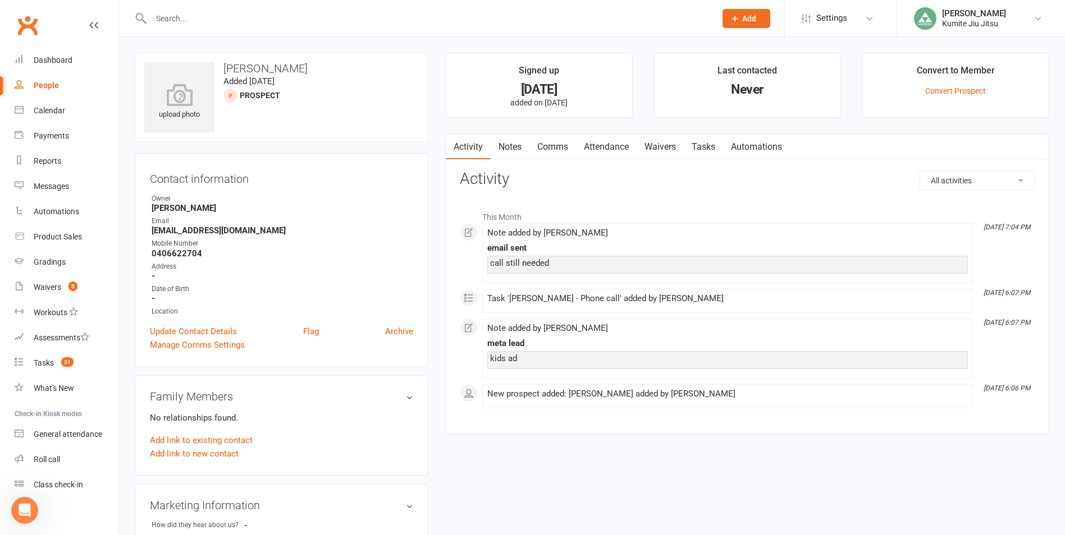
click at [551, 149] on link "Comms" at bounding box center [552, 147] width 47 height 26
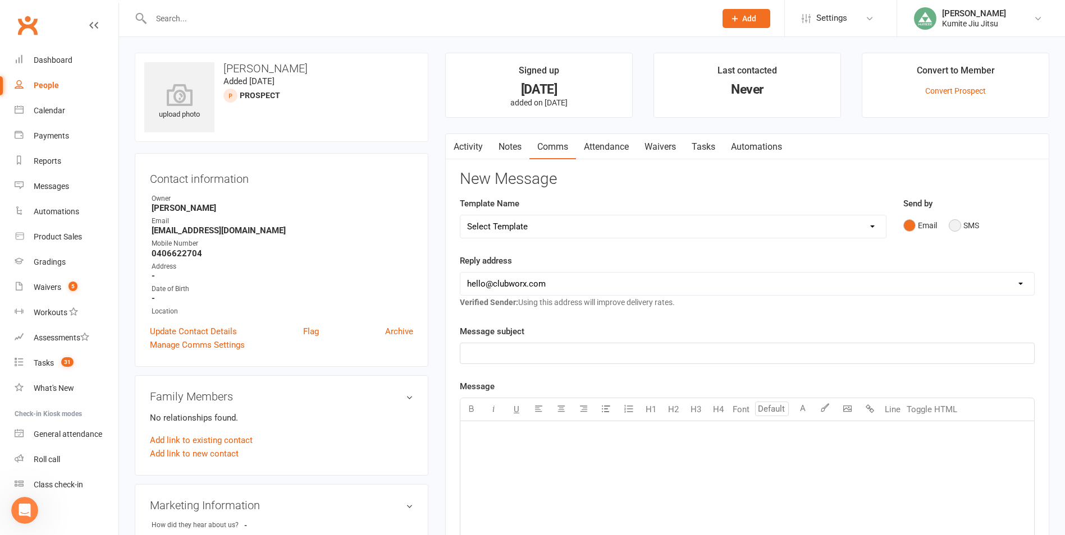
click at [966, 229] on button "SMS" at bounding box center [963, 225] width 30 height 21
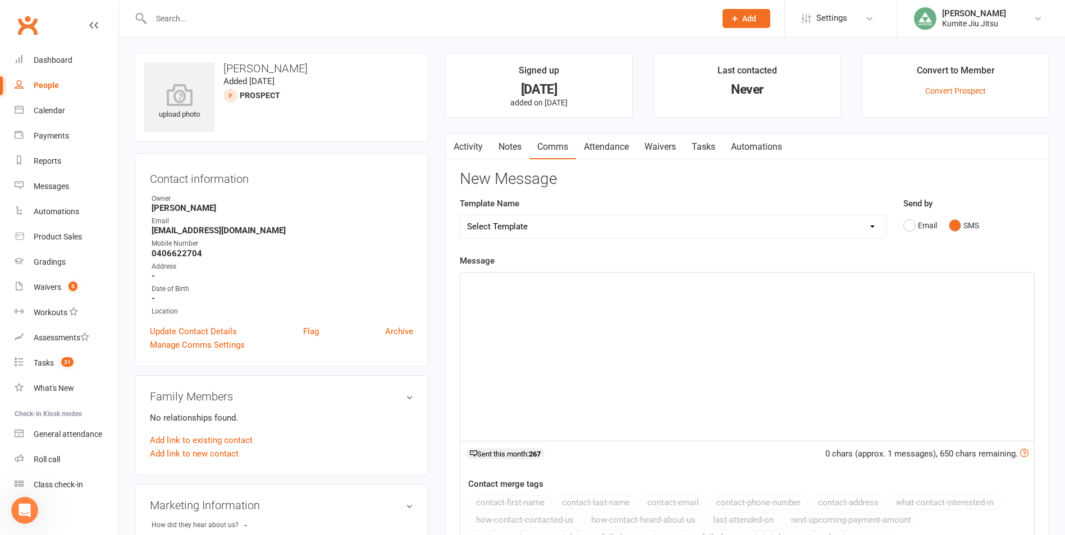
click at [653, 286] on p "﻿" at bounding box center [747, 282] width 560 height 13
paste div
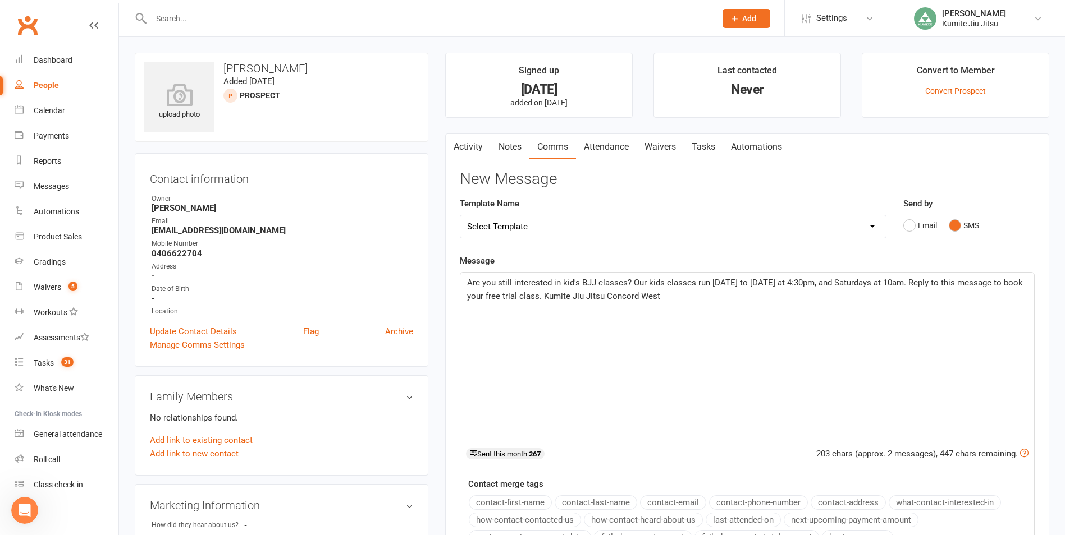
click at [466, 283] on div "Are you still interested in kid's BJJ classes? Our kids classes run [DATE] to […" at bounding box center [747, 357] width 574 height 168
click at [962, 285] on span "Hi [PERSON_NAME], Are you still interested in kid's BJJ classes? Our kids class…" at bounding box center [743, 290] width 553 height 24
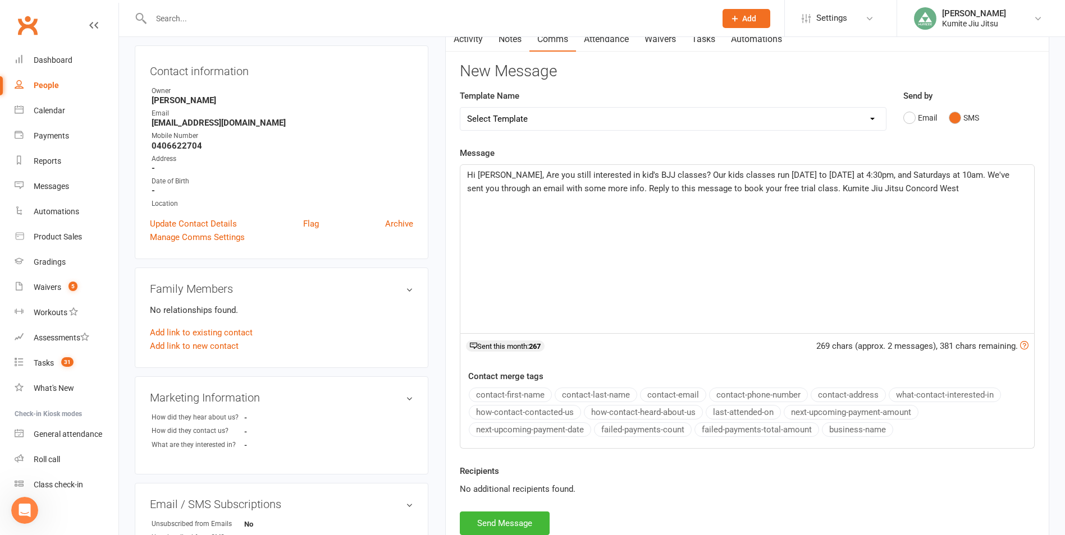
scroll to position [112, 0]
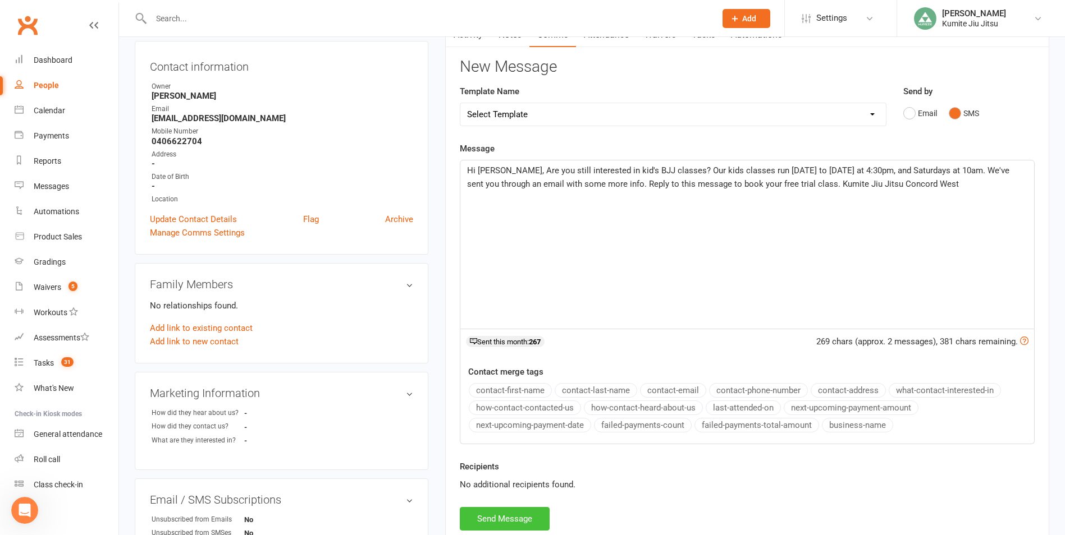
drag, startPoint x: 512, startPoint y: 515, endPoint x: 496, endPoint y: 511, distance: 16.7
click at [511, 516] on button "Send Message" at bounding box center [505, 519] width 90 height 24
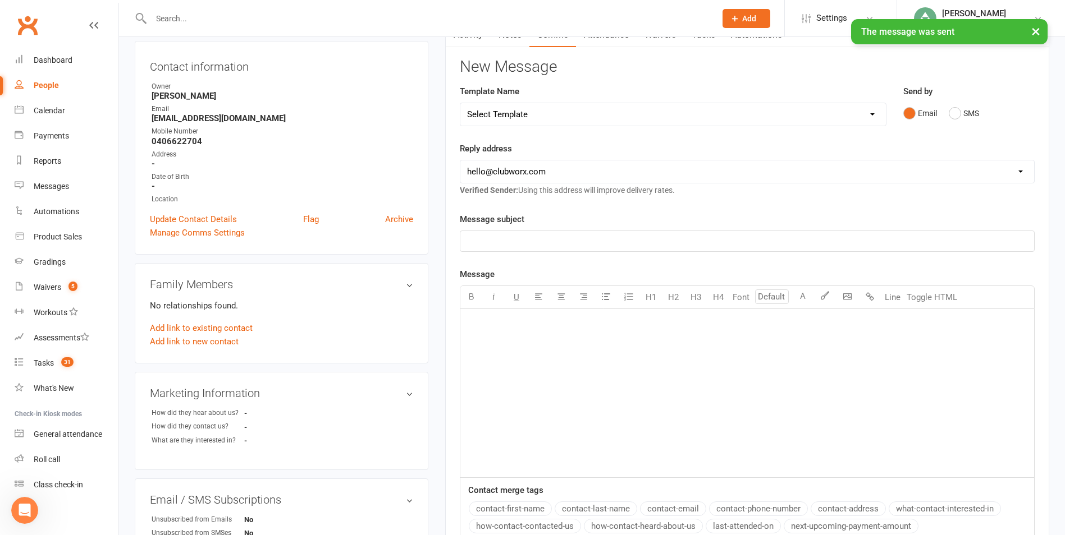
drag, startPoint x: 287, startPoint y: 120, endPoint x: 132, endPoint y: 123, distance: 154.9
click at [132, 123] on div "upload photo [PERSON_NAME] Added [DATE] prospect Contact information Owner [PER…" at bounding box center [281, 387] width 310 height 893
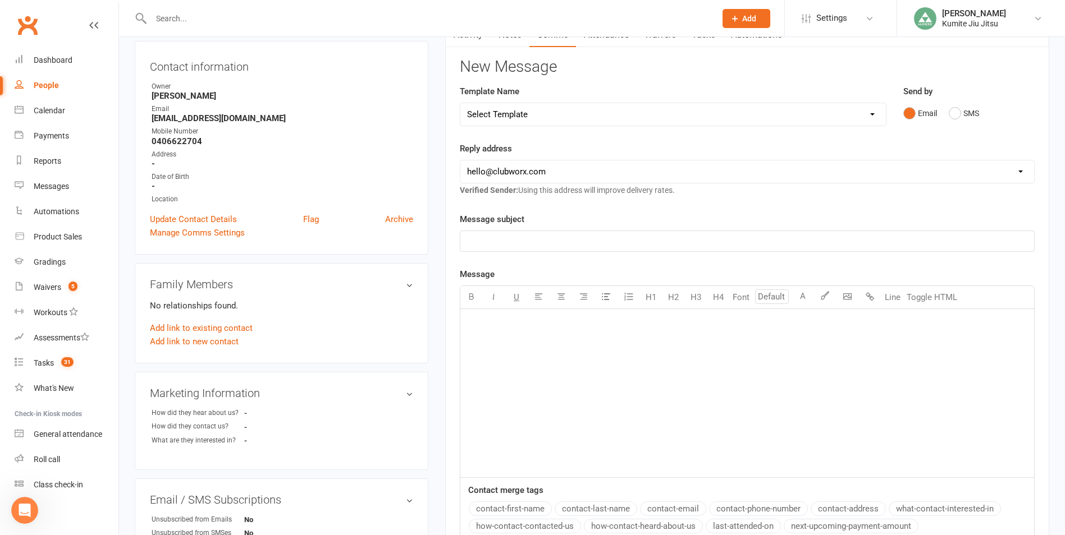
scroll to position [0, 0]
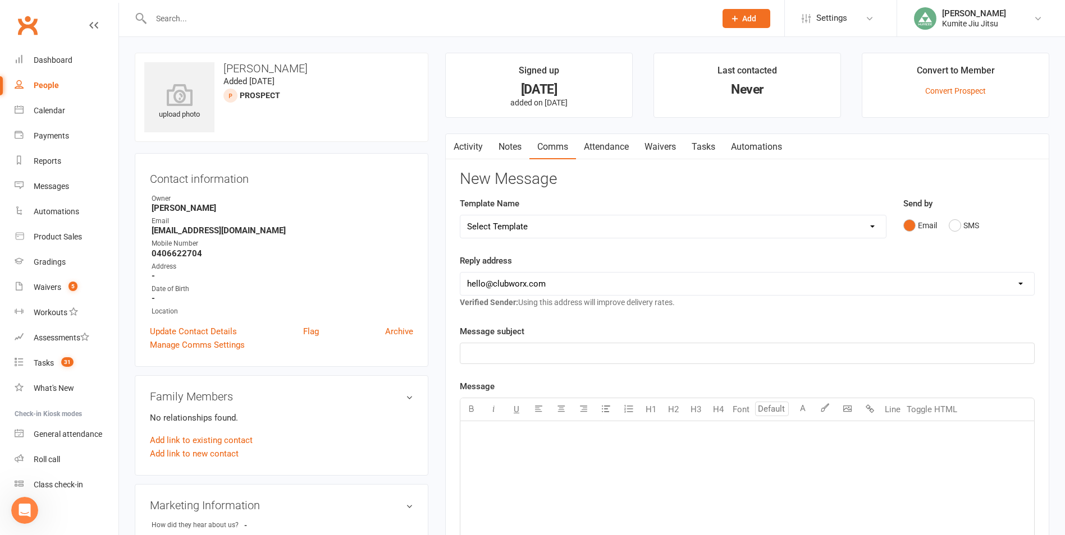
click at [468, 152] on link "Activity" at bounding box center [468, 147] width 45 height 26
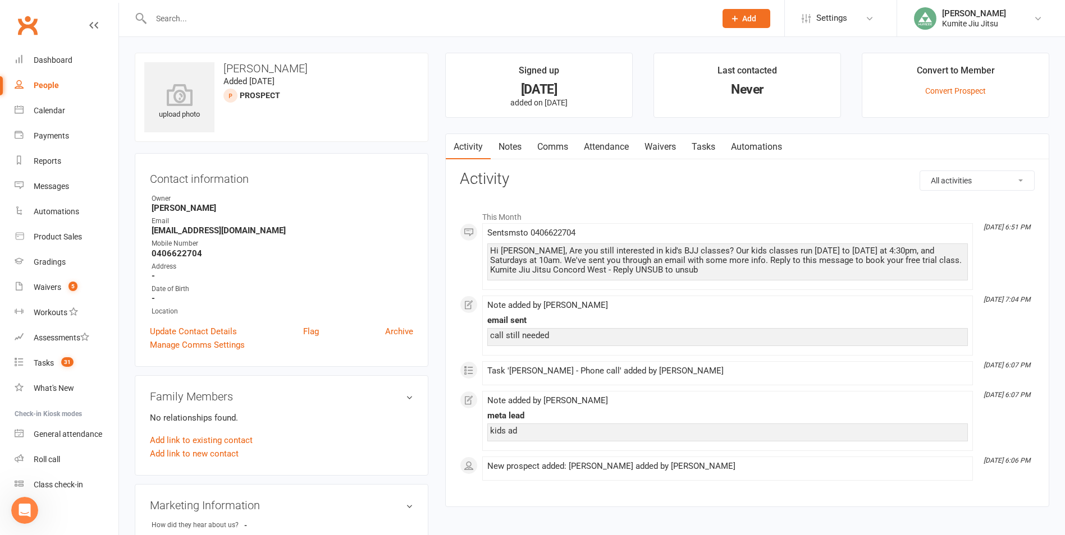
click at [513, 151] on link "Notes" at bounding box center [509, 147] width 39 height 26
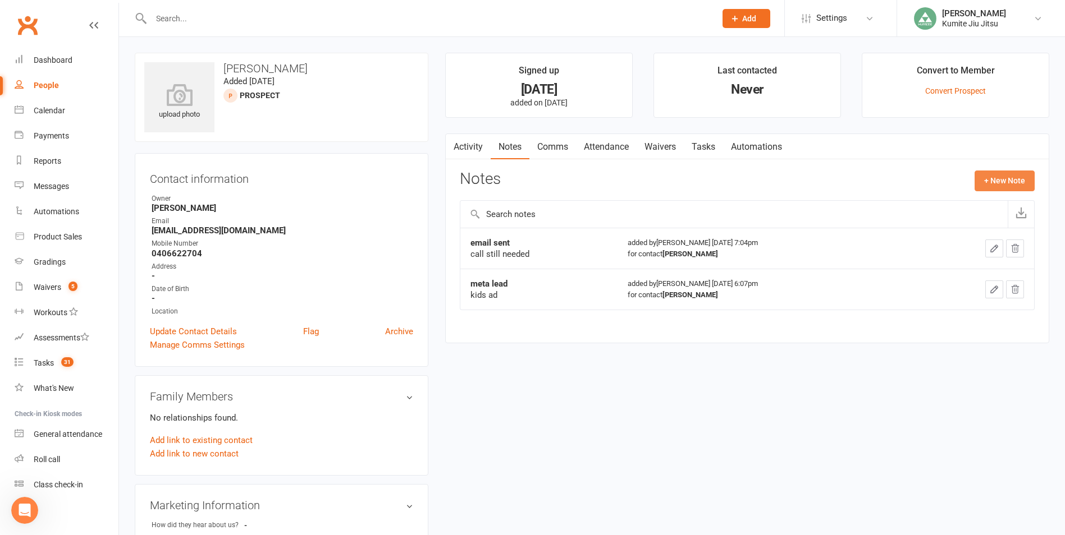
click at [1012, 181] on button "+ New Note" at bounding box center [1004, 181] width 60 height 20
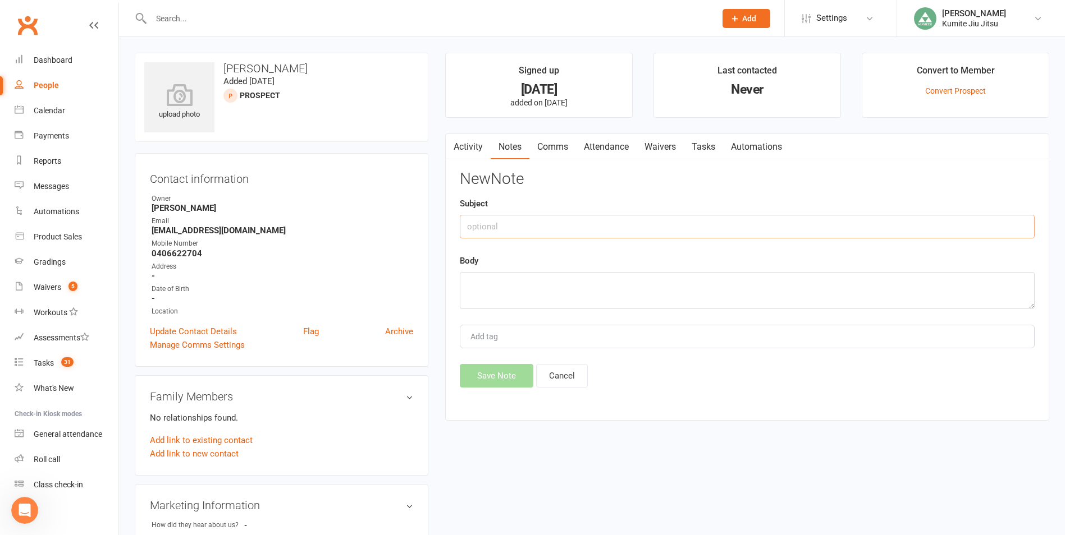
click at [547, 222] on input "text" at bounding box center [747, 227] width 575 height 24
click at [494, 375] on button "Save Note" at bounding box center [497, 376] width 74 height 24
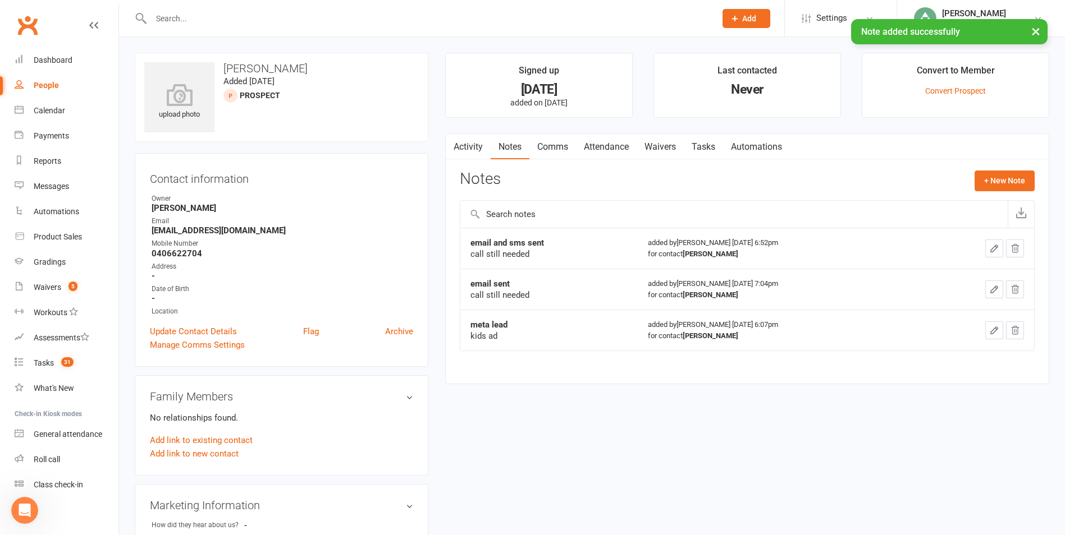
drag, startPoint x: 711, startPoint y: 150, endPoint x: 783, endPoint y: 147, distance: 72.4
click at [712, 150] on link "Tasks" at bounding box center [703, 147] width 39 height 26
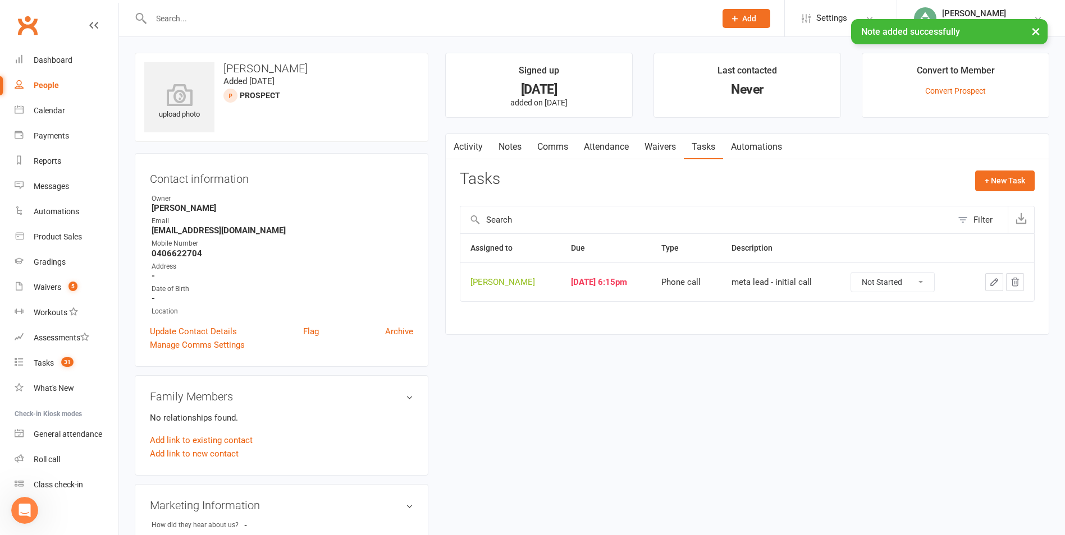
click at [995, 284] on icon "button" at bounding box center [994, 282] width 10 height 10
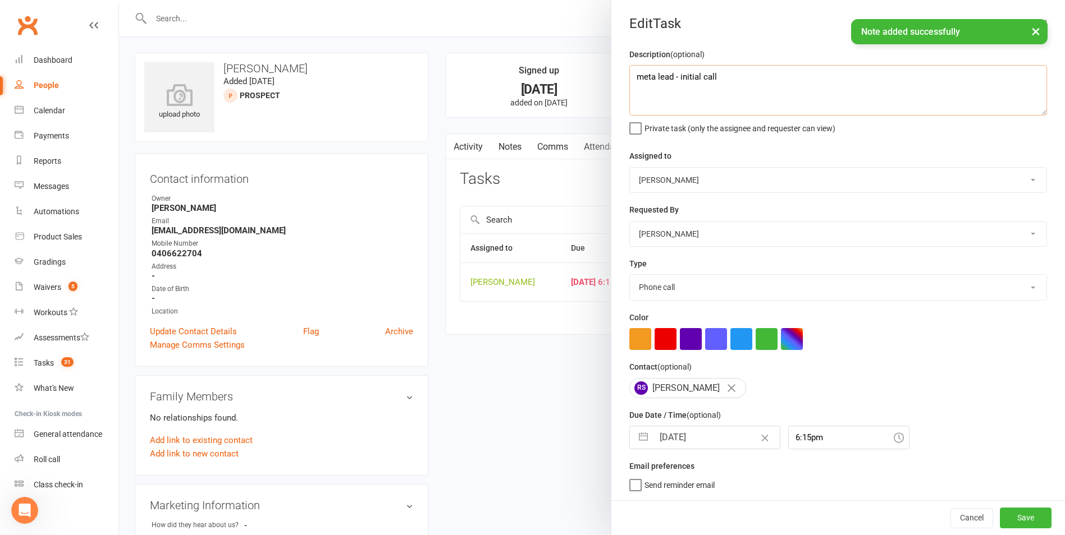
drag, startPoint x: 739, startPoint y: 73, endPoint x: 598, endPoint y: 74, distance: 140.9
click at [119, 0] on react-component "Edit Task Description (optional) meta lead - initial call Private task (only th…" at bounding box center [119, 0] width 0 height 0
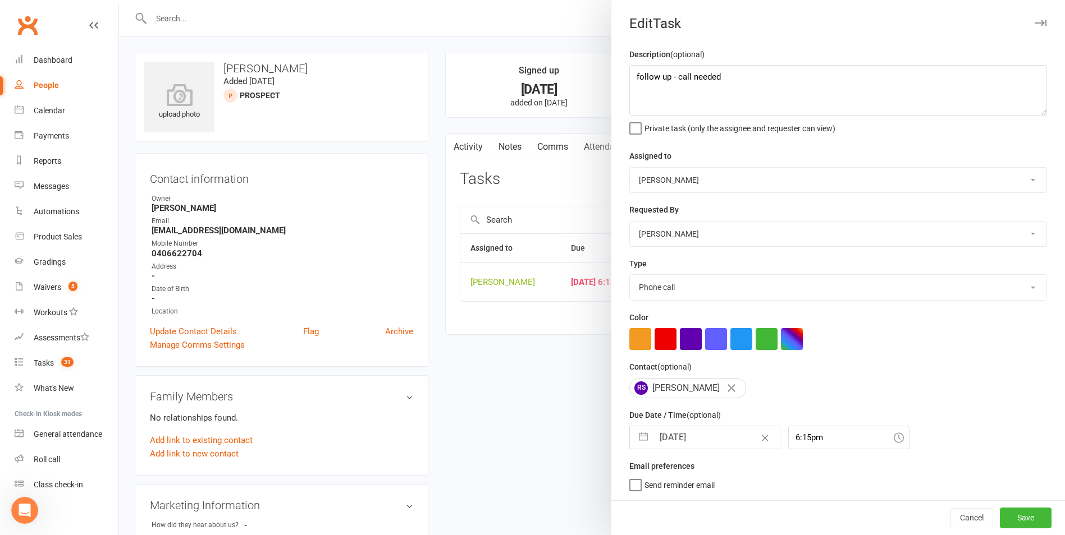
click at [639, 443] on button "button" at bounding box center [643, 438] width 20 height 22
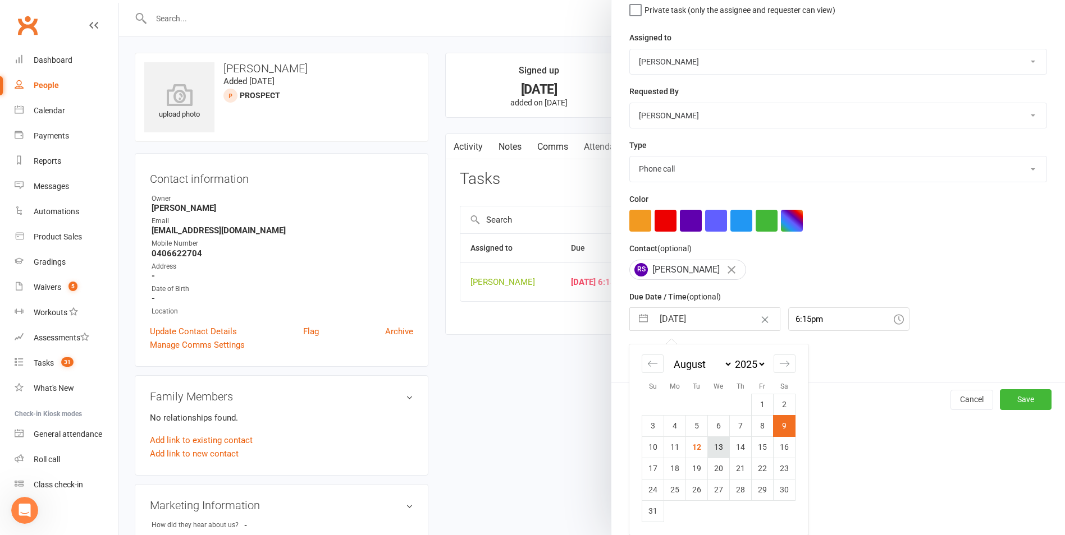
click at [714, 451] on td "13" at bounding box center [719, 447] width 22 height 21
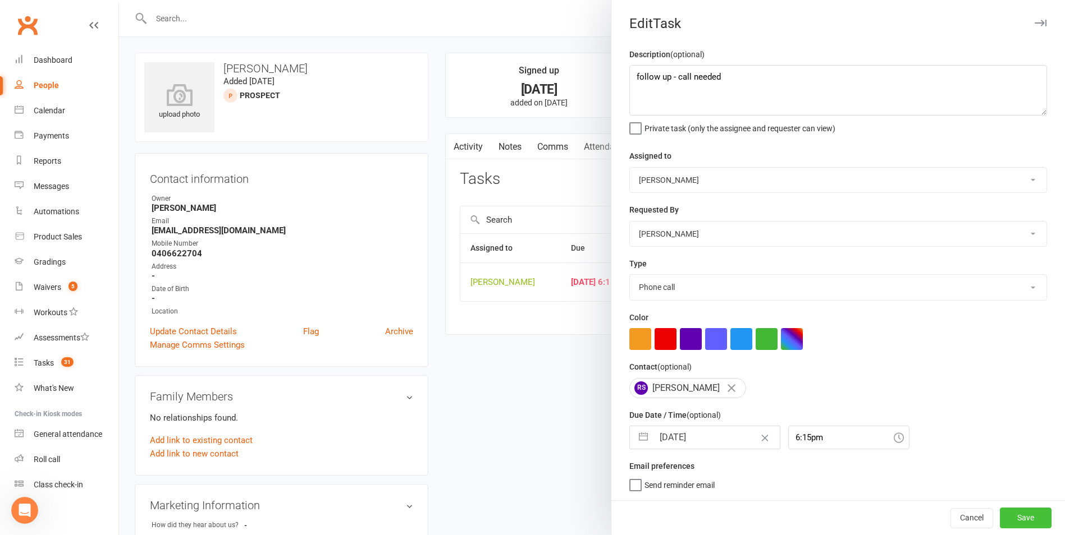
click at [1011, 517] on button "Save" at bounding box center [1025, 518] width 52 height 20
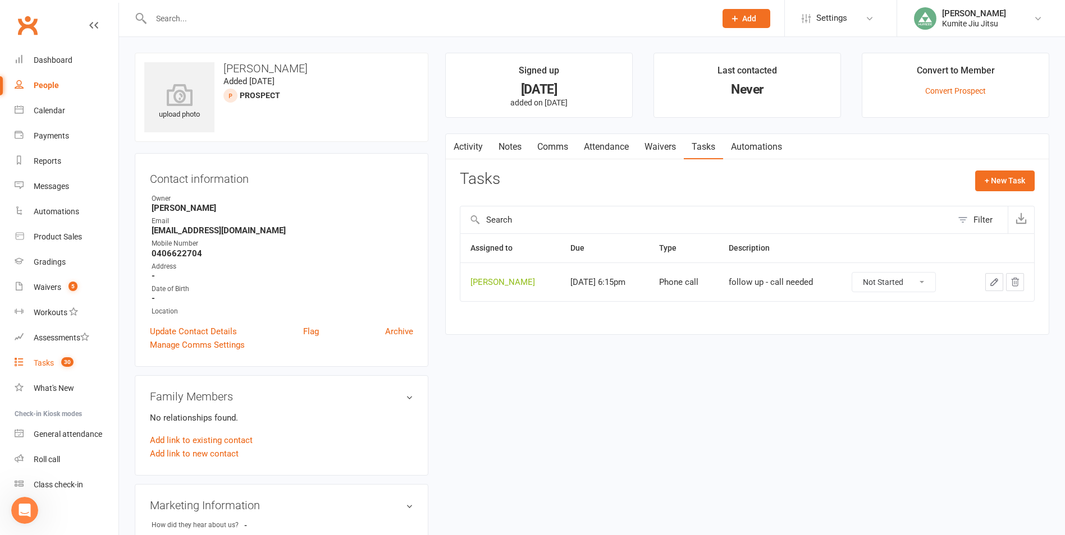
click at [61, 363] on count-badge "30" at bounding box center [65, 363] width 18 height 9
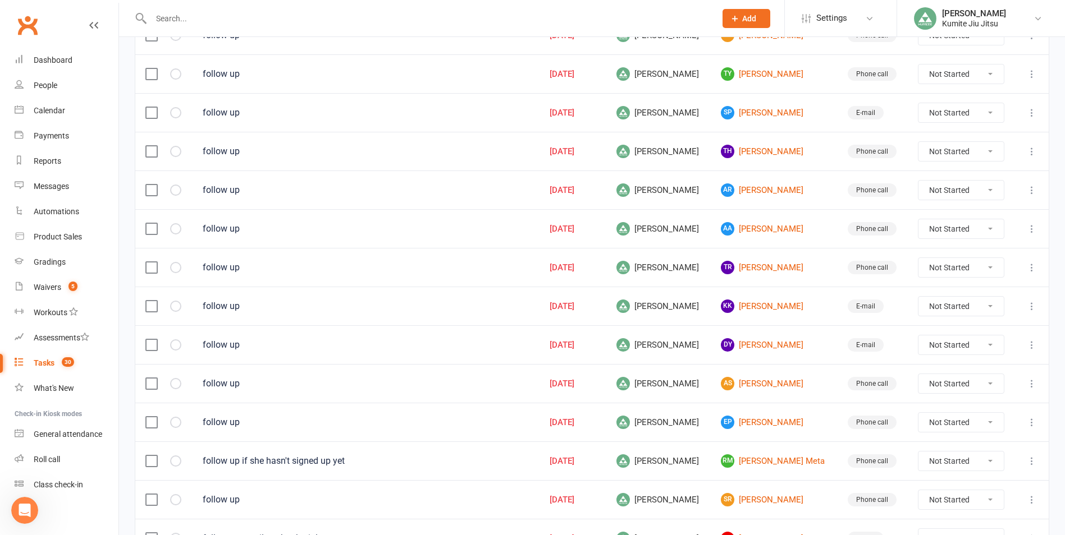
scroll to position [727, 0]
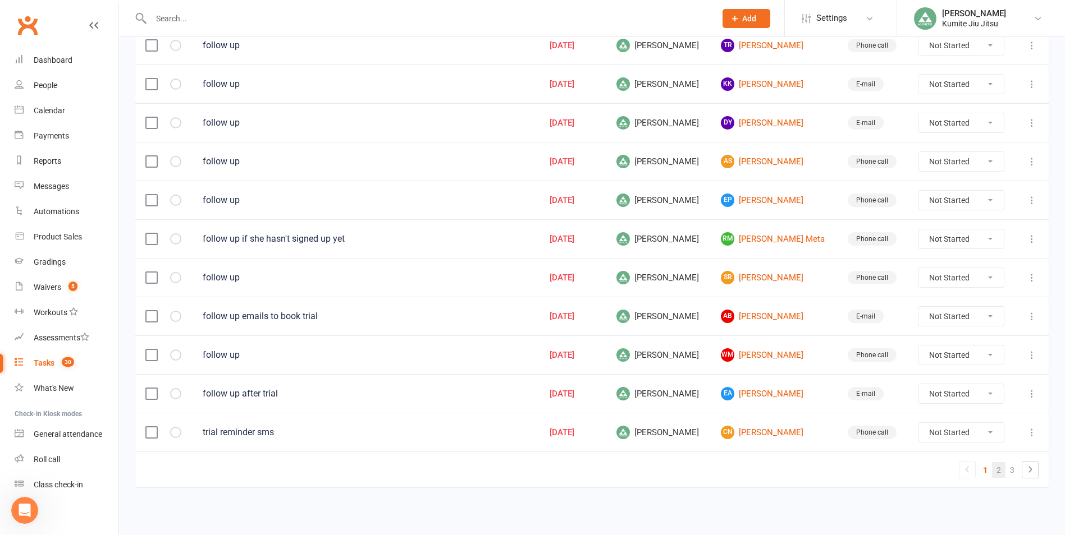
click at [999, 473] on link "2" at bounding box center [998, 470] width 13 height 16
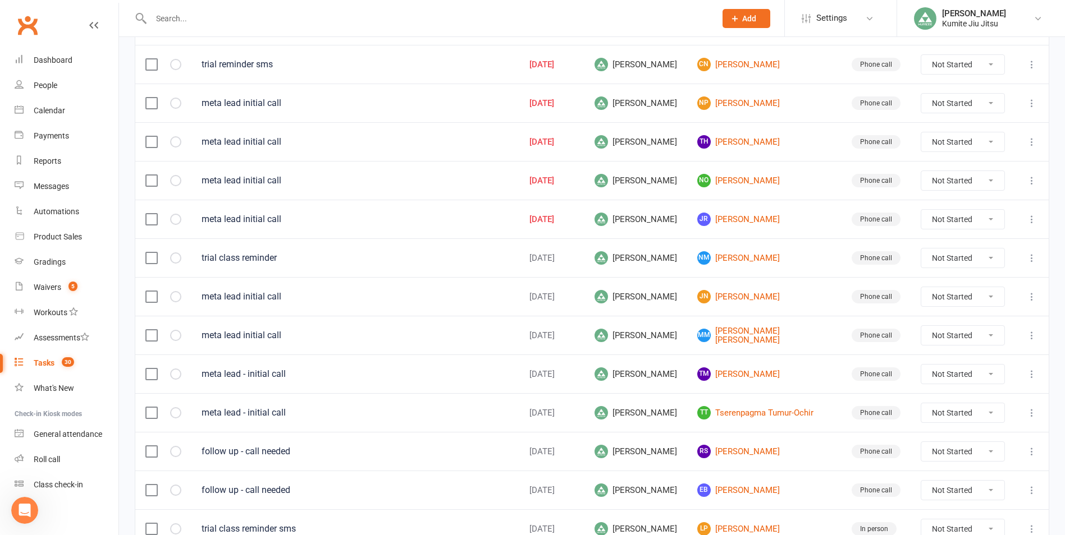
scroll to position [110, 0]
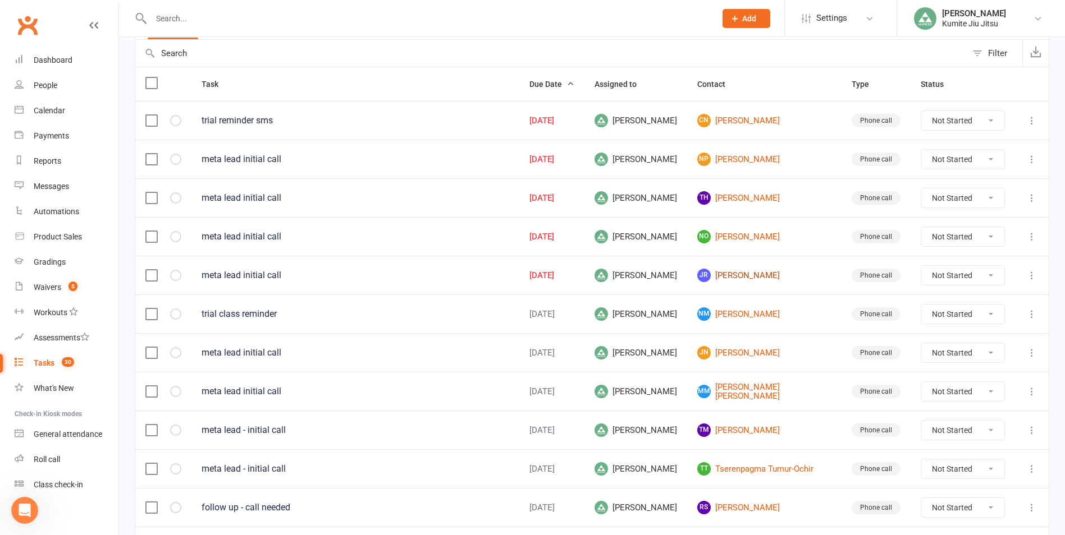
click at [746, 277] on link "JR [PERSON_NAME]" at bounding box center [764, 275] width 134 height 13
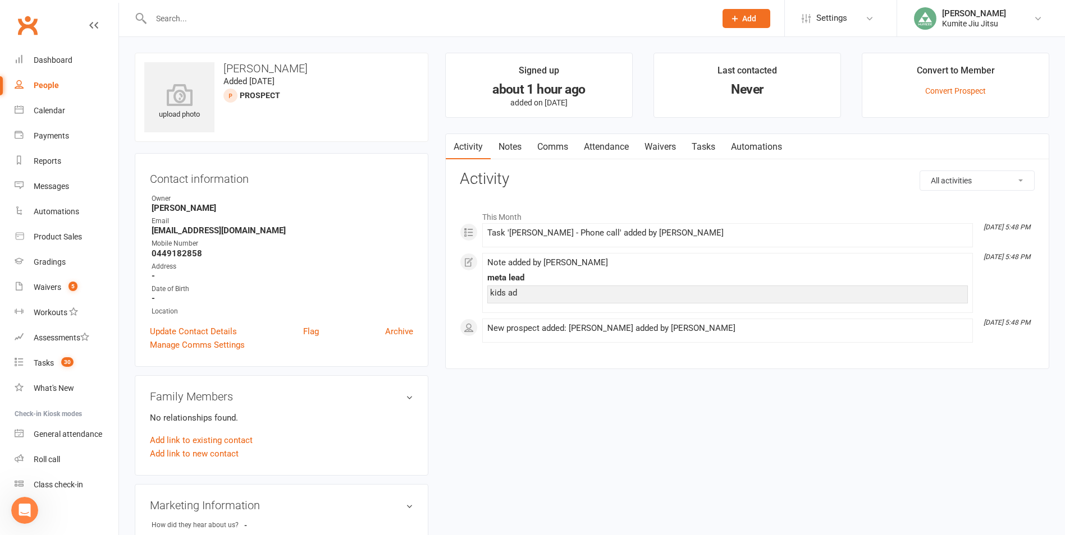
click at [503, 145] on link "Notes" at bounding box center [509, 147] width 39 height 26
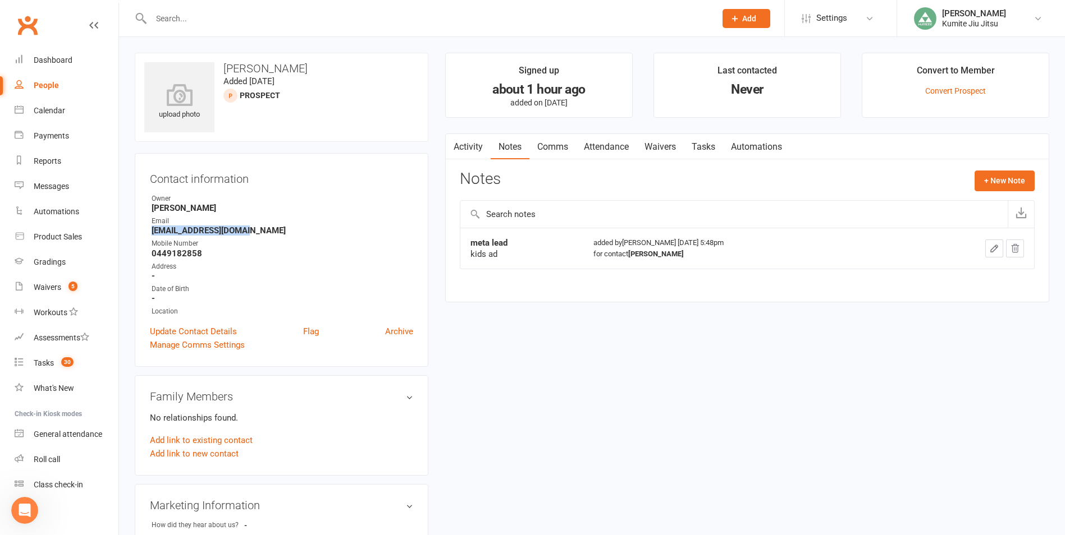
drag, startPoint x: 255, startPoint y: 232, endPoint x: 143, endPoint y: 231, distance: 111.7
click at [143, 231] on div "Contact information Owner [PERSON_NAME] Email [EMAIL_ADDRESS][DOMAIN_NAME] Mobi…" at bounding box center [282, 260] width 294 height 214
click at [998, 180] on button "+ New Note" at bounding box center [1004, 181] width 60 height 20
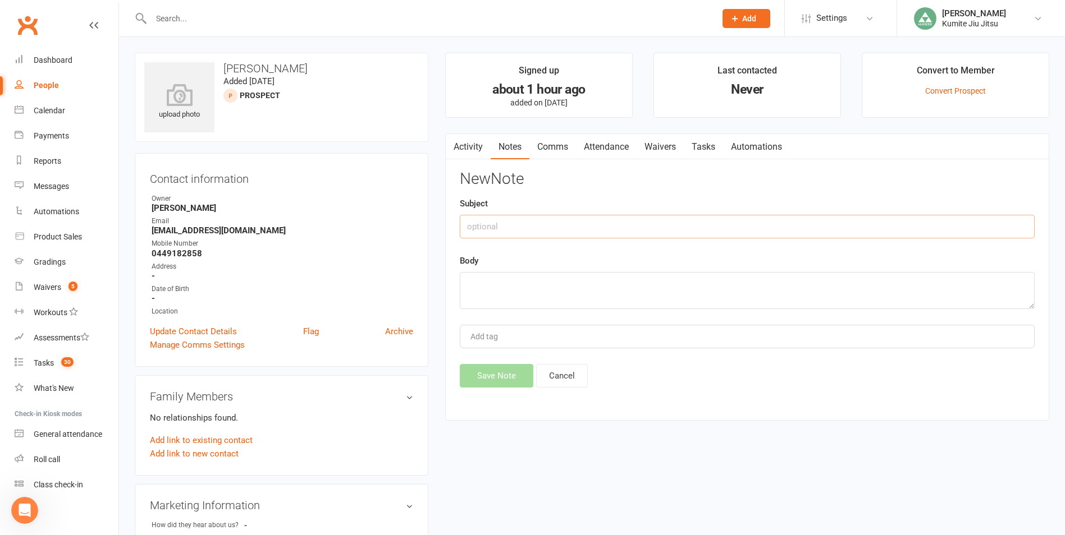
click at [593, 221] on input "text" at bounding box center [747, 227] width 575 height 24
click at [498, 375] on button "Save Note" at bounding box center [497, 376] width 74 height 24
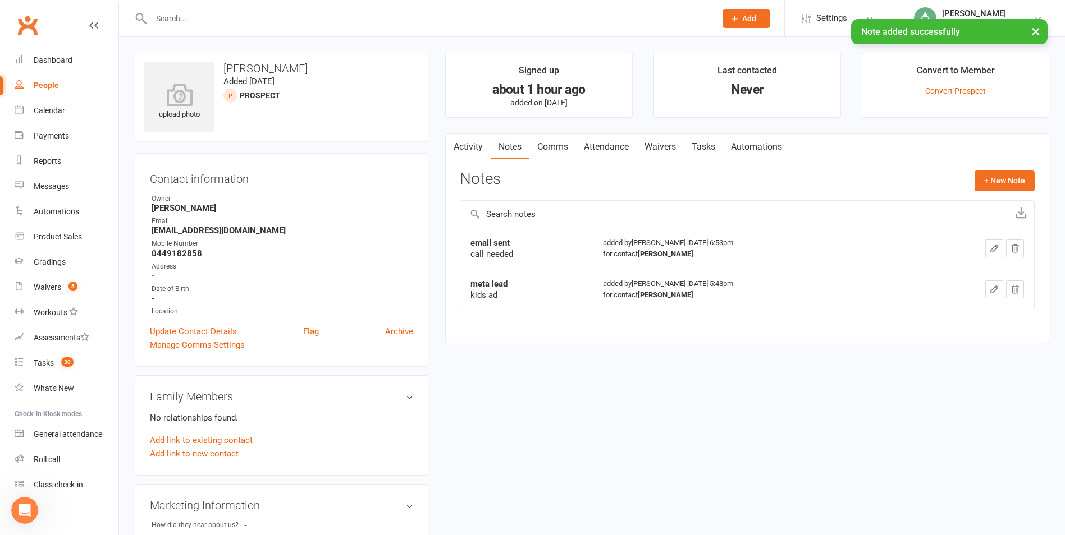
click at [713, 149] on link "Tasks" at bounding box center [703, 147] width 39 height 26
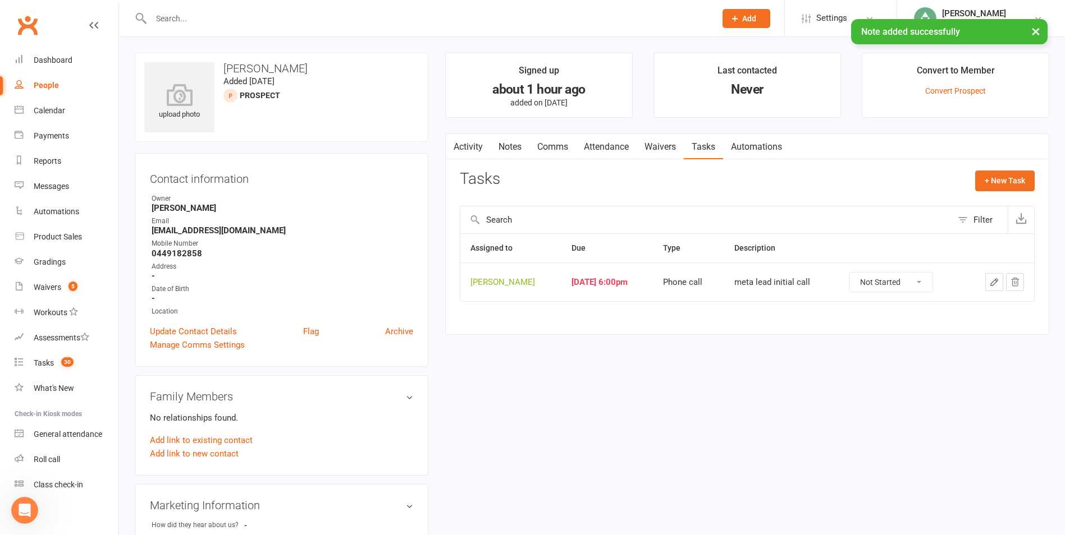
click at [994, 280] on icon "button" at bounding box center [994, 282] width 7 height 7
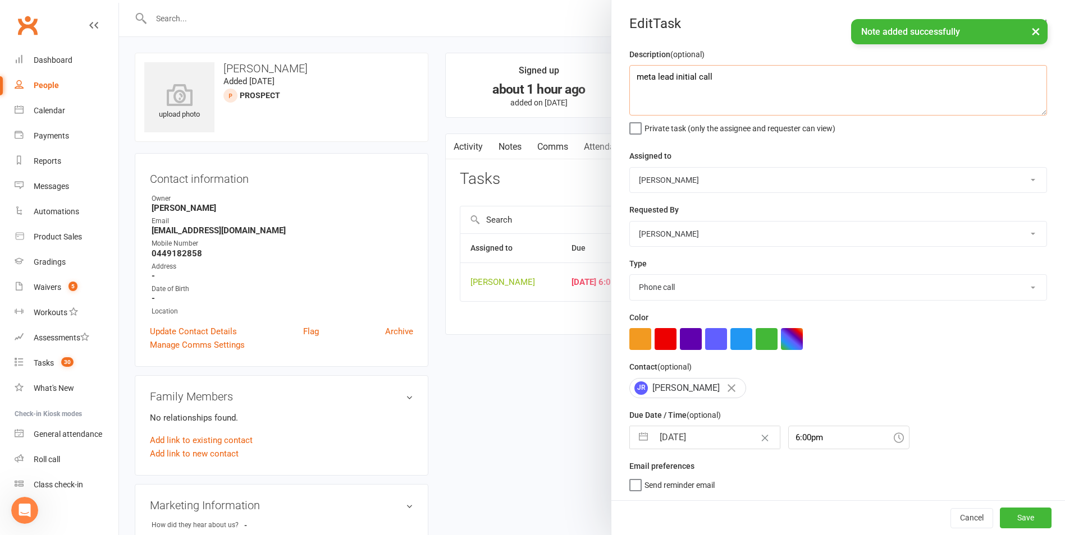
drag, startPoint x: 725, startPoint y: 76, endPoint x: 575, endPoint y: 80, distance: 149.3
click at [119, 0] on react-component "Edit Task Description (optional) meta lead initial call Private task (only the …" at bounding box center [119, 0] width 0 height 0
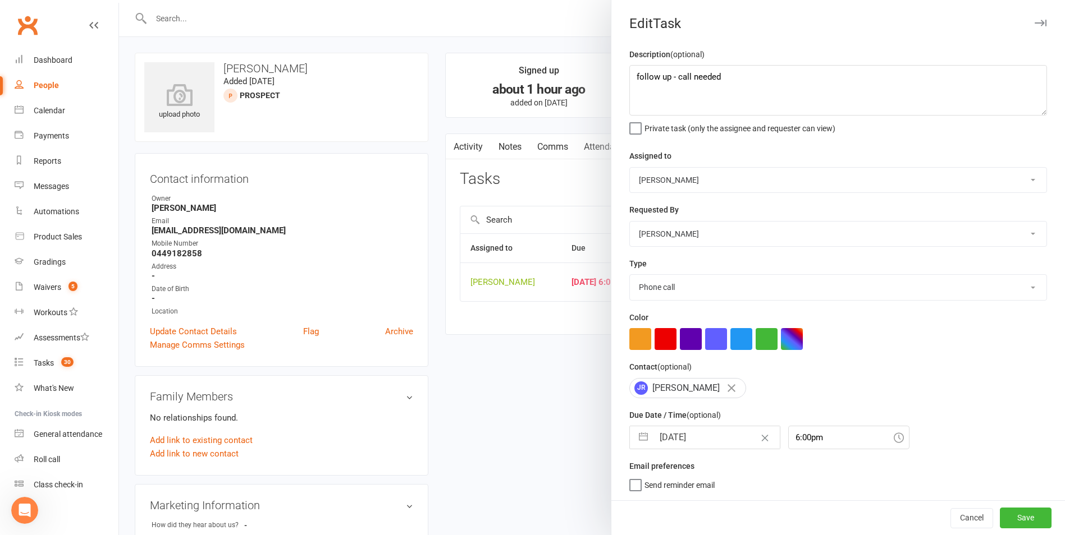
click at [645, 437] on button "button" at bounding box center [643, 438] width 20 height 22
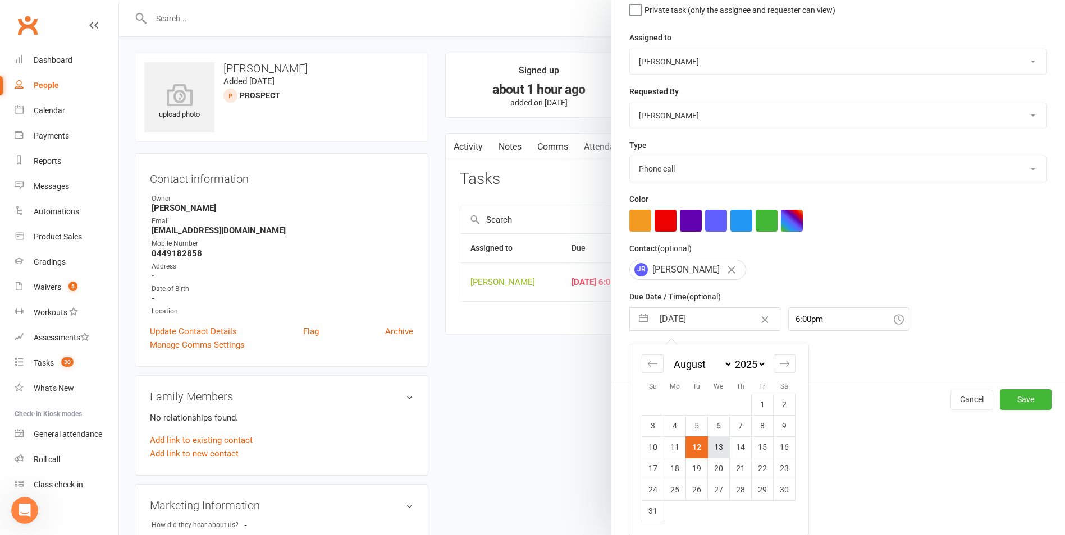
click at [721, 450] on td "13" at bounding box center [719, 447] width 22 height 21
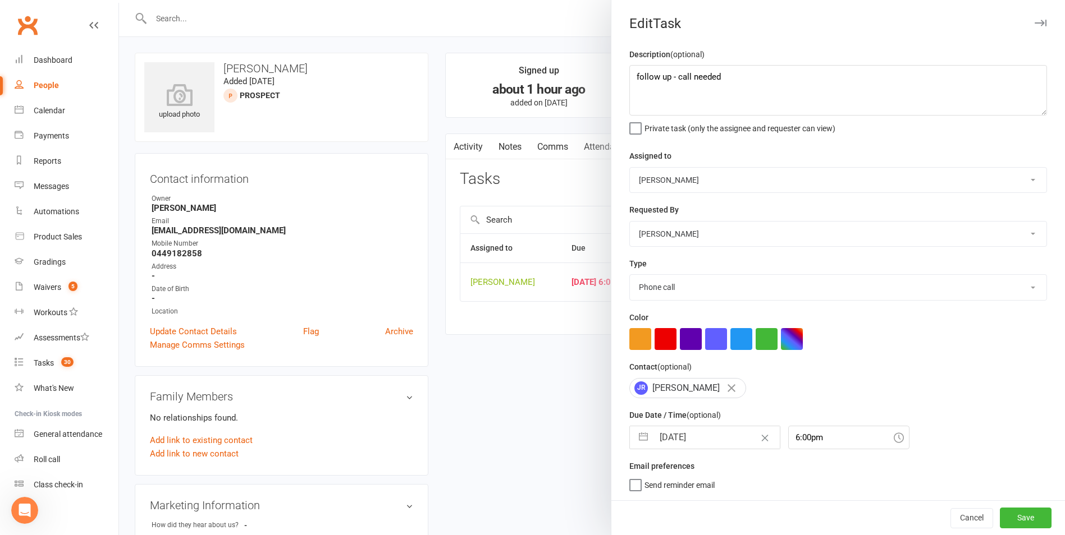
click at [981, 520] on div "Cancel Save" at bounding box center [837, 518] width 453 height 35
click at [999, 516] on button "Save" at bounding box center [1025, 518] width 52 height 20
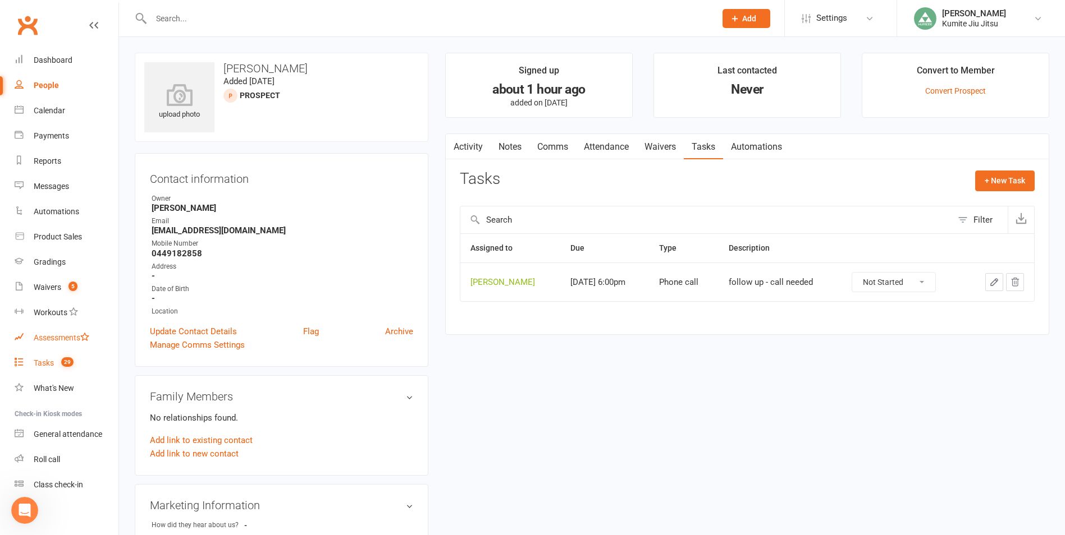
drag, startPoint x: 53, startPoint y: 365, endPoint x: 81, endPoint y: 342, distance: 36.3
click at [53, 365] on div "Tasks" at bounding box center [44, 363] width 20 height 9
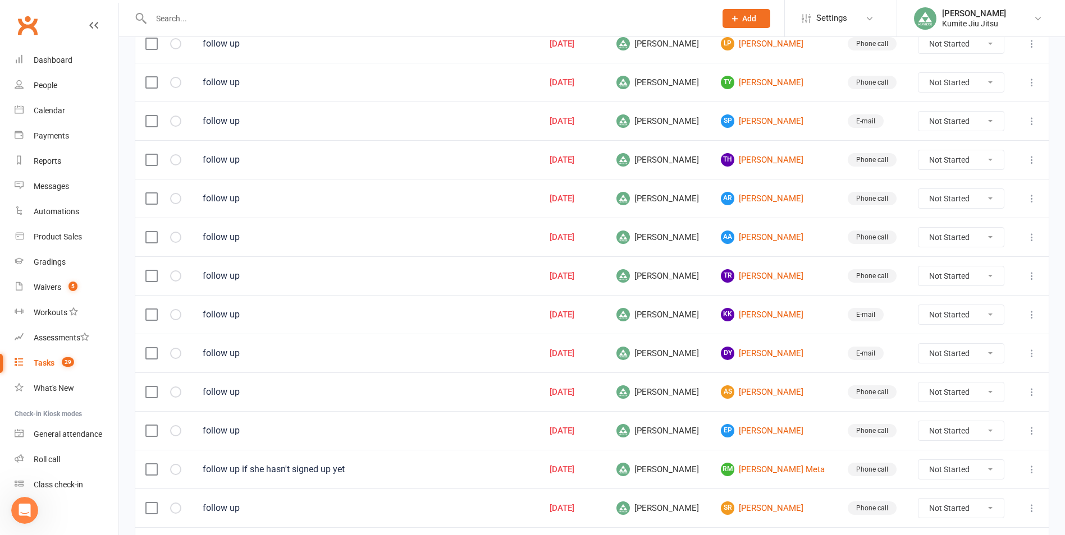
scroll to position [727, 0]
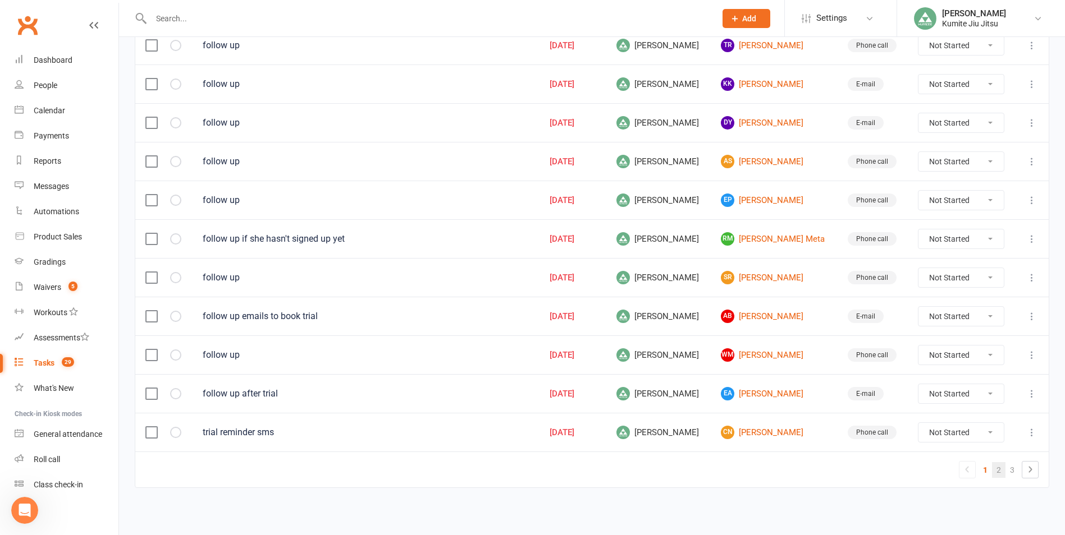
click at [1003, 472] on link "2" at bounding box center [998, 470] width 13 height 16
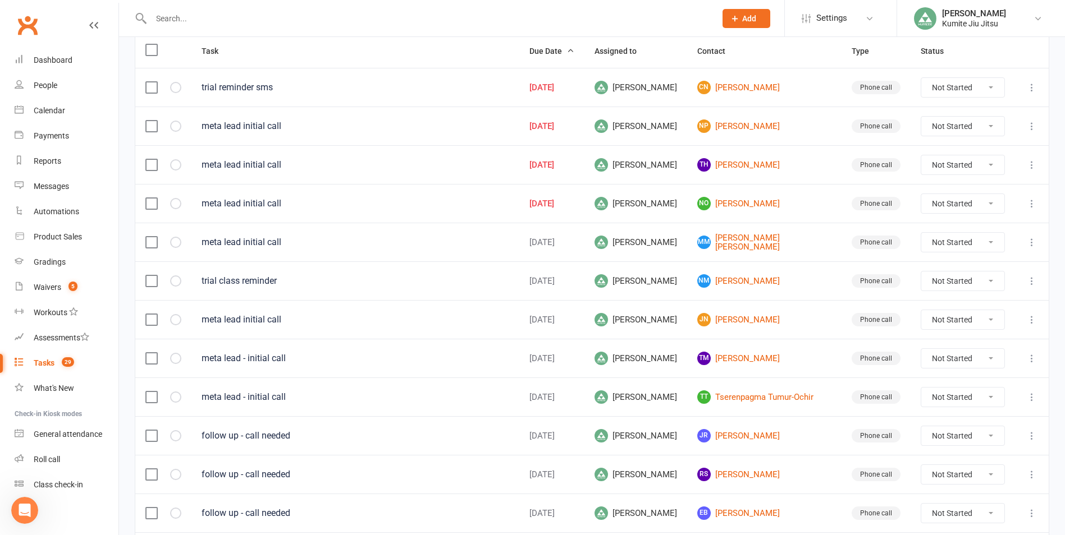
scroll to position [110, 0]
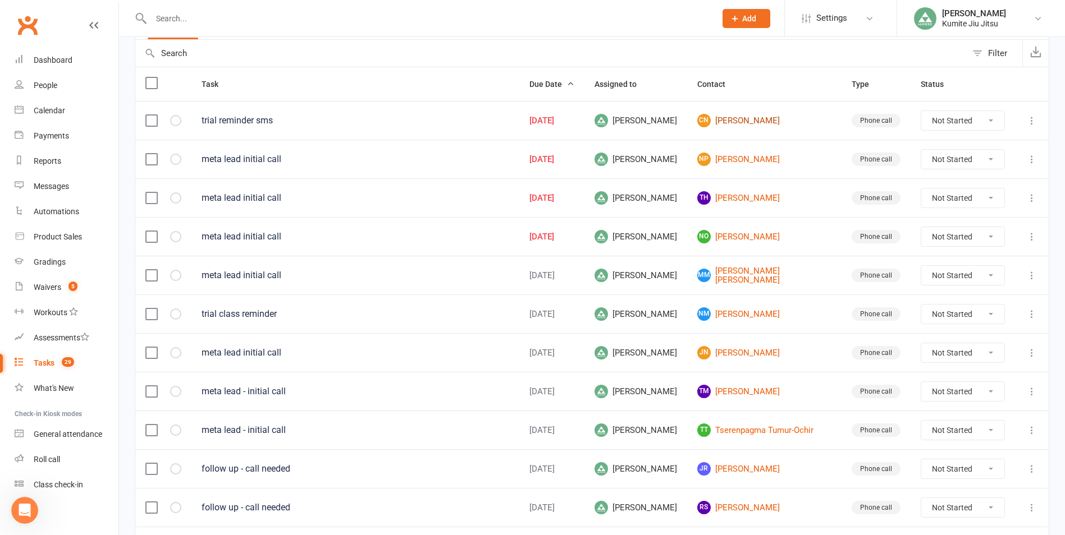
click at [745, 118] on link "CN [PERSON_NAME]" at bounding box center [764, 120] width 134 height 13
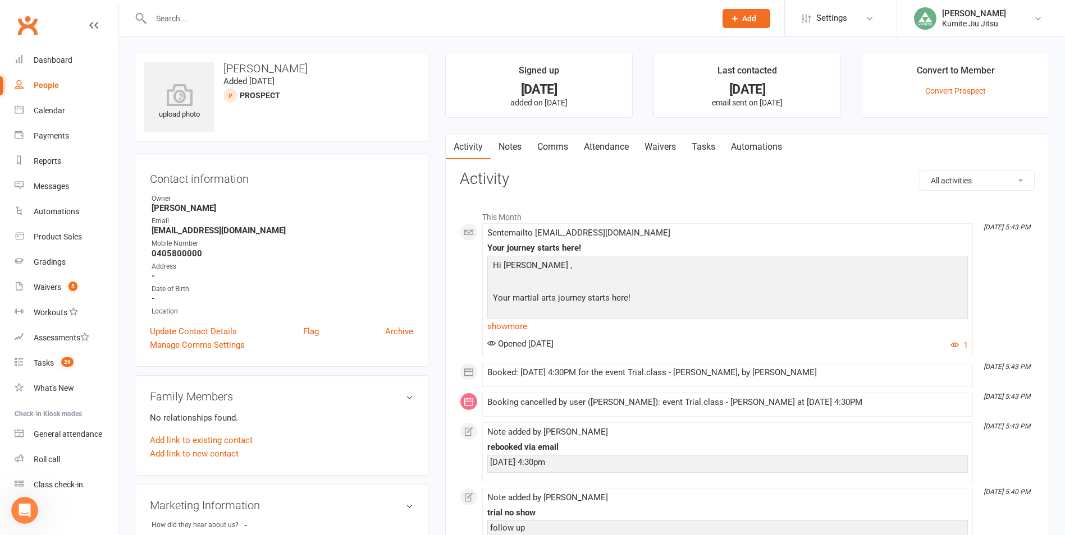
click at [614, 144] on link "Attendance" at bounding box center [606, 147] width 61 height 26
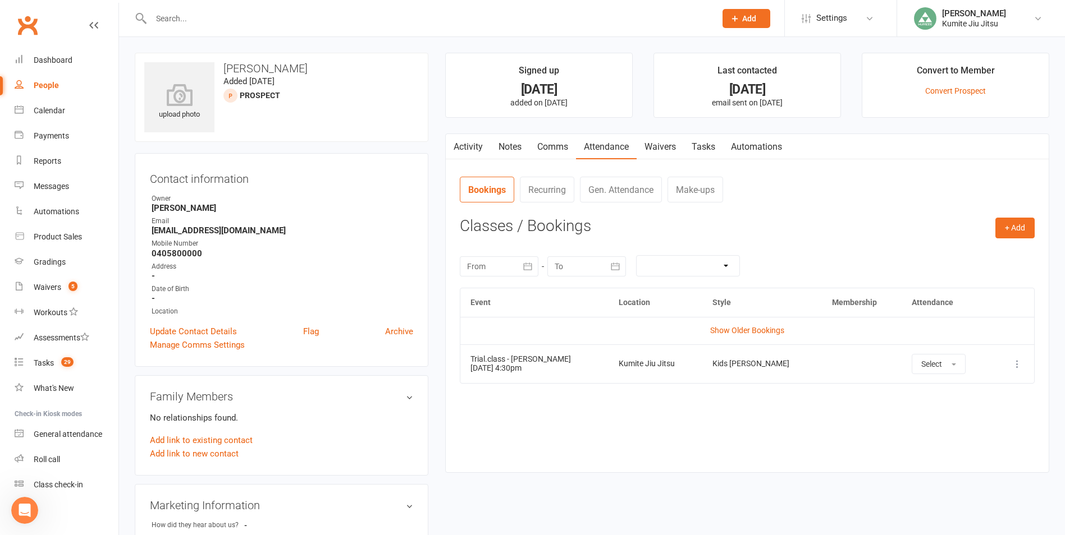
drag, startPoint x: 549, startPoint y: 369, endPoint x: 470, endPoint y: 369, distance: 79.7
click at [470, 369] on td "Trial.class - [PERSON_NAME] [DATE] 4:30pm" at bounding box center [534, 364] width 148 height 39
click at [559, 145] on link "Comms" at bounding box center [552, 147] width 47 height 26
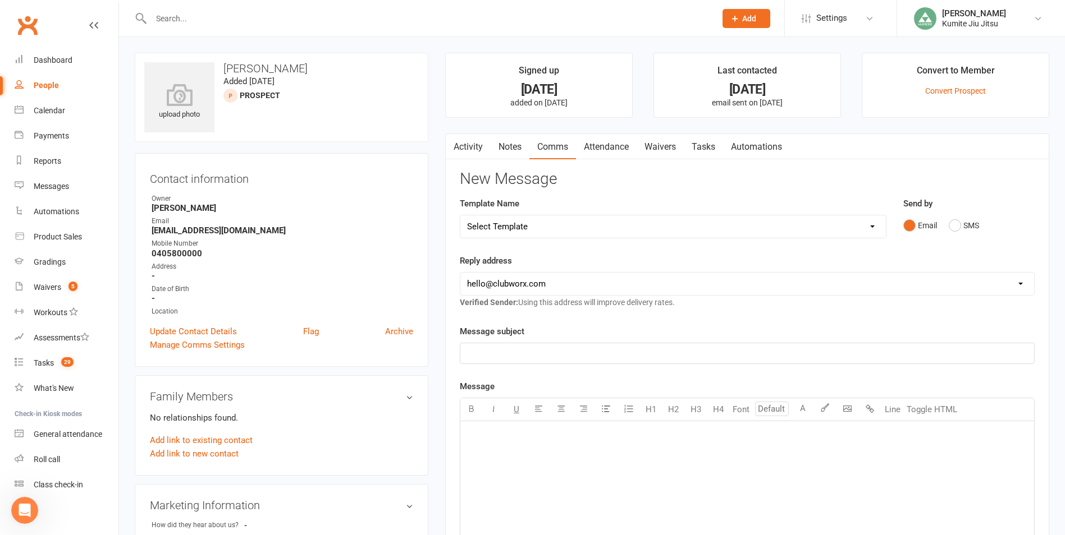
click at [576, 226] on select "Select Template [SMS] [Default template - review before using] Membership upgra…" at bounding box center [672, 226] width 425 height 22
click at [460, 215] on select "Select Template [SMS] [Default template - review before using] Membership upgra…" at bounding box center [672, 226] width 425 height 22
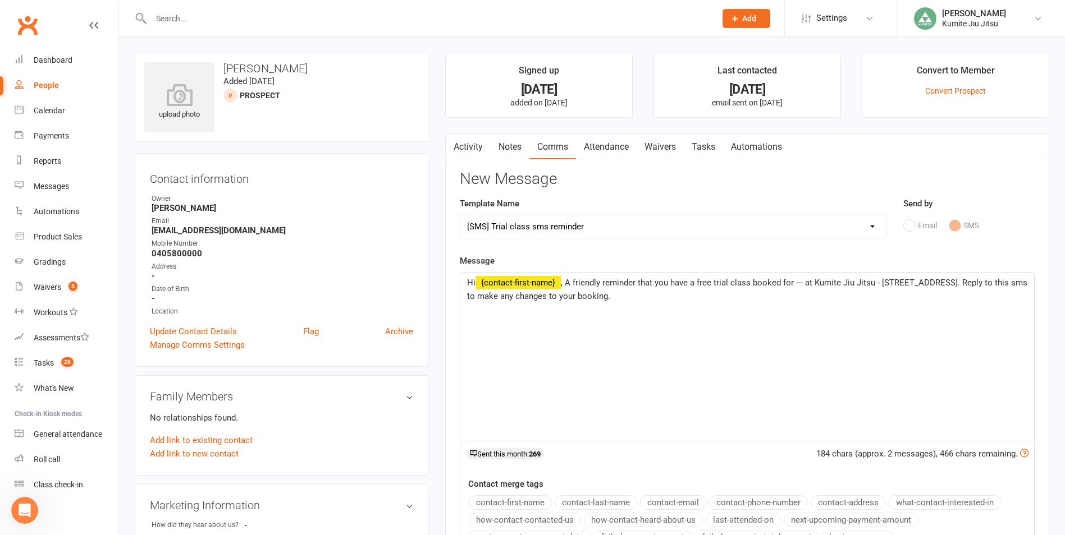
click at [803, 283] on span ", A friendly reminder that you have a free trial class booked for --- at Kumite…" at bounding box center [748, 290] width 562 height 24
drag, startPoint x: 794, startPoint y: 284, endPoint x: 833, endPoint y: 276, distance: 39.5
click at [795, 283] on span ", A friendly reminder that you have a free trial class booked for [DATE] 4:30pm…" at bounding box center [738, 290] width 543 height 24
click at [903, 282] on span ", A friendly reminder that you have a free trial class booked [DATE] ([DATE] 4:…" at bounding box center [747, 290] width 561 height 24
click at [522, 297] on span ", A friendly reminder that you have a free trial class booked [DATE] ([DATE] 4:…" at bounding box center [708, 290] width 483 height 24
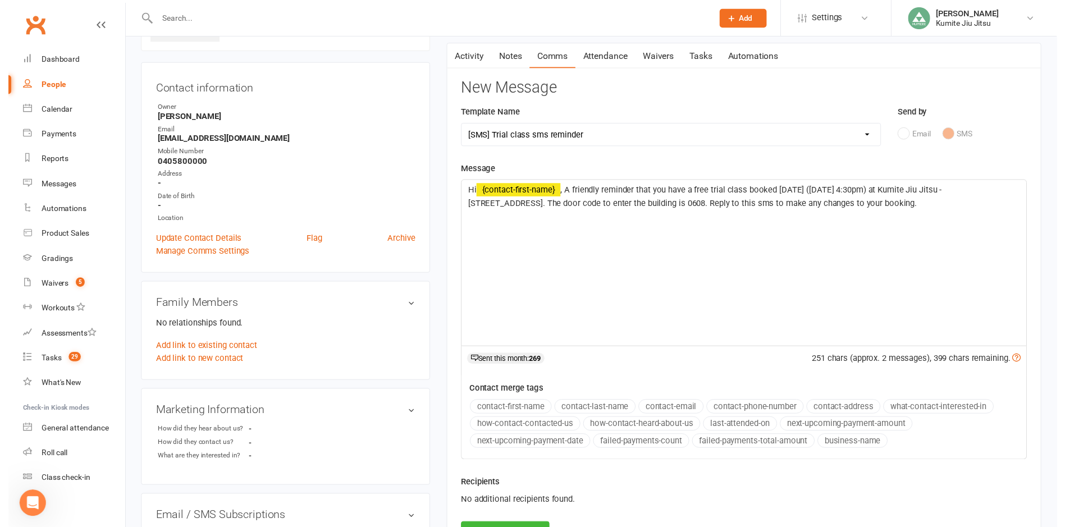
scroll to position [168, 0]
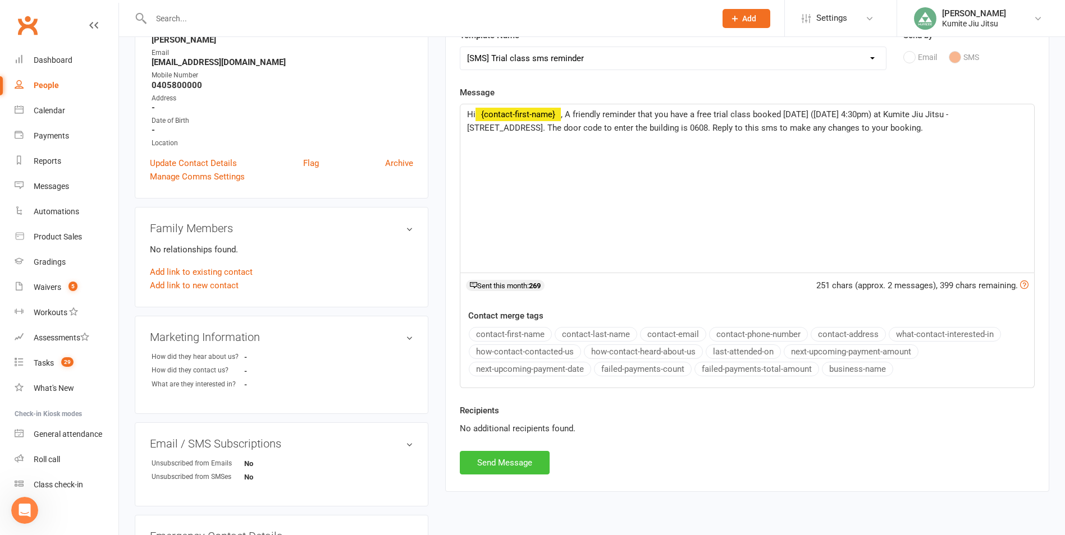
click at [511, 464] on button "Send Message" at bounding box center [505, 463] width 90 height 24
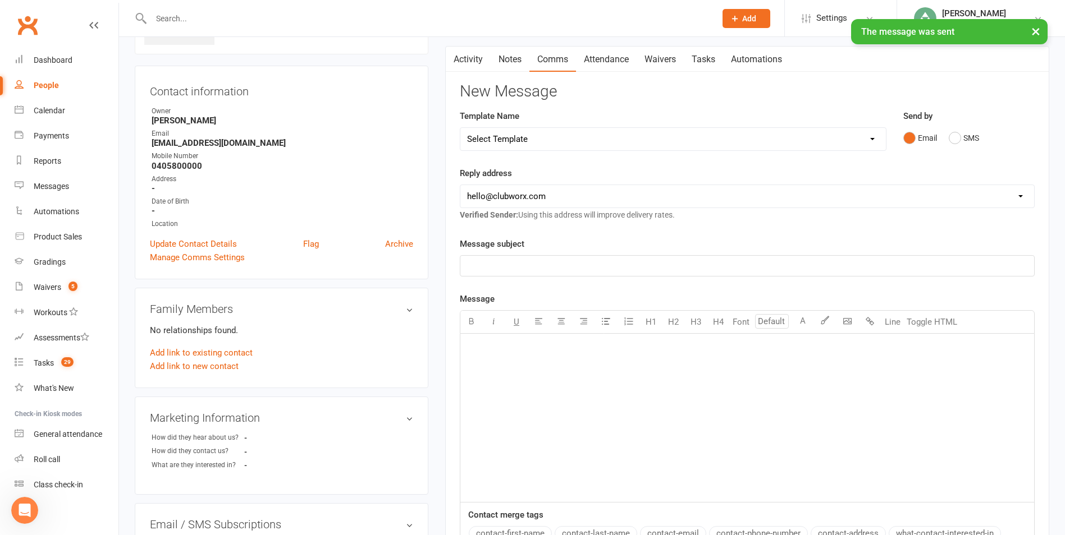
scroll to position [0, 0]
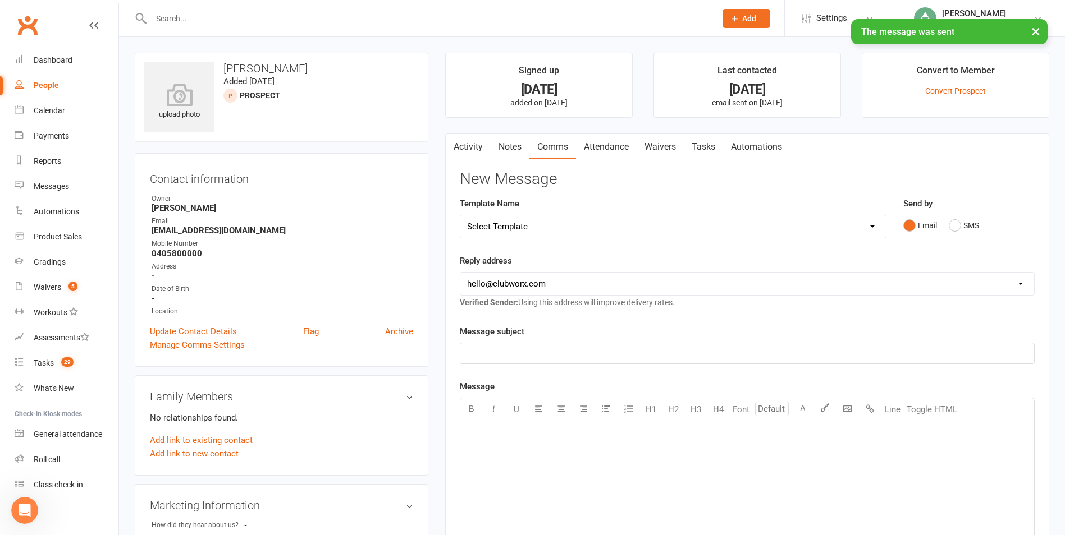
click at [709, 146] on link "Tasks" at bounding box center [703, 147] width 39 height 26
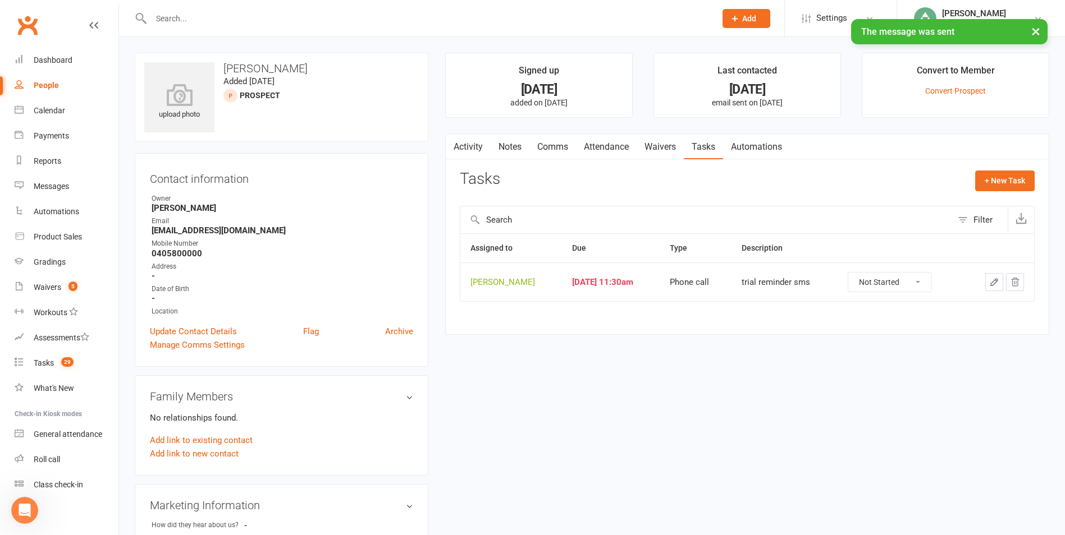
click at [988, 283] on button "button" at bounding box center [994, 282] width 18 height 18
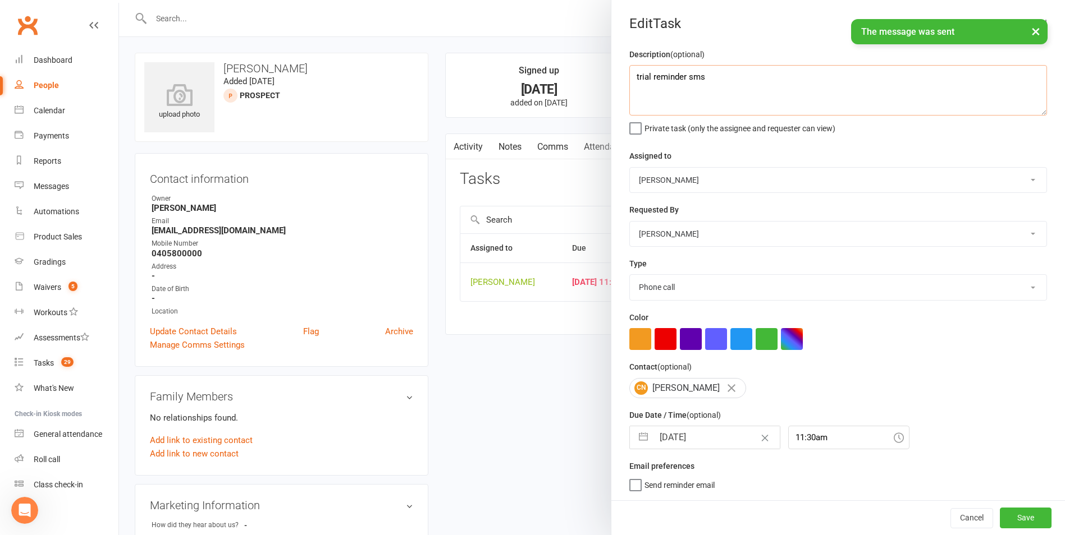
drag, startPoint x: 716, startPoint y: 84, endPoint x: 597, endPoint y: 84, distance: 119.0
click at [119, 0] on react-component "Edit Task Description (optional) trial reminder sms Private task (only the assi…" at bounding box center [119, 0] width 0 height 0
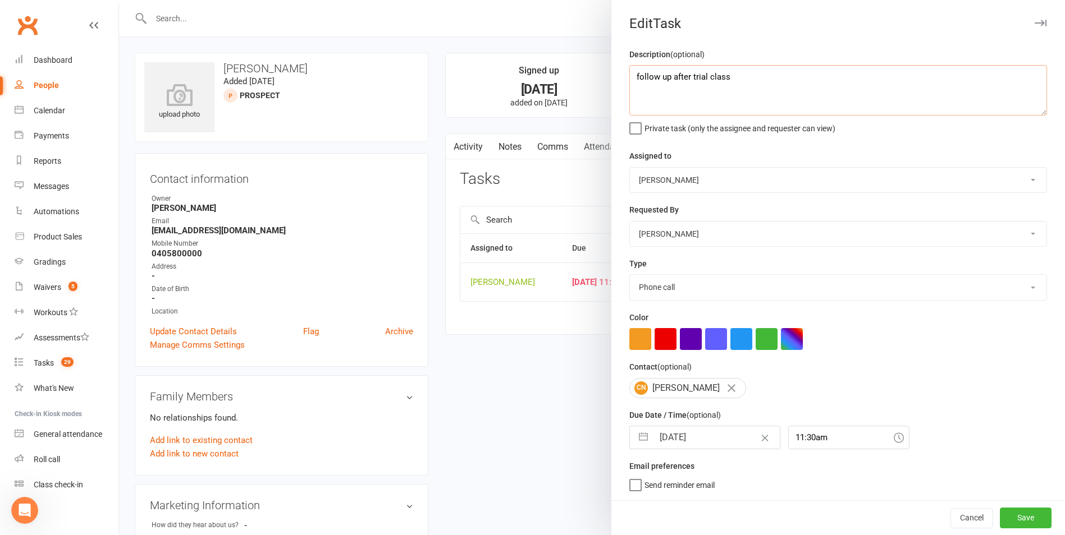
scroll to position [2, 0]
click at [645, 442] on button "button" at bounding box center [643, 438] width 20 height 22
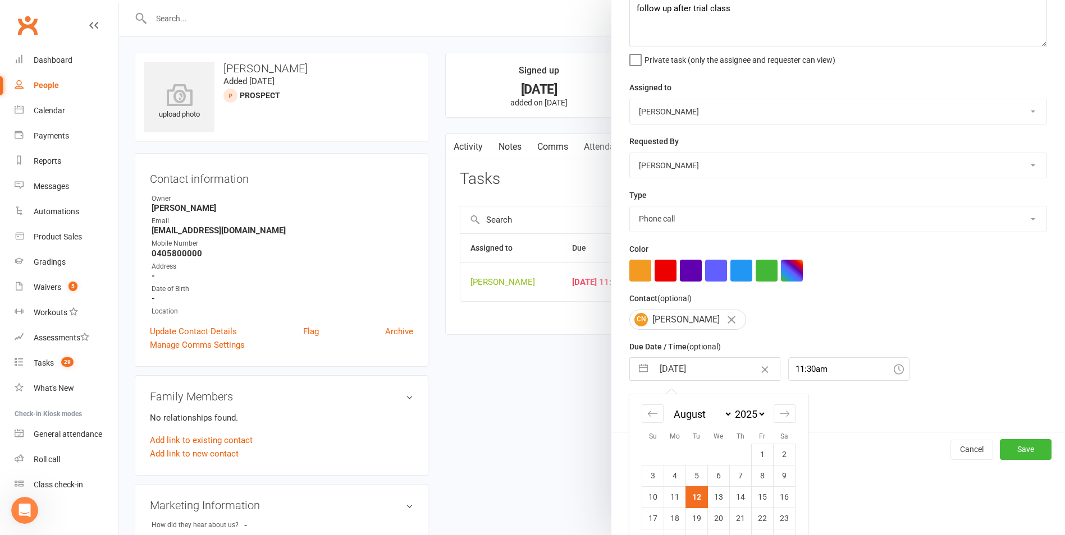
scroll to position [122, 0]
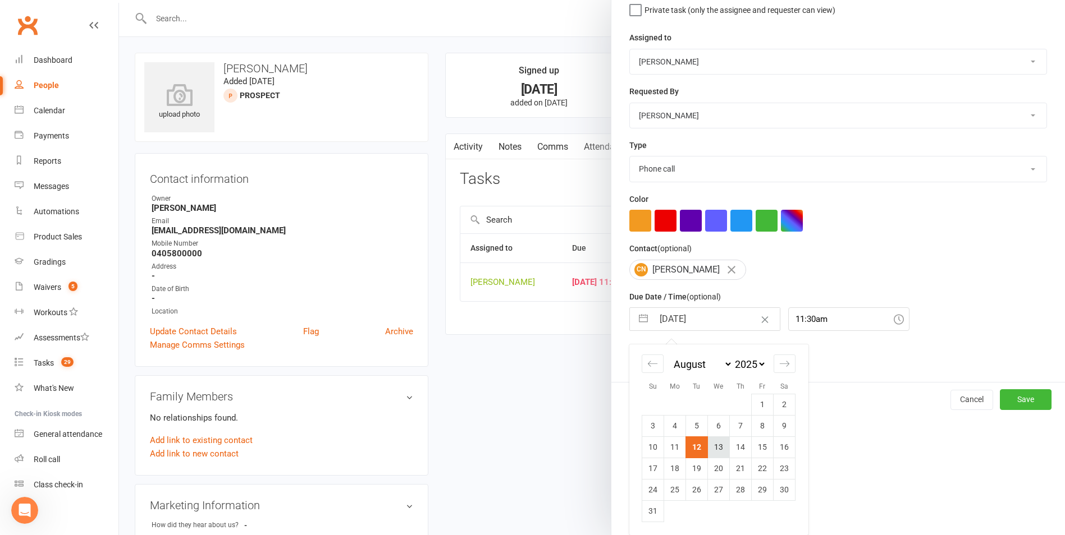
click at [713, 455] on td "13" at bounding box center [719, 447] width 22 height 21
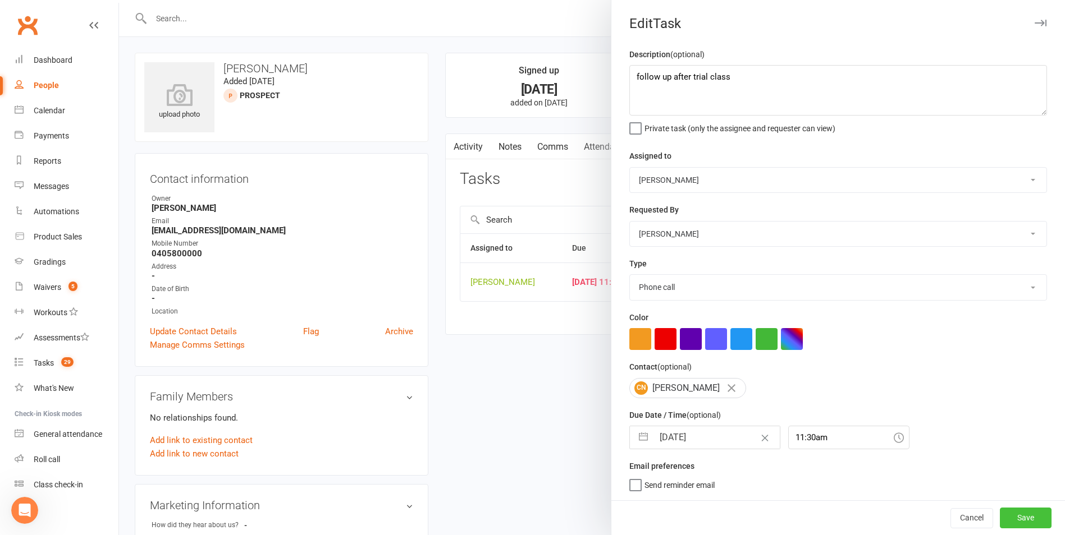
click at [1001, 518] on button "Save" at bounding box center [1025, 518] width 52 height 20
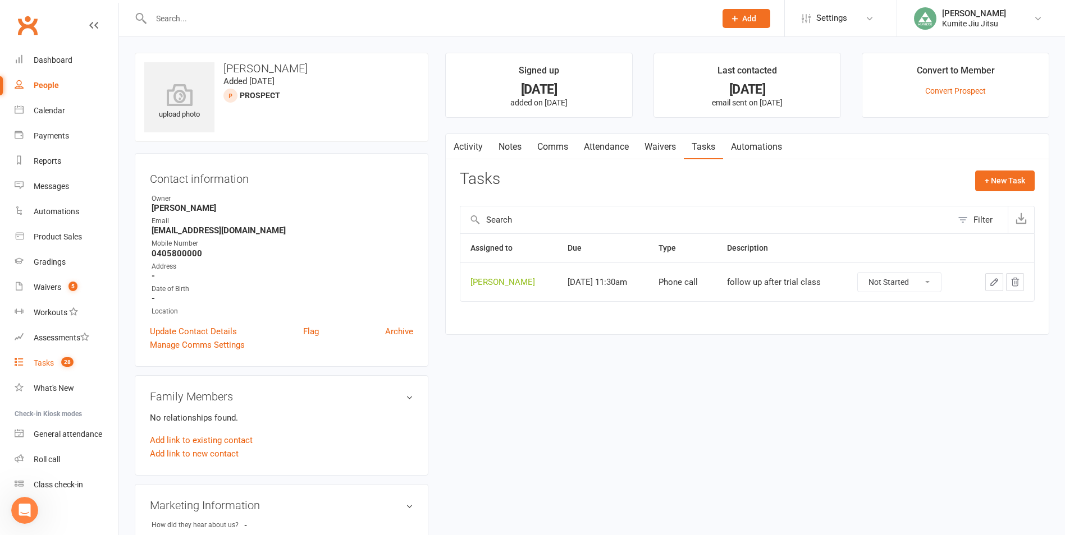
click at [65, 364] on span "28" at bounding box center [67, 362] width 12 height 10
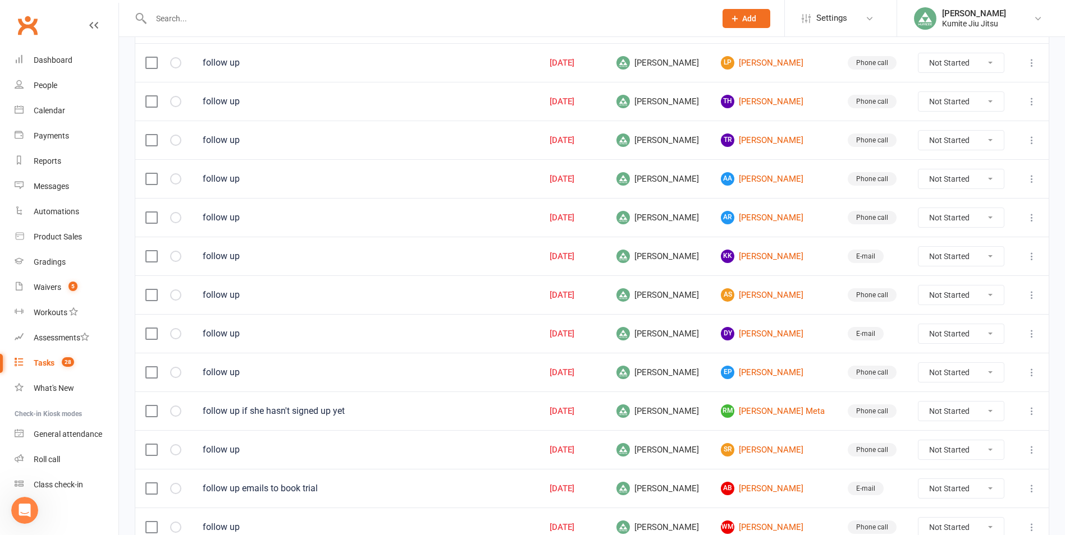
scroll to position [727, 0]
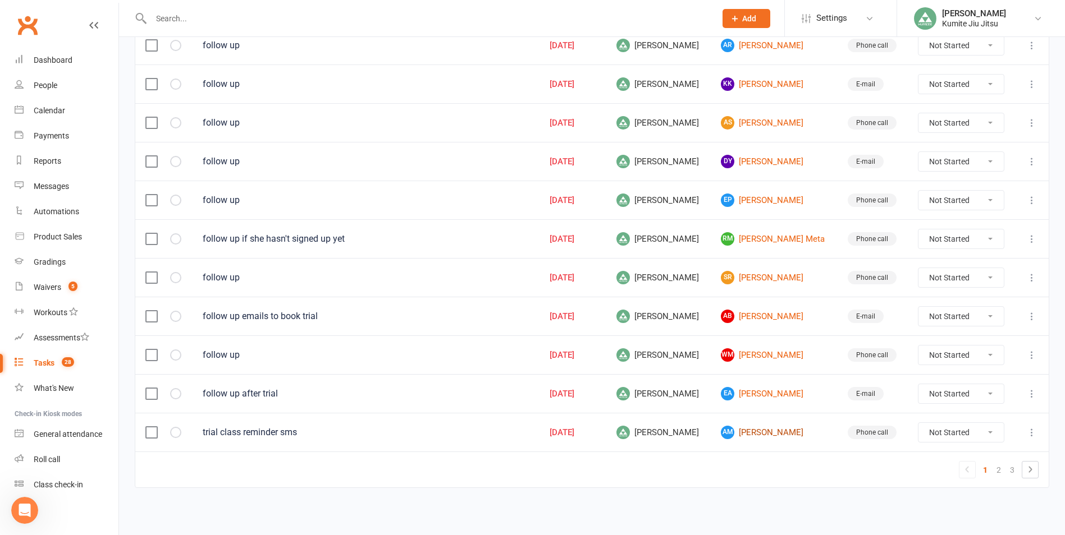
click at [747, 436] on link "AM [PERSON_NAME]" at bounding box center [774, 432] width 106 height 13
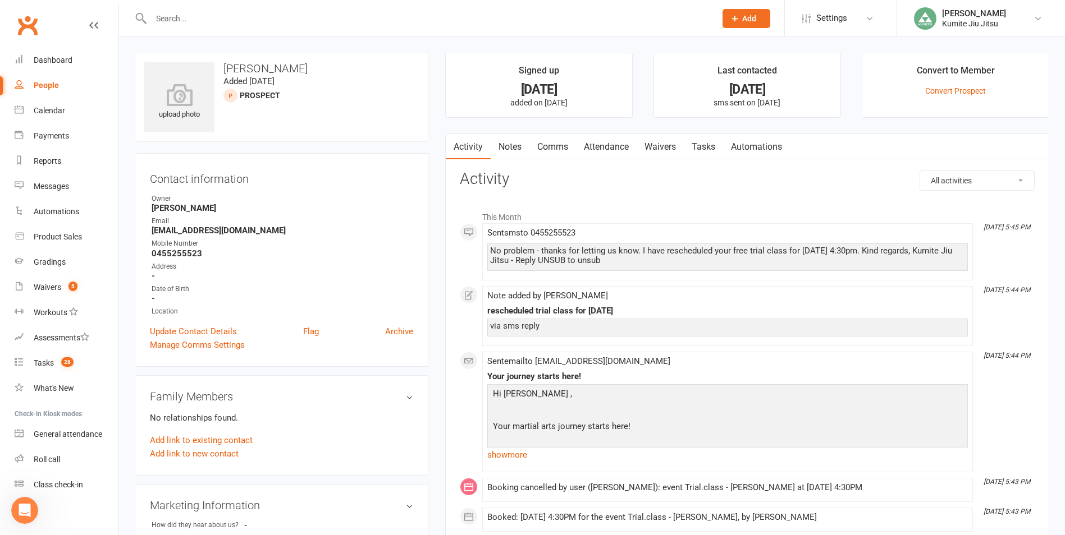
click at [621, 148] on link "Attendance" at bounding box center [606, 147] width 61 height 26
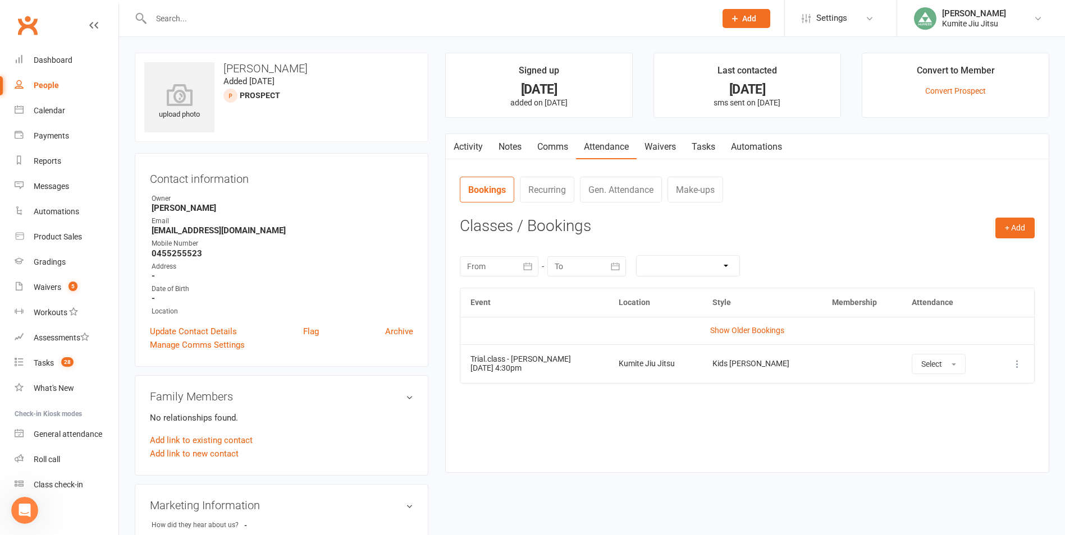
click at [558, 152] on link "Comms" at bounding box center [552, 147] width 47 height 26
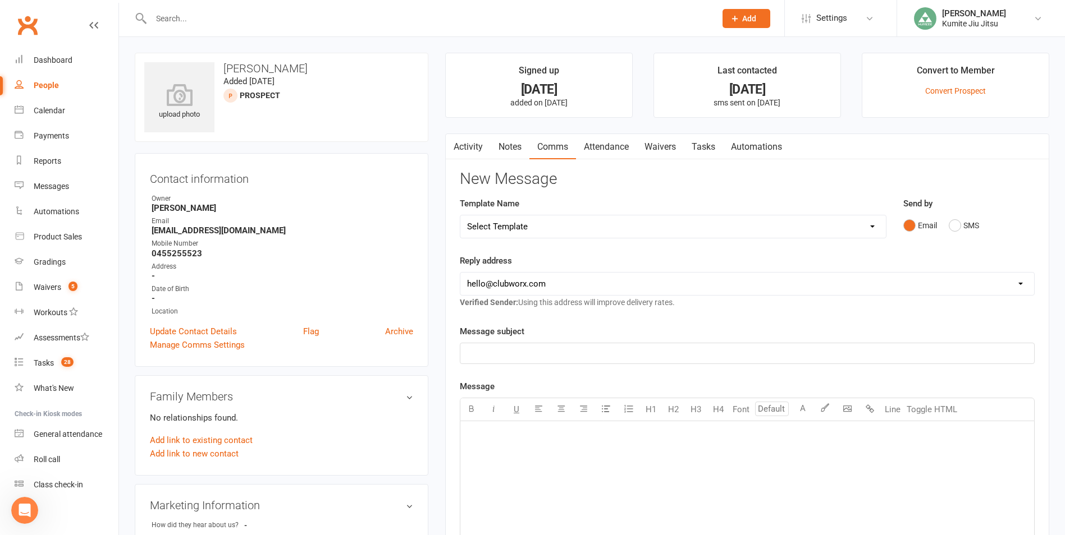
click at [571, 225] on select "Select Template [SMS] [Default template - review before using] Membership upgra…" at bounding box center [672, 226] width 425 height 22
click at [460, 215] on select "Select Template [SMS] [Default template - review before using] Membership upgra…" at bounding box center [672, 226] width 425 height 22
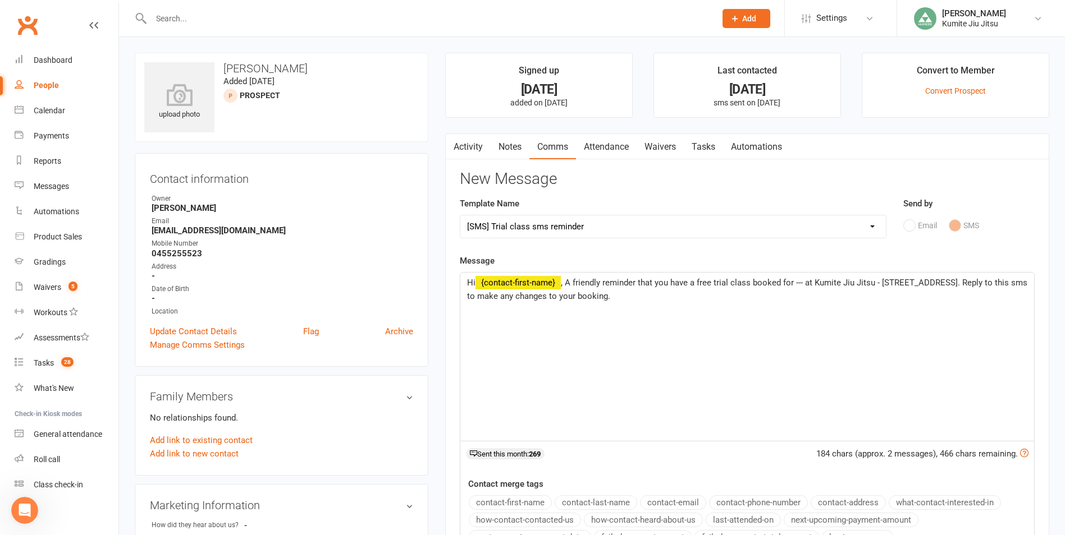
click at [794, 283] on span ", A friendly reminder that you have a free trial class booked for --- at Kumite…" at bounding box center [748, 290] width 562 height 24
click at [524, 297] on span ", A friendly reminder that you have a free trial class booked [DATE] ([DATE] 4:…" at bounding box center [708, 290] width 483 height 24
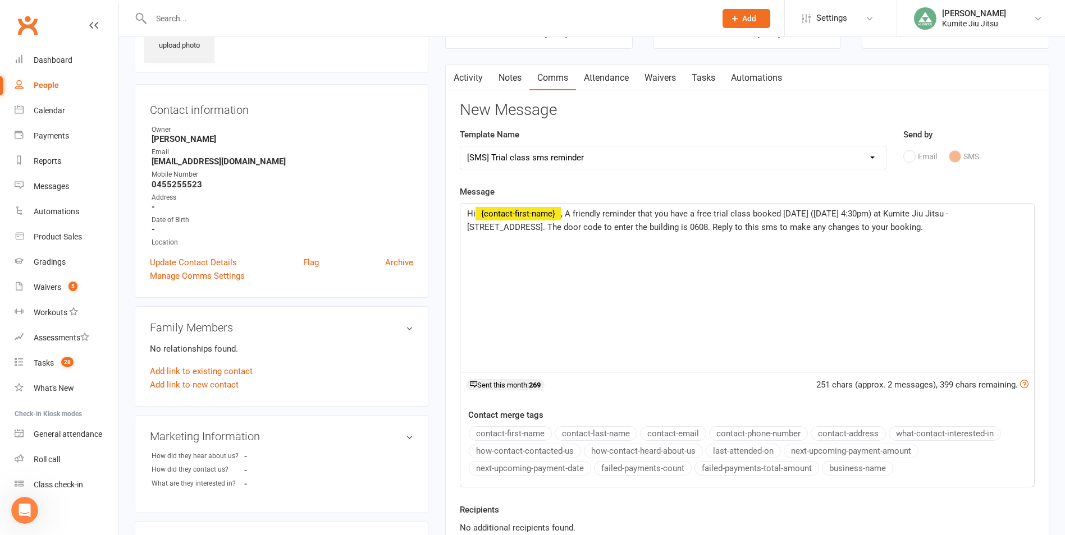
scroll to position [168, 0]
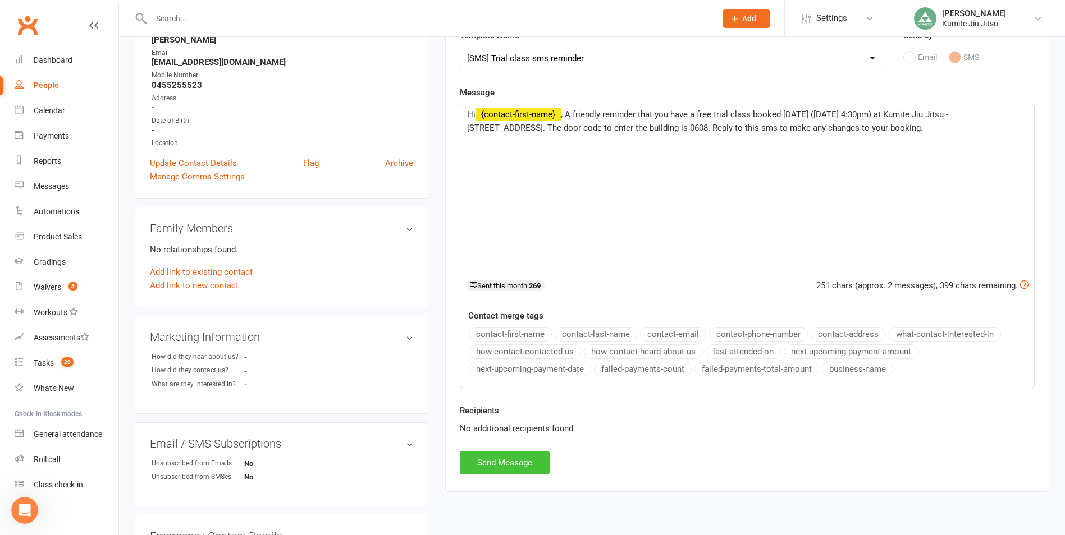
click at [520, 460] on button "Send Message" at bounding box center [505, 463] width 90 height 24
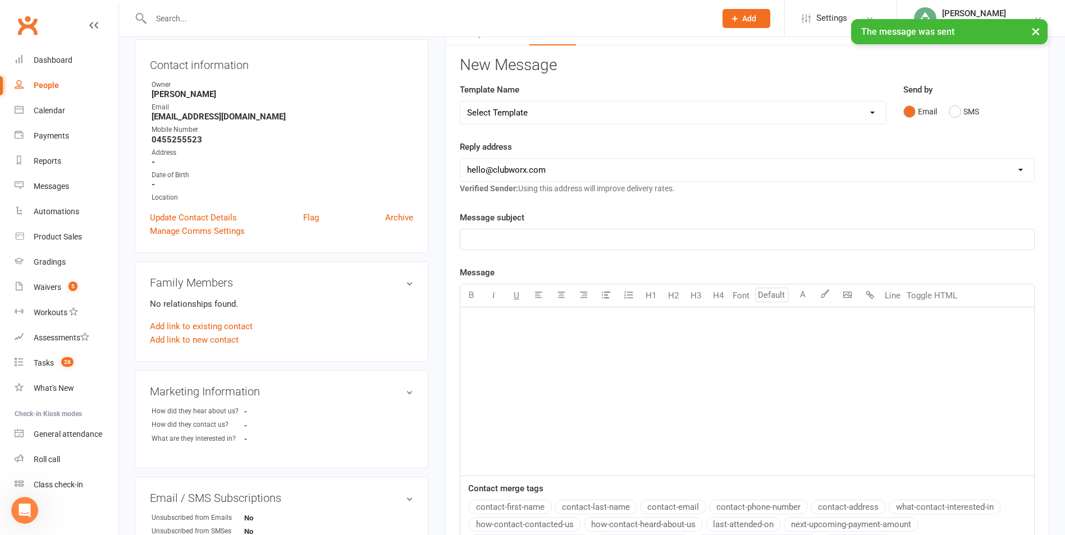
scroll to position [0, 0]
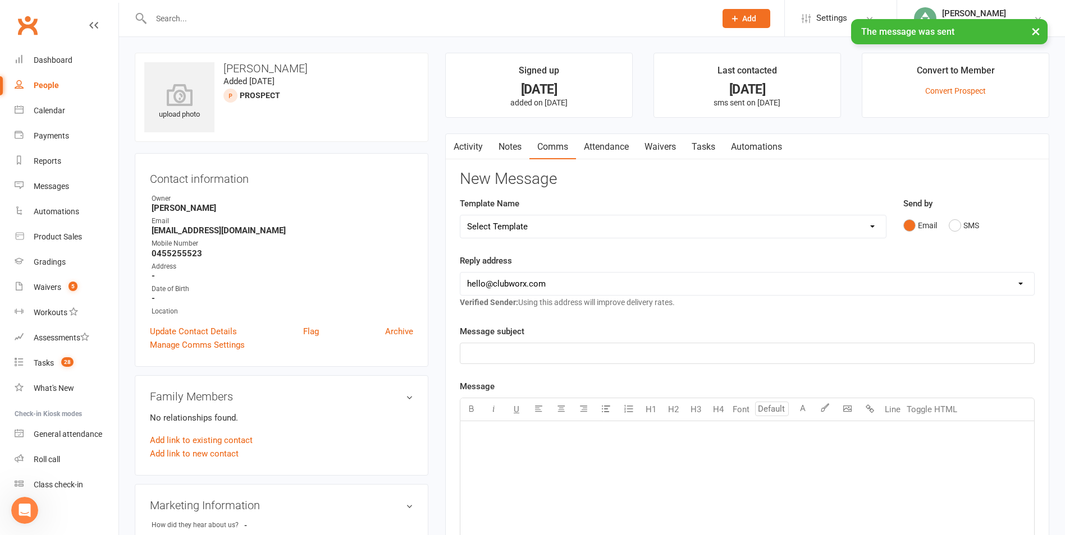
click at [701, 145] on link "Tasks" at bounding box center [703, 147] width 39 height 26
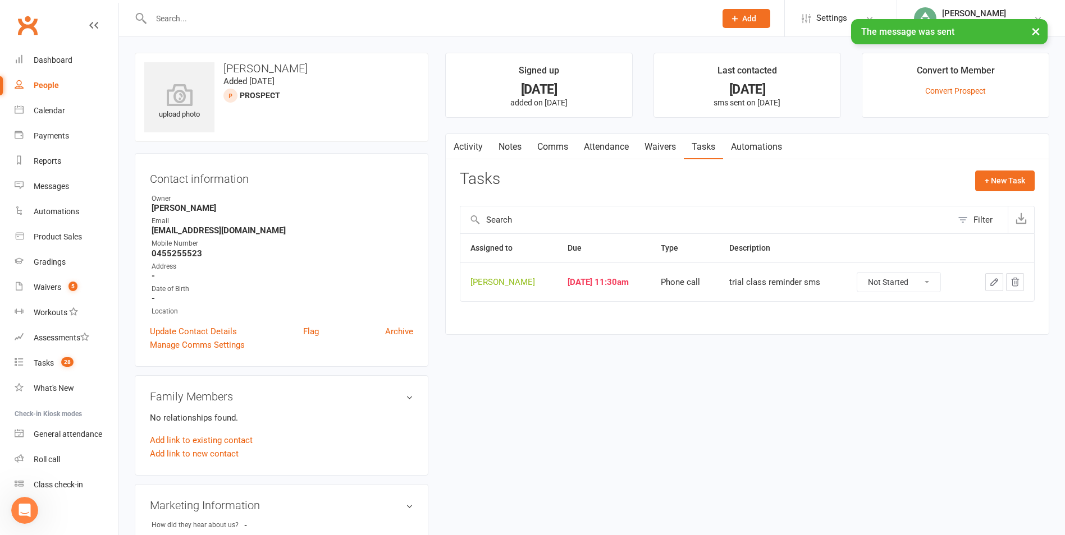
click at [995, 281] on icon "button" at bounding box center [994, 282] width 10 height 10
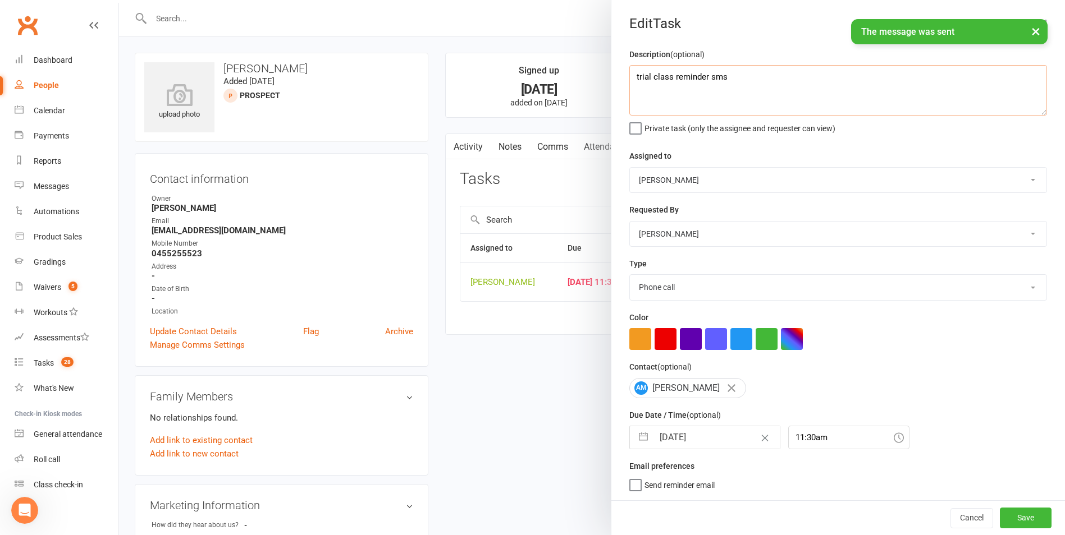
drag, startPoint x: 736, startPoint y: 82, endPoint x: 627, endPoint y: 82, distance: 108.9
click at [629, 82] on textarea "trial class reminder sms" at bounding box center [838, 90] width 418 height 51
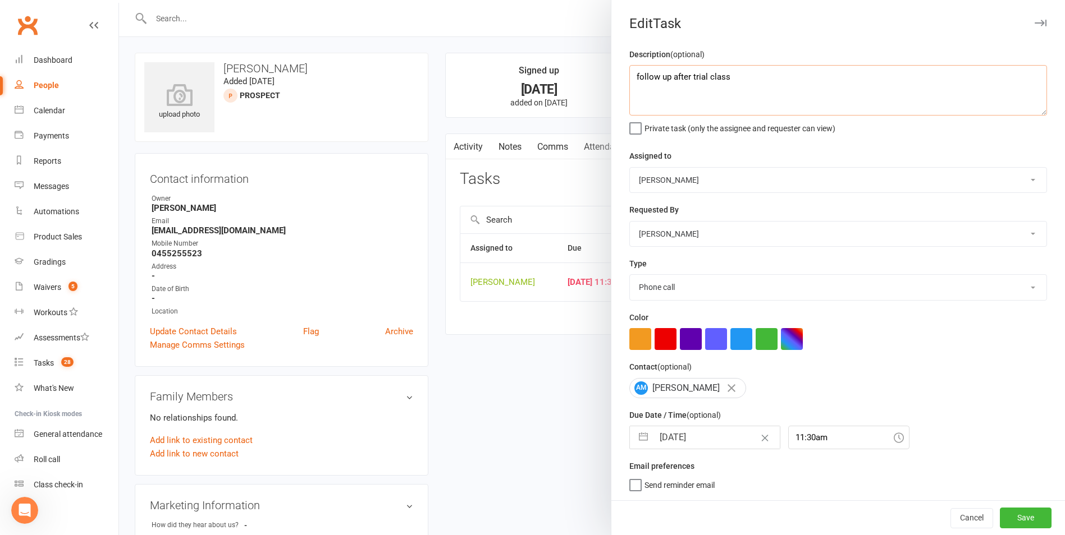
scroll to position [2, 0]
click at [629, 443] on div "[DATE] Navigate forward to interact with the calendar and select a date. Press …" at bounding box center [704, 438] width 151 height 24
click at [642, 433] on button "button" at bounding box center [643, 438] width 20 height 22
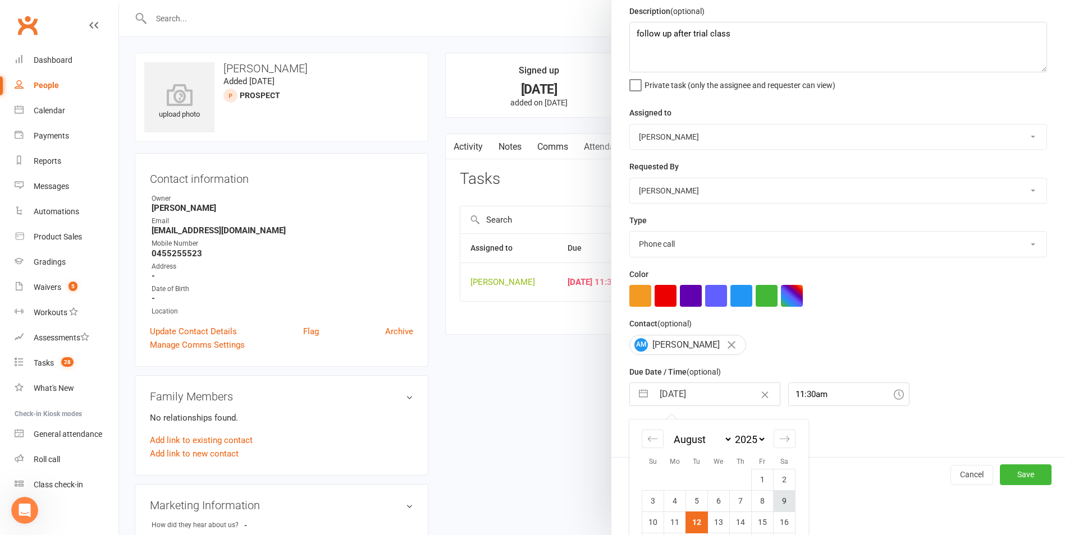
scroll to position [122, 0]
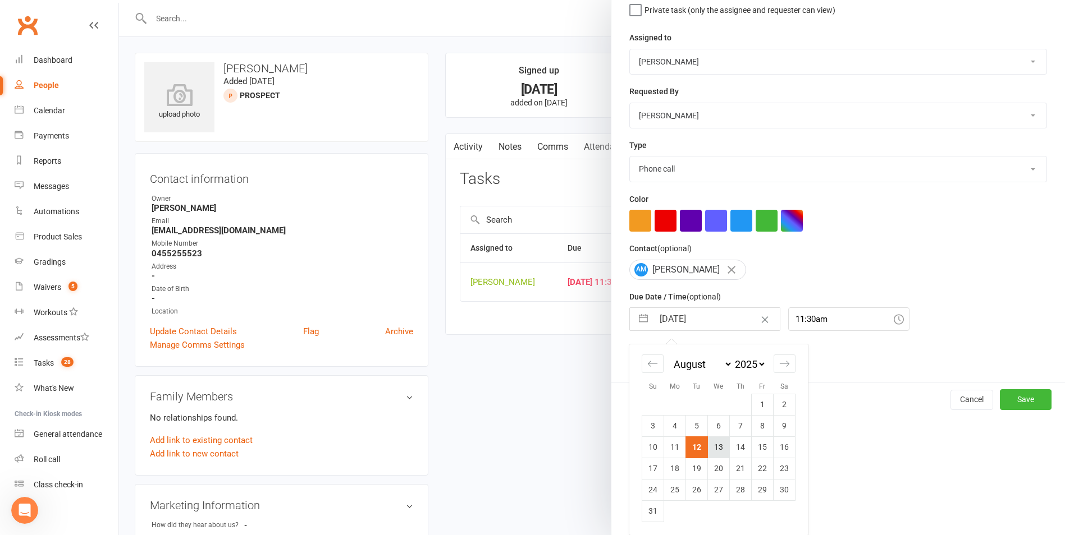
click at [713, 452] on td "13" at bounding box center [719, 447] width 22 height 21
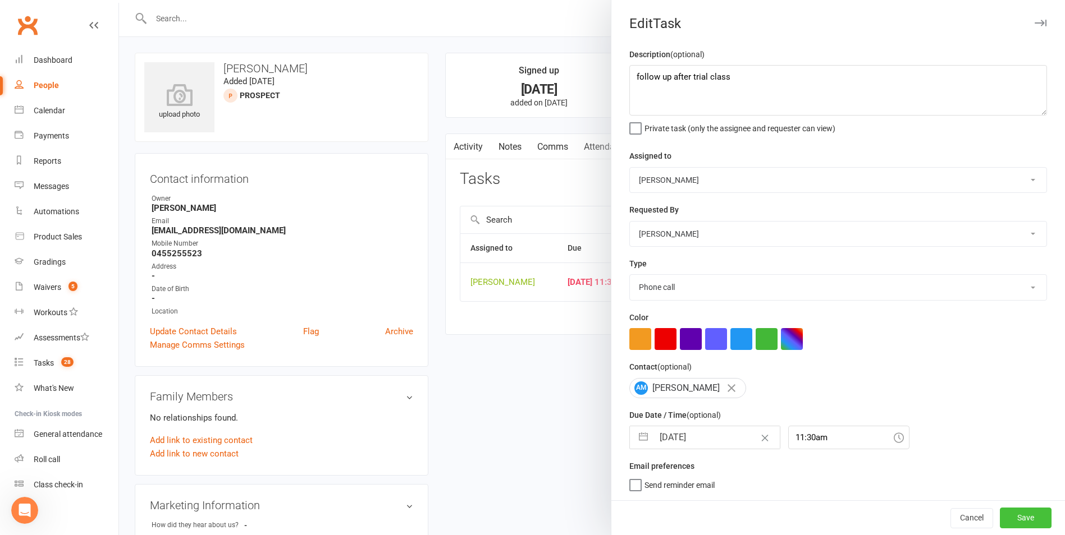
drag, startPoint x: 998, startPoint y: 521, endPoint x: 940, endPoint y: 491, distance: 65.5
click at [999, 521] on button "Save" at bounding box center [1025, 518] width 52 height 20
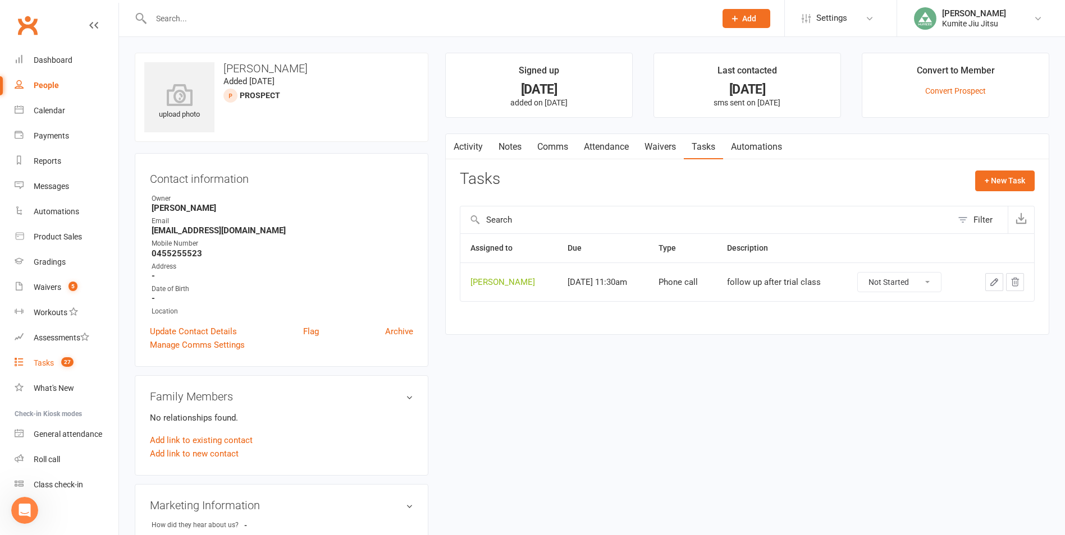
click at [68, 364] on span "27" at bounding box center [67, 362] width 12 height 10
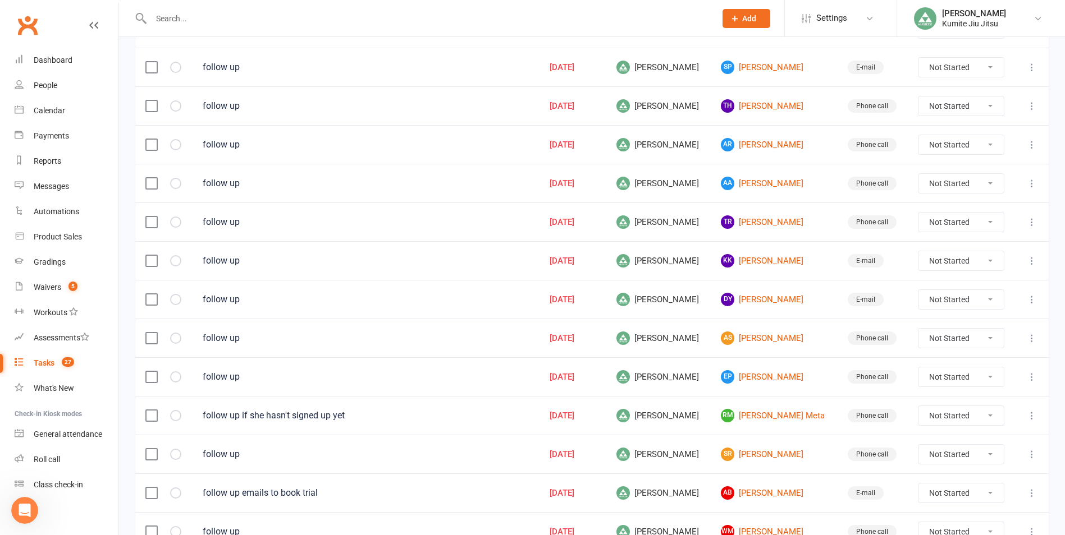
scroll to position [727, 0]
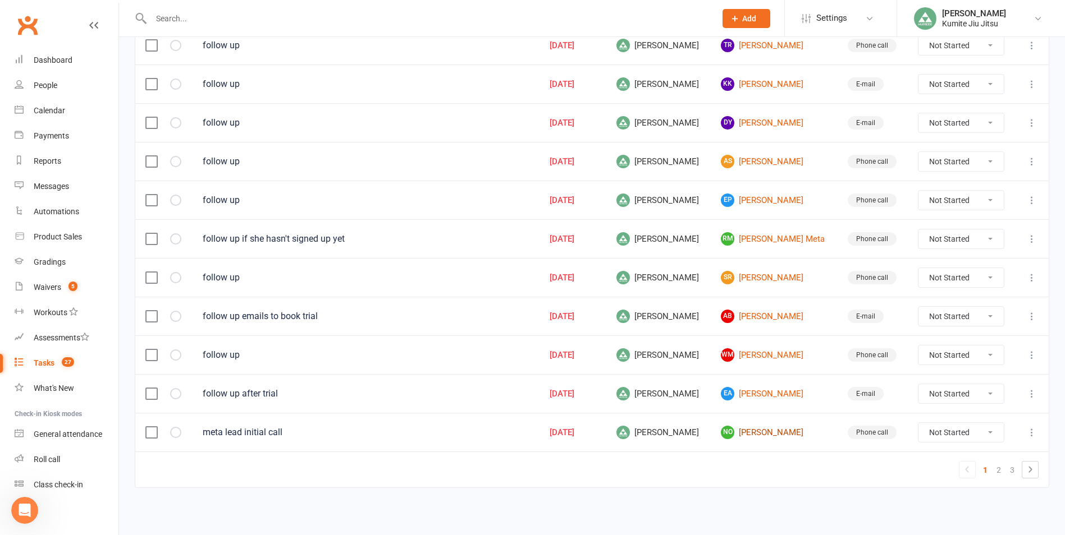
click at [744, 434] on link "NO [PERSON_NAME]" at bounding box center [774, 432] width 106 height 13
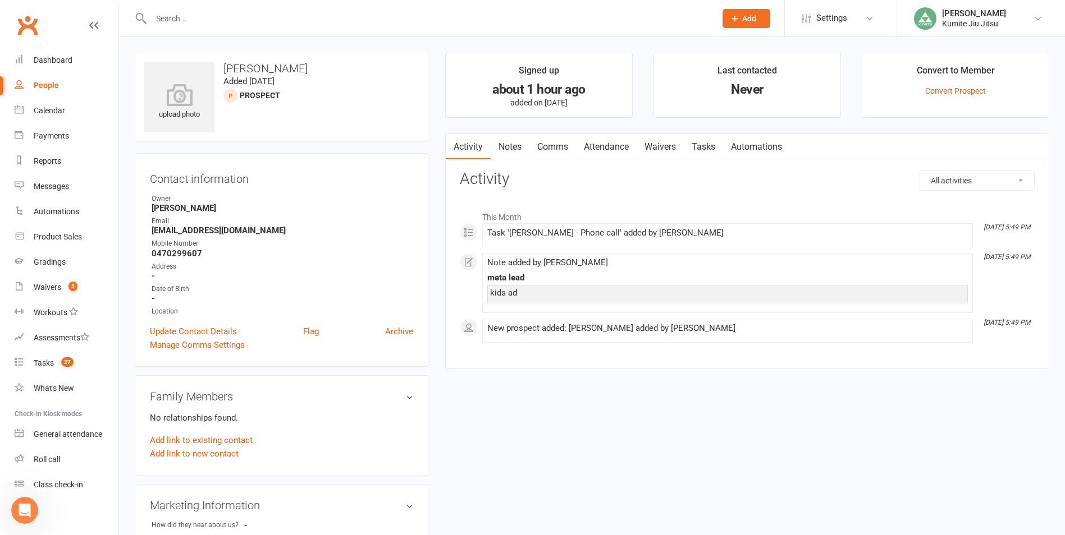
click at [511, 151] on link "Notes" at bounding box center [509, 147] width 39 height 26
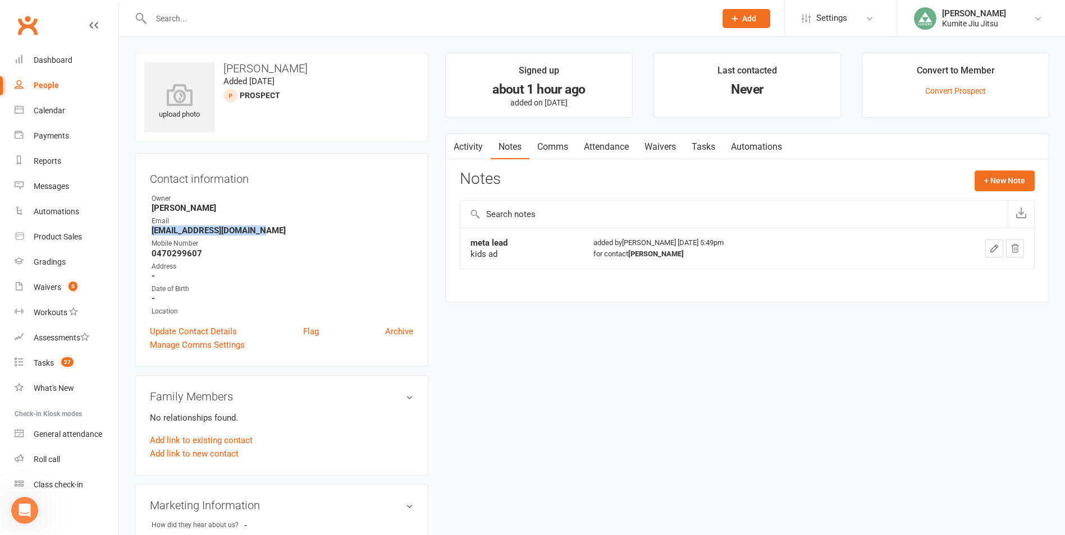
drag, startPoint x: 274, startPoint y: 232, endPoint x: 140, endPoint y: 232, distance: 133.6
click at [140, 232] on div "Contact information Owner [PERSON_NAME] Email [EMAIL_ADDRESS][DOMAIN_NAME] Mobi…" at bounding box center [282, 260] width 294 height 214
click at [1009, 180] on button "+ New Note" at bounding box center [1004, 181] width 60 height 20
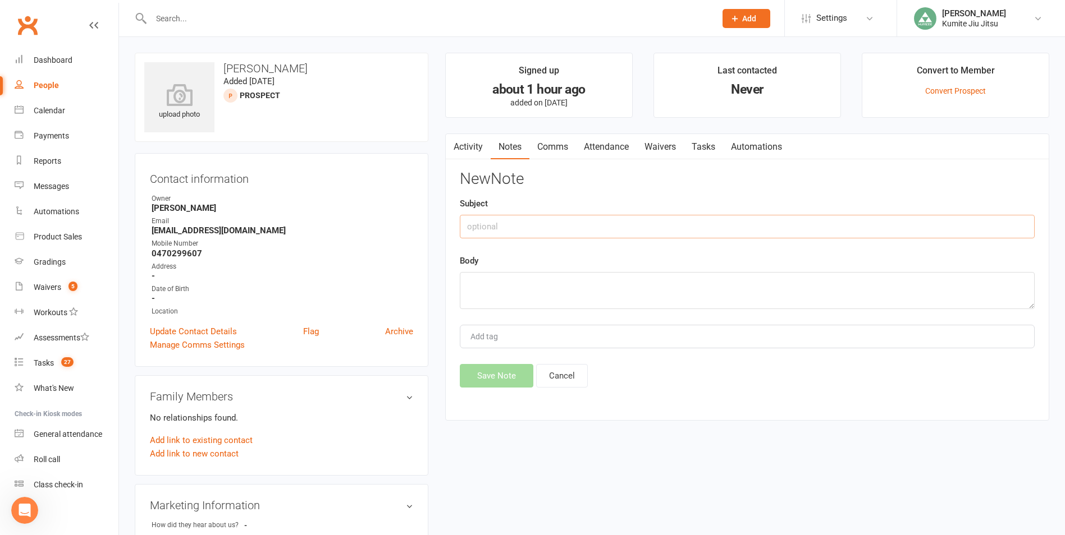
click at [552, 232] on input "text" at bounding box center [747, 227] width 575 height 24
click at [482, 372] on button "Save Note" at bounding box center [497, 376] width 74 height 24
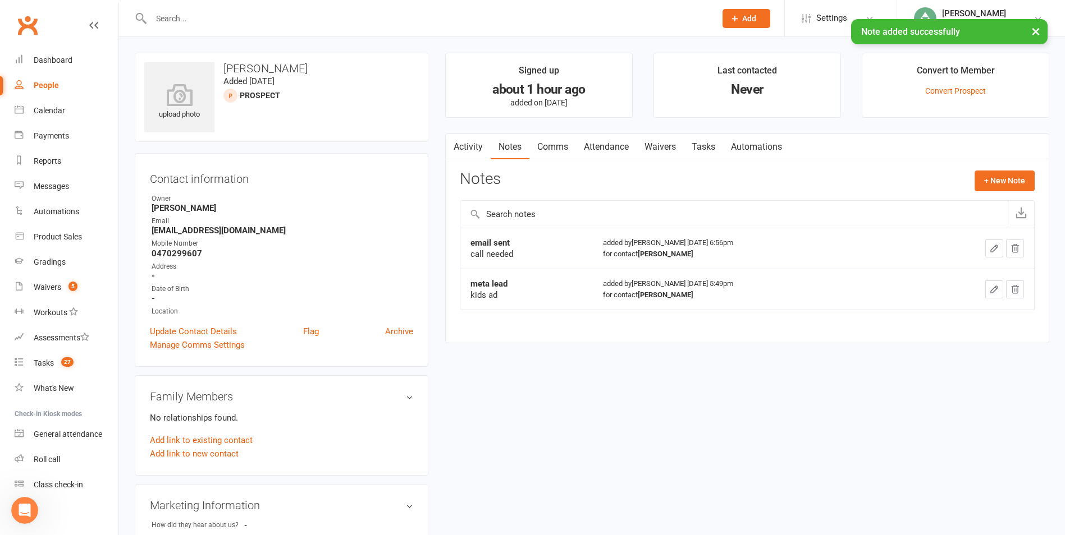
click at [704, 142] on link "Tasks" at bounding box center [703, 147] width 39 height 26
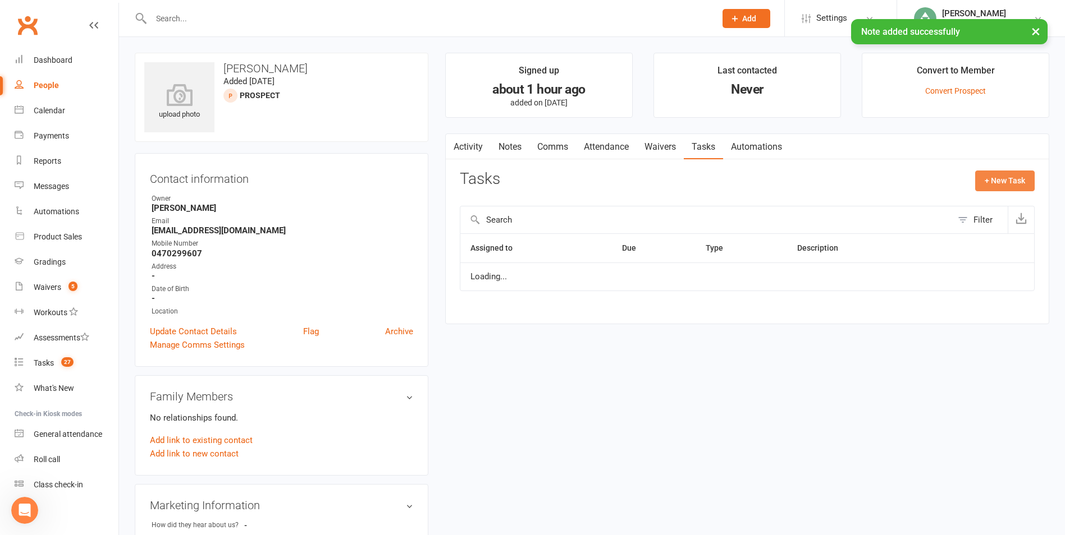
click at [1010, 181] on button "+ New Task" at bounding box center [1004, 181] width 59 height 20
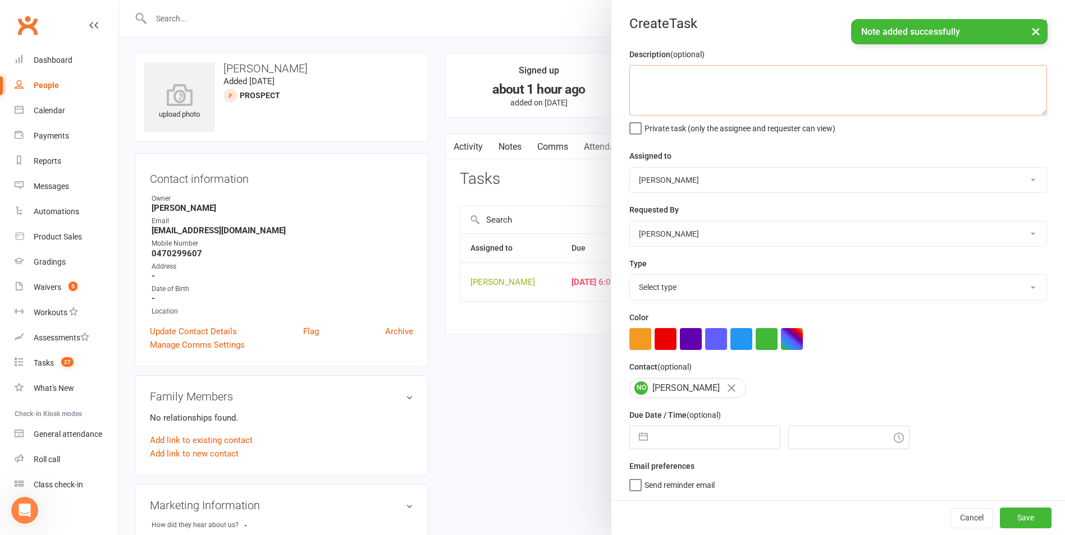
click at [716, 75] on textarea at bounding box center [838, 90] width 418 height 51
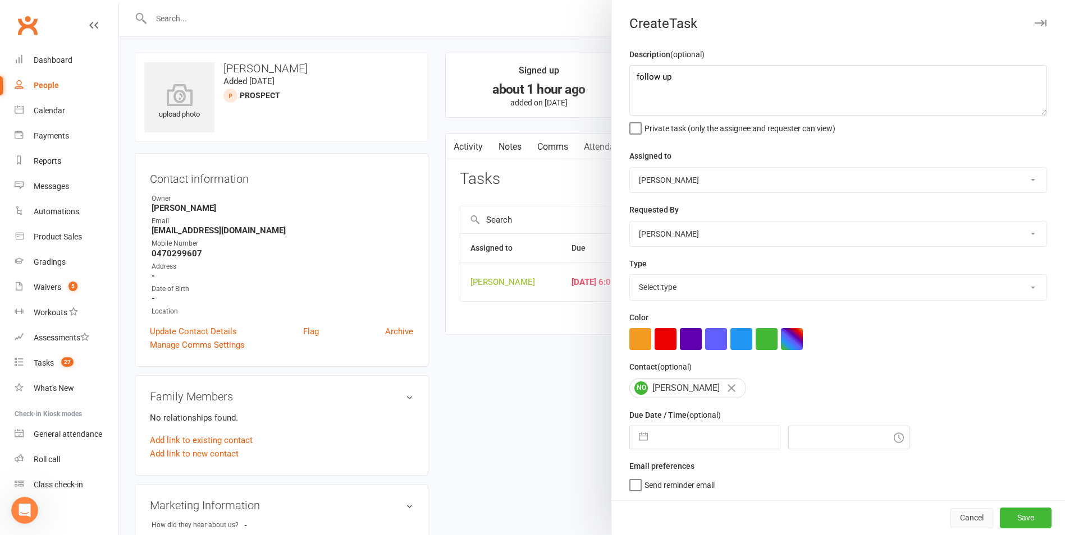
click at [950, 522] on button "Cancel" at bounding box center [971, 518] width 43 height 20
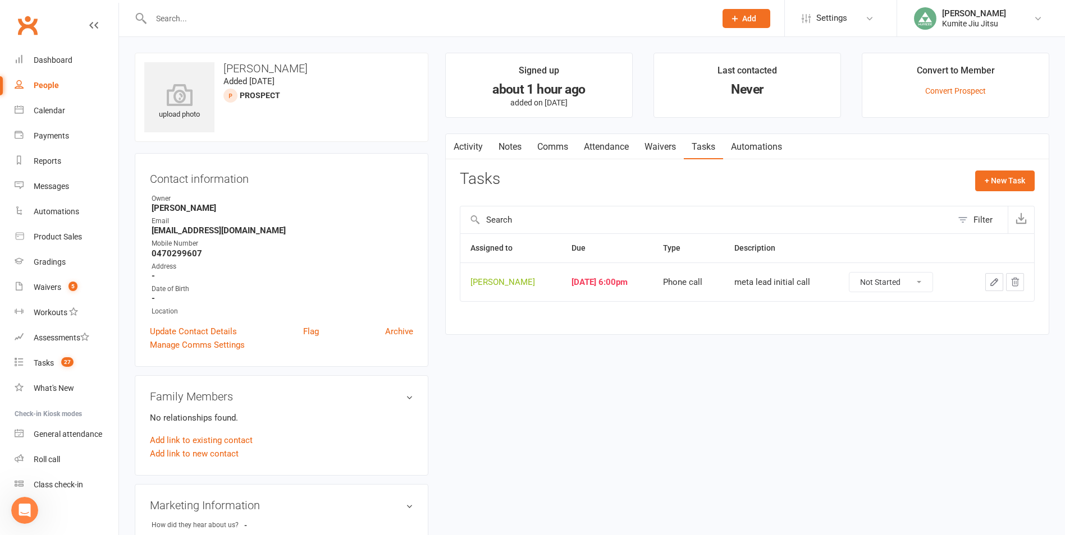
click at [989, 283] on icon "button" at bounding box center [994, 282] width 10 height 10
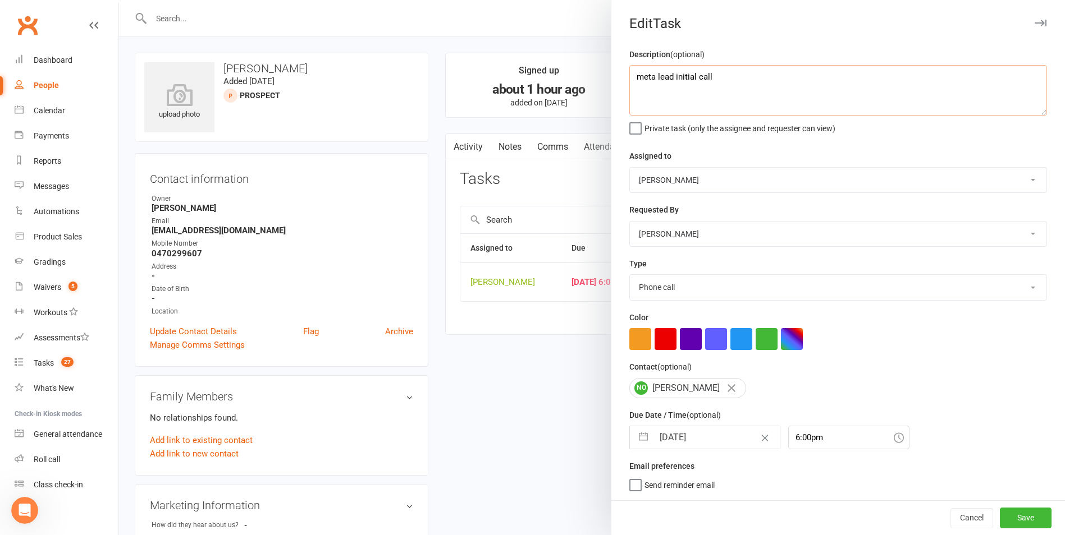
drag, startPoint x: 746, startPoint y: 77, endPoint x: 565, endPoint y: 77, distance: 181.3
click at [119, 0] on react-component "Edit Task Description (optional) meta lead initial call Private task (only the …" at bounding box center [119, 0] width 0 height 0
click at [638, 439] on button "button" at bounding box center [643, 438] width 20 height 22
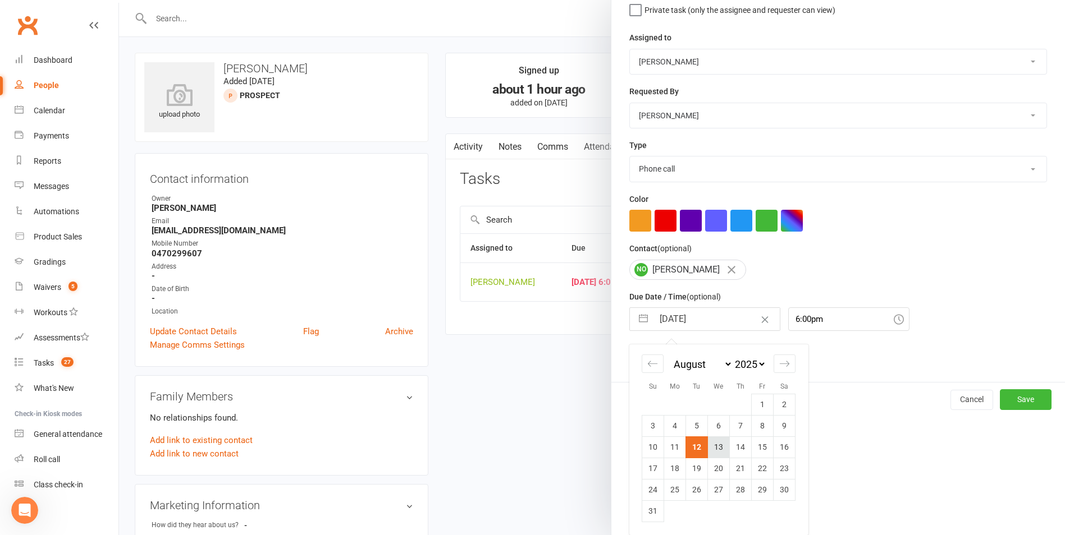
click at [710, 451] on td "13" at bounding box center [719, 447] width 22 height 21
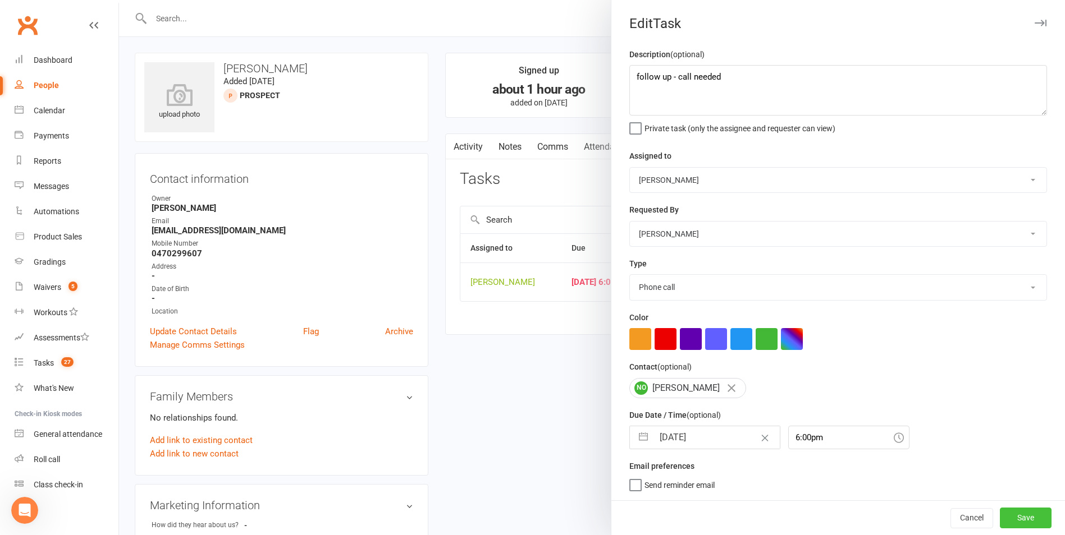
click at [1008, 516] on button "Save" at bounding box center [1025, 518] width 52 height 20
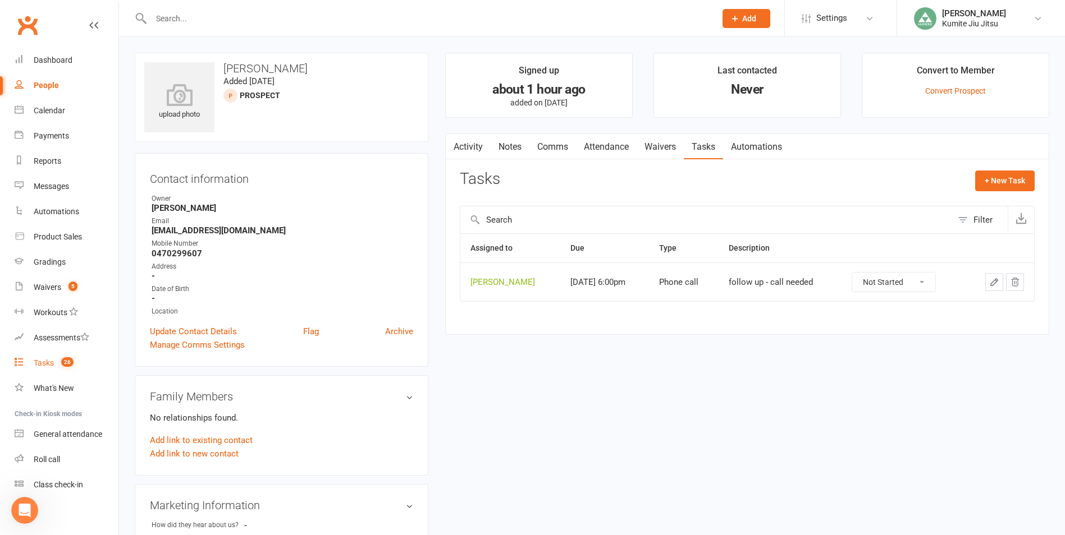
click at [70, 364] on span "26" at bounding box center [67, 362] width 12 height 10
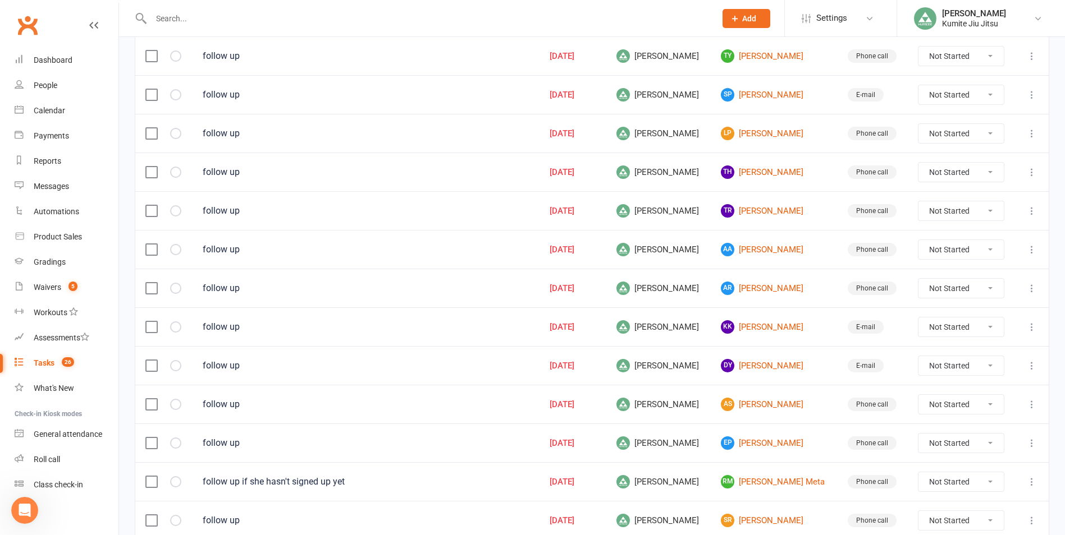
scroll to position [727, 0]
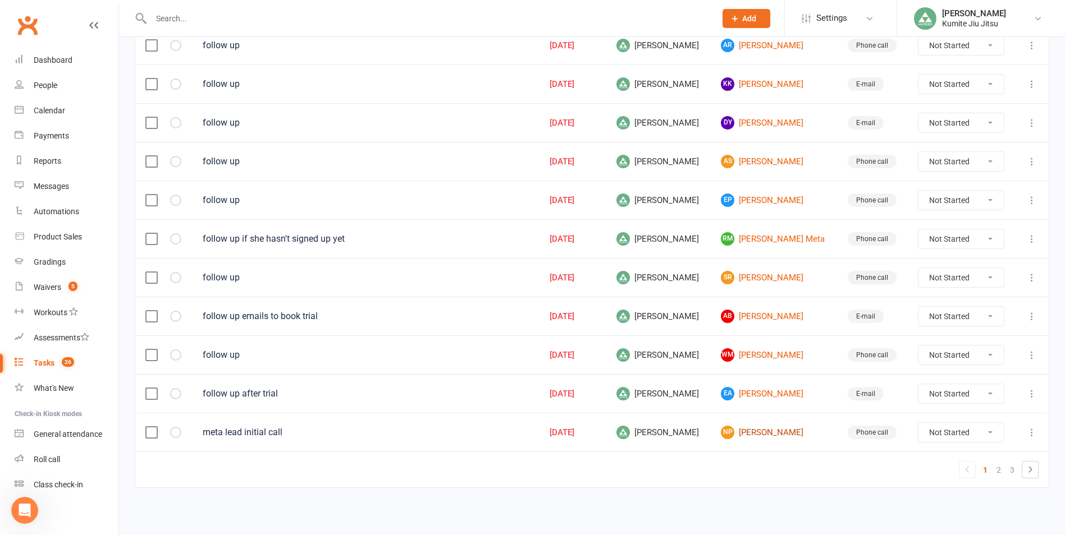
click at [763, 429] on link "NP [PERSON_NAME]" at bounding box center [774, 432] width 106 height 13
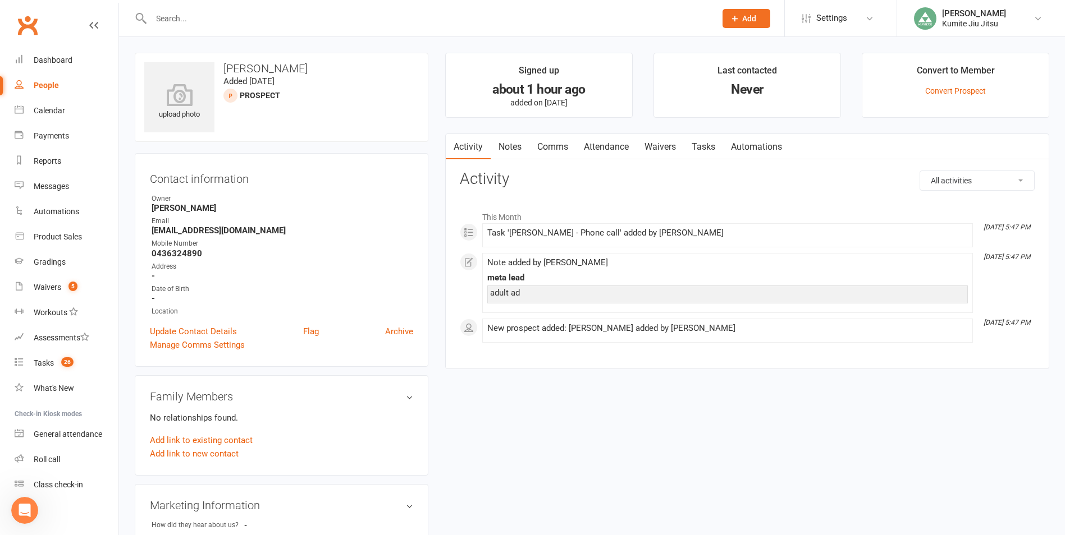
click at [507, 147] on link "Notes" at bounding box center [509, 147] width 39 height 26
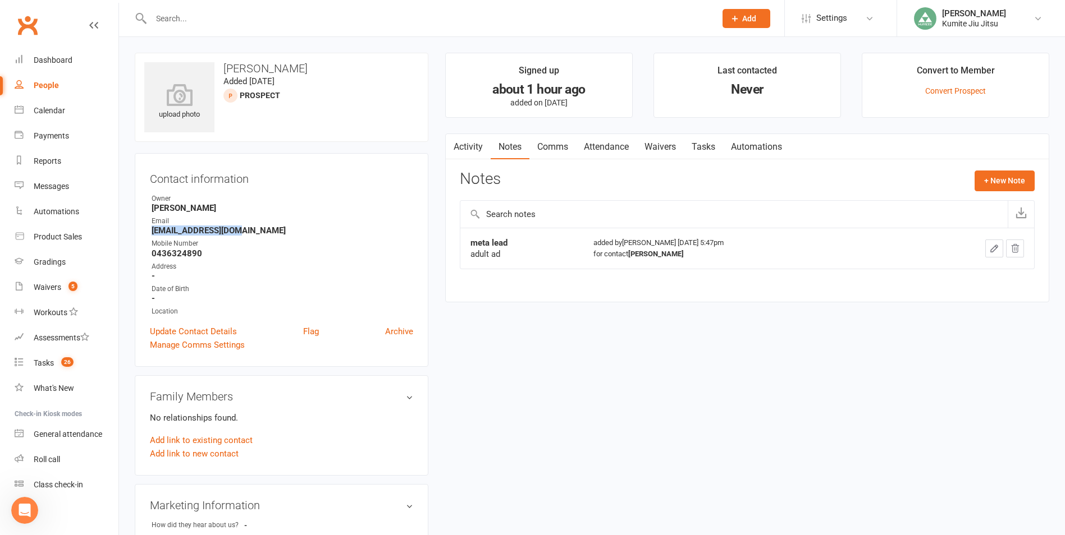
drag, startPoint x: 240, startPoint y: 231, endPoint x: 137, endPoint y: 231, distance: 102.1
click at [137, 231] on div "Contact information Owner [PERSON_NAME] Email [EMAIL_ADDRESS][DOMAIN_NAME] Mobi…" at bounding box center [282, 260] width 294 height 214
click at [992, 185] on button "+ New Note" at bounding box center [1004, 181] width 60 height 20
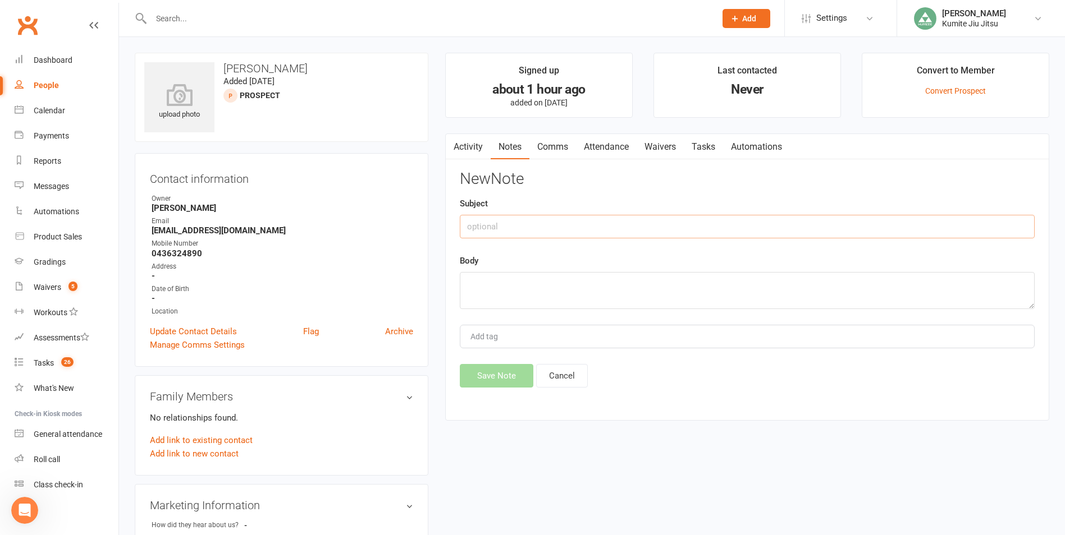
drag, startPoint x: 538, startPoint y: 227, endPoint x: 538, endPoint y: 220, distance: 6.8
click at [538, 224] on input "text" at bounding box center [747, 227] width 575 height 24
click at [499, 371] on button "Save Note" at bounding box center [497, 376] width 74 height 24
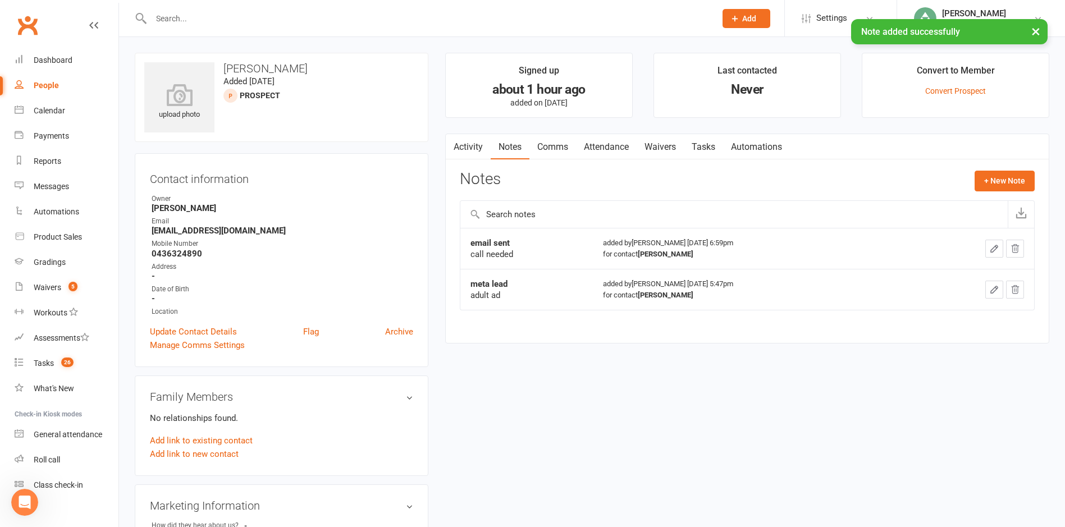
click at [701, 145] on link "Tasks" at bounding box center [703, 147] width 39 height 26
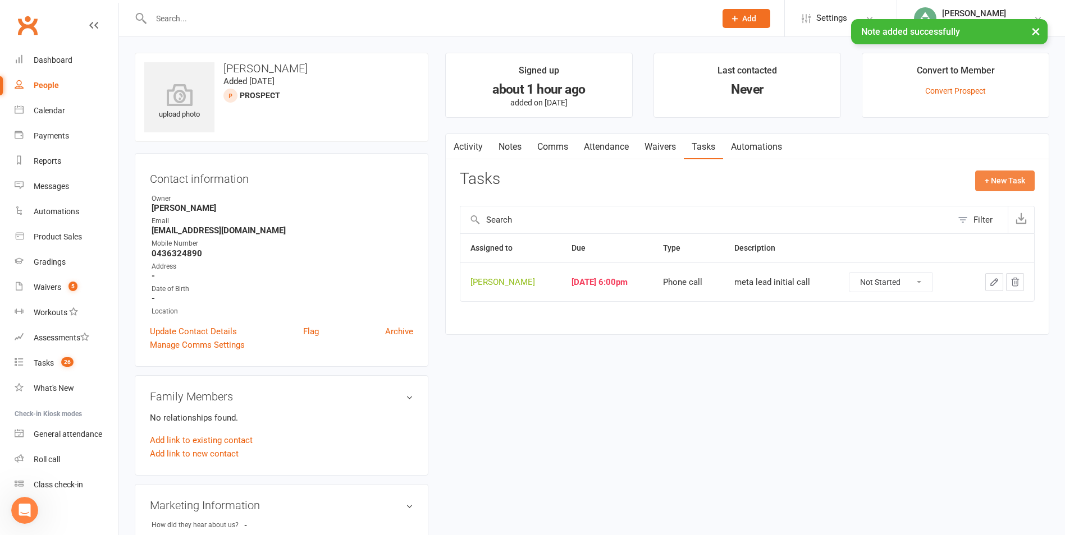
click at [1018, 184] on button "+ New Task" at bounding box center [1004, 181] width 59 height 20
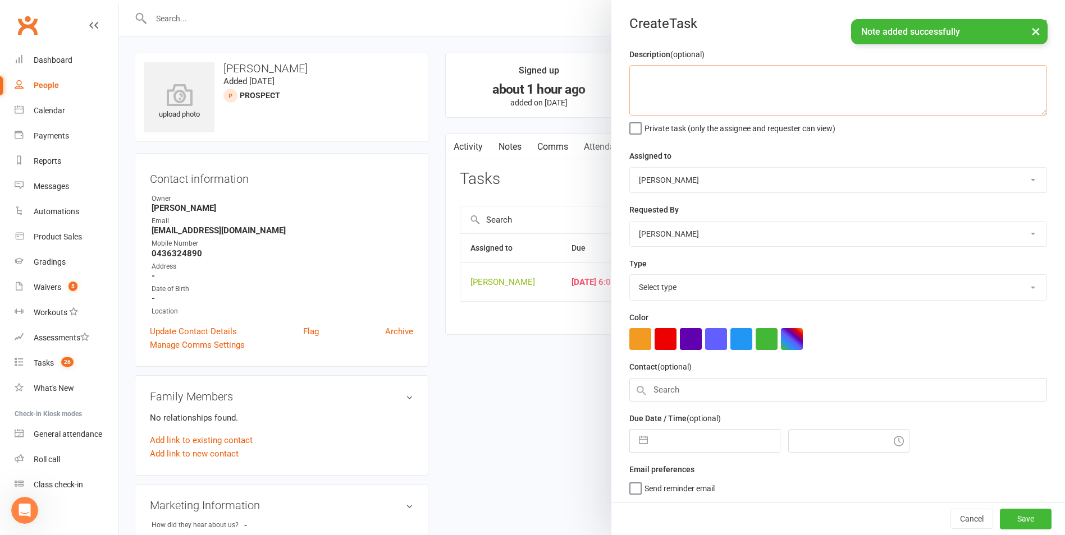
click at [723, 106] on textarea at bounding box center [838, 90] width 418 height 51
click at [952, 520] on button "Cancel" at bounding box center [971, 518] width 43 height 20
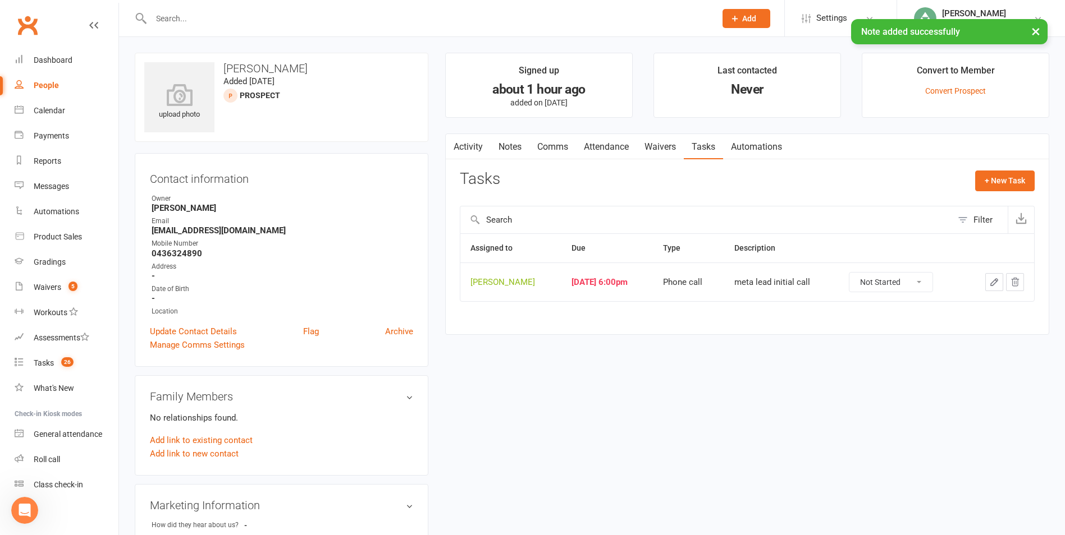
click at [991, 285] on icon "button" at bounding box center [994, 282] width 7 height 7
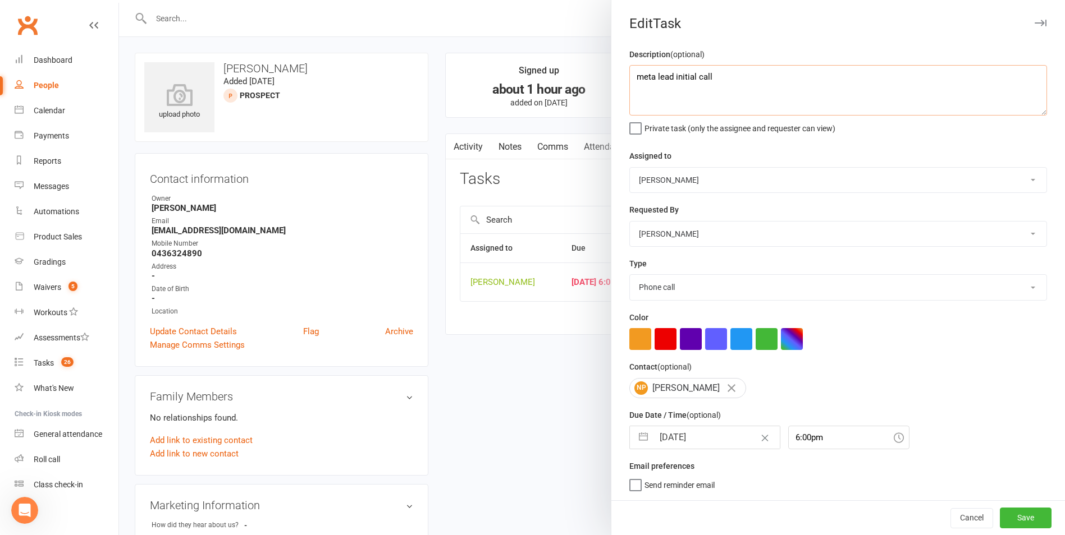
drag, startPoint x: 721, startPoint y: 79, endPoint x: 609, endPoint y: 78, distance: 111.7
click at [611, 79] on div "Description (optional) meta lead initial call Private task (only the assignee a…" at bounding box center [837, 274] width 453 height 453
click at [636, 449] on button "button" at bounding box center [643, 438] width 20 height 22
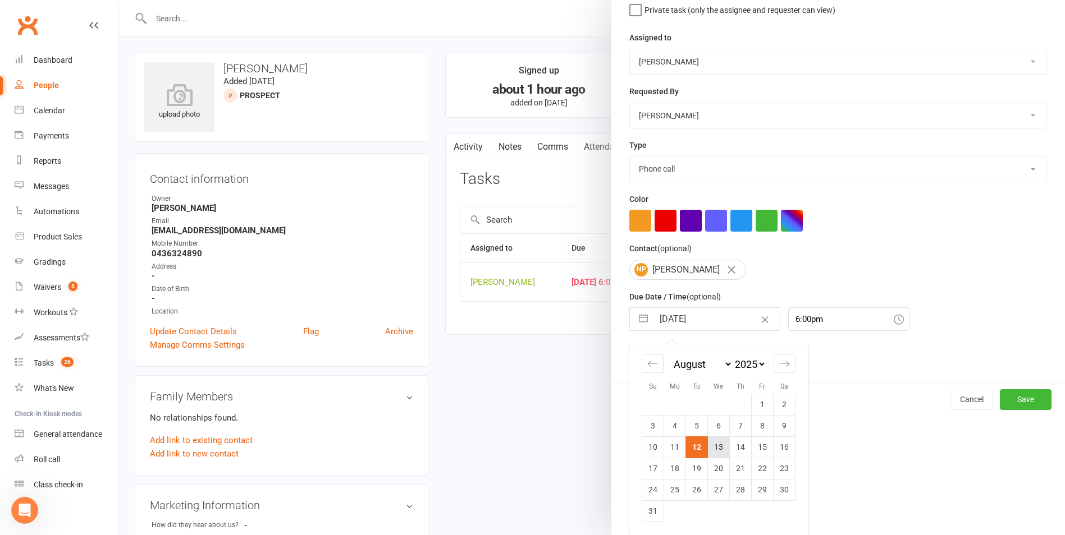
click at [711, 447] on td "13" at bounding box center [719, 447] width 22 height 21
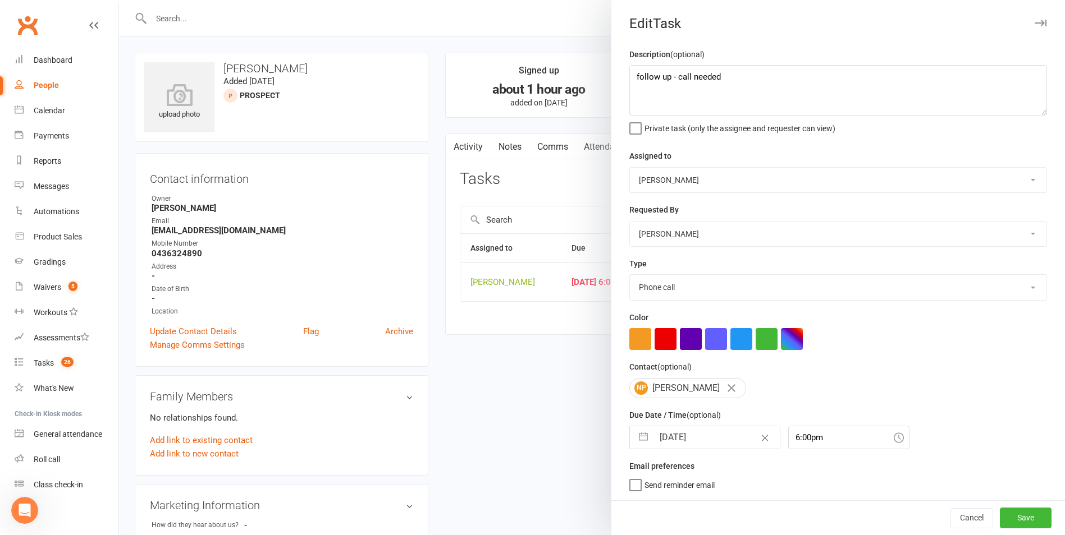
scroll to position [2, 0]
click at [1012, 518] on button "Save" at bounding box center [1025, 518] width 52 height 20
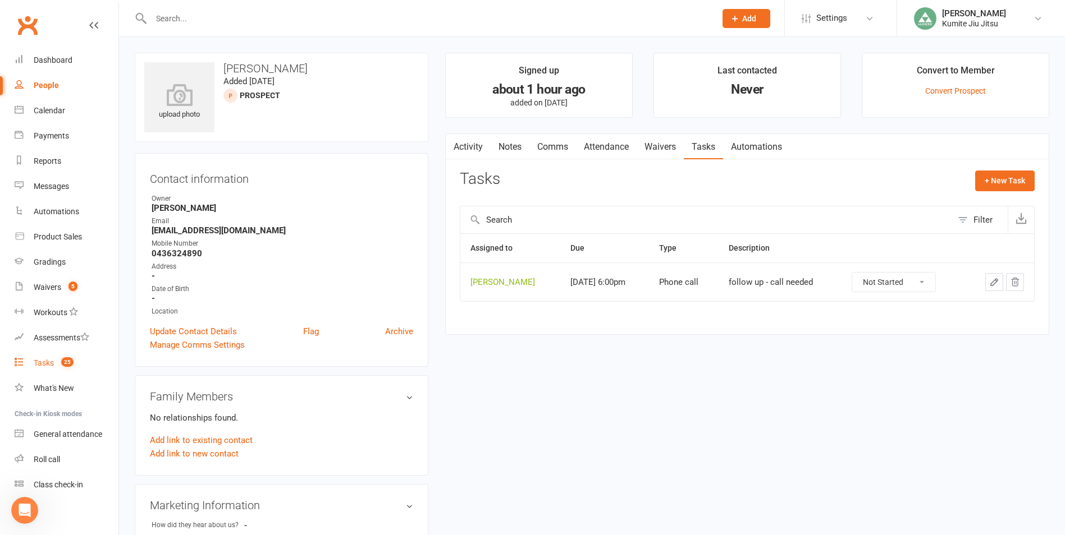
click at [57, 365] on count-badge "25" at bounding box center [65, 363] width 18 height 9
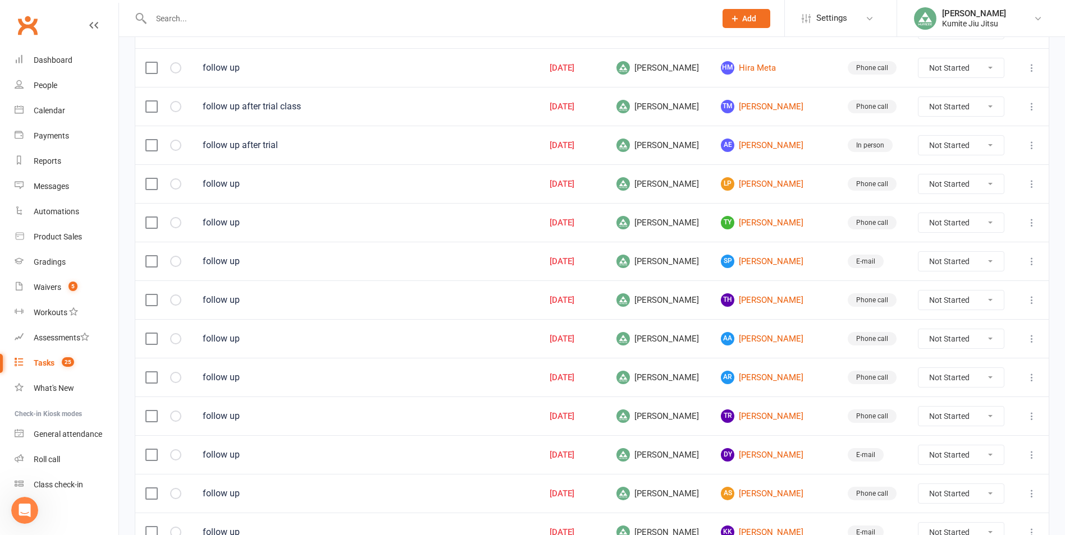
scroll to position [727, 0]
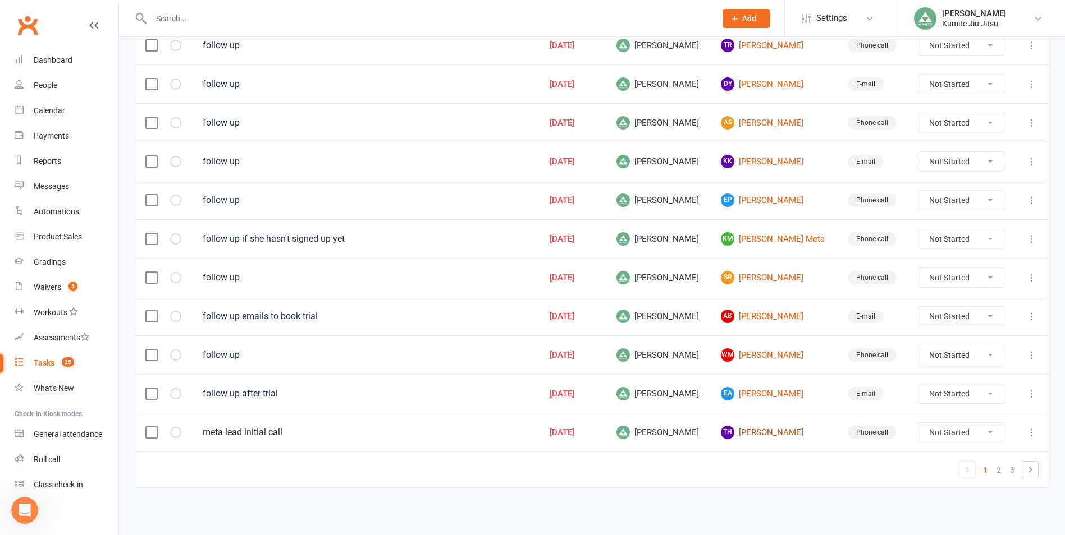
click at [755, 432] on link "th [PERSON_NAME]" at bounding box center [774, 432] width 106 height 13
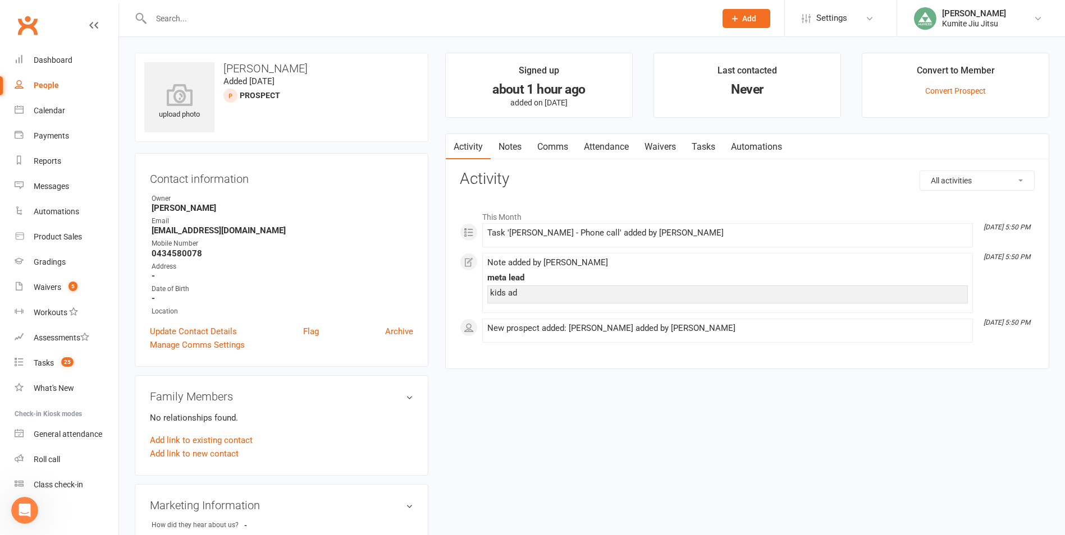
click at [508, 146] on link "Notes" at bounding box center [509, 147] width 39 height 26
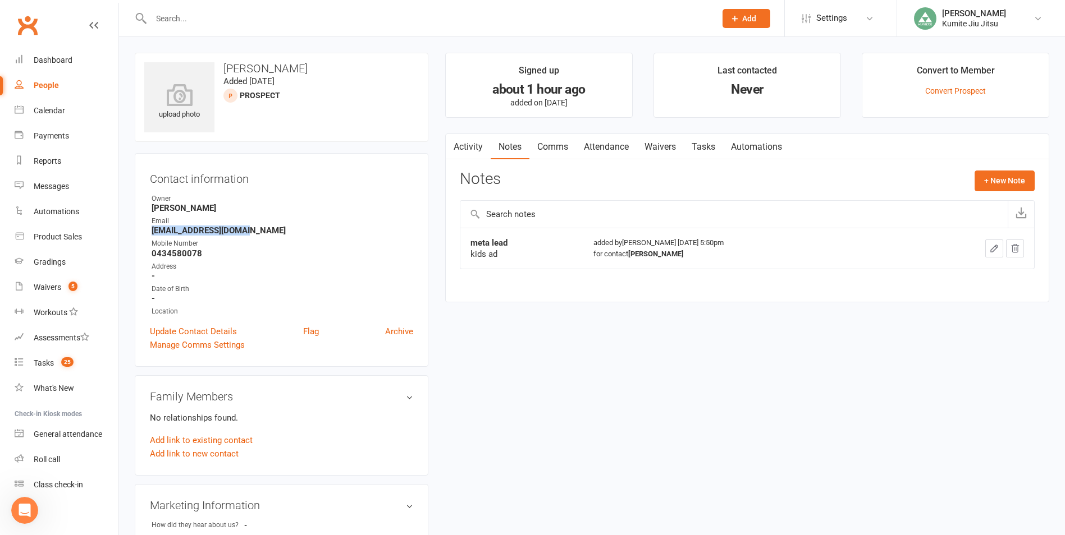
drag, startPoint x: 259, startPoint y: 230, endPoint x: 146, endPoint y: 230, distance: 112.2
click at [146, 230] on div "Contact information Owner [PERSON_NAME] Email [EMAIL_ADDRESS][DOMAIN_NAME] Mobi…" at bounding box center [282, 260] width 294 height 214
click at [984, 180] on button "+ New Note" at bounding box center [1004, 181] width 60 height 20
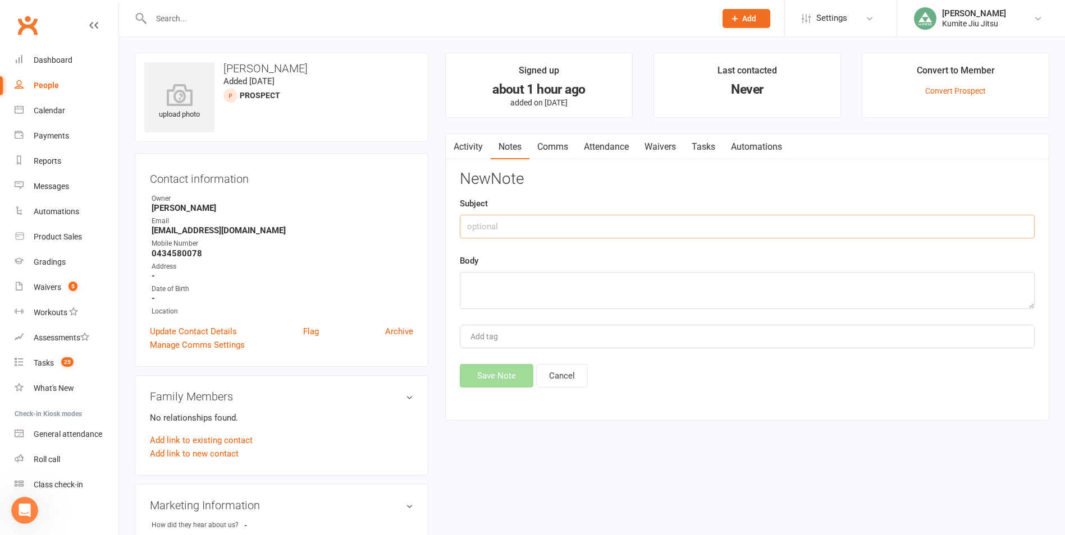
click at [525, 227] on input "text" at bounding box center [747, 227] width 575 height 24
click at [489, 375] on button "Save Note" at bounding box center [497, 376] width 74 height 24
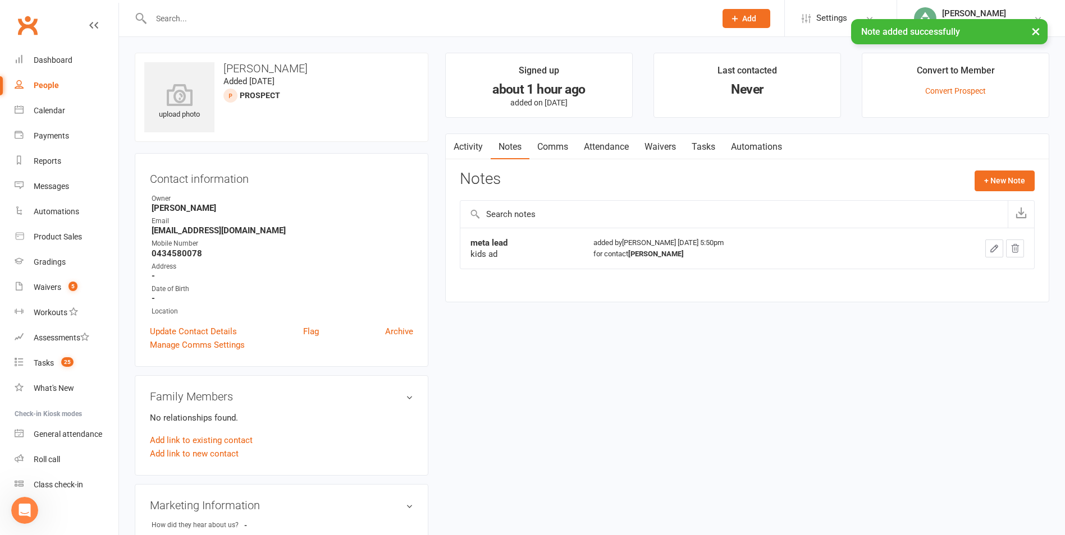
drag, startPoint x: 707, startPoint y: 147, endPoint x: 736, endPoint y: 147, distance: 28.6
click at [708, 147] on link "Tasks" at bounding box center [703, 147] width 39 height 26
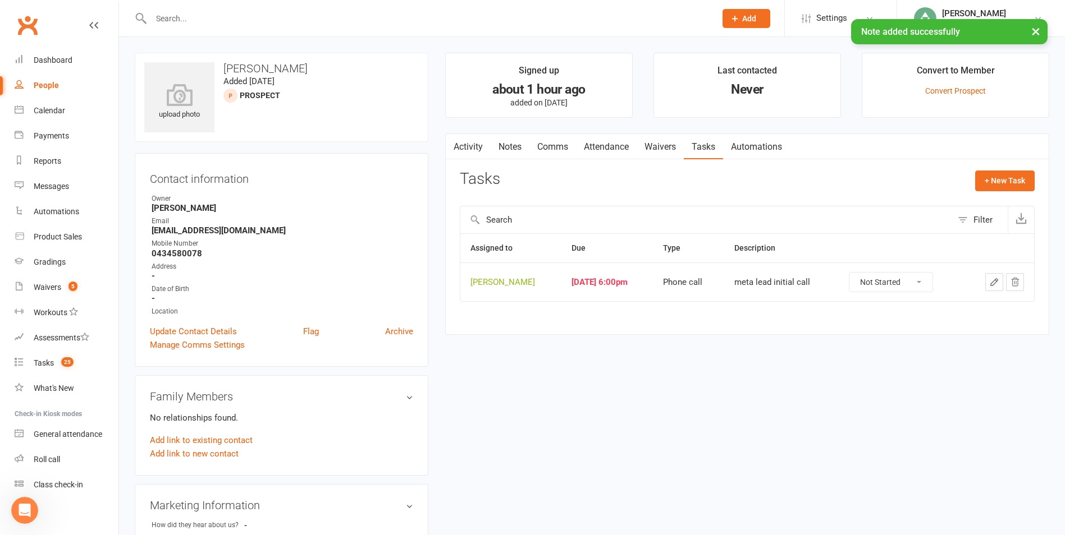
click at [995, 282] on icon "button" at bounding box center [994, 282] width 10 height 10
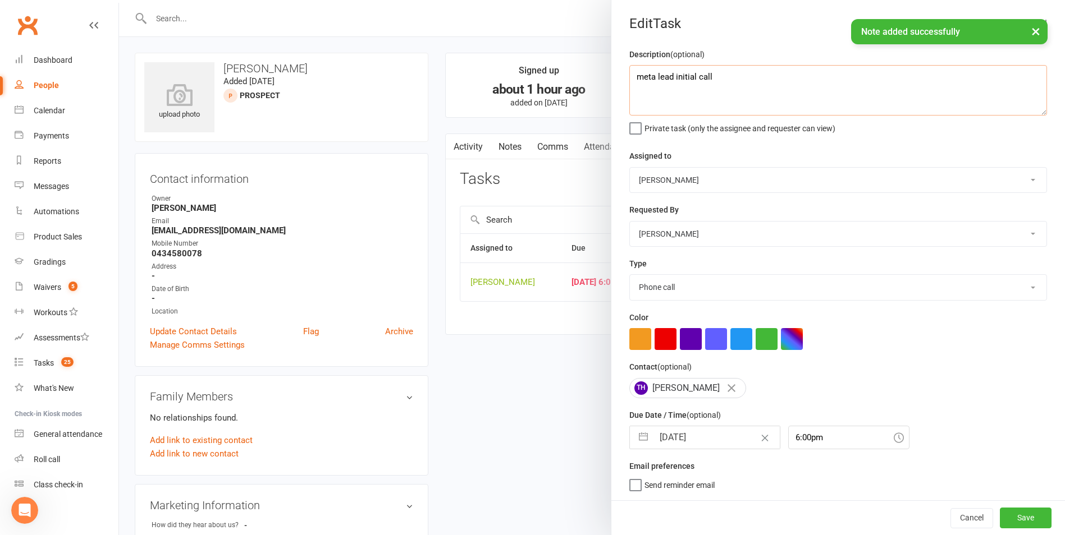
drag, startPoint x: 749, startPoint y: 83, endPoint x: 573, endPoint y: 72, distance: 176.6
click at [119, 0] on react-component "Edit Task Description (optional) meta lead initial call Private task (only the …" at bounding box center [119, 0] width 0 height 0
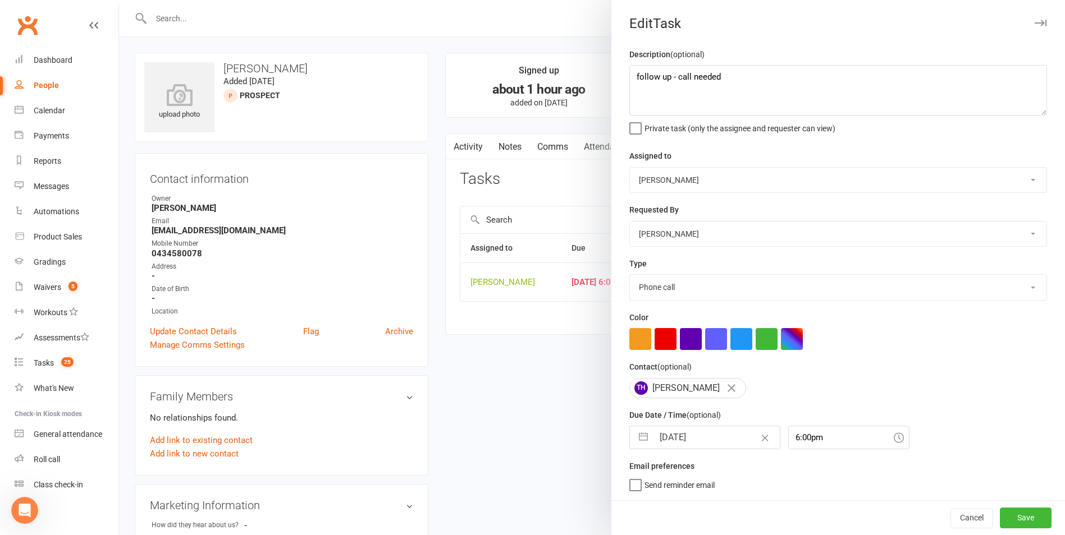
click at [640, 442] on button "button" at bounding box center [643, 438] width 20 height 22
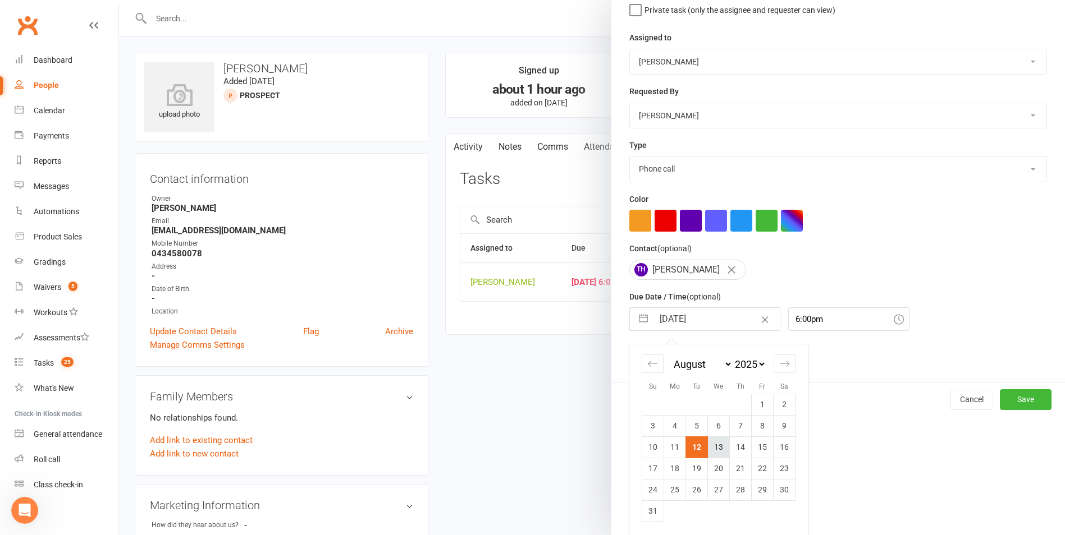
click at [719, 451] on td "13" at bounding box center [719, 447] width 22 height 21
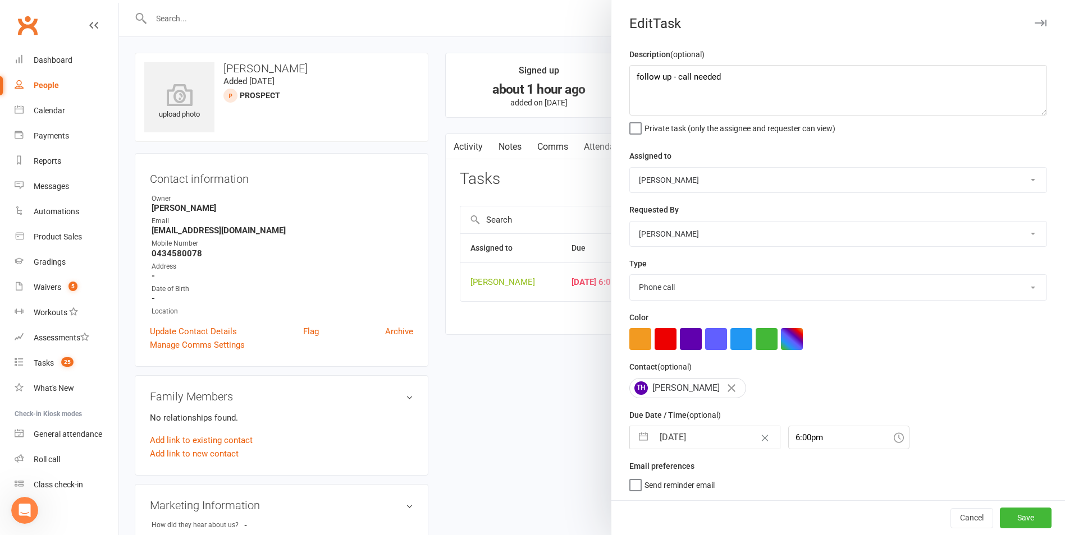
scroll to position [2, 0]
click at [1005, 521] on button "Save" at bounding box center [1025, 518] width 52 height 20
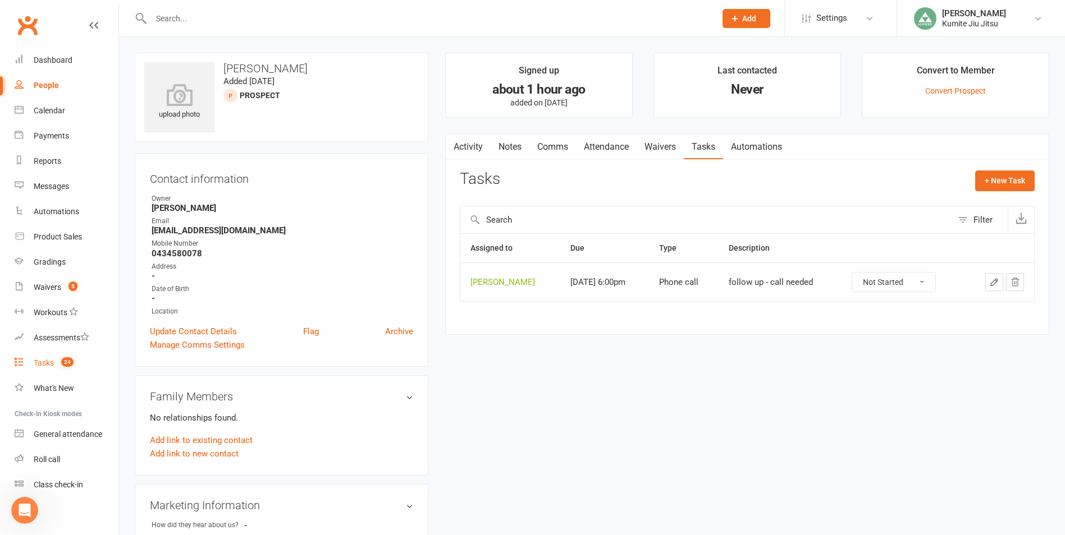
click at [62, 362] on span "24" at bounding box center [67, 362] width 12 height 10
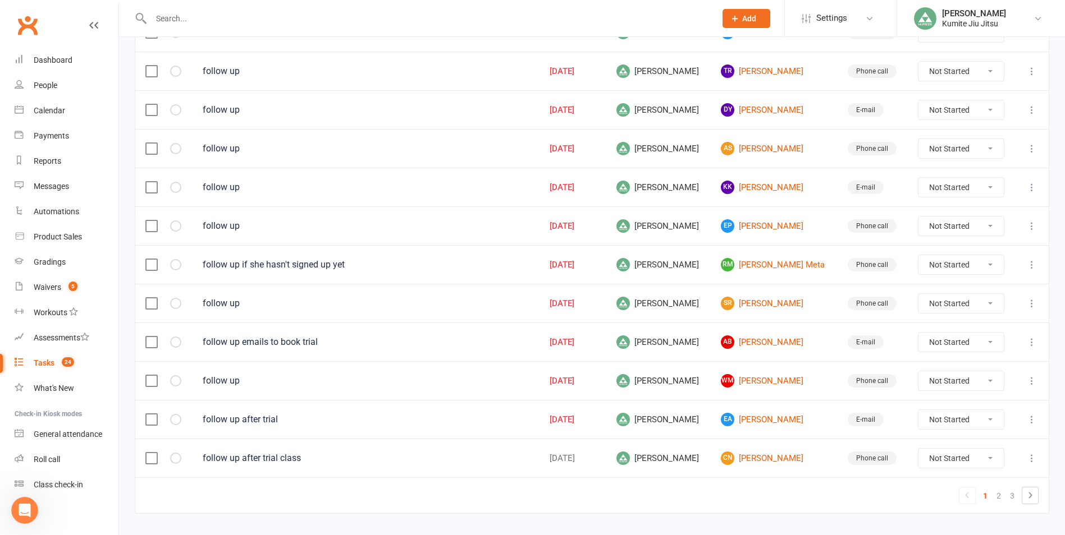
scroll to position [727, 0]
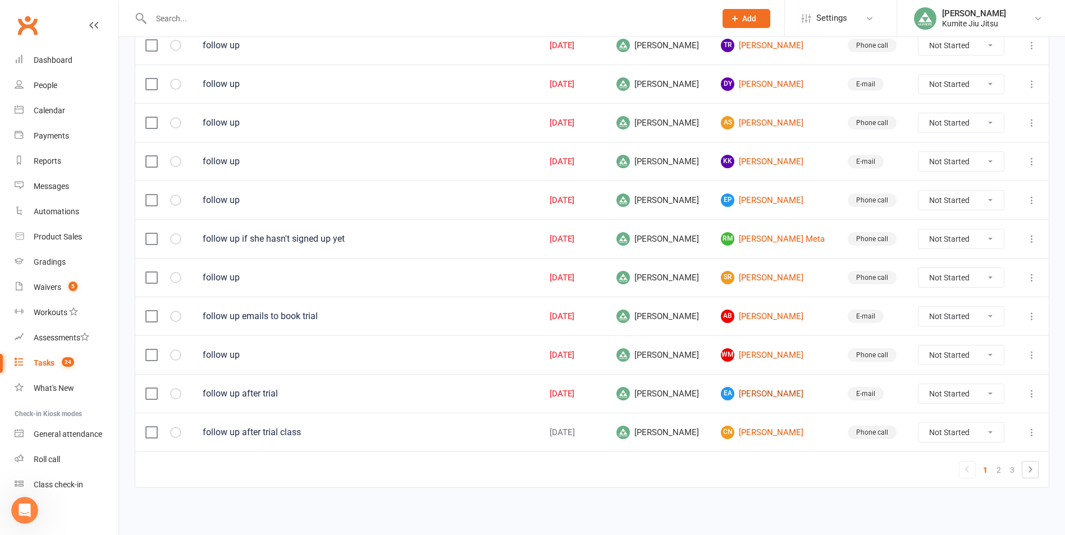
click at [762, 395] on link "EA [PERSON_NAME]" at bounding box center [774, 393] width 106 height 13
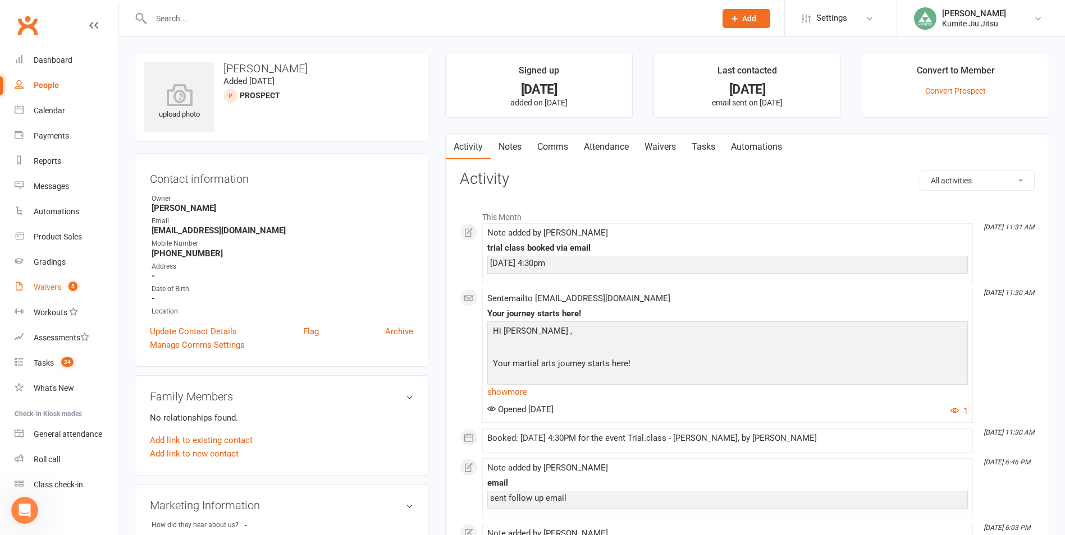
click at [65, 291] on count-badge "5" at bounding box center [70, 287] width 15 height 9
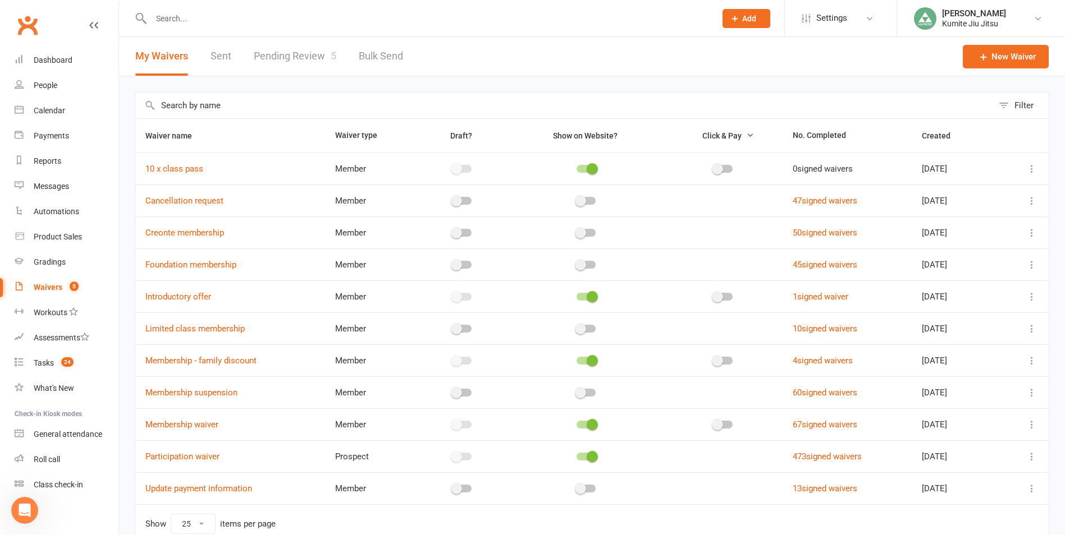
click at [287, 48] on link "Pending Review 5" at bounding box center [295, 56] width 82 height 39
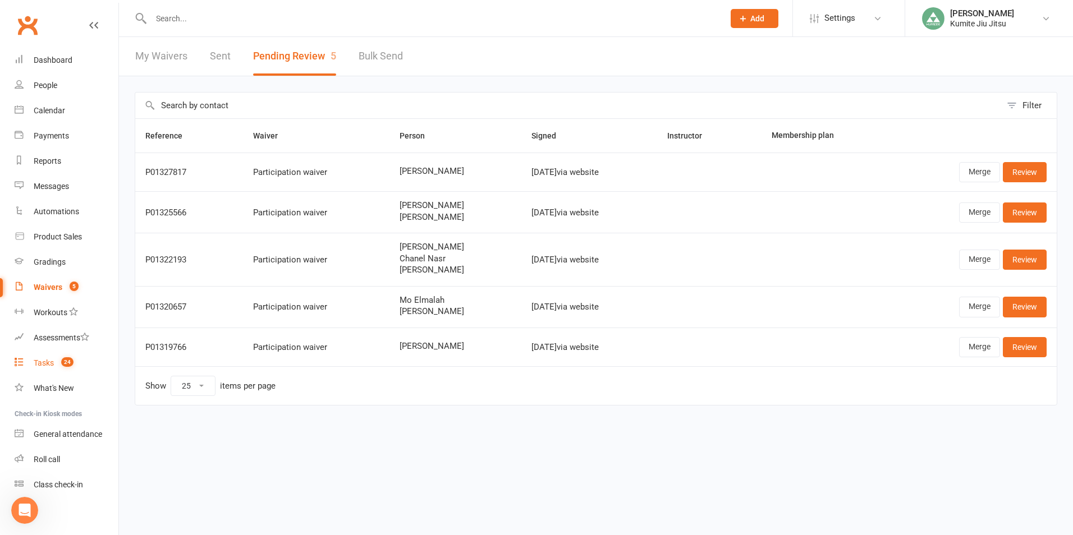
click at [71, 359] on span "24" at bounding box center [67, 362] width 12 height 10
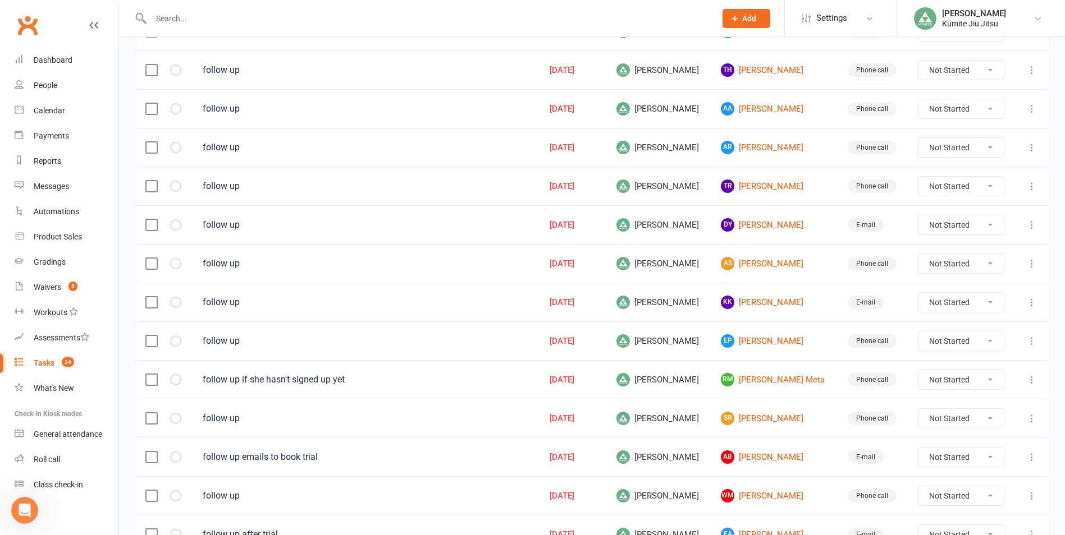
scroll to position [617, 0]
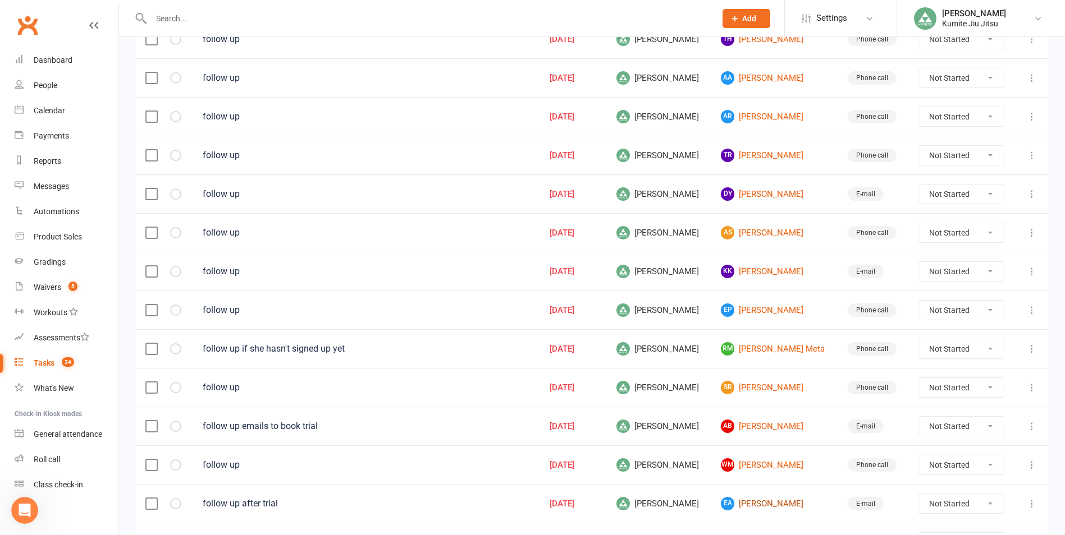
click at [754, 508] on link "EA [PERSON_NAME]" at bounding box center [774, 503] width 106 height 13
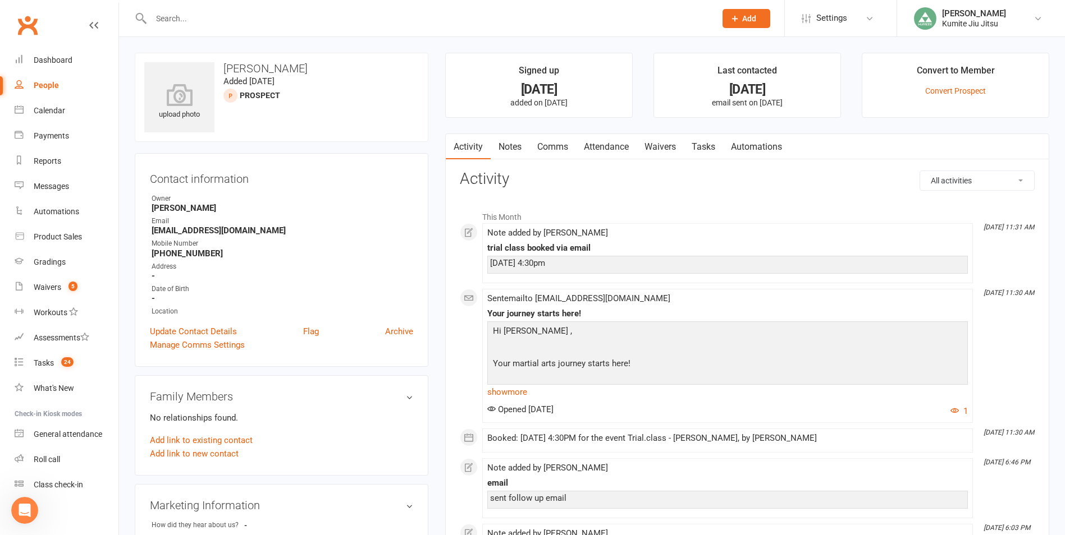
drag, startPoint x: 509, startPoint y: 150, endPoint x: 519, endPoint y: 146, distance: 10.3
click at [511, 148] on link "Notes" at bounding box center [509, 147] width 39 height 26
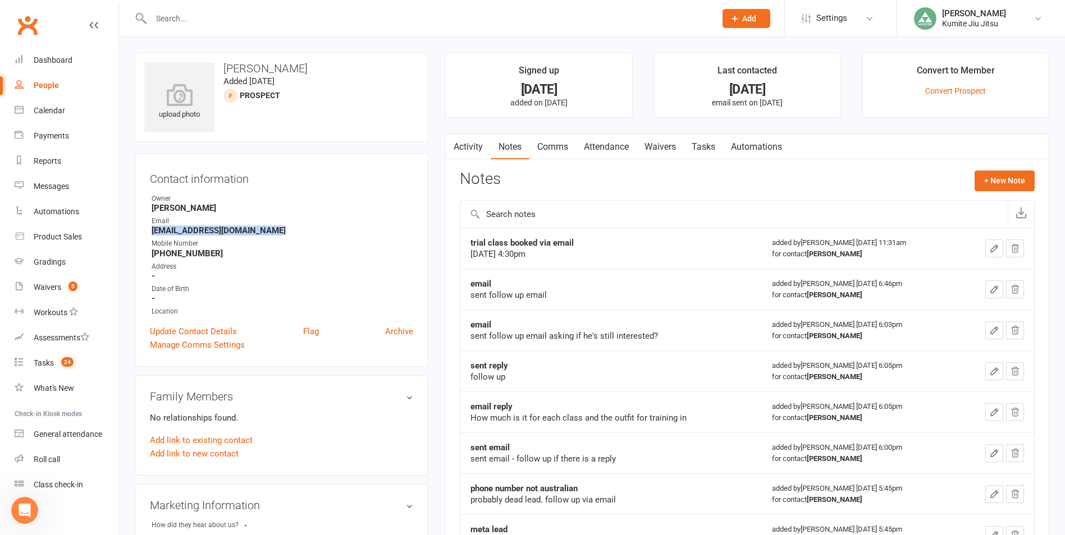
drag, startPoint x: 281, startPoint y: 234, endPoint x: 146, endPoint y: 235, distance: 134.7
click at [146, 235] on div "Contact information Owner [PERSON_NAME] Email [EMAIL_ADDRESS][DOMAIN_NAME] Mobi…" at bounding box center [282, 260] width 294 height 214
click at [995, 183] on button "+ New Note" at bounding box center [1004, 181] width 60 height 20
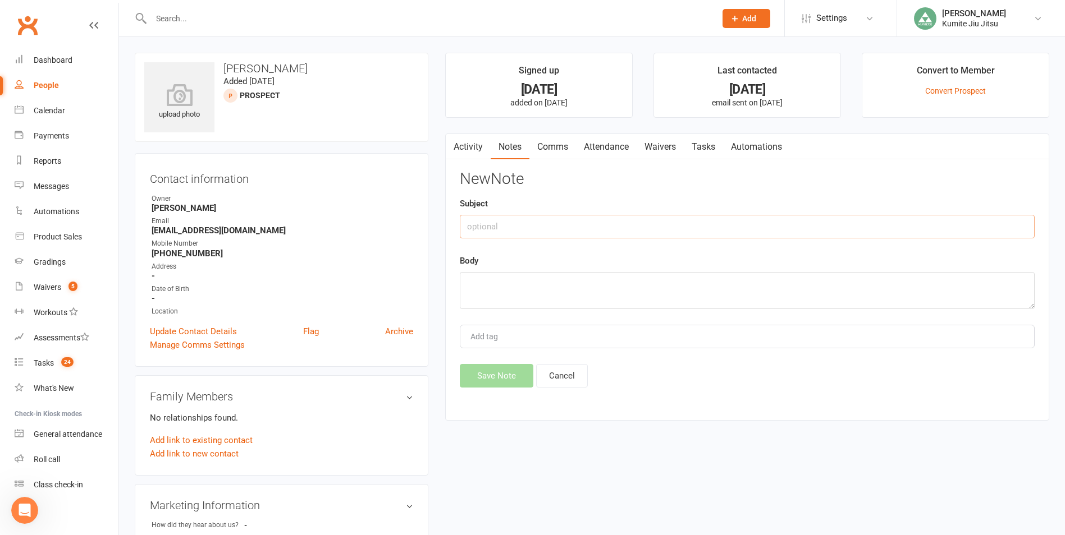
click at [534, 230] on input "text" at bounding box center [747, 227] width 575 height 24
drag, startPoint x: 526, startPoint y: 229, endPoint x: 416, endPoint y: 232, distance: 110.6
click at [414, 231] on div "upload photo [PERSON_NAME] Added [DATE] prospect Contact information Owner [PER…" at bounding box center [591, 499] width 931 height 893
drag, startPoint x: 556, startPoint y: 286, endPoint x: 456, endPoint y: 287, distance: 99.3
click at [452, 287] on div "Activity Notes Comms Attendance Waivers Tasks Automations Notes + New Note tria…" at bounding box center [747, 278] width 604 height 288
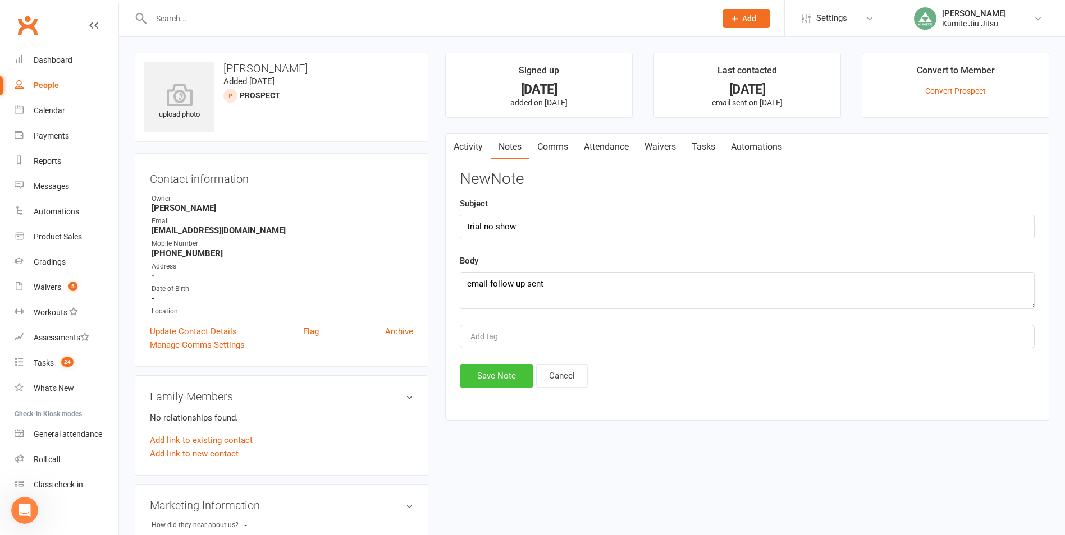
click at [499, 375] on button "Save Note" at bounding box center [497, 376] width 74 height 24
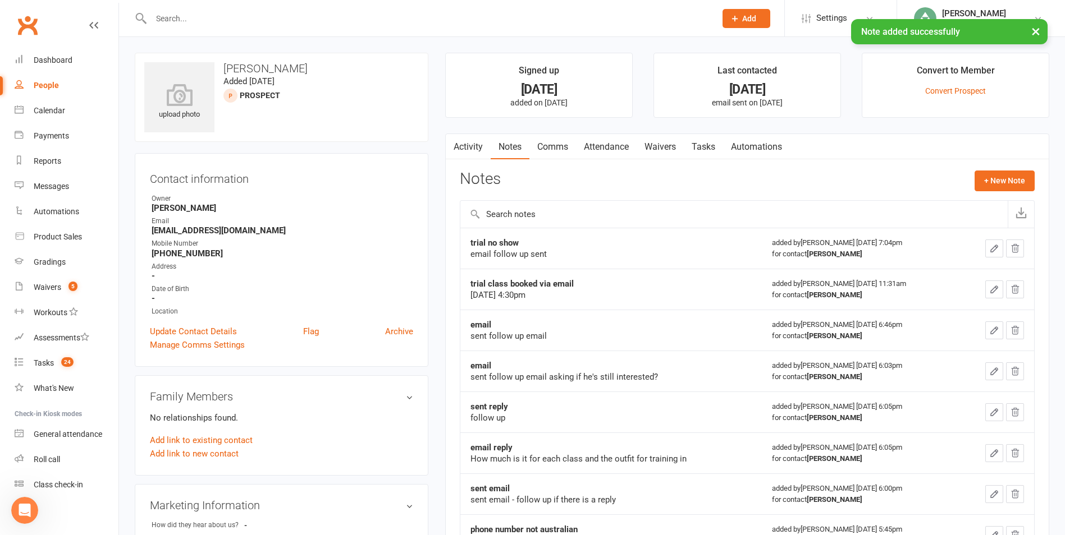
click at [700, 148] on link "Tasks" at bounding box center [703, 147] width 39 height 26
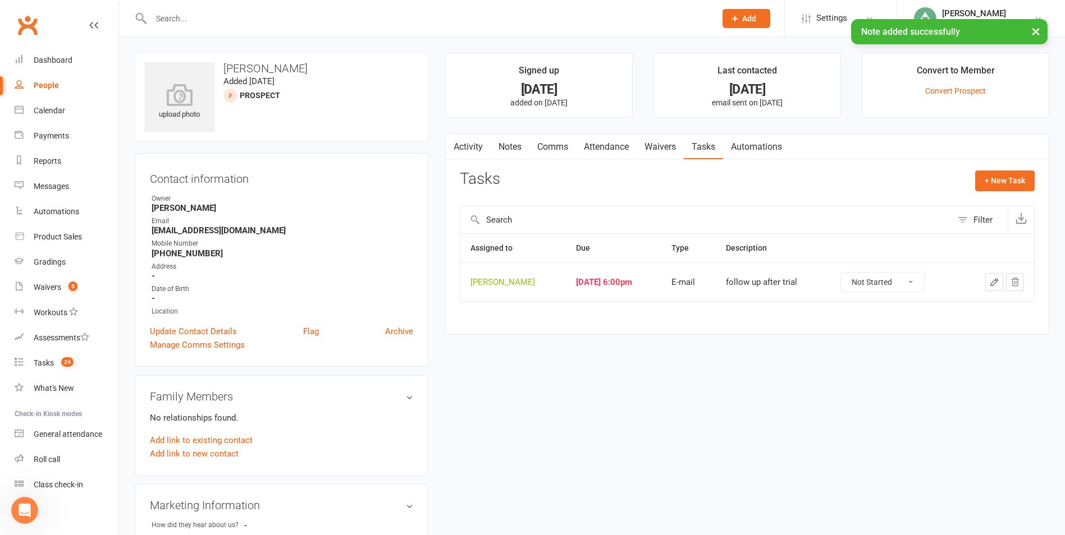
click at [996, 281] on icon "button" at bounding box center [994, 282] width 10 height 10
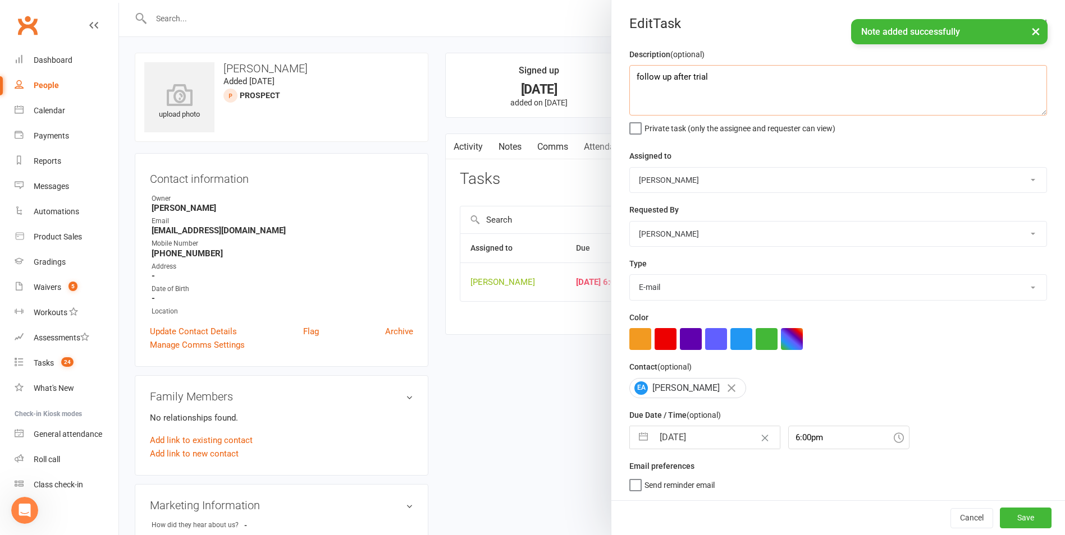
click at [727, 83] on textarea "follow up after trial" at bounding box center [838, 90] width 418 height 51
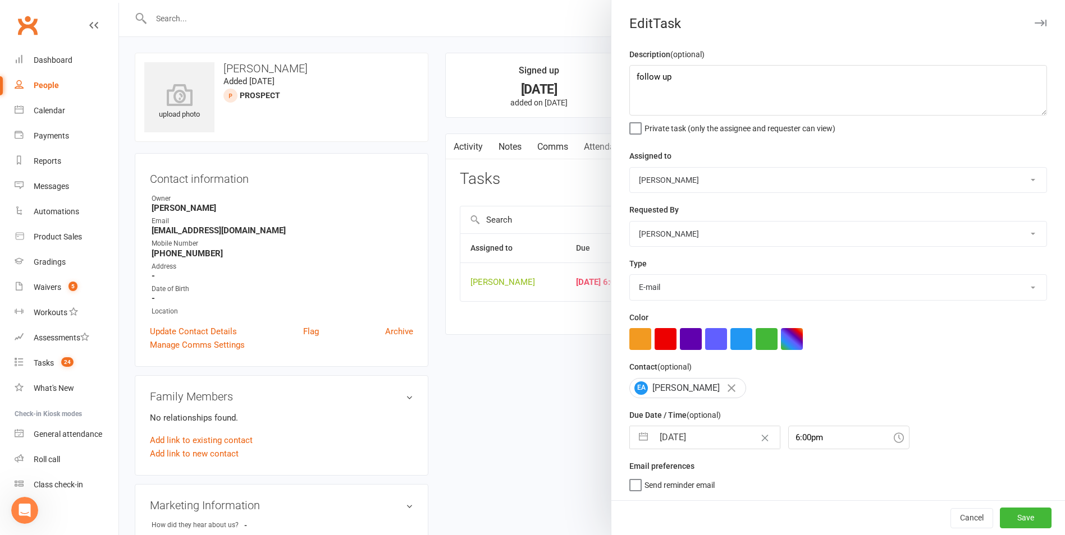
click at [635, 436] on button "button" at bounding box center [643, 438] width 20 height 22
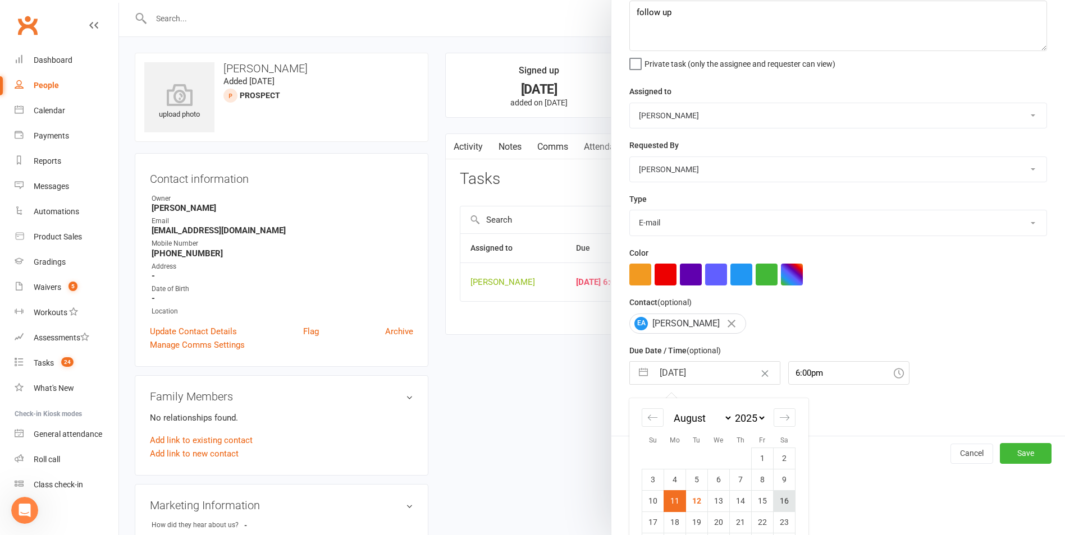
scroll to position [122, 0]
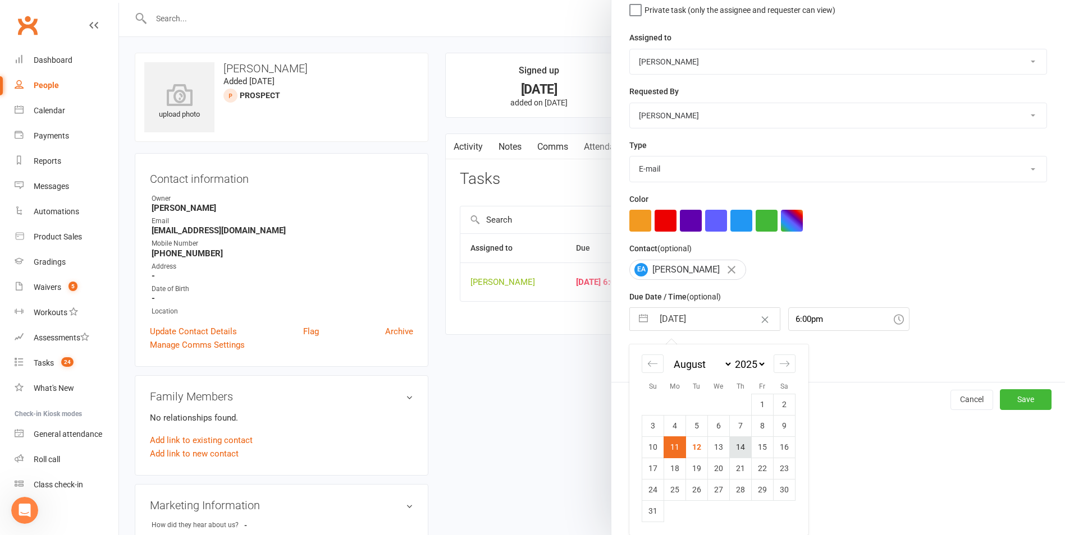
click at [731, 451] on td "14" at bounding box center [741, 447] width 22 height 21
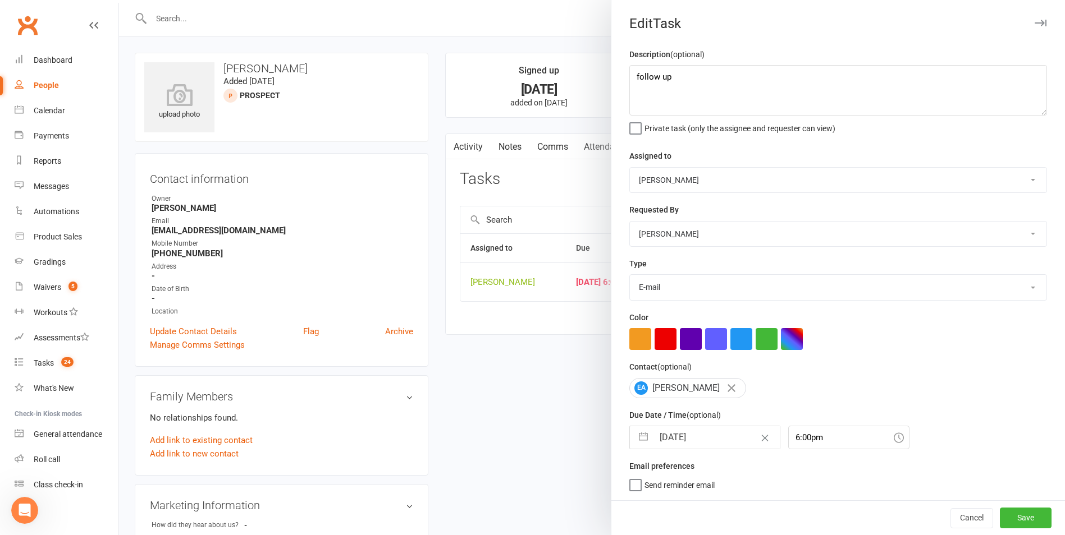
scroll to position [2, 0]
drag, startPoint x: 1005, startPoint y: 520, endPoint x: 928, endPoint y: 489, distance: 83.1
click at [1004, 520] on button "Save" at bounding box center [1025, 518] width 52 height 20
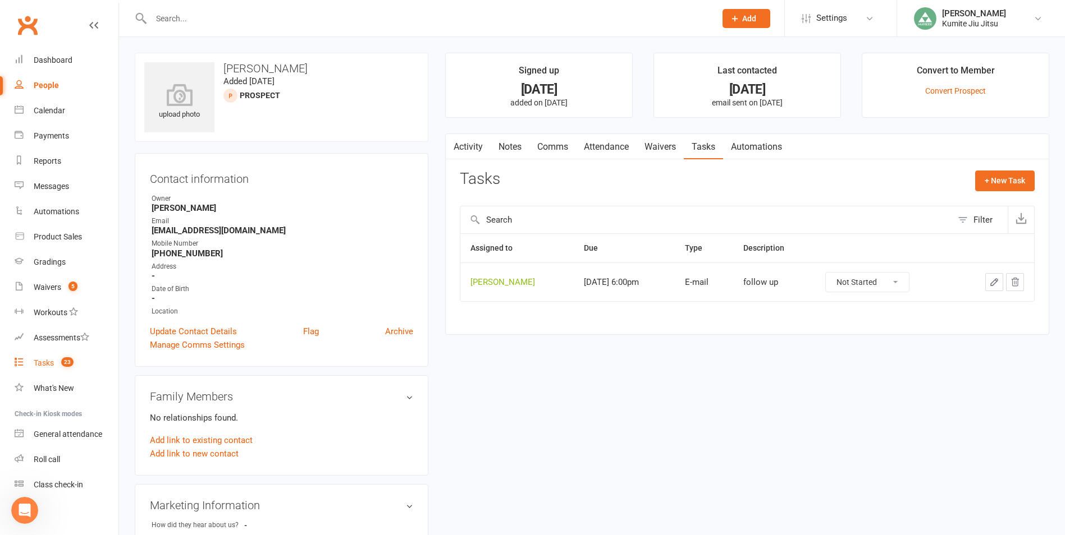
click at [57, 366] on count-badge "23" at bounding box center [65, 363] width 18 height 9
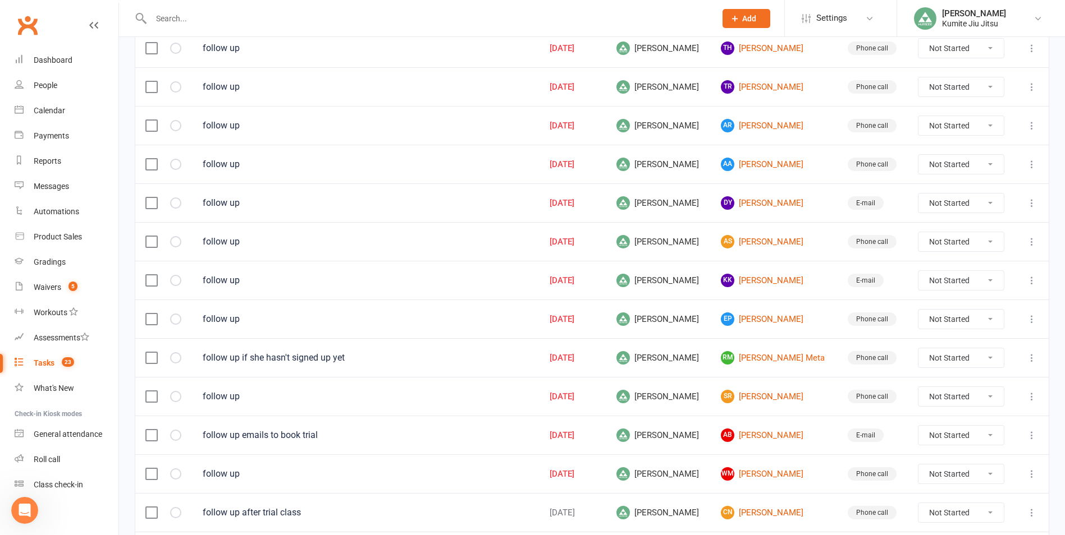
scroll to position [727, 0]
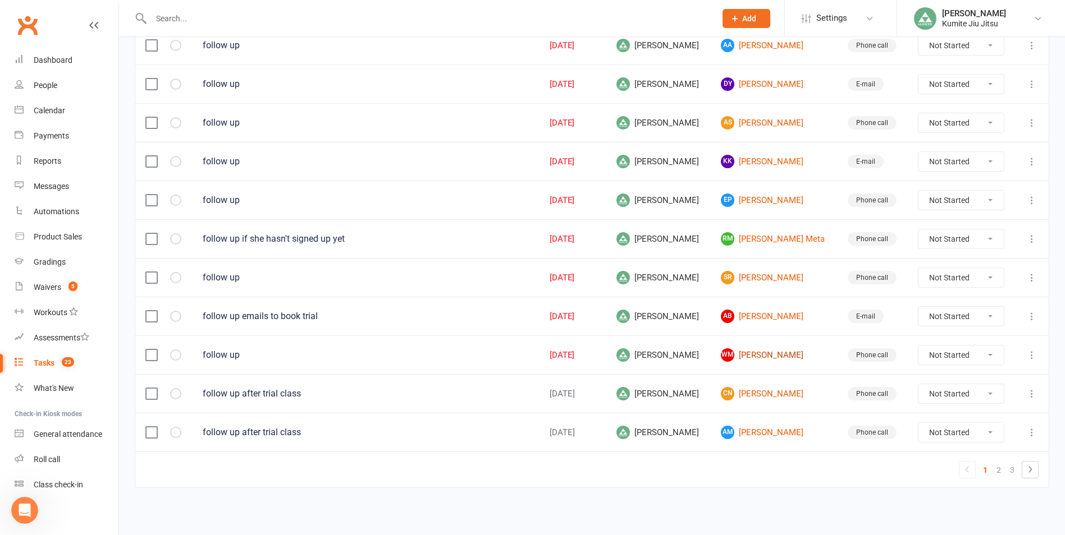
click at [746, 356] on link "[PERSON_NAME]" at bounding box center [774, 355] width 106 height 13
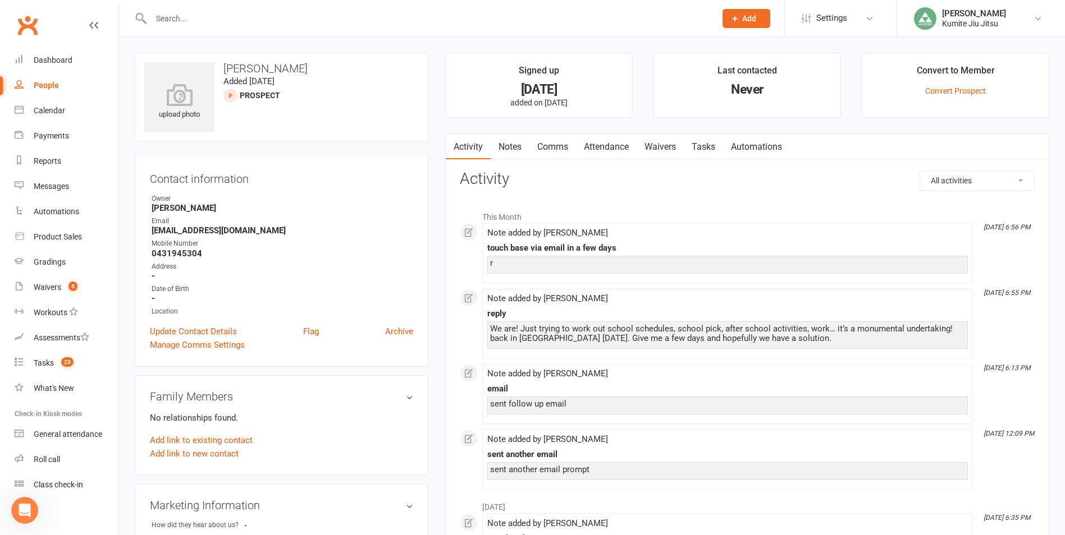
click at [505, 149] on link "Notes" at bounding box center [509, 147] width 39 height 26
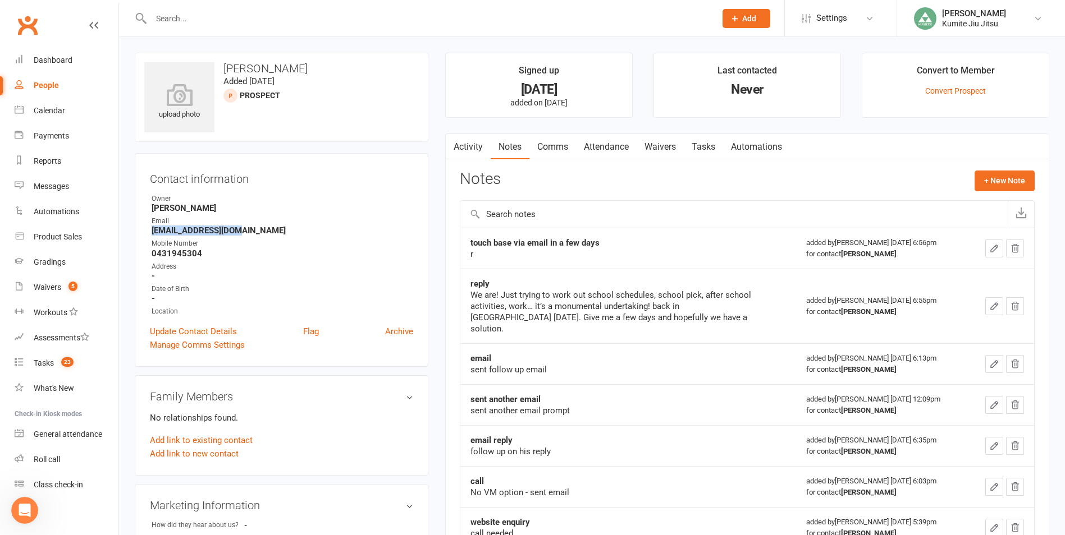
drag, startPoint x: 246, startPoint y: 231, endPoint x: 149, endPoint y: 231, distance: 97.6
click at [149, 231] on div "Contact information Owner [PERSON_NAME] Email [EMAIL_ADDRESS][DOMAIN_NAME] Mobi…" at bounding box center [282, 260] width 294 height 214
click at [999, 181] on button "+ New Note" at bounding box center [1004, 181] width 60 height 20
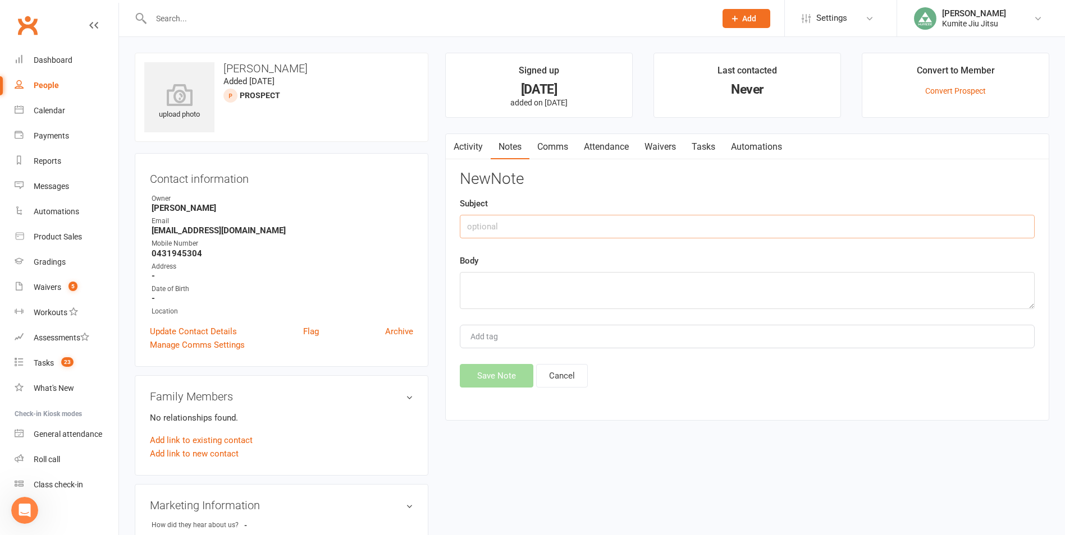
click at [512, 222] on input "text" at bounding box center [747, 227] width 575 height 24
click at [502, 377] on button "Save Note" at bounding box center [497, 376] width 74 height 24
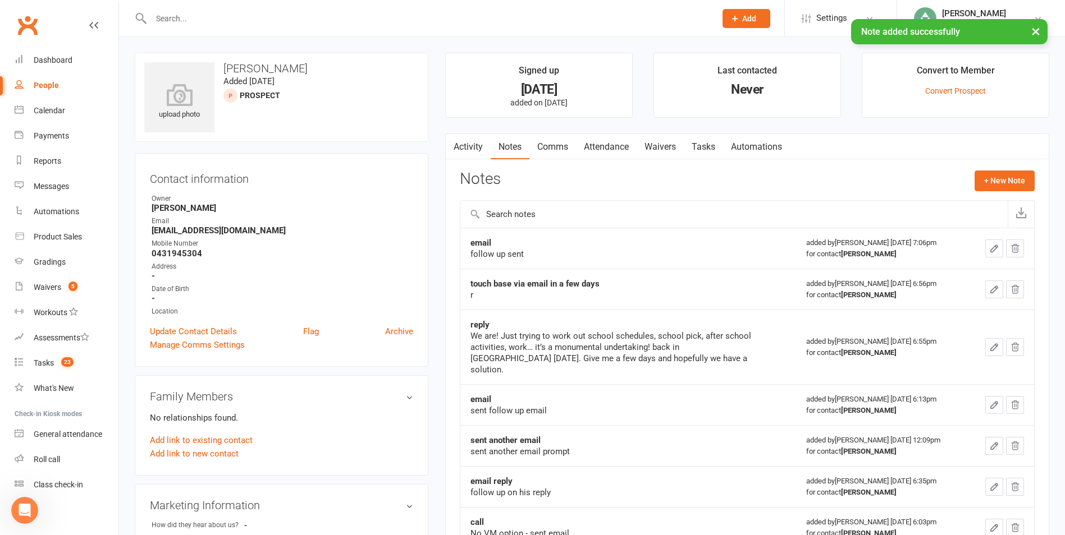
click at [708, 148] on link "Tasks" at bounding box center [703, 147] width 39 height 26
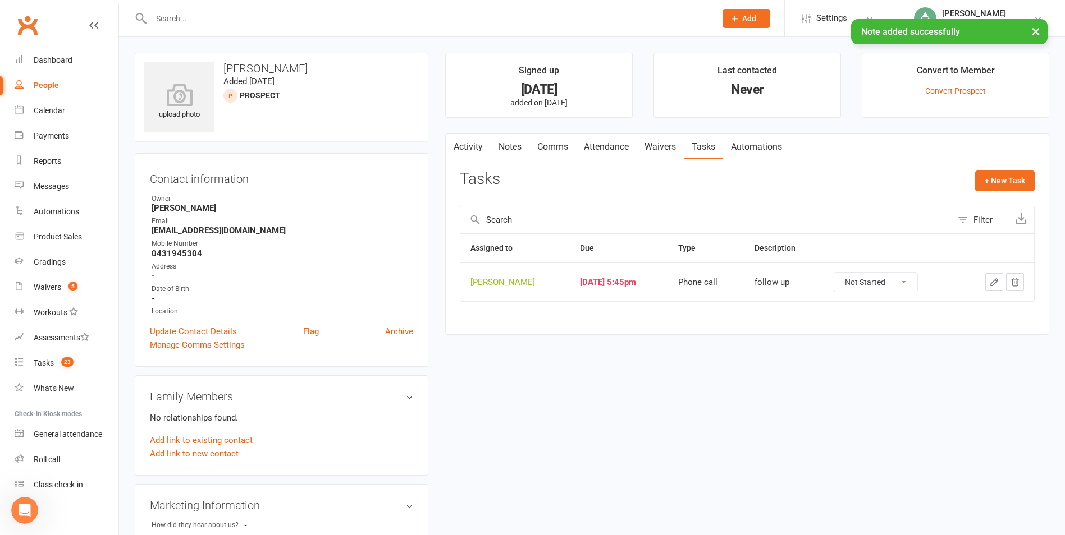
click at [992, 284] on icon "button" at bounding box center [994, 282] width 10 height 10
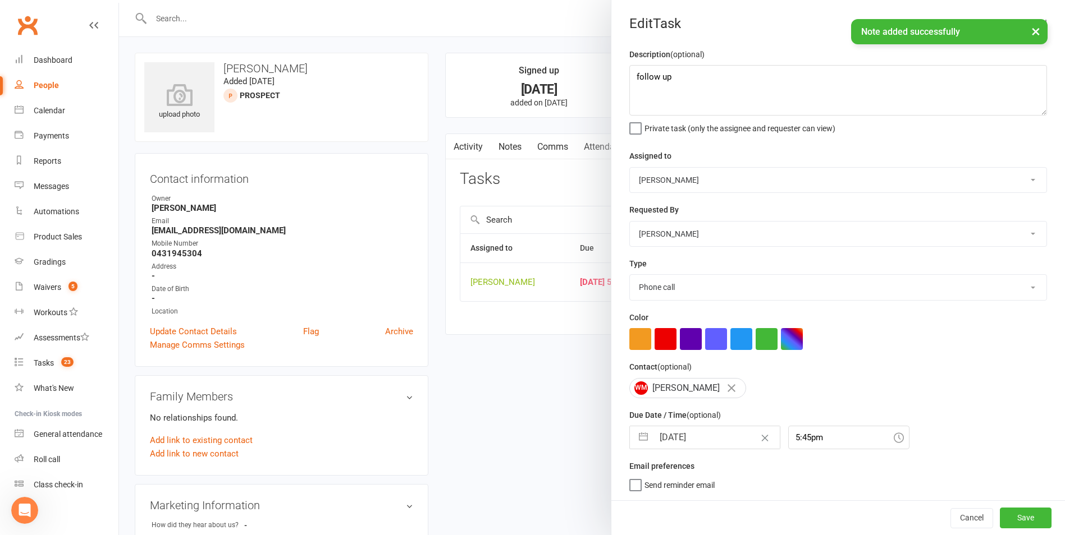
click at [636, 438] on button "button" at bounding box center [643, 438] width 20 height 22
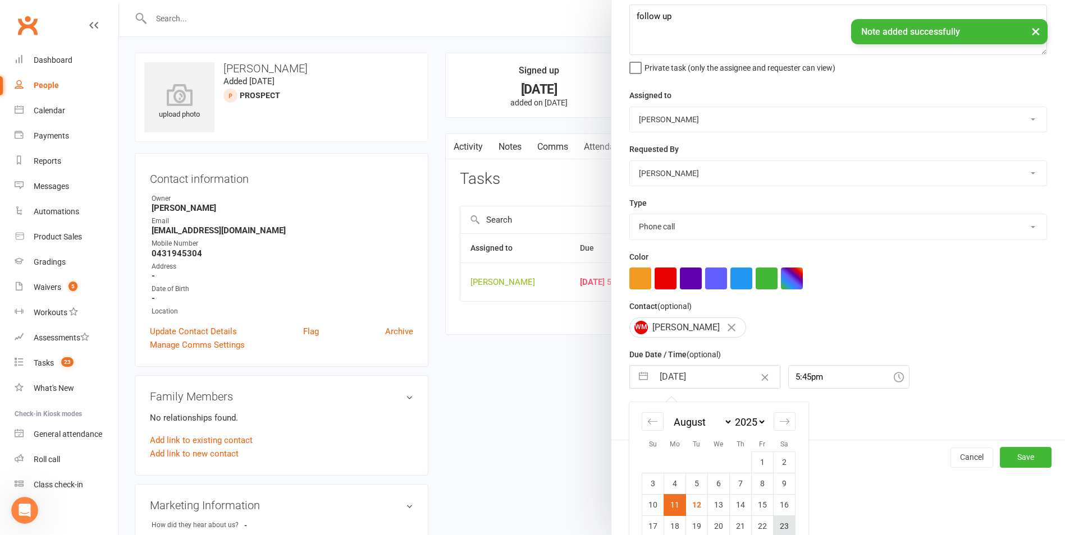
scroll to position [122, 0]
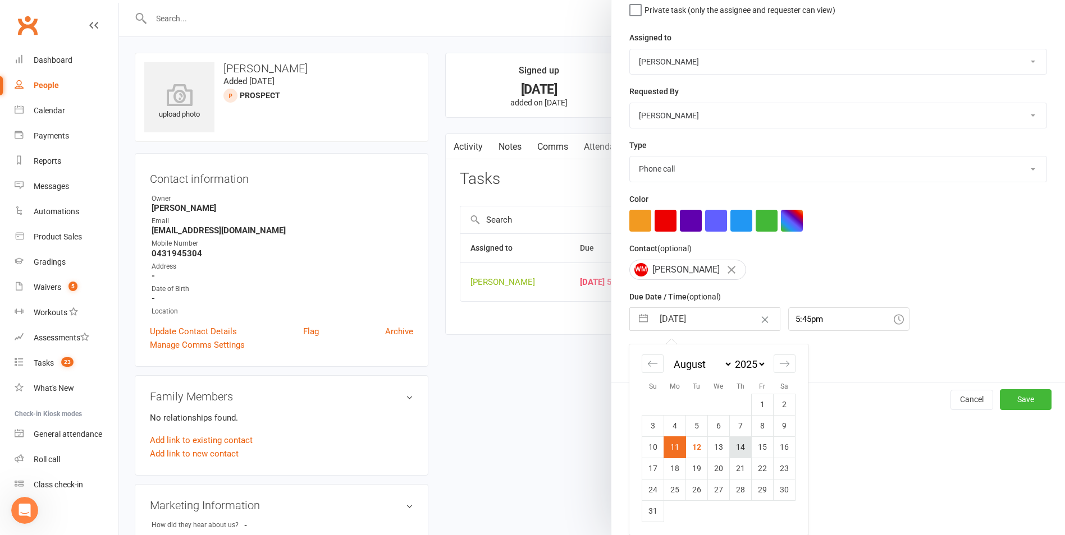
click at [732, 446] on td "14" at bounding box center [741, 447] width 22 height 21
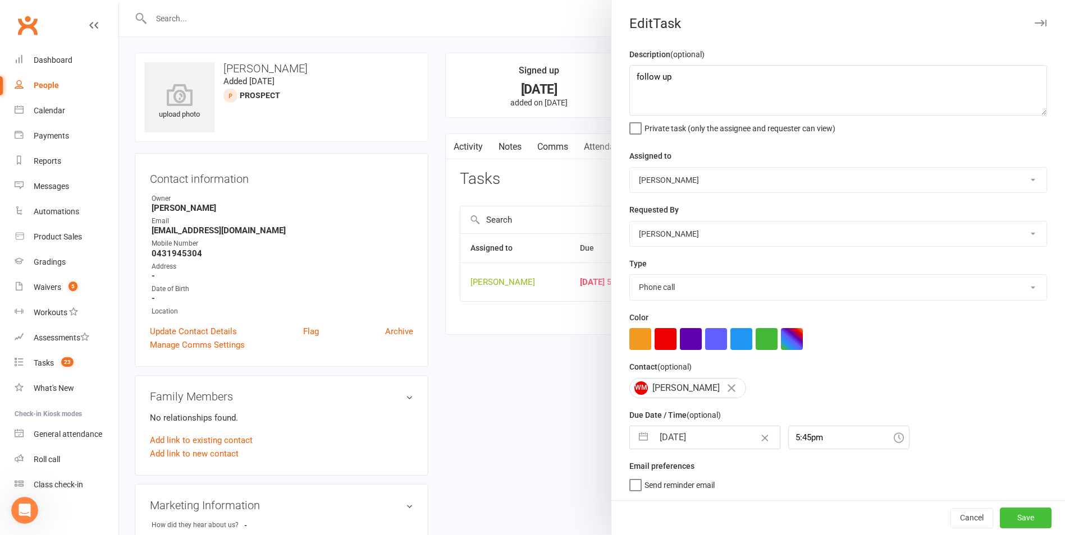
click at [1004, 518] on button "Save" at bounding box center [1025, 518] width 52 height 20
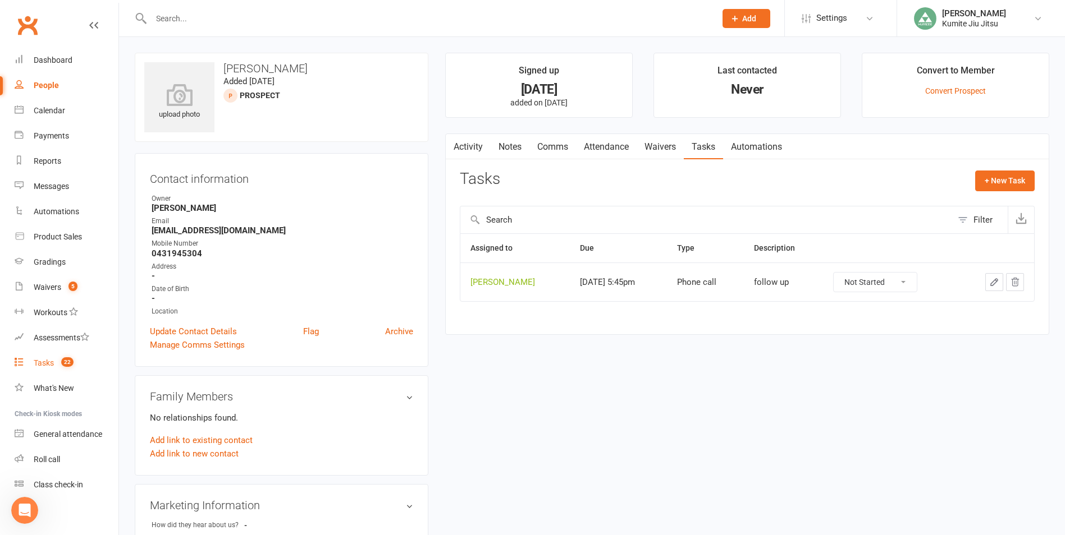
drag, startPoint x: 56, startPoint y: 365, endPoint x: 65, endPoint y: 361, distance: 9.8
click at [56, 365] on link "Tasks 22" at bounding box center [67, 363] width 104 height 25
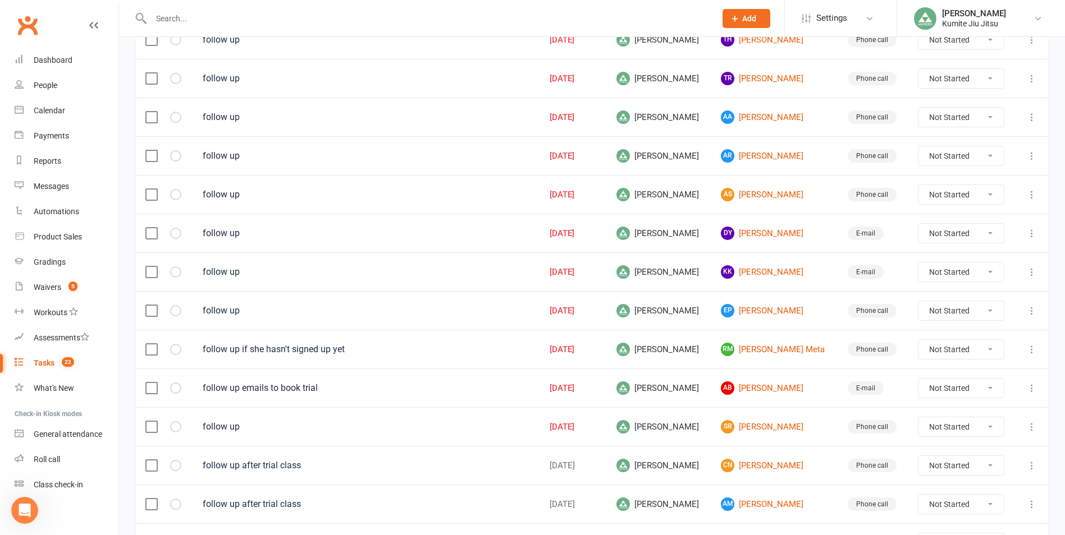
scroll to position [617, 0]
click at [769, 425] on link "SR [PERSON_NAME]" at bounding box center [774, 426] width 106 height 13
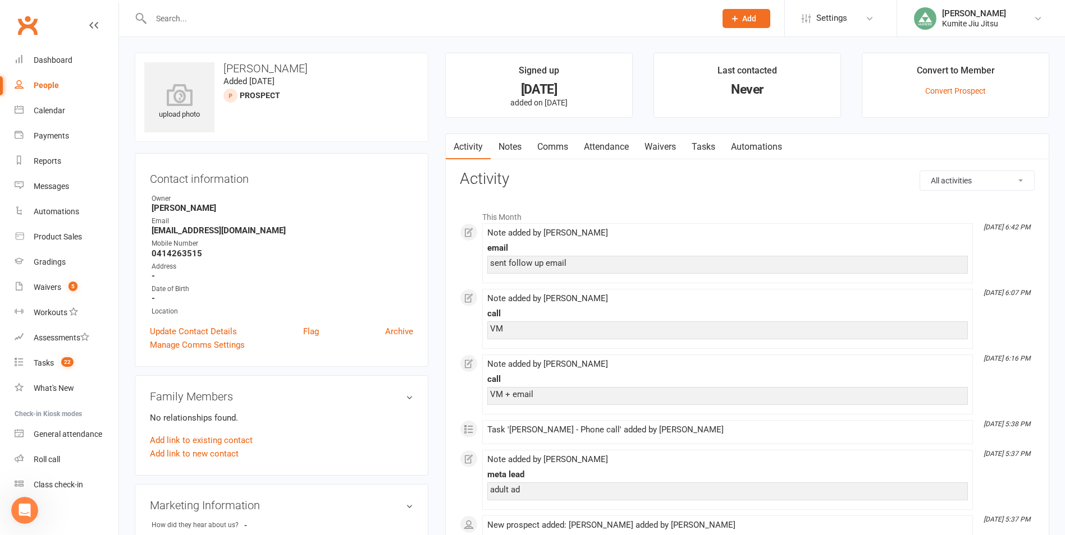
click at [512, 149] on link "Notes" at bounding box center [509, 147] width 39 height 26
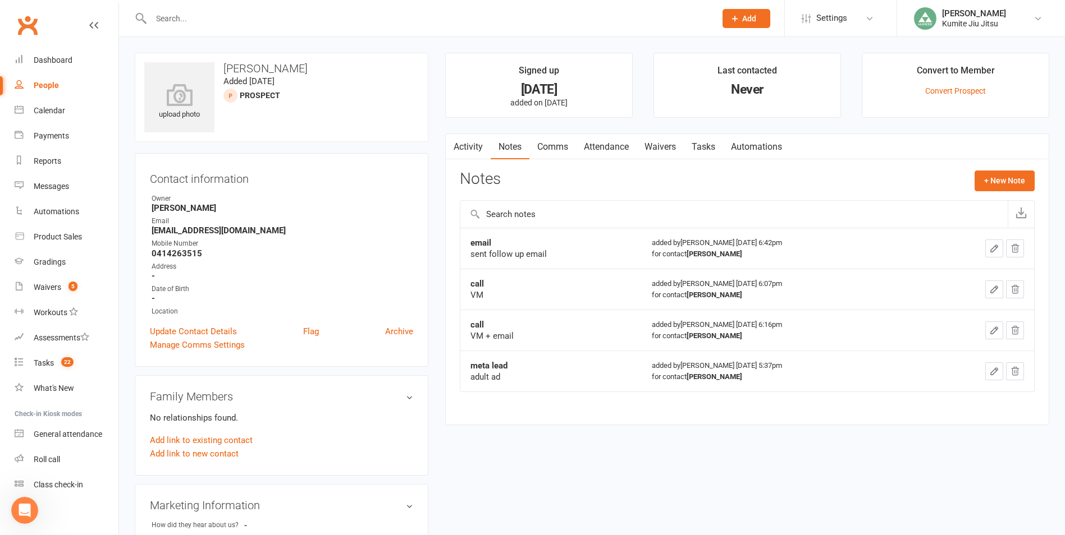
drag, startPoint x: 292, startPoint y: 234, endPoint x: 144, endPoint y: 235, distance: 148.2
click at [144, 235] on div "Contact information Owner [PERSON_NAME] Email [EMAIL_ADDRESS][DOMAIN_NAME] Mobi…" at bounding box center [282, 260] width 294 height 214
click at [980, 185] on button "+ New Note" at bounding box center [1004, 181] width 60 height 20
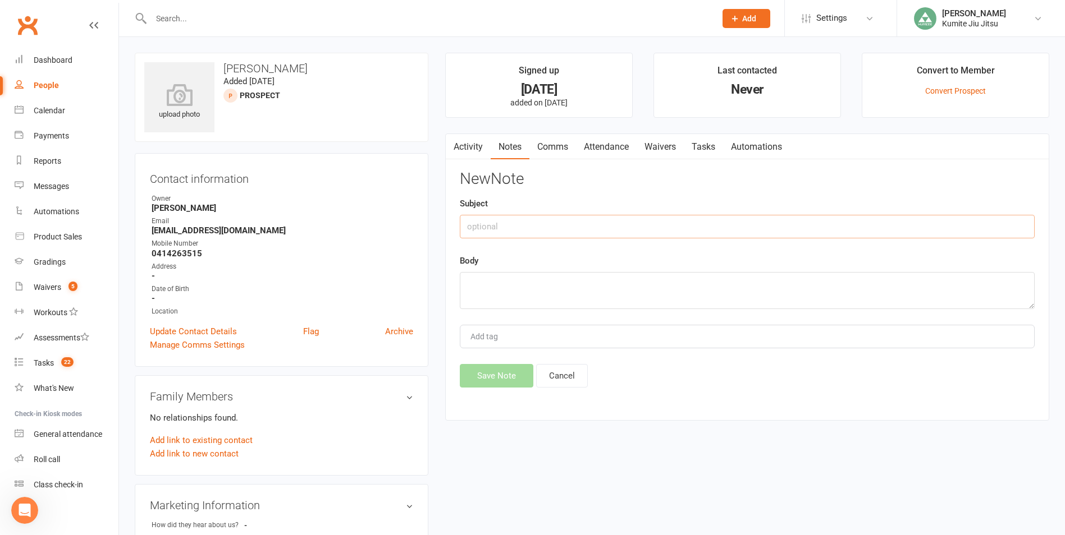
click at [545, 215] on input "text" at bounding box center [747, 227] width 575 height 24
drag, startPoint x: 505, startPoint y: 378, endPoint x: 525, endPoint y: 310, distance: 71.0
click at [504, 378] on button "Save Note" at bounding box center [497, 376] width 74 height 24
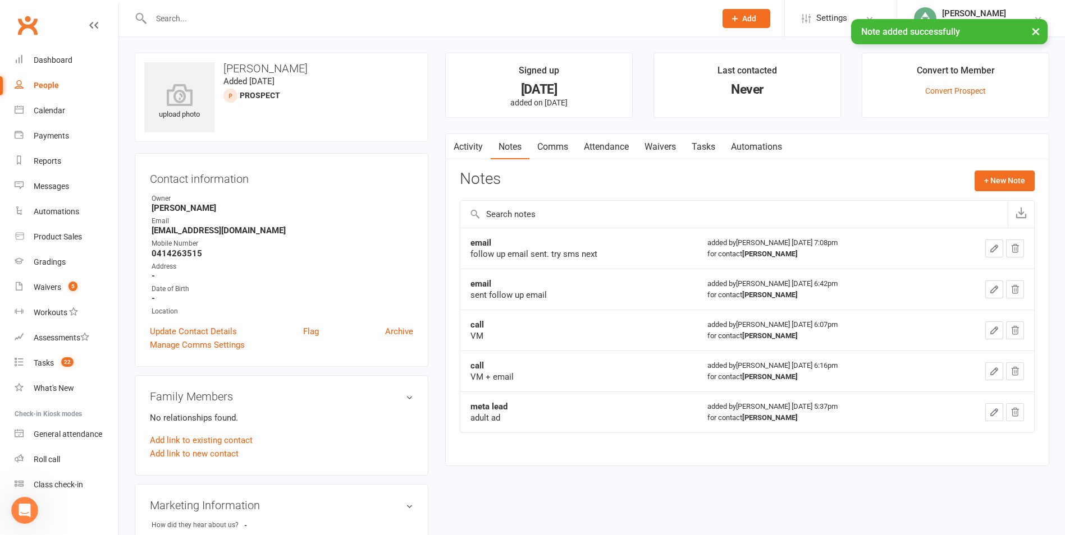
click at [710, 150] on link "Tasks" at bounding box center [703, 147] width 39 height 26
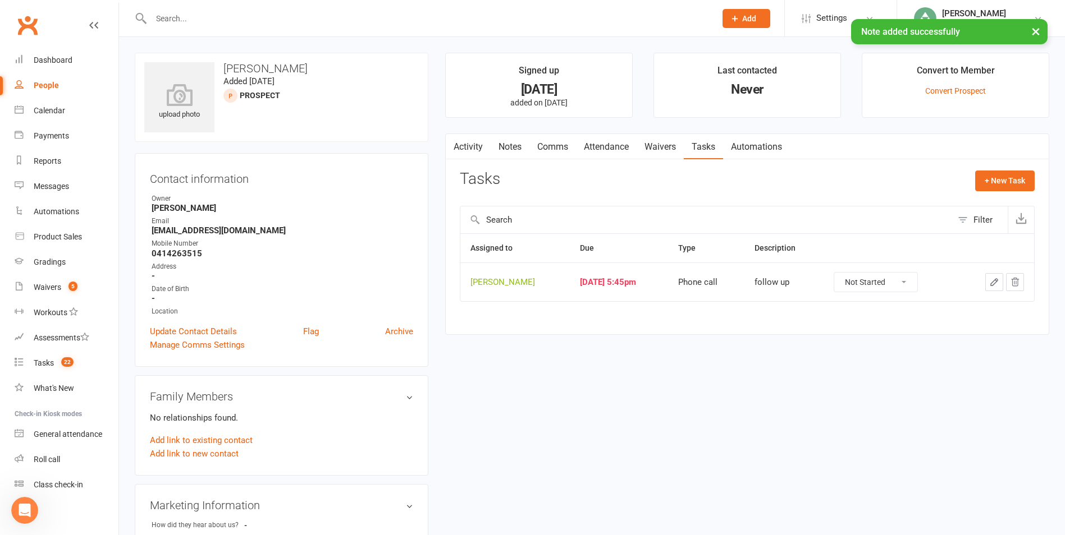
click at [995, 281] on icon "button" at bounding box center [994, 282] width 7 height 7
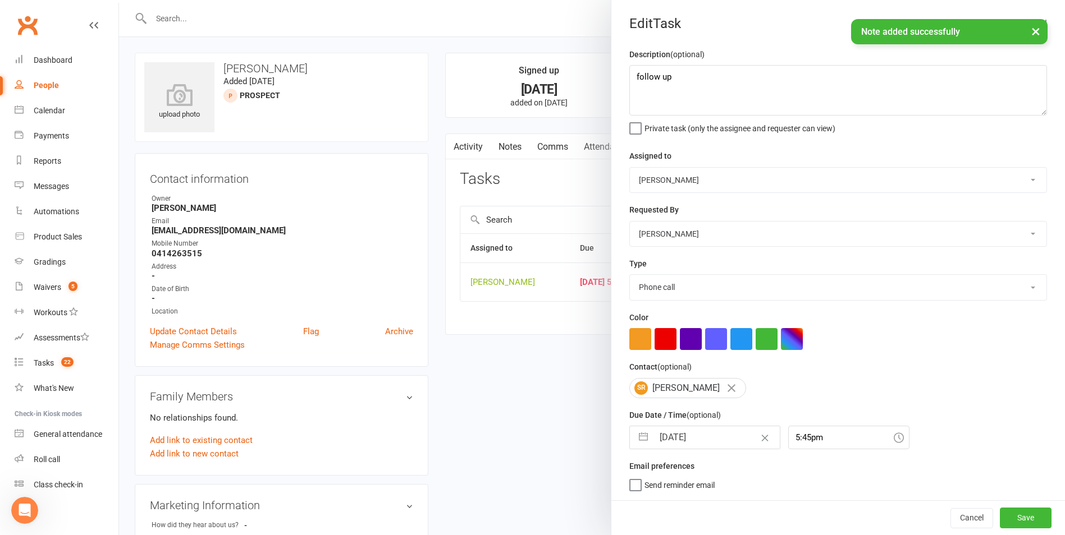
click at [640, 438] on button "button" at bounding box center [643, 438] width 20 height 22
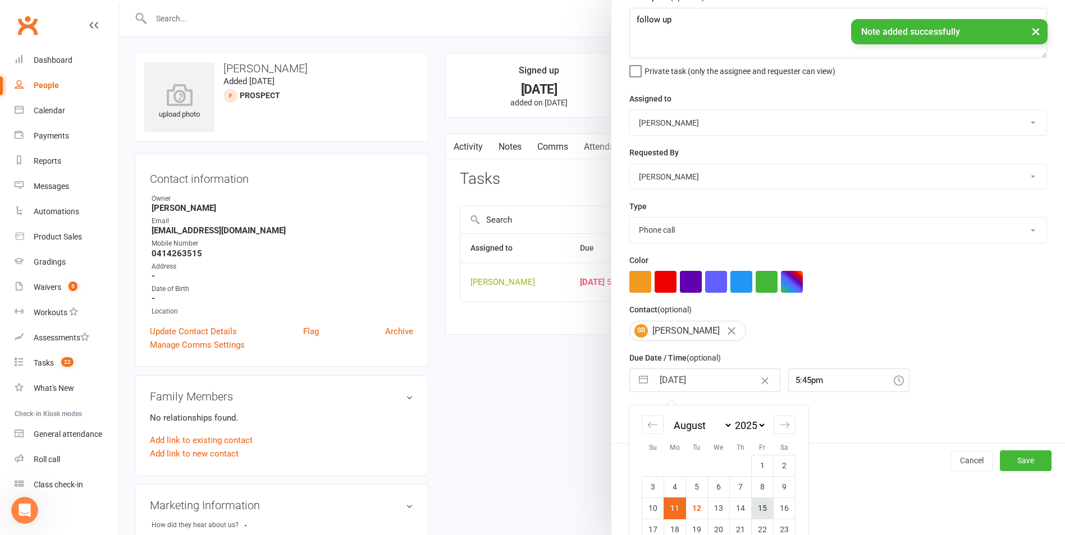
scroll to position [122, 0]
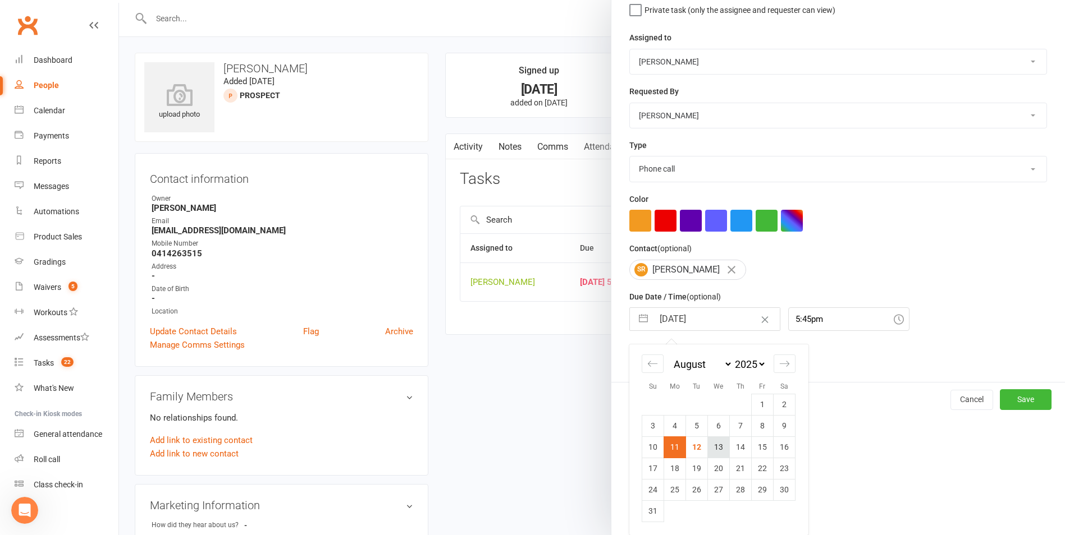
click at [716, 445] on td "13" at bounding box center [719, 447] width 22 height 21
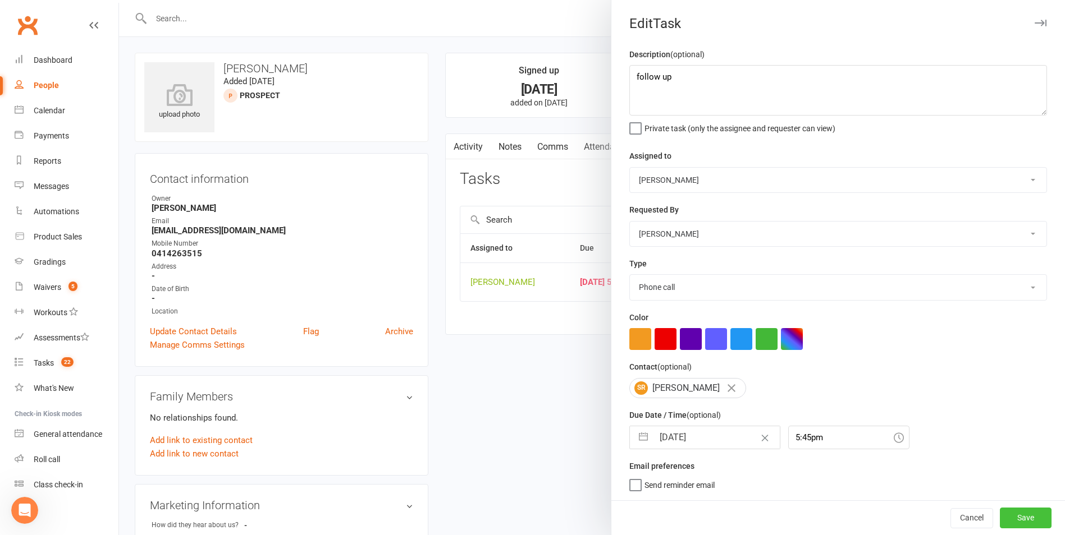
click at [999, 517] on button "Save" at bounding box center [1025, 518] width 52 height 20
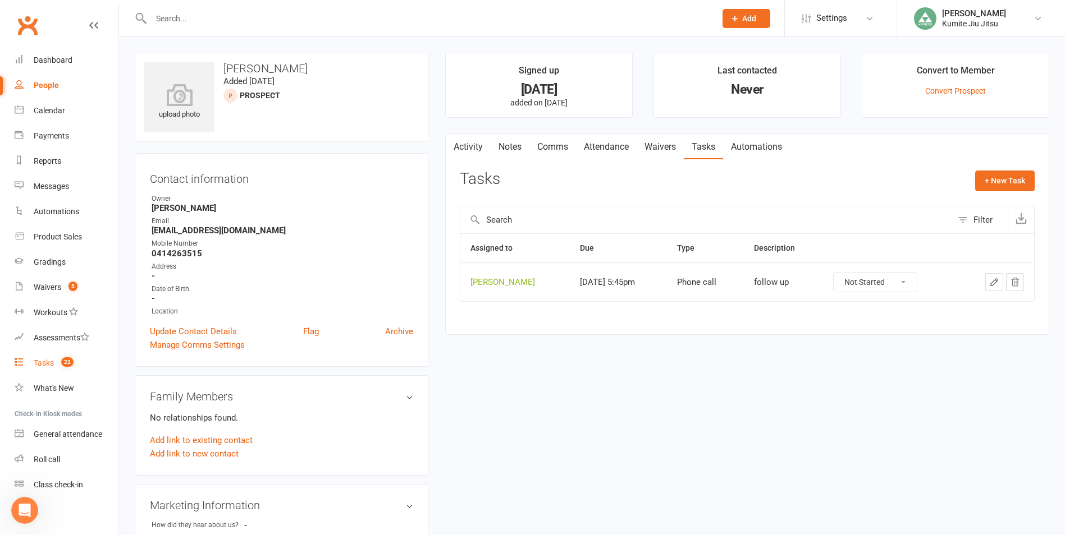
click at [60, 363] on count-badge "22" at bounding box center [65, 363] width 18 height 9
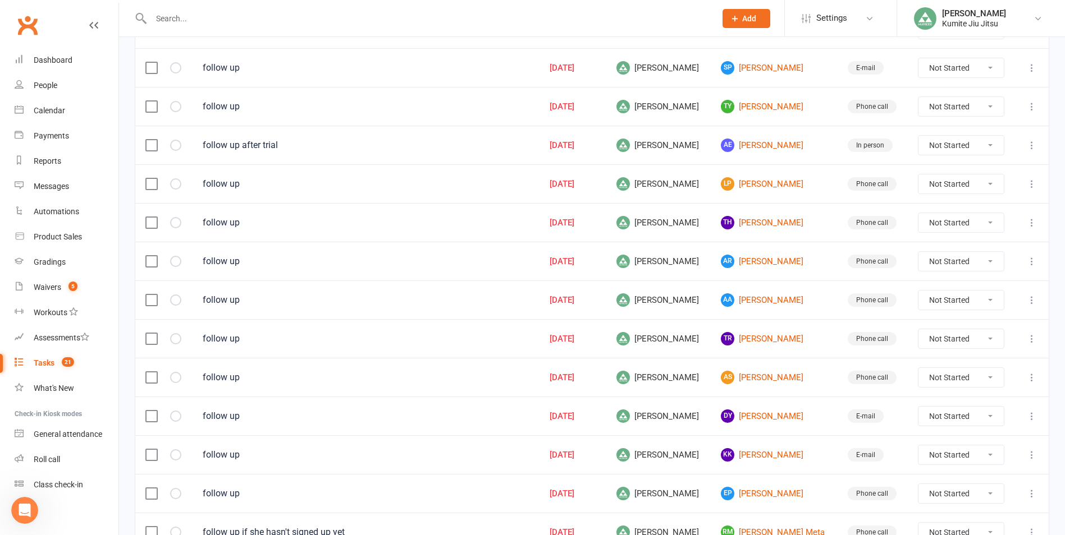
scroll to position [617, 0]
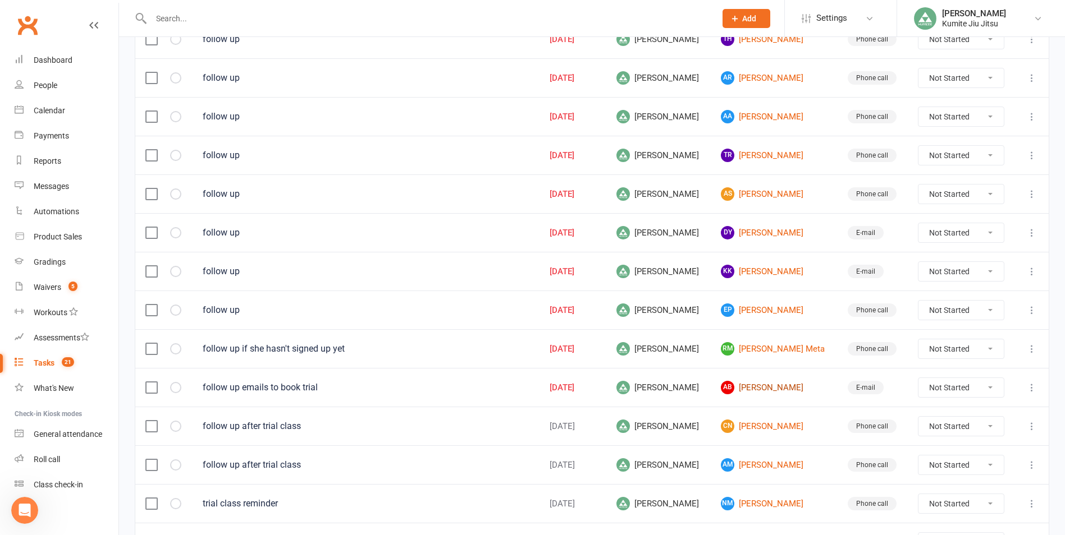
click at [755, 389] on link "AB [PERSON_NAME]" at bounding box center [774, 387] width 106 height 13
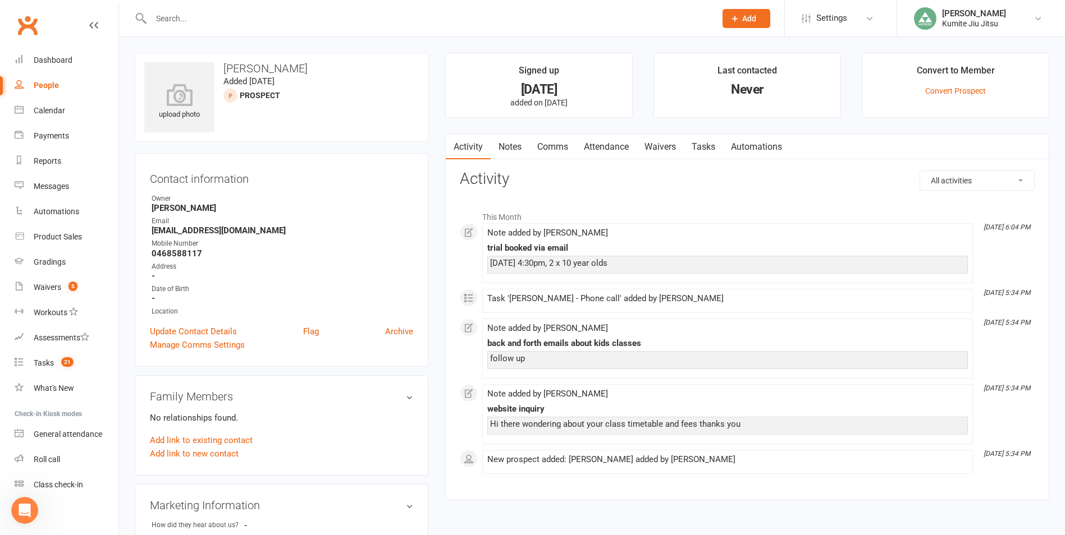
click at [520, 148] on link "Notes" at bounding box center [509, 147] width 39 height 26
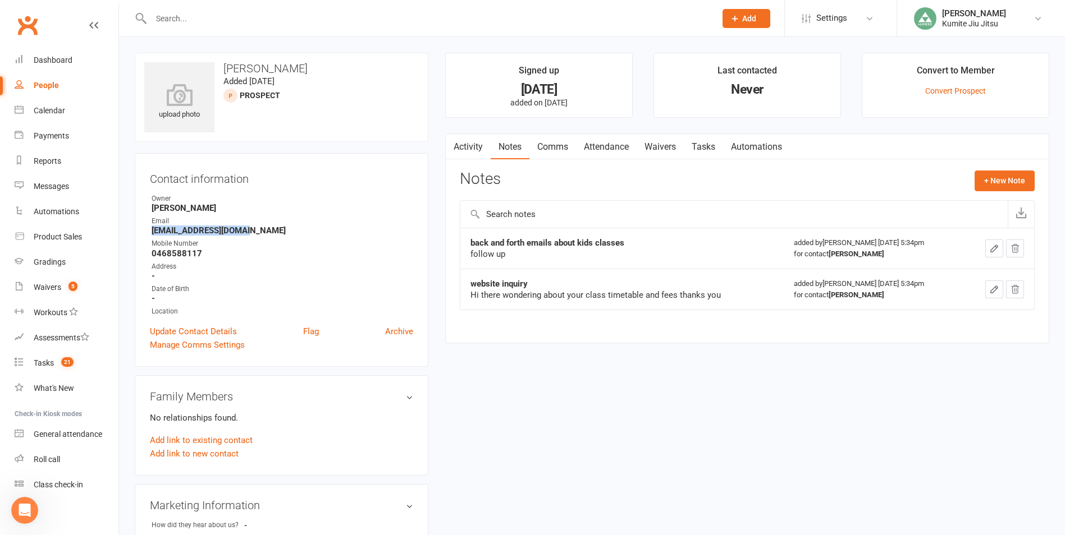
drag, startPoint x: 251, startPoint y: 232, endPoint x: 148, endPoint y: 231, distance: 103.3
click at [148, 231] on div "Contact information Owner [PERSON_NAME] Email [EMAIL_ADDRESS][DOMAIN_NAME] Mobi…" at bounding box center [282, 260] width 294 height 214
click at [612, 144] on link "Attendance" at bounding box center [606, 147] width 61 height 26
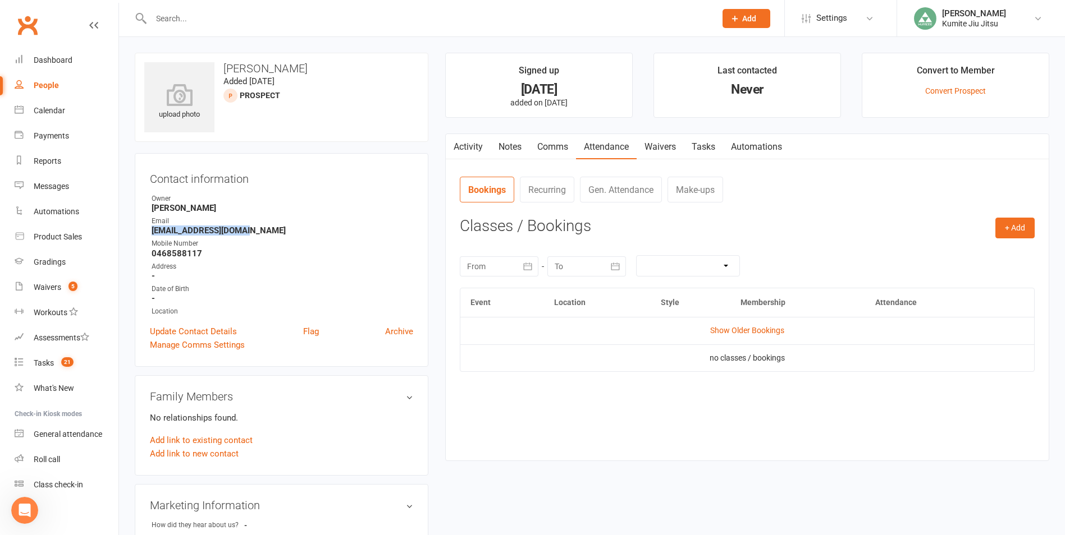
click at [510, 146] on link "Notes" at bounding box center [509, 147] width 39 height 26
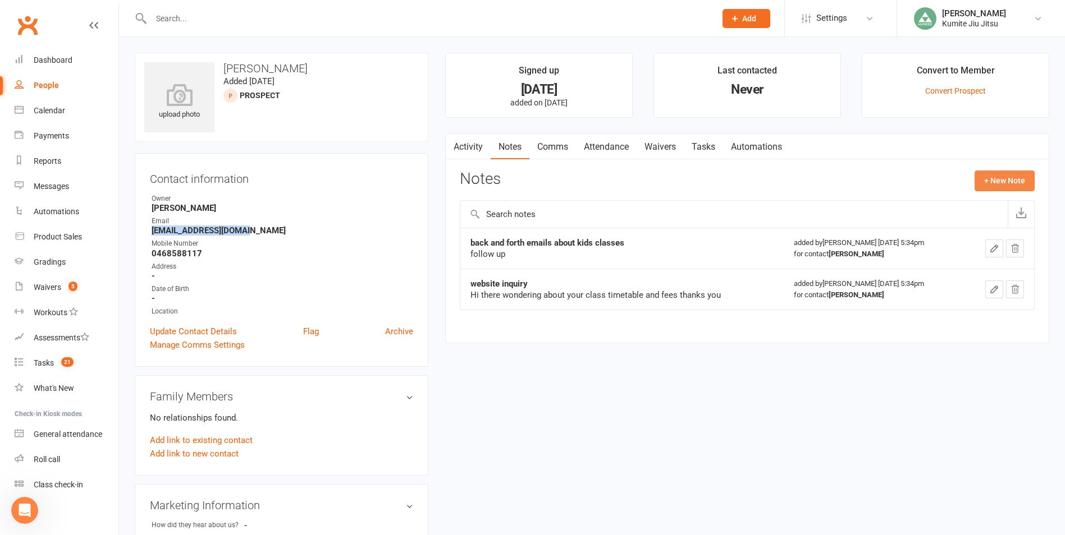
click at [1000, 184] on button "+ New Note" at bounding box center [1004, 181] width 60 height 20
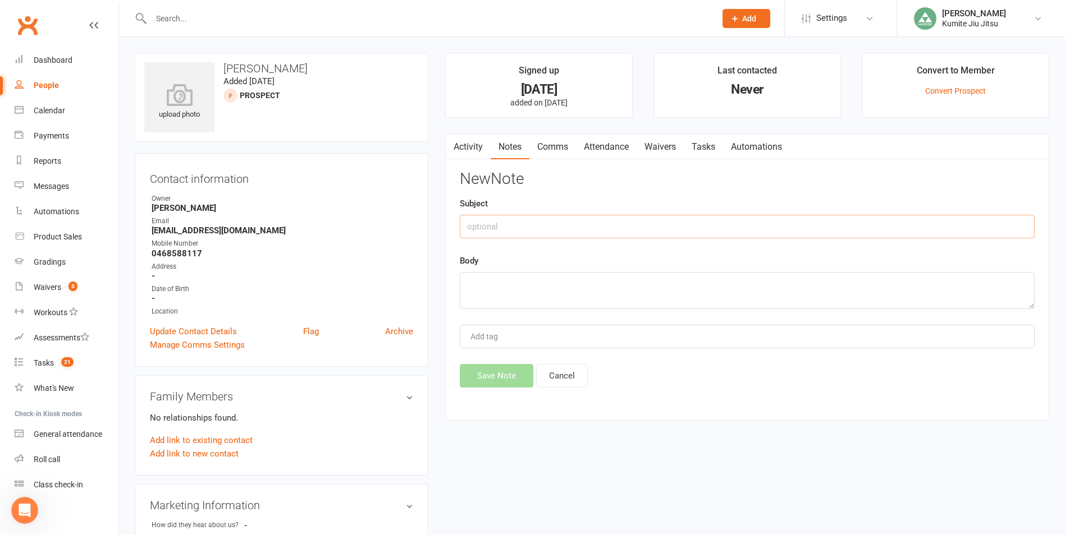
click at [571, 221] on input "text" at bounding box center [747, 227] width 575 height 24
click at [494, 374] on button "Save Note" at bounding box center [497, 376] width 74 height 24
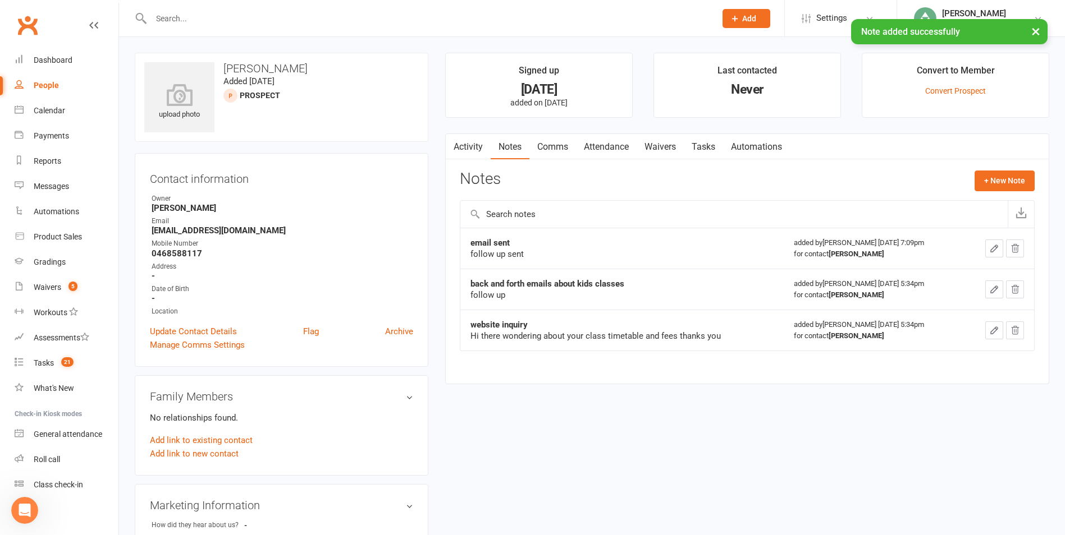
click at [714, 149] on link "Tasks" at bounding box center [703, 147] width 39 height 26
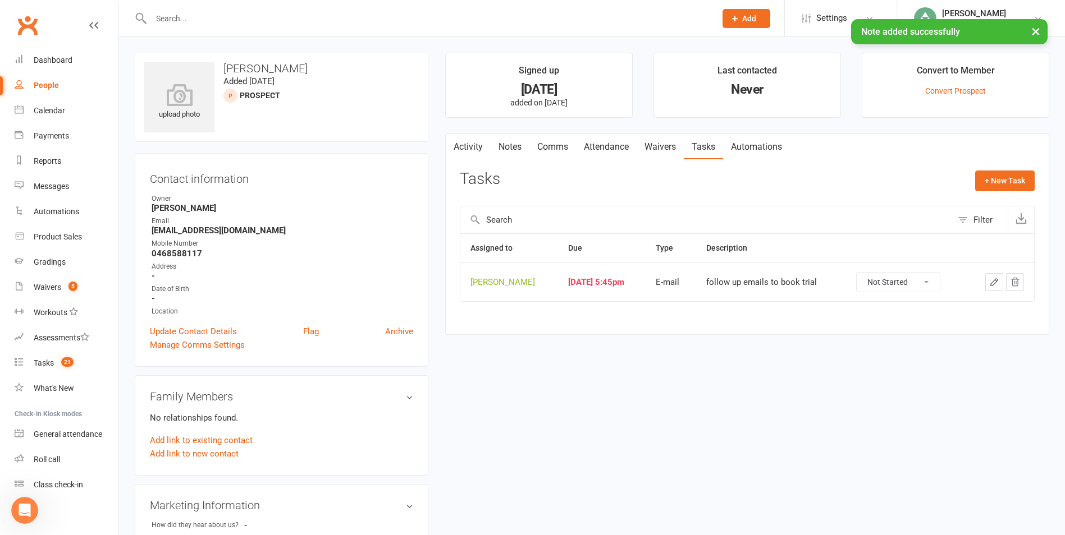
click at [998, 282] on icon "button" at bounding box center [994, 282] width 10 height 10
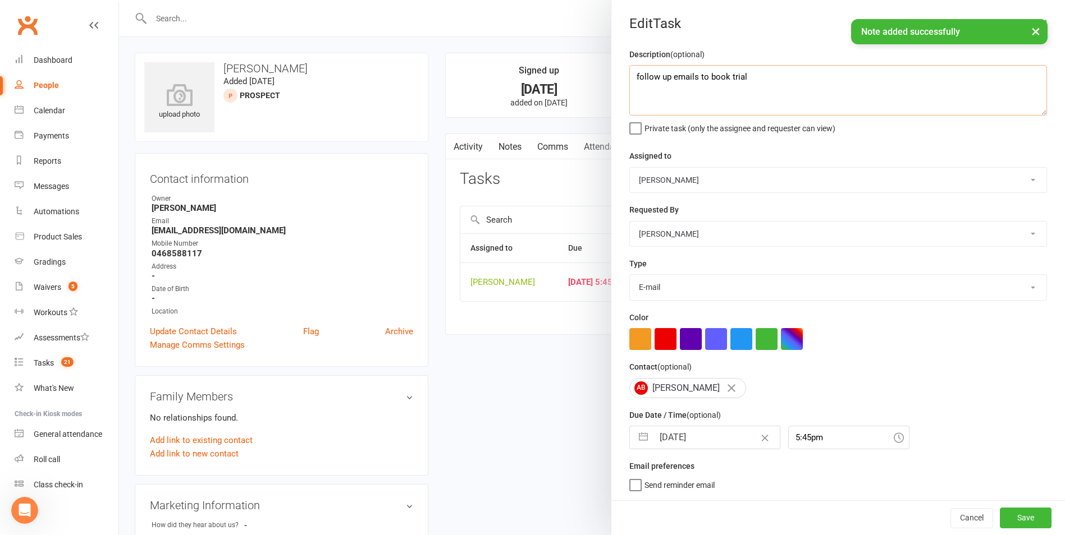
drag, startPoint x: 763, startPoint y: 84, endPoint x: 593, endPoint y: 83, distance: 169.5
click at [119, 0] on react-component "Edit Task Description (optional) follow up emails to book trial Private task (o…" at bounding box center [119, 0] width 0 height 0
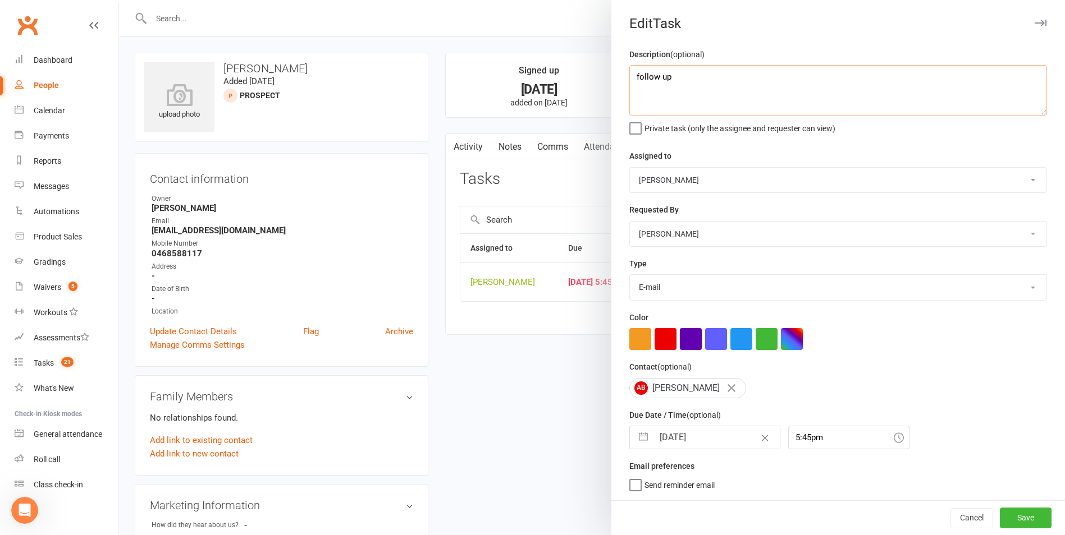
scroll to position [2, 0]
click at [640, 434] on button "button" at bounding box center [643, 438] width 20 height 22
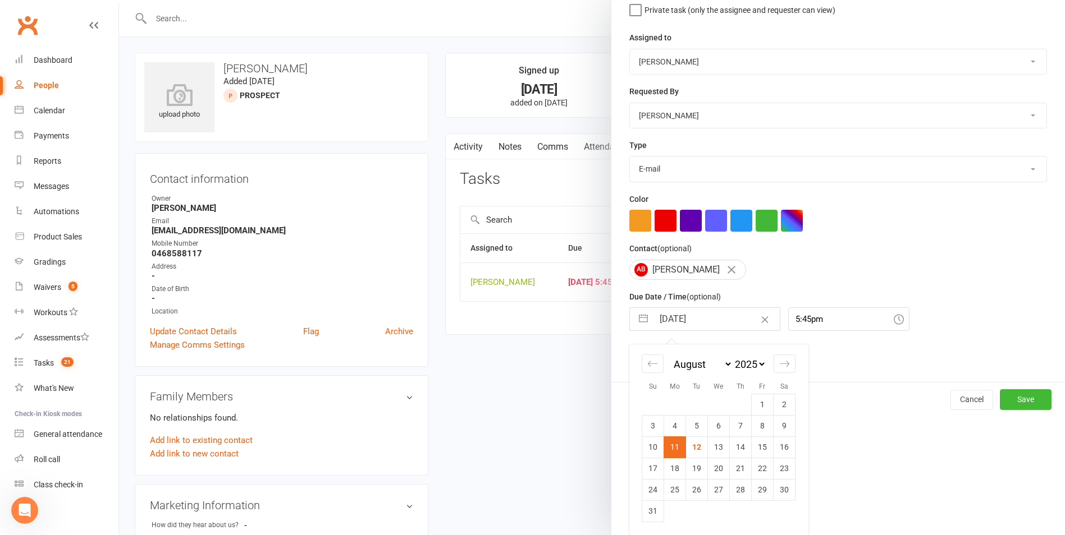
scroll to position [122, 0]
click at [713, 446] on td "13" at bounding box center [719, 447] width 22 height 21
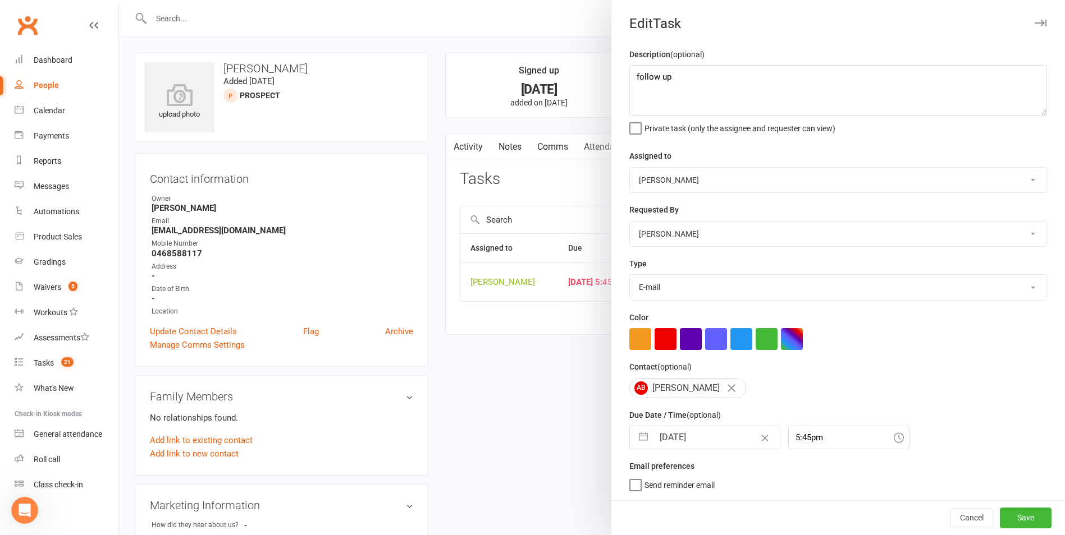
click at [633, 437] on button "button" at bounding box center [643, 438] width 20 height 22
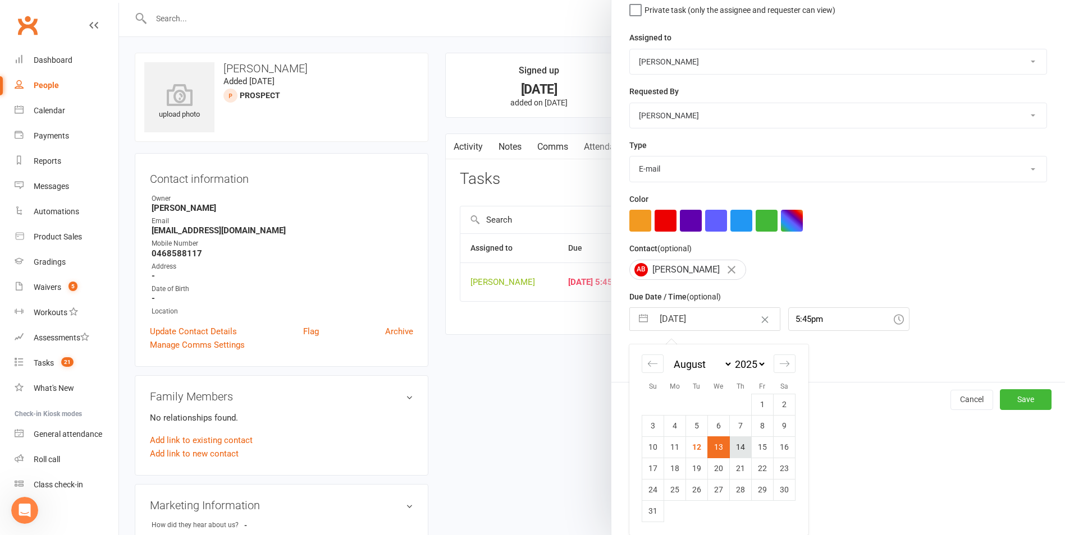
click at [736, 445] on td "14" at bounding box center [741, 447] width 22 height 21
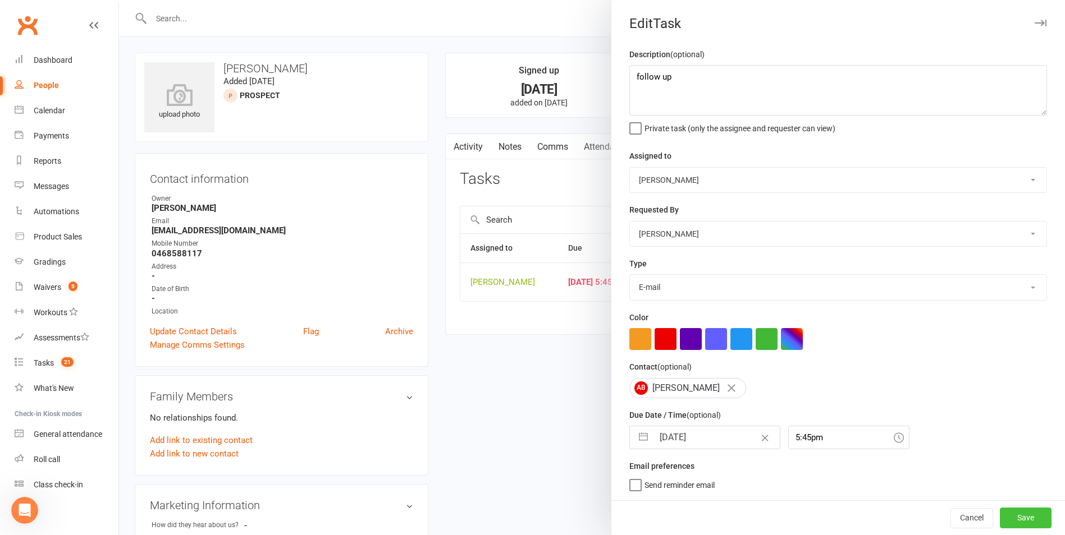
click at [1005, 513] on button "Save" at bounding box center [1025, 518] width 52 height 20
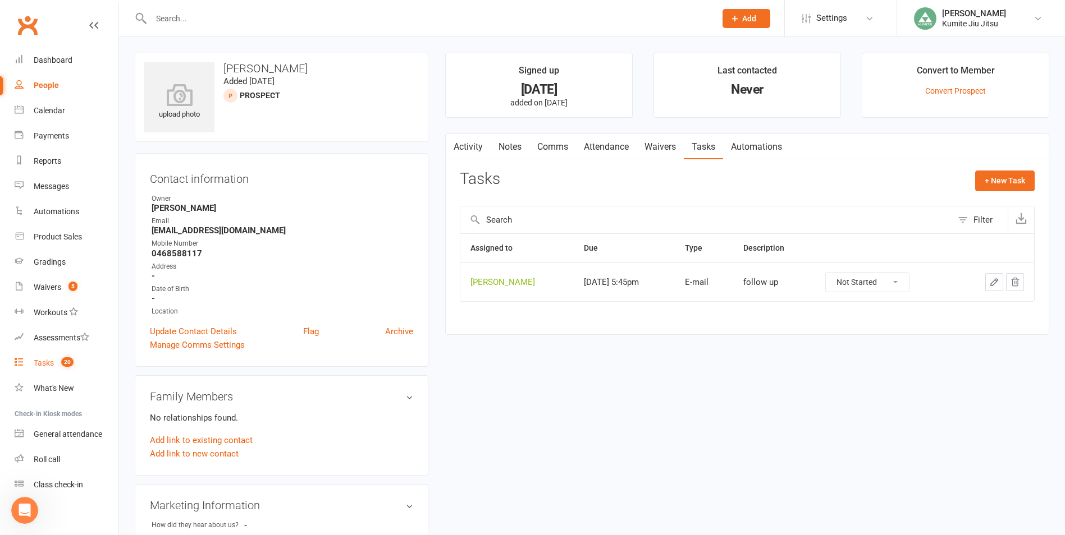
drag, startPoint x: 57, startPoint y: 362, endPoint x: 63, endPoint y: 359, distance: 6.5
click at [57, 362] on count-badge "20" at bounding box center [65, 363] width 18 height 9
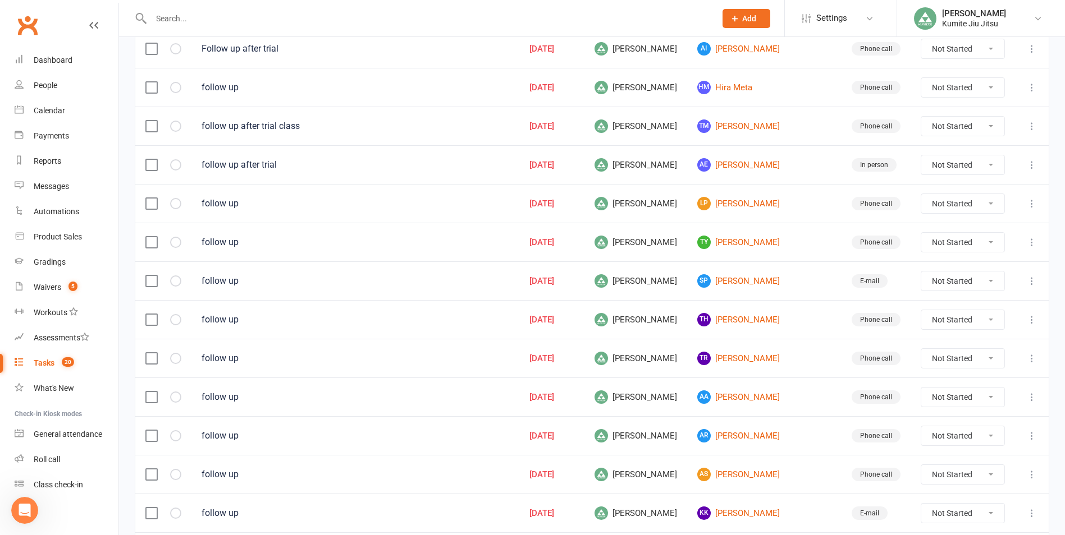
scroll to position [673, 0]
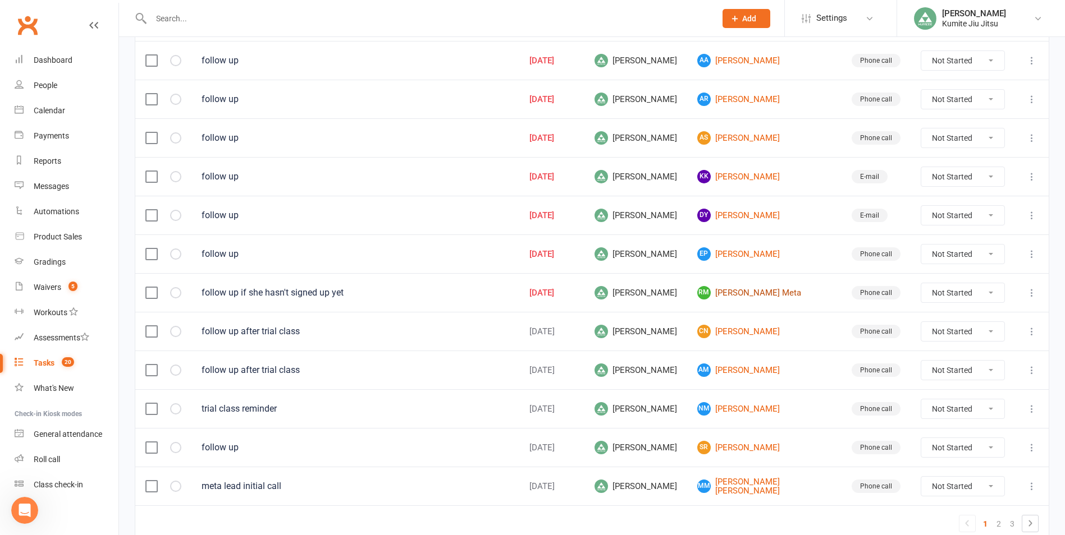
click at [759, 288] on link "RM [PERSON_NAME] Meta" at bounding box center [764, 292] width 134 height 13
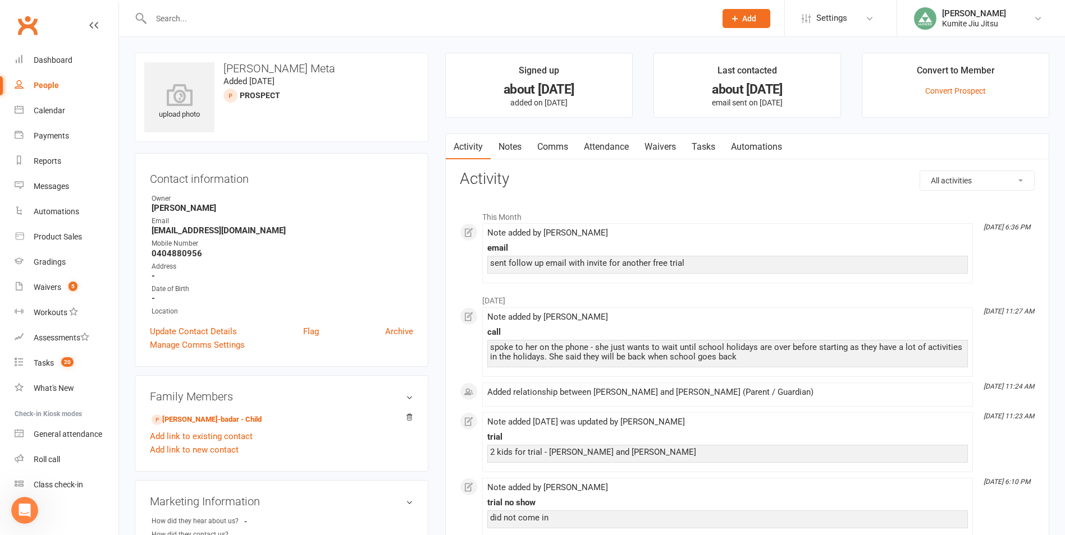
click at [525, 141] on link "Notes" at bounding box center [509, 147] width 39 height 26
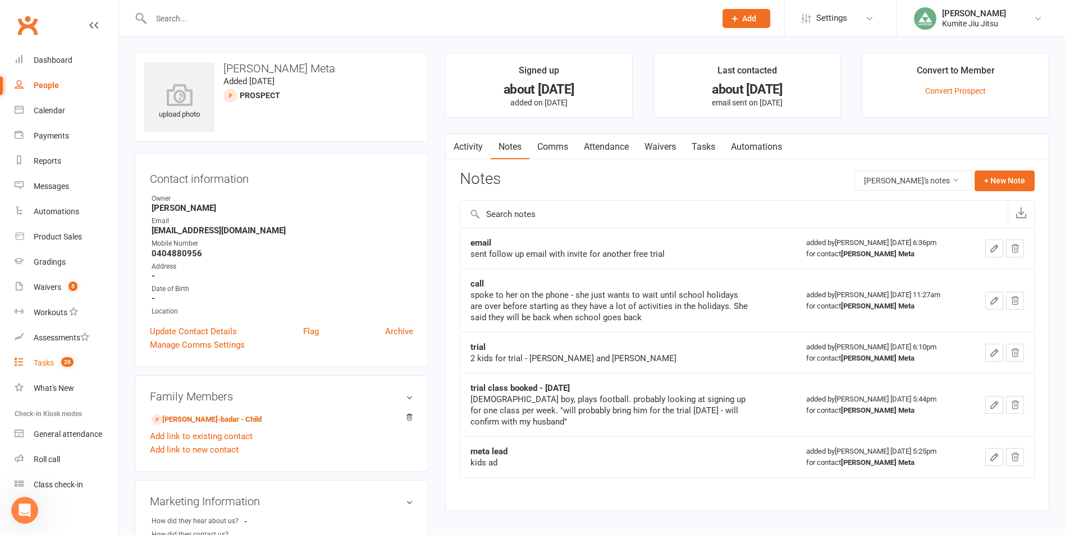
click at [61, 365] on count-badge "20" at bounding box center [65, 363] width 18 height 9
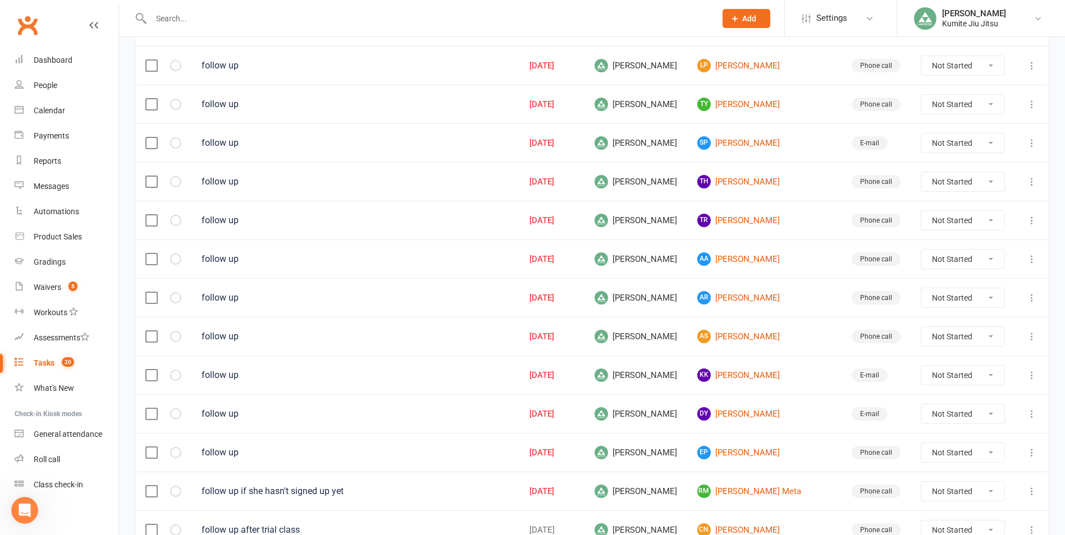
scroll to position [561, 0]
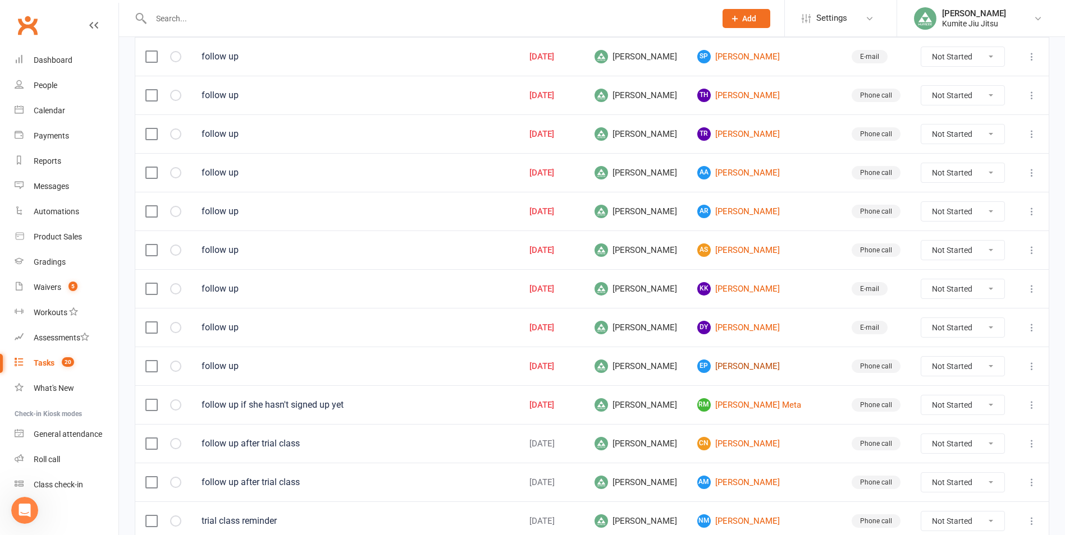
click at [762, 367] on link "EP [PERSON_NAME]" at bounding box center [764, 366] width 134 height 13
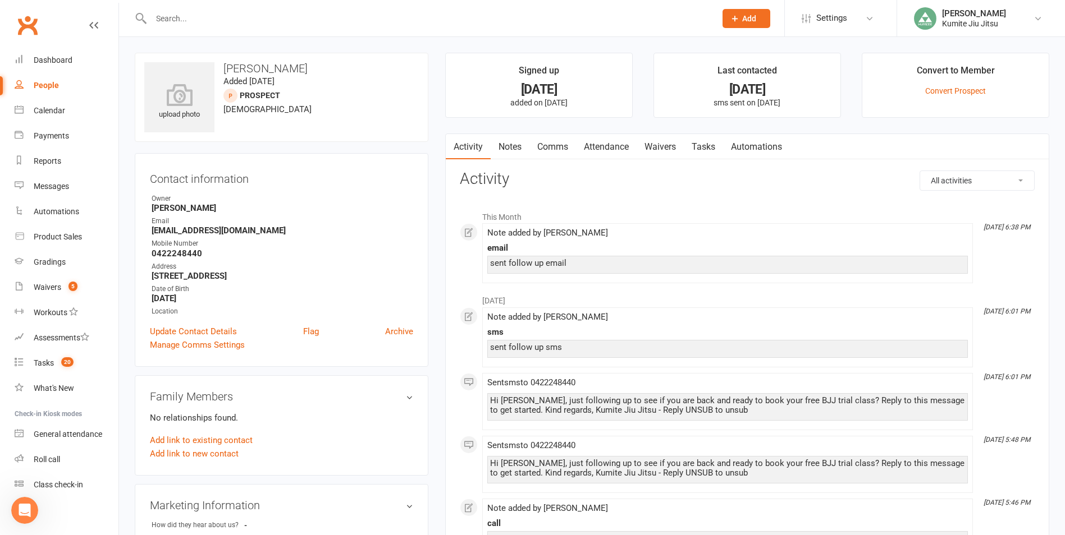
click at [510, 149] on link "Notes" at bounding box center [509, 147] width 39 height 26
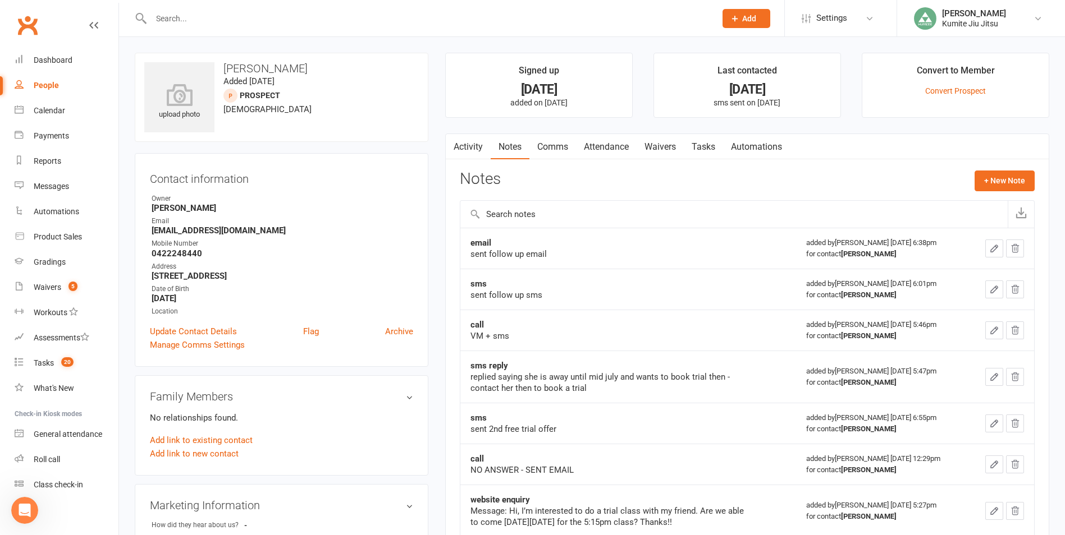
scroll to position [56, 0]
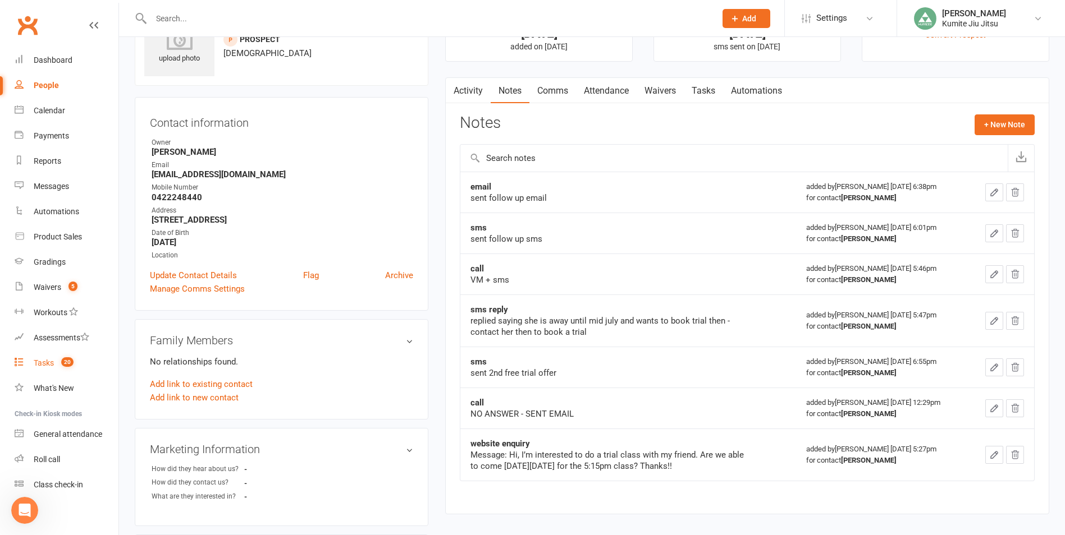
click at [62, 358] on link "Tasks 20" at bounding box center [67, 363] width 104 height 25
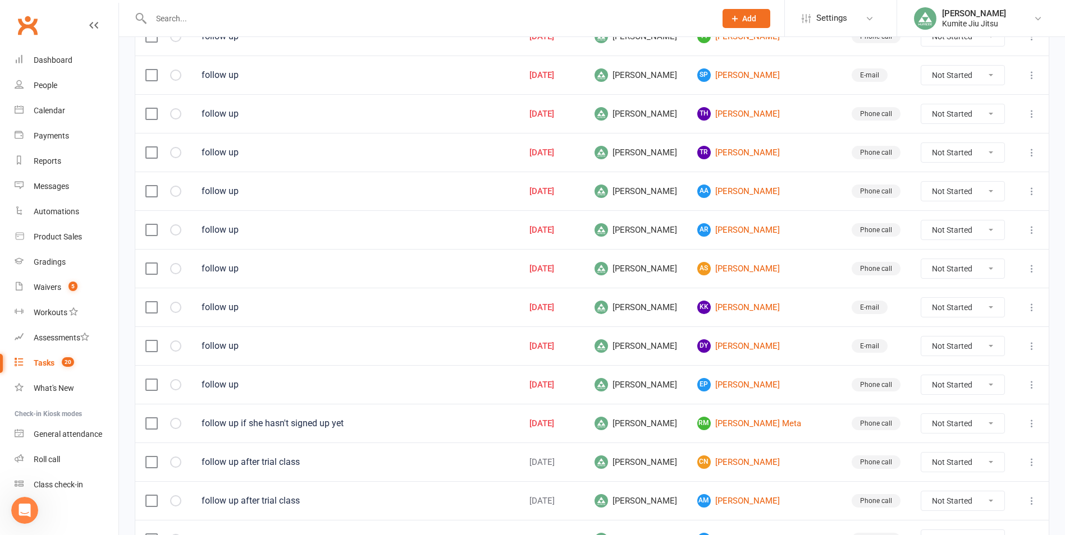
scroll to position [561, 0]
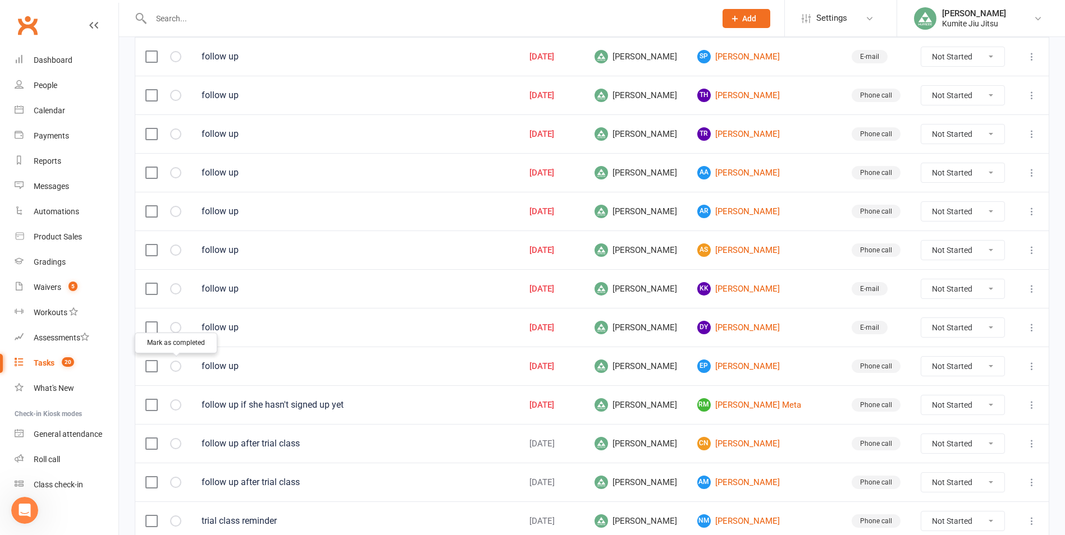
click at [176, 361] on button "button" at bounding box center [175, 366] width 11 height 11
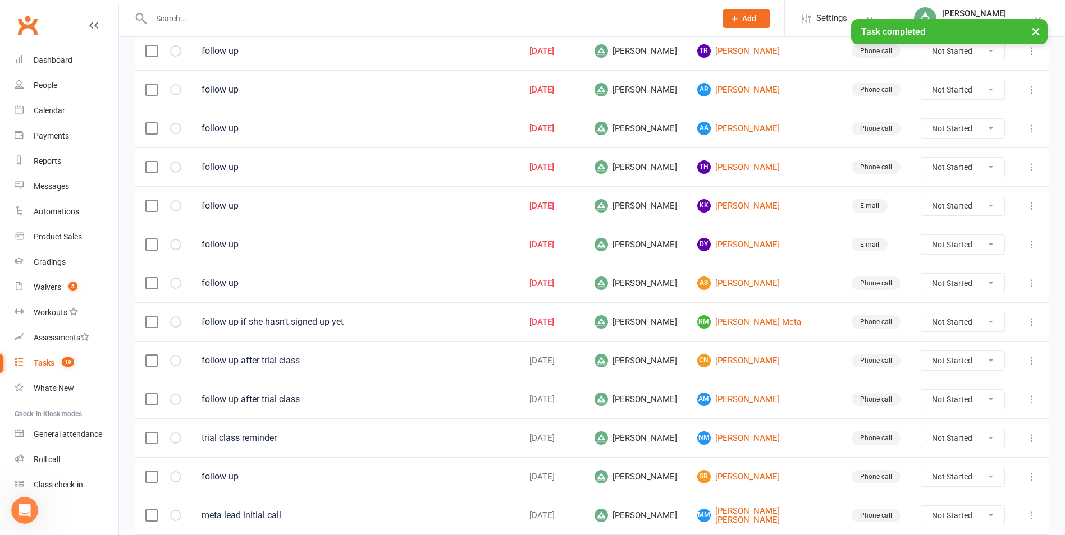
scroll to position [727, 0]
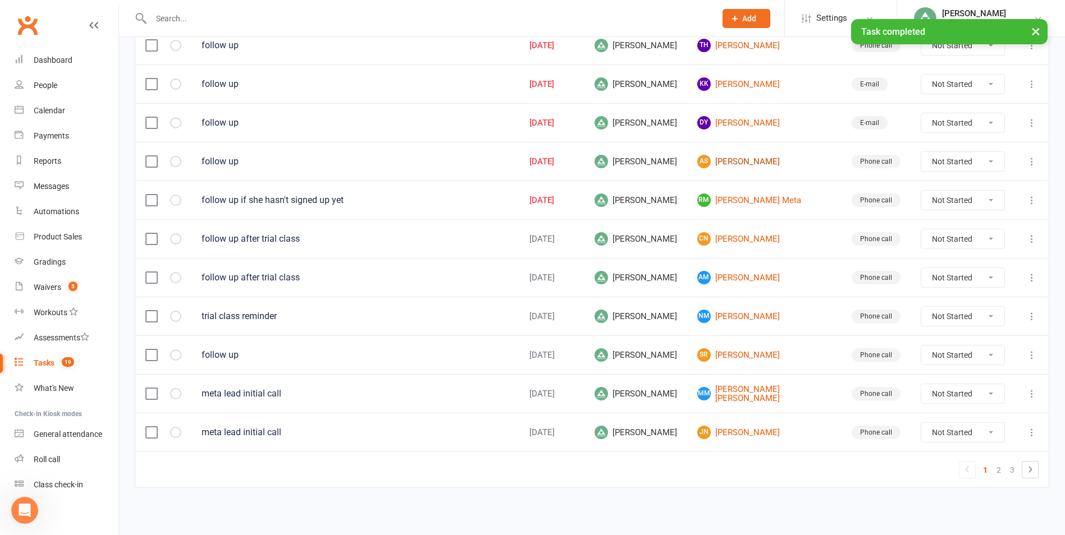
click at [753, 159] on link "AS [PERSON_NAME]" at bounding box center [764, 161] width 134 height 13
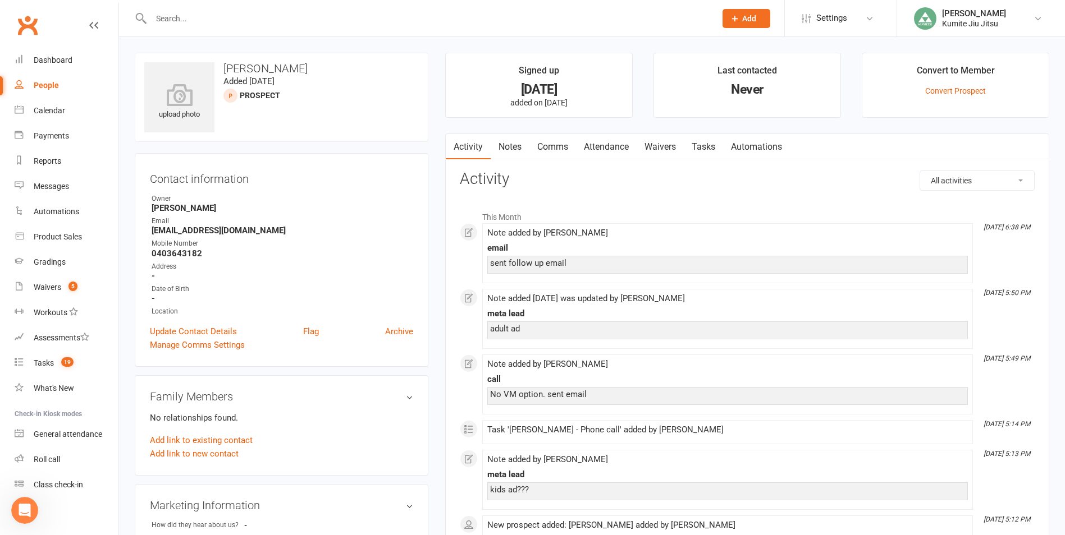
click at [513, 143] on link "Notes" at bounding box center [509, 147] width 39 height 26
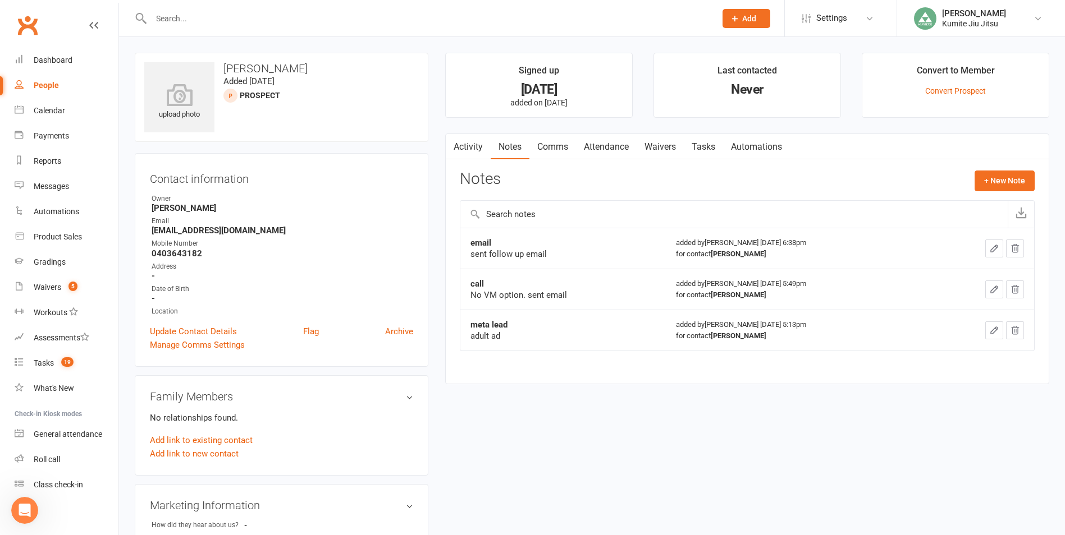
drag, startPoint x: 561, startPoint y: 150, endPoint x: 570, endPoint y: 151, distance: 9.0
click at [562, 150] on link "Comms" at bounding box center [552, 147] width 47 height 26
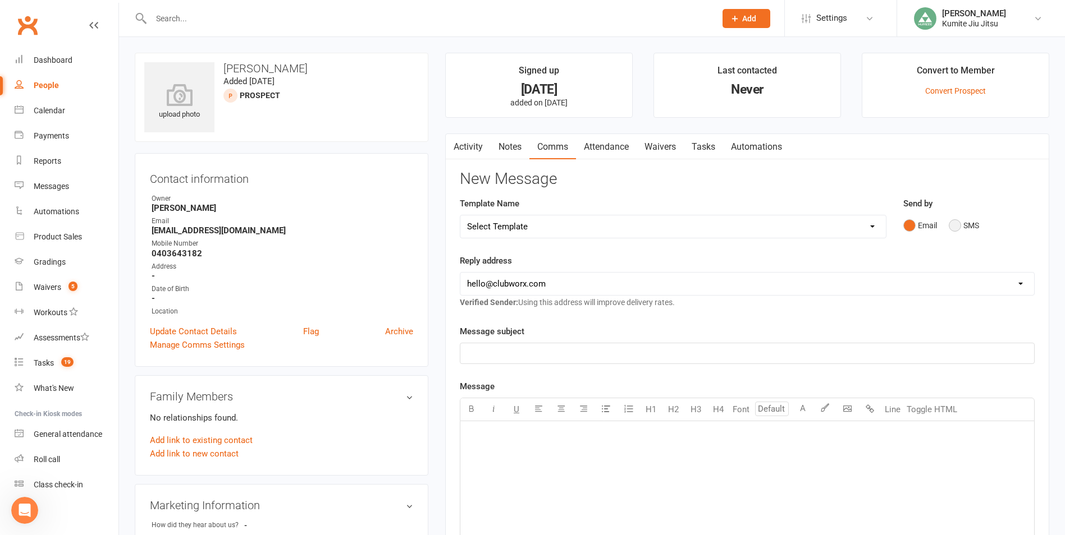
click at [972, 223] on button "SMS" at bounding box center [963, 225] width 30 height 21
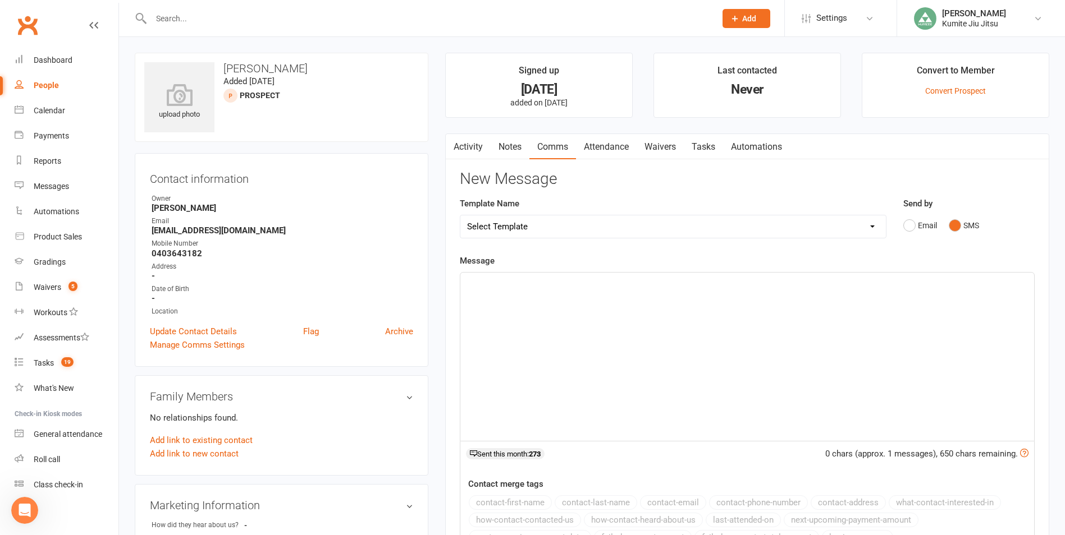
click at [570, 287] on p "﻿" at bounding box center [747, 282] width 560 height 13
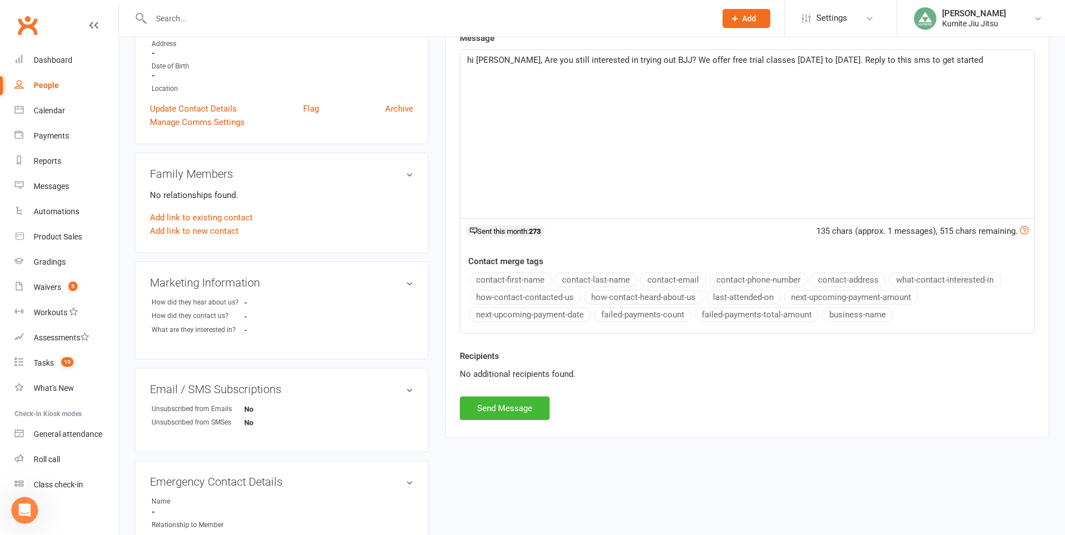
scroll to position [224, 0]
click at [517, 407] on button "Send Message" at bounding box center [505, 407] width 90 height 24
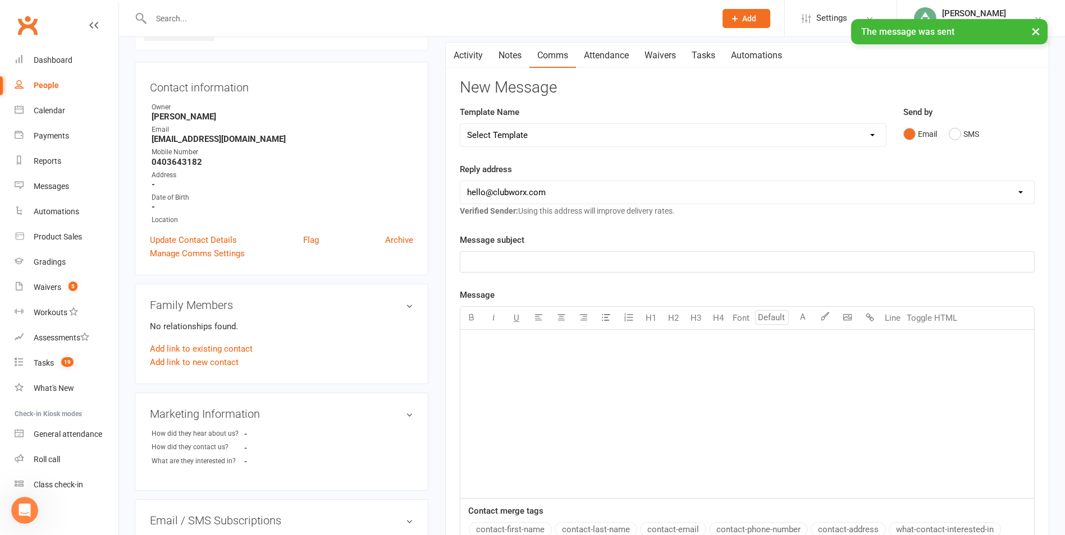
scroll to position [56, 0]
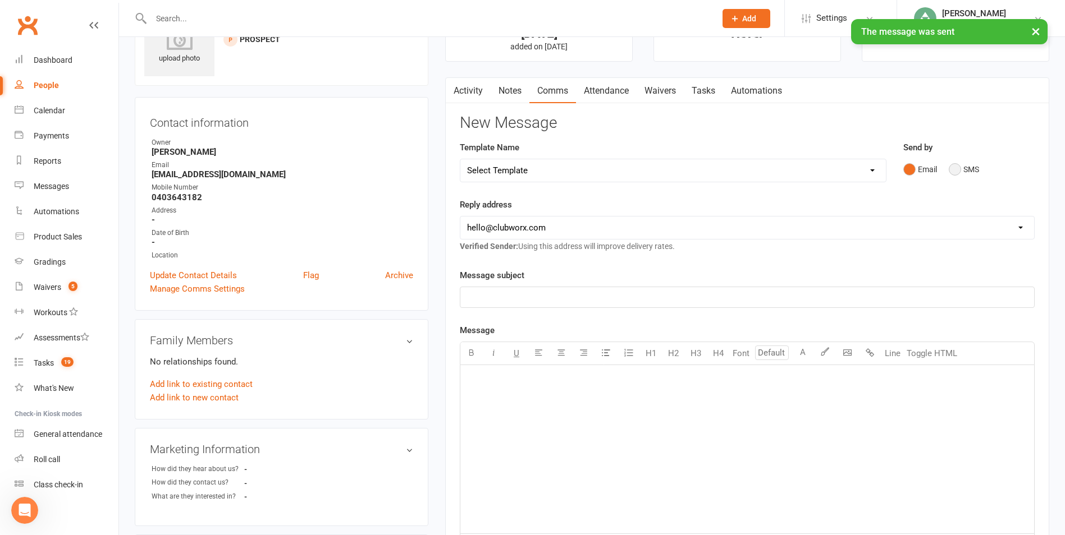
click at [966, 171] on button "SMS" at bounding box center [963, 169] width 30 height 21
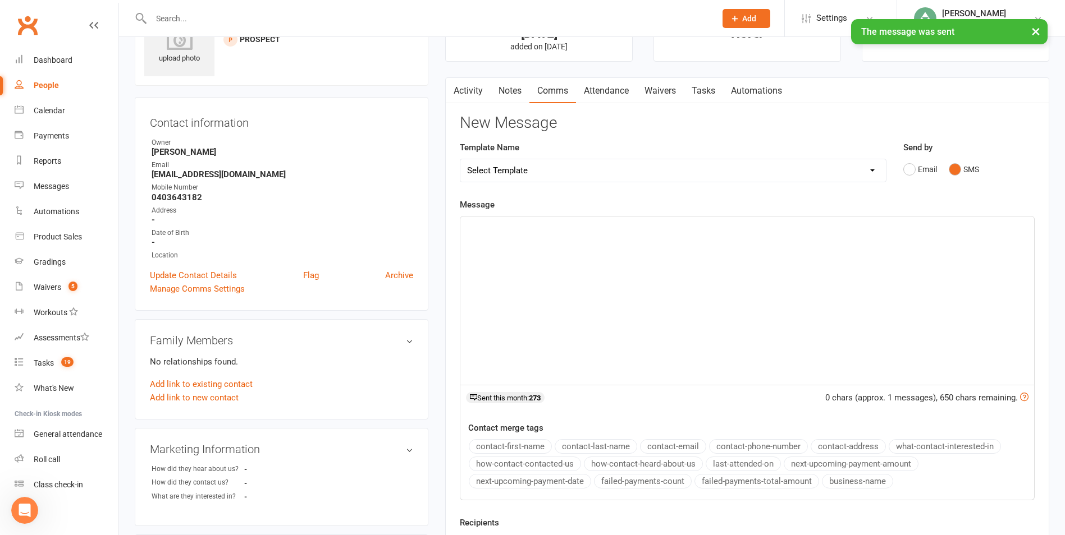
click at [691, 237] on div "﻿" at bounding box center [747, 301] width 574 height 168
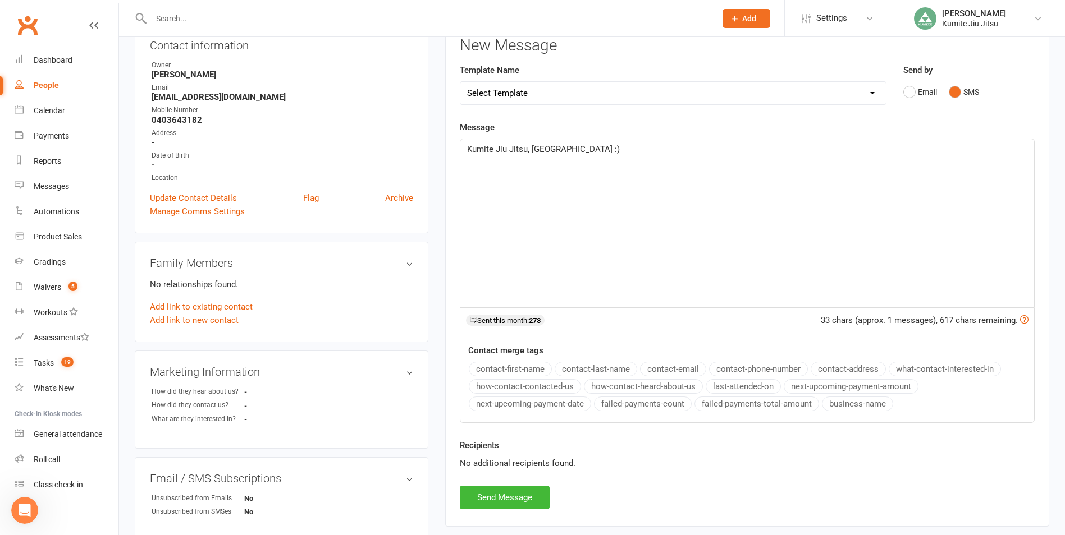
scroll to position [224, 0]
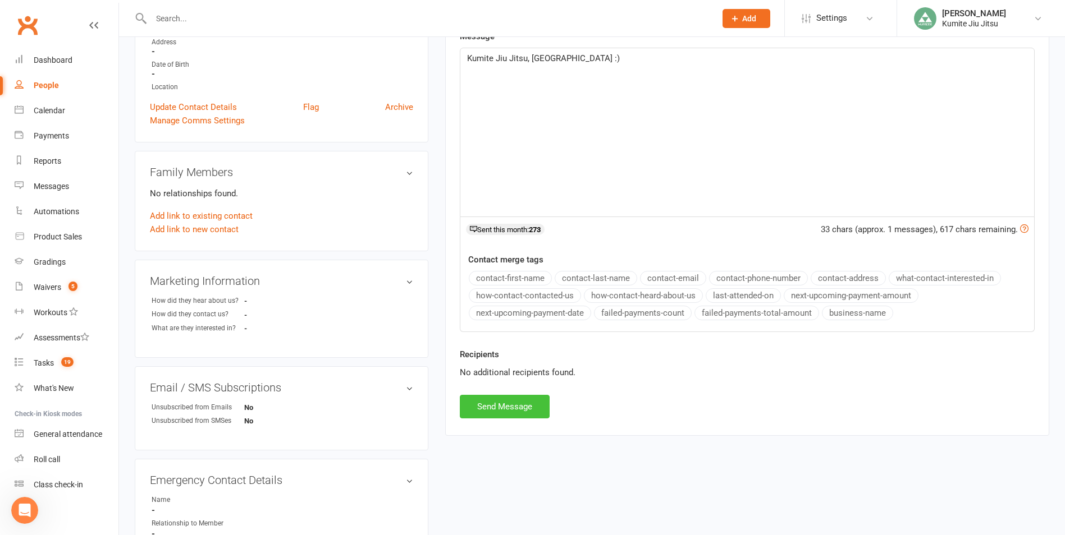
click at [515, 403] on button "Send Message" at bounding box center [505, 407] width 90 height 24
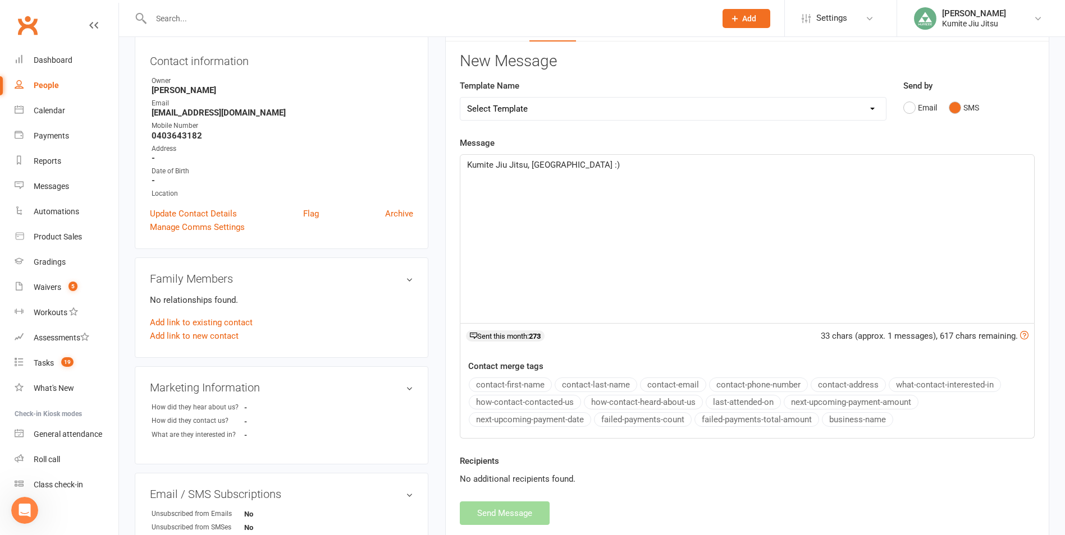
scroll to position [0, 0]
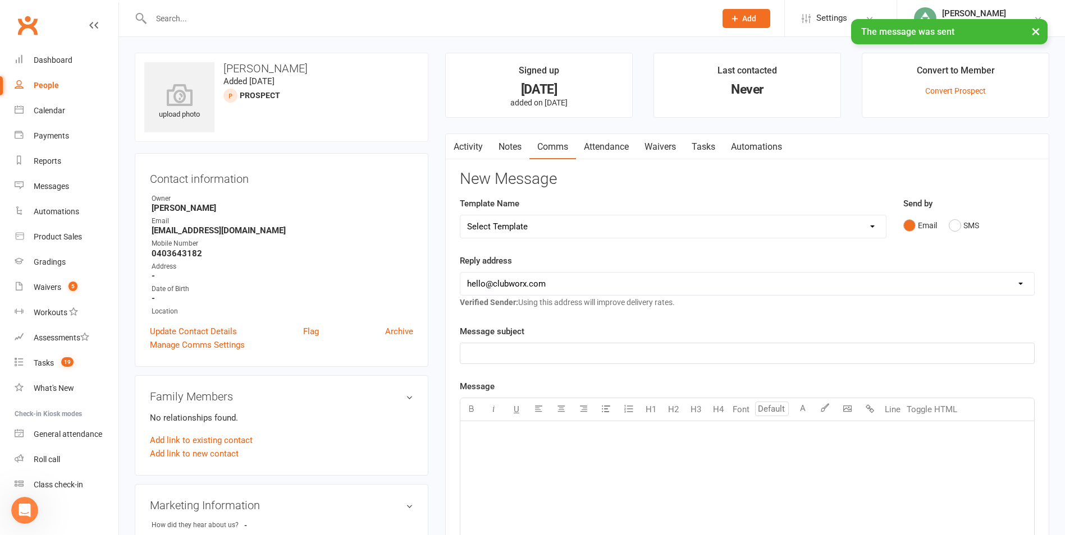
click at [519, 149] on link "Notes" at bounding box center [509, 147] width 39 height 26
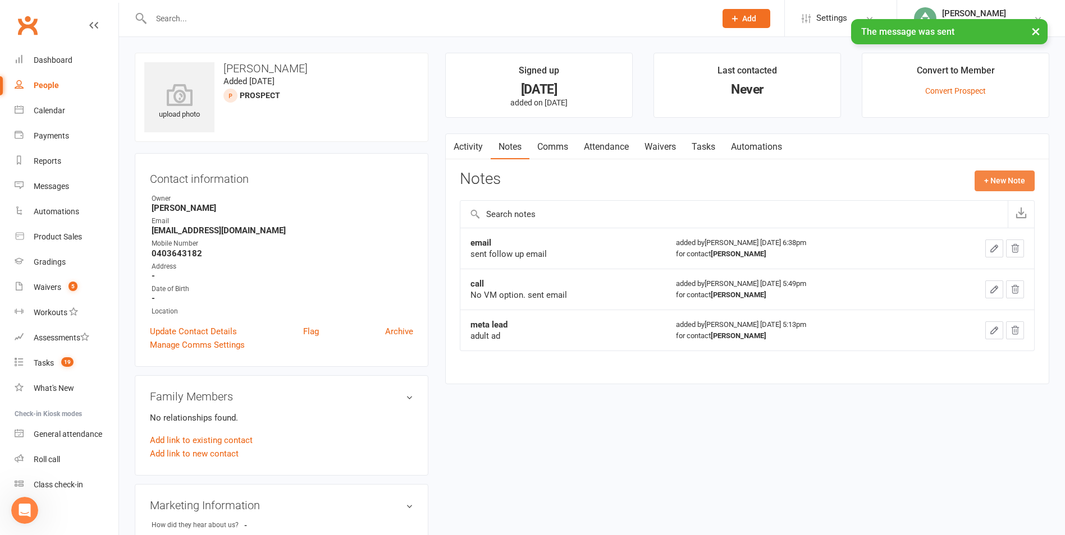
click at [993, 178] on button "+ New Note" at bounding box center [1004, 181] width 60 height 20
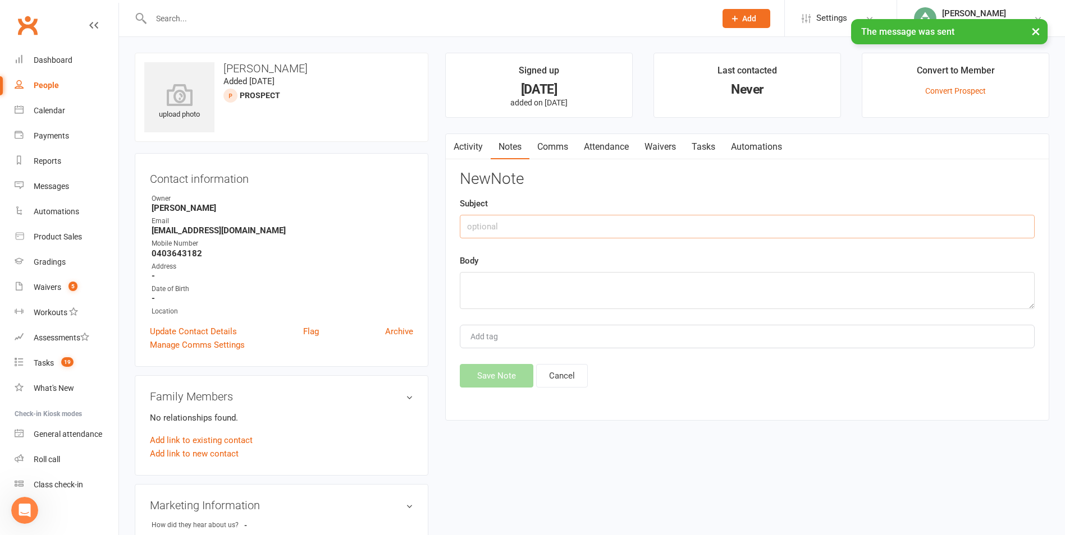
click at [543, 235] on input "text" at bounding box center [747, 227] width 575 height 24
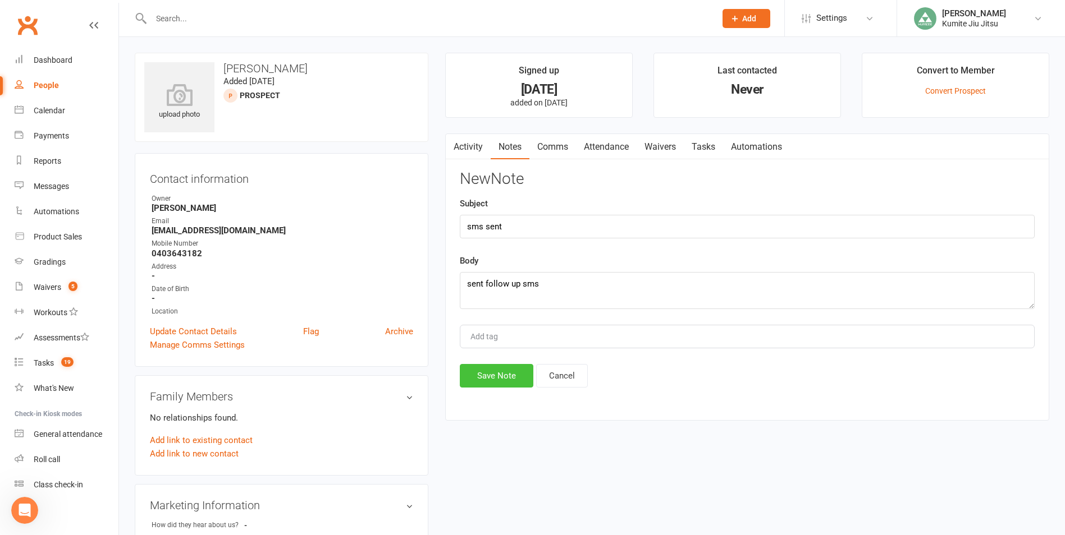
drag, startPoint x: 493, startPoint y: 381, endPoint x: 501, endPoint y: 369, distance: 14.2
click at [493, 381] on button "Save Note" at bounding box center [497, 376] width 74 height 24
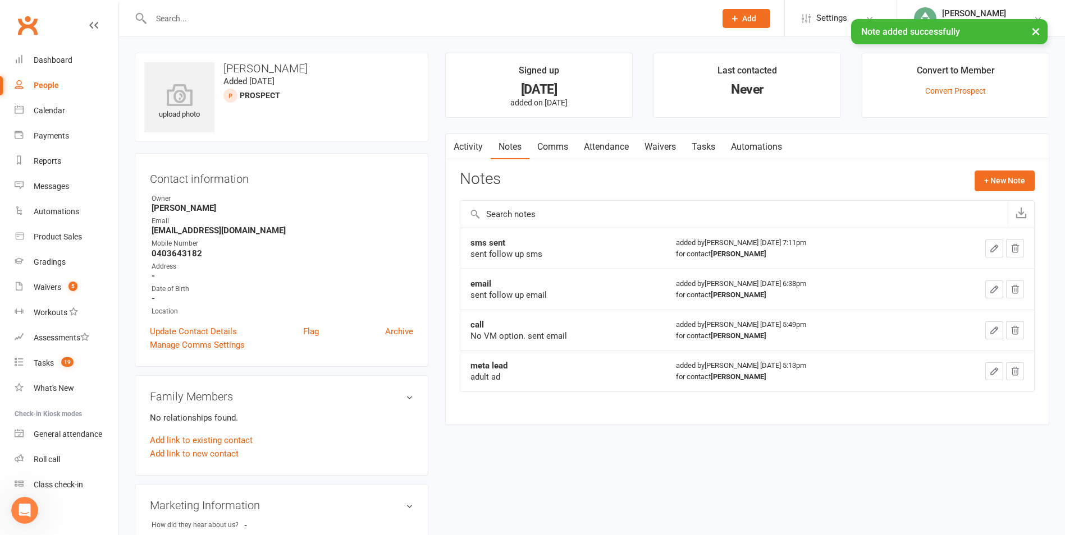
click at [709, 150] on link "Tasks" at bounding box center [703, 147] width 39 height 26
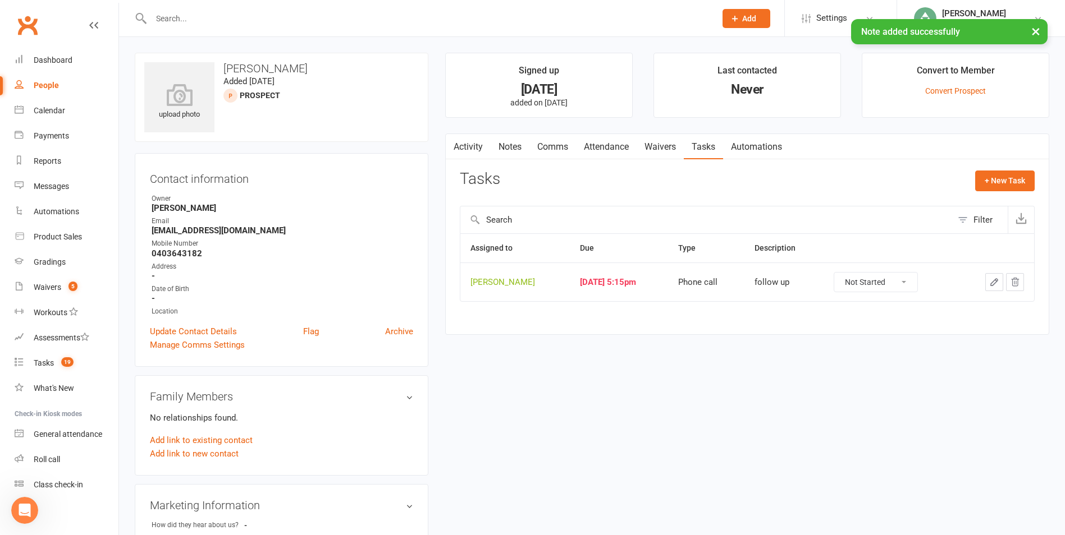
click at [995, 283] on icon "button" at bounding box center [994, 282] width 7 height 7
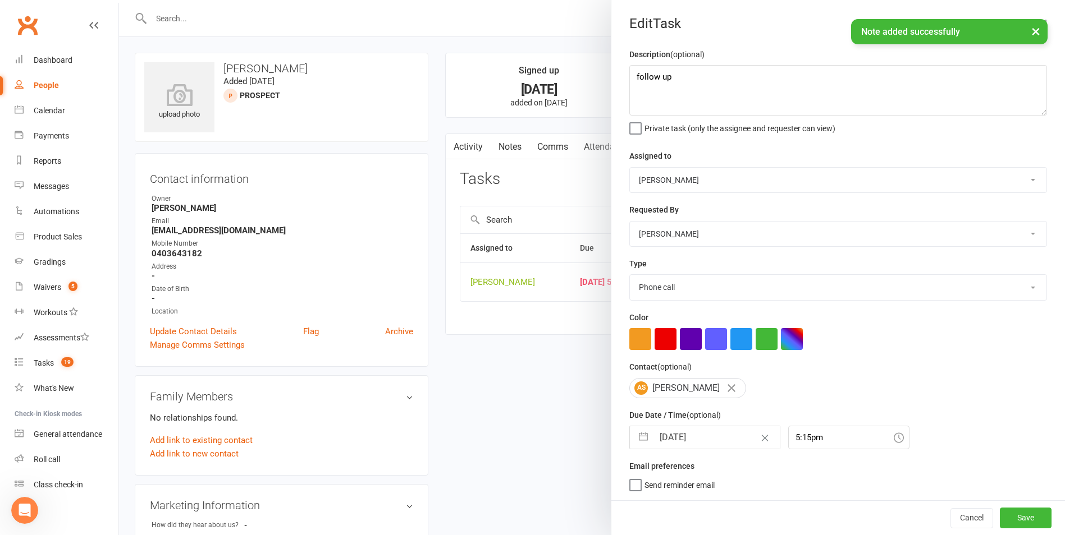
scroll to position [2, 0]
click at [641, 437] on button "button" at bounding box center [643, 438] width 20 height 22
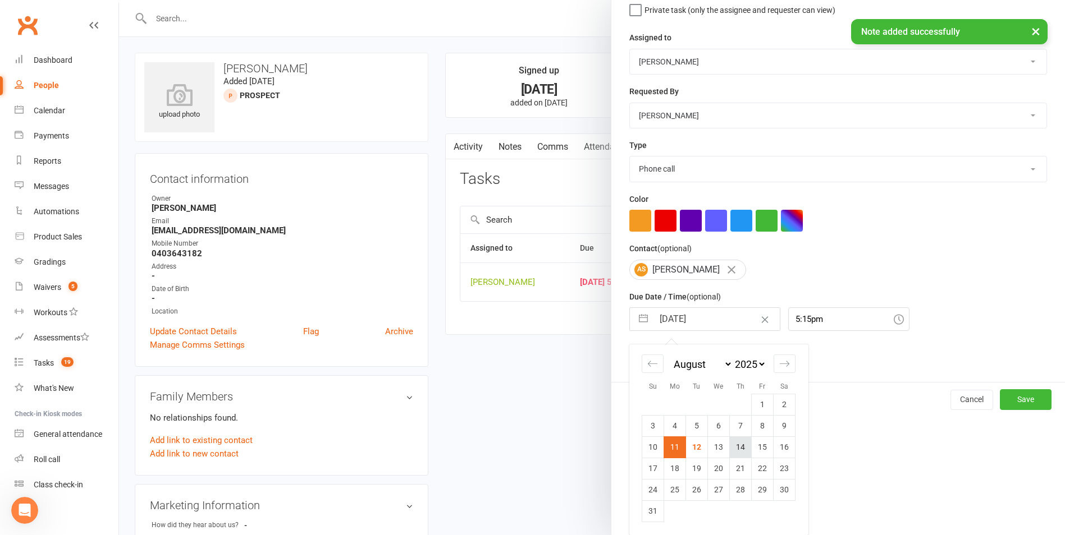
click at [735, 450] on td "14" at bounding box center [741, 447] width 22 height 21
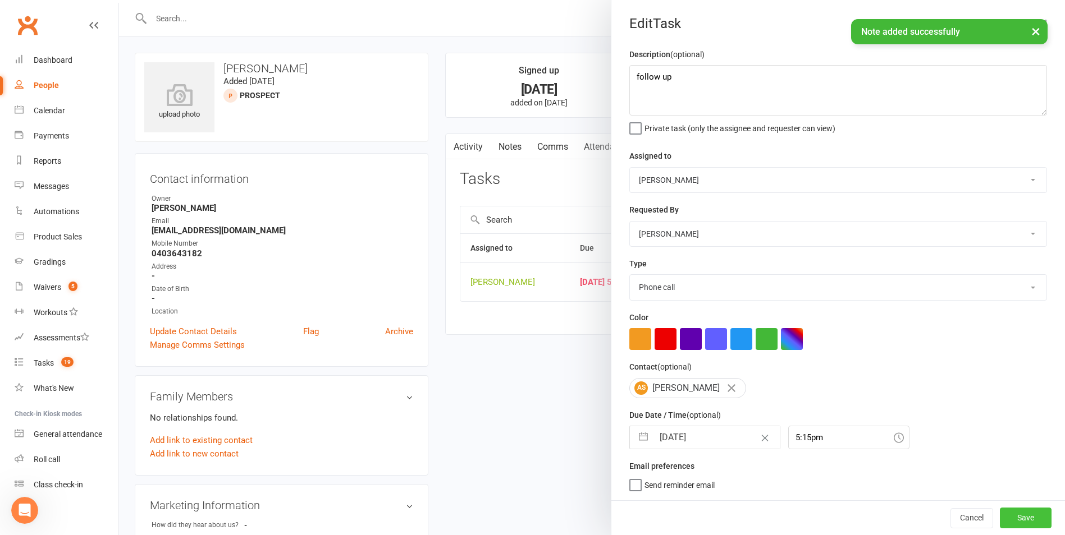
click at [1003, 512] on button "Save" at bounding box center [1025, 518] width 52 height 20
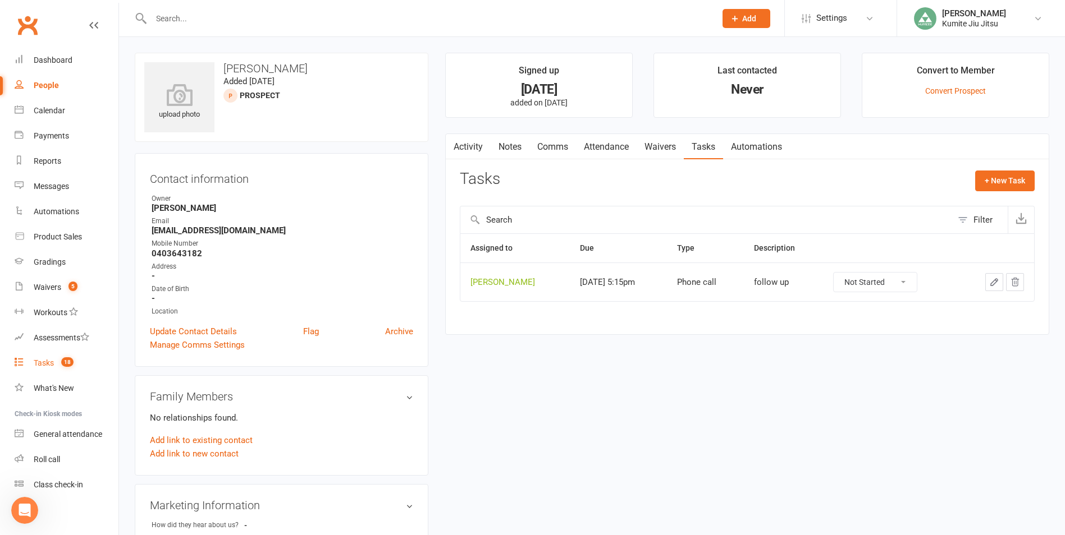
click at [60, 365] on count-badge "18" at bounding box center [65, 363] width 18 height 9
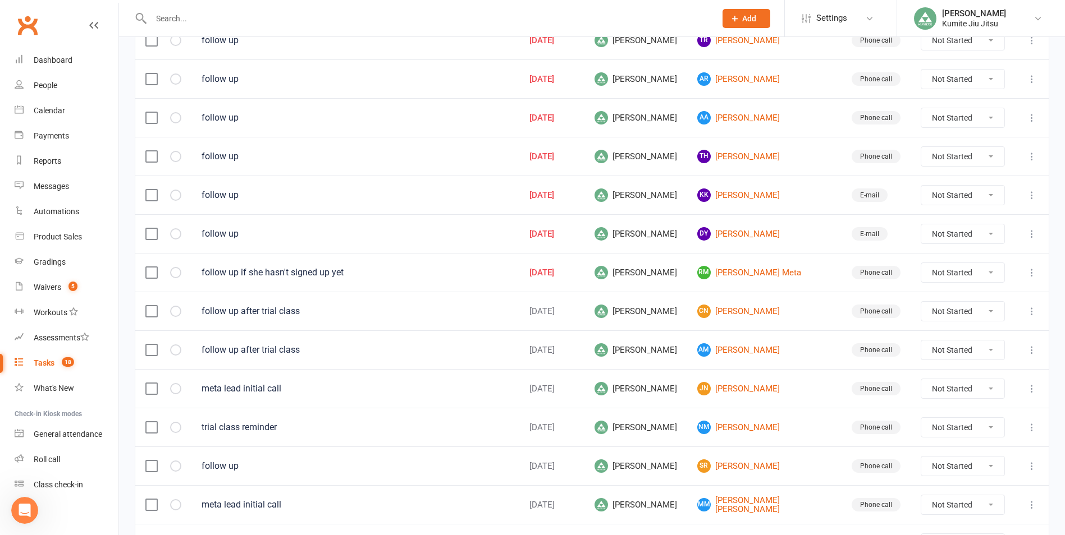
scroll to position [617, 0]
click at [753, 233] on link "DY [PERSON_NAME]" at bounding box center [764, 232] width 134 height 13
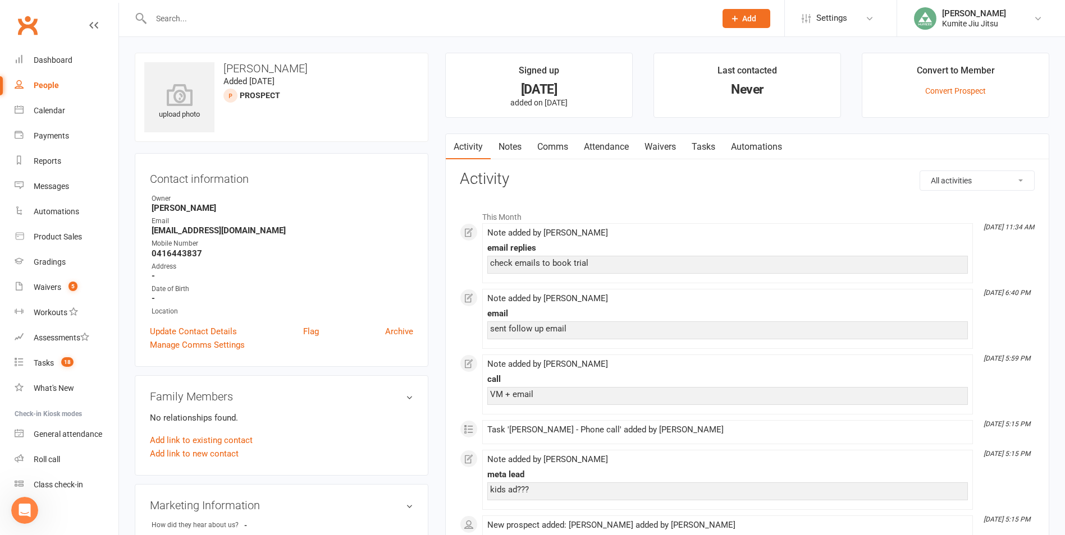
click at [511, 146] on link "Notes" at bounding box center [509, 147] width 39 height 26
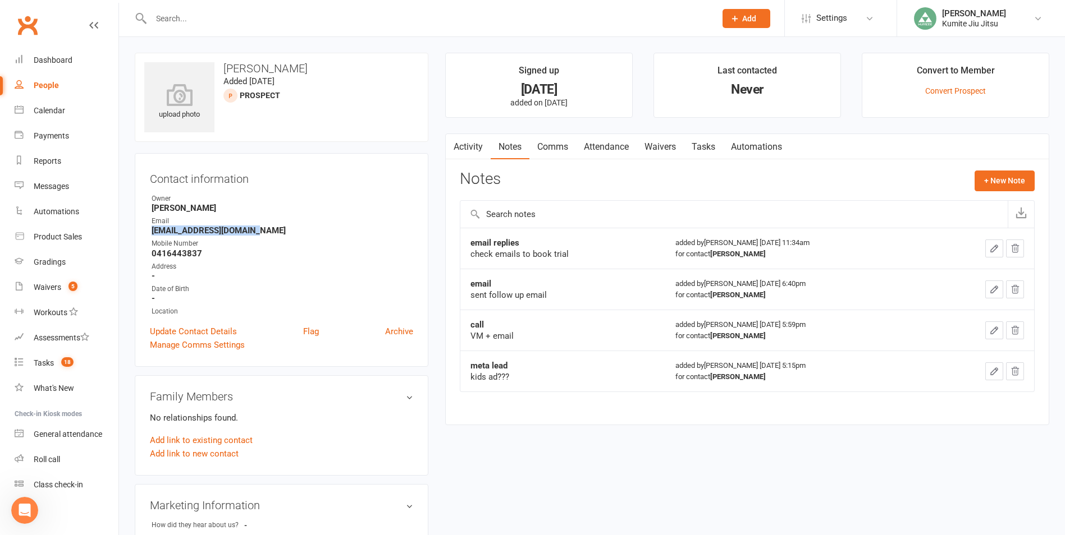
drag, startPoint x: 255, startPoint y: 232, endPoint x: 143, endPoint y: 233, distance: 112.3
click at [143, 233] on div "Contact information Owner [PERSON_NAME] Email [EMAIL_ADDRESS][DOMAIN_NAME] Mobi…" at bounding box center [282, 260] width 294 height 214
click at [1003, 181] on button "+ New Note" at bounding box center [1004, 181] width 60 height 20
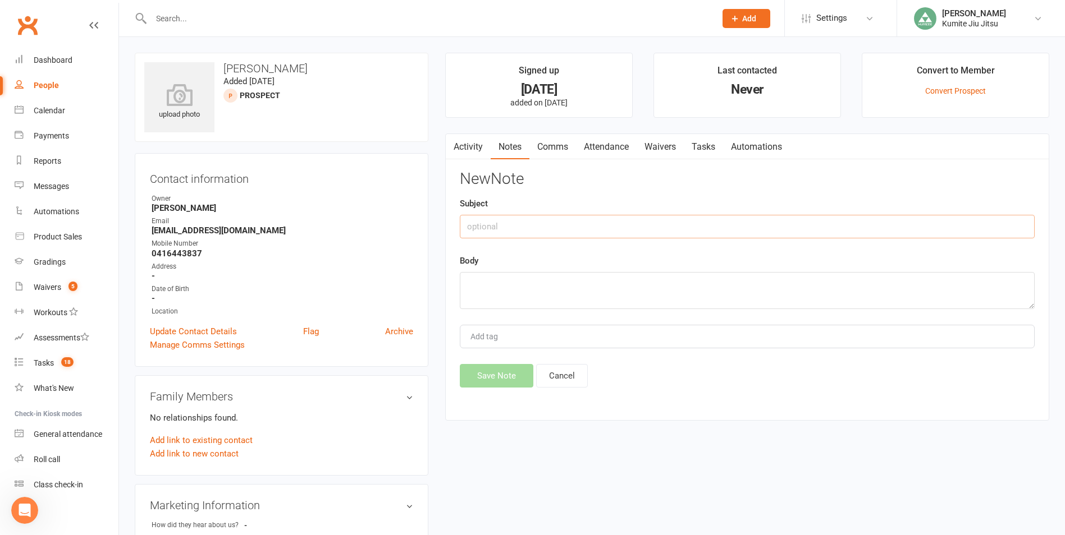
click at [529, 228] on input "text" at bounding box center [747, 227] width 575 height 24
click at [494, 370] on button "Save Note" at bounding box center [497, 376] width 74 height 24
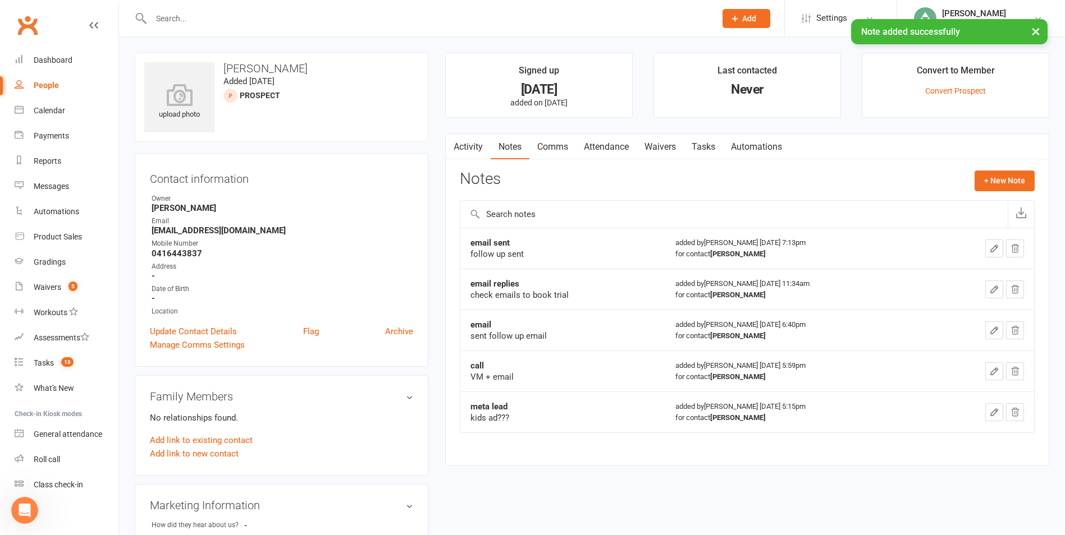
click at [702, 142] on link "Tasks" at bounding box center [703, 147] width 39 height 26
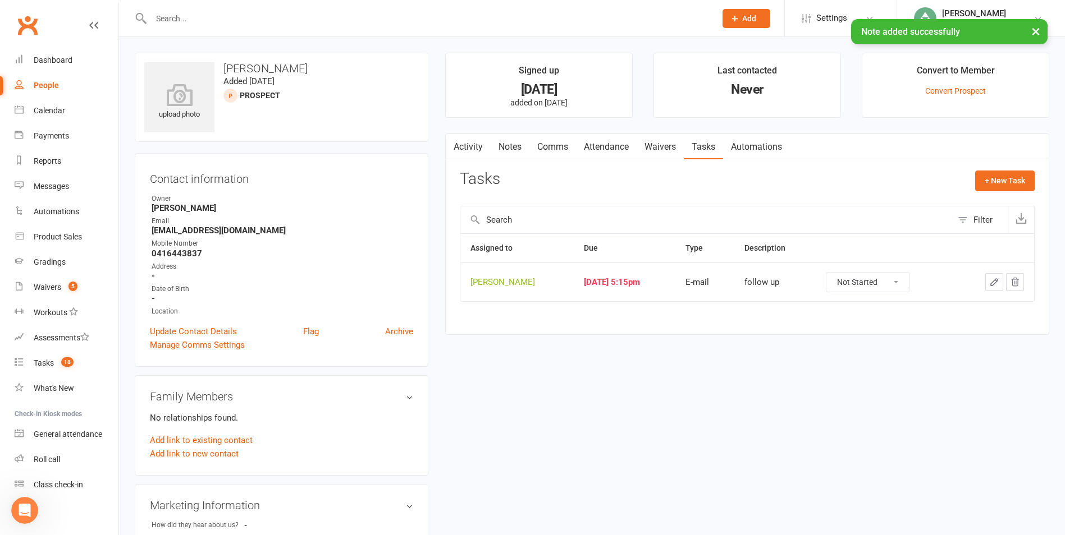
click at [990, 278] on icon "button" at bounding box center [994, 282] width 10 height 10
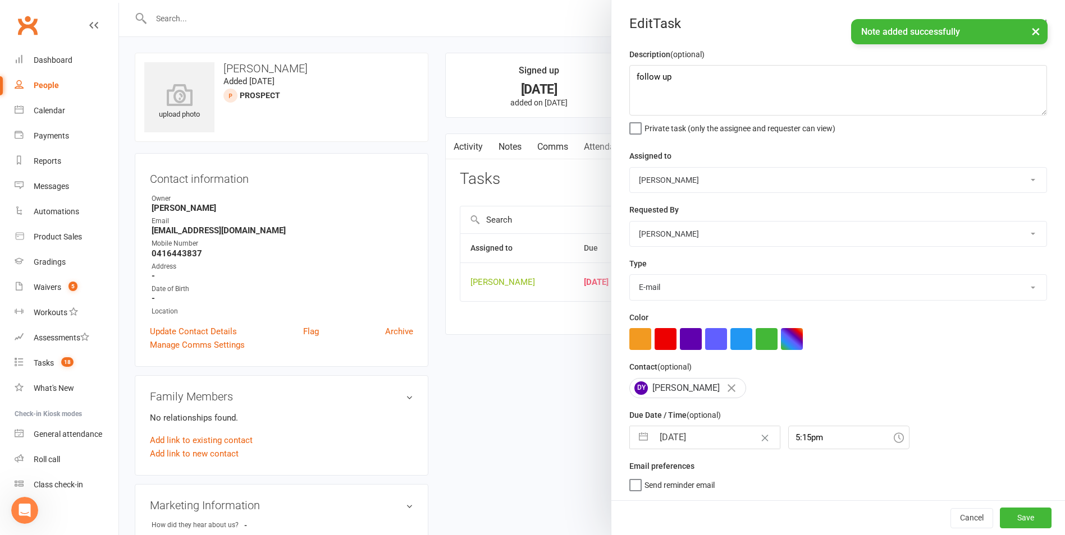
drag, startPoint x: 640, startPoint y: 444, endPoint x: 720, endPoint y: 369, distance: 110.0
click at [640, 444] on button "button" at bounding box center [643, 438] width 20 height 22
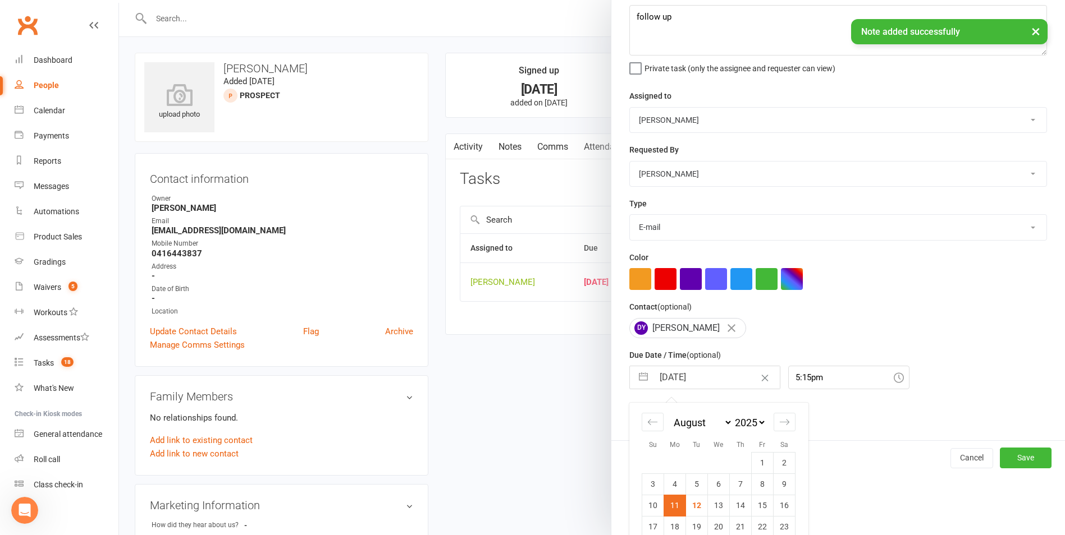
scroll to position [122, 0]
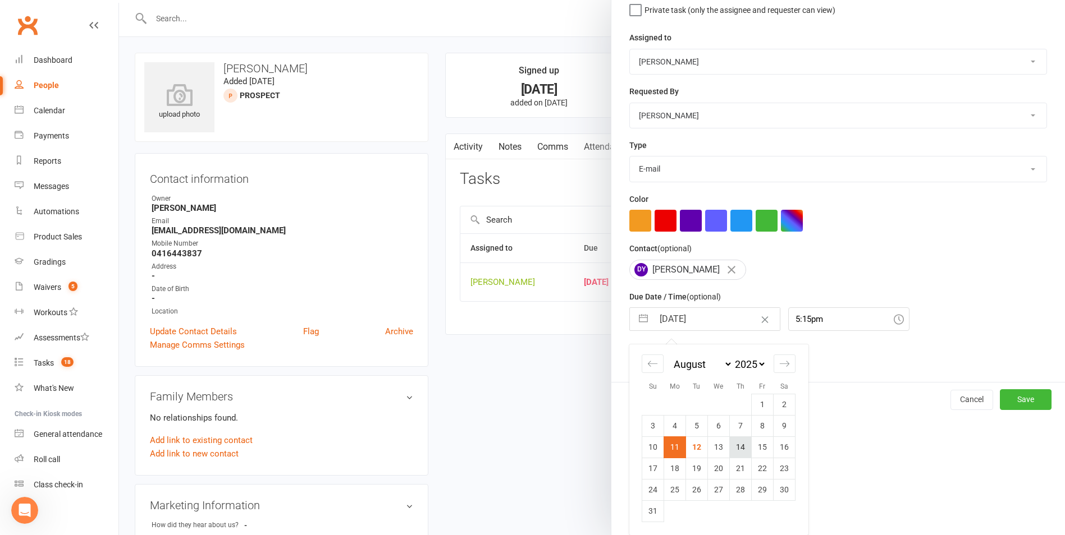
click at [735, 444] on td "14" at bounding box center [741, 447] width 22 height 21
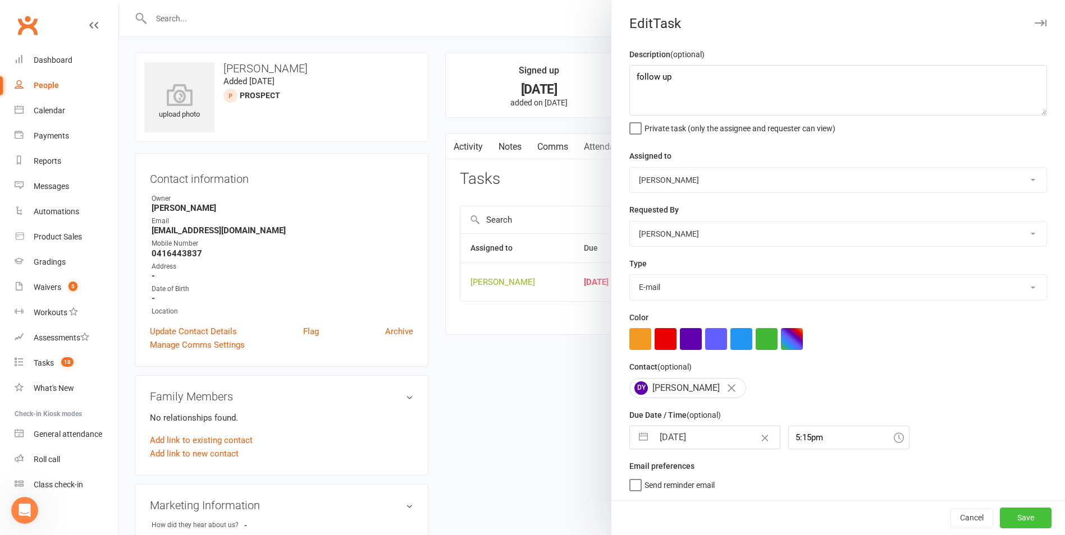
click at [1008, 517] on button "Save" at bounding box center [1025, 518] width 52 height 20
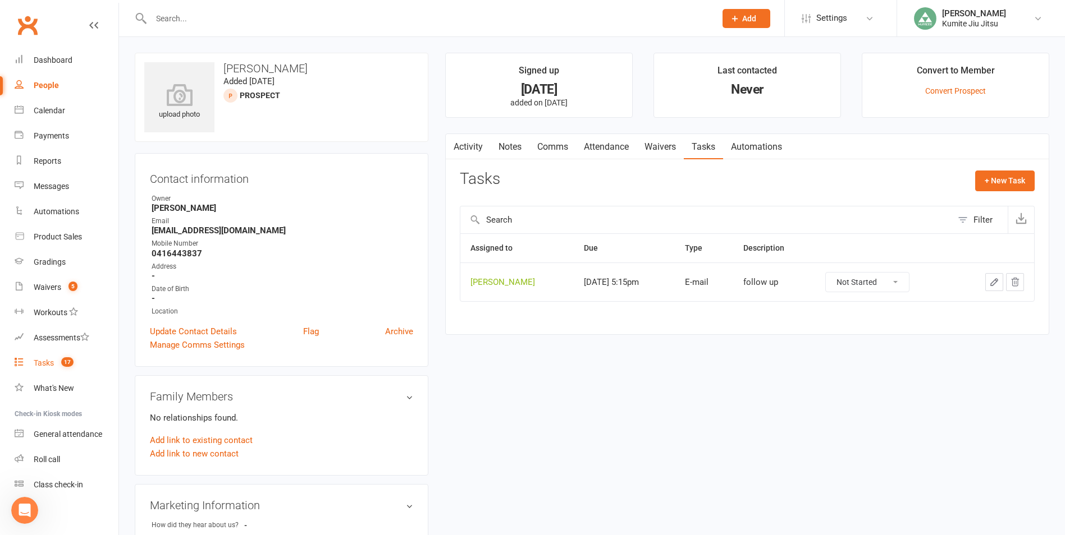
click at [62, 365] on span "17" at bounding box center [67, 362] width 12 height 10
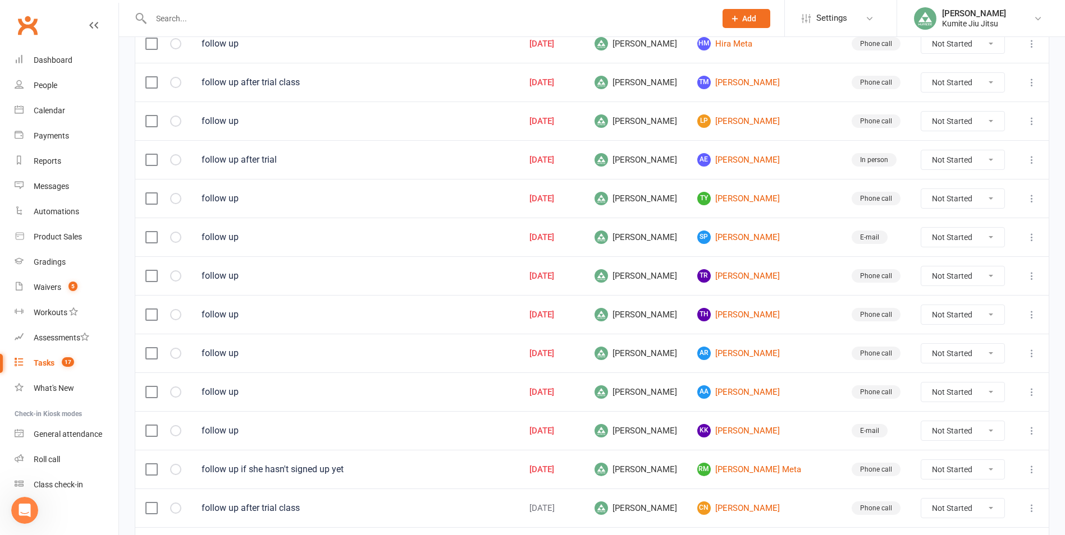
scroll to position [393, 0]
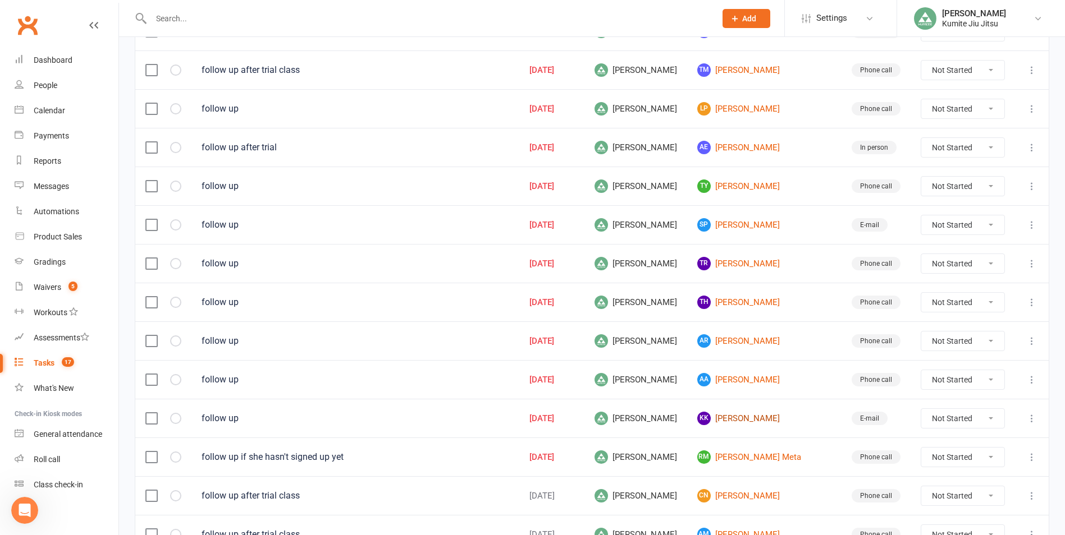
click at [757, 421] on link "KK [PERSON_NAME]" at bounding box center [764, 418] width 134 height 13
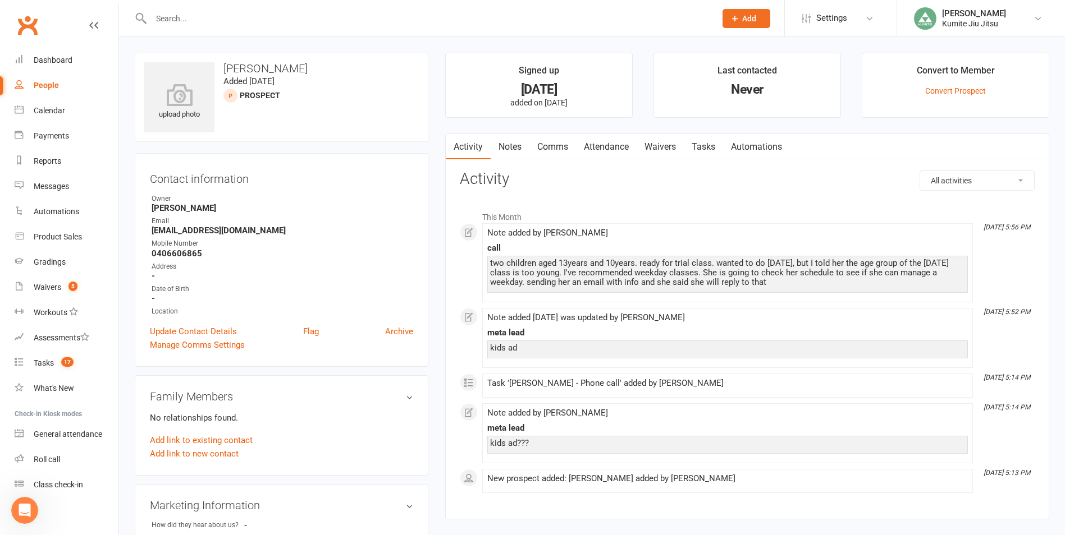
click at [510, 150] on link "Notes" at bounding box center [509, 147] width 39 height 26
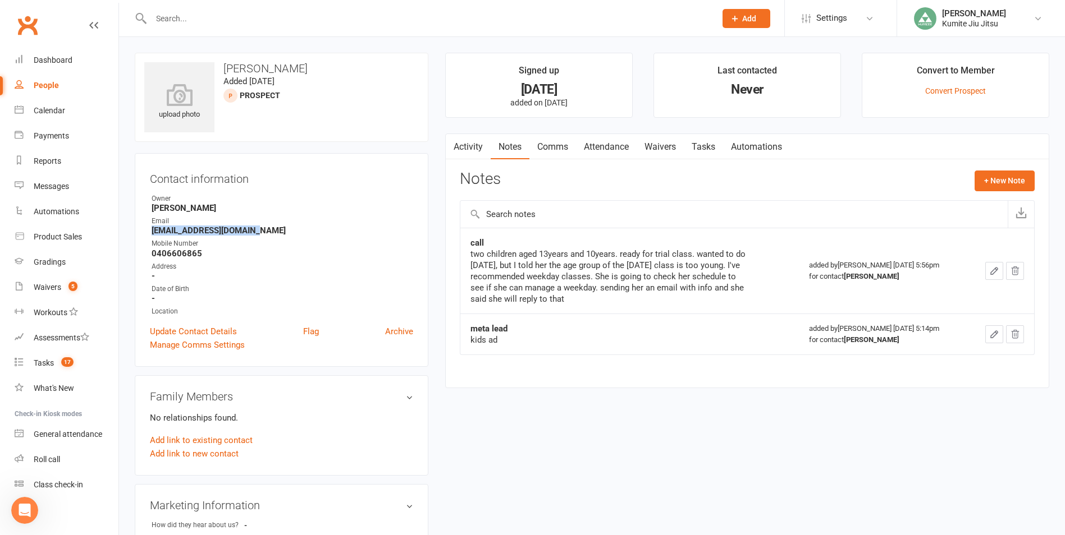
drag, startPoint x: 250, startPoint y: 231, endPoint x: 132, endPoint y: 230, distance: 118.4
click at [132, 230] on div "upload photo [PERSON_NAME] Added [DATE] prospect Contact information Owner [PER…" at bounding box center [281, 499] width 310 height 893
drag, startPoint x: 1000, startPoint y: 181, endPoint x: 994, endPoint y: 182, distance: 6.4
click at [994, 182] on button "+ New Note" at bounding box center [1004, 181] width 60 height 20
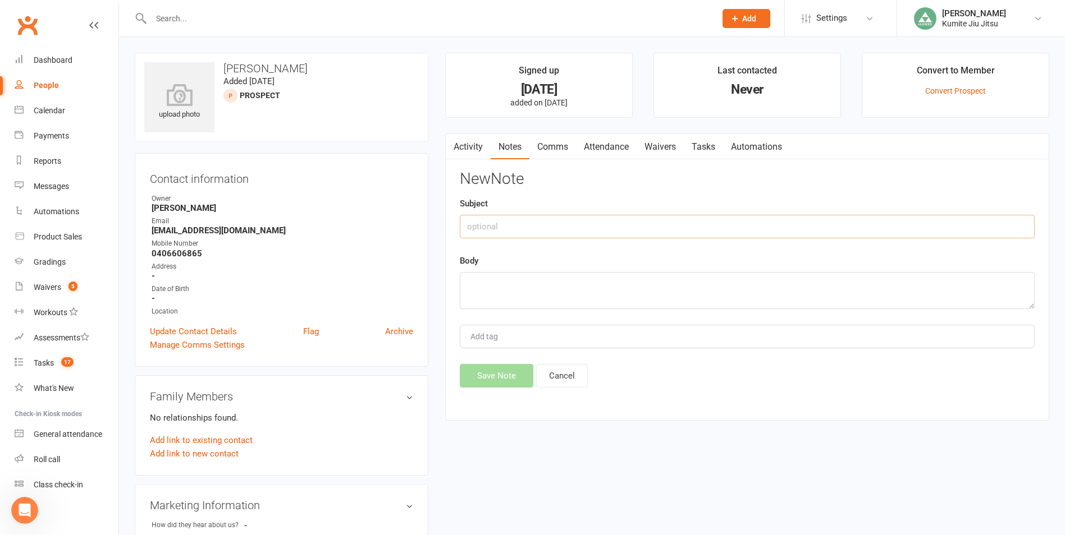
click at [533, 230] on input "text" at bounding box center [747, 227] width 575 height 24
click at [481, 377] on button "Save Note" at bounding box center [497, 376] width 74 height 24
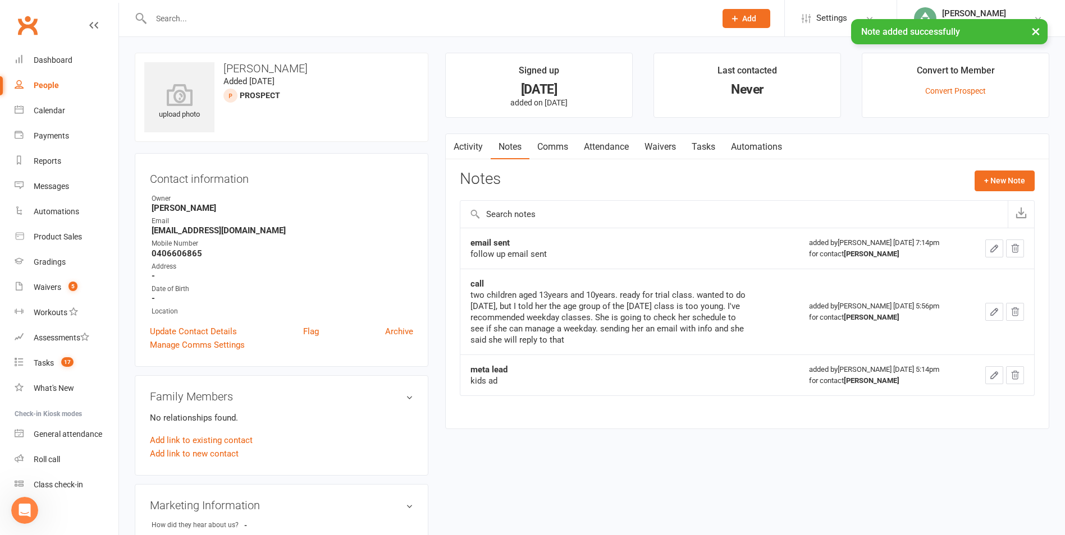
click at [707, 146] on link "Tasks" at bounding box center [703, 147] width 39 height 26
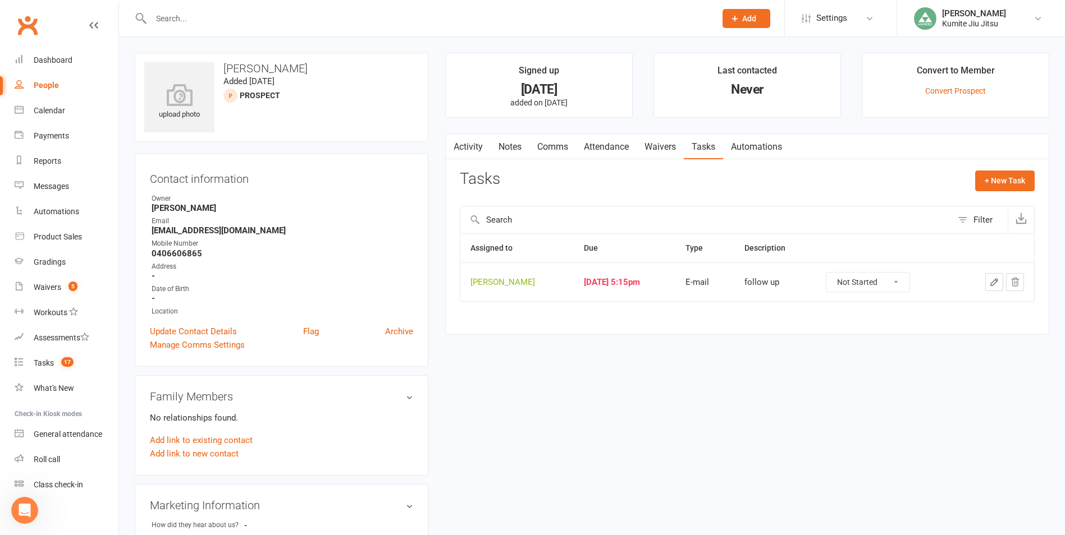
click at [996, 280] on icon "button" at bounding box center [994, 282] width 10 height 10
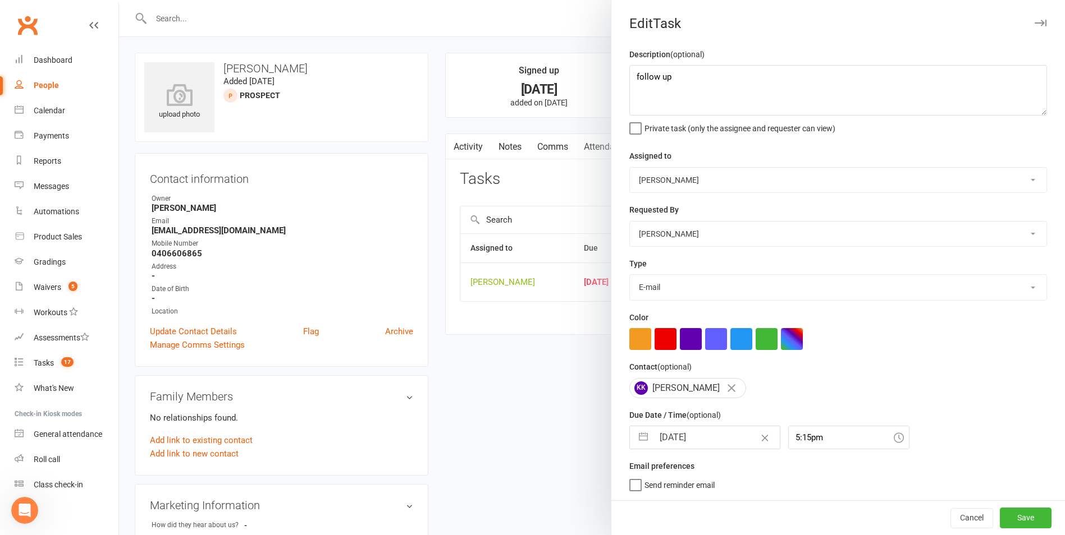
click at [634, 439] on button "button" at bounding box center [643, 438] width 20 height 22
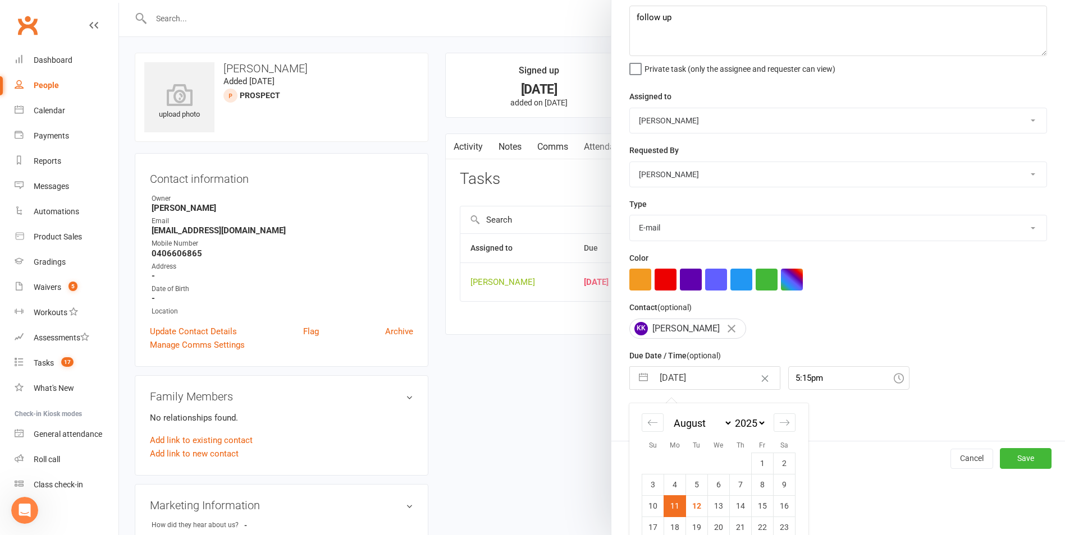
scroll to position [122, 0]
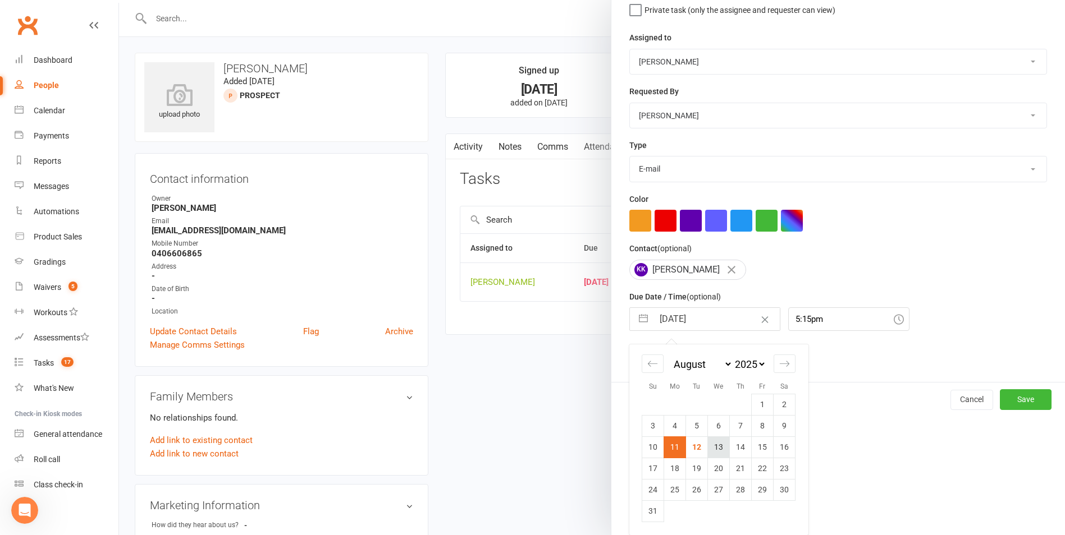
click at [723, 451] on td "13" at bounding box center [719, 447] width 22 height 21
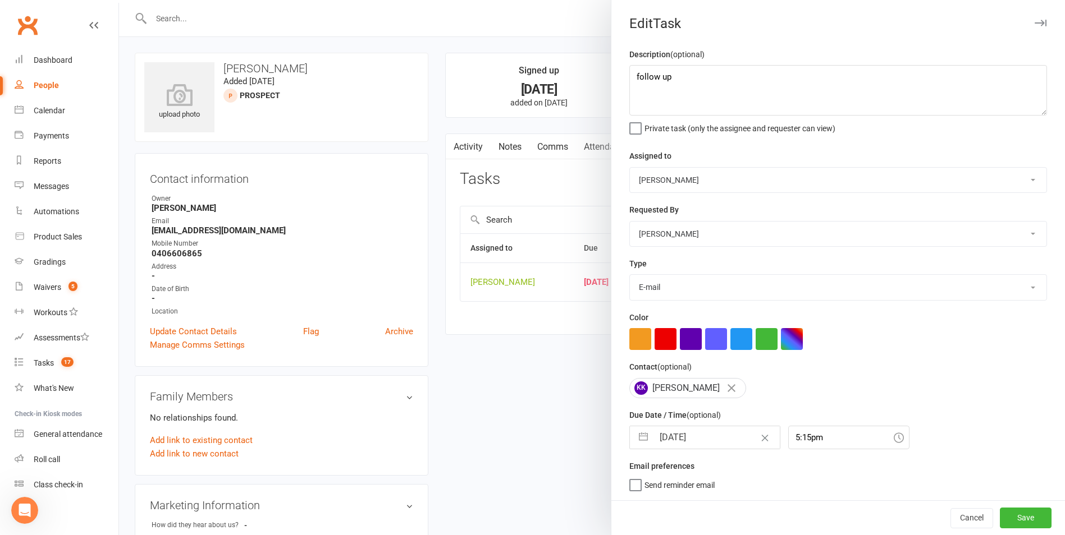
click at [647, 437] on button "button" at bounding box center [643, 438] width 20 height 22
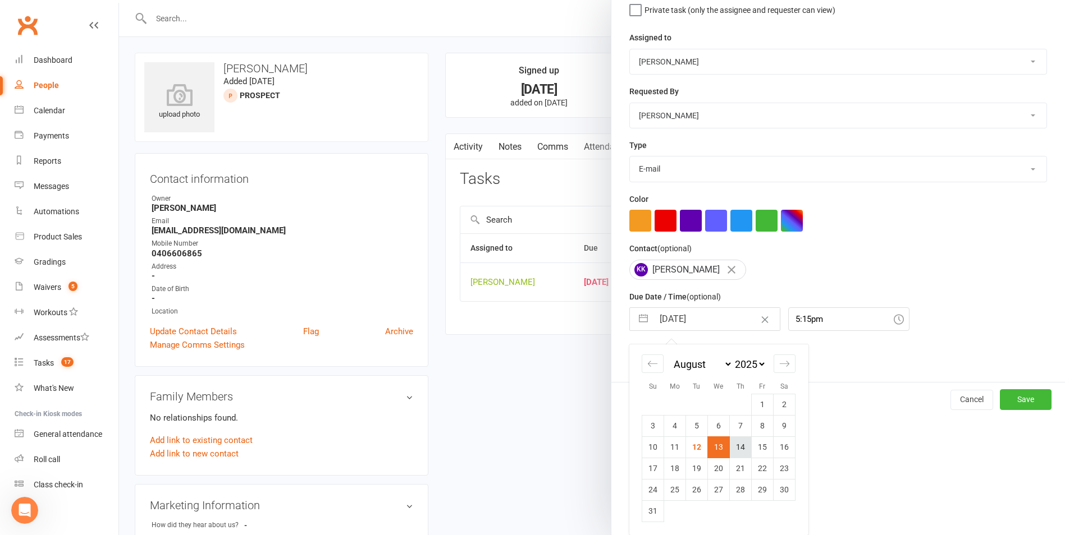
click at [741, 446] on td "14" at bounding box center [741, 447] width 22 height 21
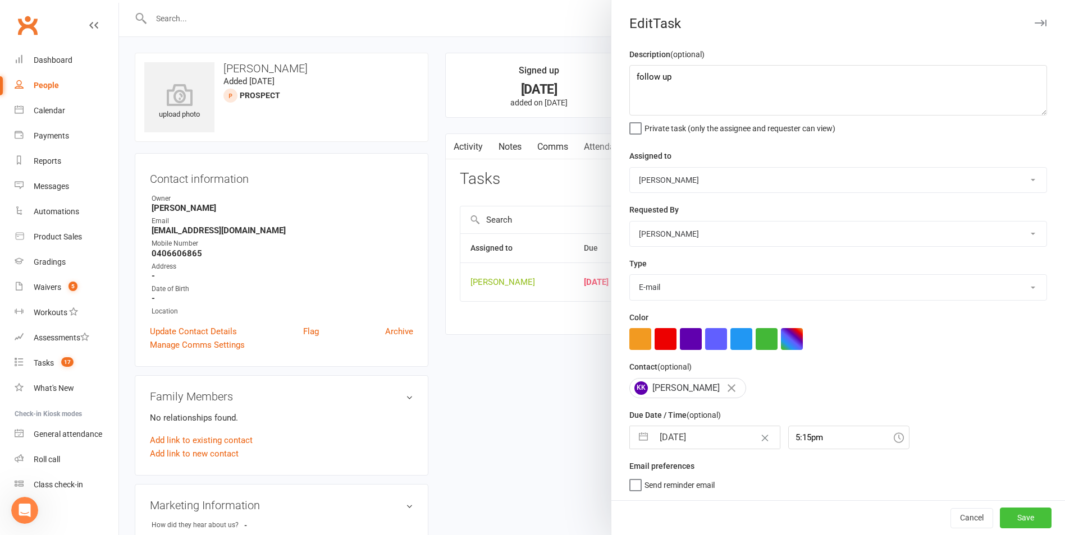
click at [1009, 515] on button "Save" at bounding box center [1025, 518] width 52 height 20
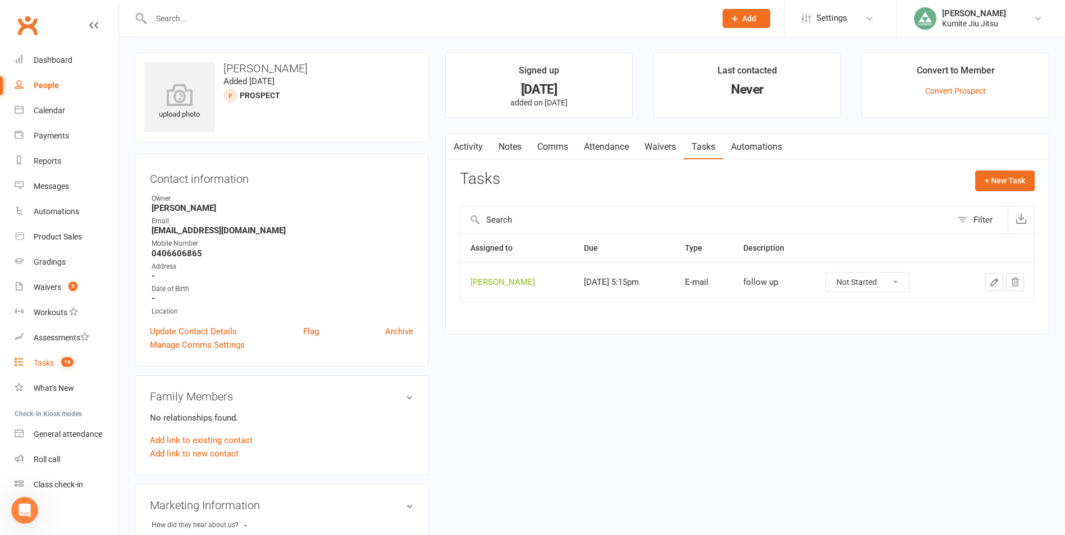
click at [52, 364] on div "Tasks" at bounding box center [44, 363] width 20 height 9
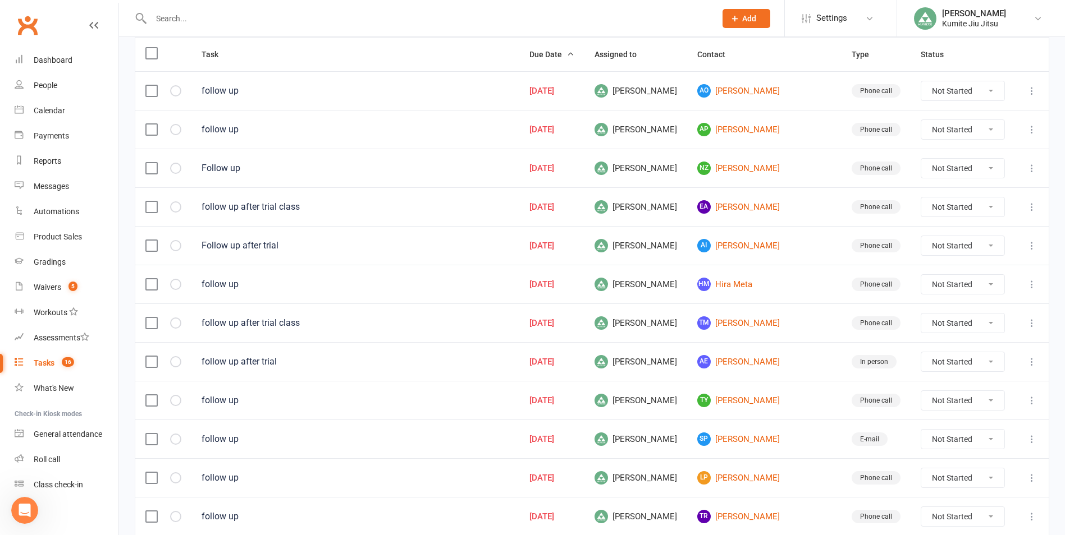
scroll to position [337, 0]
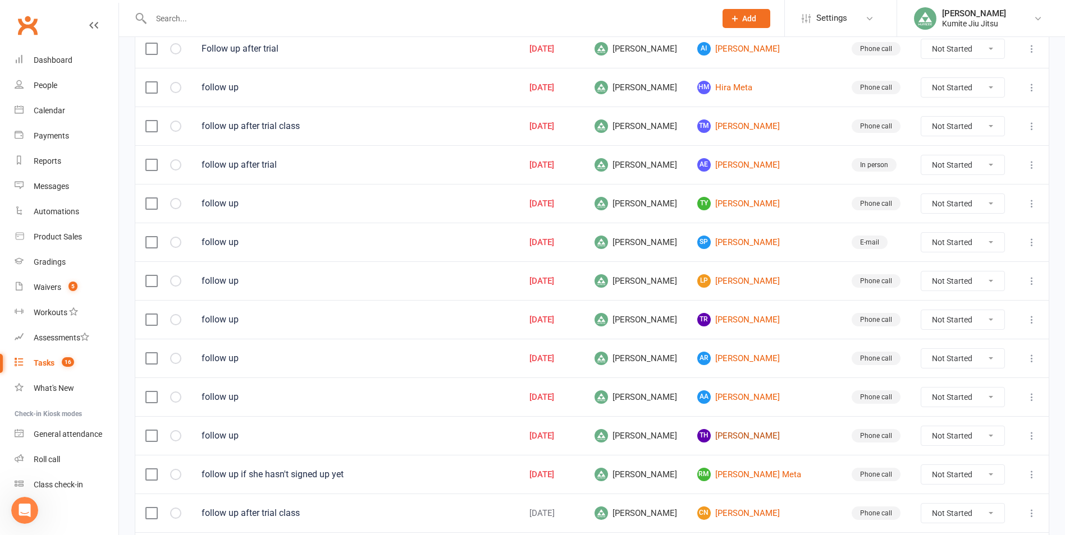
click at [765, 437] on link "TH [PERSON_NAME]" at bounding box center [764, 435] width 134 height 13
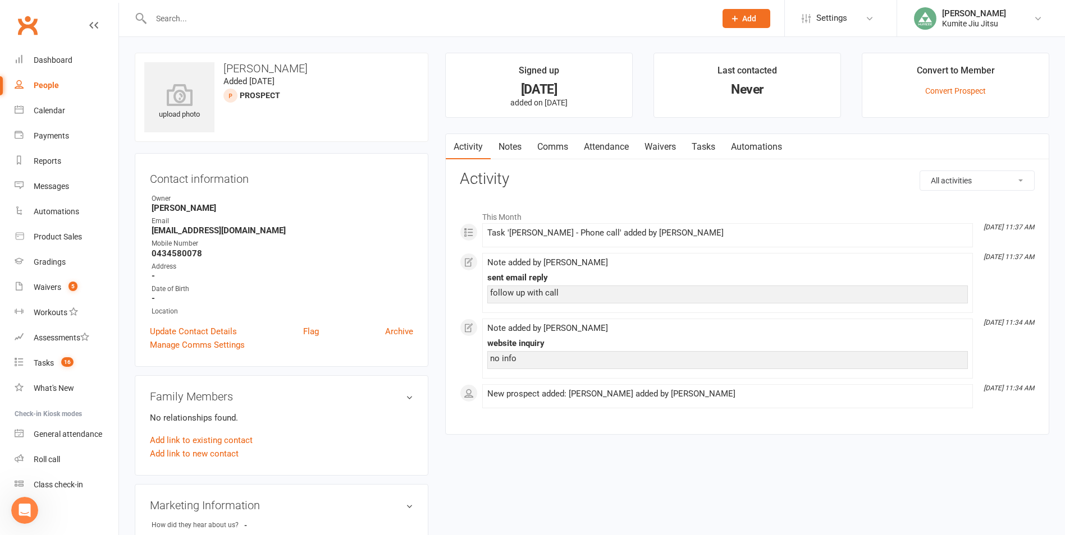
click at [520, 144] on link "Notes" at bounding box center [509, 147] width 39 height 26
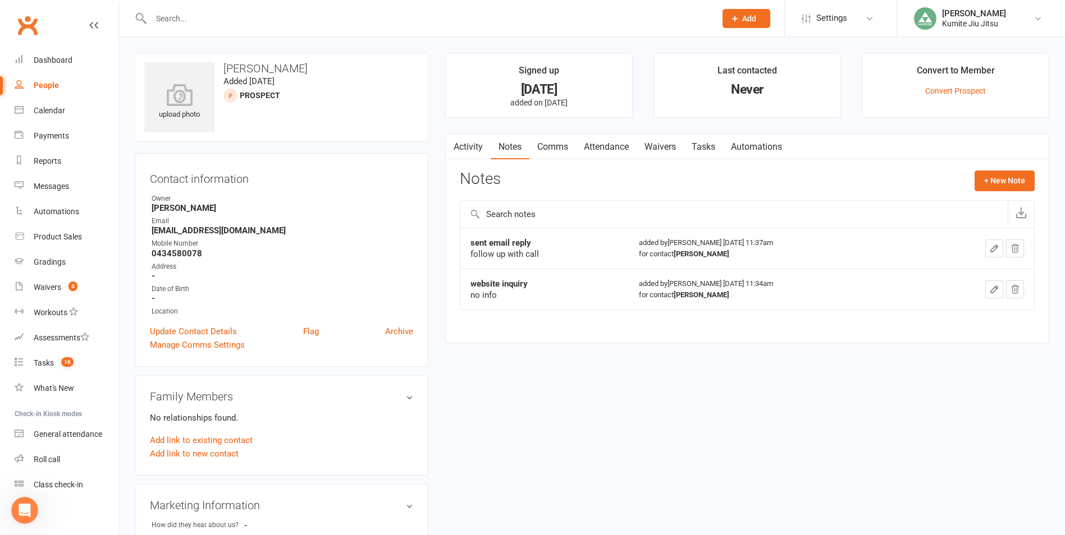
click at [310, 24] on input "text" at bounding box center [428, 19] width 560 height 16
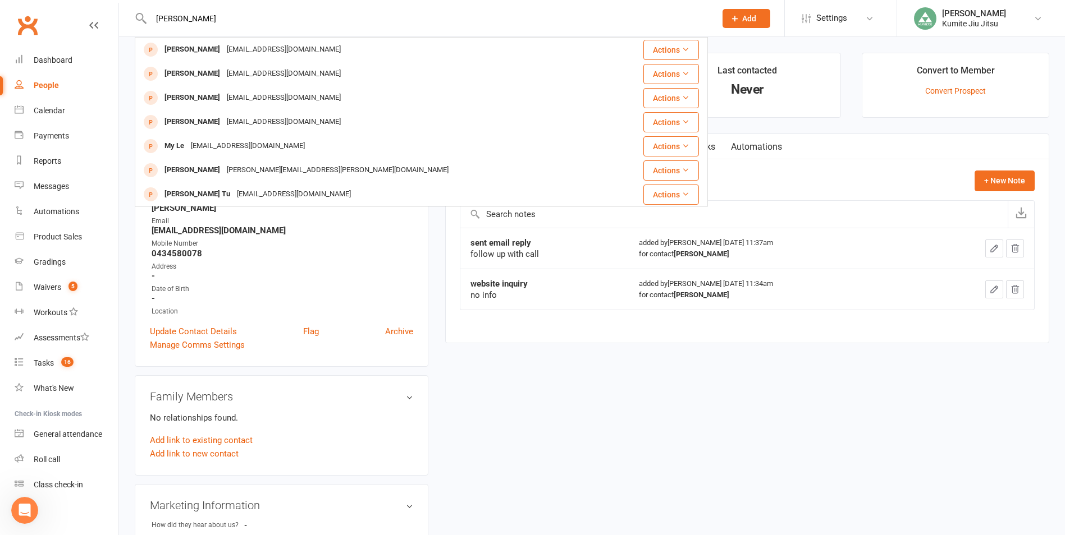
click at [519, 349] on main "Signed up [DATE] added on [DATE] Last contacted Never Convert to Member Convert…" at bounding box center [747, 204] width 621 height 302
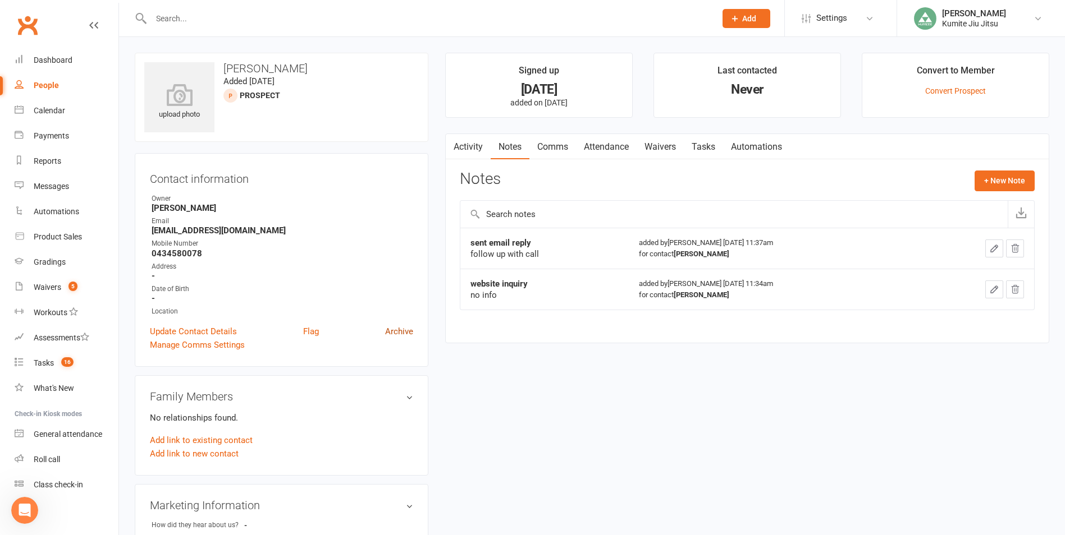
click at [400, 333] on link "Archive" at bounding box center [399, 331] width 28 height 13
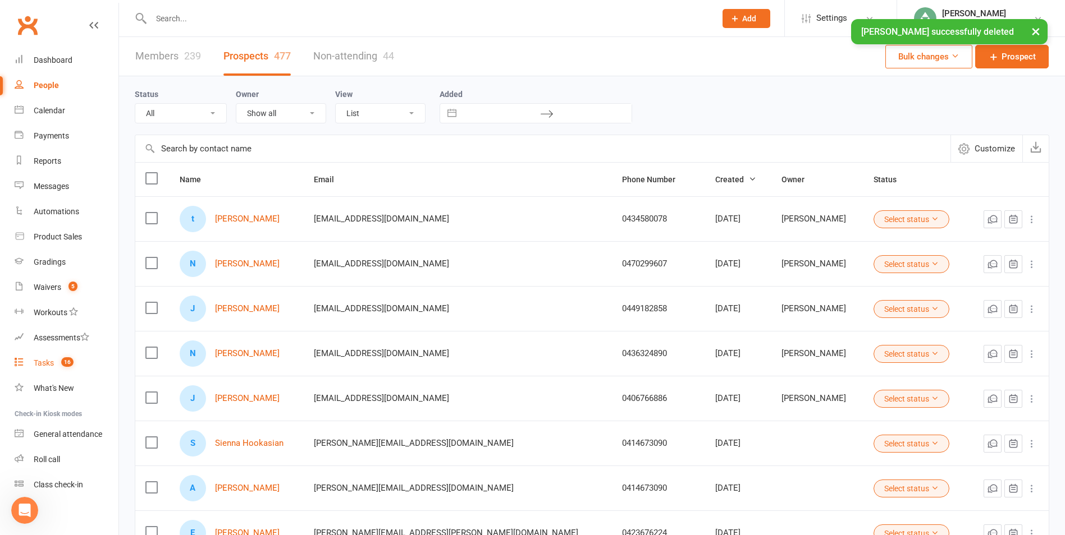
click at [62, 364] on span "16" at bounding box center [67, 362] width 12 height 10
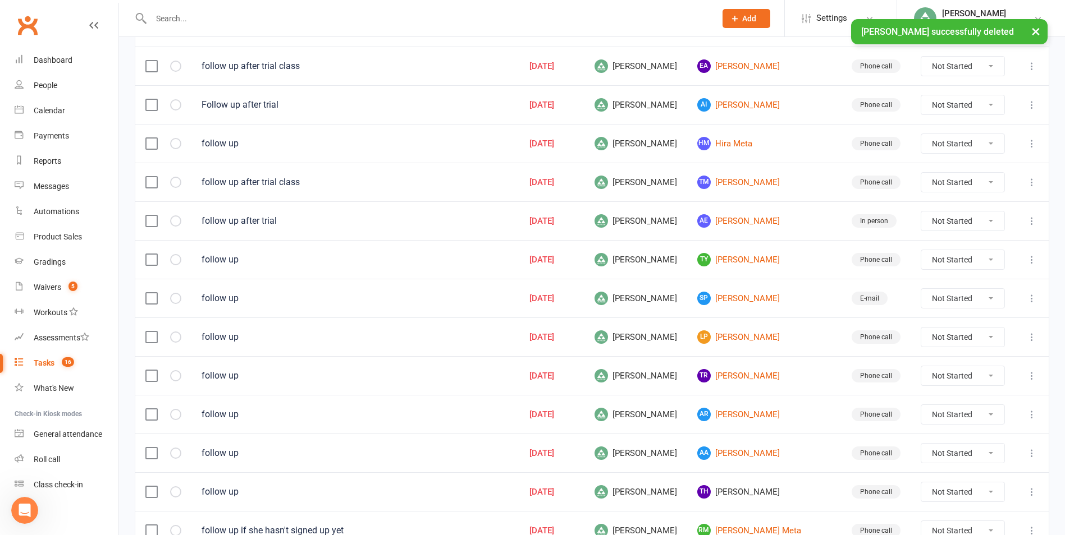
scroll to position [505, 0]
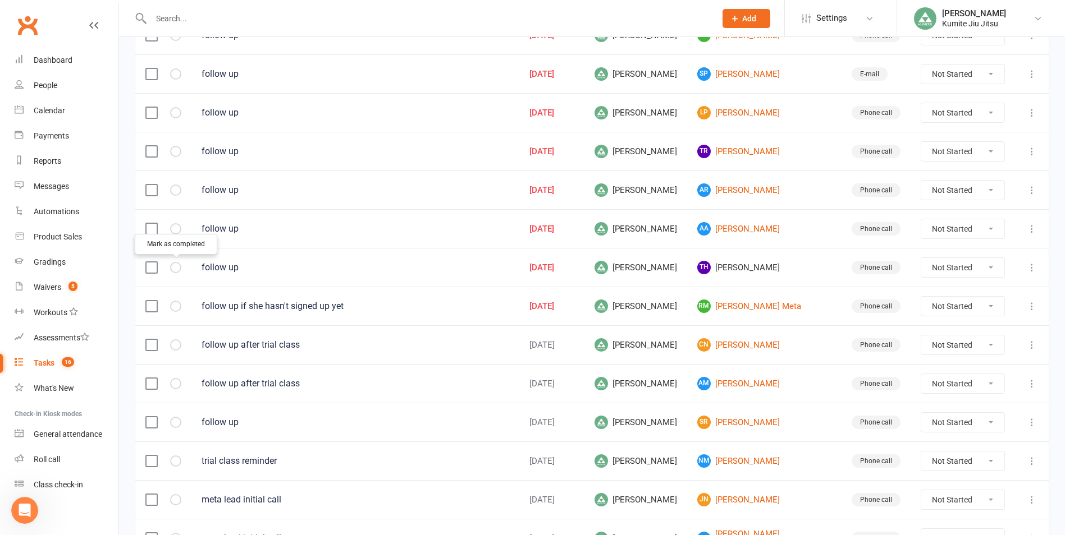
click at [0, 0] on icon "button" at bounding box center [0, 0] width 0 height 0
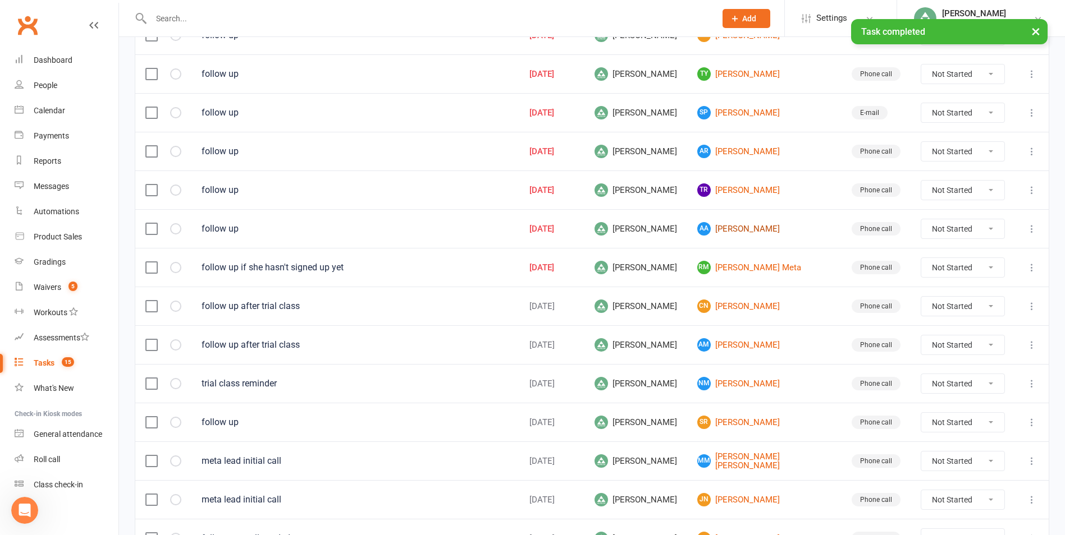
click at [787, 232] on link "AA [PERSON_NAME]" at bounding box center [764, 228] width 134 height 13
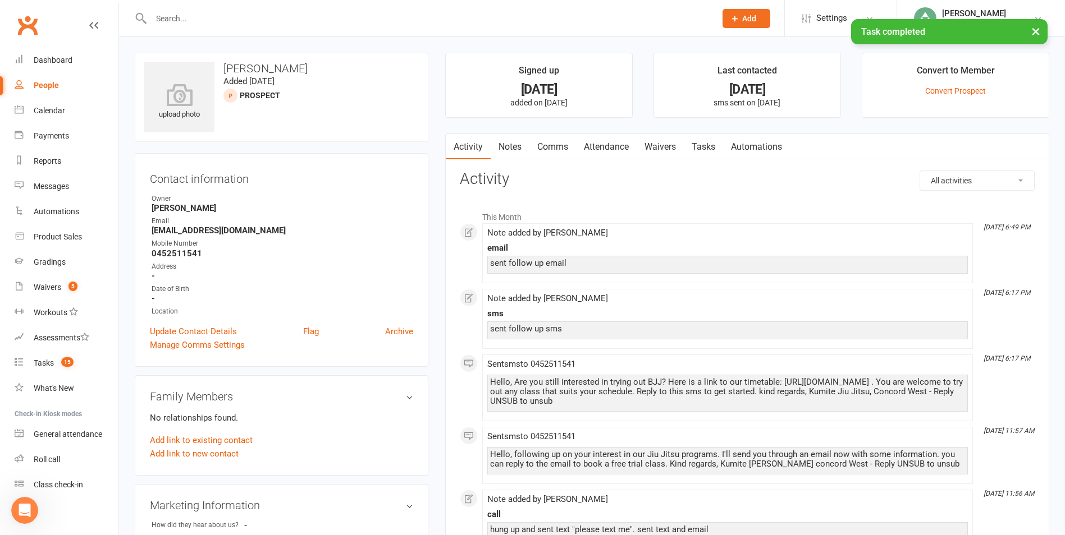
click at [511, 143] on link "Notes" at bounding box center [509, 147] width 39 height 26
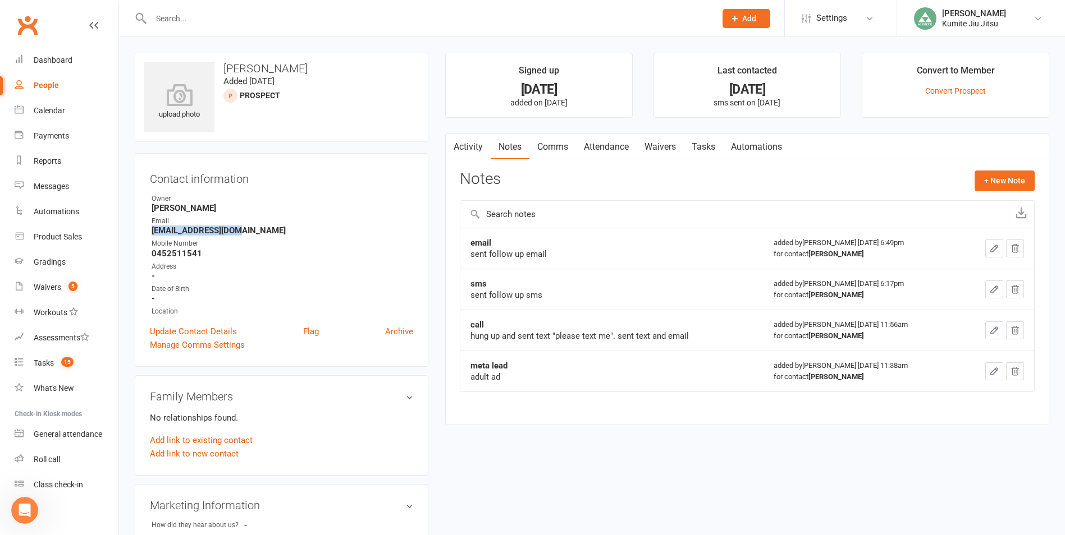
drag, startPoint x: 239, startPoint y: 233, endPoint x: 149, endPoint y: 236, distance: 89.8
click at [149, 236] on div "Contact information Owner [PERSON_NAME] Email [EMAIL_ADDRESS][DOMAIN_NAME] Mobi…" at bounding box center [282, 260] width 294 height 214
click at [999, 177] on button "+ New Note" at bounding box center [1004, 181] width 60 height 20
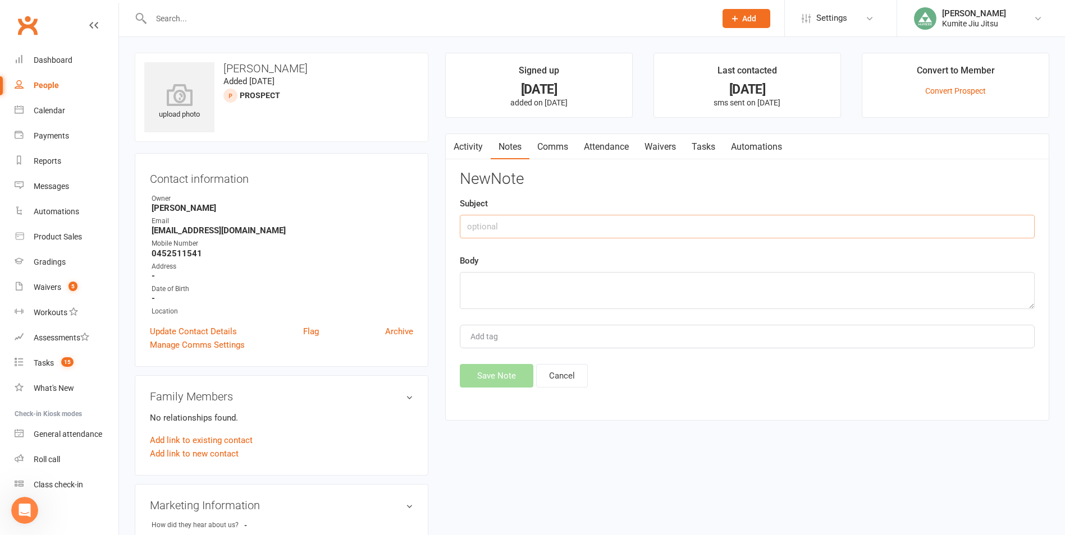
click at [518, 219] on input "text" at bounding box center [747, 227] width 575 height 24
click at [502, 380] on button "Save Note" at bounding box center [497, 376] width 74 height 24
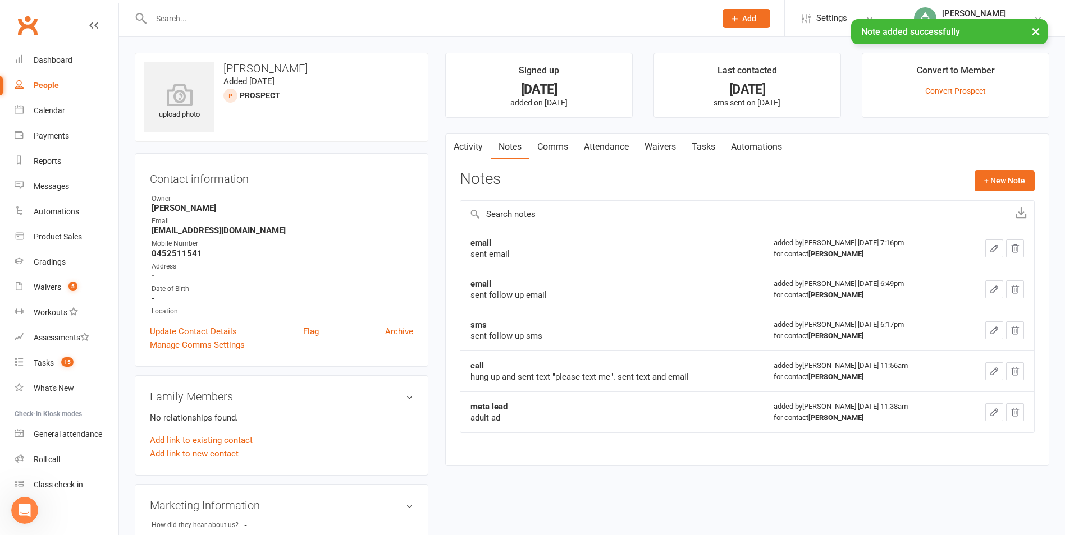
click at [712, 147] on link "Tasks" at bounding box center [703, 147] width 39 height 26
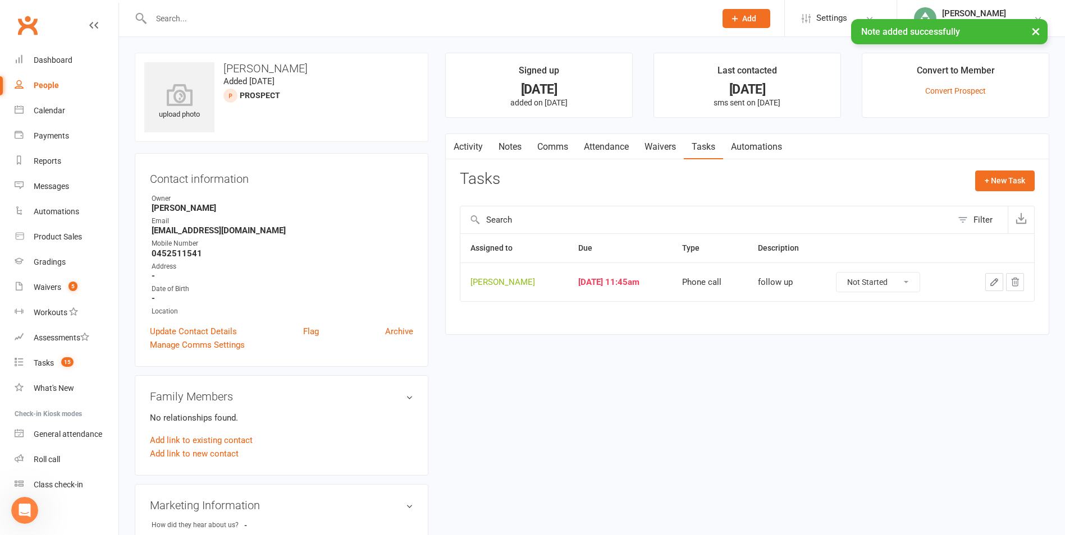
click at [994, 281] on icon "button" at bounding box center [994, 282] width 10 height 10
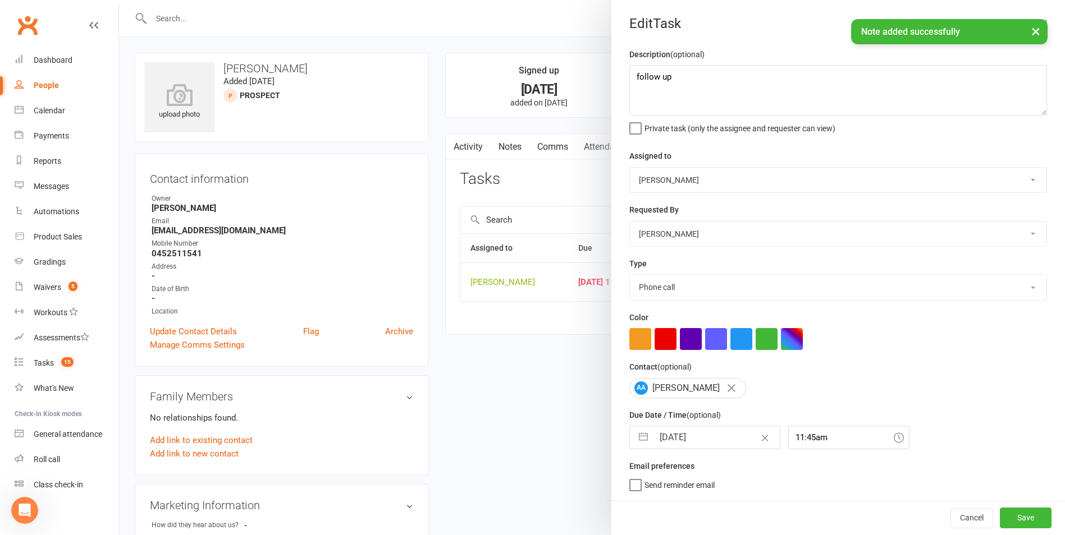
drag, startPoint x: 644, startPoint y: 436, endPoint x: 691, endPoint y: 409, distance: 55.1
click at [644, 435] on button "button" at bounding box center [643, 438] width 20 height 22
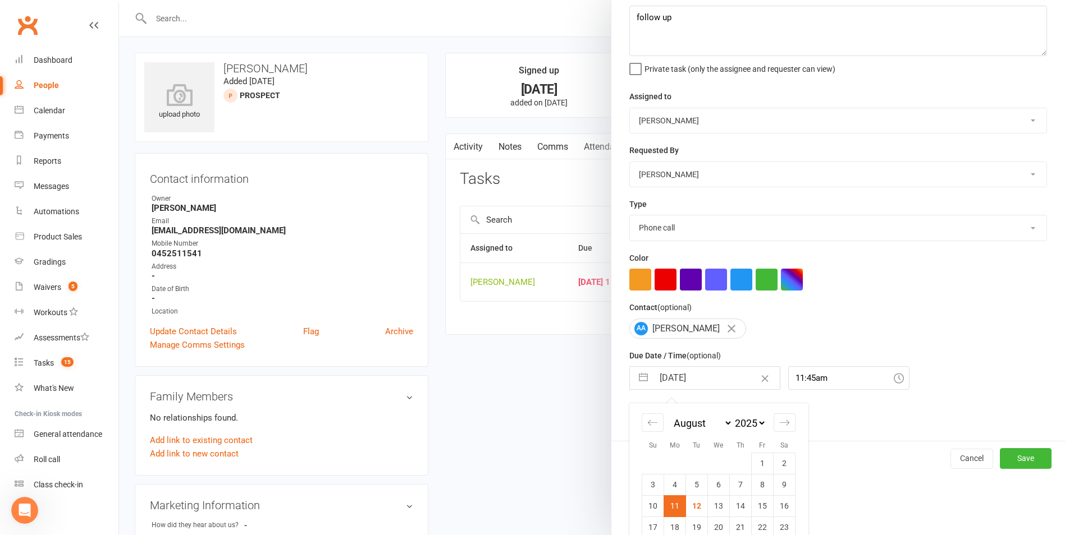
scroll to position [122, 0]
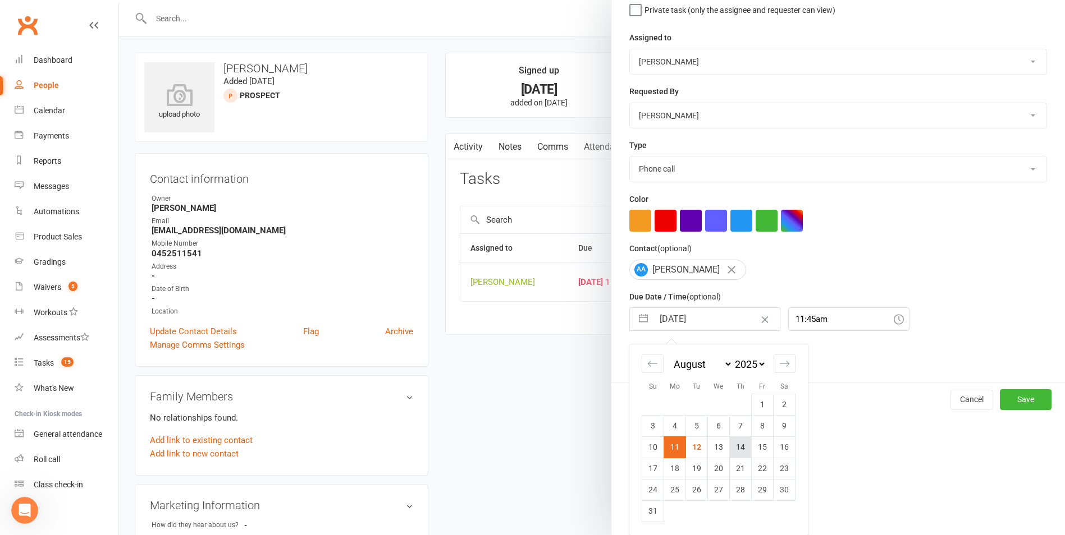
click at [740, 453] on td "14" at bounding box center [741, 447] width 22 height 21
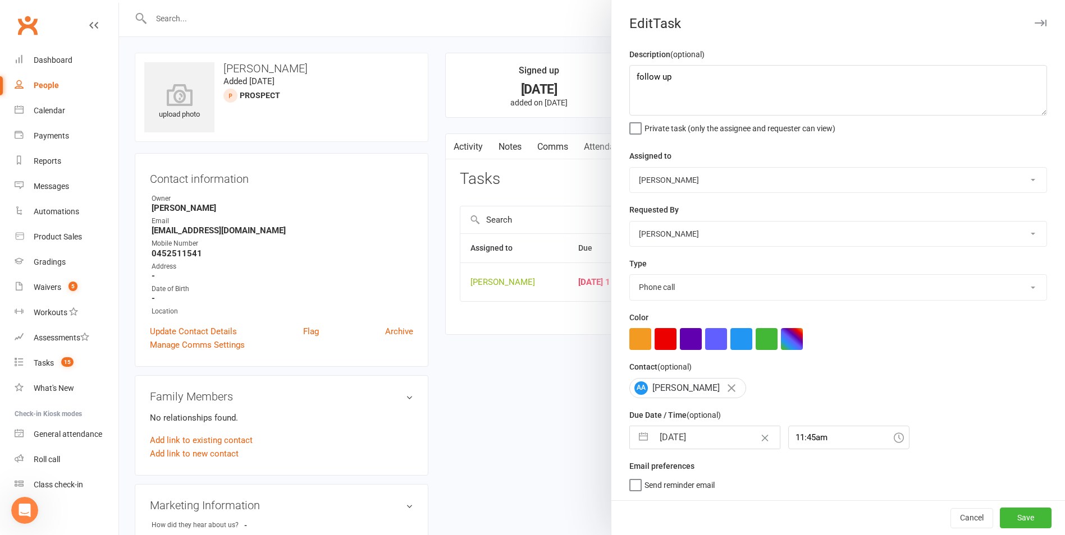
scroll to position [2, 0]
click at [1003, 511] on div "Cancel Save" at bounding box center [837, 518] width 453 height 35
drag, startPoint x: 1003, startPoint y: 511, endPoint x: 990, endPoint y: 521, distance: 16.1
click at [999, 521] on button "Save" at bounding box center [1025, 518] width 52 height 20
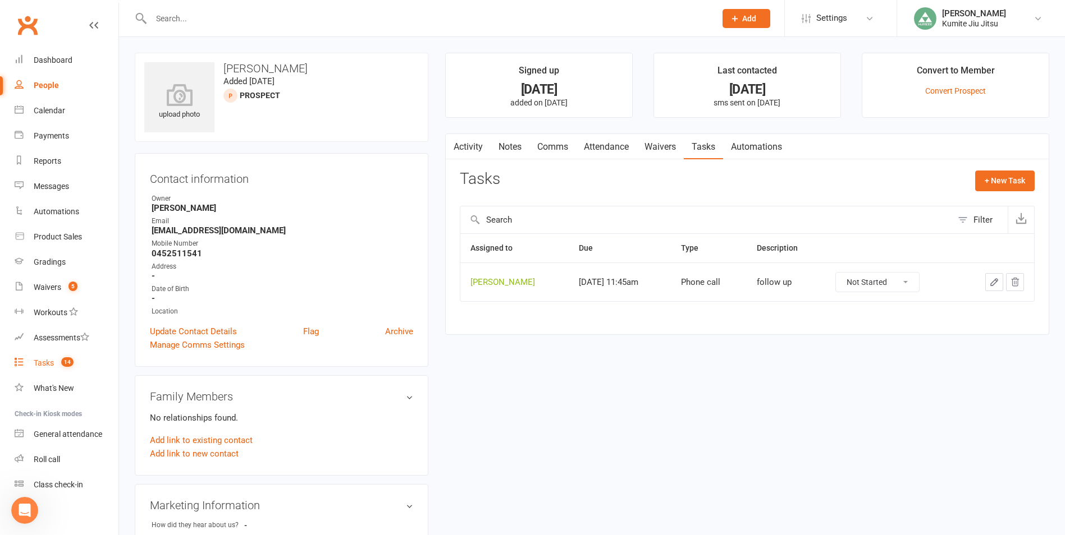
click at [60, 364] on count-badge "14" at bounding box center [65, 363] width 18 height 9
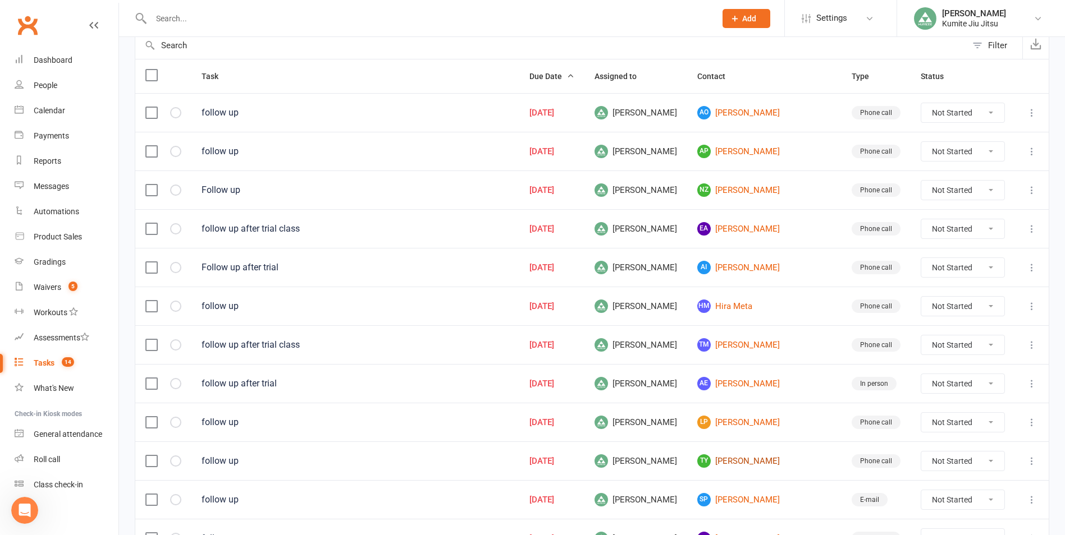
scroll to position [281, 0]
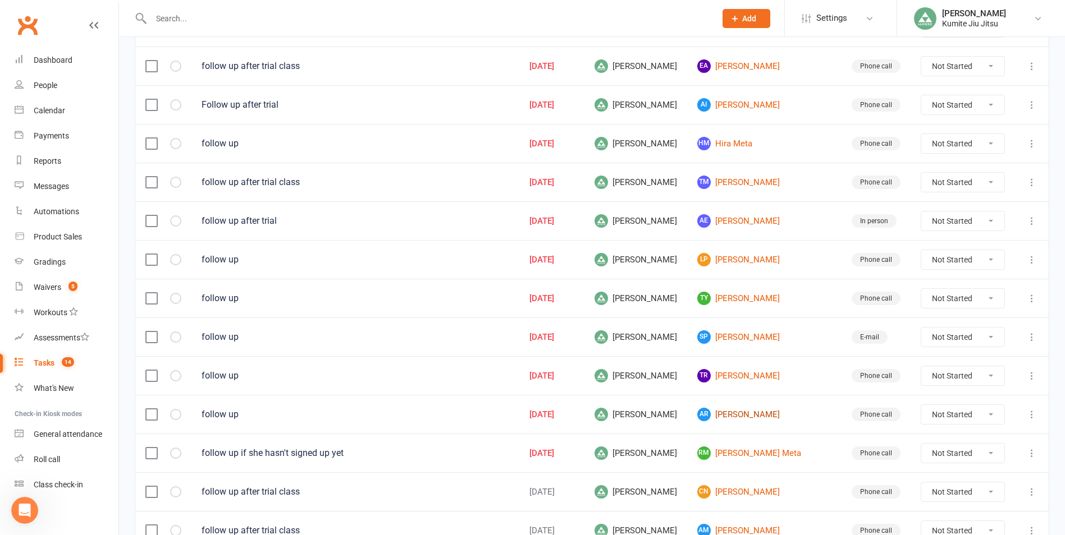
click at [758, 416] on link "AR [PERSON_NAME]" at bounding box center [764, 414] width 134 height 13
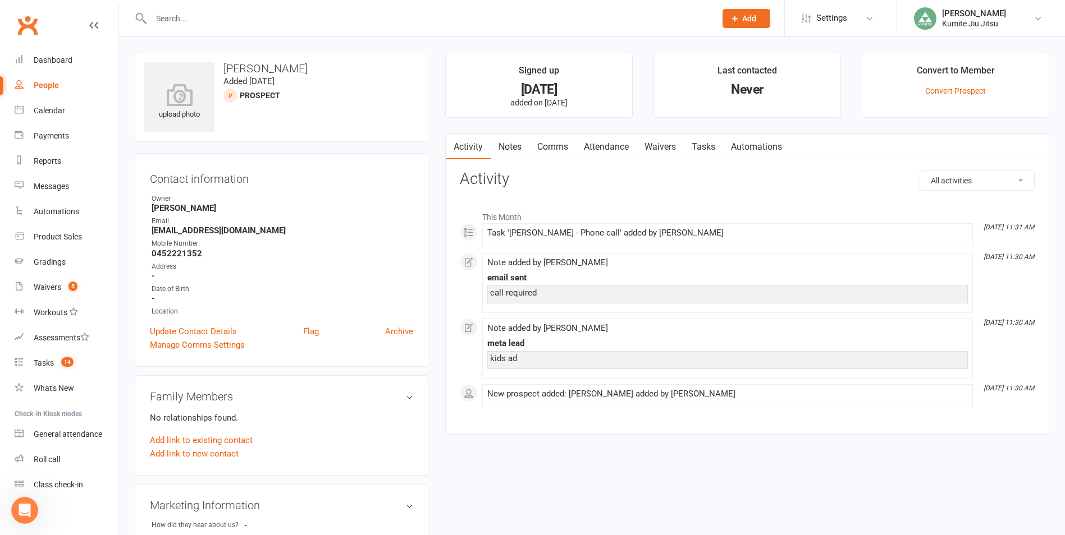
click at [510, 151] on link "Notes" at bounding box center [509, 147] width 39 height 26
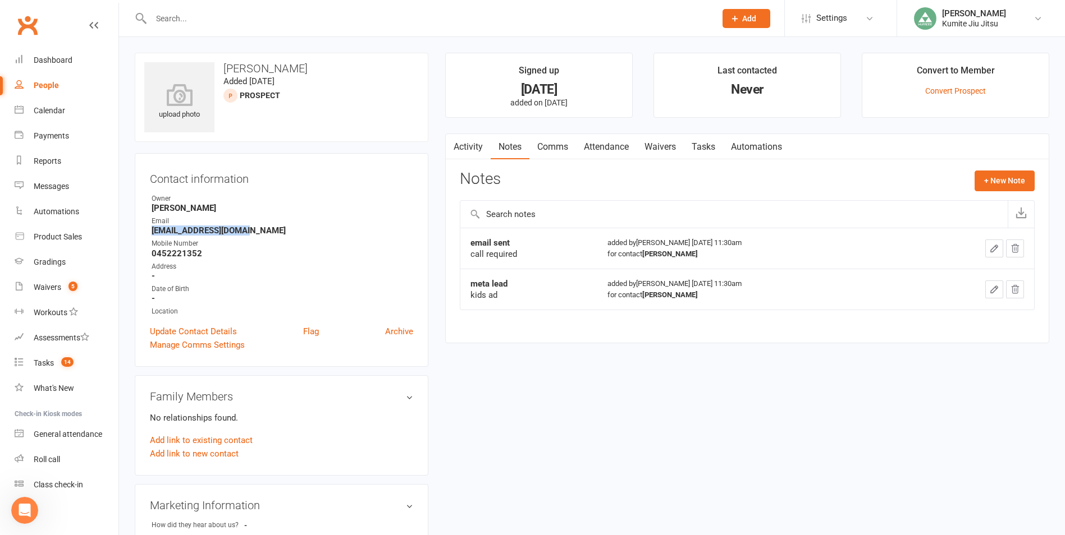
drag, startPoint x: 254, startPoint y: 229, endPoint x: 143, endPoint y: 230, distance: 111.1
click at [143, 230] on div "Contact information Owner [PERSON_NAME] Email [EMAIL_ADDRESS][DOMAIN_NAME] Mobi…" at bounding box center [282, 260] width 294 height 214
click at [1008, 176] on button "+ New Note" at bounding box center [1004, 181] width 60 height 20
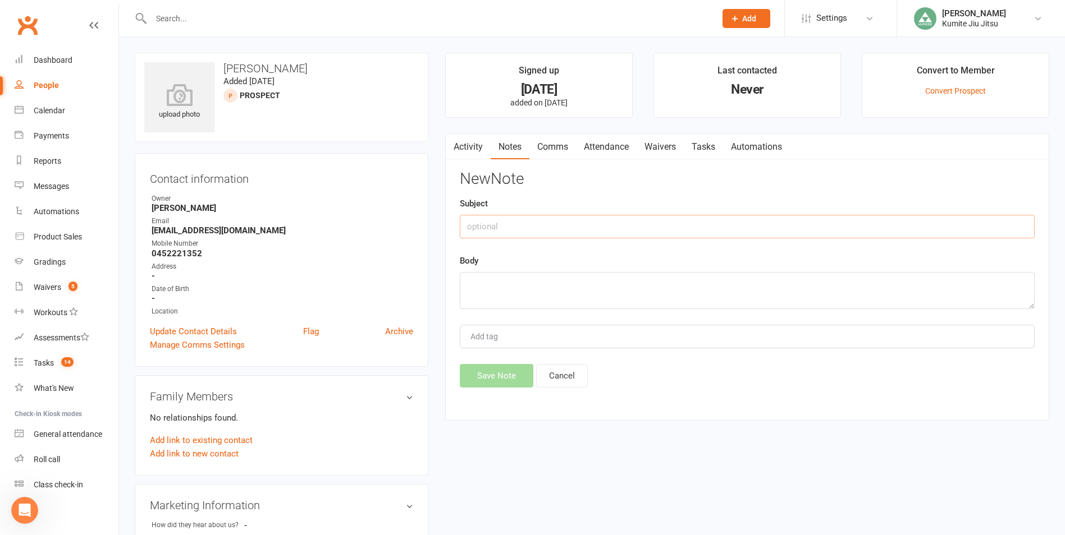
click at [535, 217] on input "text" at bounding box center [747, 227] width 575 height 24
click at [493, 373] on button "Save Note" at bounding box center [497, 376] width 74 height 24
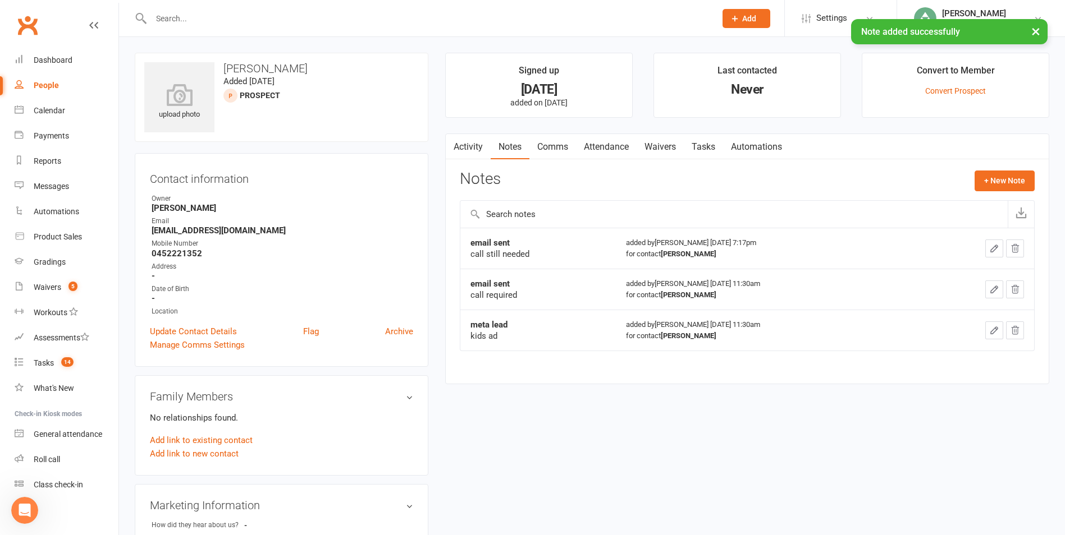
click at [703, 148] on link "Tasks" at bounding box center [703, 147] width 39 height 26
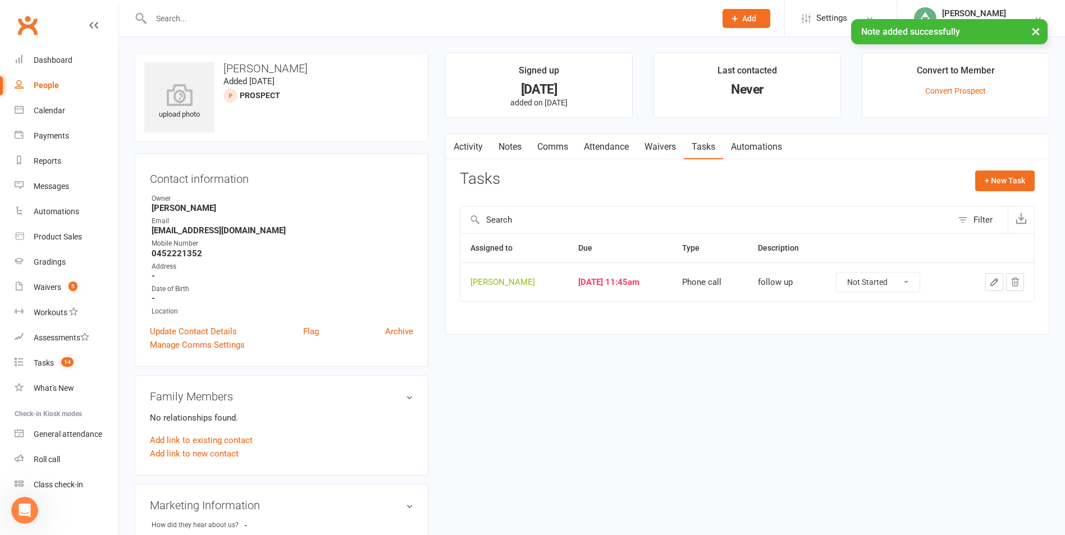
click at [994, 283] on icon "button" at bounding box center [994, 282] width 7 height 7
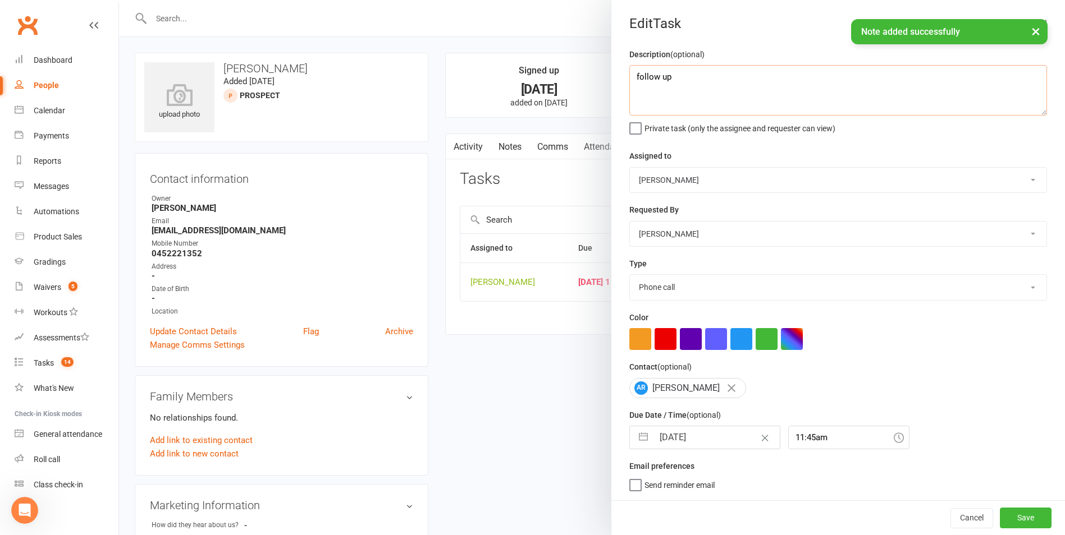
click at [736, 79] on textarea "follow up" at bounding box center [838, 90] width 418 height 51
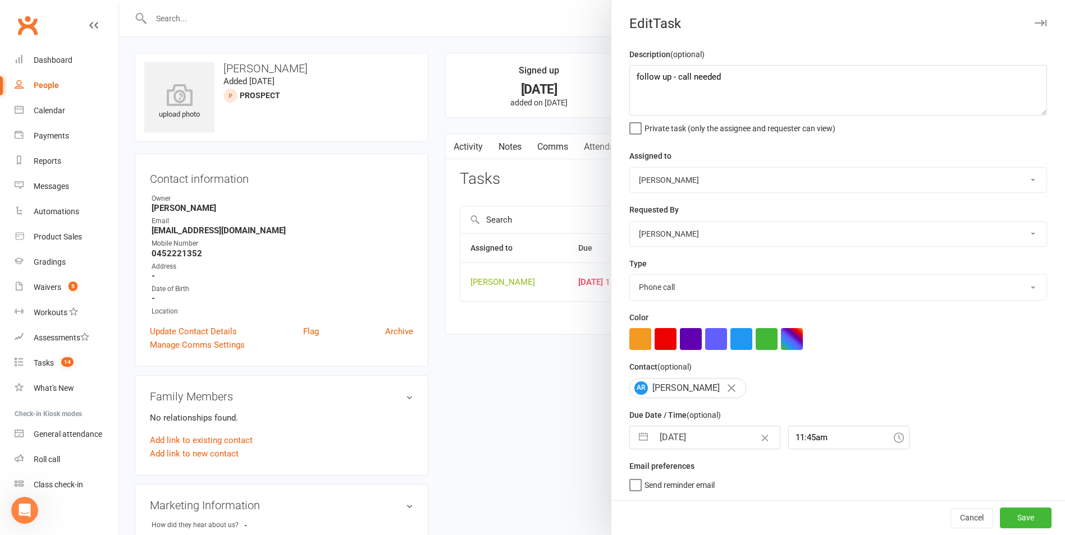
drag, startPoint x: 635, startPoint y: 439, endPoint x: 672, endPoint y: 413, distance: 45.5
click at [635, 439] on button "button" at bounding box center [643, 438] width 20 height 22
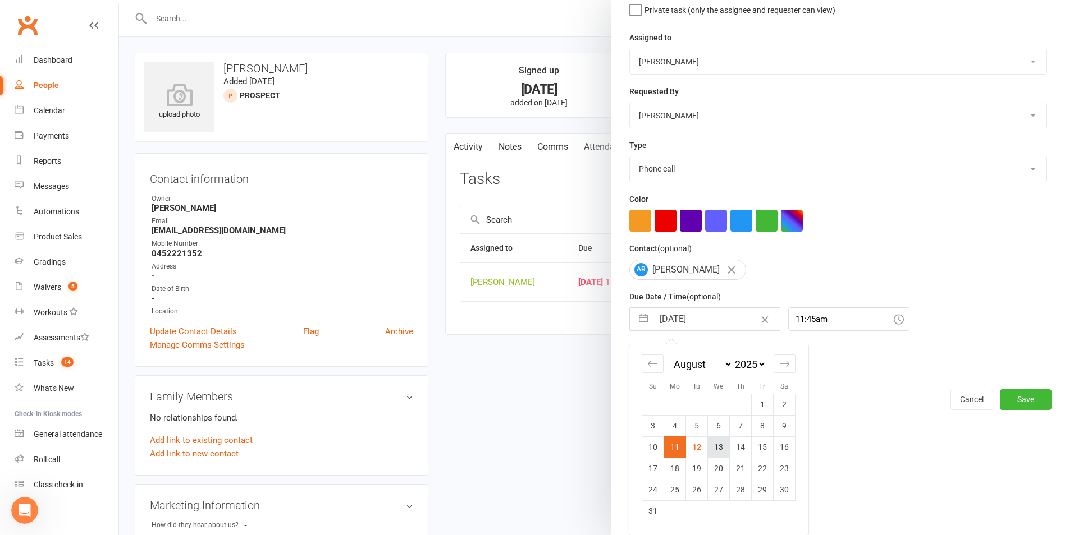
click at [714, 446] on td "13" at bounding box center [719, 447] width 22 height 21
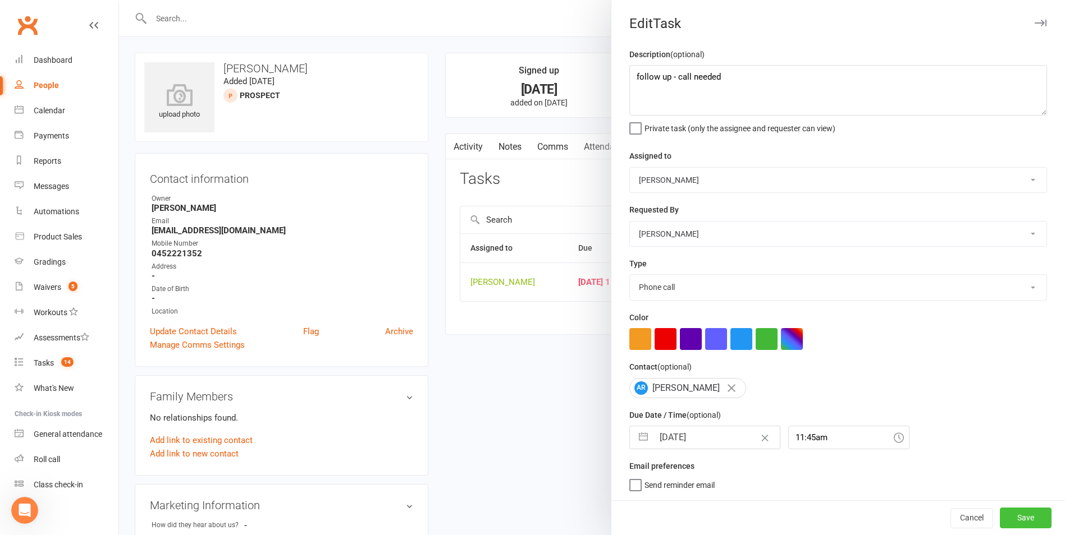
click at [1009, 516] on button "Save" at bounding box center [1025, 518] width 52 height 20
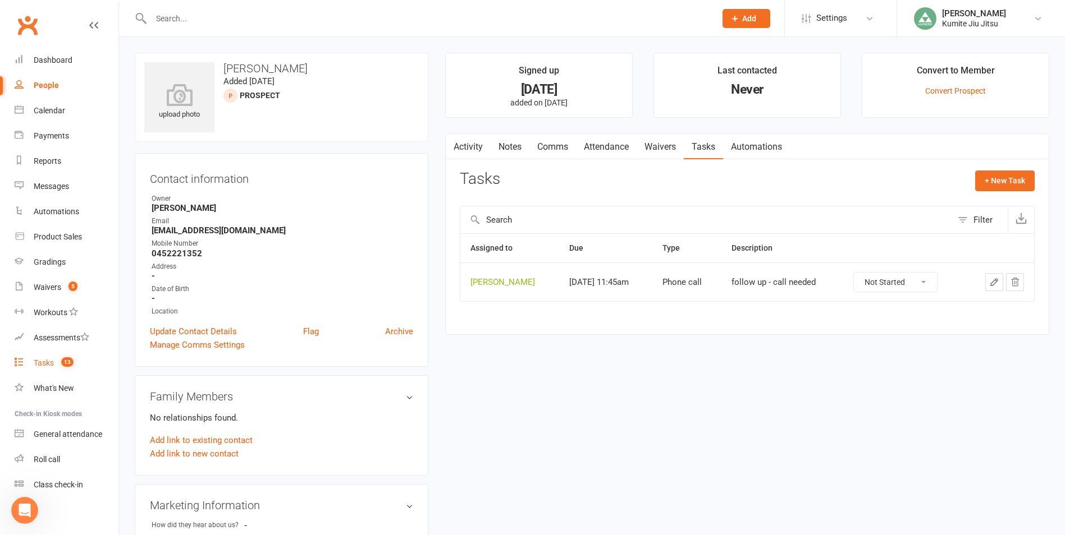
drag, startPoint x: 58, startPoint y: 360, endPoint x: 67, endPoint y: 356, distance: 10.3
click at [58, 360] on count-badge "13" at bounding box center [65, 363] width 18 height 9
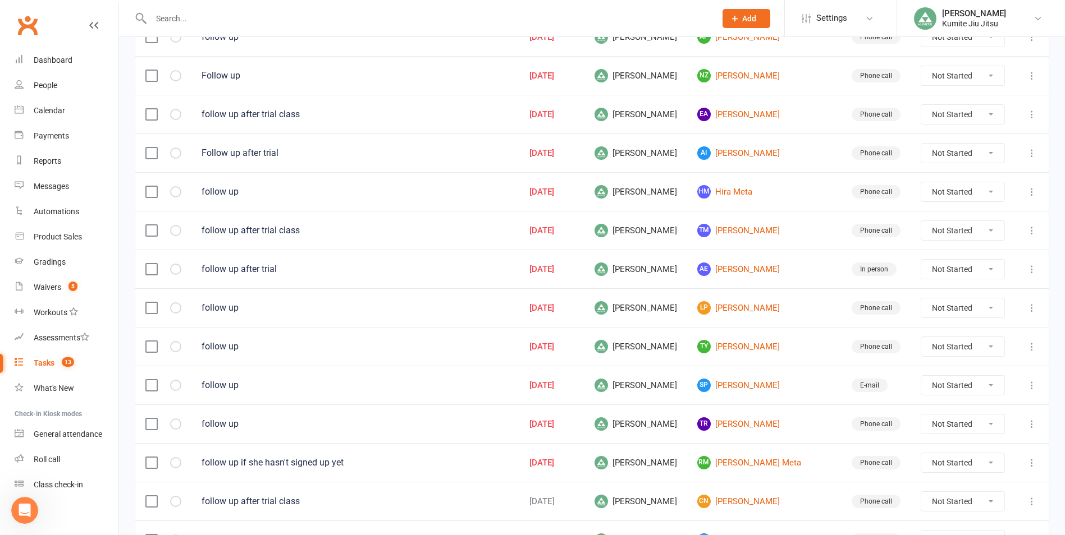
scroll to position [281, 0]
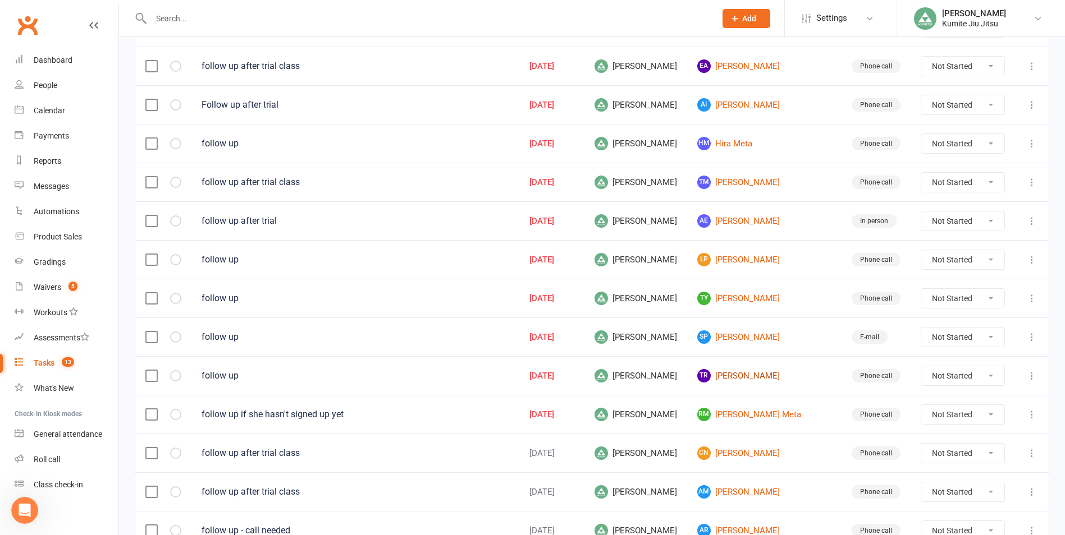
click at [745, 375] on link "TR [PERSON_NAME]" at bounding box center [764, 375] width 134 height 13
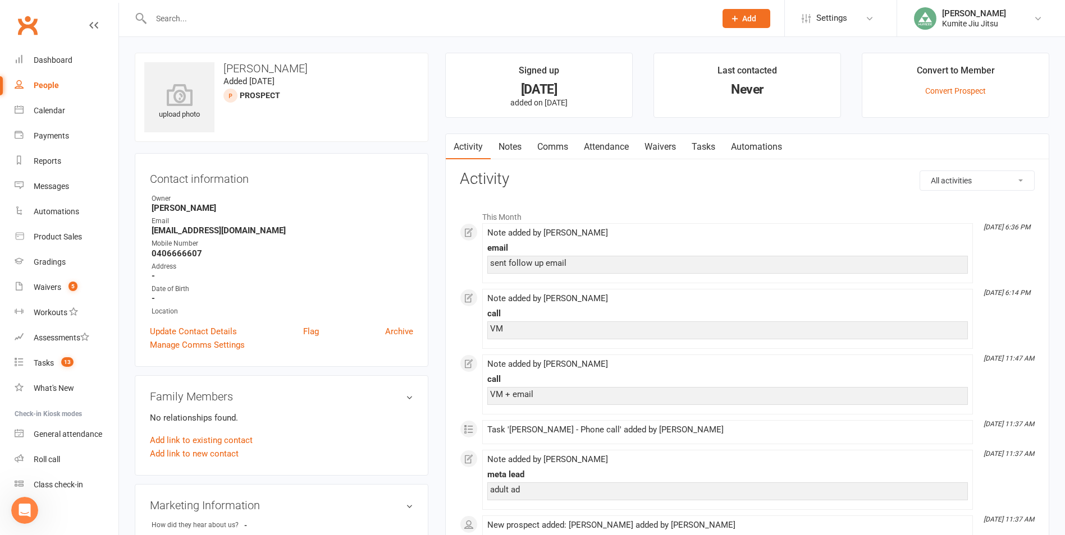
click at [502, 148] on link "Notes" at bounding box center [509, 147] width 39 height 26
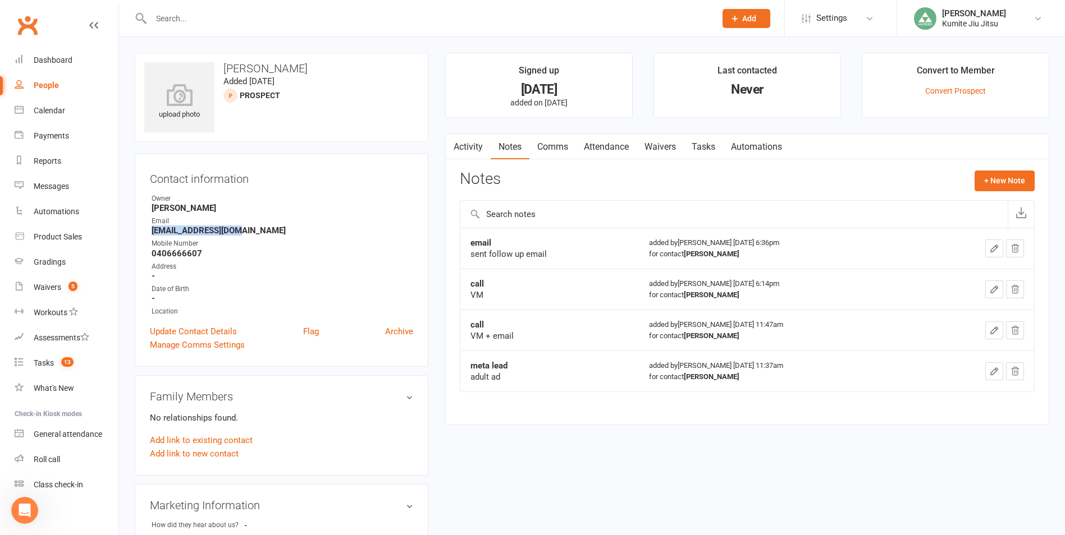
drag, startPoint x: 245, startPoint y: 232, endPoint x: 146, endPoint y: 231, distance: 98.2
click at [146, 231] on div "Contact information Owner [PERSON_NAME] Email [EMAIL_ADDRESS][DOMAIN_NAME] Mobi…" at bounding box center [282, 260] width 294 height 214
click at [992, 183] on button "+ New Note" at bounding box center [1004, 181] width 60 height 20
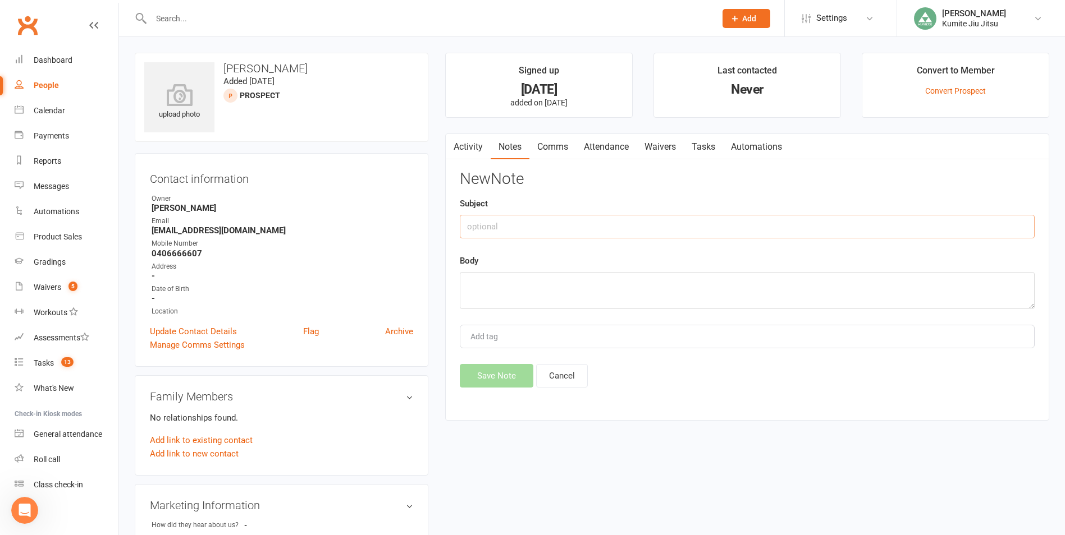
click at [556, 224] on input "text" at bounding box center [747, 227] width 575 height 24
click at [493, 376] on button "Save Note" at bounding box center [497, 376] width 74 height 24
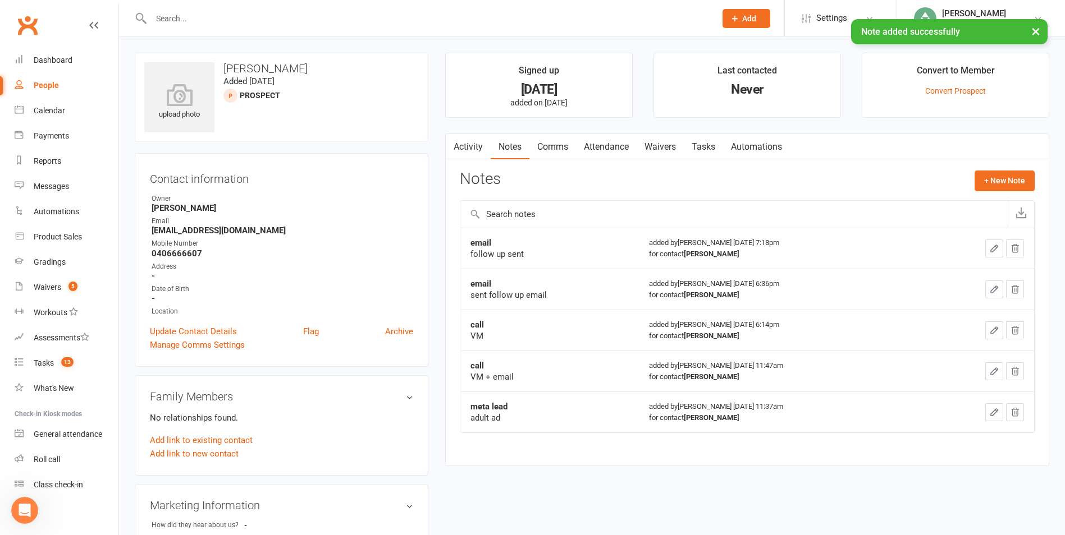
click at [697, 145] on link "Tasks" at bounding box center [703, 147] width 39 height 26
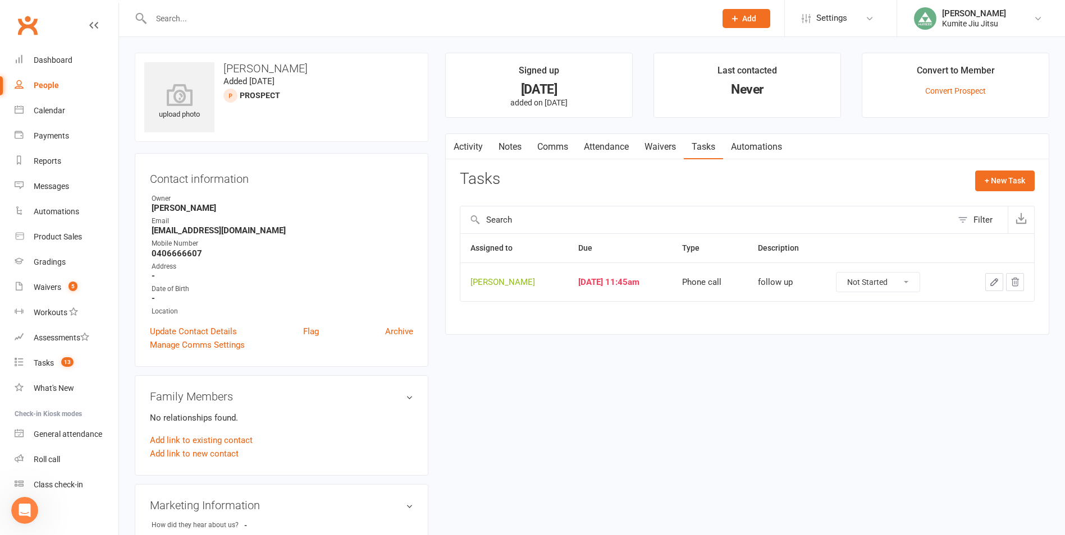
click at [987, 279] on button "button" at bounding box center [994, 282] width 18 height 18
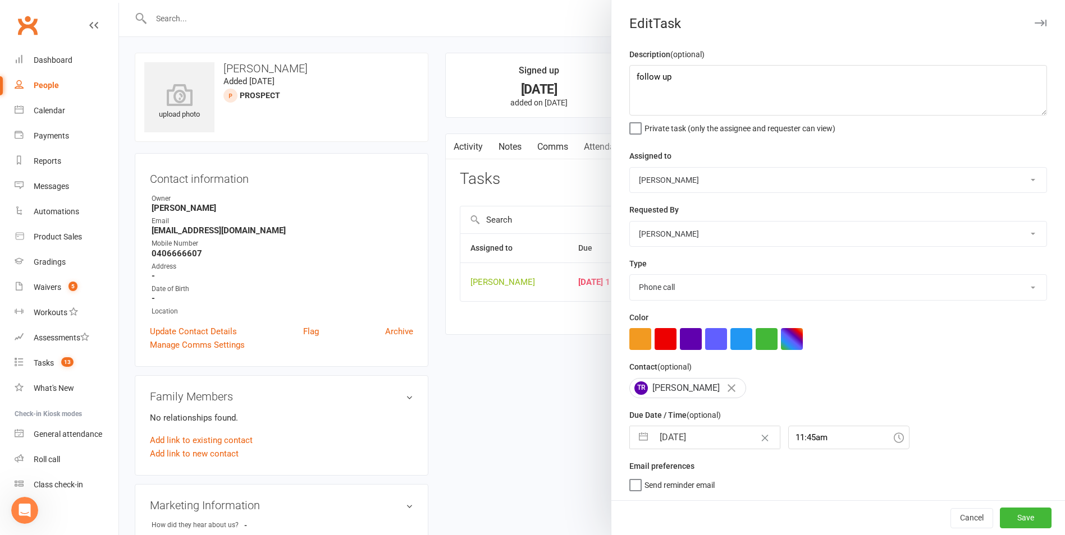
click at [635, 439] on button "button" at bounding box center [643, 438] width 20 height 22
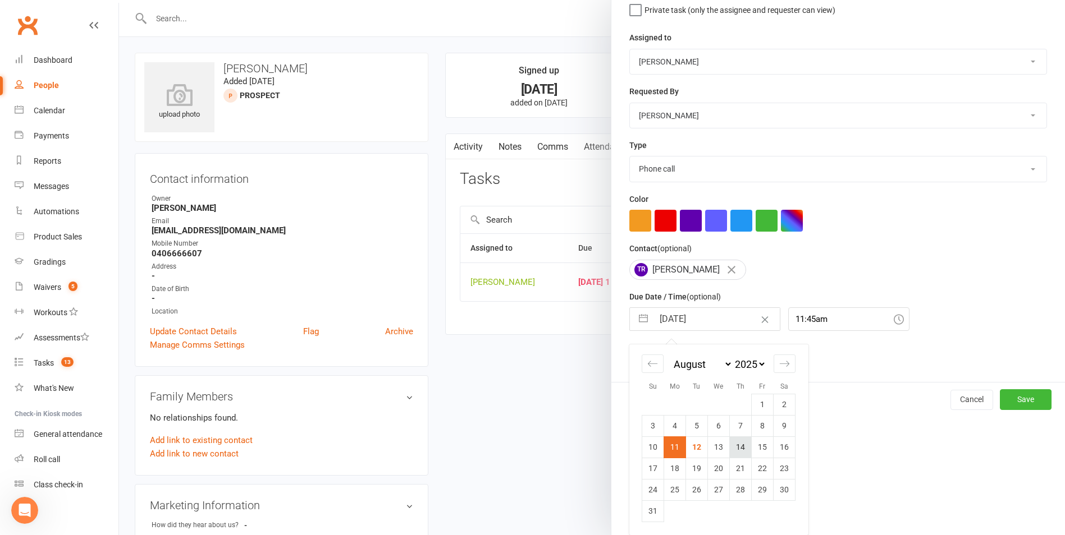
click at [733, 446] on td "14" at bounding box center [741, 447] width 22 height 21
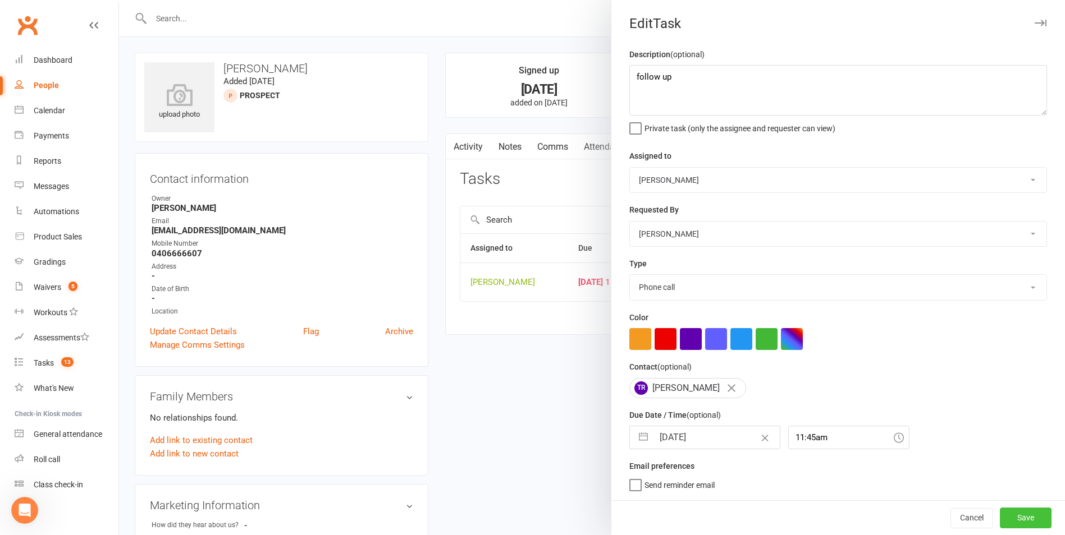
click at [1005, 519] on button "Save" at bounding box center [1025, 518] width 52 height 20
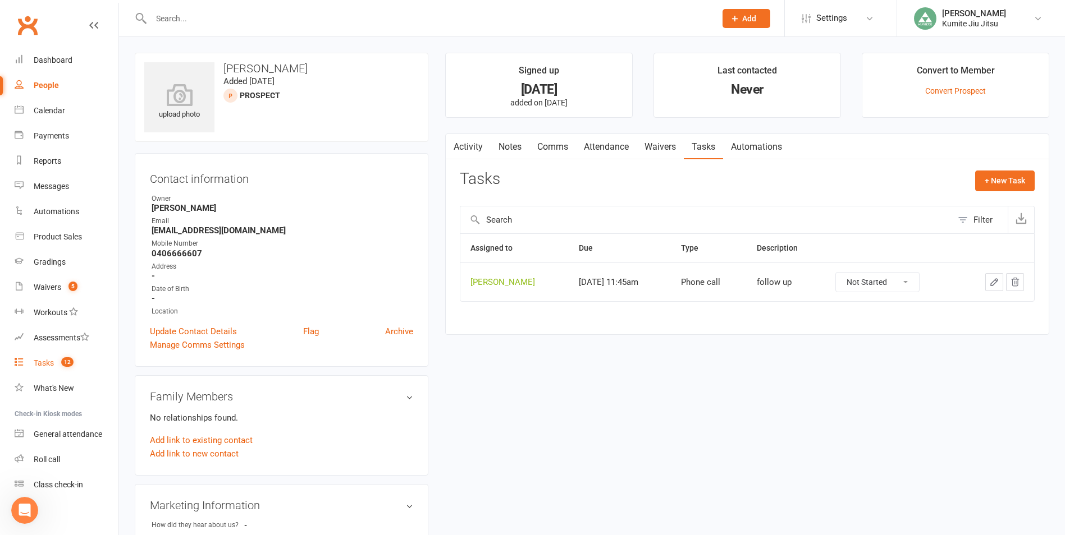
click at [50, 363] on div "Tasks" at bounding box center [44, 363] width 20 height 9
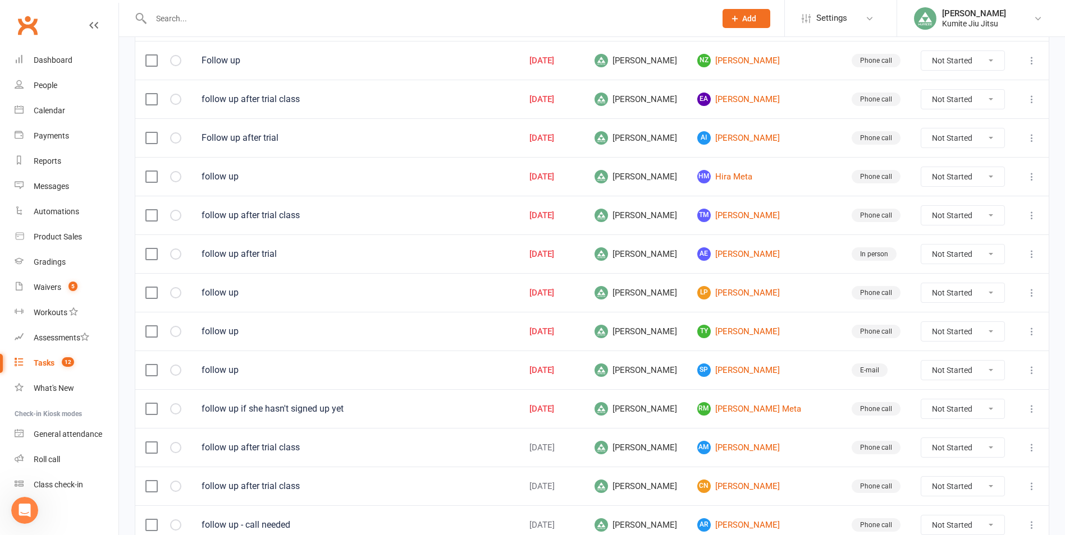
scroll to position [281, 0]
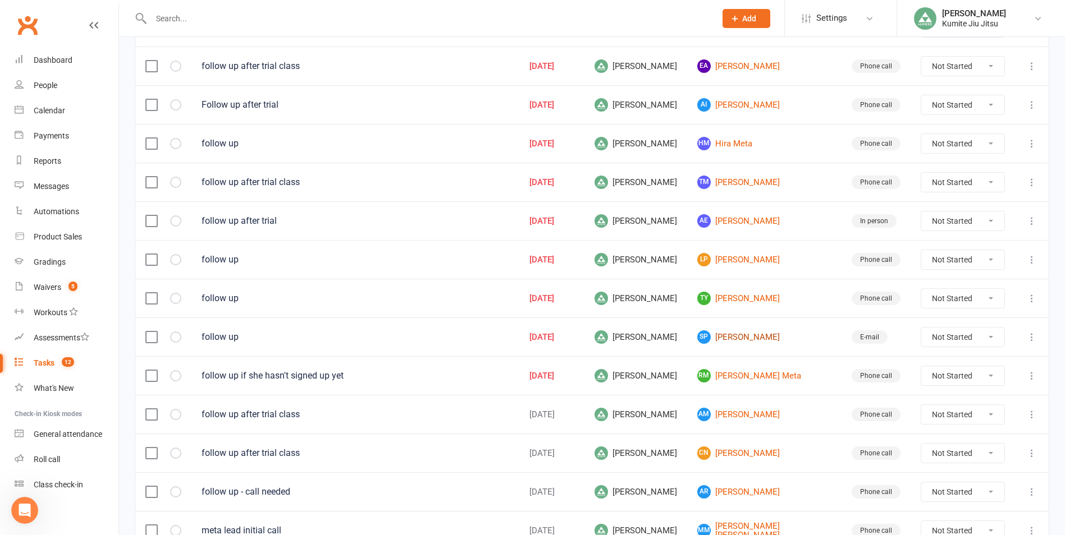
click at [774, 337] on link "SP [PERSON_NAME]" at bounding box center [764, 337] width 134 height 13
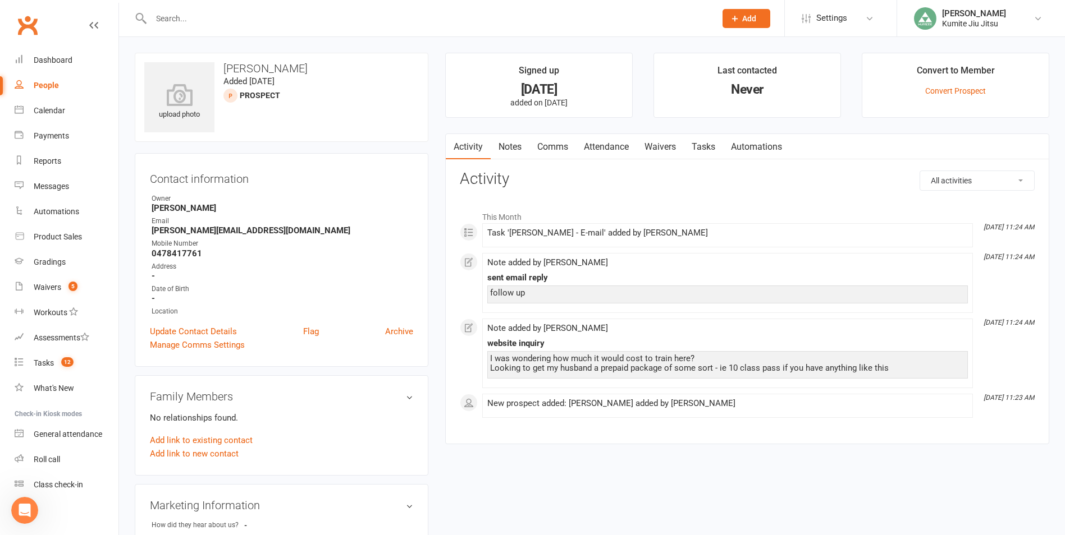
click at [509, 137] on link "Notes" at bounding box center [509, 147] width 39 height 26
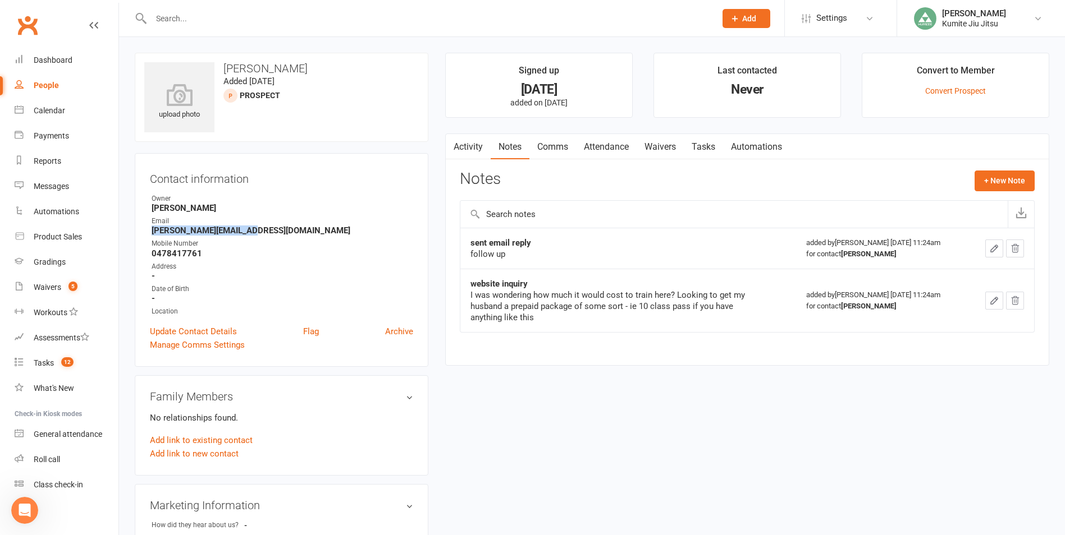
drag, startPoint x: 256, startPoint y: 232, endPoint x: 148, endPoint y: 235, distance: 108.4
click at [148, 235] on div "Contact information Owner [PERSON_NAME] Email [PERSON_NAME][EMAIL_ADDRESS][DOMA…" at bounding box center [282, 260] width 294 height 214
click at [711, 150] on link "Tasks" at bounding box center [703, 147] width 39 height 26
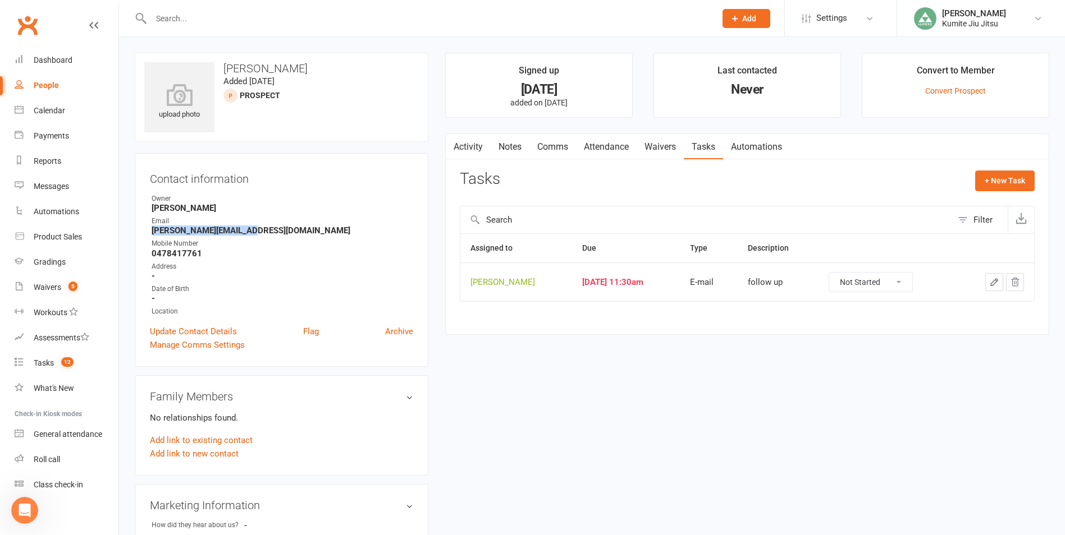
click at [993, 280] on icon "button" at bounding box center [994, 282] width 10 height 10
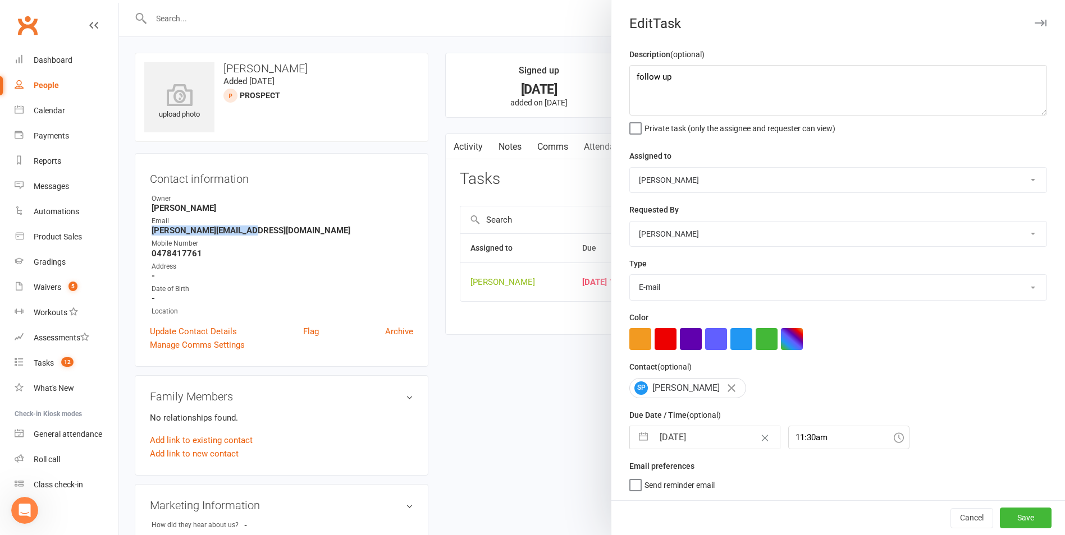
scroll to position [2, 0]
click at [642, 439] on button "button" at bounding box center [643, 438] width 20 height 22
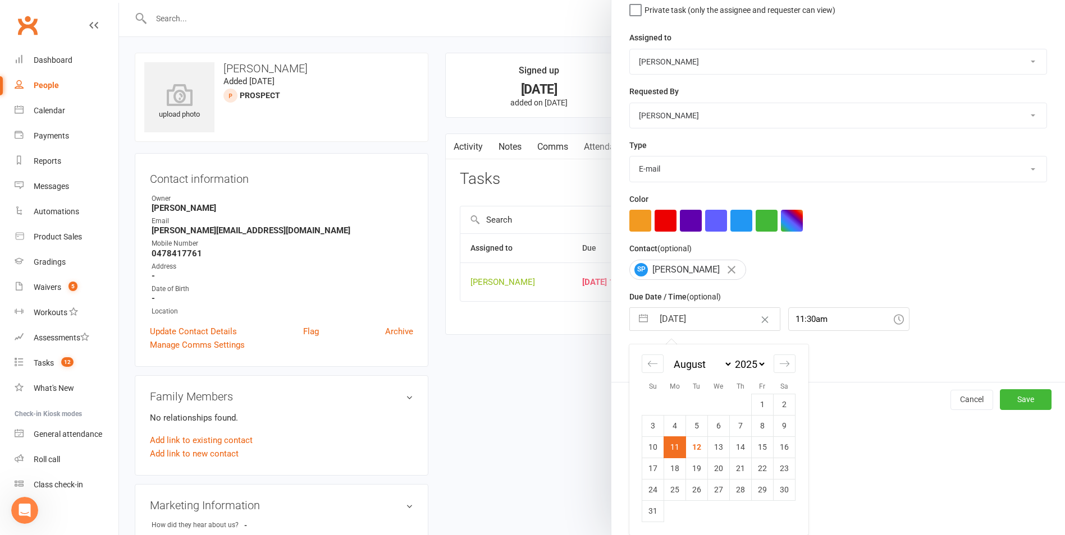
scroll to position [122, 0]
click at [673, 468] on td "18" at bounding box center [675, 468] width 22 height 21
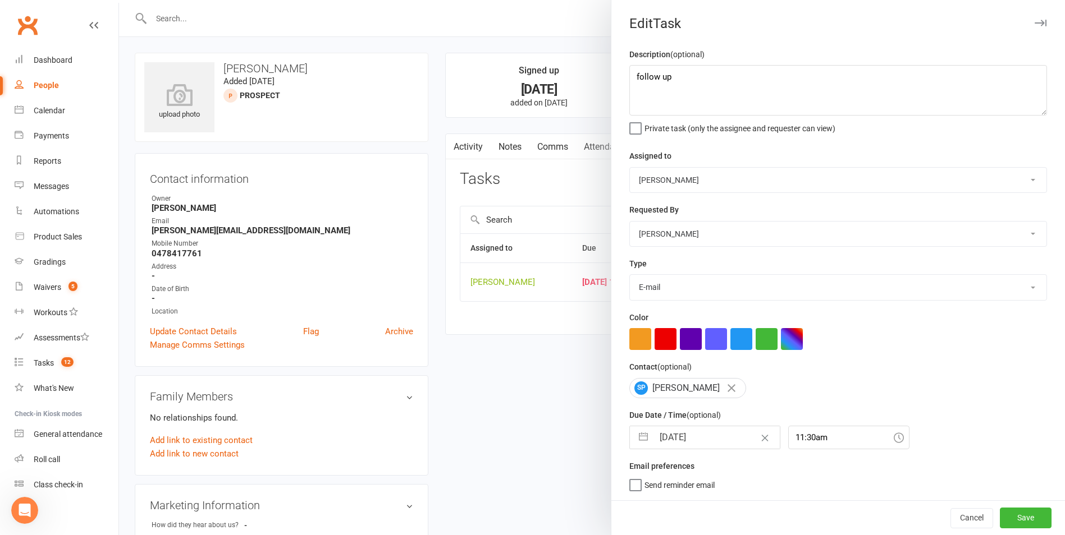
scroll to position [2, 0]
click at [1021, 519] on button "Save" at bounding box center [1025, 518] width 52 height 20
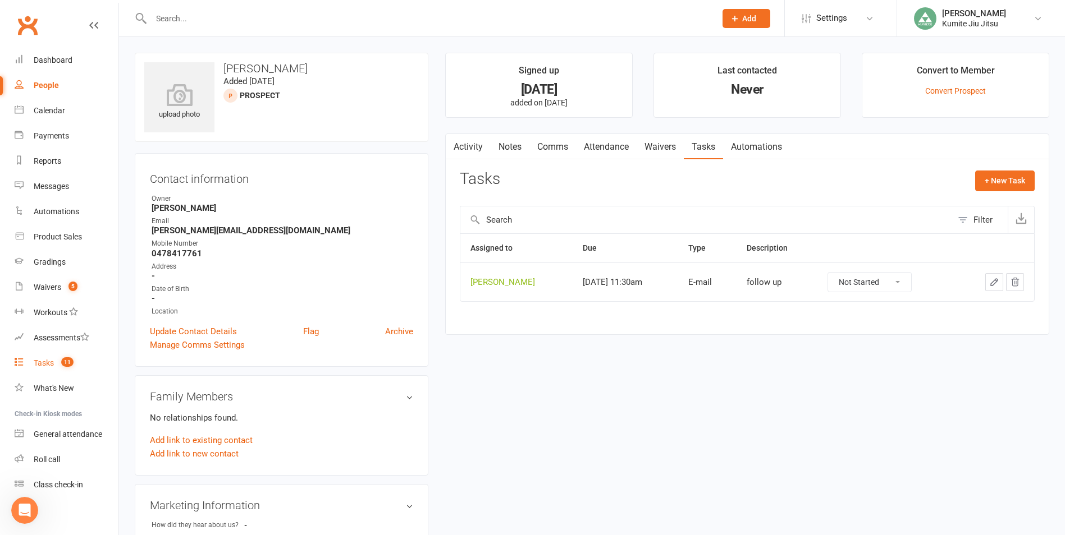
click at [47, 365] on div "Tasks" at bounding box center [44, 363] width 20 height 9
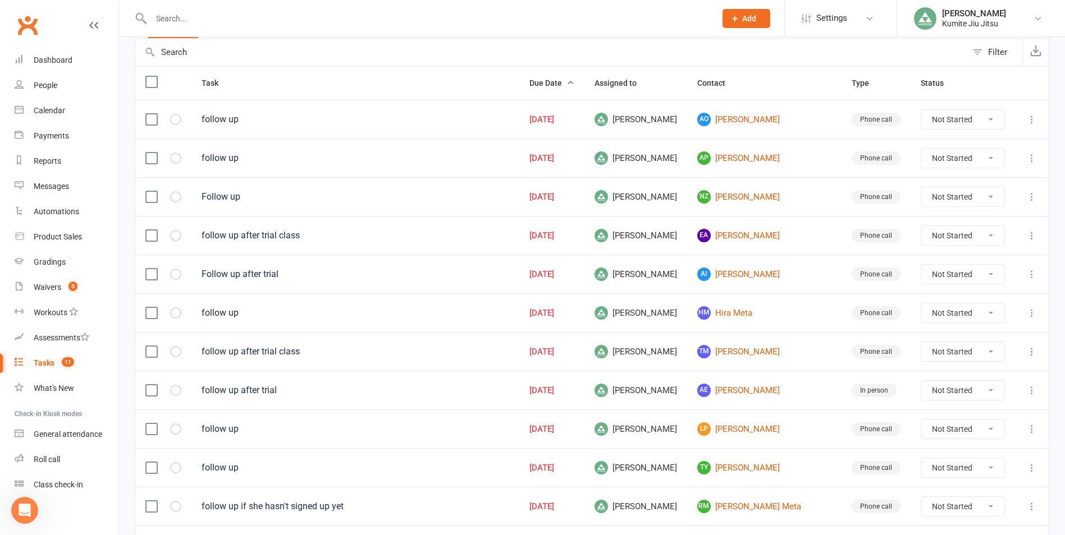
scroll to position [281, 0]
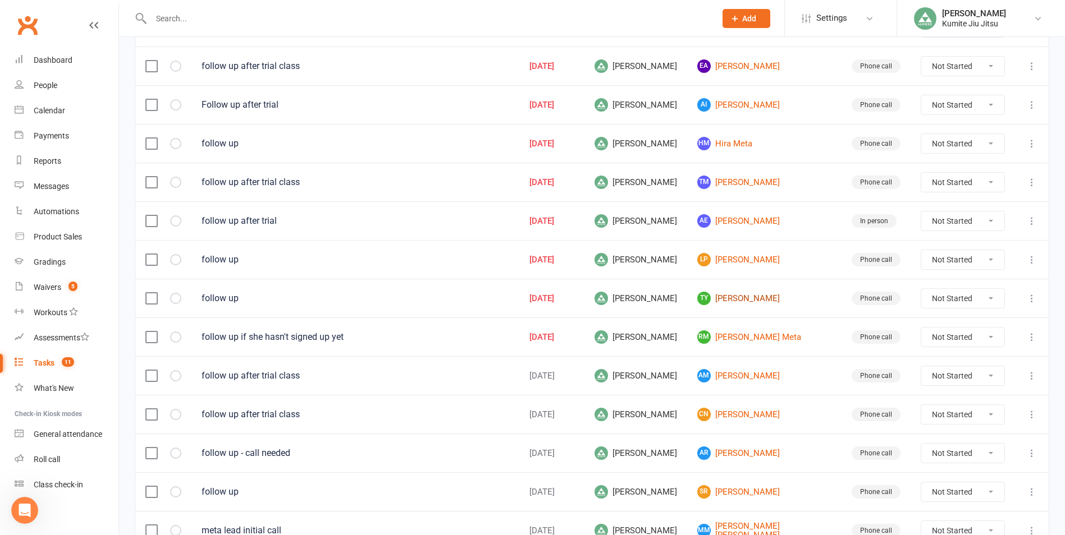
click at [765, 301] on link "[PERSON_NAME] [PERSON_NAME]" at bounding box center [764, 298] width 134 height 13
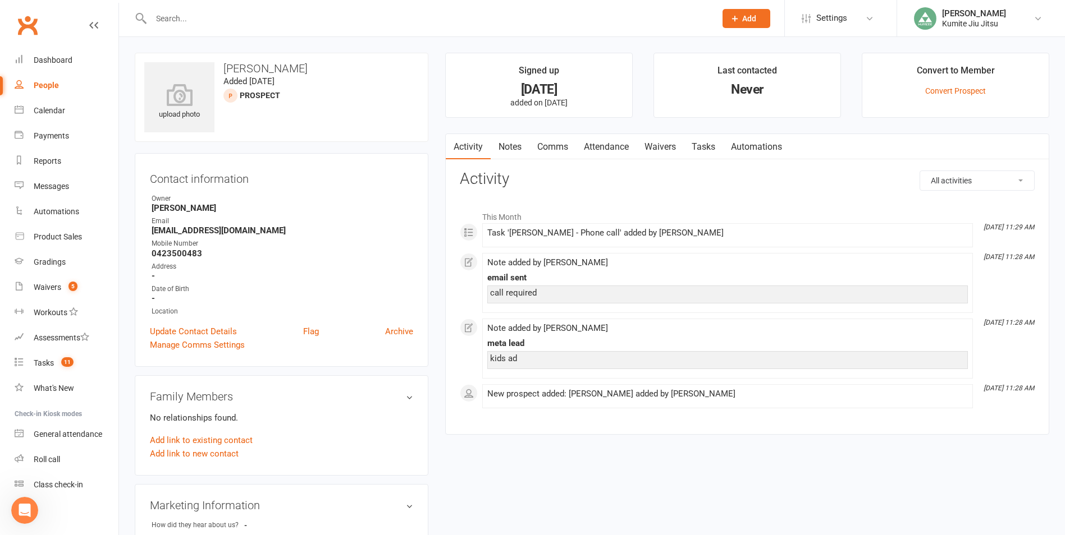
click at [515, 144] on link "Notes" at bounding box center [509, 147] width 39 height 26
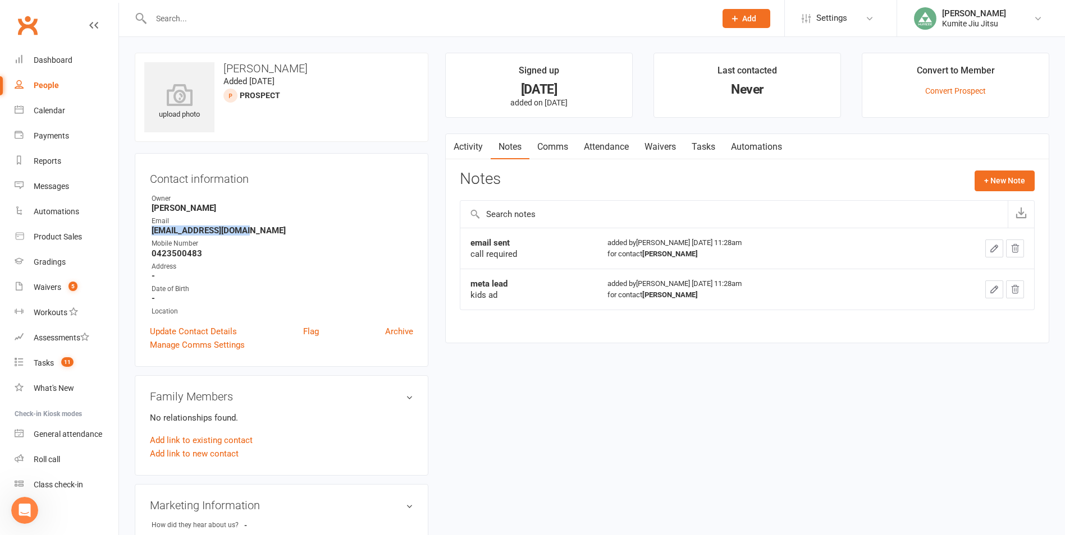
drag, startPoint x: 251, startPoint y: 232, endPoint x: 132, endPoint y: 234, distance: 119.0
click at [132, 234] on div "upload photo [PERSON_NAME] Added [DATE] prospect Contact information Owner [PER…" at bounding box center [281, 499] width 310 height 893
click at [995, 177] on button "+ New Note" at bounding box center [1004, 181] width 60 height 20
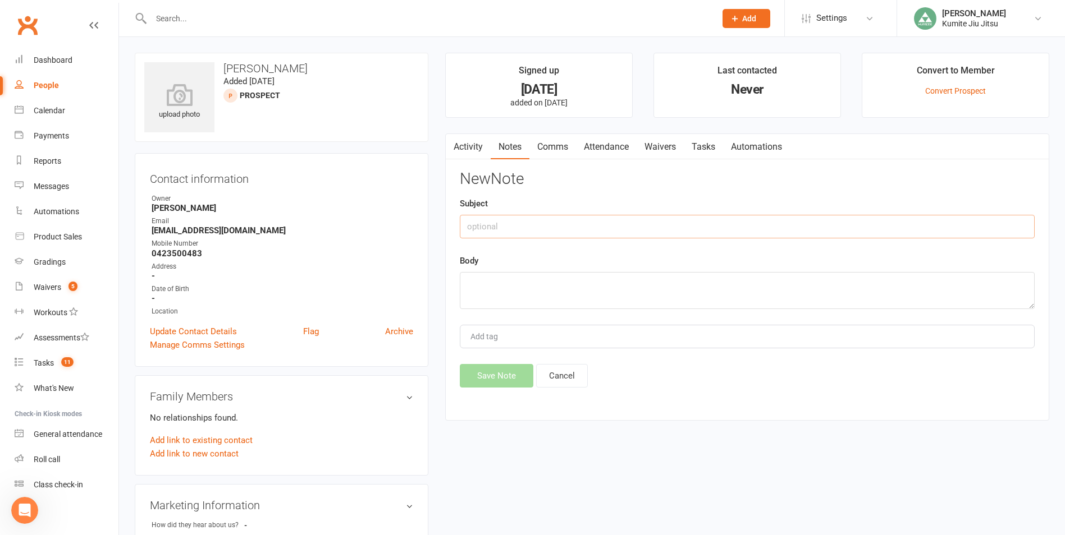
click at [542, 233] on input "text" at bounding box center [747, 227] width 575 height 24
drag, startPoint x: 508, startPoint y: 374, endPoint x: 563, endPoint y: 323, distance: 74.3
click at [507, 374] on button "Save Note" at bounding box center [497, 376] width 74 height 24
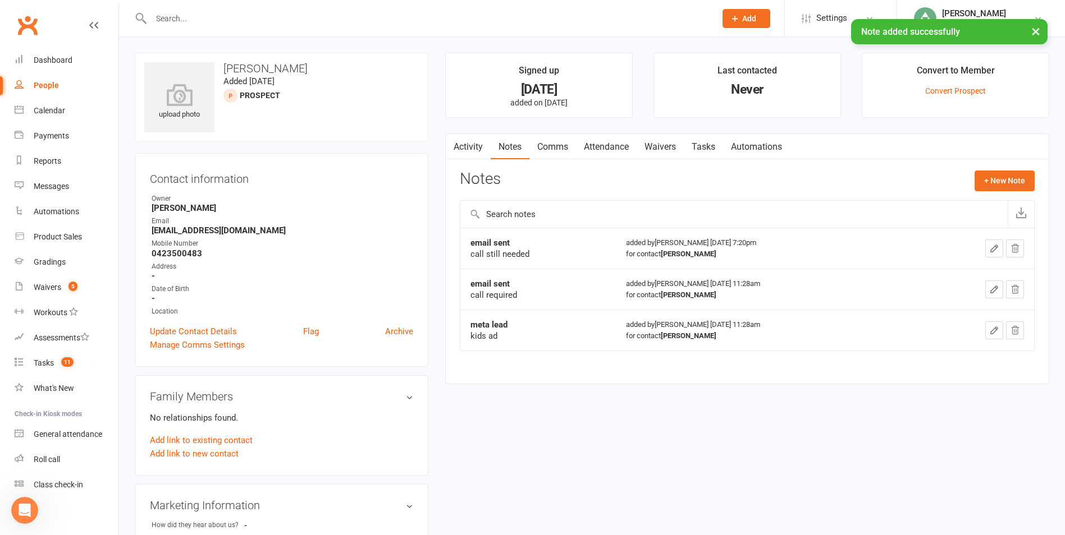
click at [712, 149] on link "Tasks" at bounding box center [703, 147] width 39 height 26
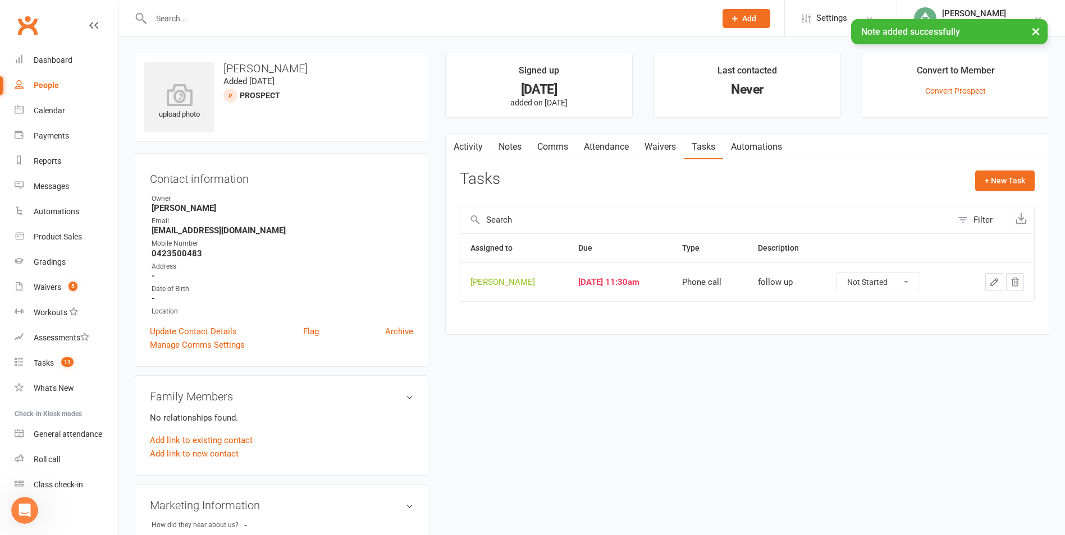
click at [991, 279] on icon "button" at bounding box center [994, 282] width 10 height 10
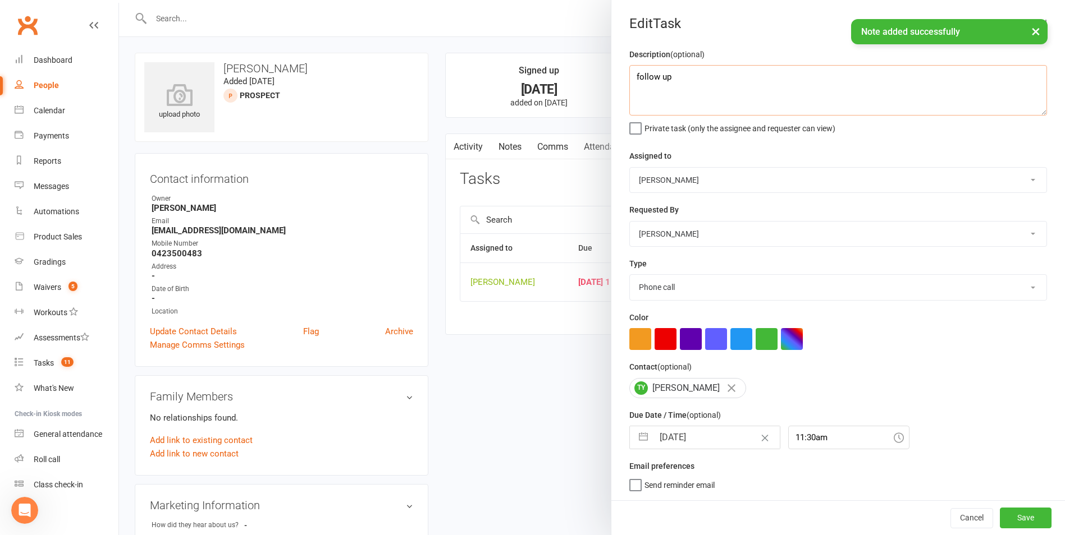
click at [681, 83] on textarea "follow up" at bounding box center [838, 90] width 418 height 51
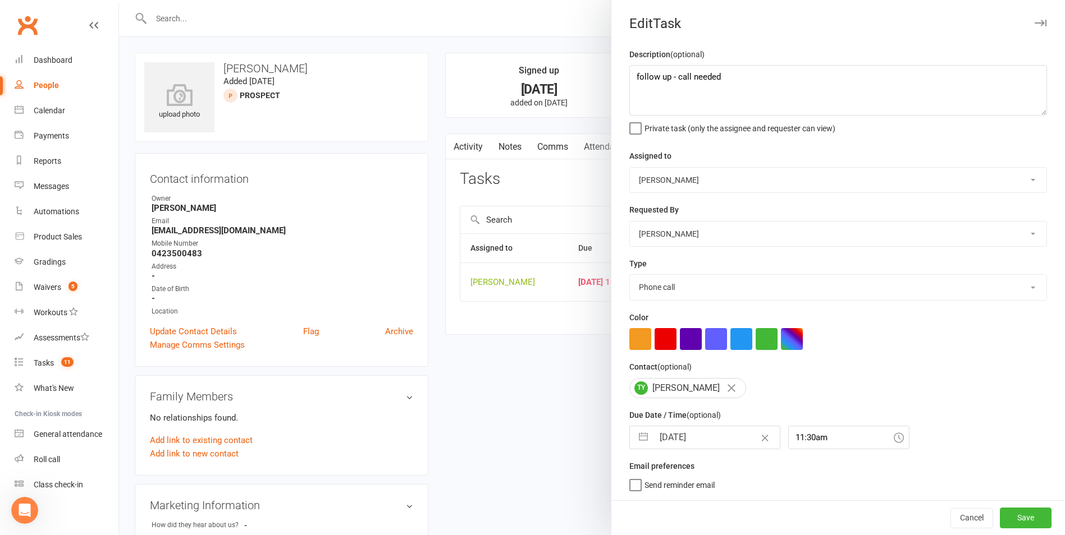
drag, startPoint x: 638, startPoint y: 440, endPoint x: 644, endPoint y: 432, distance: 10.8
click at [638, 439] on button "button" at bounding box center [643, 438] width 20 height 22
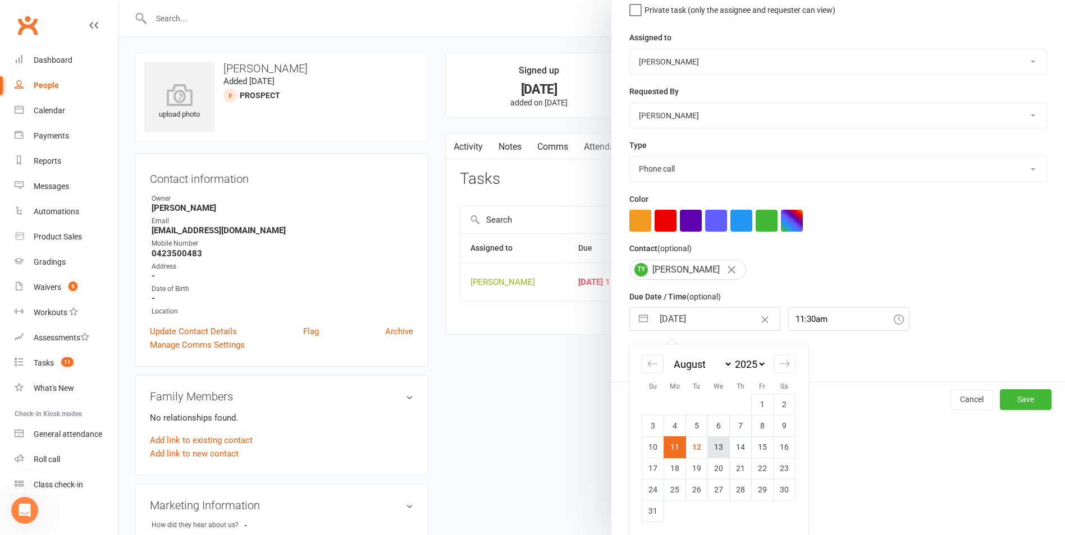
click at [710, 446] on td "13" at bounding box center [719, 447] width 22 height 21
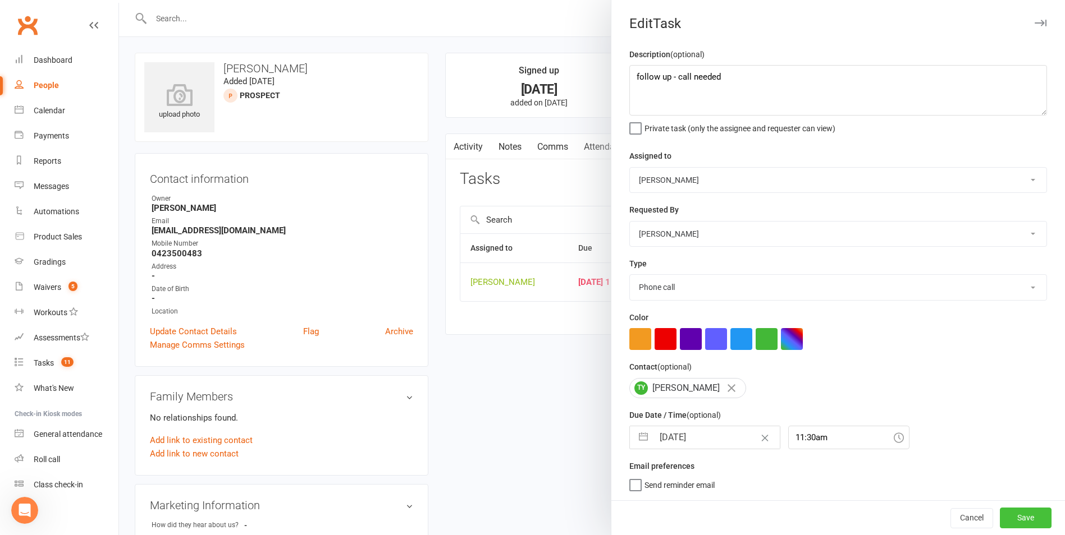
drag, startPoint x: 1010, startPoint y: 519, endPoint x: 912, endPoint y: 487, distance: 102.8
click at [1009, 519] on button "Save" at bounding box center [1025, 518] width 52 height 20
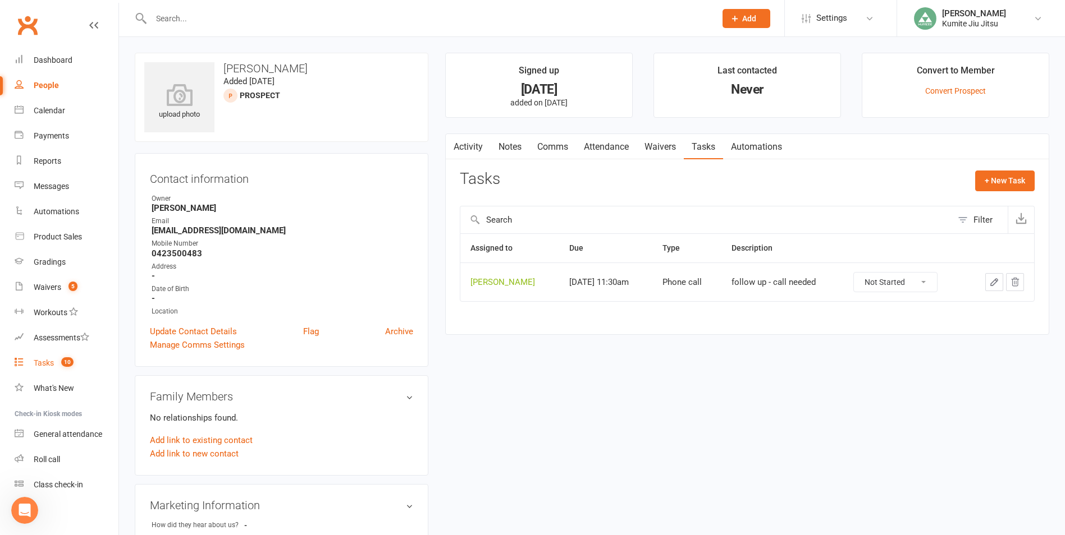
click at [54, 361] on link "Tasks 10" at bounding box center [67, 363] width 104 height 25
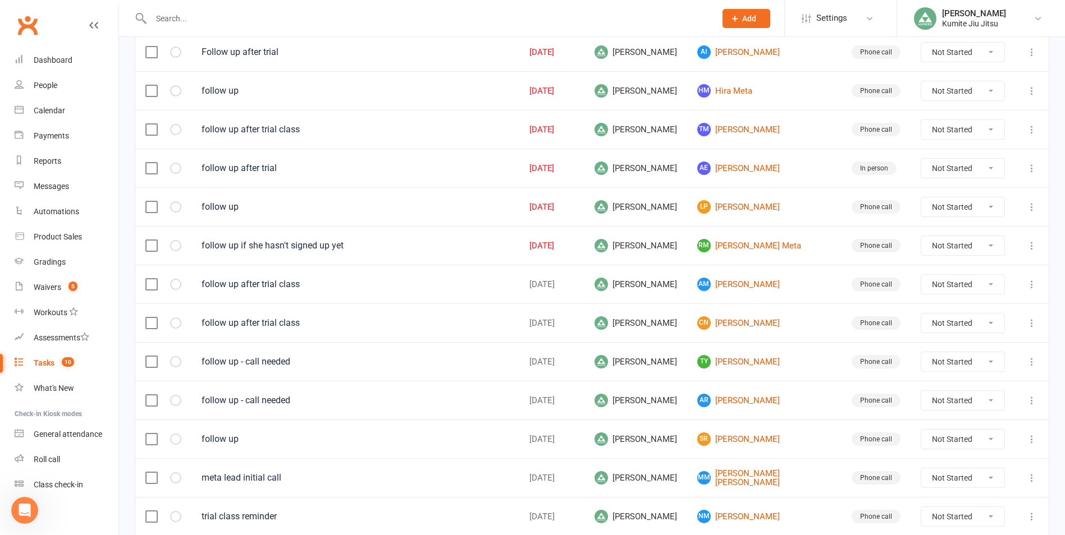
scroll to position [337, 0]
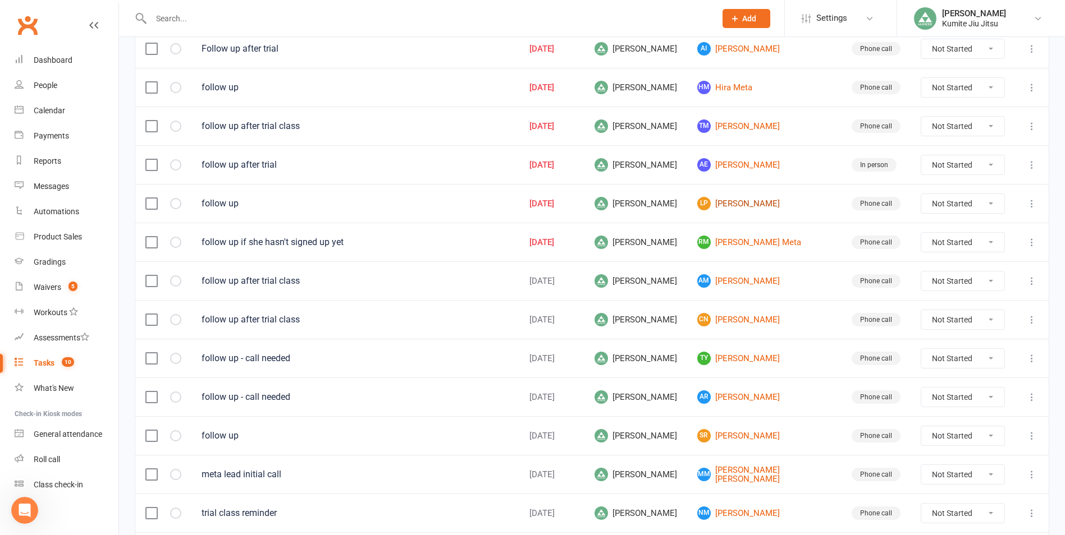
click at [768, 205] on link "[PERSON_NAME] [PERSON_NAME]" at bounding box center [764, 203] width 134 height 13
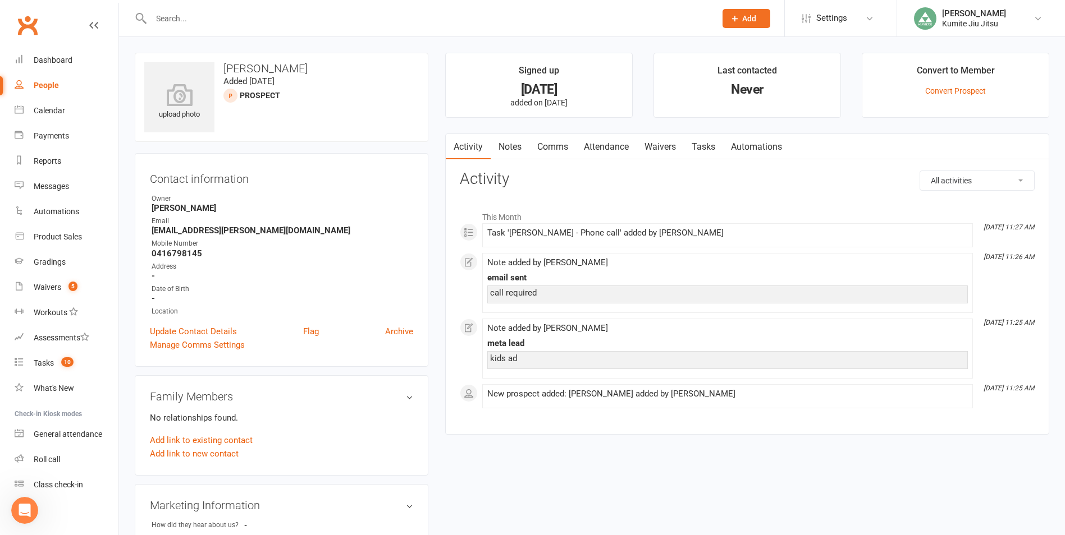
click at [509, 146] on link "Notes" at bounding box center [509, 147] width 39 height 26
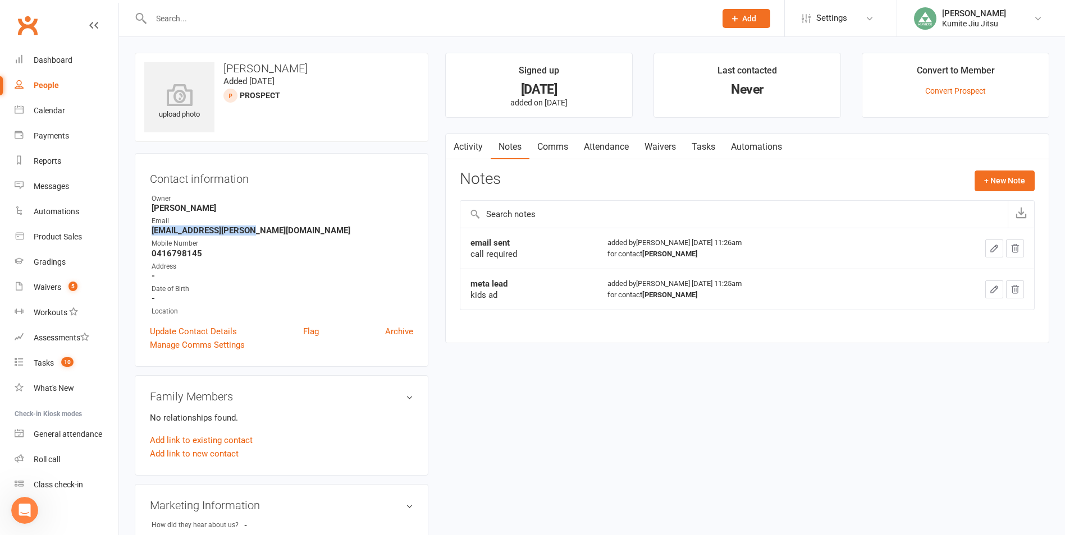
drag, startPoint x: 251, startPoint y: 231, endPoint x: 120, endPoint y: 231, distance: 131.3
click at [120, 231] on div "upload photo [PERSON_NAME] Added [DATE] prospect Contact information Owner [PER…" at bounding box center [592, 491] width 946 height 909
click at [987, 191] on button "+ New Note" at bounding box center [1004, 181] width 60 height 20
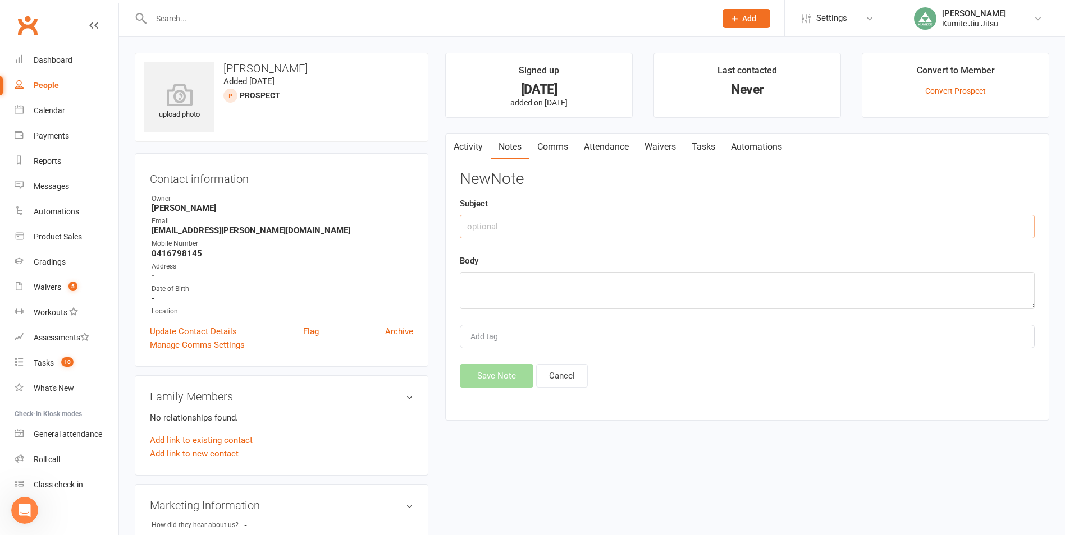
click at [505, 222] on input "text" at bounding box center [747, 227] width 575 height 24
click at [498, 378] on button "Save Note" at bounding box center [497, 376] width 74 height 24
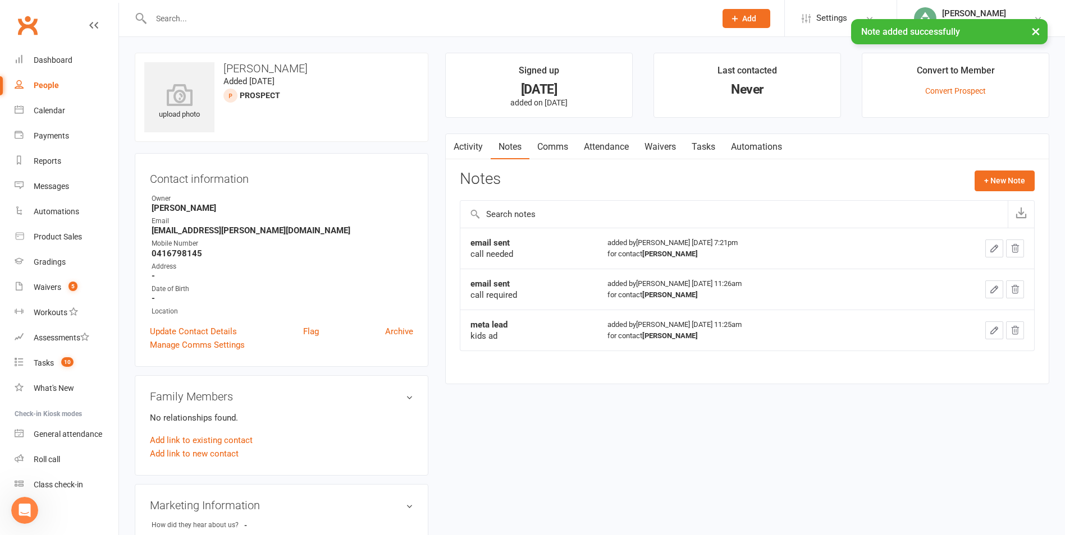
click at [721, 148] on link "Tasks" at bounding box center [703, 147] width 39 height 26
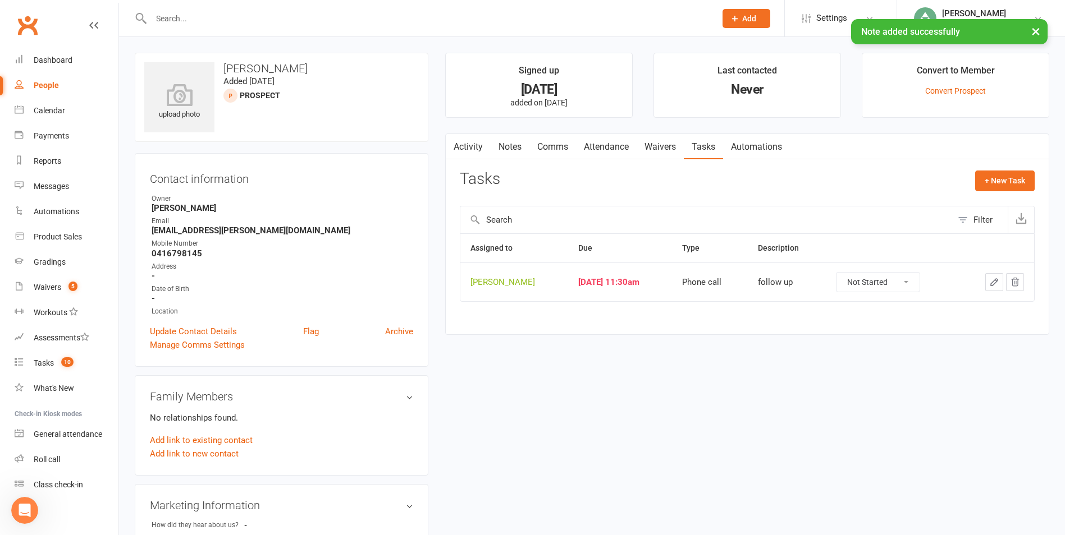
click at [994, 280] on icon "button" at bounding box center [994, 282] width 10 height 10
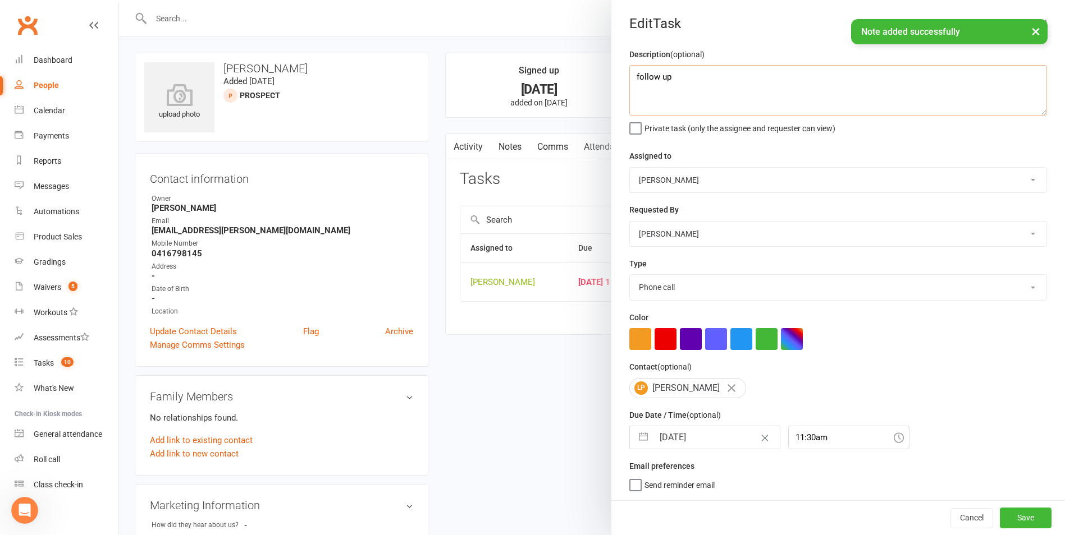
click at [699, 83] on textarea "follow up" at bounding box center [838, 90] width 418 height 51
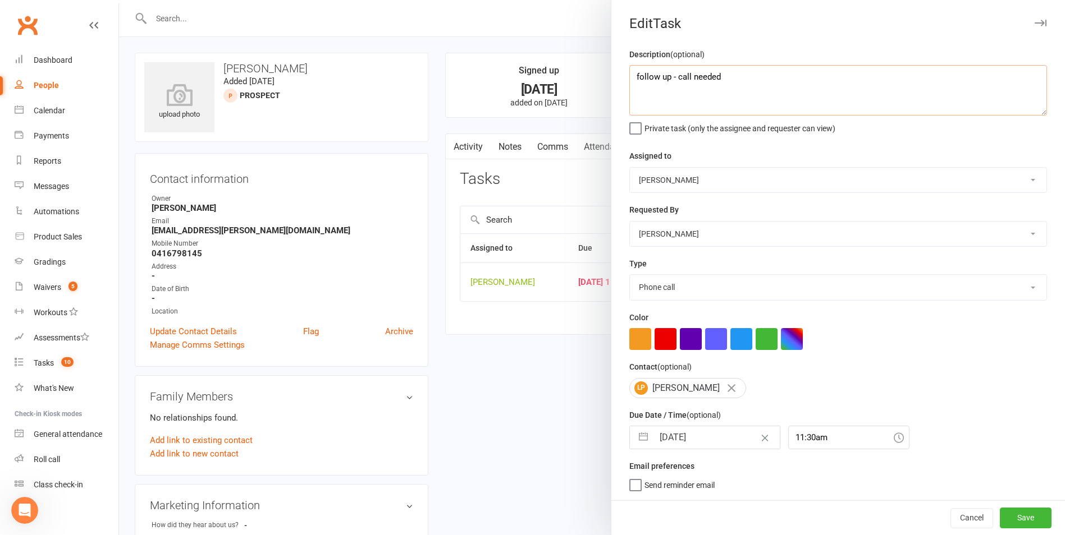
scroll to position [2, 0]
drag, startPoint x: 636, startPoint y: 437, endPoint x: 670, endPoint y: 421, distance: 36.6
click at [636, 437] on button "button" at bounding box center [643, 438] width 20 height 22
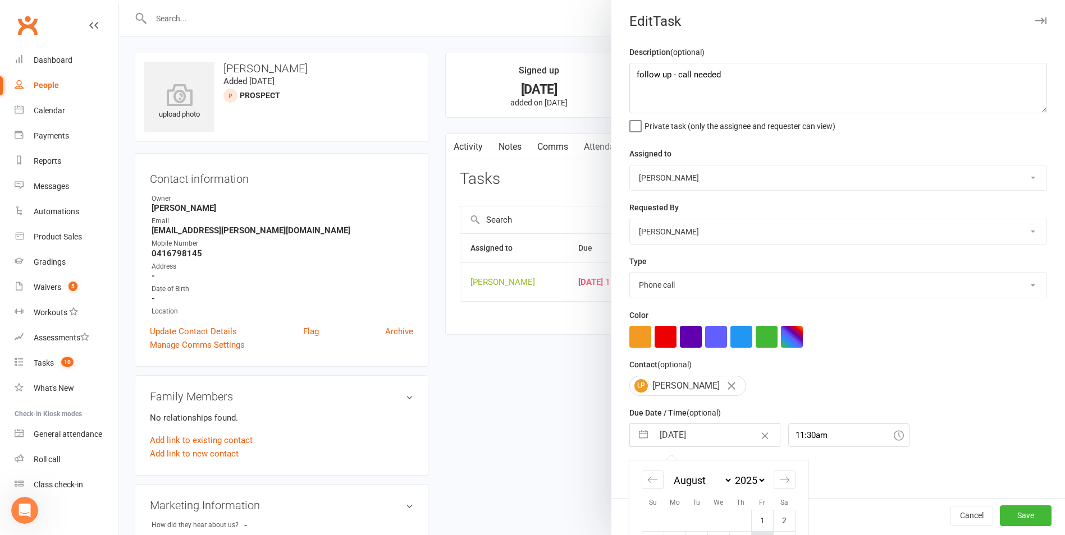
scroll to position [122, 0]
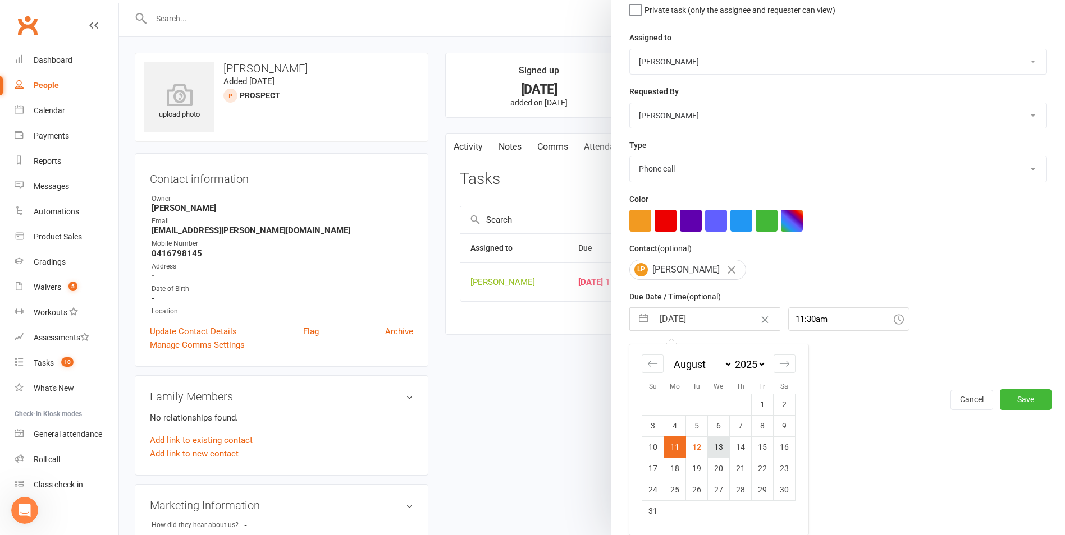
click at [712, 451] on td "13" at bounding box center [719, 447] width 22 height 21
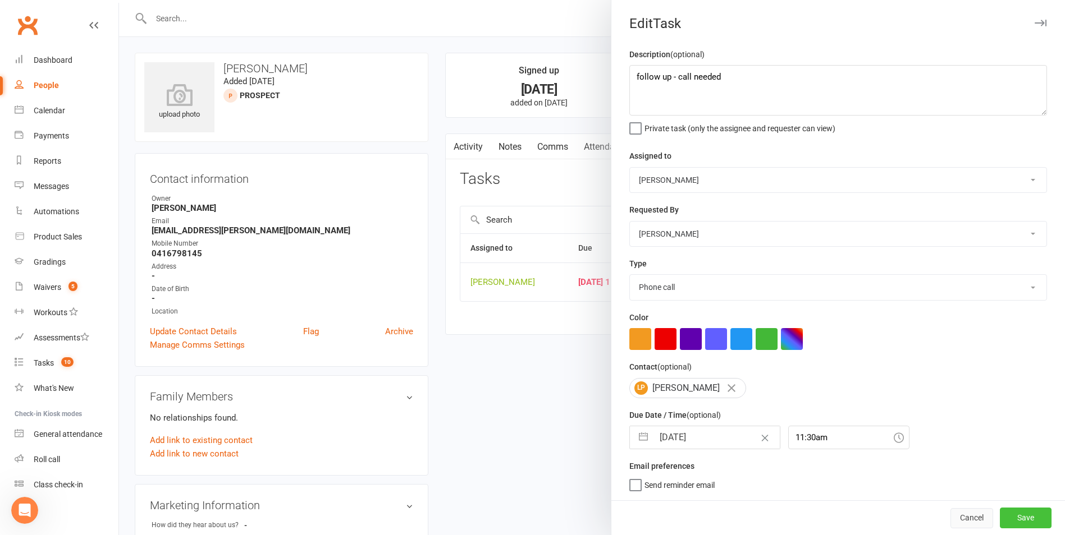
drag, startPoint x: 1007, startPoint y: 521, endPoint x: 976, endPoint y: 511, distance: 32.5
click at [1005, 521] on button "Save" at bounding box center [1025, 518] width 52 height 20
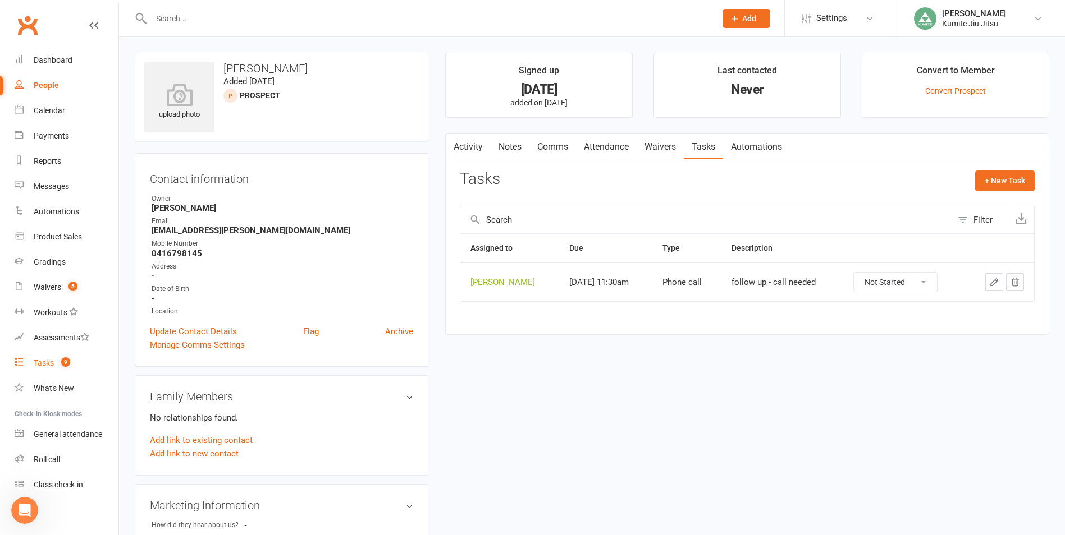
click at [56, 362] on link "Tasks 9" at bounding box center [67, 363] width 104 height 25
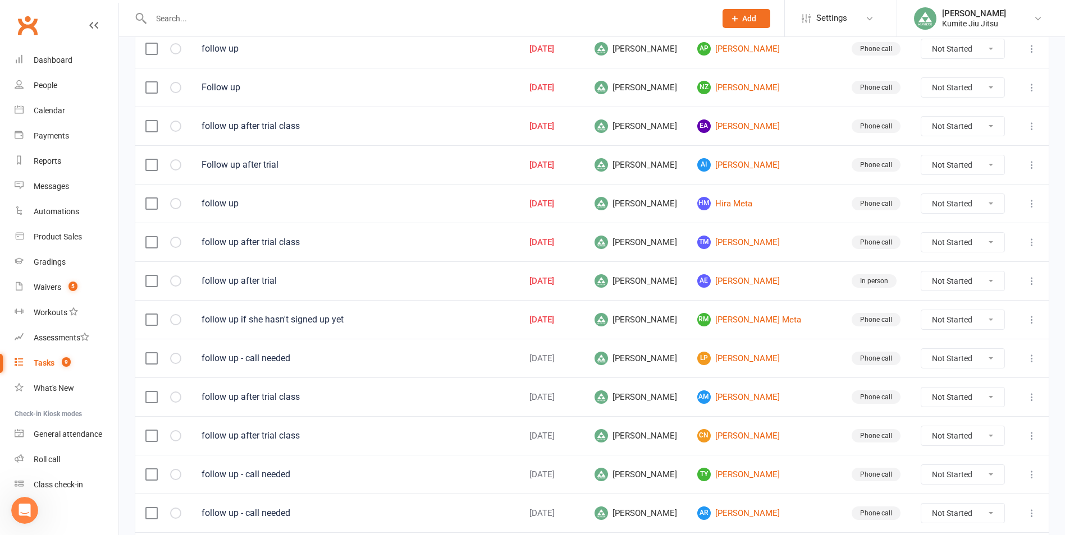
scroll to position [224, 0]
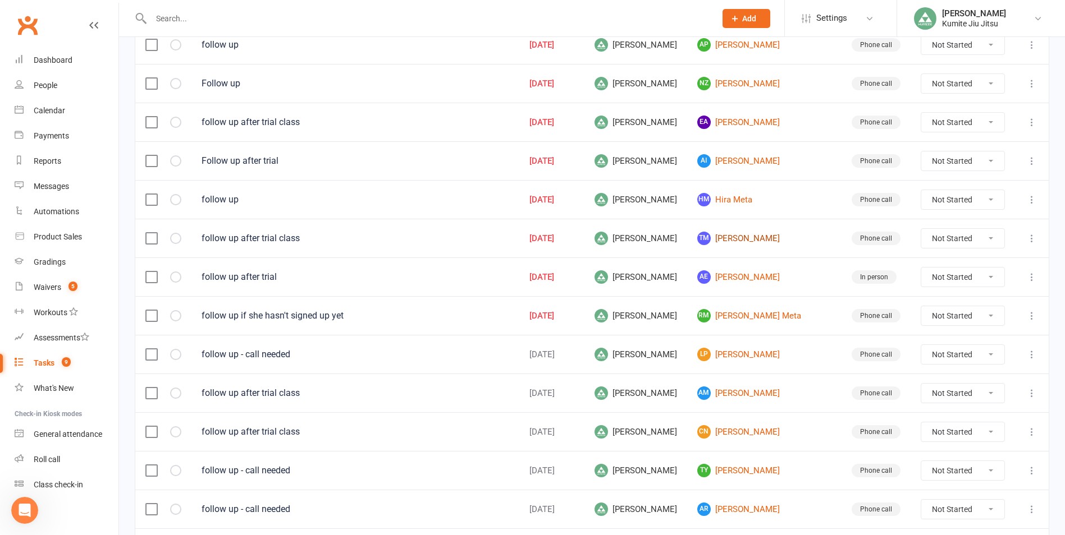
click at [753, 236] on link "TM [PERSON_NAME]" at bounding box center [764, 238] width 134 height 13
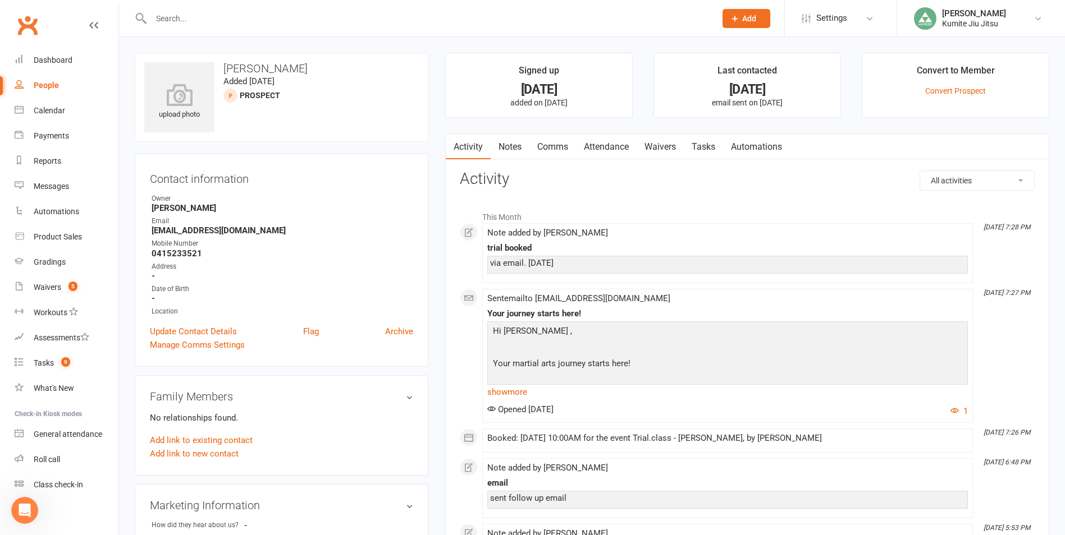
click at [509, 150] on link "Notes" at bounding box center [509, 147] width 39 height 26
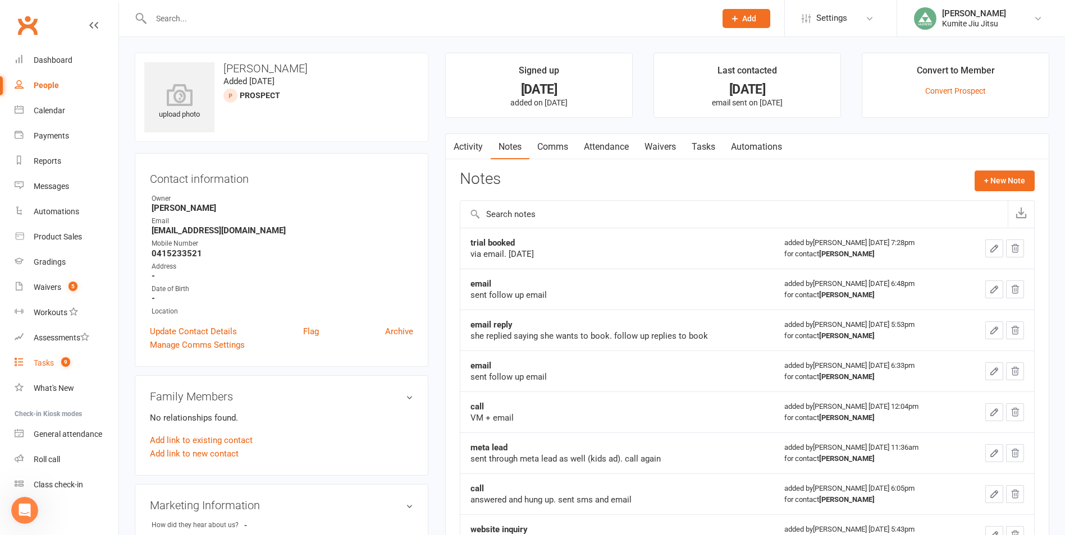
click at [61, 357] on link "Tasks 9" at bounding box center [67, 363] width 104 height 25
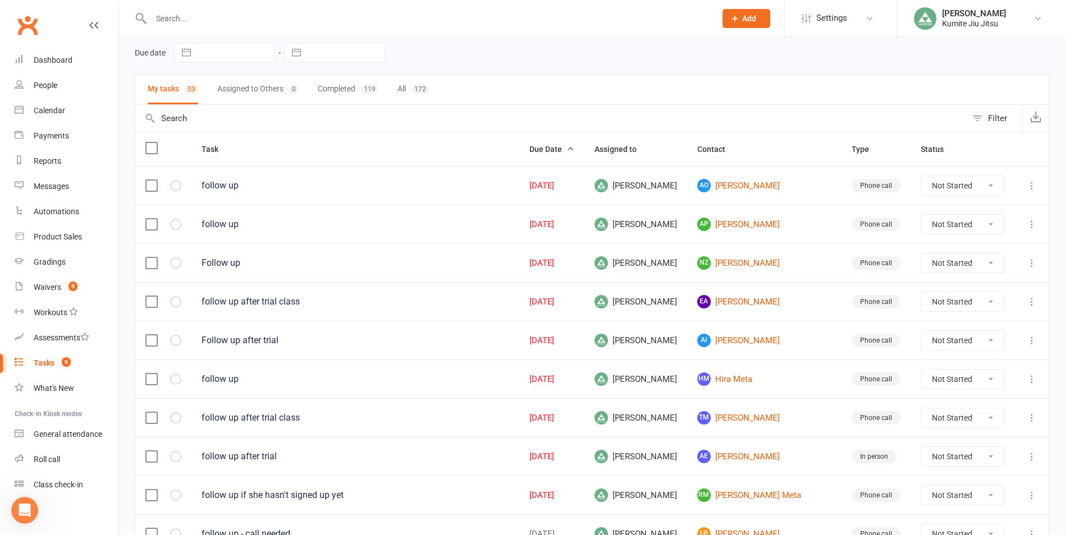
scroll to position [168, 0]
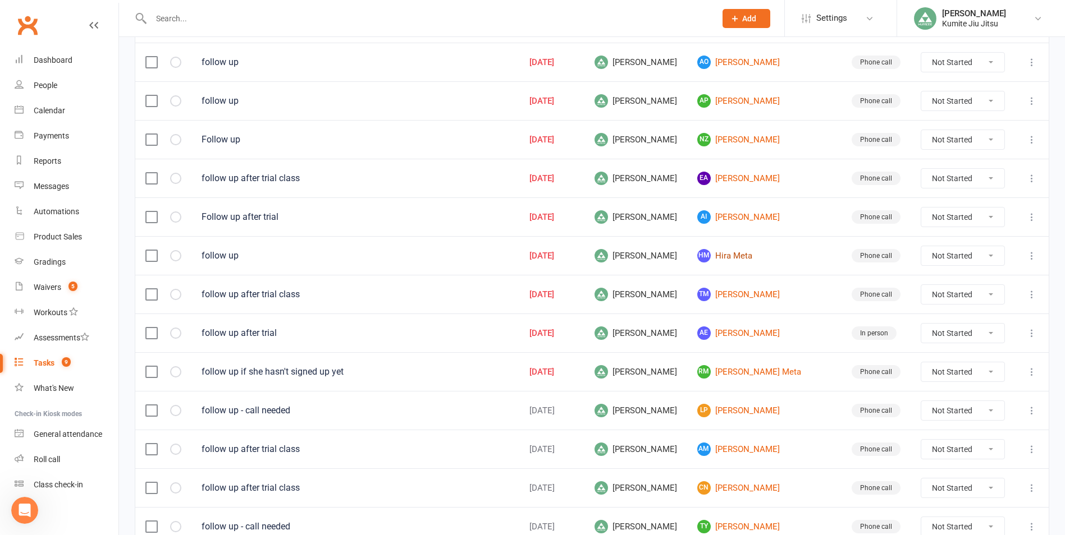
click at [756, 253] on link "[PERSON_NAME] Meta" at bounding box center [764, 255] width 134 height 13
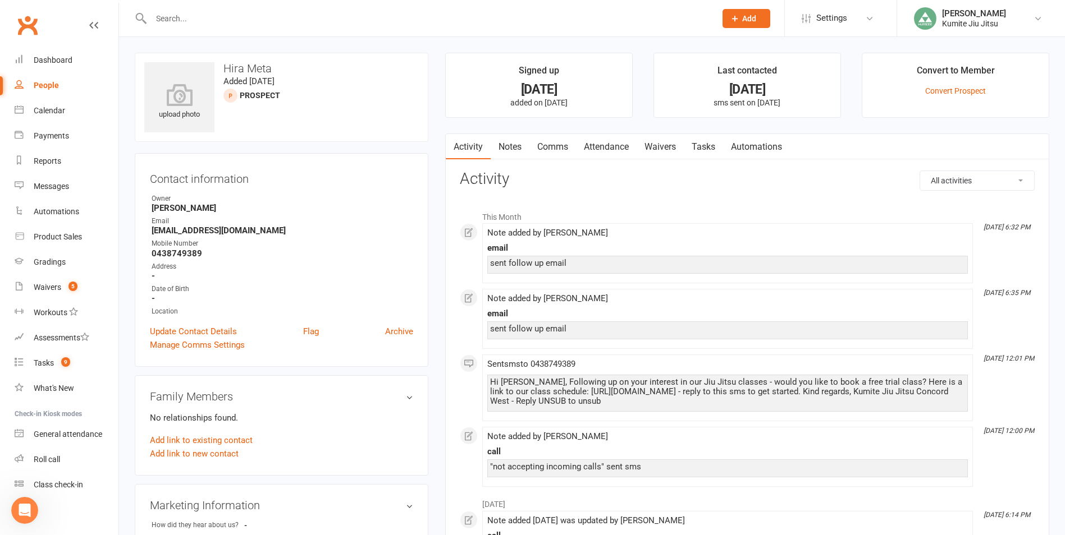
click at [519, 148] on link "Notes" at bounding box center [509, 147] width 39 height 26
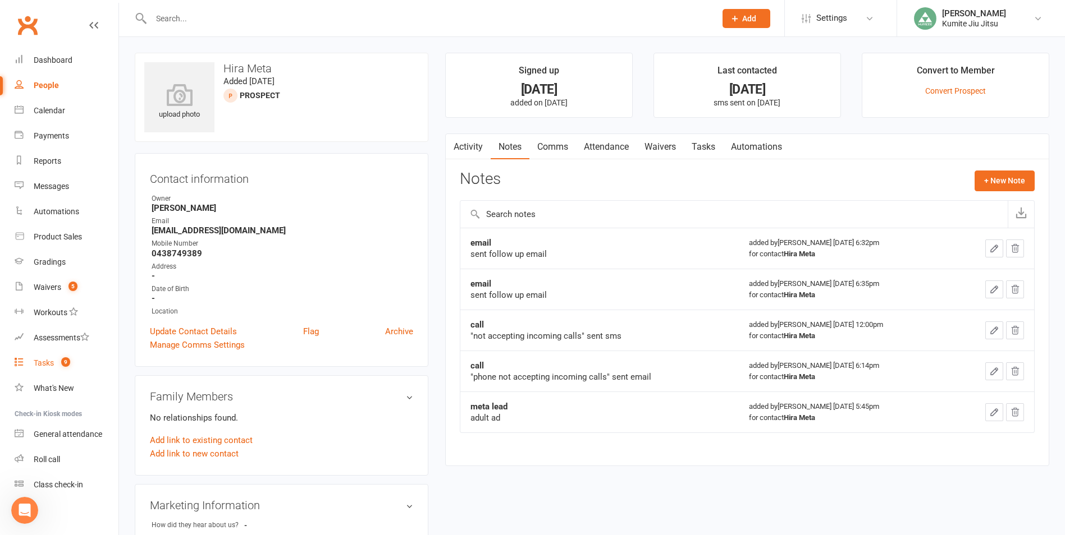
click at [47, 361] on div "Tasks" at bounding box center [44, 363] width 20 height 9
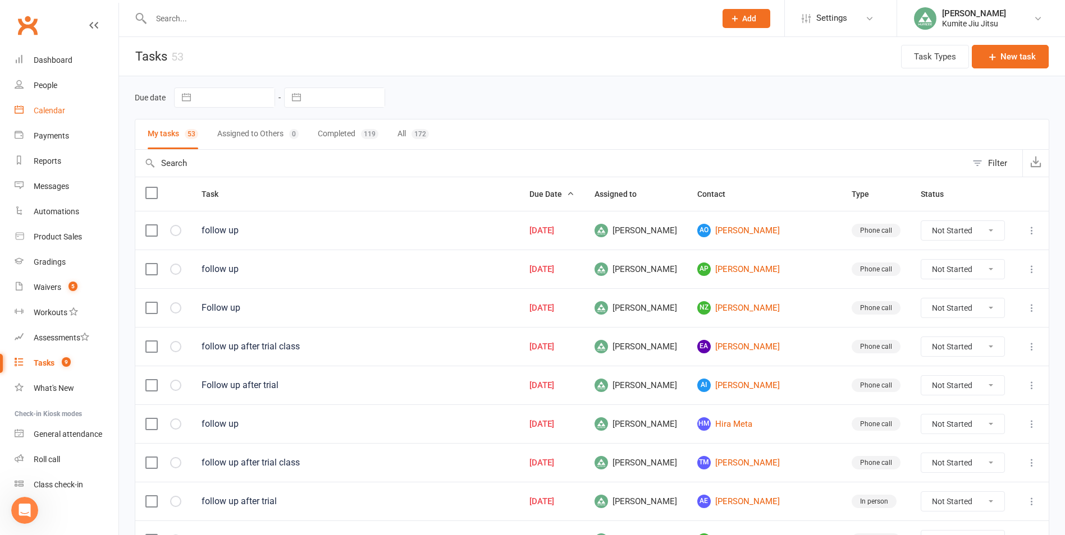
click at [57, 111] on div "Calendar" at bounding box center [49, 110] width 31 height 9
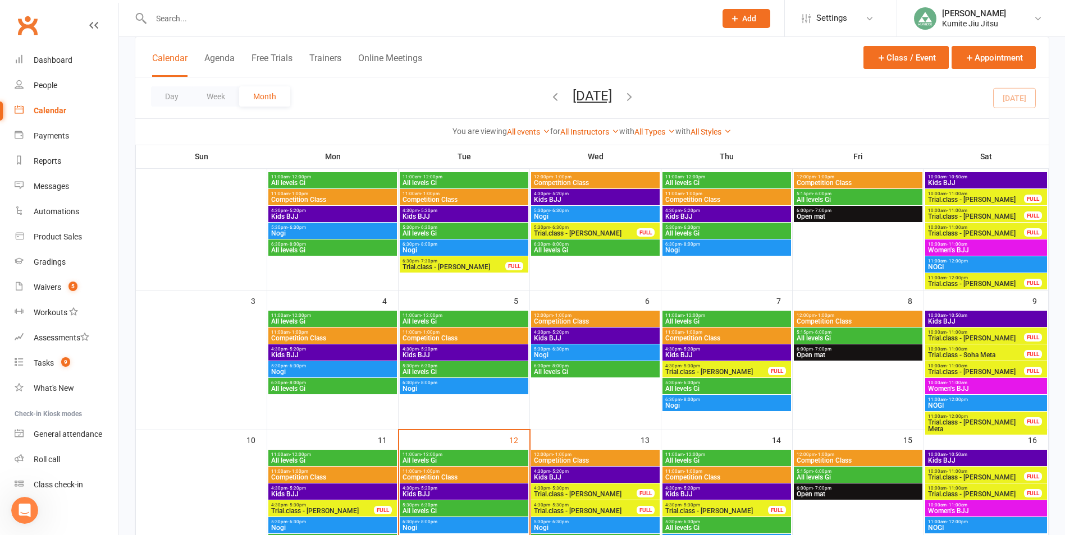
scroll to position [224, 0]
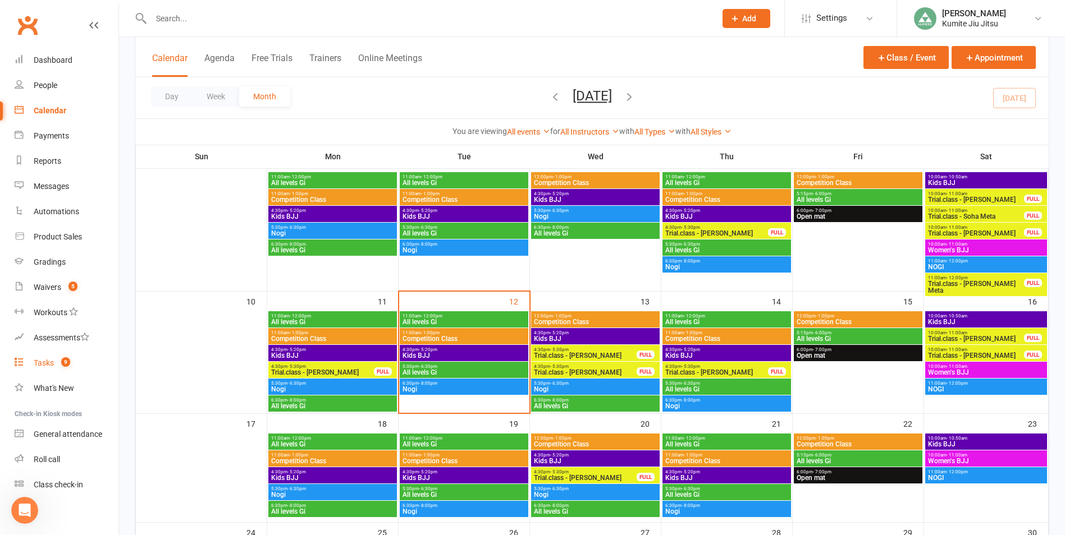
click at [62, 366] on count-badge "9" at bounding box center [63, 363] width 15 height 9
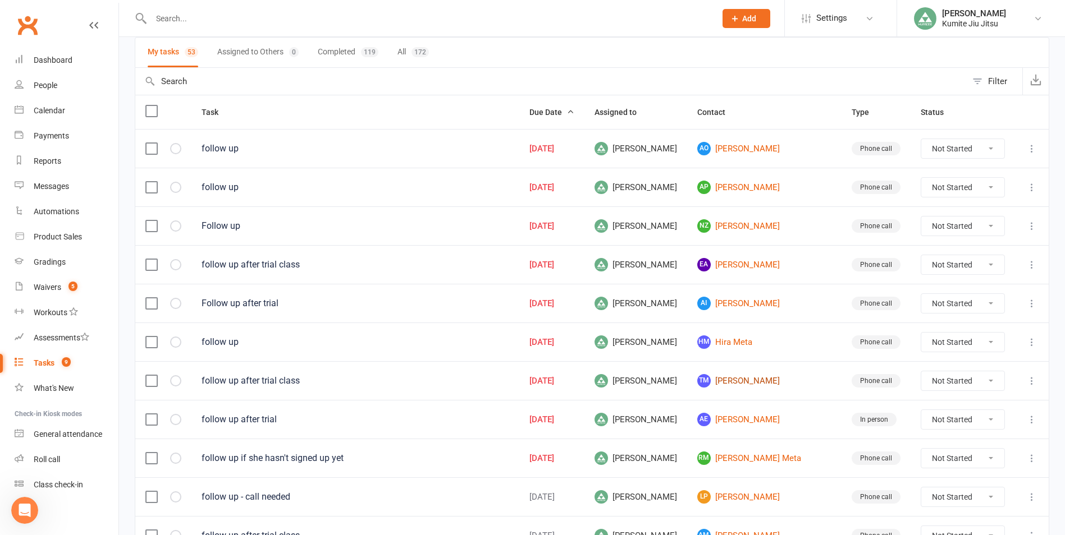
scroll to position [168, 0]
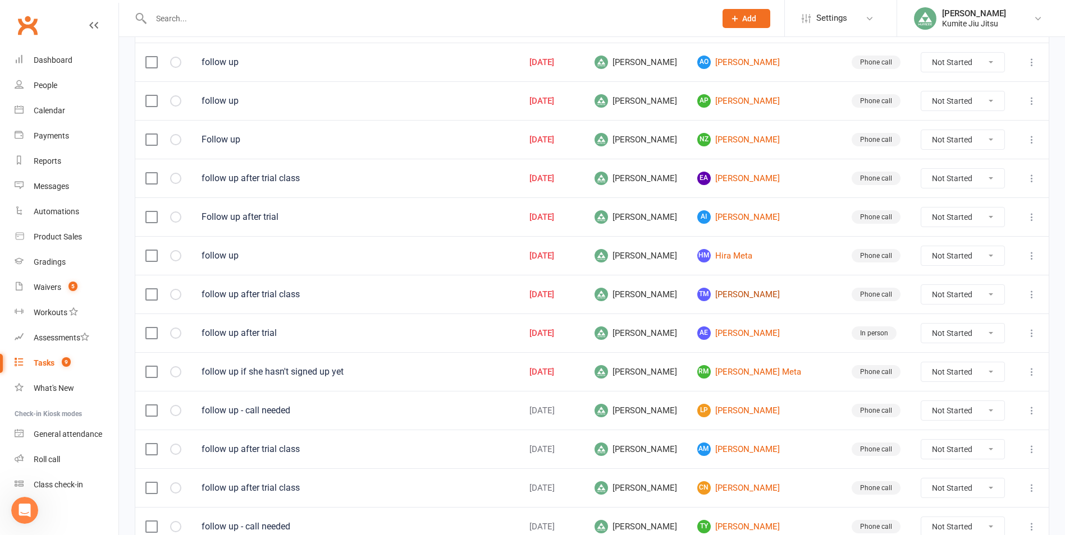
click at [763, 296] on link "TM [PERSON_NAME]" at bounding box center [764, 294] width 134 height 13
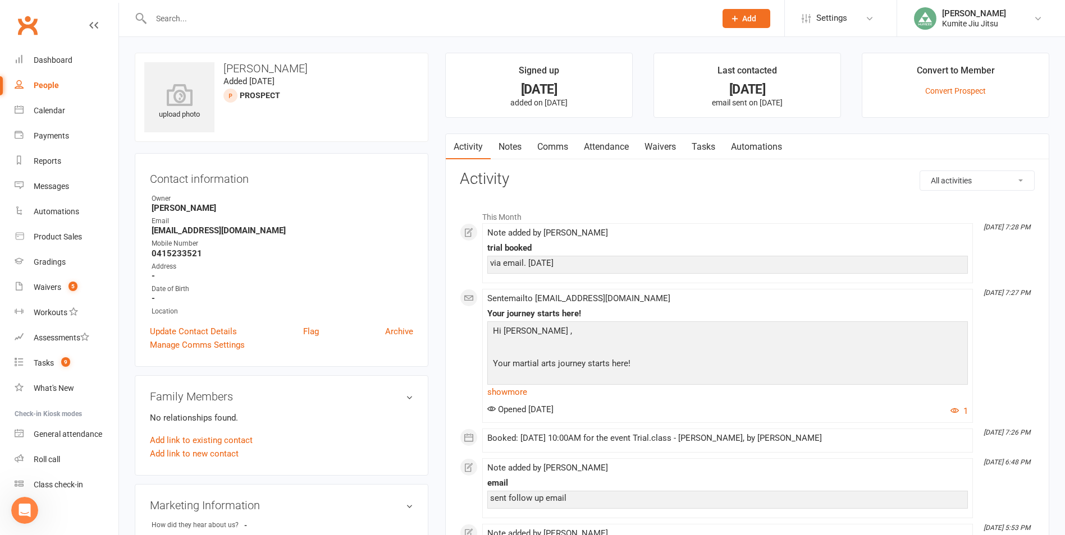
click at [515, 146] on link "Notes" at bounding box center [509, 147] width 39 height 26
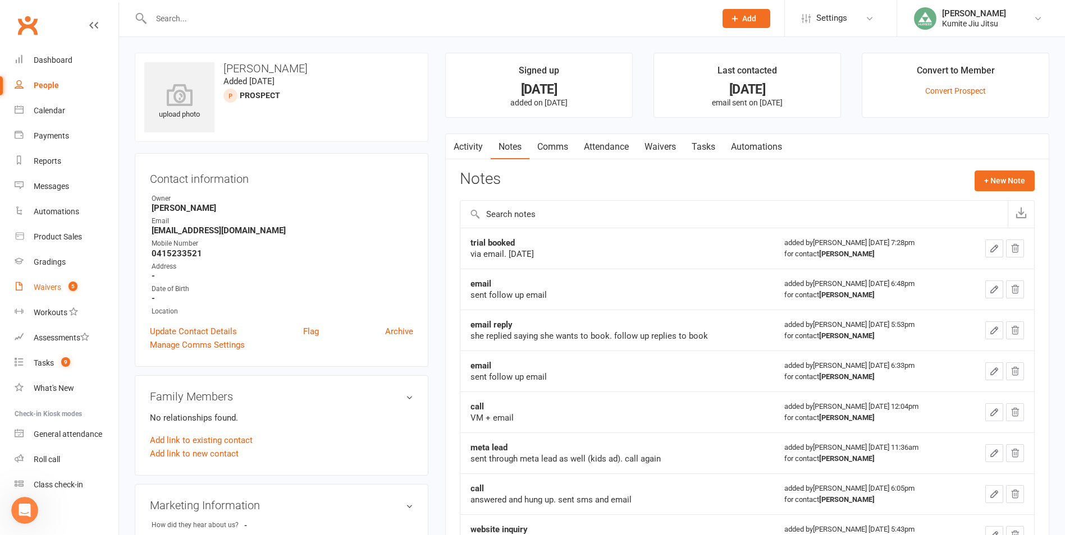
click at [53, 282] on link "Waivers 5" at bounding box center [67, 287] width 104 height 25
select select "25"
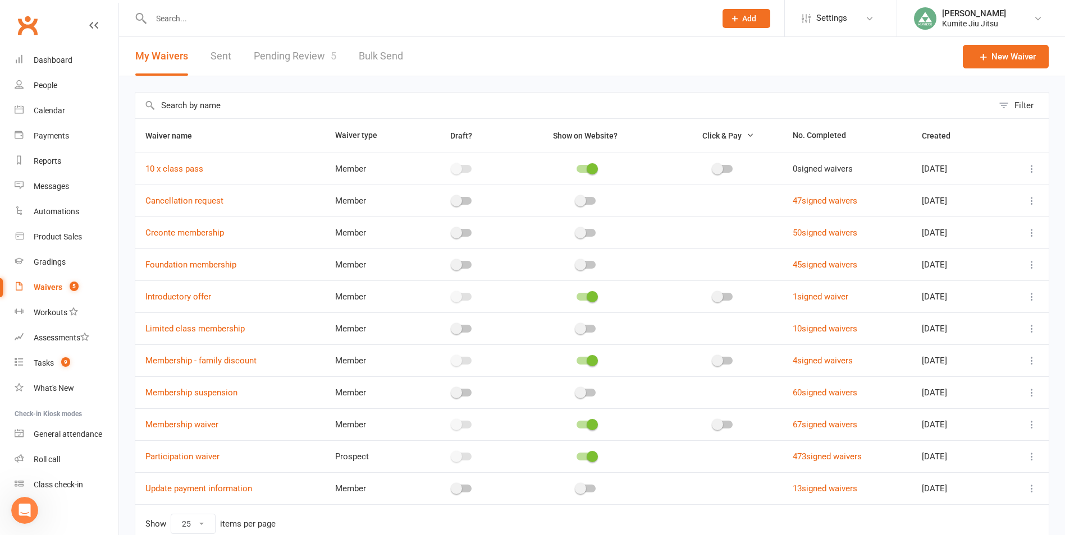
click at [270, 53] on link "Pending Review 5" at bounding box center [295, 56] width 82 height 39
select select "25"
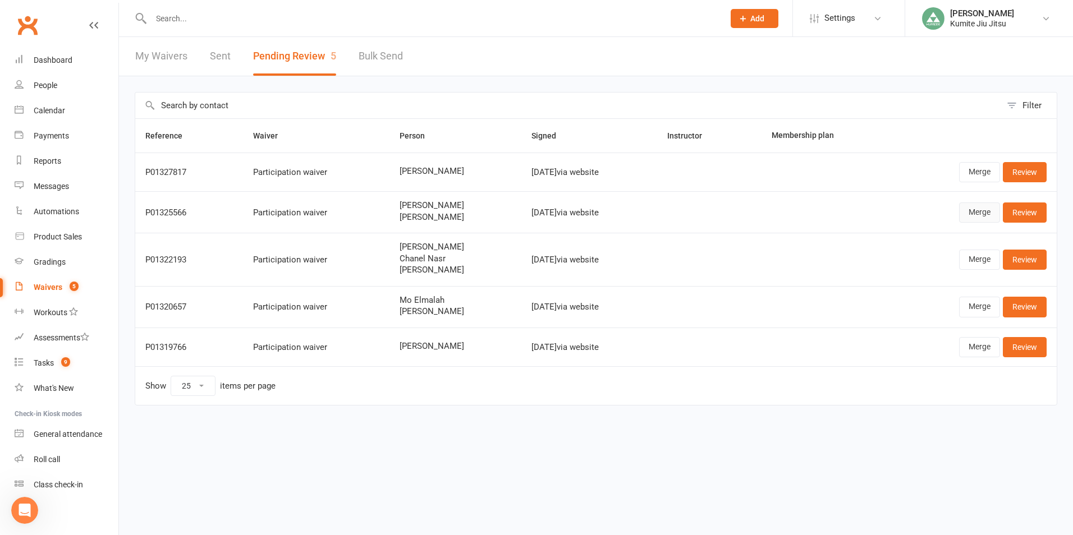
click at [973, 215] on link "Merge" at bounding box center [979, 213] width 41 height 20
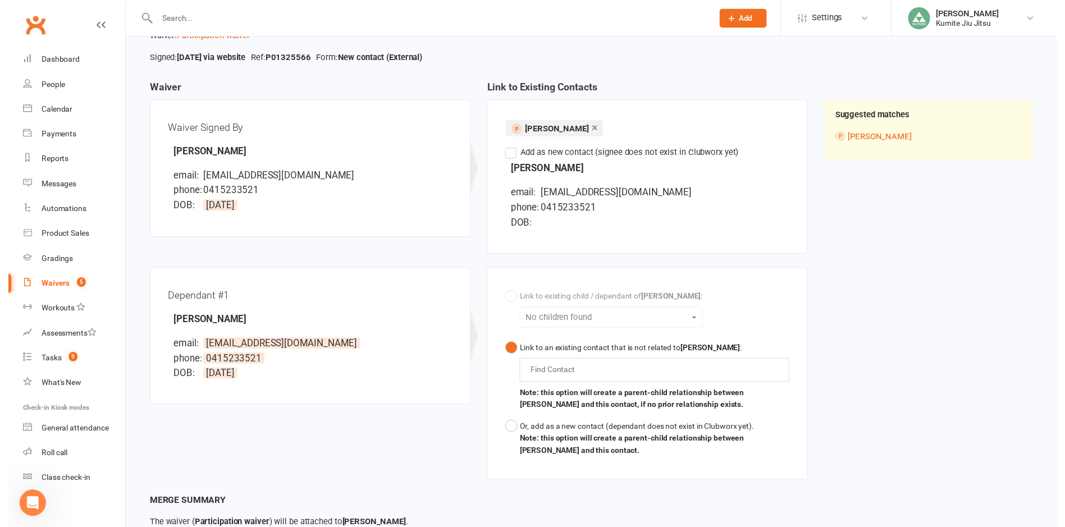
scroll to position [155, 0]
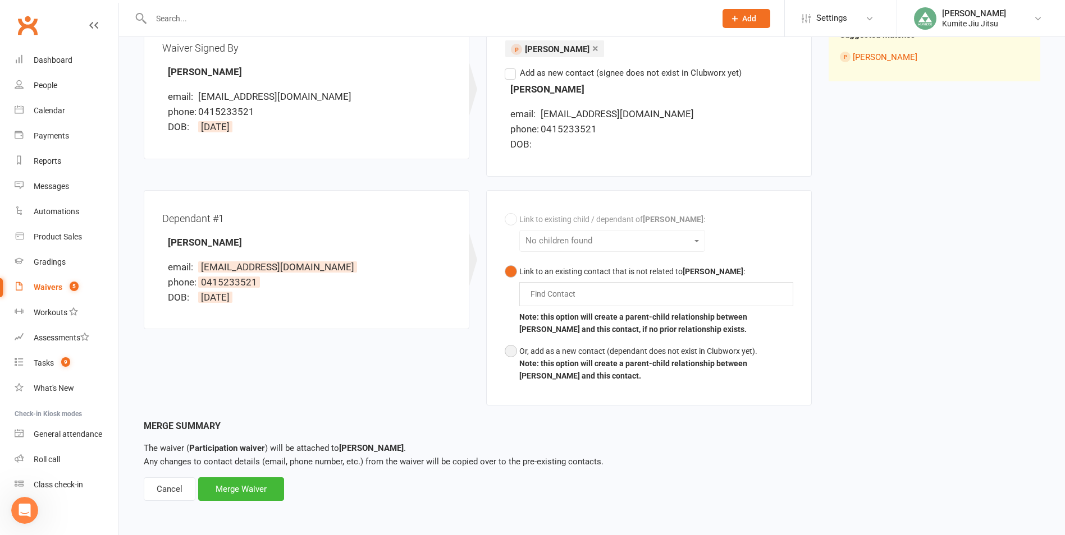
click at [521, 367] on b "Note: this option will create a parent-child relationship between Terisa Martin…" at bounding box center [633, 369] width 228 height 21
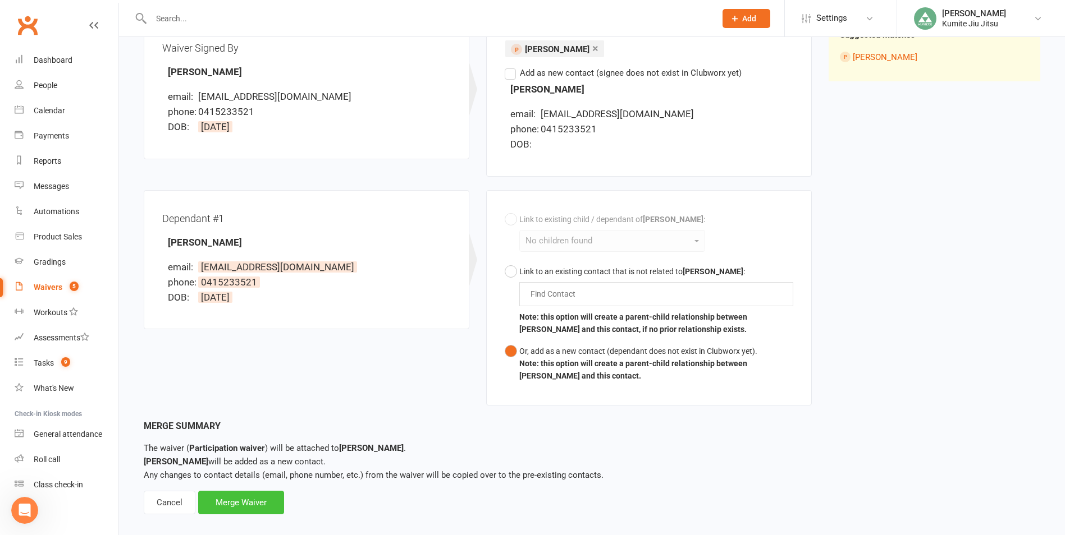
click at [246, 499] on div "Merge Waiver" at bounding box center [241, 503] width 86 height 24
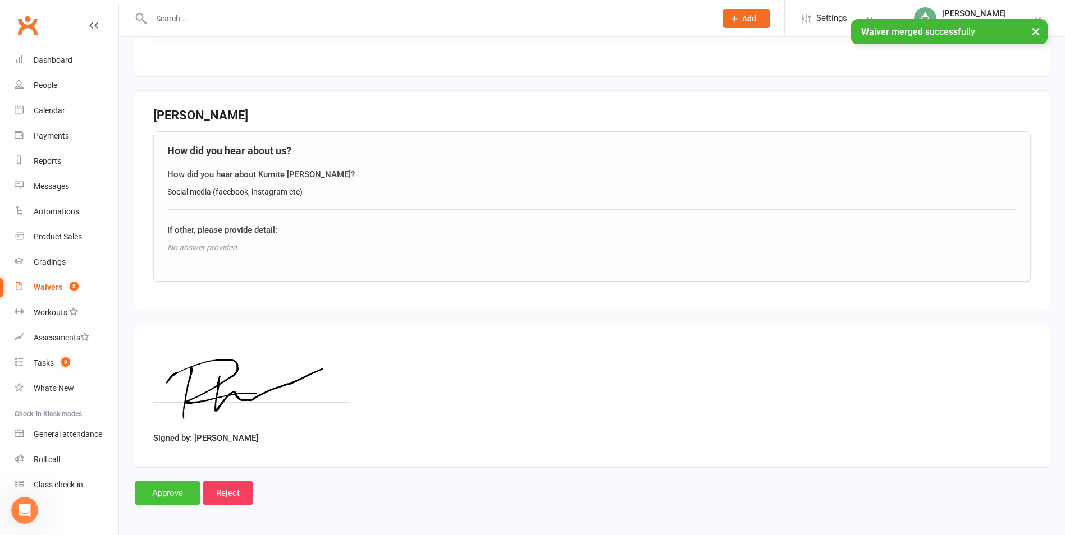
scroll to position [1139, 0]
click at [166, 492] on input "Approve" at bounding box center [168, 492] width 66 height 24
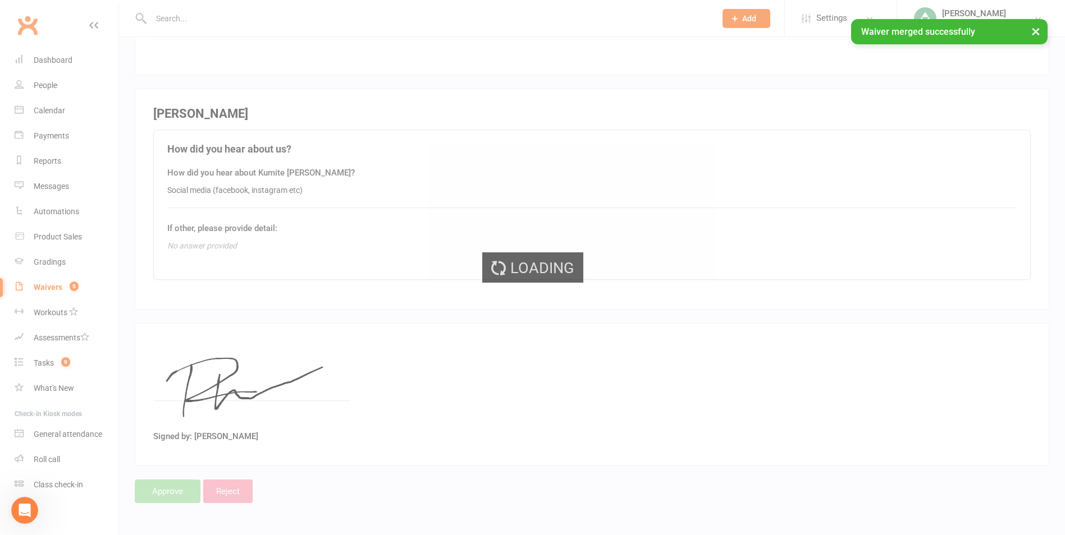
select select "25"
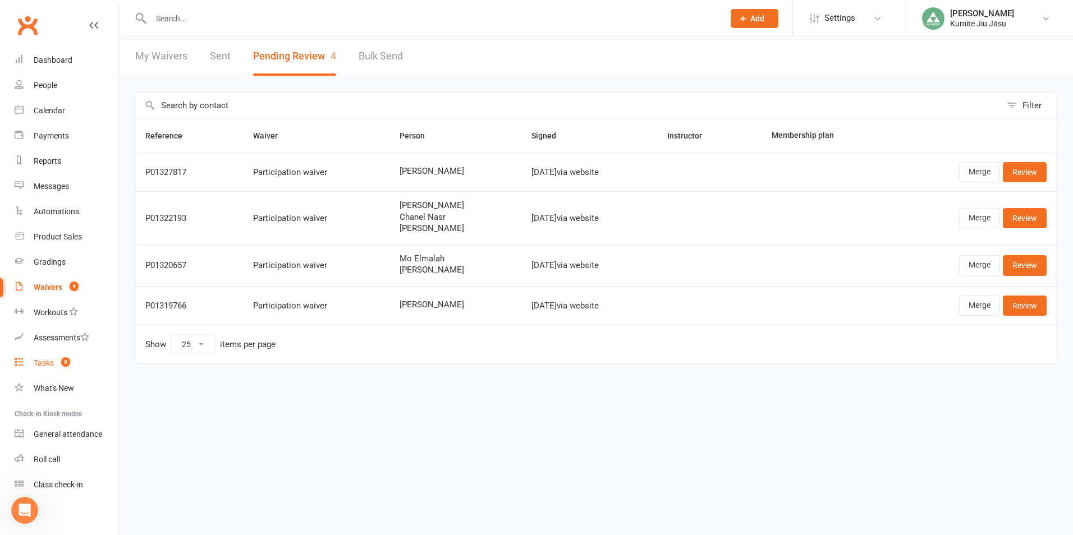
click at [45, 360] on div "Tasks" at bounding box center [44, 363] width 20 height 9
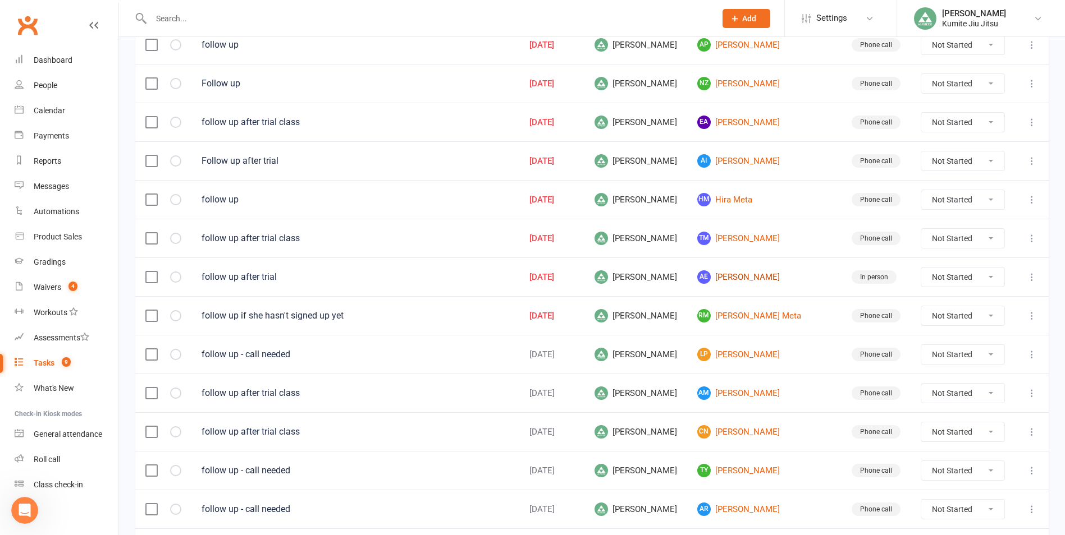
scroll to position [168, 0]
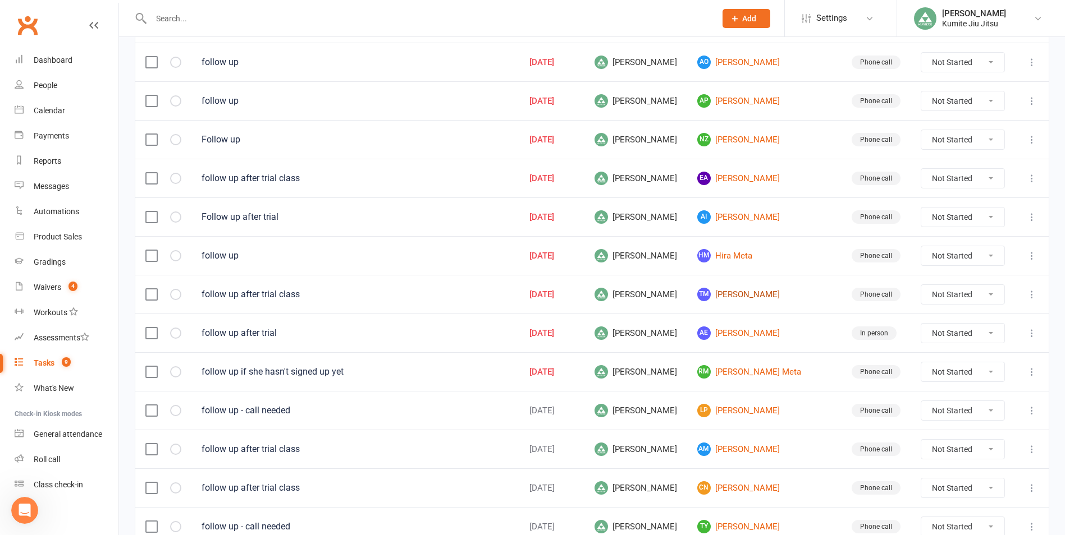
click at [761, 295] on link "TM [PERSON_NAME]" at bounding box center [764, 294] width 134 height 13
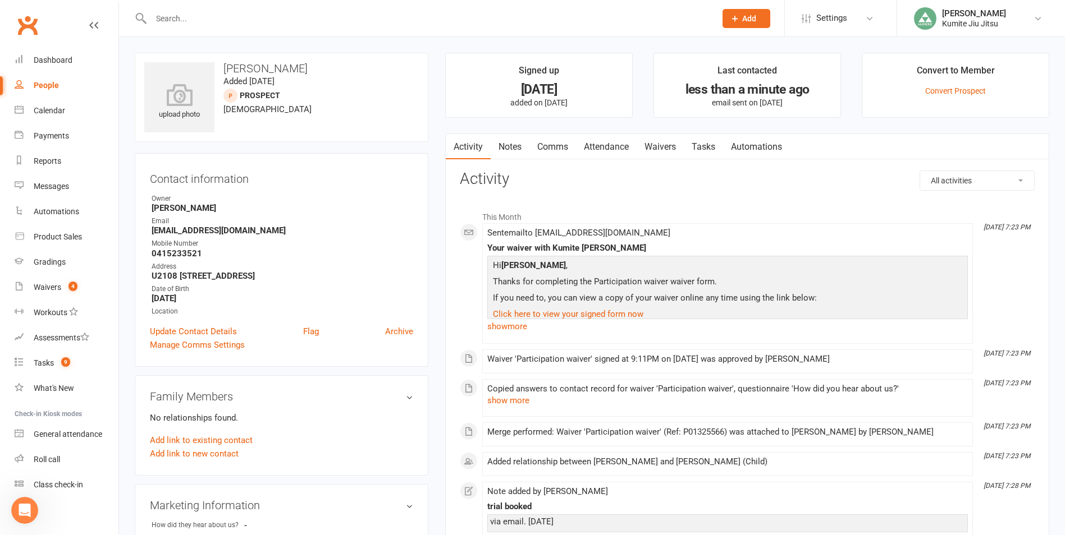
click at [517, 145] on link "Notes" at bounding box center [509, 147] width 39 height 26
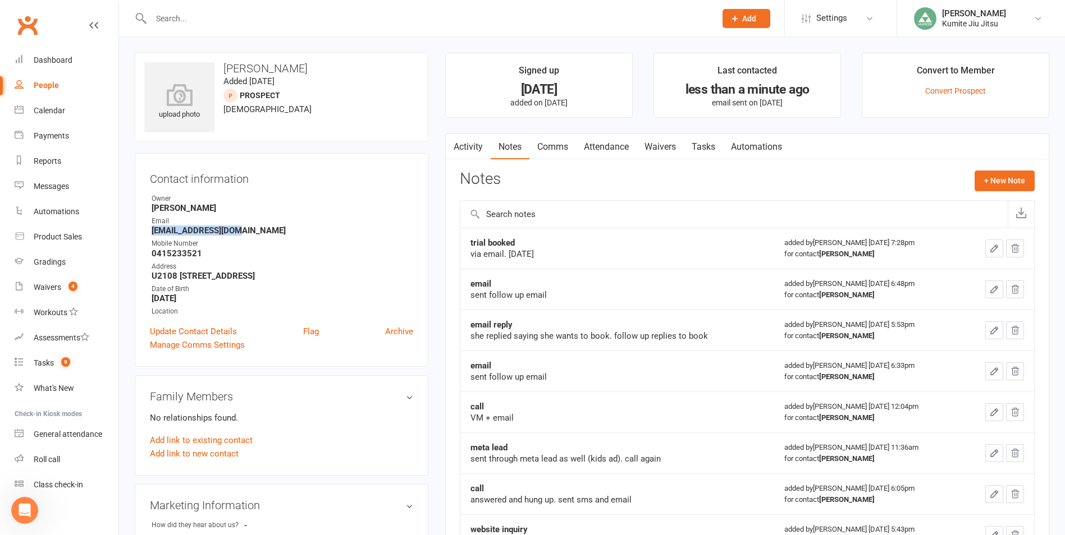
drag, startPoint x: 241, startPoint y: 230, endPoint x: 152, endPoint y: 234, distance: 89.3
click at [152, 234] on strong "[EMAIL_ADDRESS][DOMAIN_NAME]" at bounding box center [283, 231] width 262 height 10
copy strong "[EMAIL_ADDRESS][DOMAIN_NAME]"
click at [997, 182] on button "+ New Note" at bounding box center [1004, 181] width 60 height 20
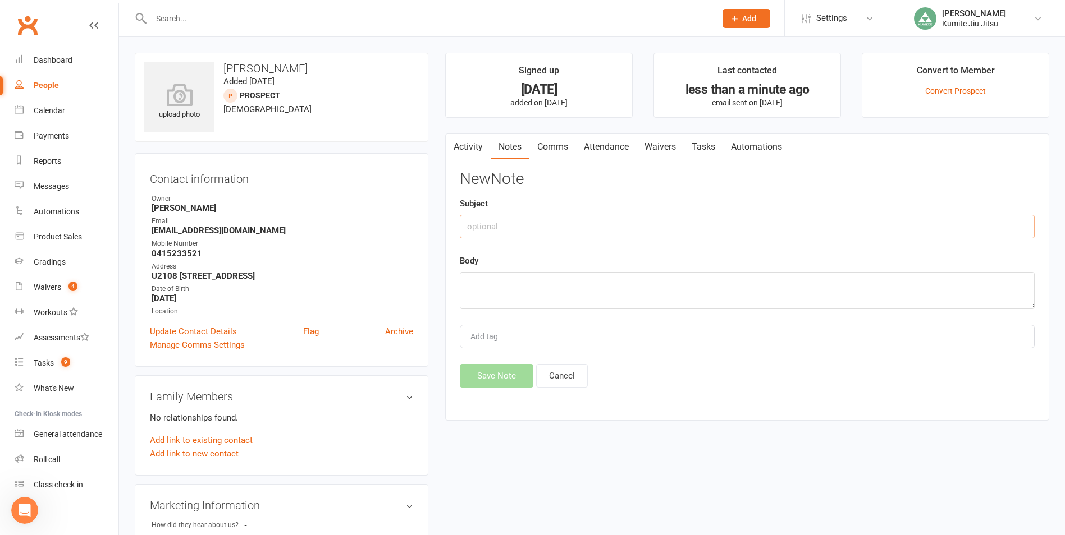
click at [561, 229] on input "text" at bounding box center [747, 227] width 575 height 24
type input "email sent"
type textarea "sent follow up."
click at [494, 372] on button "Save Note" at bounding box center [497, 376] width 74 height 24
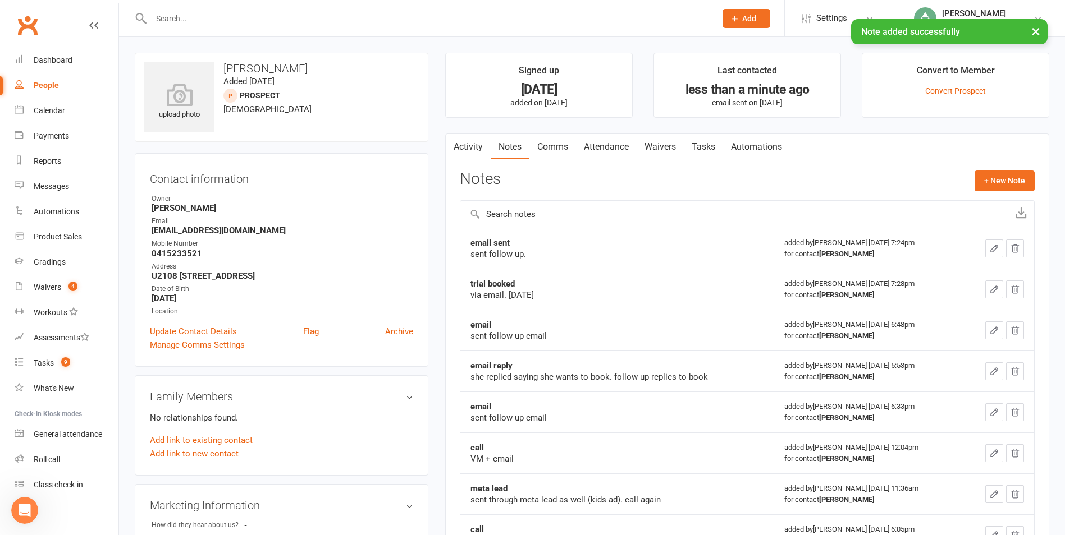
click at [716, 144] on link "Tasks" at bounding box center [703, 147] width 39 height 26
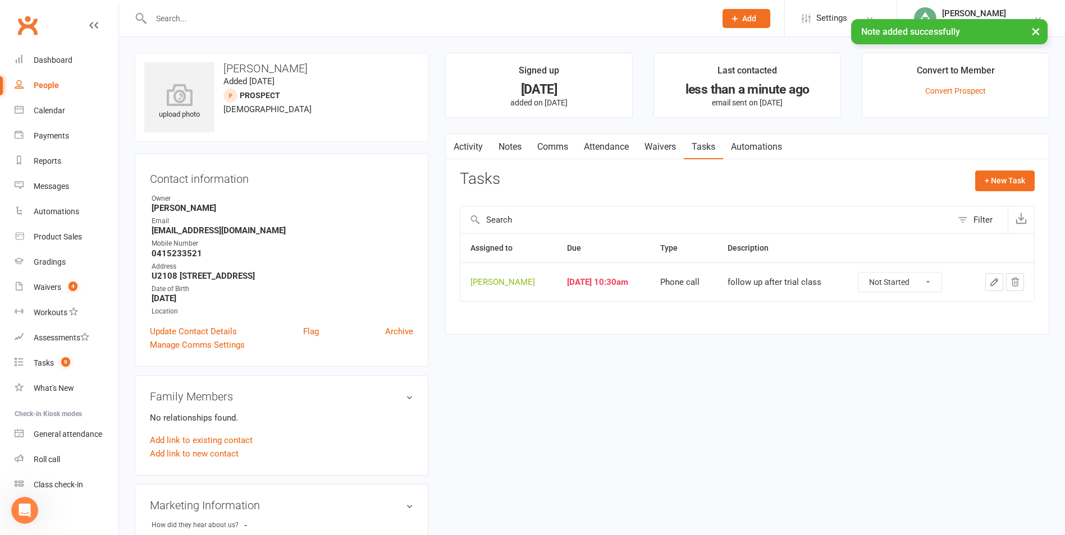
click at [991, 289] on button "button" at bounding box center [994, 282] width 18 height 18
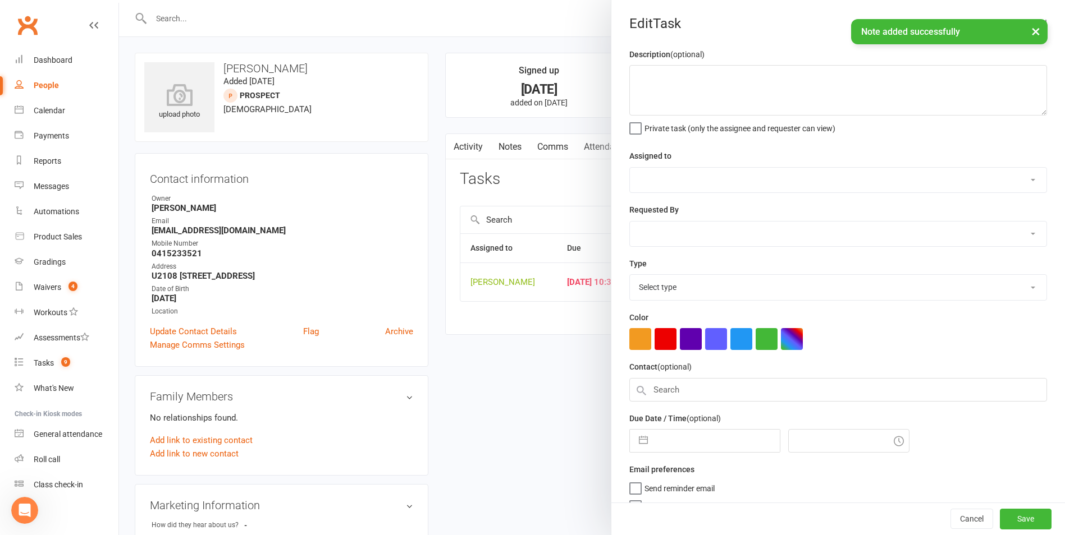
type textarea "follow up after trial class"
select select "49706"
type input "[DATE]"
type input "10:30am"
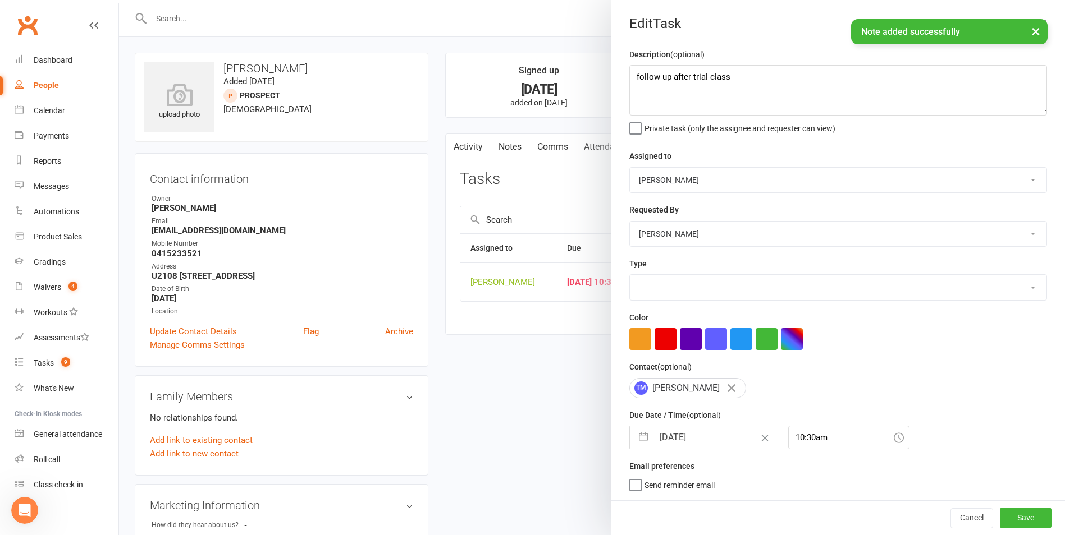
select select "28624"
click at [639, 444] on button "button" at bounding box center [643, 438] width 20 height 22
select select "6"
select select "2025"
select select "7"
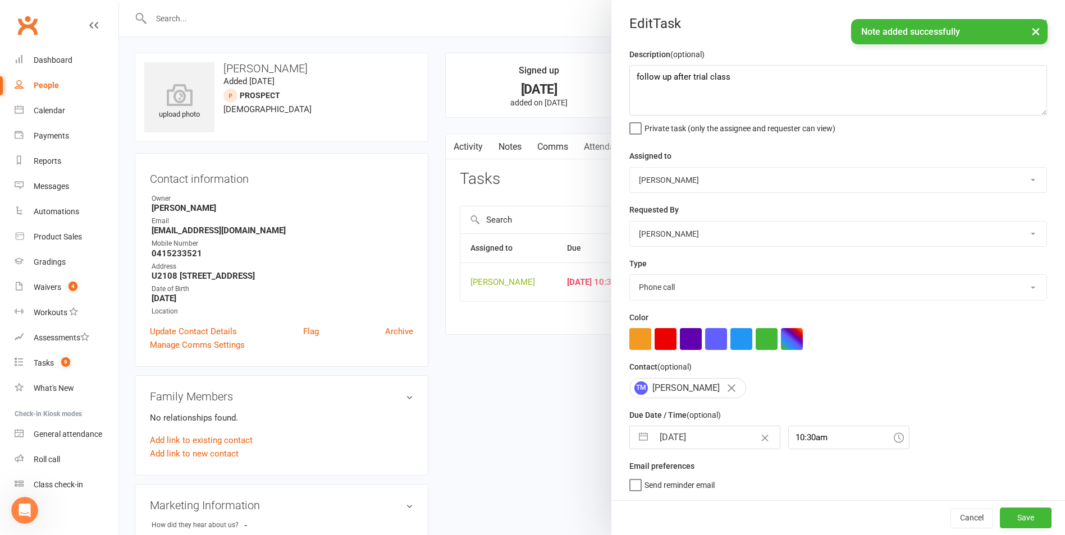
select select "2025"
select select "8"
select select "2025"
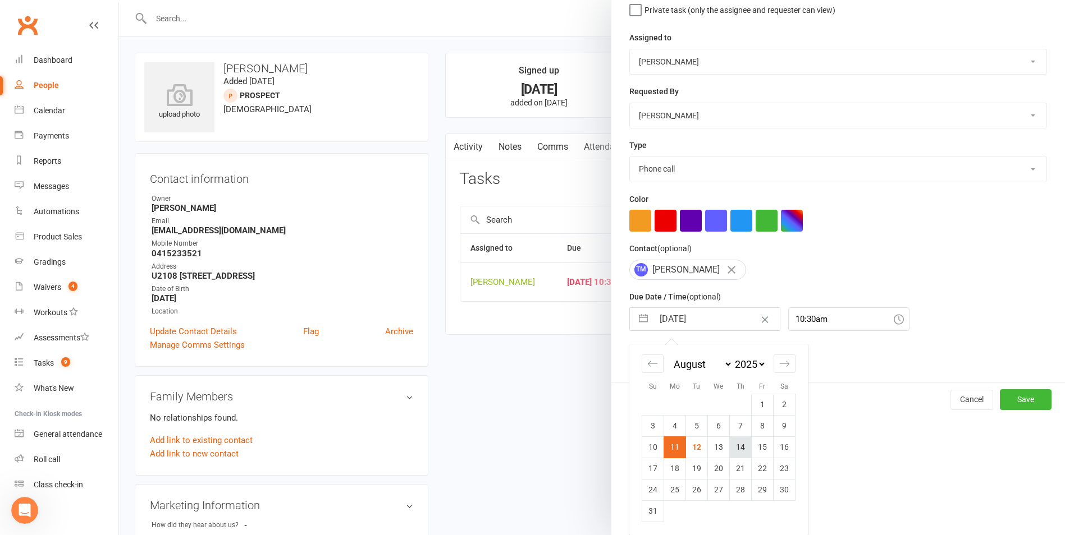
scroll to position [122, 0]
click at [730, 448] on td "14" at bounding box center [741, 447] width 22 height 21
type input "[DATE]"
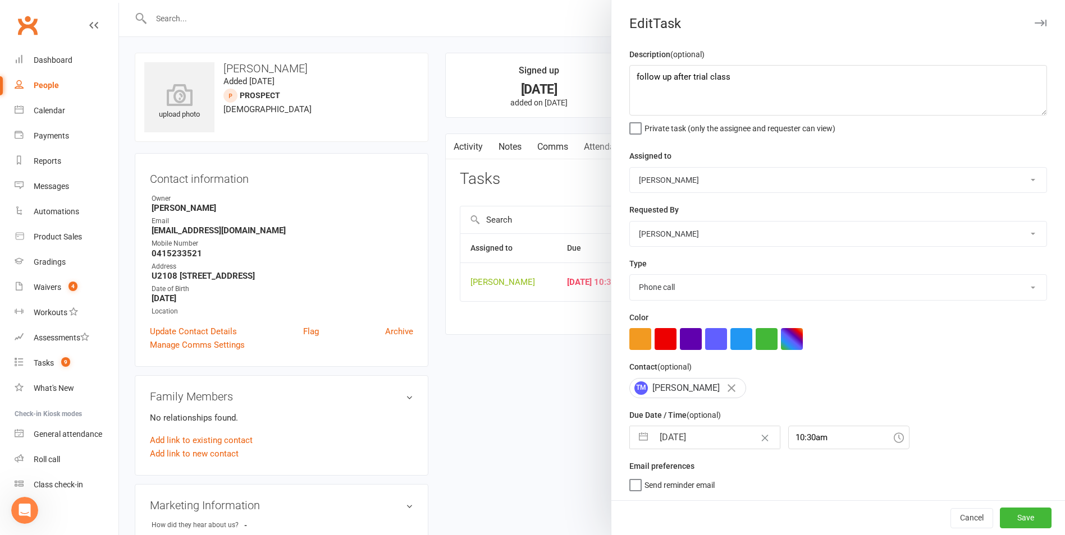
scroll to position [0, 0]
drag, startPoint x: 769, startPoint y: 78, endPoint x: 666, endPoint y: 81, distance: 102.7
click at [666, 81] on textarea "follow up after trial class" at bounding box center [838, 90] width 418 height 51
type textarea "follow up"
click at [1007, 526] on button "Save" at bounding box center [1025, 518] width 52 height 20
